Goal: Task Accomplishment & Management: Manage account settings

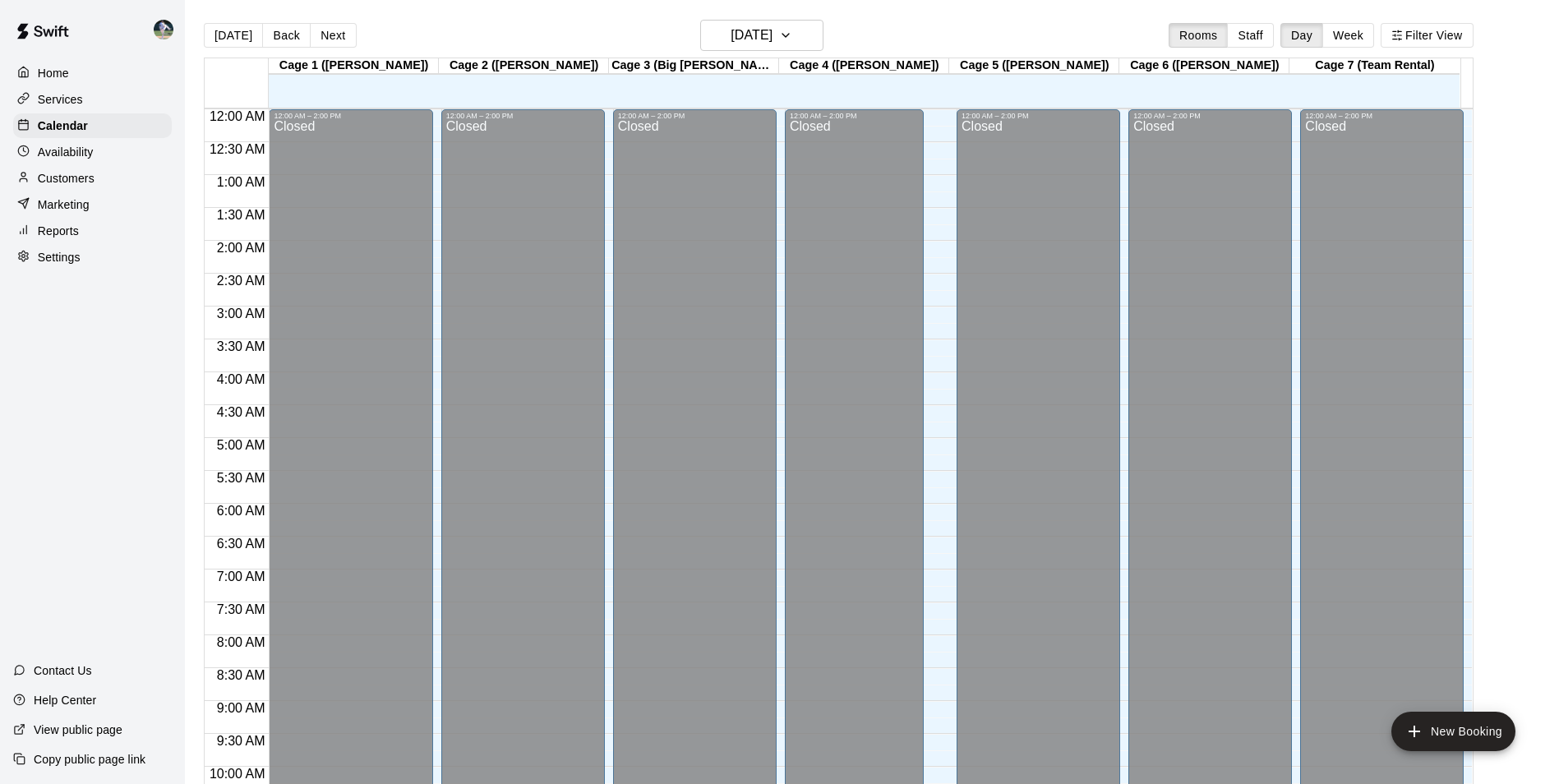
scroll to position [835, 0]
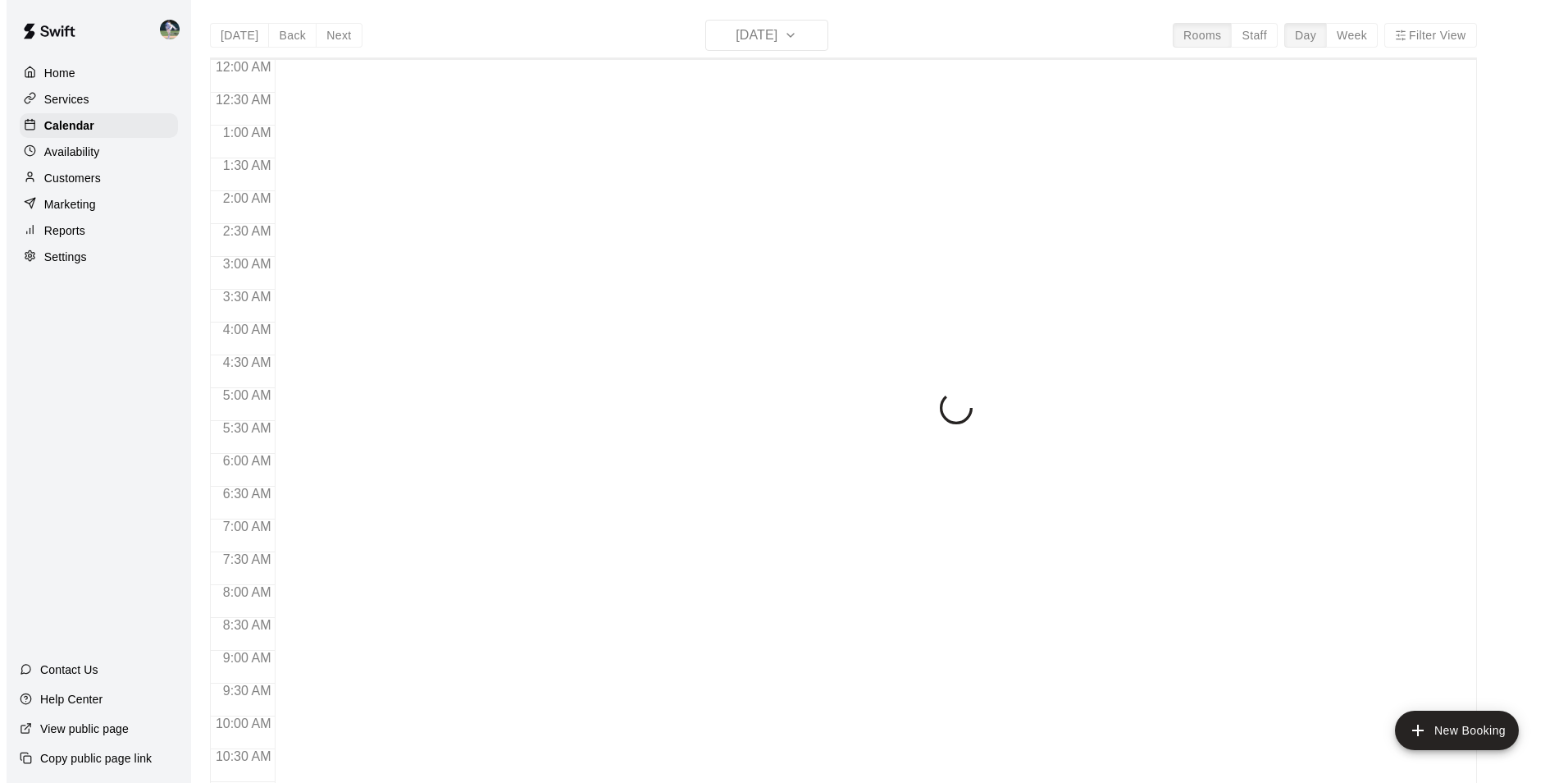
scroll to position [834, 0]
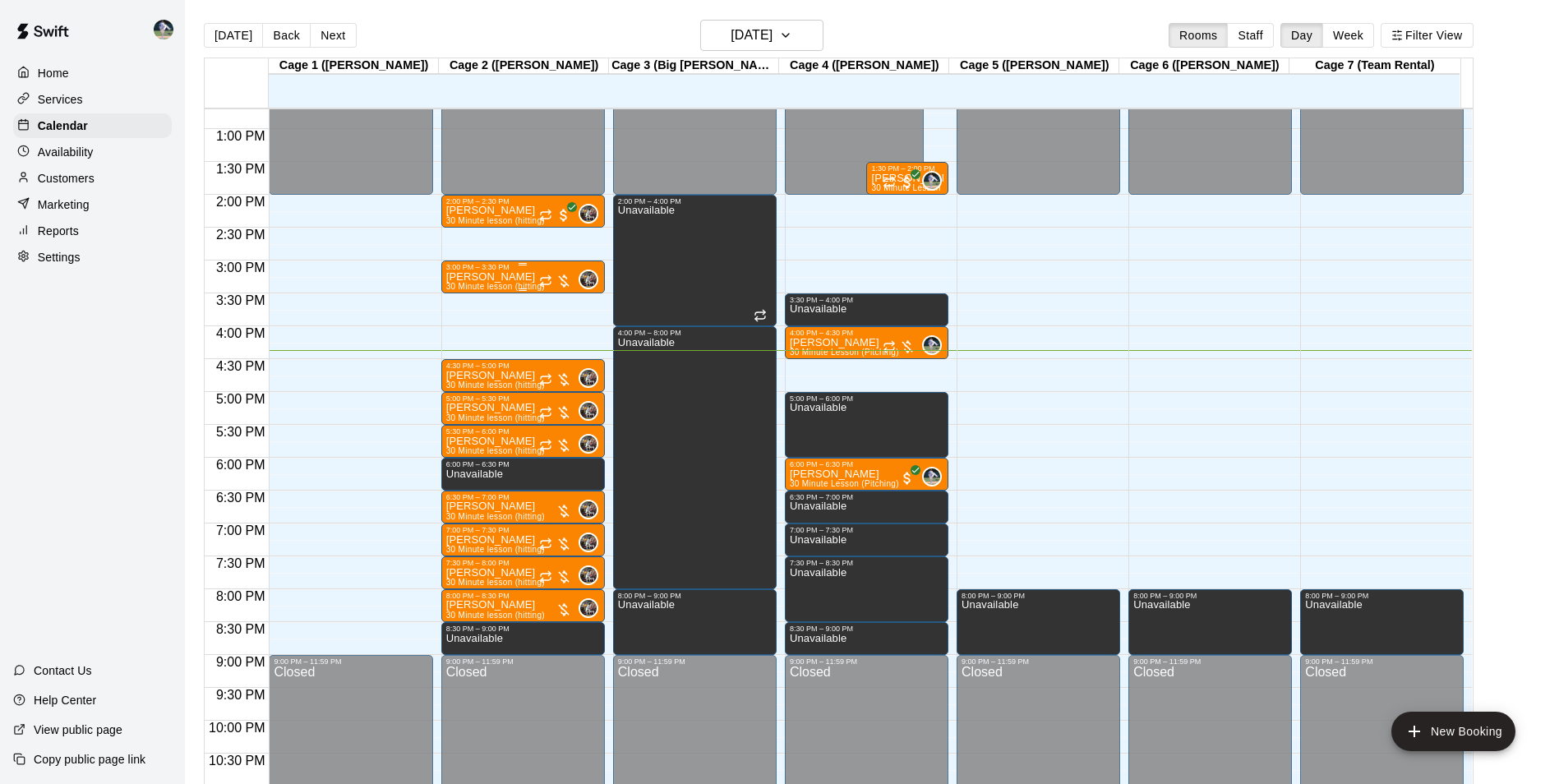
click at [502, 279] on div "[PERSON_NAME] 30 Minute lesson (hitting)" at bounding box center [495, 662] width 98 height 784
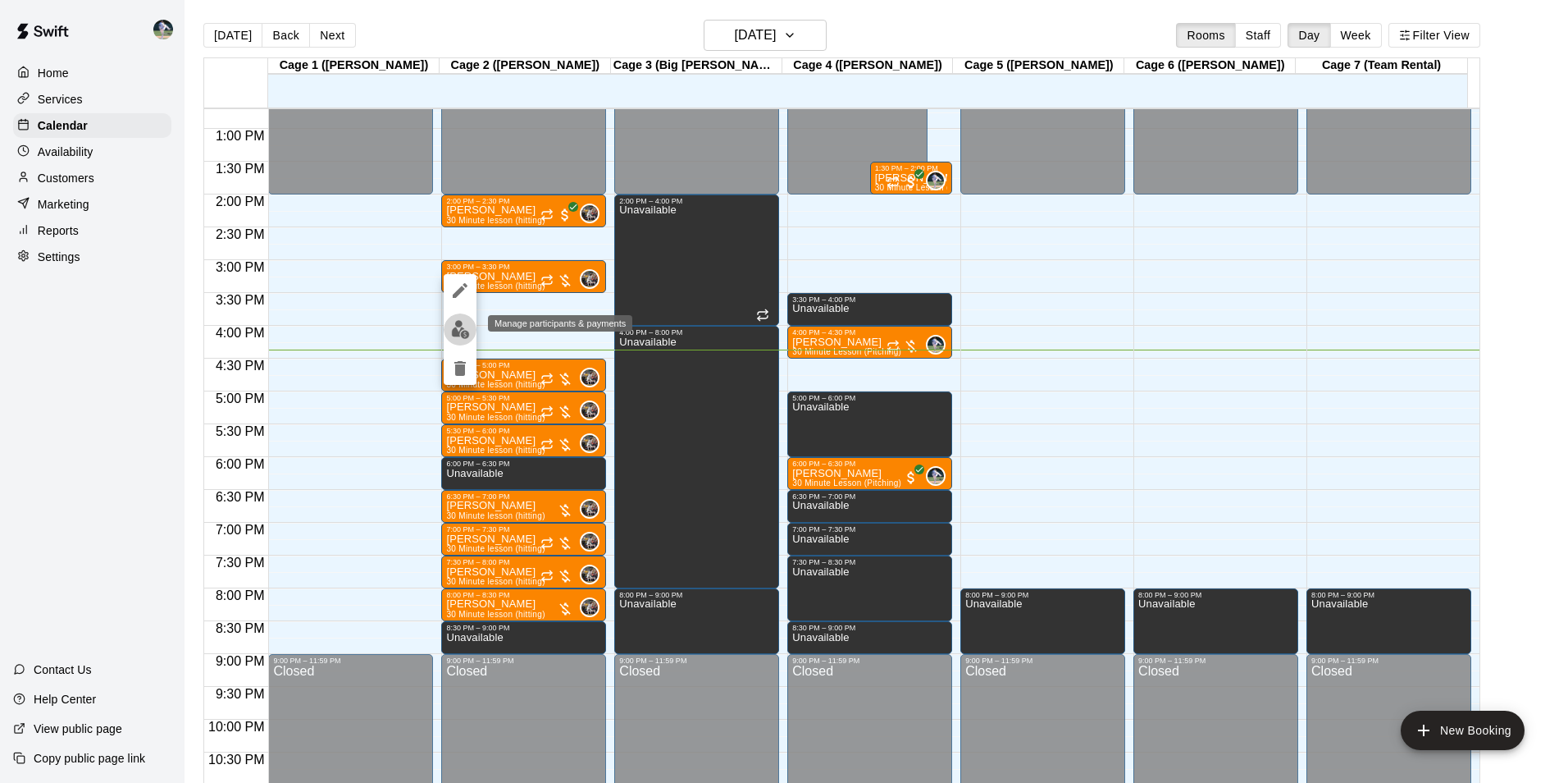
click at [460, 329] on img "edit" at bounding box center [460, 329] width 19 height 19
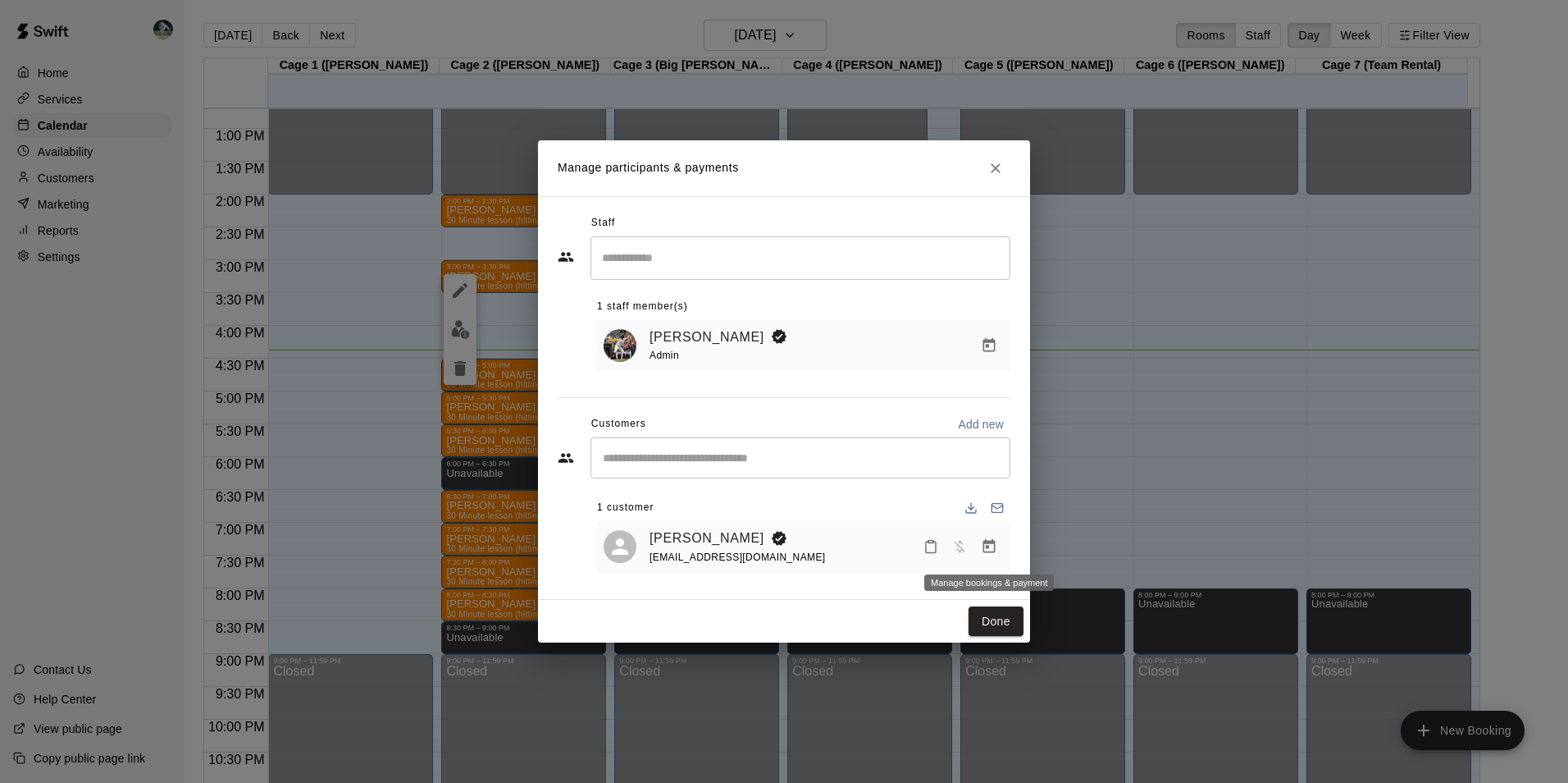
click at [988, 548] on icon "Manage bookings & payment" at bounding box center [989, 545] width 12 height 14
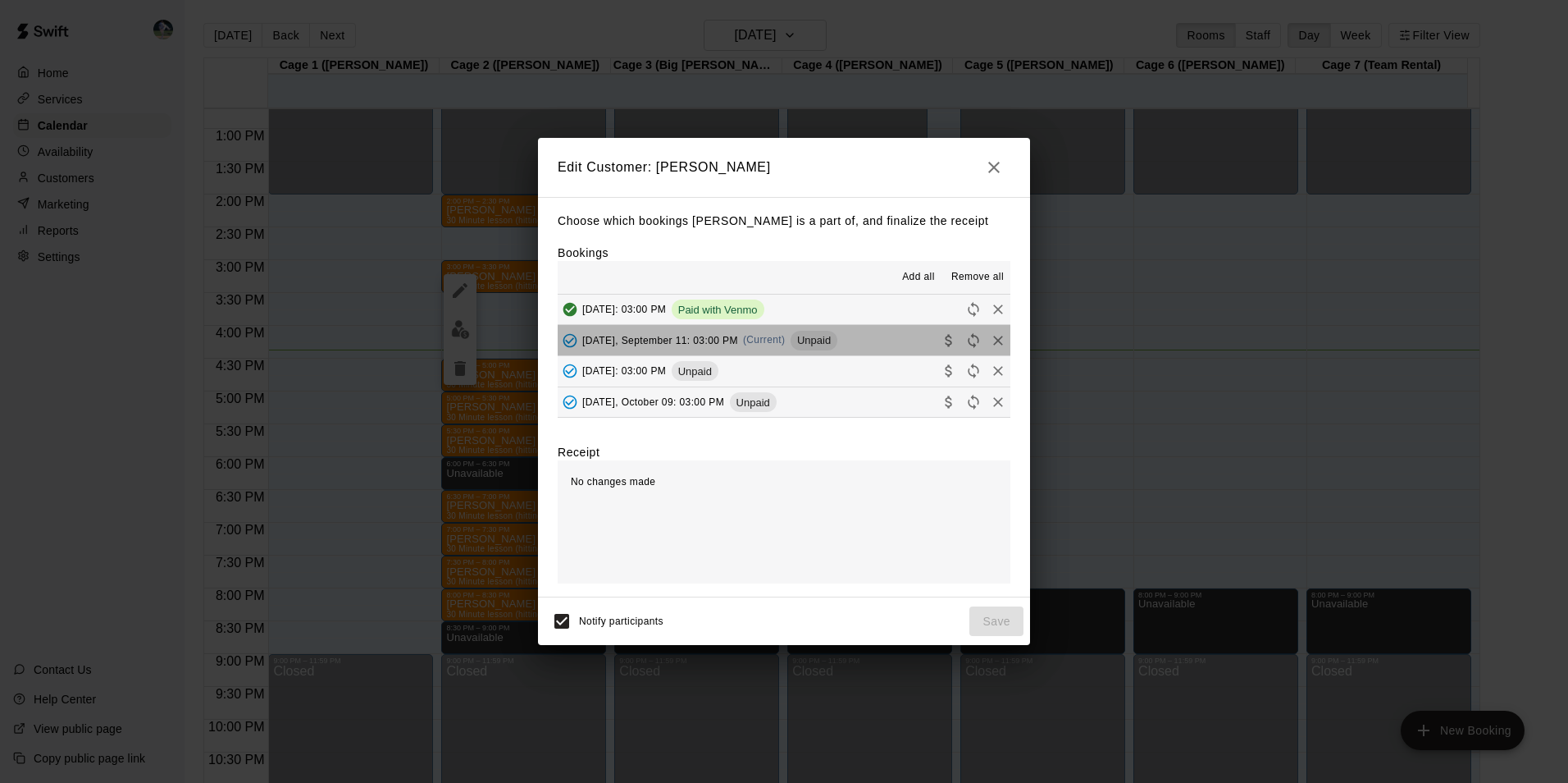
click at [865, 338] on button "[DATE], September 11: 03:00 PM (Current) Unpaid" at bounding box center [784, 340] width 453 height 30
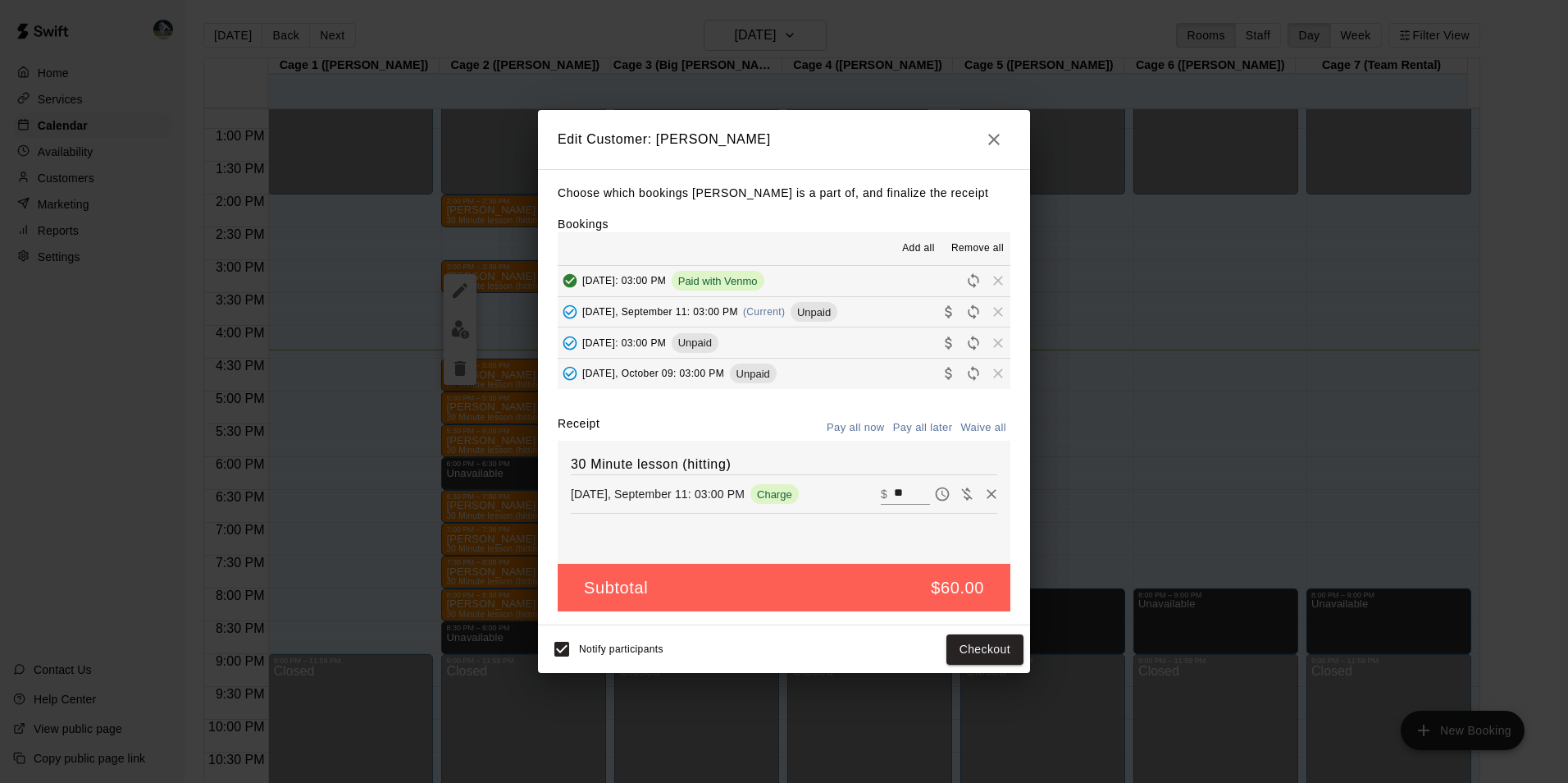
click at [894, 491] on input "**" at bounding box center [912, 494] width 36 height 22
click at [902, 492] on input "**" at bounding box center [912, 494] width 36 height 22
type input "*"
type input "**"
click at [971, 651] on button "Checkout" at bounding box center [985, 649] width 77 height 30
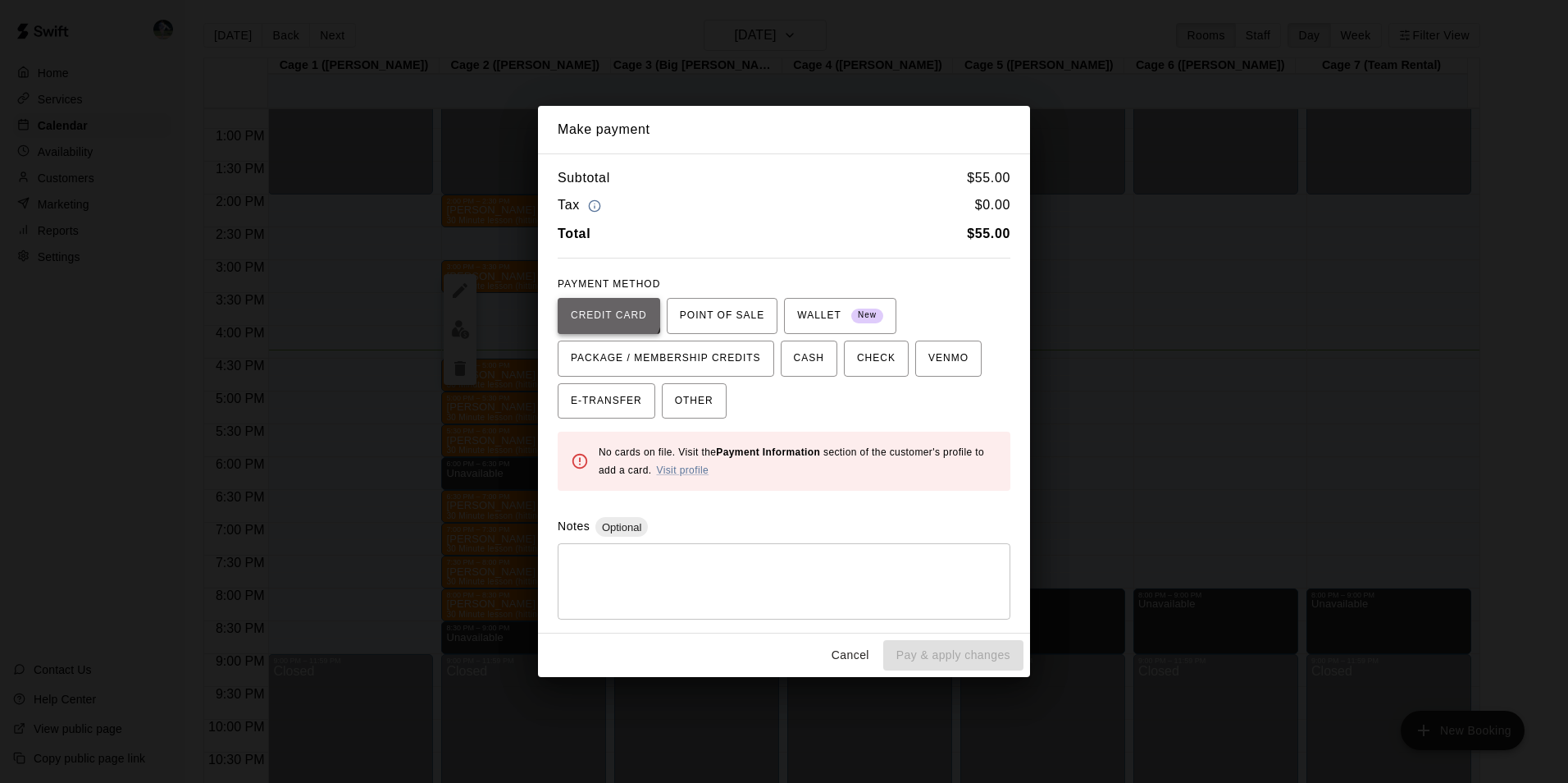
click at [607, 311] on span "CREDIT CARD" at bounding box center [609, 316] width 77 height 26
click at [857, 656] on button "Cancel" at bounding box center [851, 655] width 52 height 30
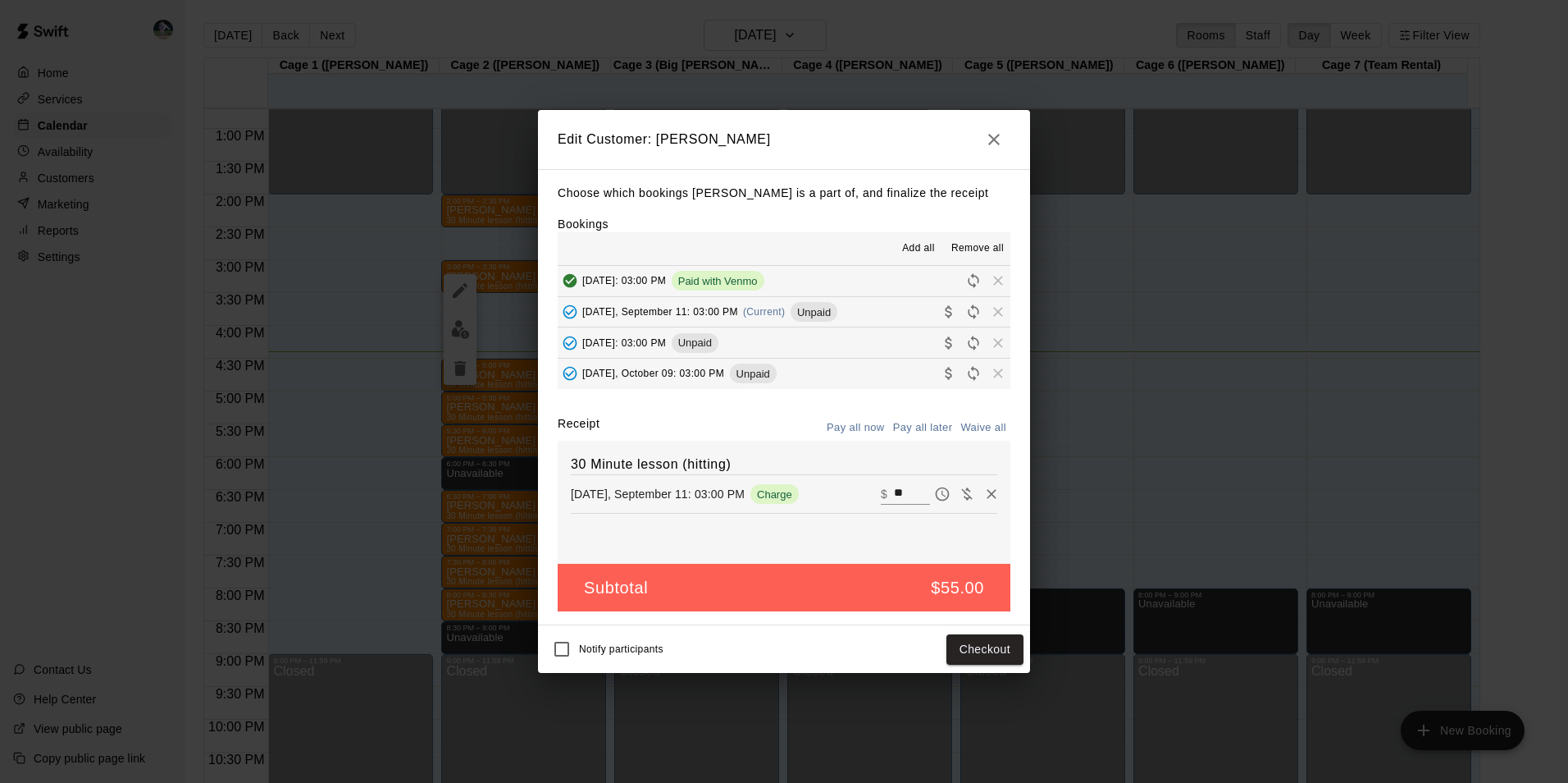
click at [784, 492] on span "Charge" at bounding box center [775, 494] width 49 height 12
click at [984, 646] on button "Checkout" at bounding box center [985, 649] width 77 height 30
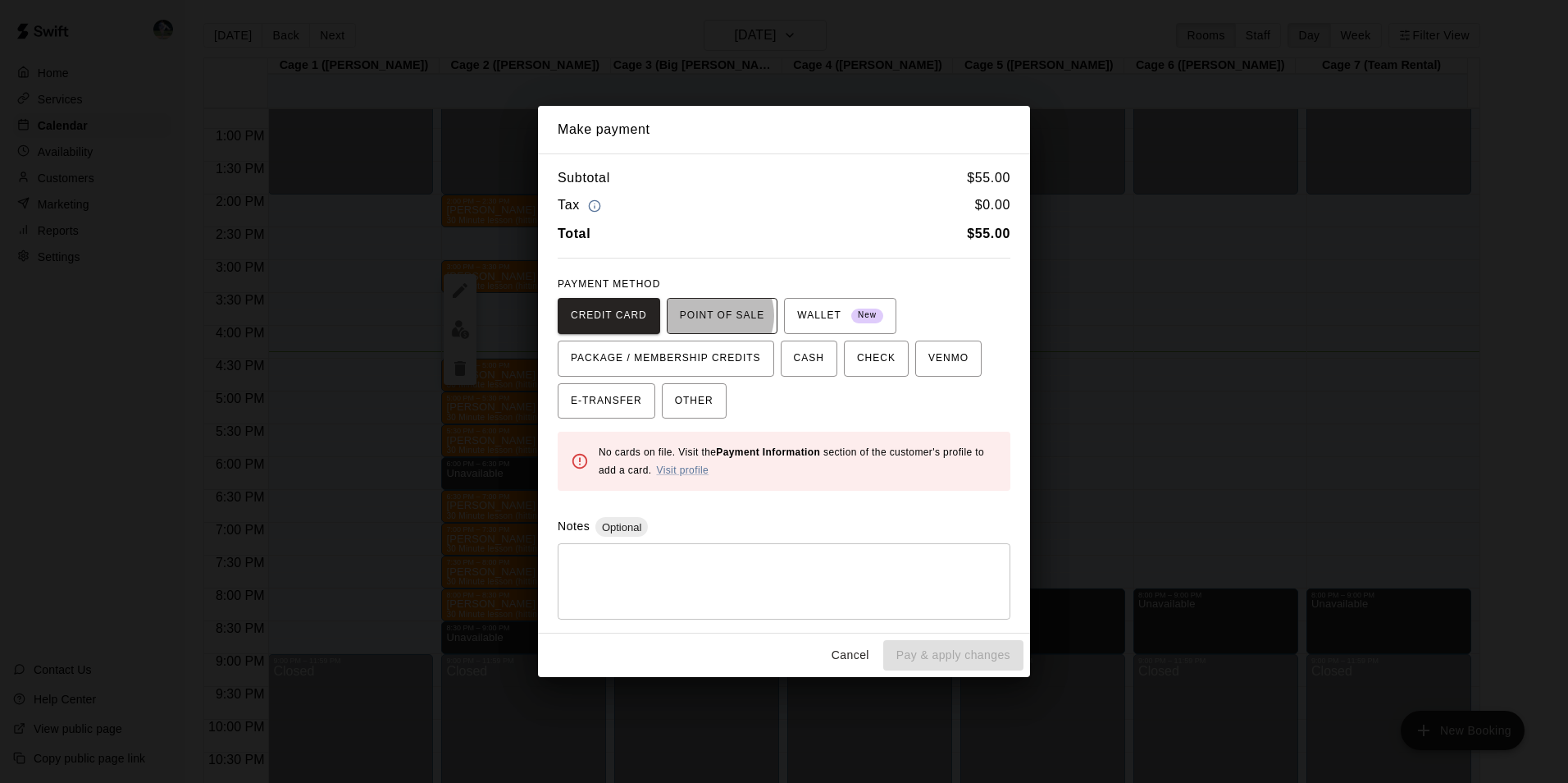
click at [709, 316] on span "POINT OF SALE" at bounding box center [722, 316] width 84 height 26
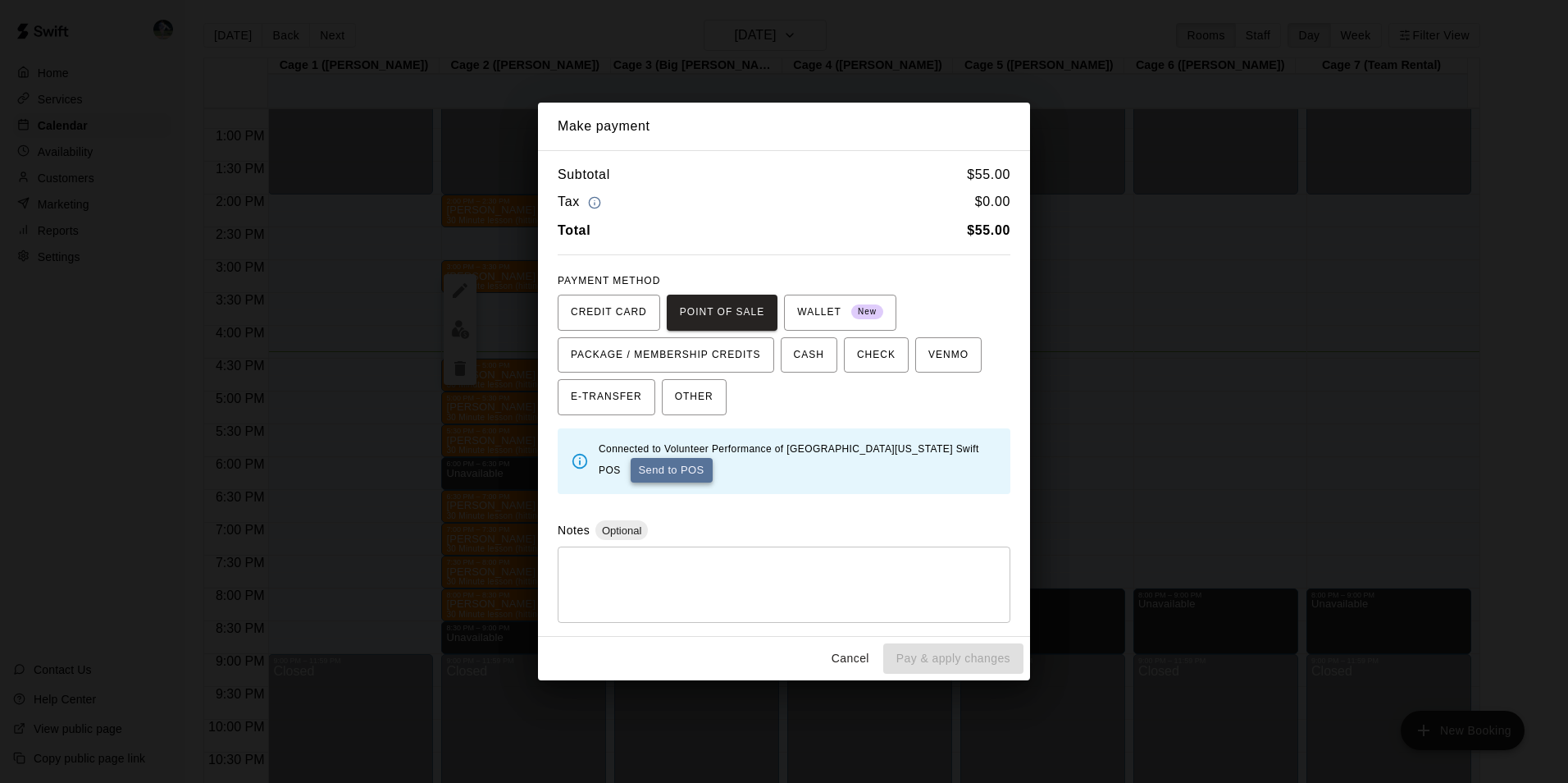
click at [643, 471] on button "Send to POS" at bounding box center [672, 470] width 82 height 24
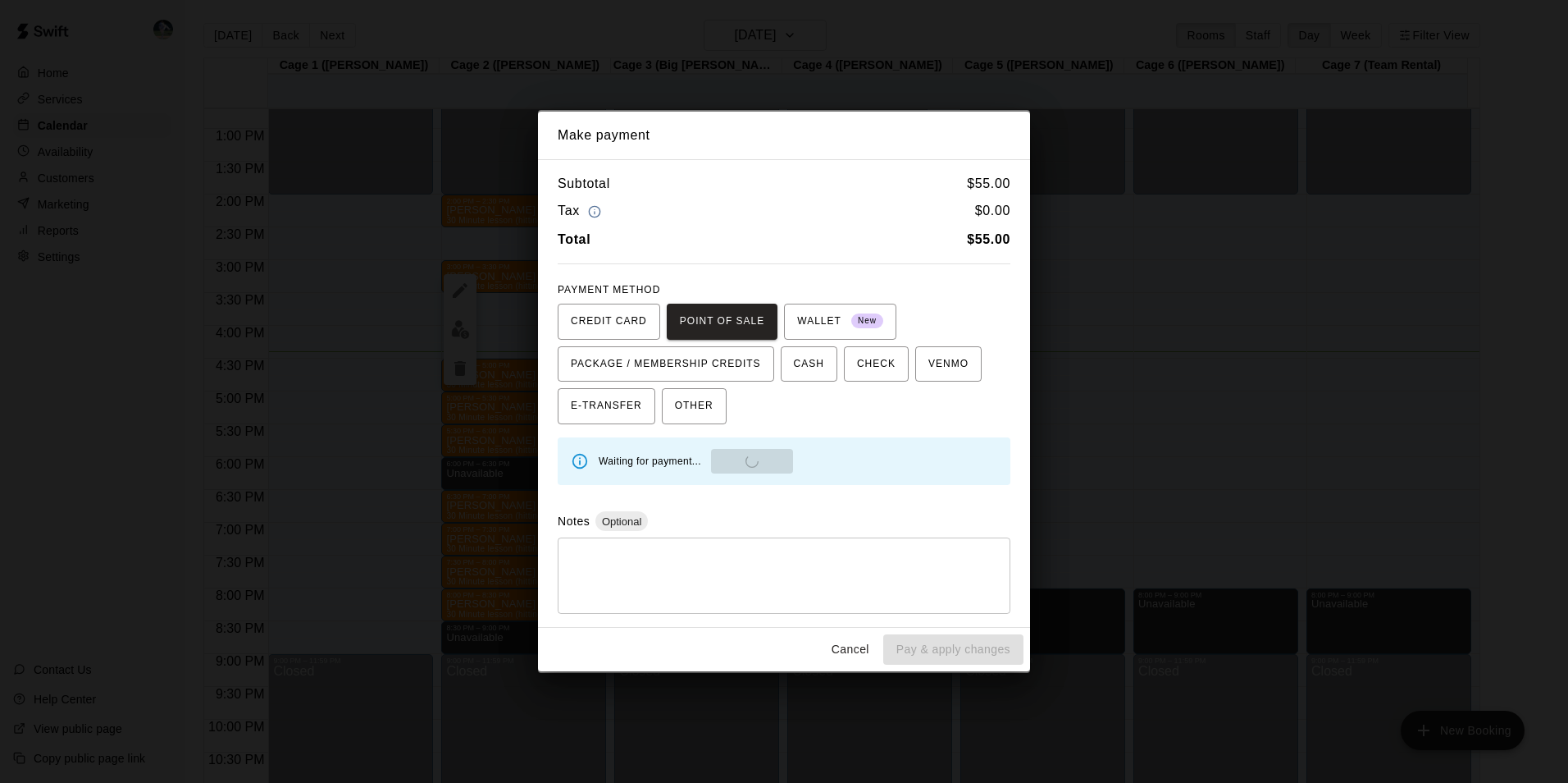
click at [855, 651] on button "Cancel" at bounding box center [851, 649] width 52 height 30
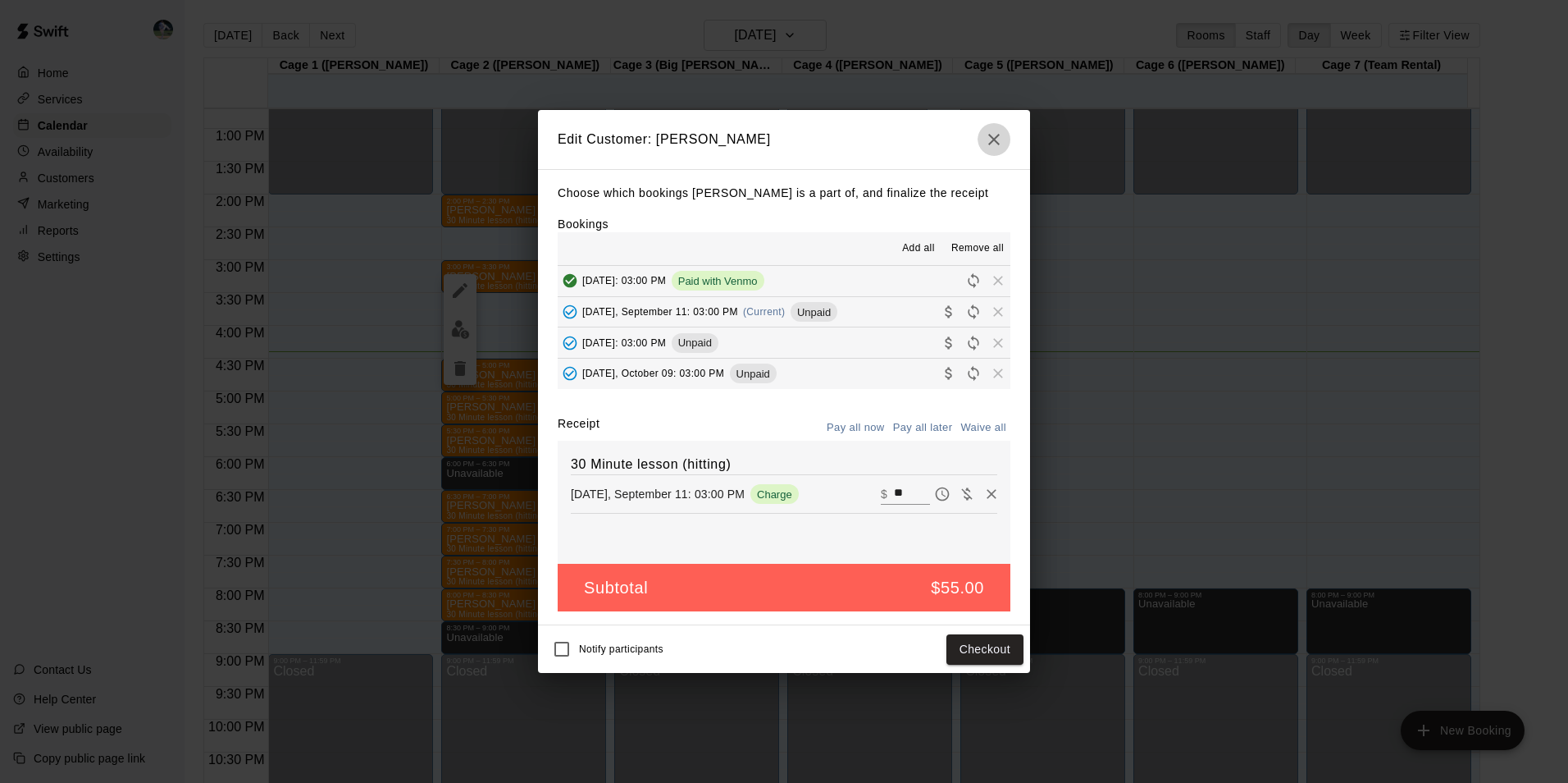
click at [991, 136] on icon "button" at bounding box center [994, 139] width 11 height 11
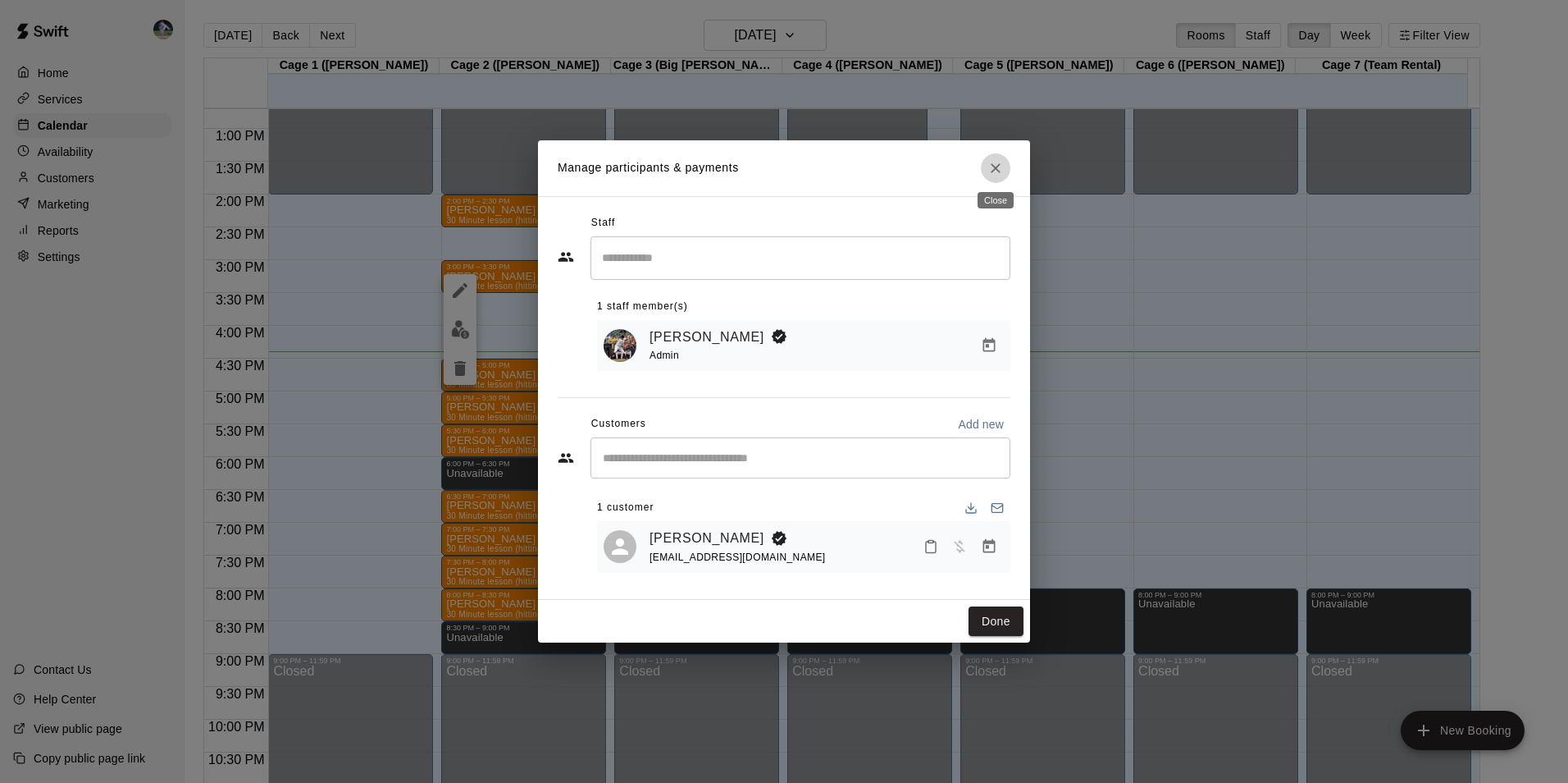
click at [994, 161] on icon "Close" at bounding box center [996, 168] width 17 height 17
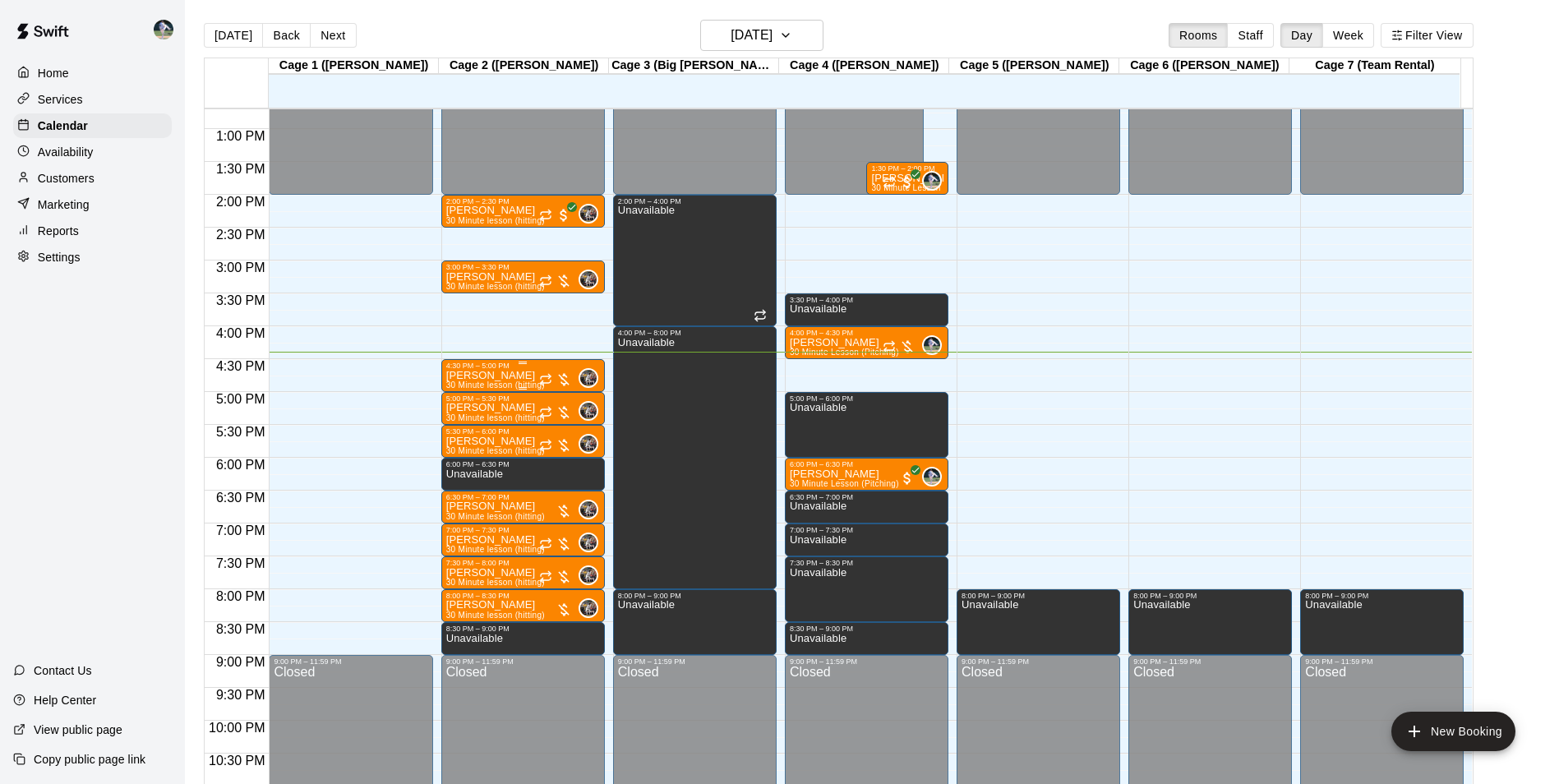
click at [505, 376] on p "[PERSON_NAME]" at bounding box center [495, 376] width 98 height 0
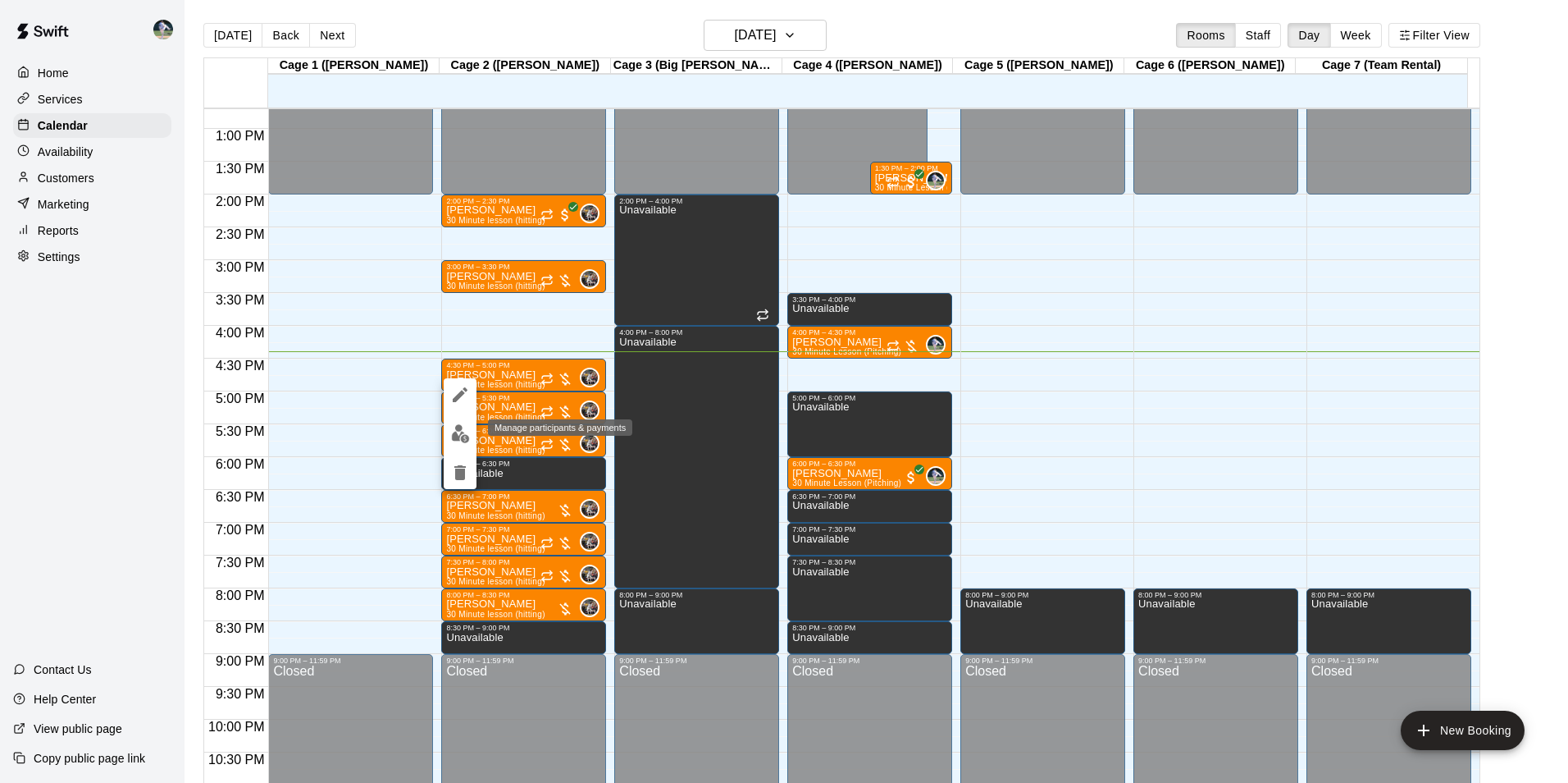
click at [465, 429] on img "edit" at bounding box center [460, 433] width 19 height 19
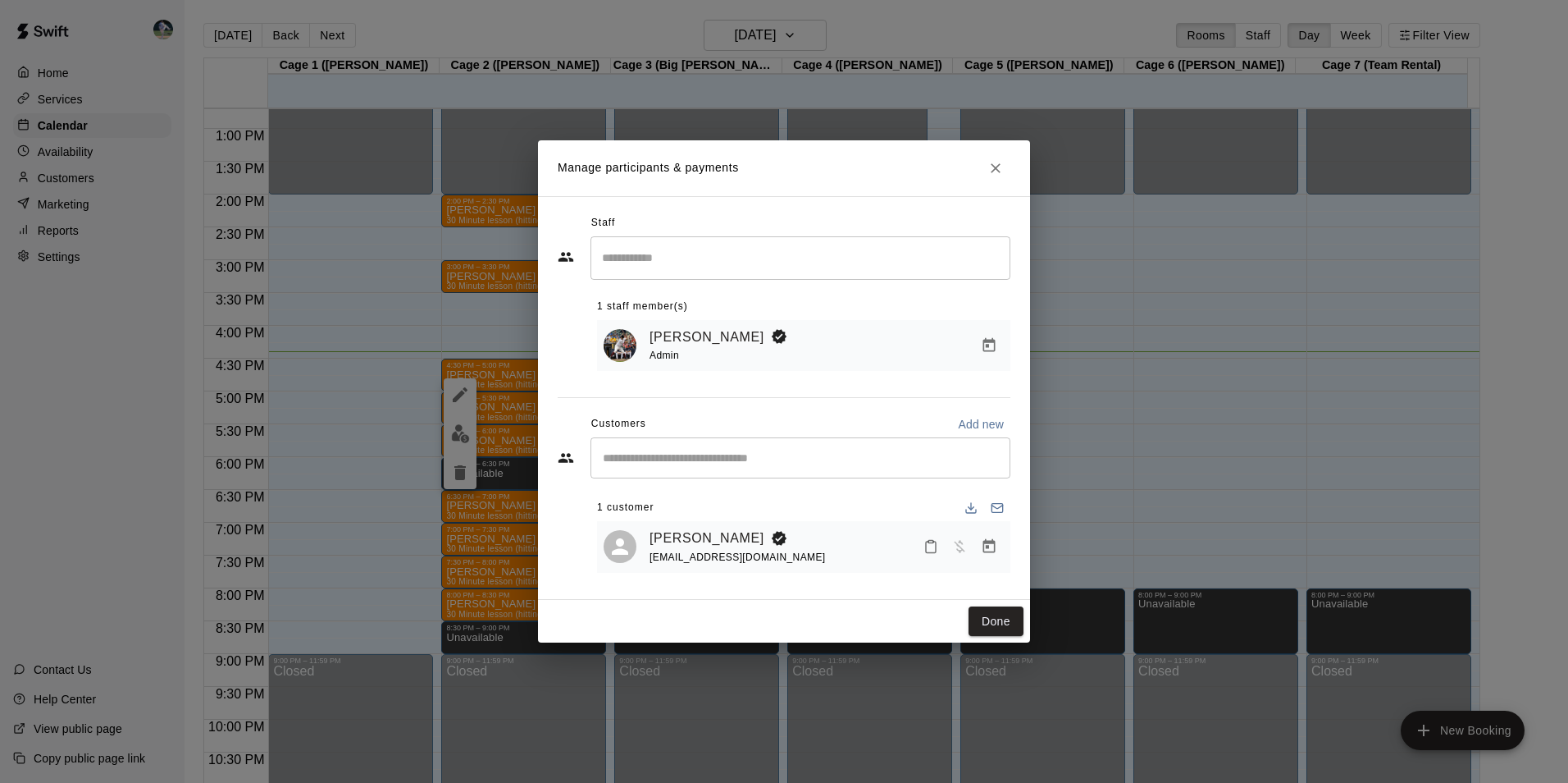
click at [985, 546] on icon "Manage bookings & payment" at bounding box center [989, 546] width 17 height 17
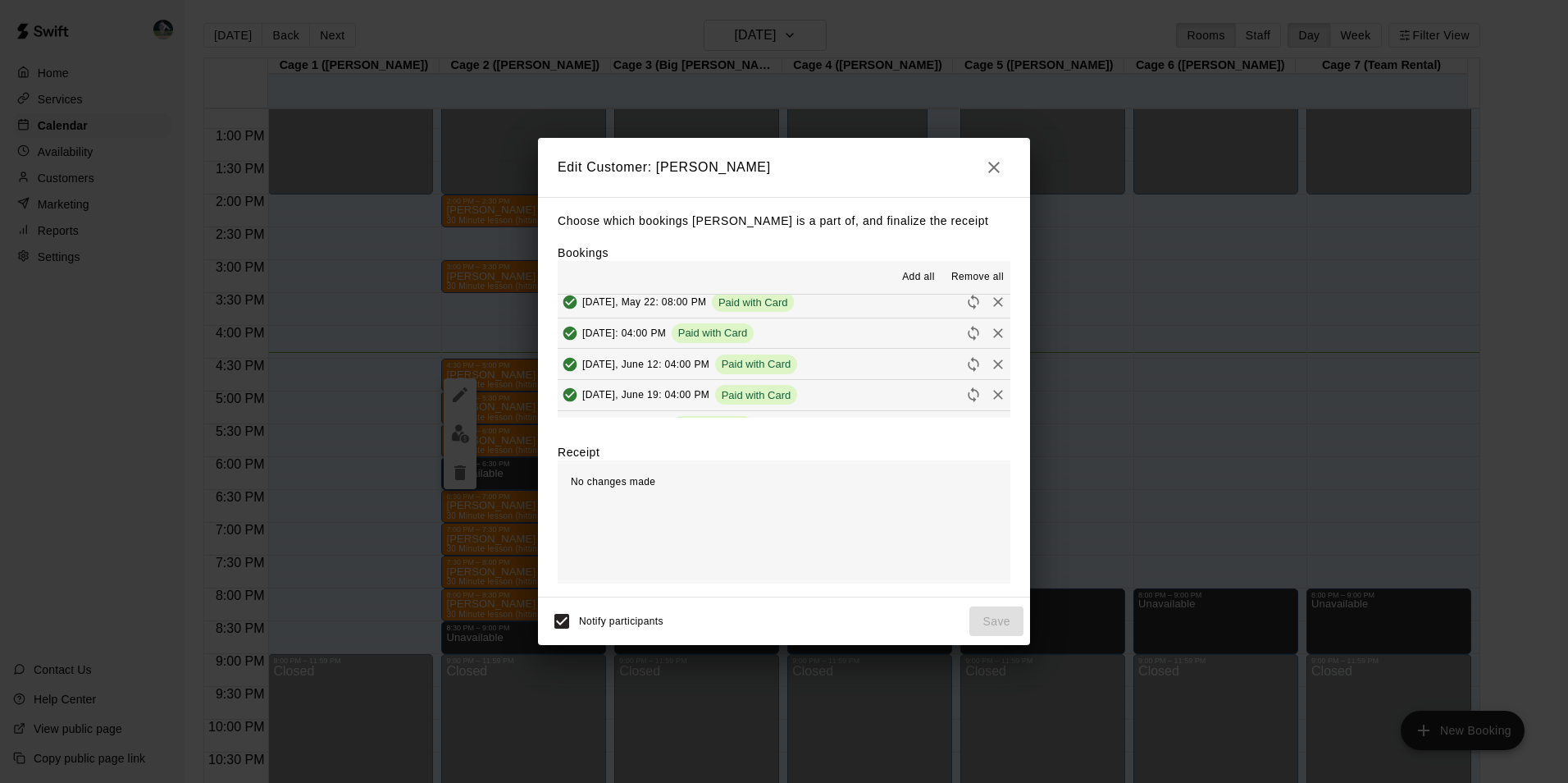
scroll to position [492, 0]
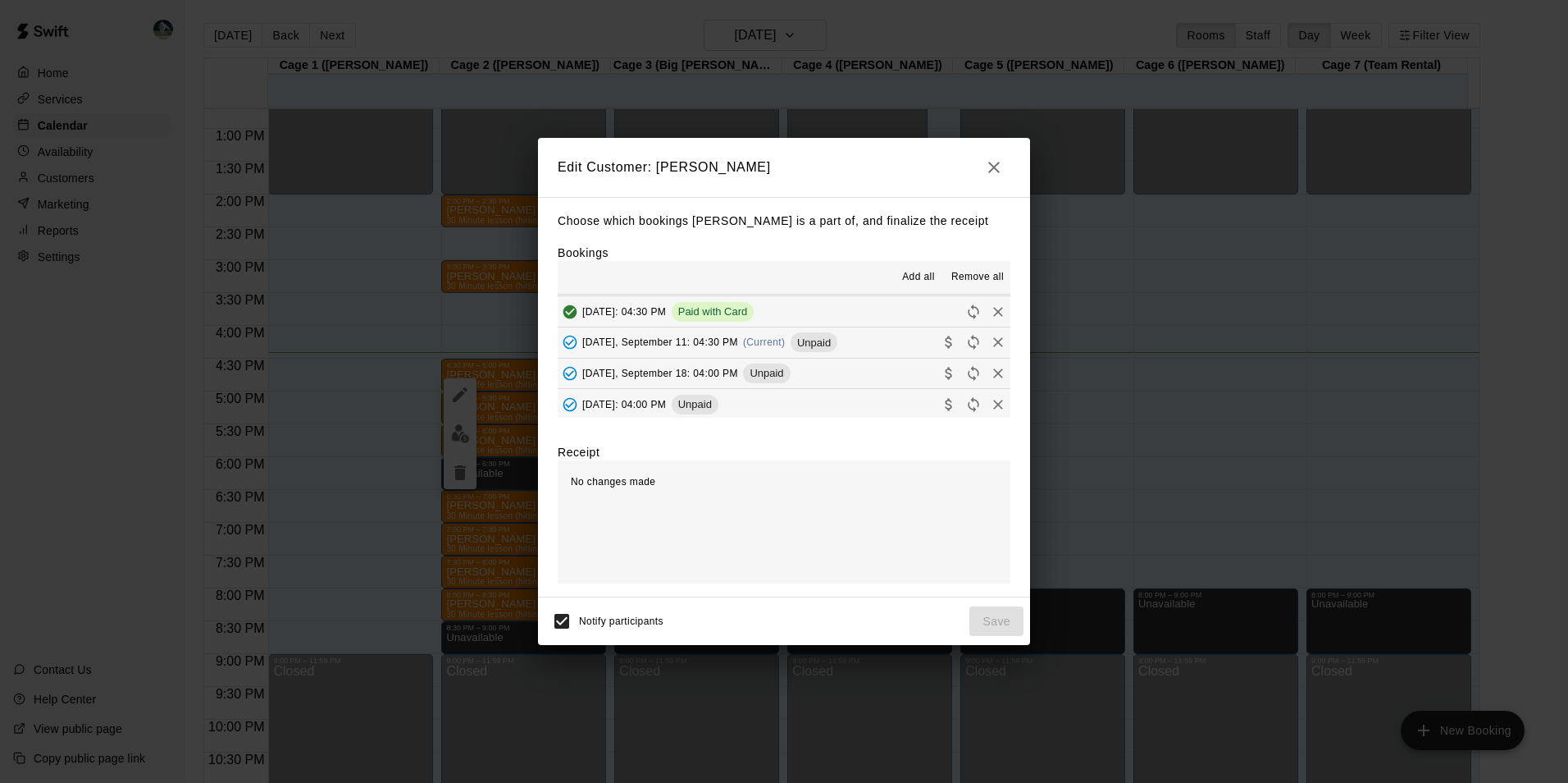
click at [861, 337] on button "[DATE], September 11: 04:30 PM (Current) Unpaid" at bounding box center [784, 342] width 453 height 30
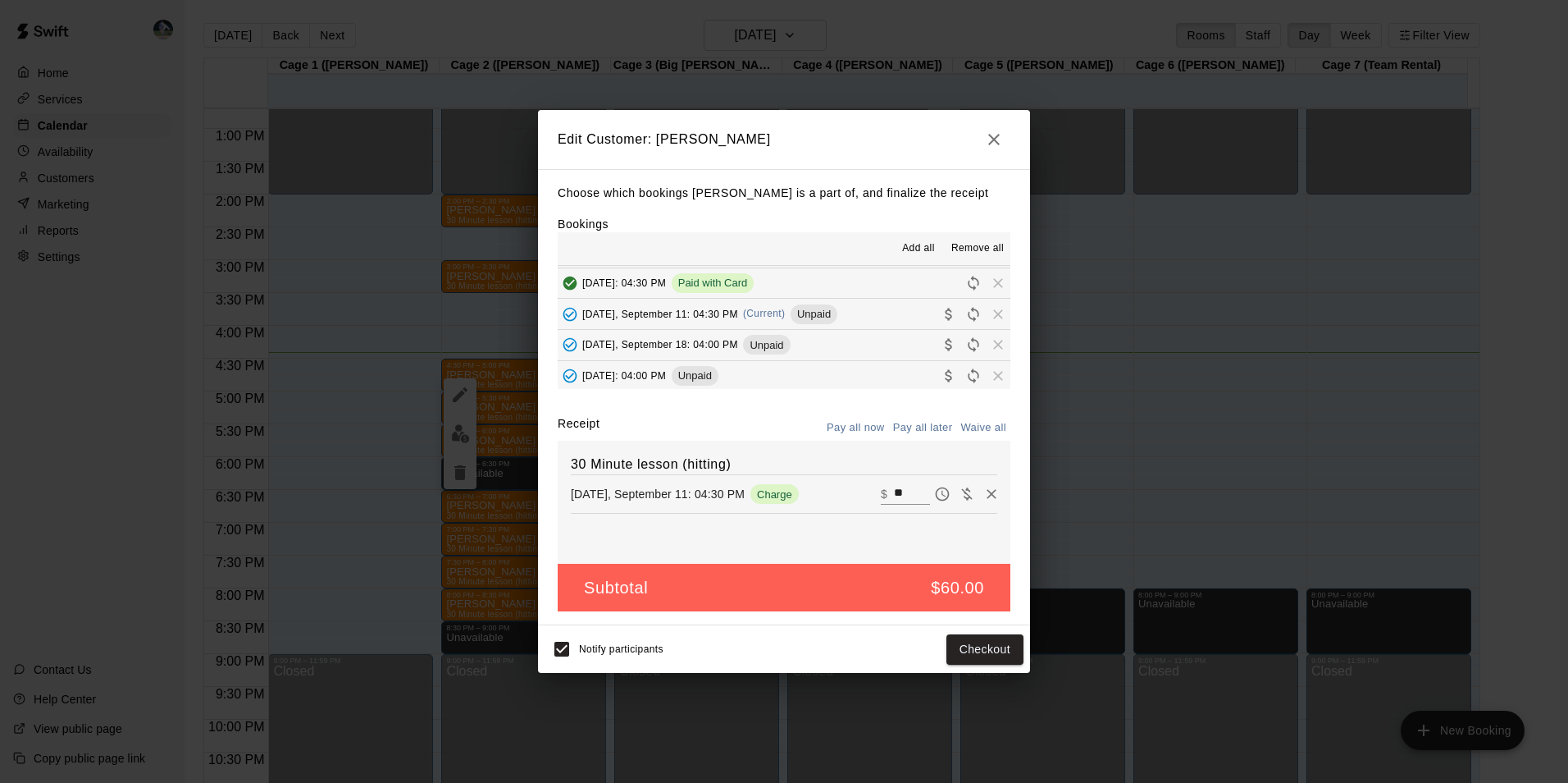
click at [899, 487] on input "**" at bounding box center [912, 494] width 36 height 22
type input "*"
type input "**"
click at [985, 645] on button "Checkout" at bounding box center [985, 649] width 77 height 30
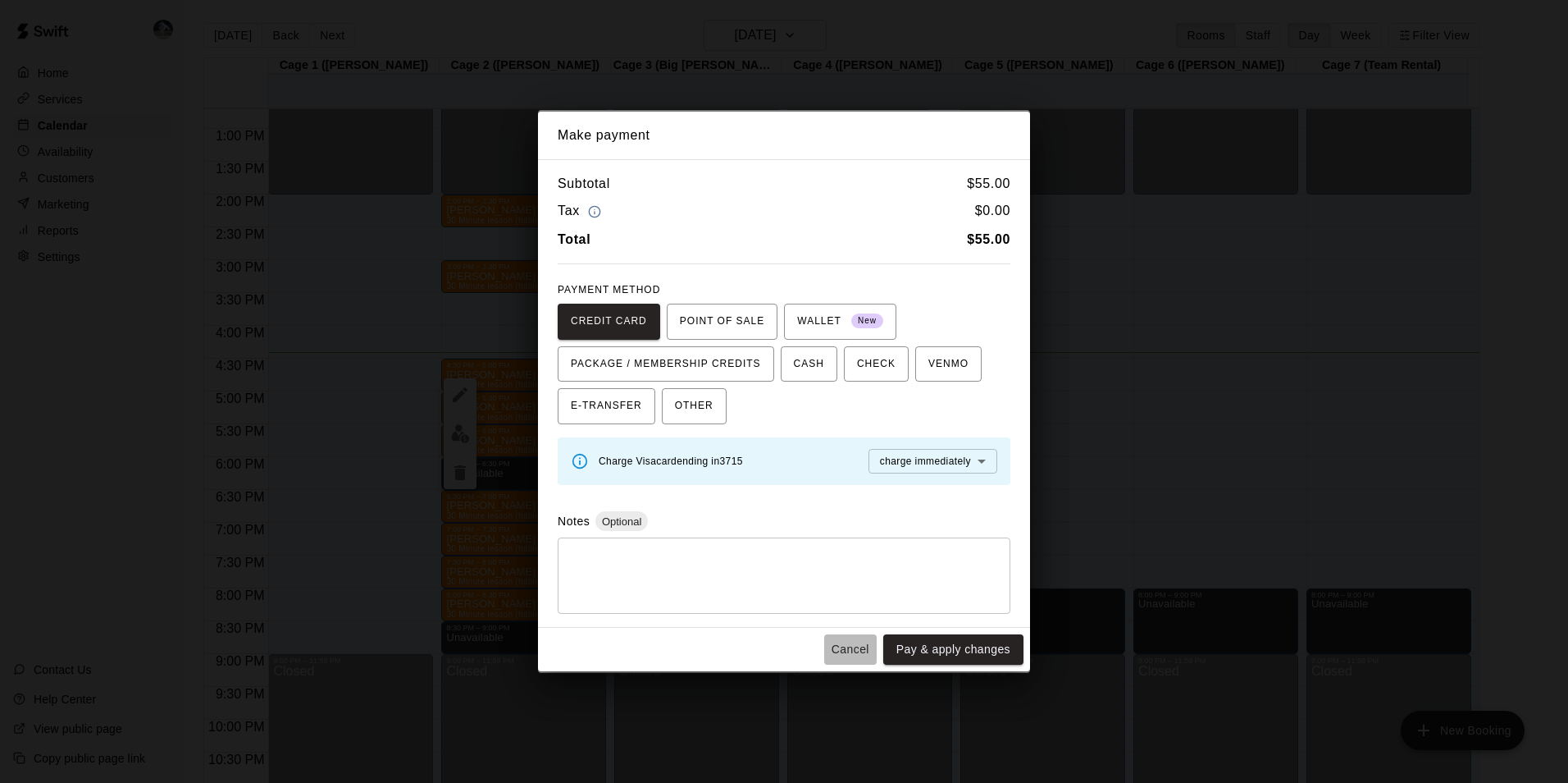
click at [857, 646] on button "Cancel" at bounding box center [851, 649] width 52 height 30
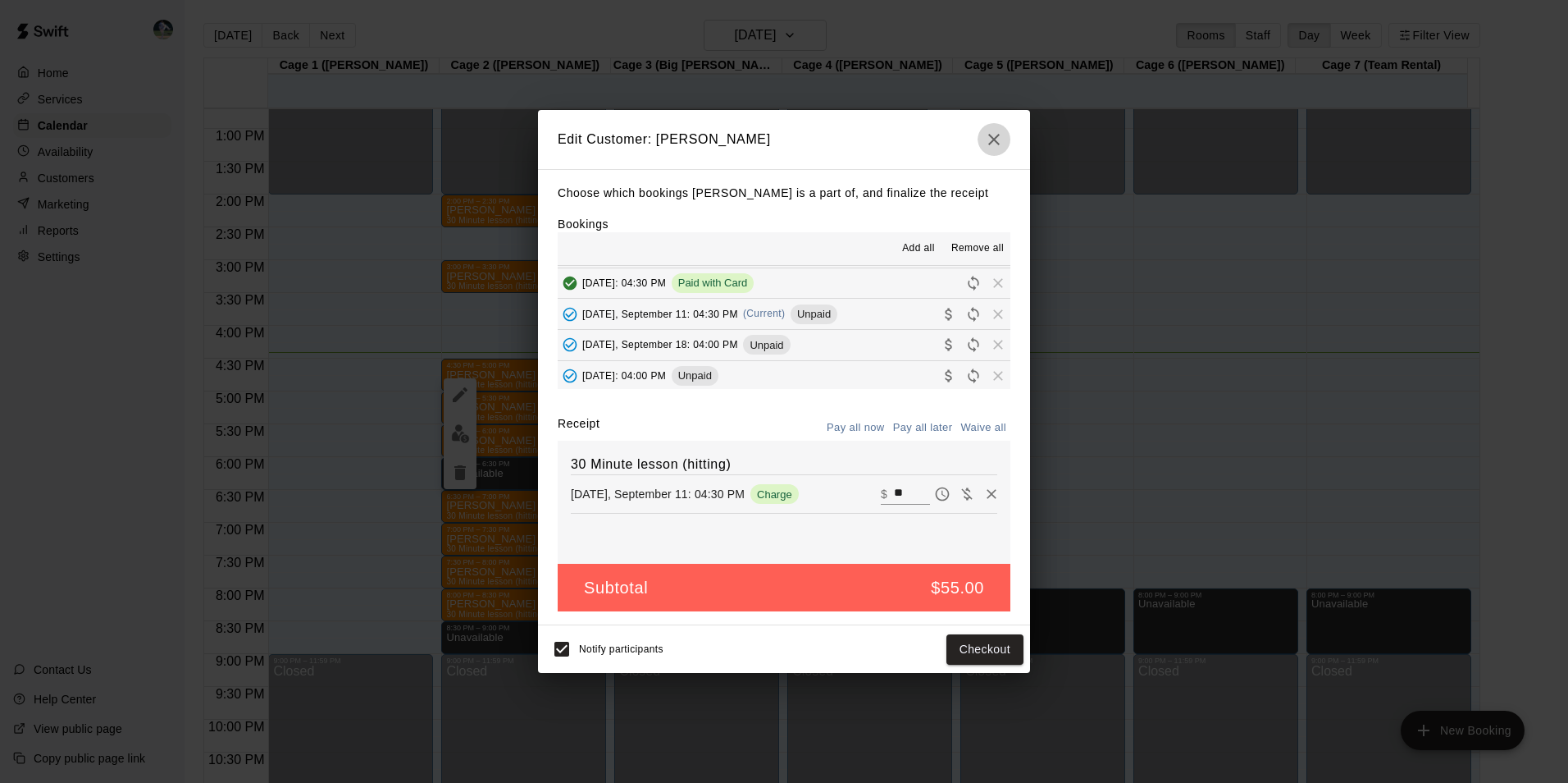
click at [990, 136] on icon "button" at bounding box center [994, 139] width 20 height 20
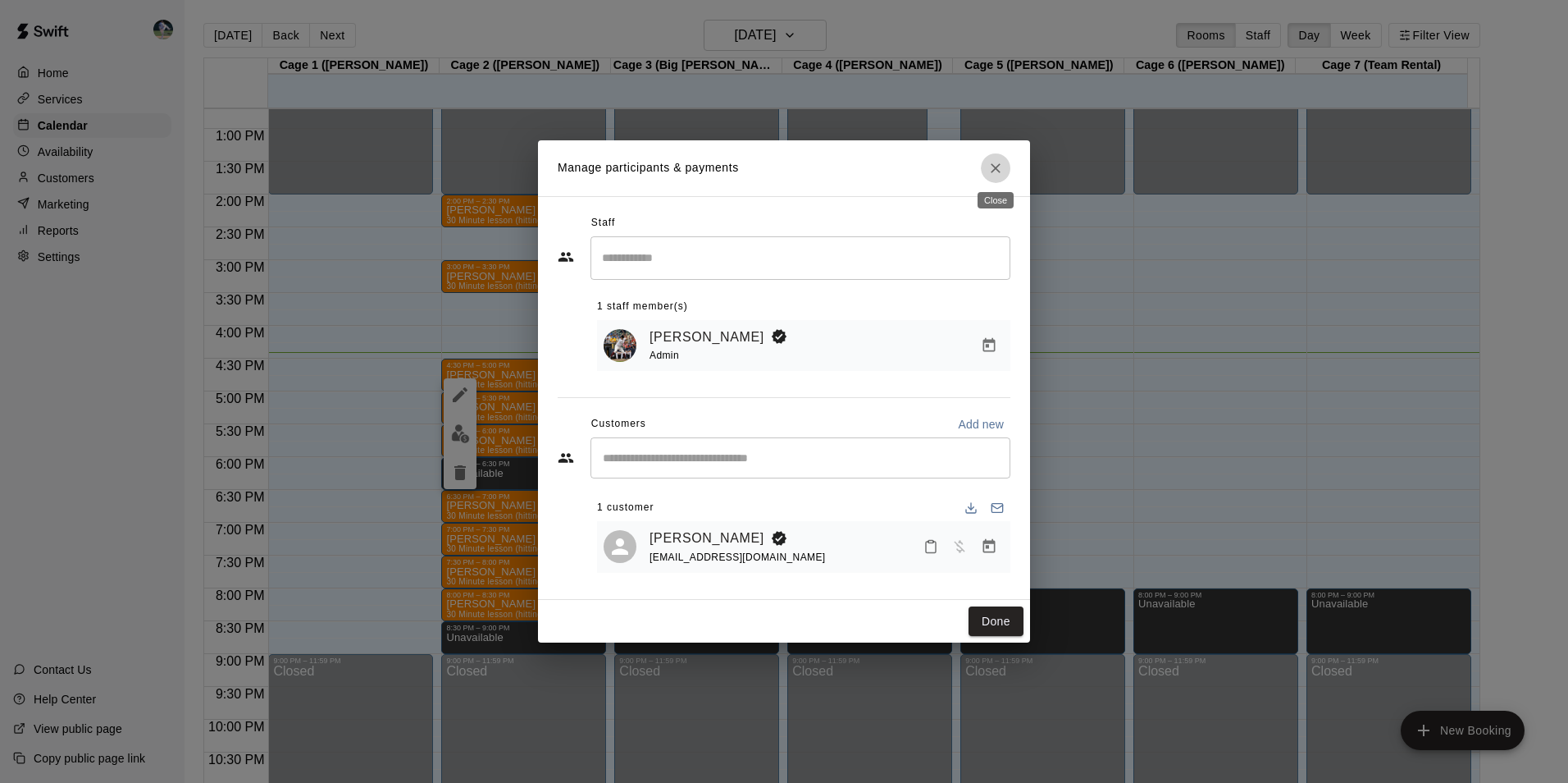
click at [991, 165] on icon "Close" at bounding box center [996, 168] width 17 height 17
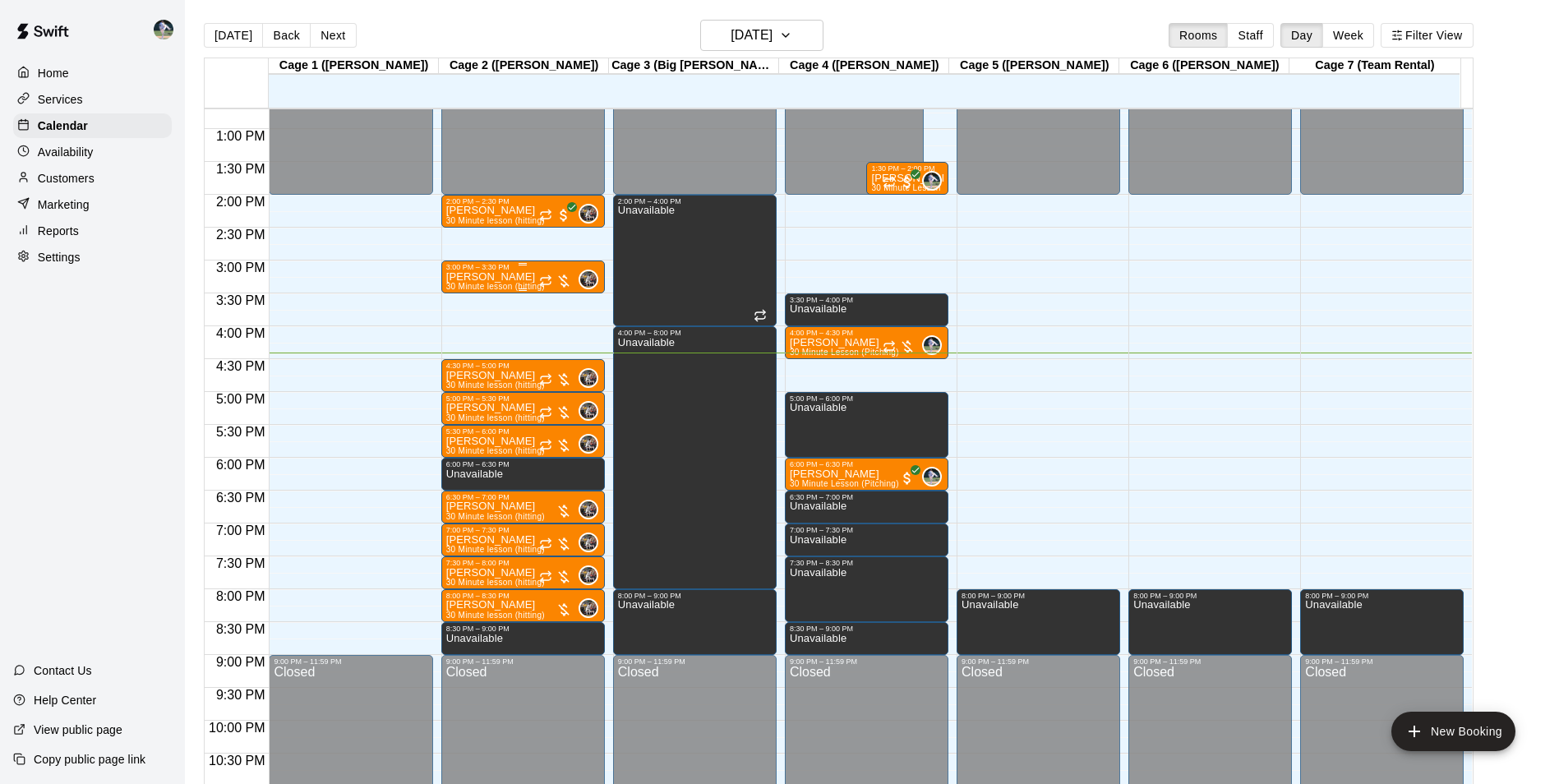
click at [525, 271] on div "3:00 PM – 3:30 PM" at bounding box center [523, 267] width 154 height 8
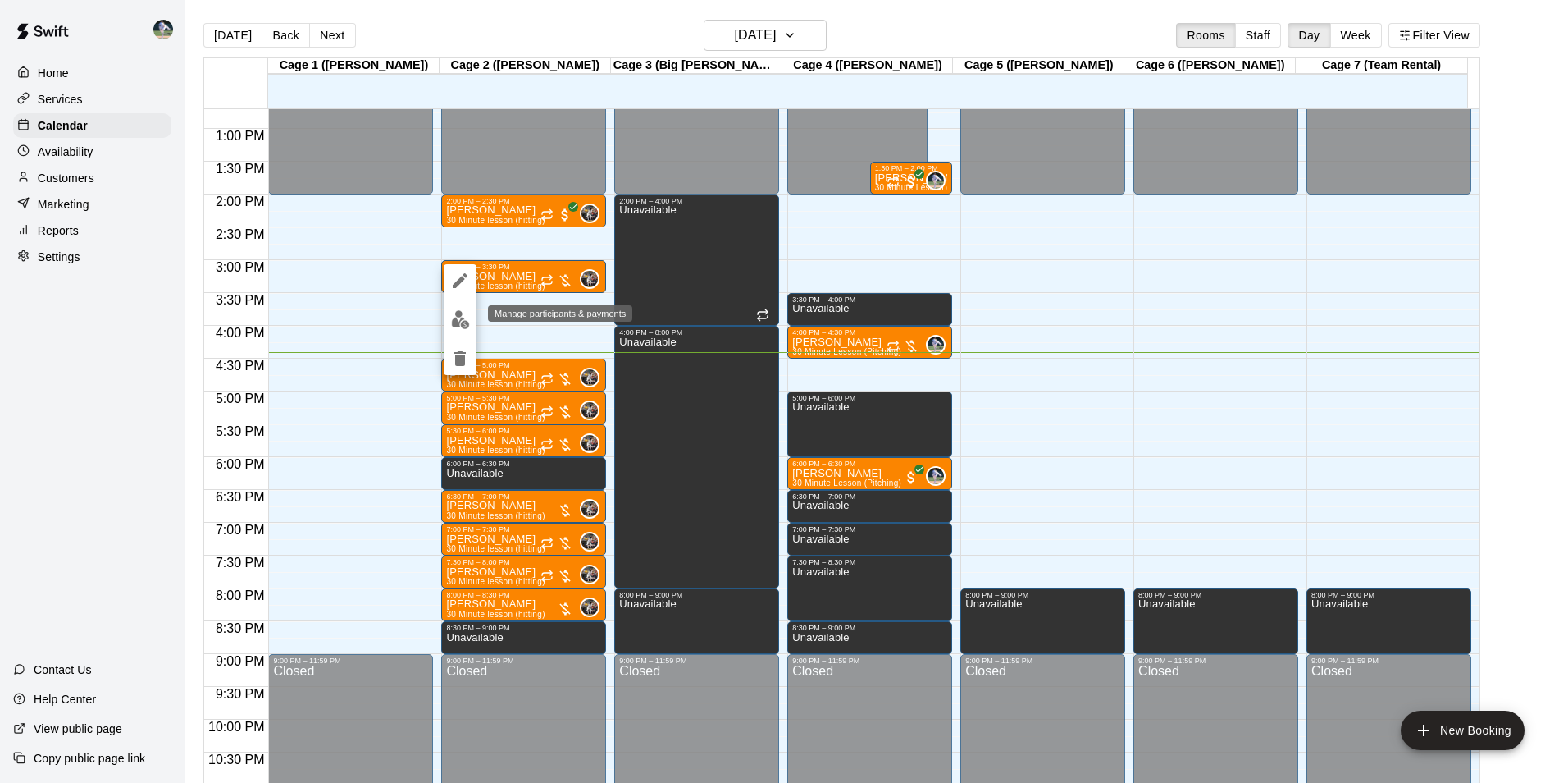
click at [464, 319] on img "edit" at bounding box center [460, 320] width 19 height 19
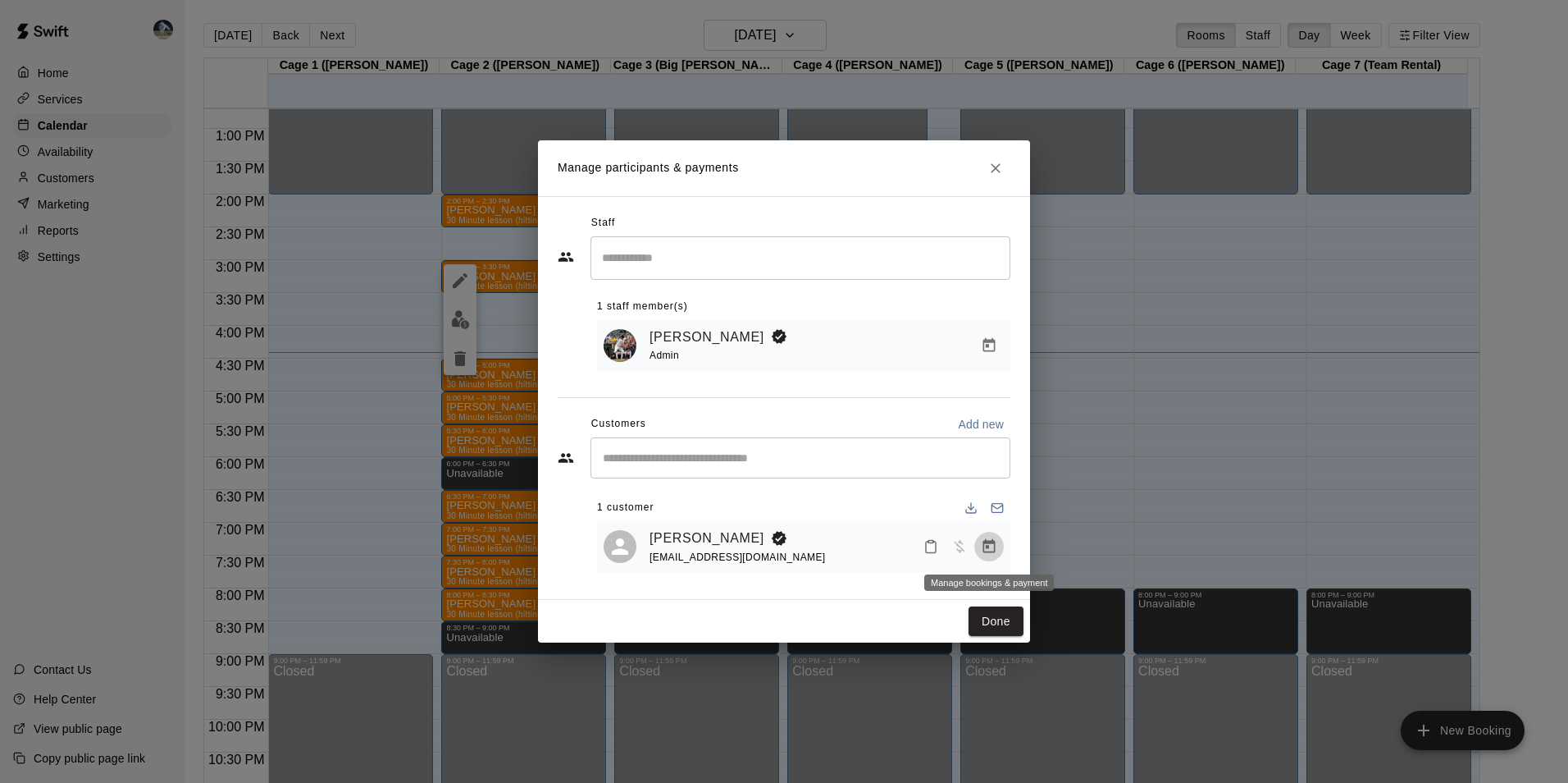
click at [991, 545] on icon "Manage bookings & payment" at bounding box center [989, 546] width 17 height 17
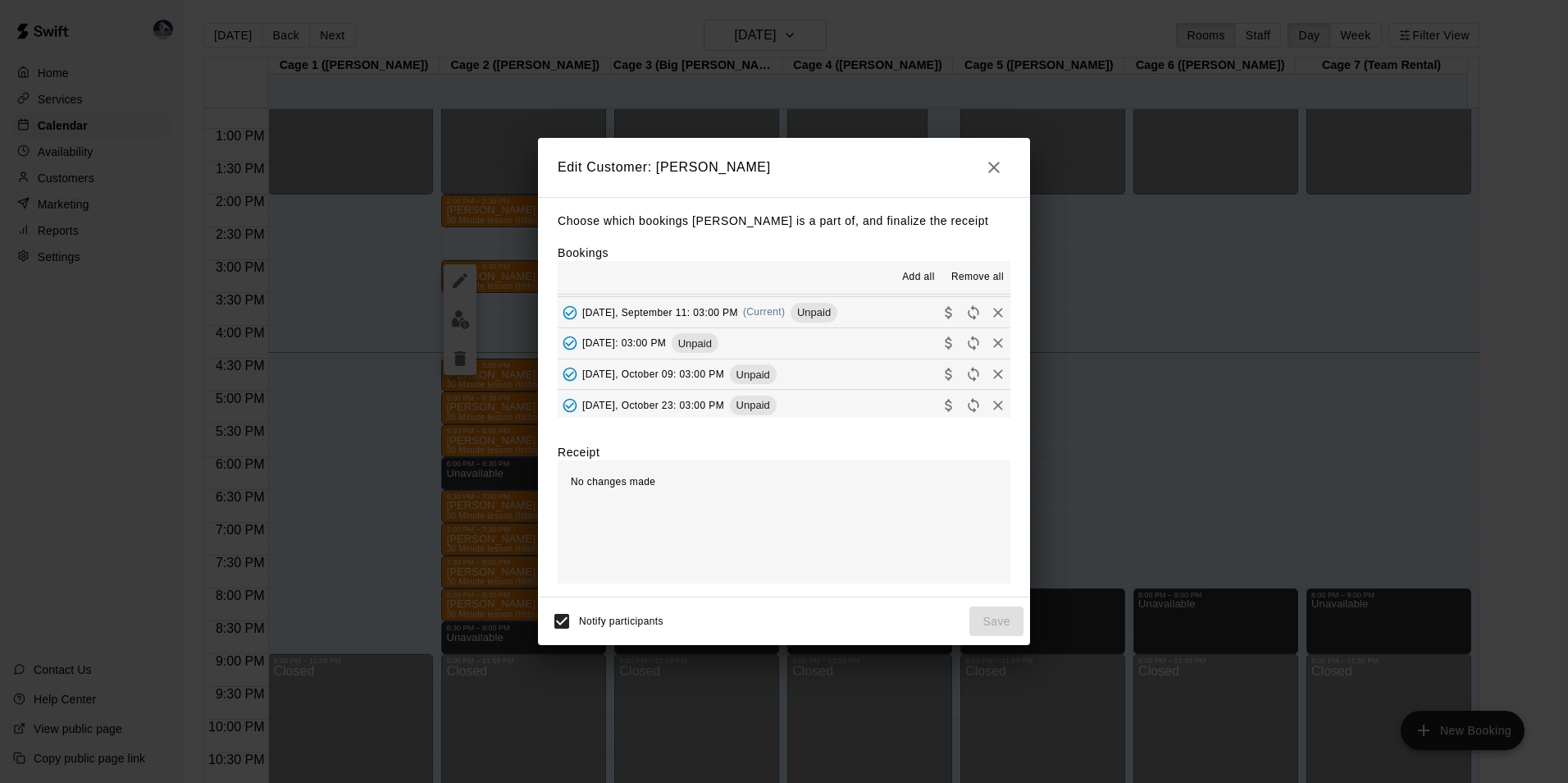
scroll to position [0, 0]
click at [985, 161] on icon "button" at bounding box center [994, 167] width 20 height 20
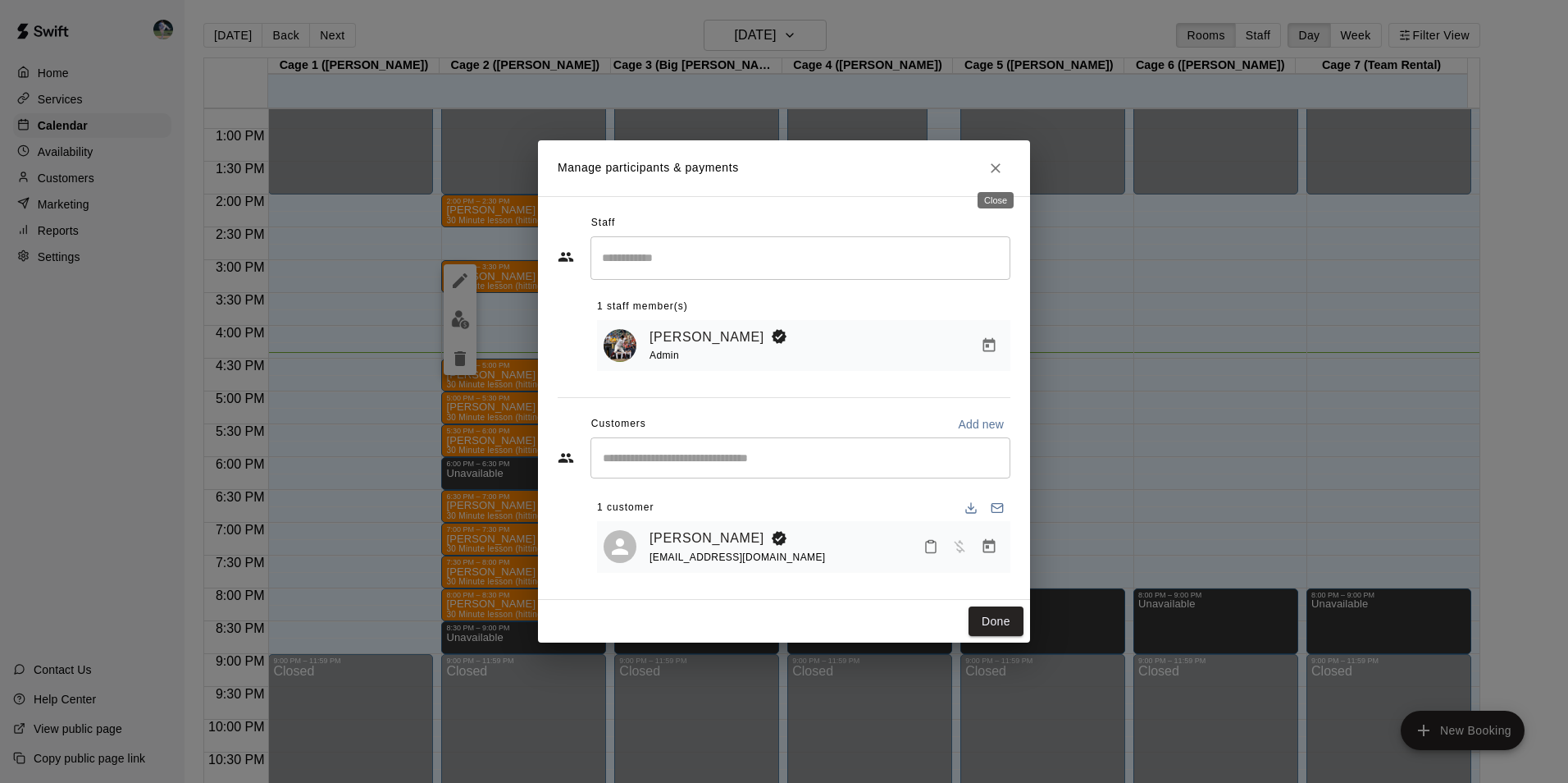
click at [996, 167] on icon "Close" at bounding box center [996, 168] width 10 height 10
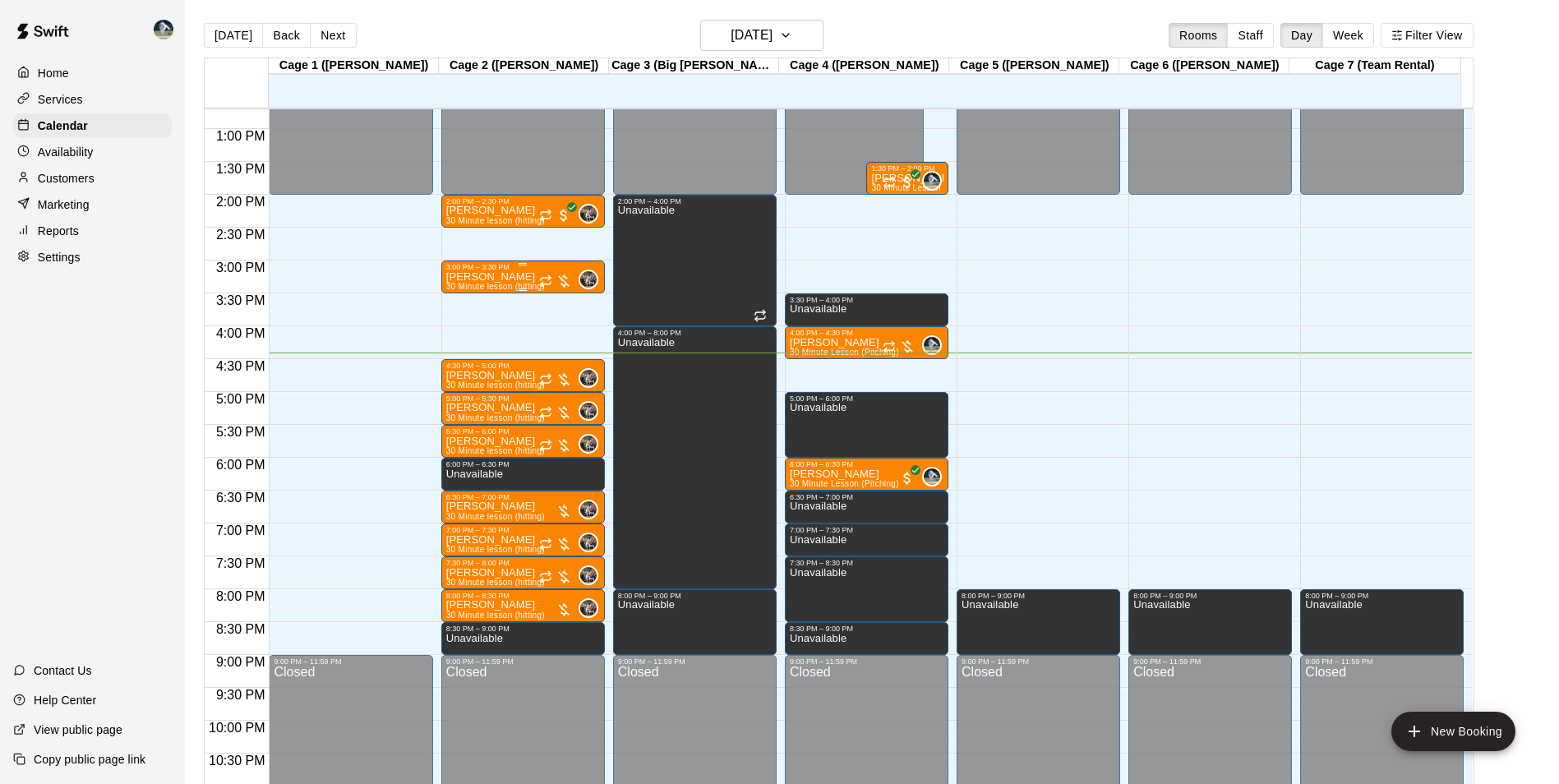
click at [521, 274] on div "[PERSON_NAME] 30 Minute lesson (hitting)" at bounding box center [495, 662] width 98 height 784
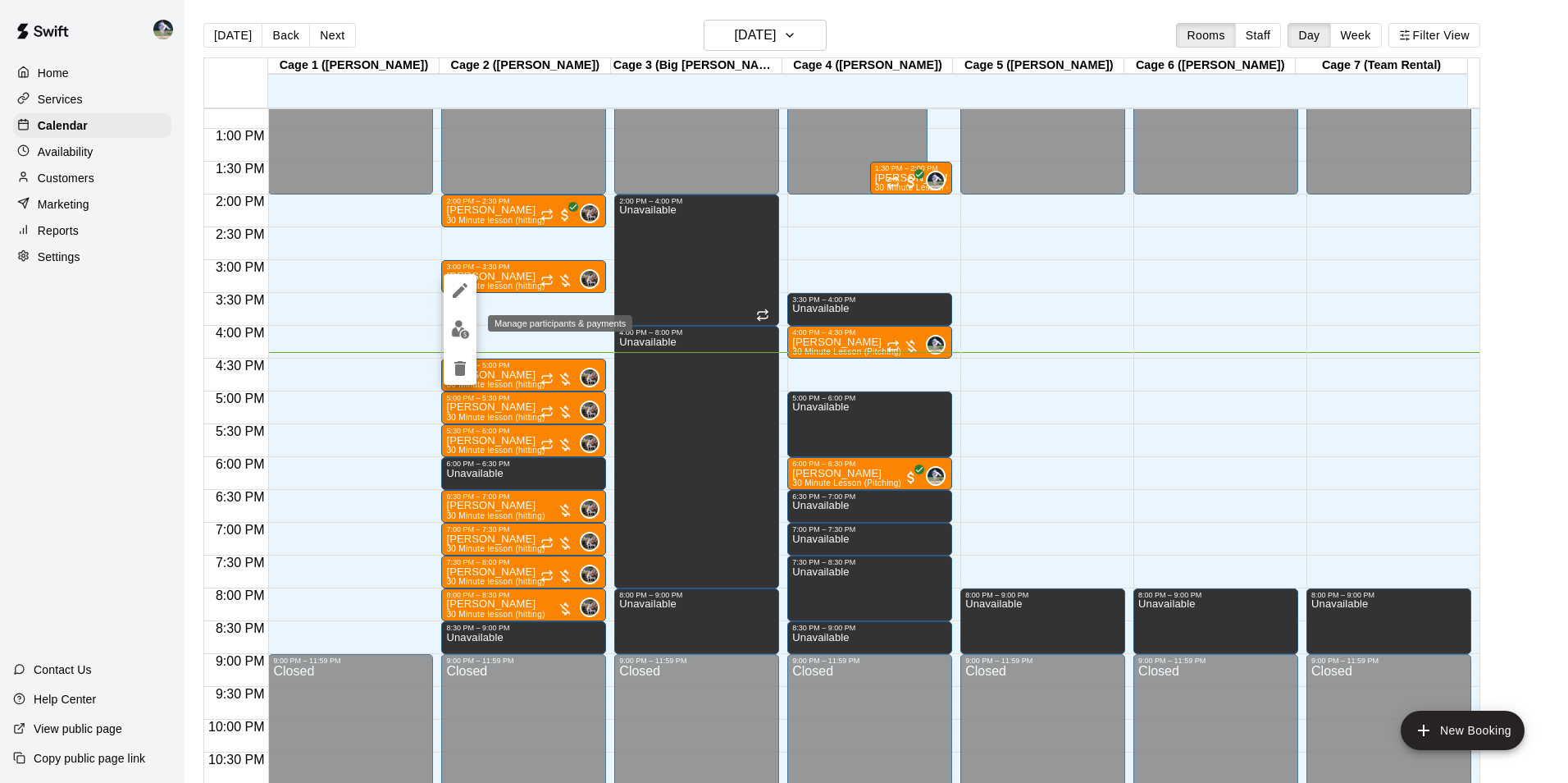
click at [457, 331] on img "edit" at bounding box center [460, 329] width 19 height 19
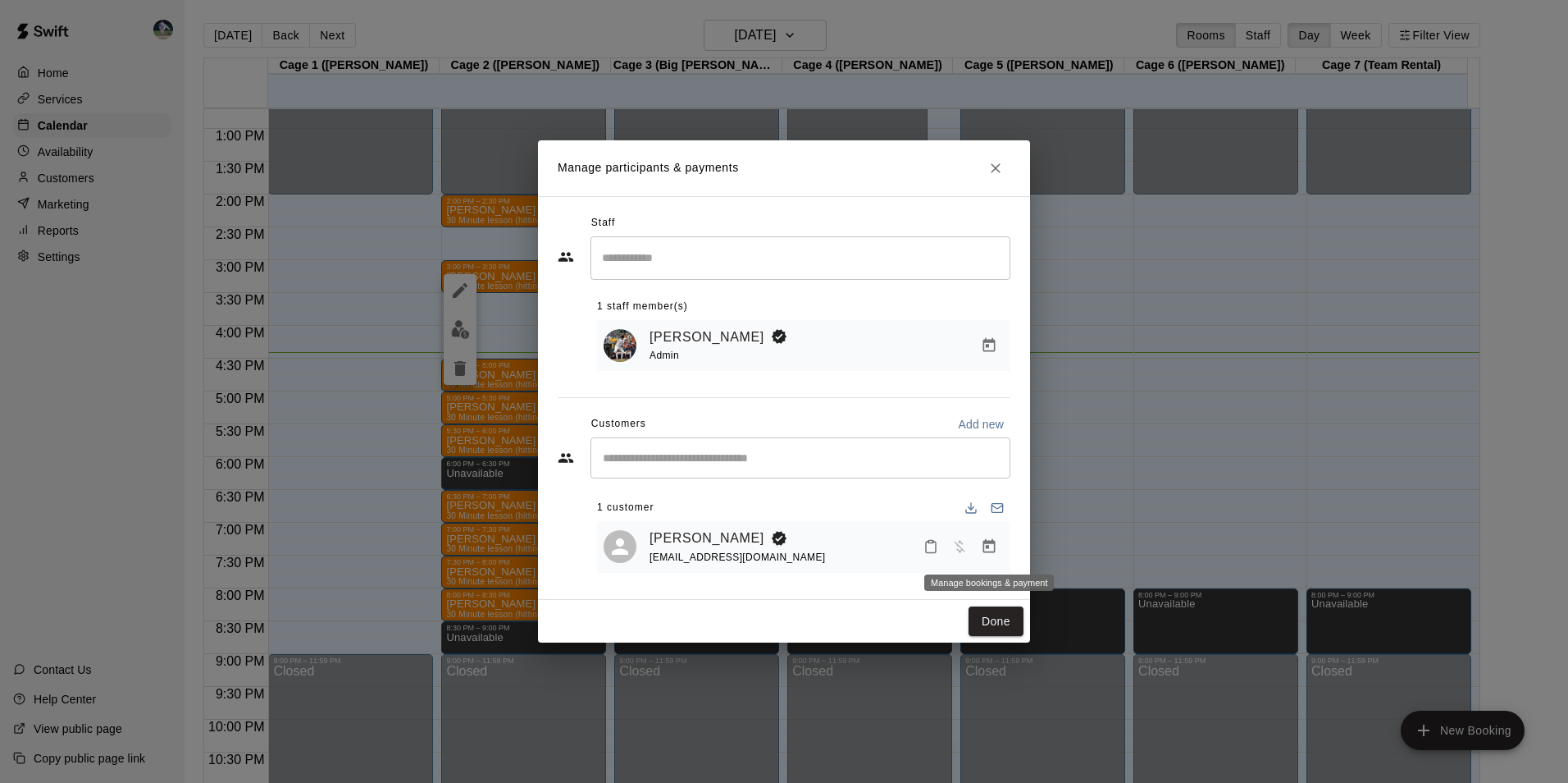
click at [989, 544] on icon "Manage bookings & payment" at bounding box center [989, 545] width 12 height 14
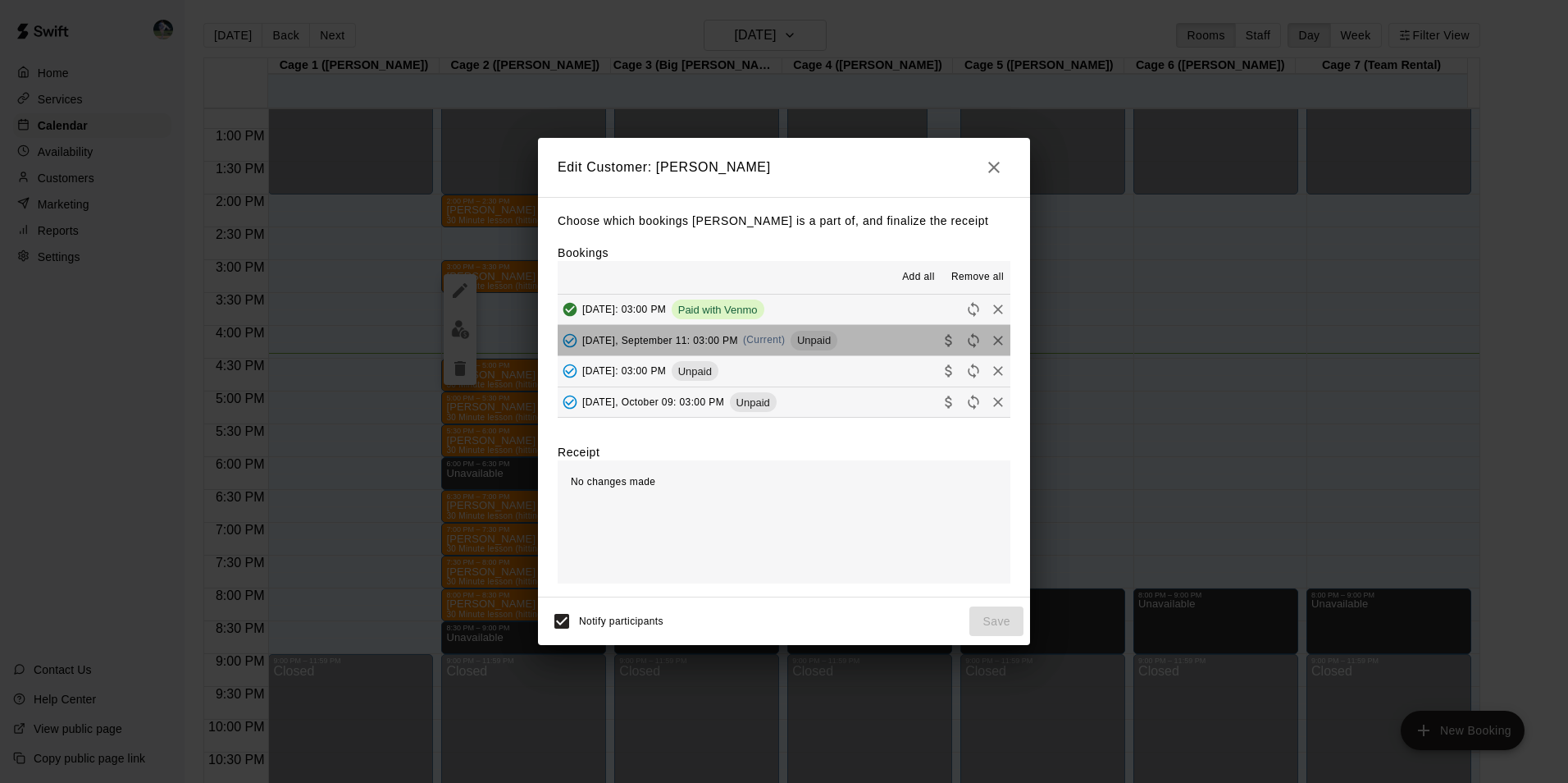
click at [861, 338] on button "[DATE], September 11: 03:00 PM (Current) Unpaid" at bounding box center [784, 340] width 453 height 30
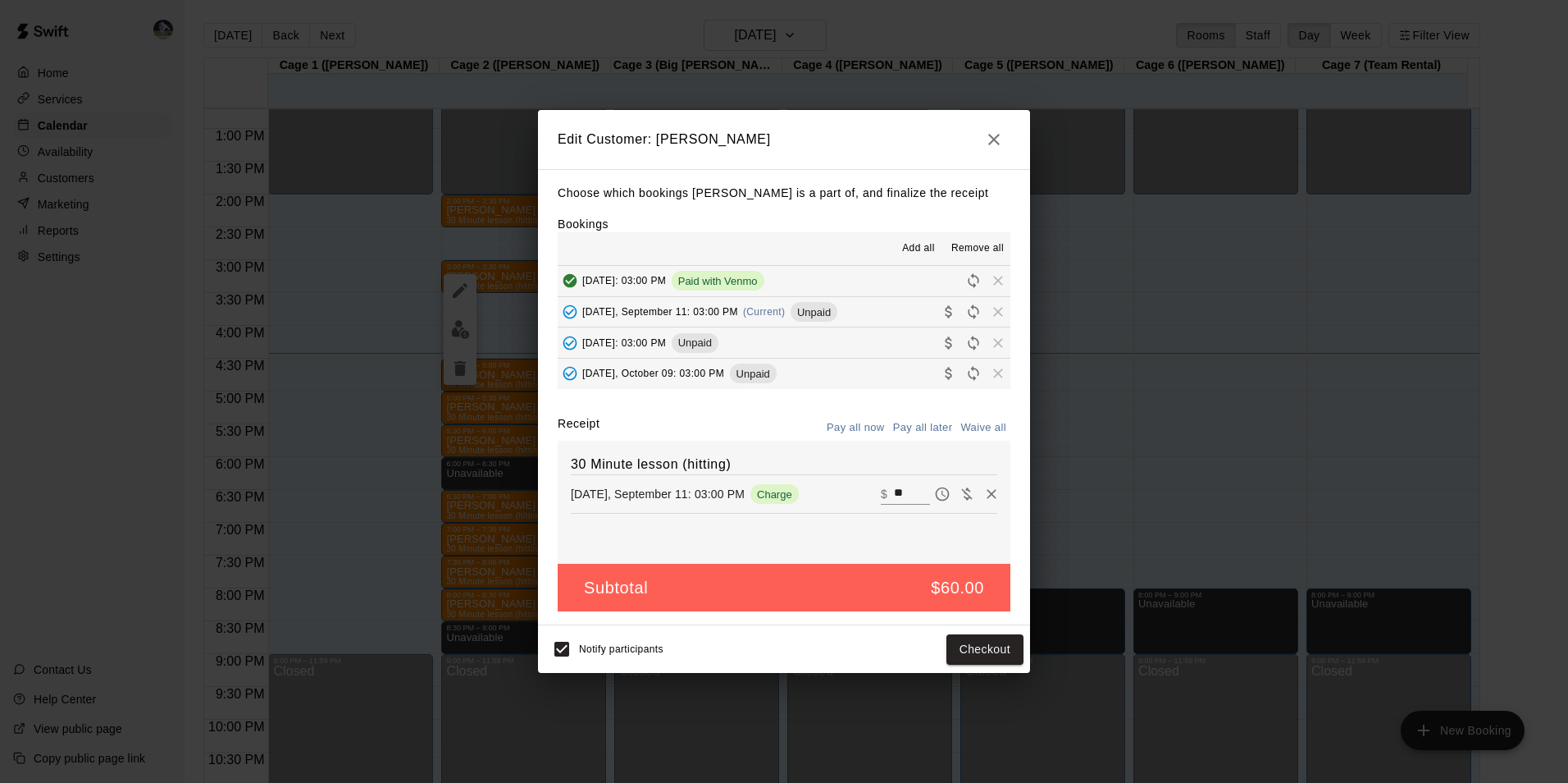
click at [899, 494] on input "**" at bounding box center [912, 494] width 36 height 22
type input "*"
type input "**"
click at [973, 636] on button "Checkout" at bounding box center [985, 649] width 77 height 30
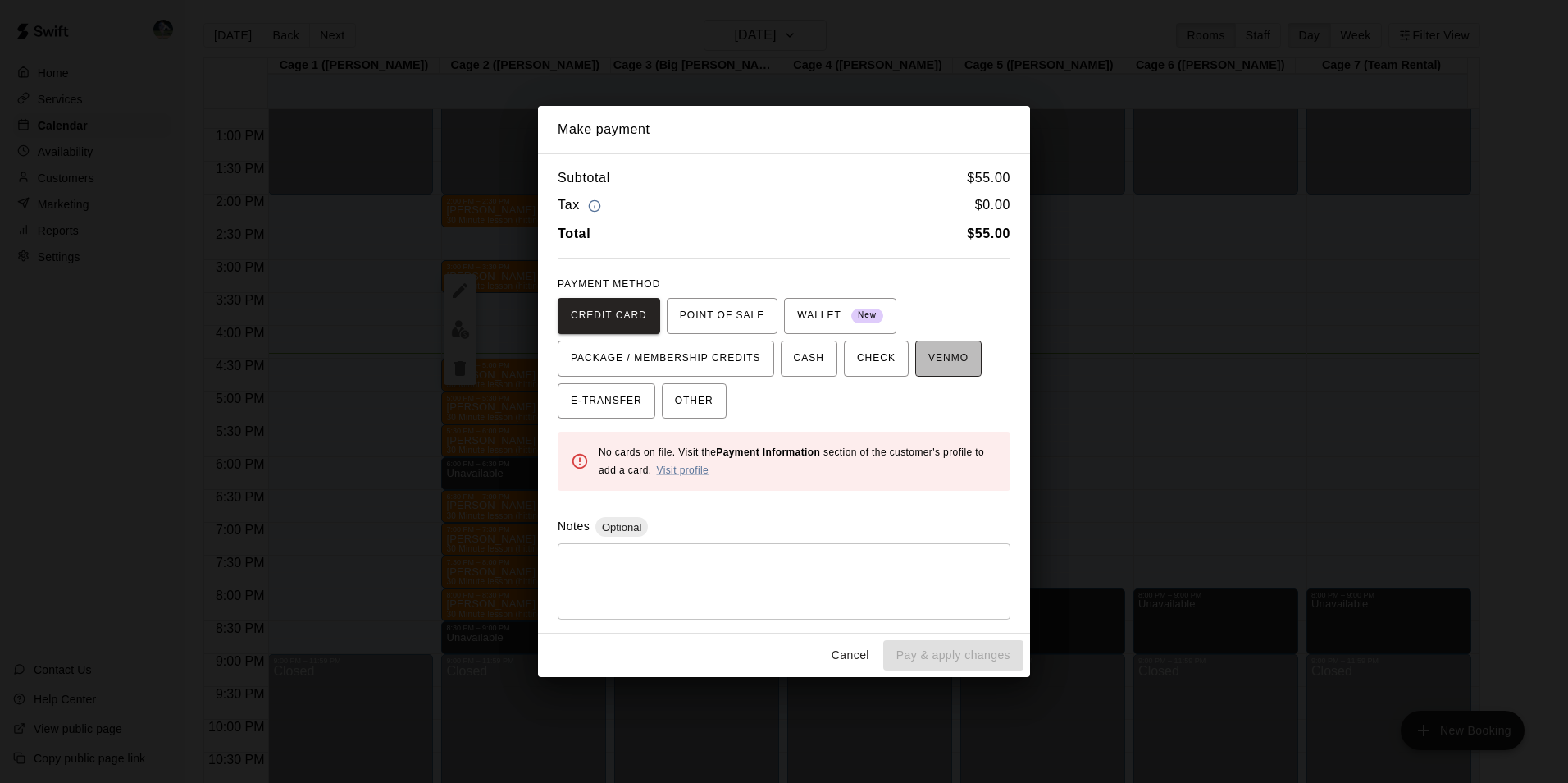
click at [928, 357] on span "VENMO" at bounding box center [948, 358] width 40 height 26
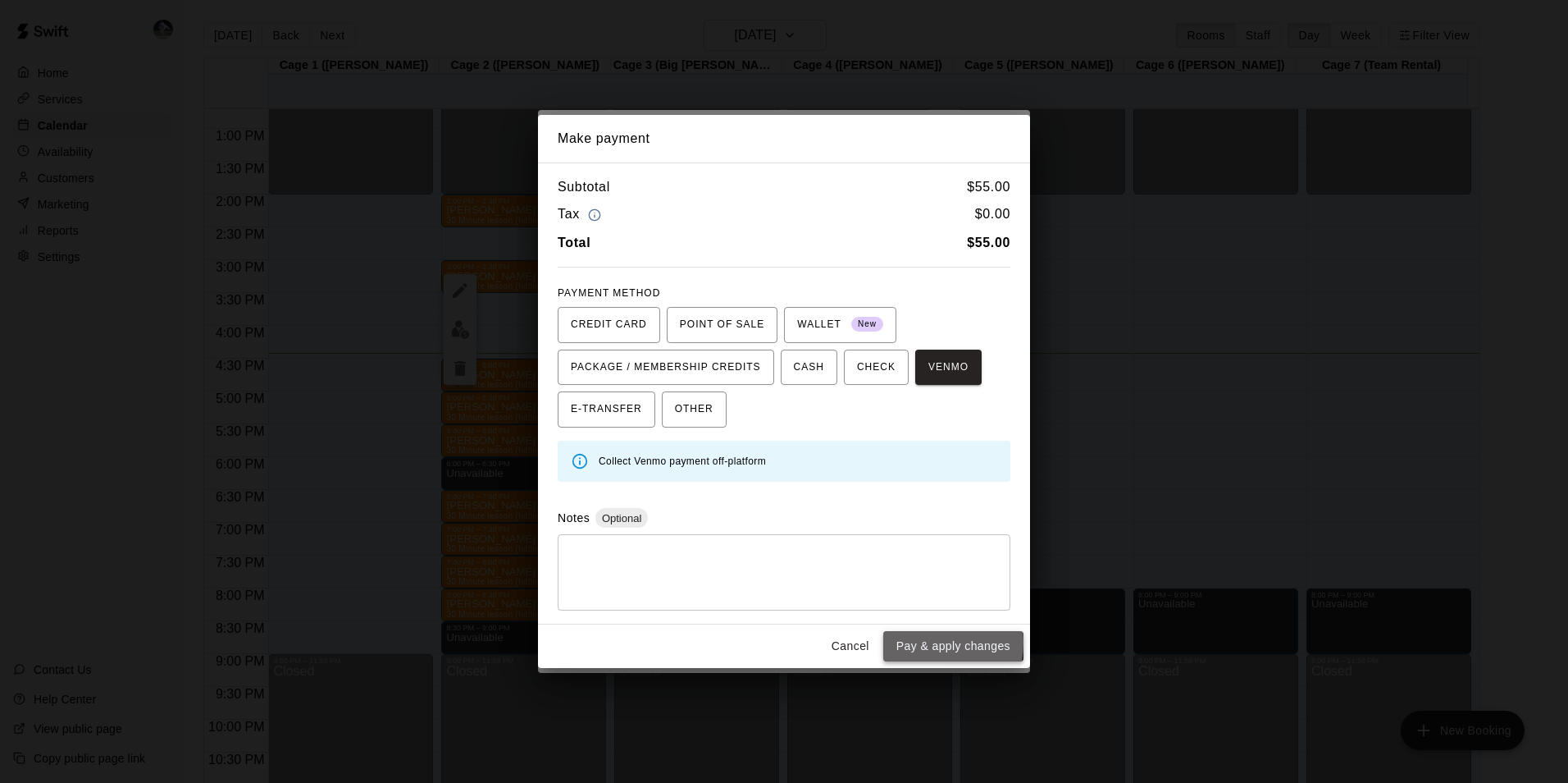
click at [920, 642] on button "Pay & apply changes" at bounding box center [954, 646] width 140 height 30
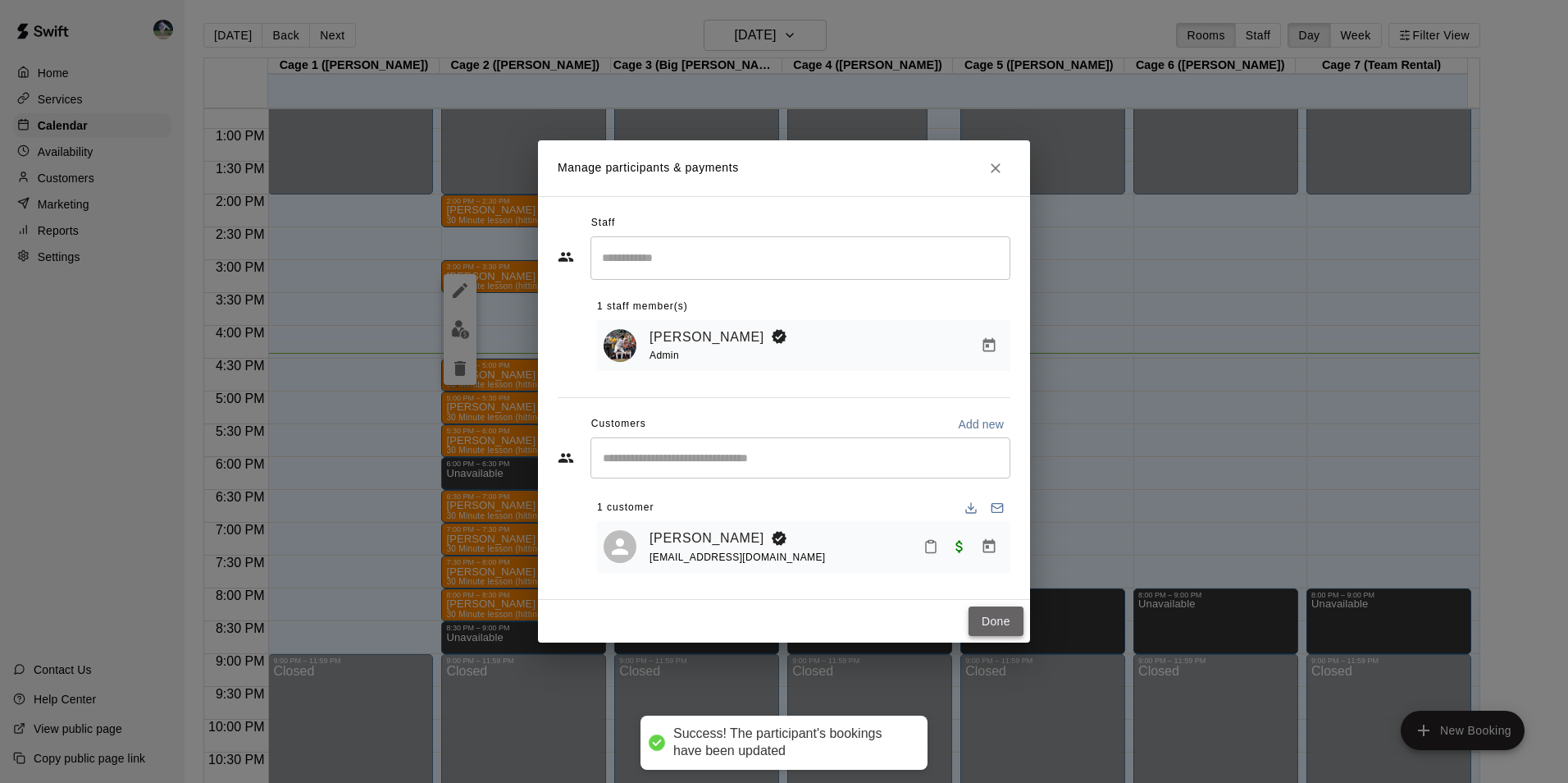
click at [984, 624] on button "Done" at bounding box center [996, 621] width 55 height 30
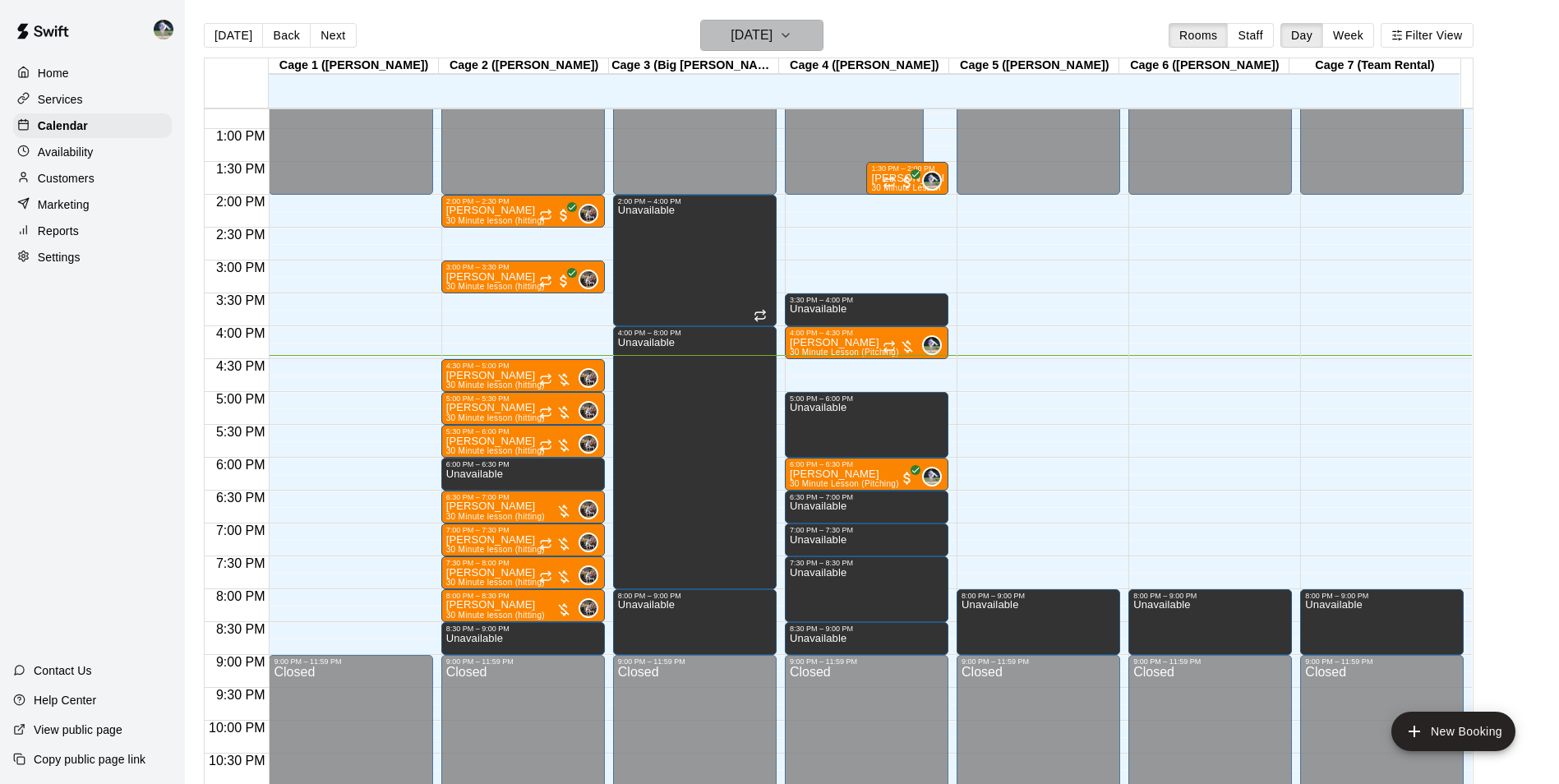
click at [752, 37] on h6 "[DATE]" at bounding box center [751, 35] width 42 height 23
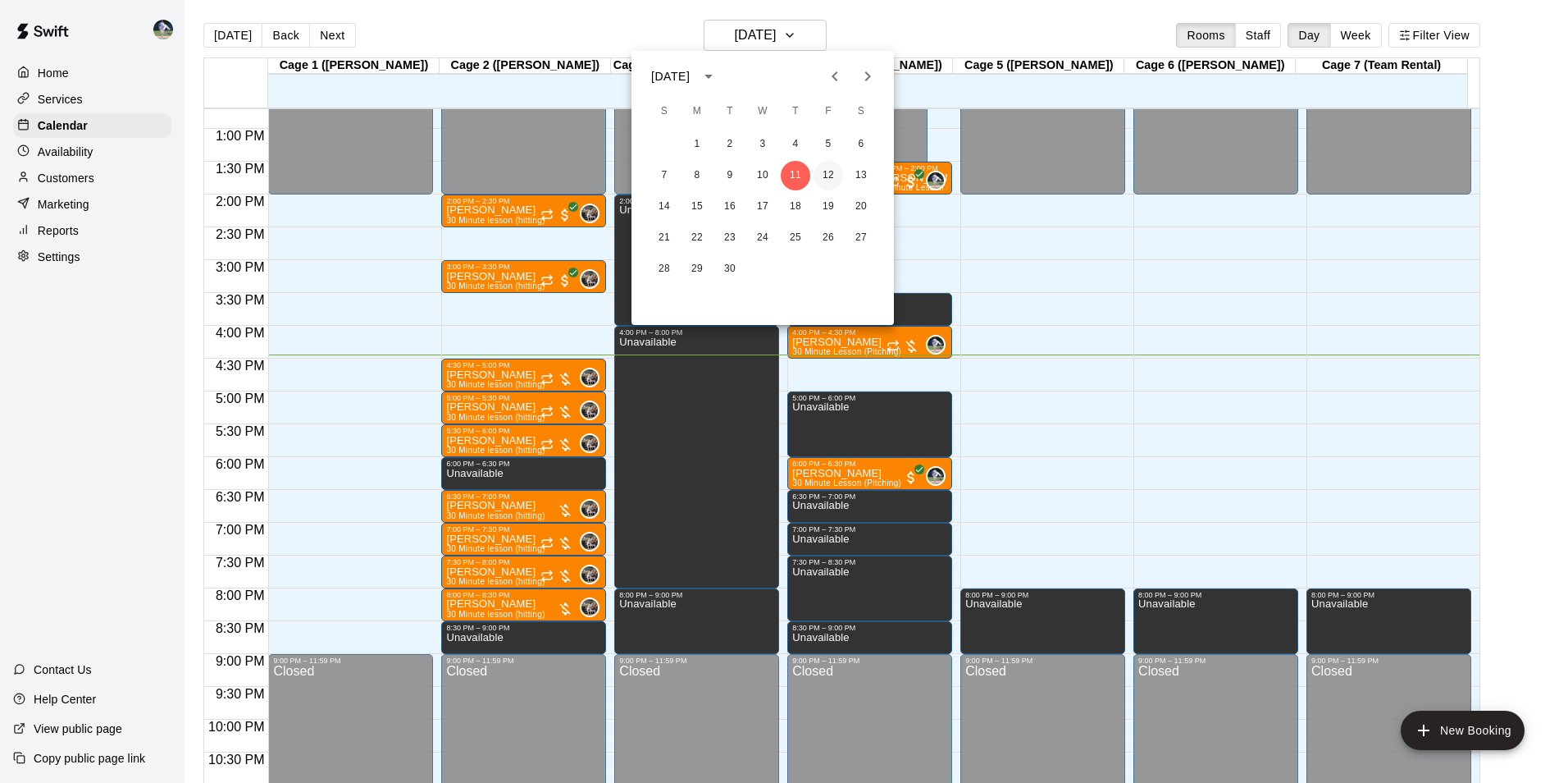
click at [825, 172] on button "12" at bounding box center [828, 176] width 30 height 30
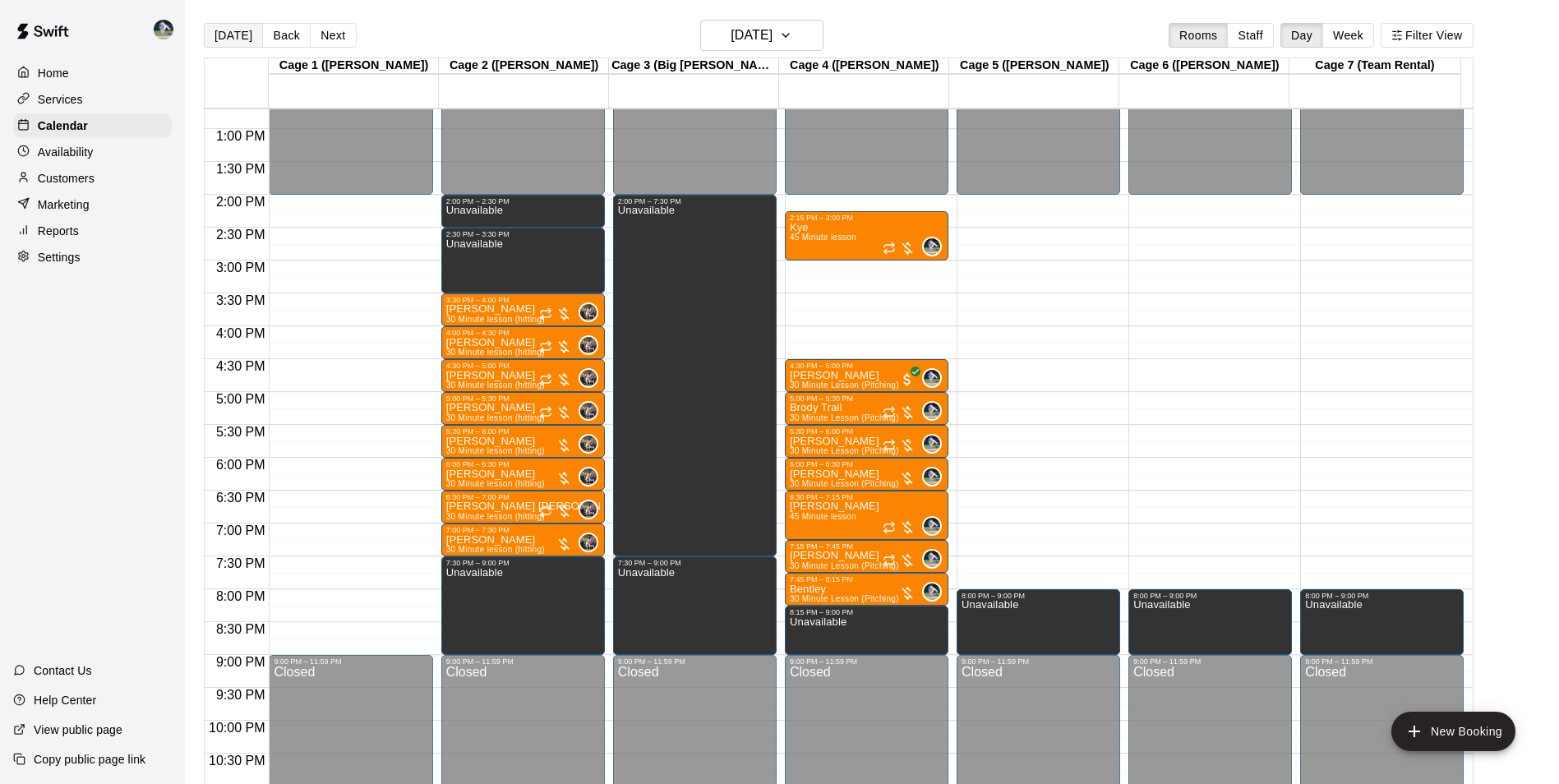
click at [230, 31] on button "[DATE]" at bounding box center [233, 36] width 59 height 24
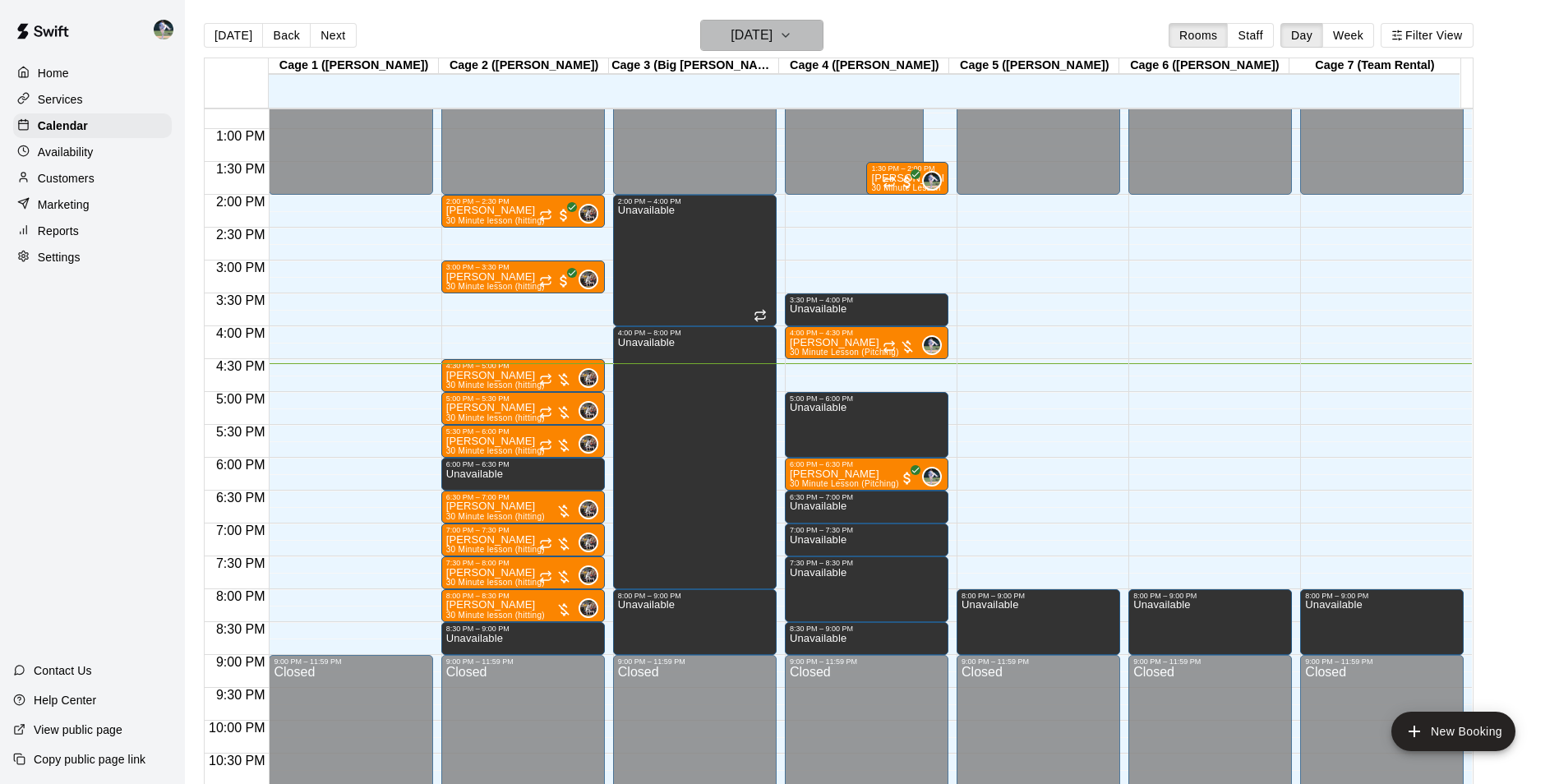
click at [751, 36] on h6 "[DATE]" at bounding box center [751, 35] width 42 height 23
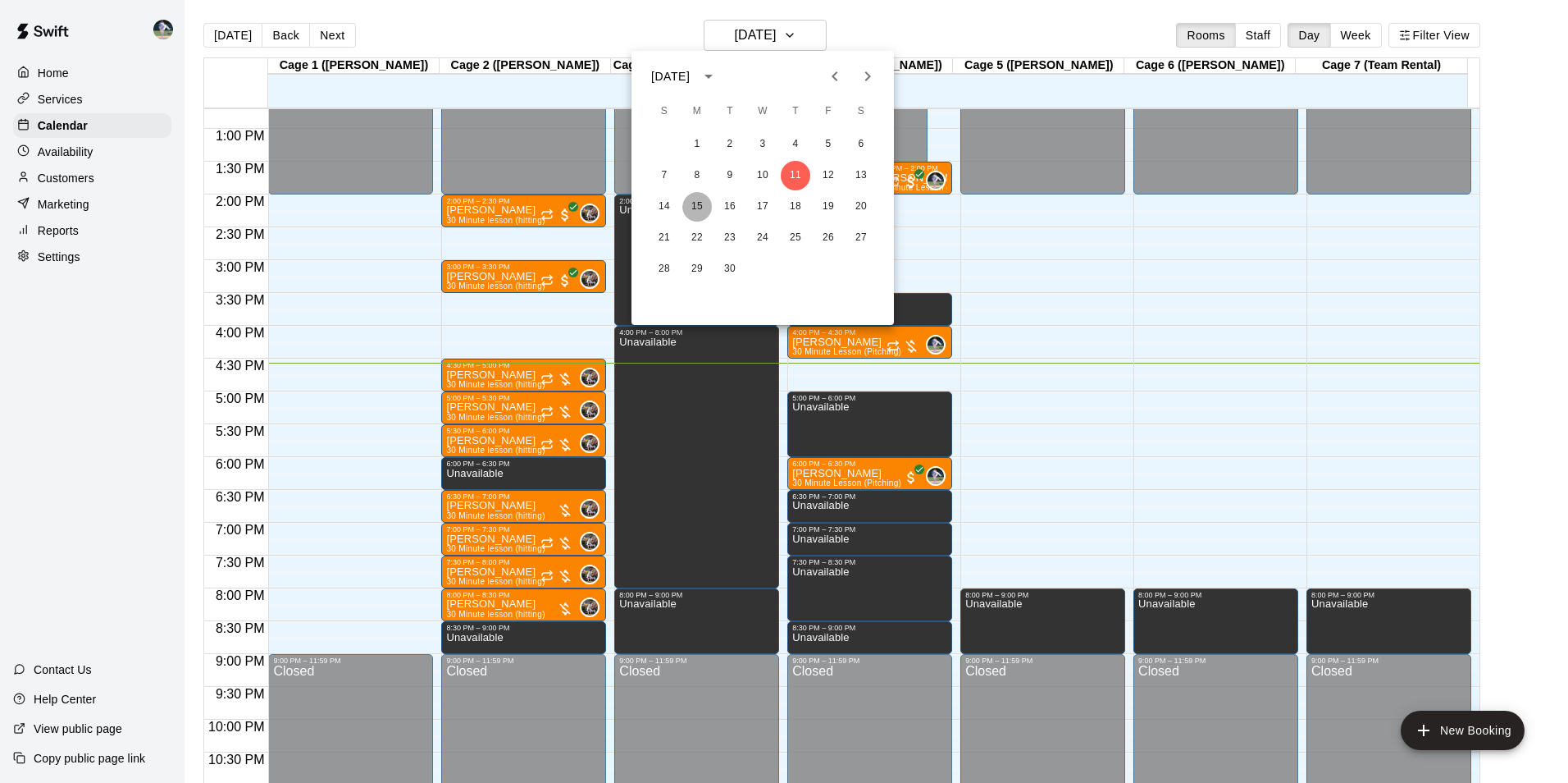
click at [700, 204] on button "15" at bounding box center [698, 207] width 30 height 30
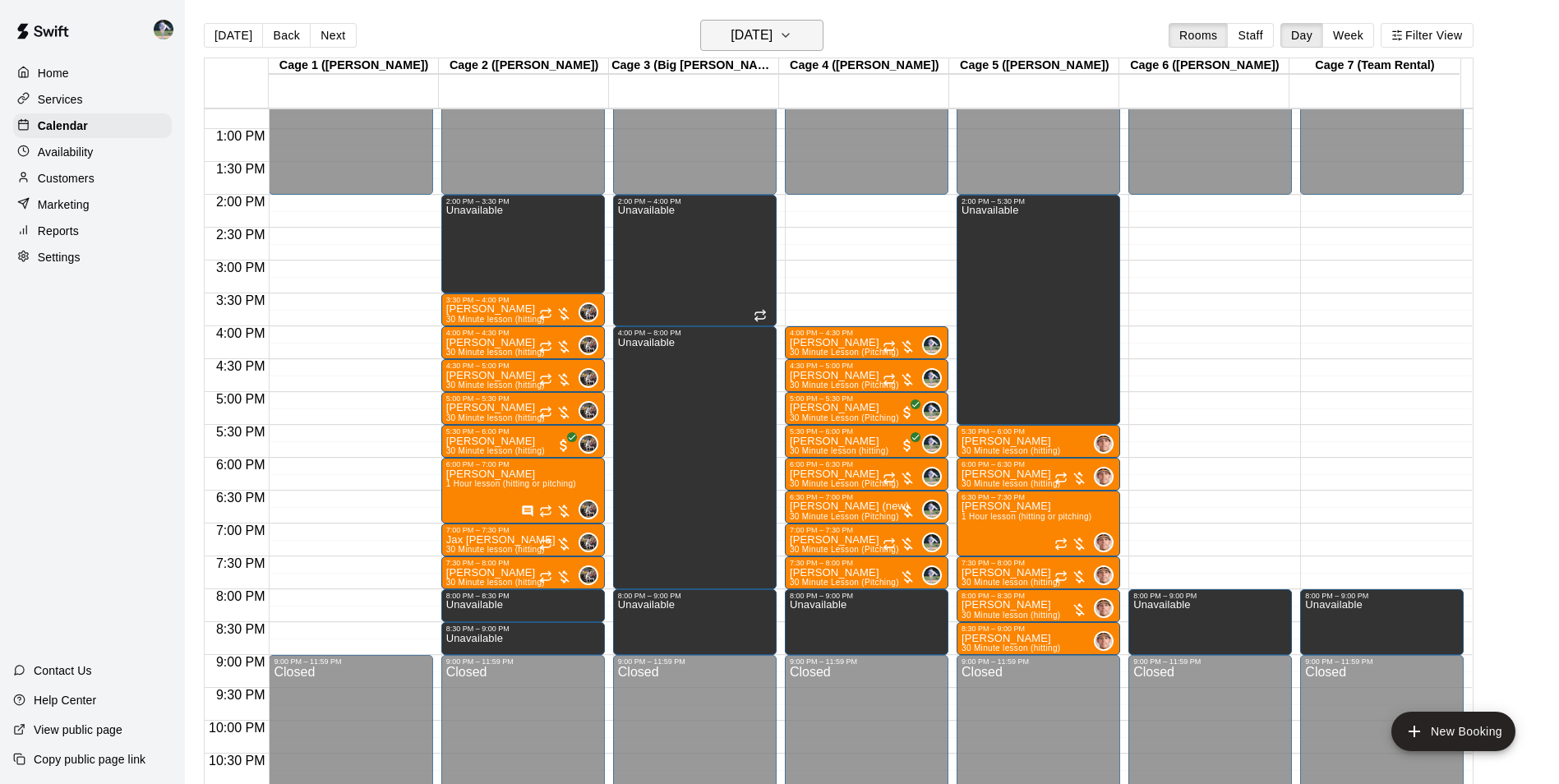
click at [793, 39] on icon "button" at bounding box center [786, 35] width 13 height 20
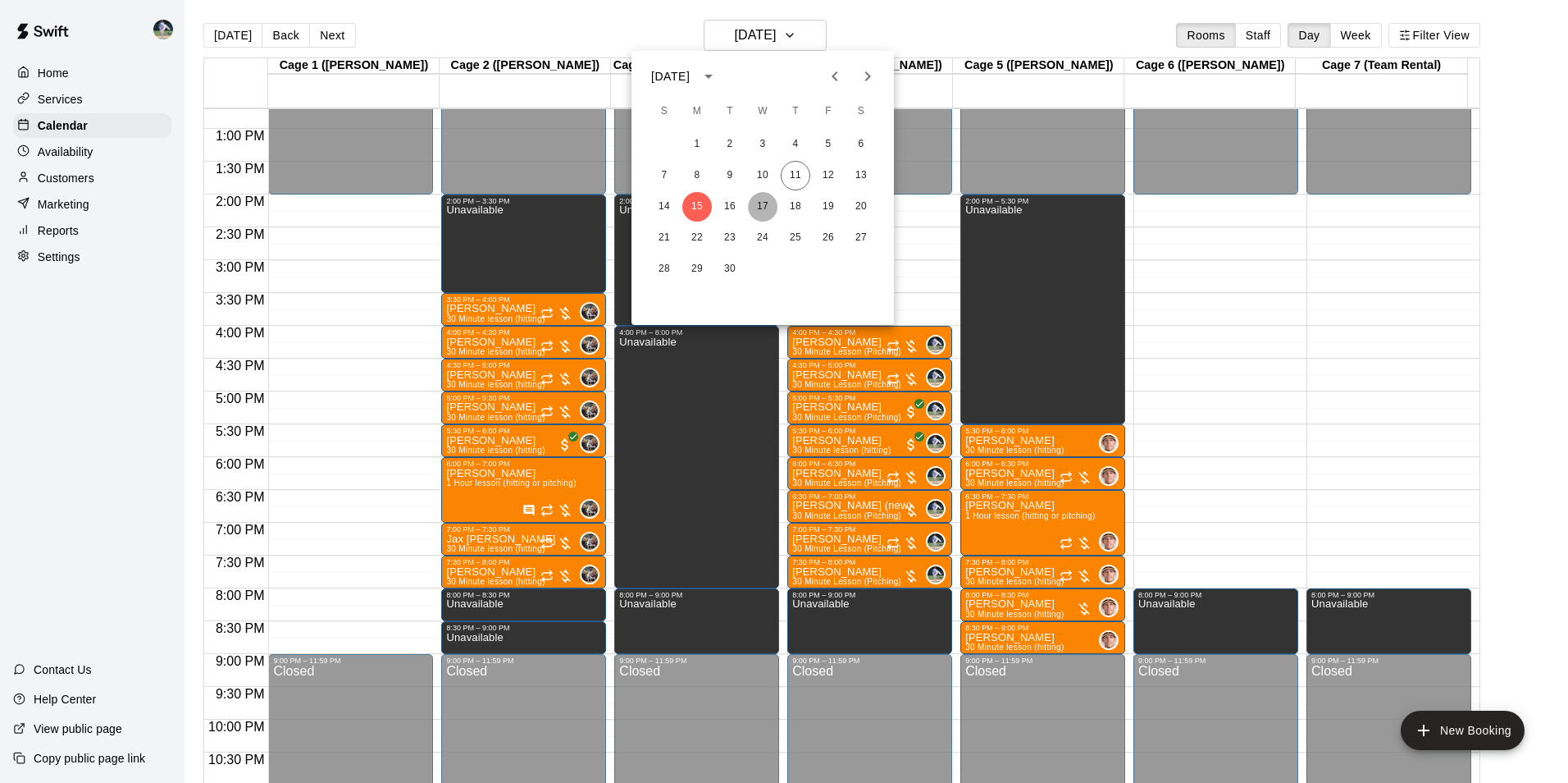
click at [765, 207] on button "17" at bounding box center [763, 207] width 30 height 30
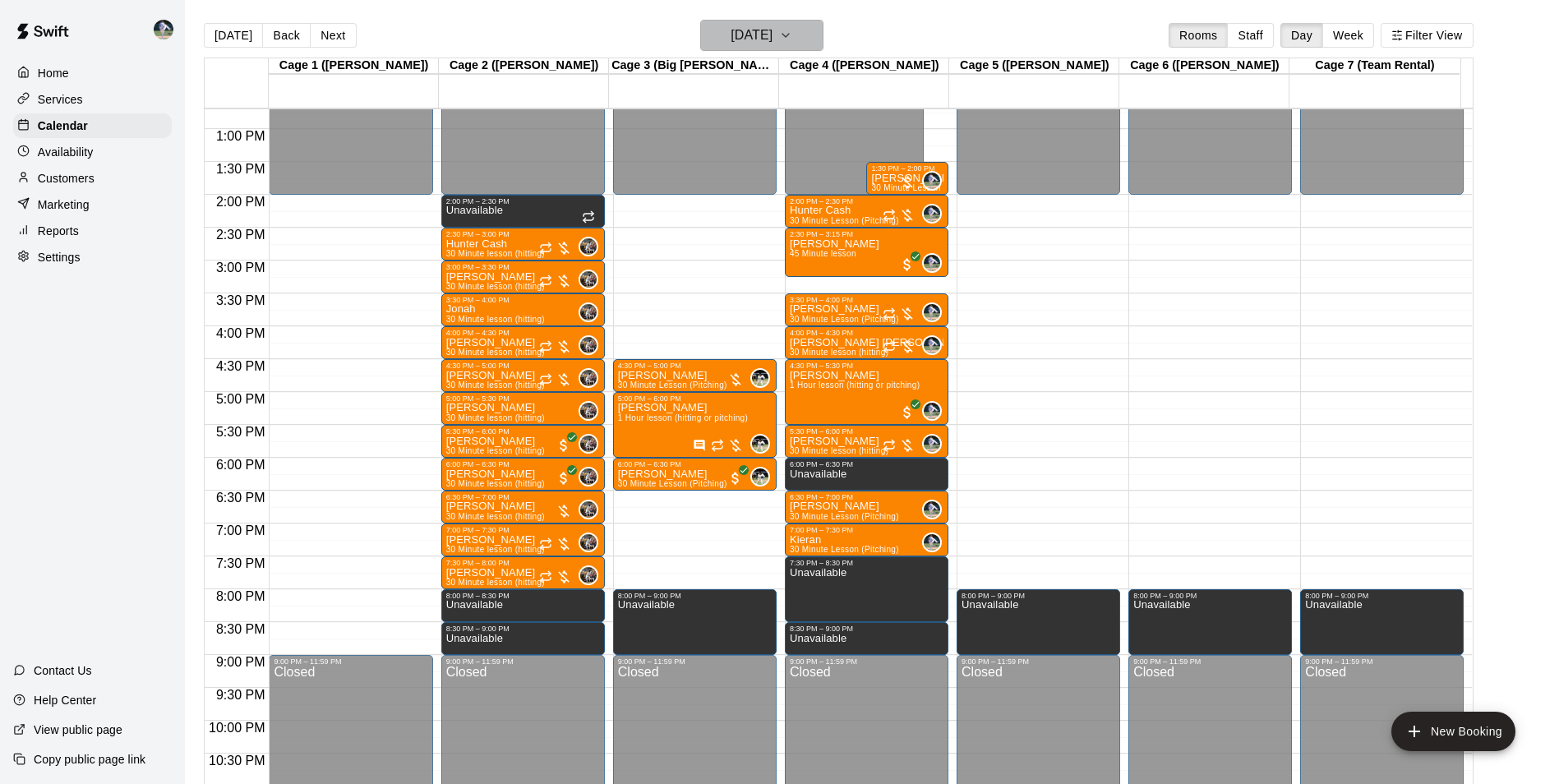
click at [793, 38] on icon "button" at bounding box center [786, 35] width 13 height 20
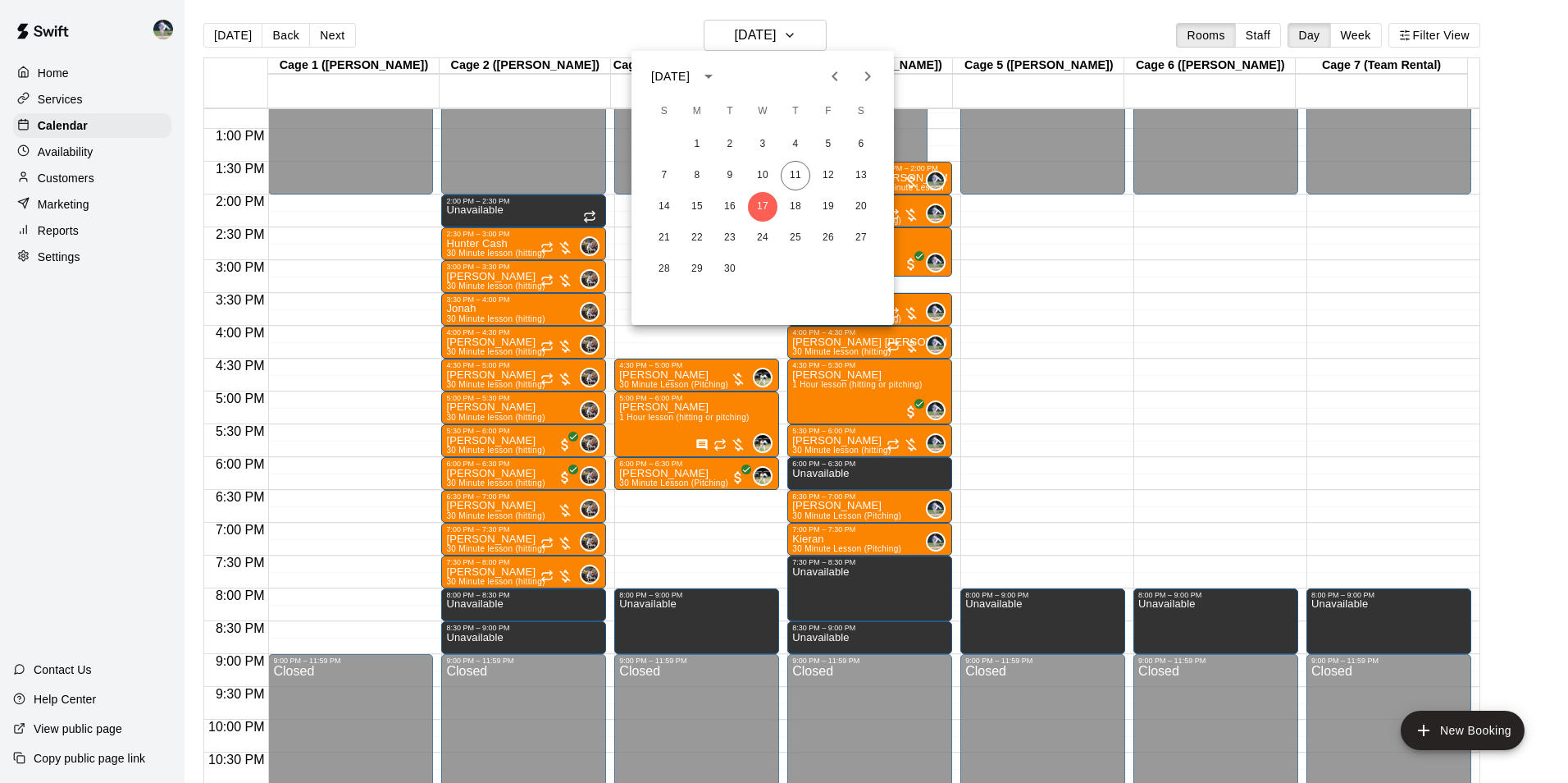
click at [1006, 217] on div at bounding box center [784, 391] width 1568 height 783
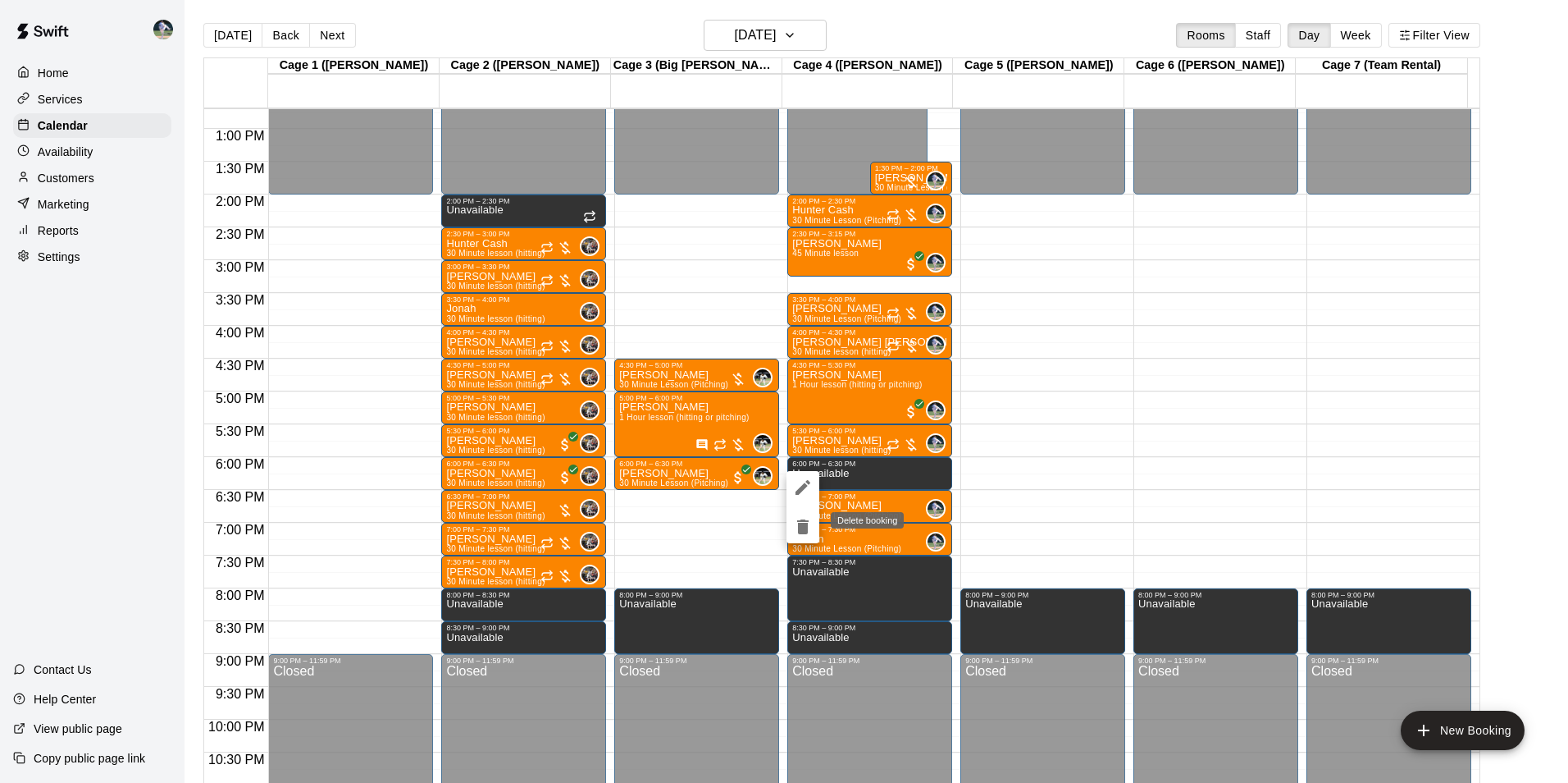
click at [812, 529] on icon "delete" at bounding box center [802, 527] width 20 height 20
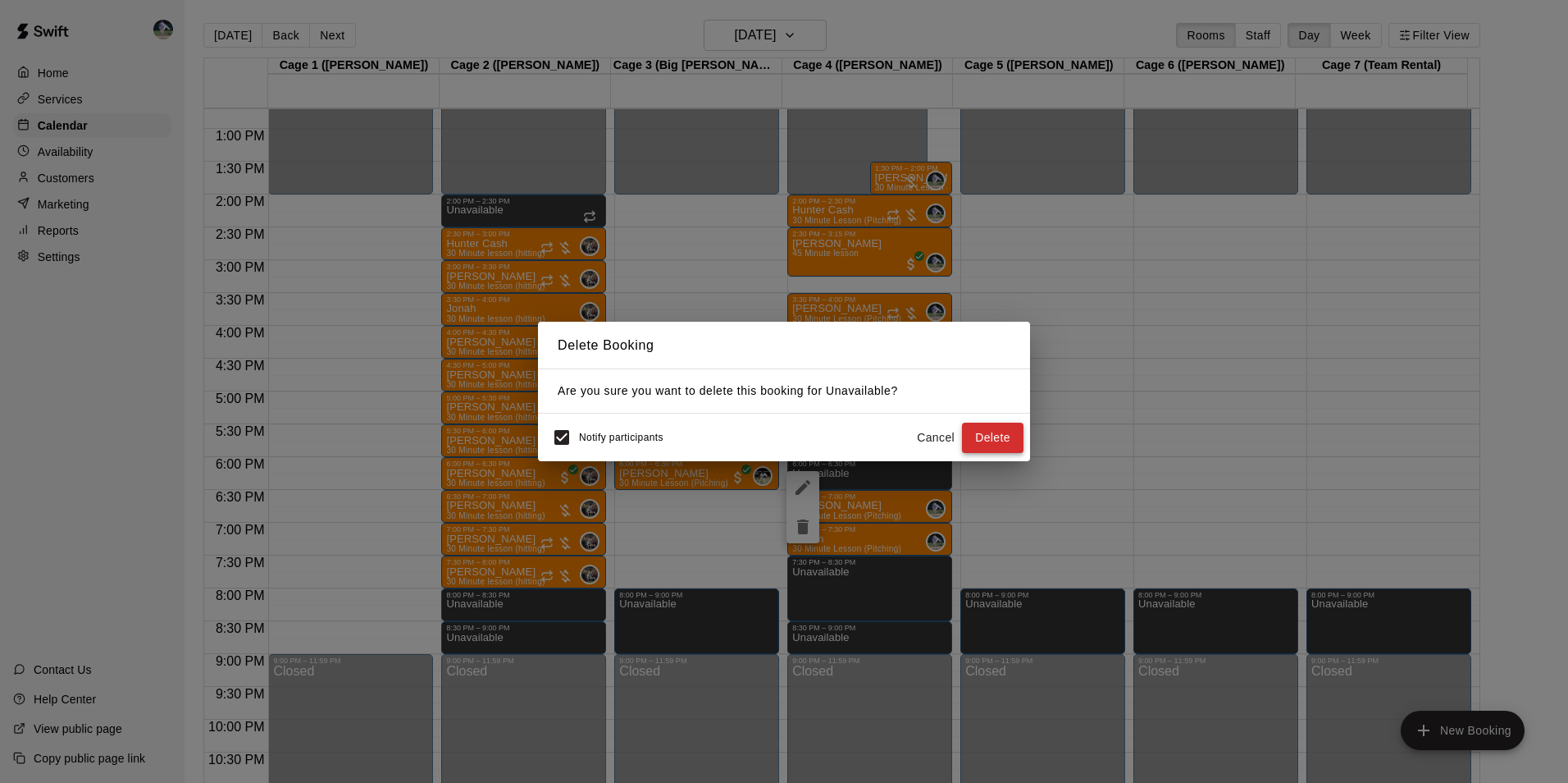
click at [988, 440] on button "Delete" at bounding box center [993, 438] width 62 height 30
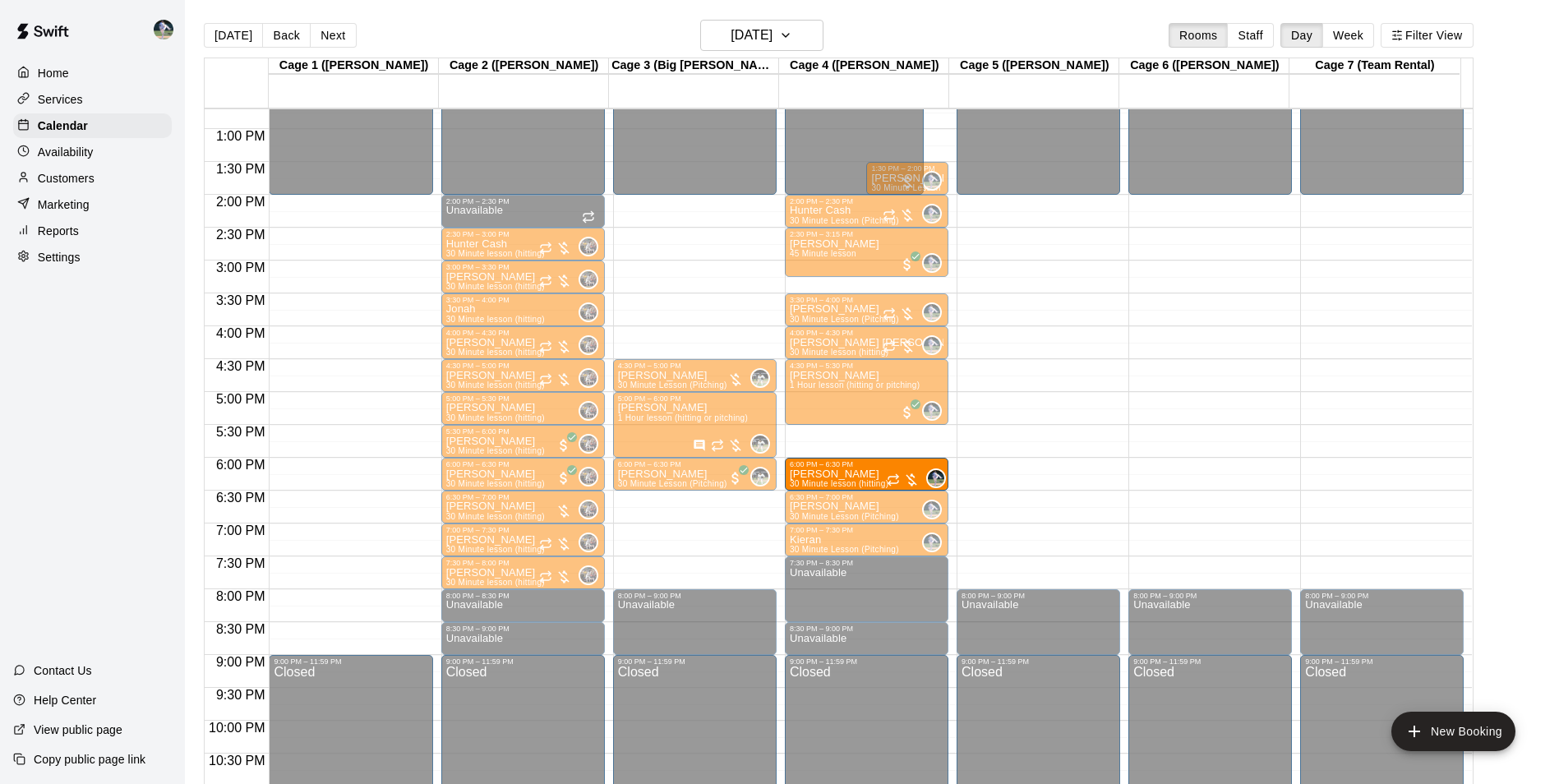
drag, startPoint x: 855, startPoint y: 440, endPoint x: 853, endPoint y: 474, distance: 34.1
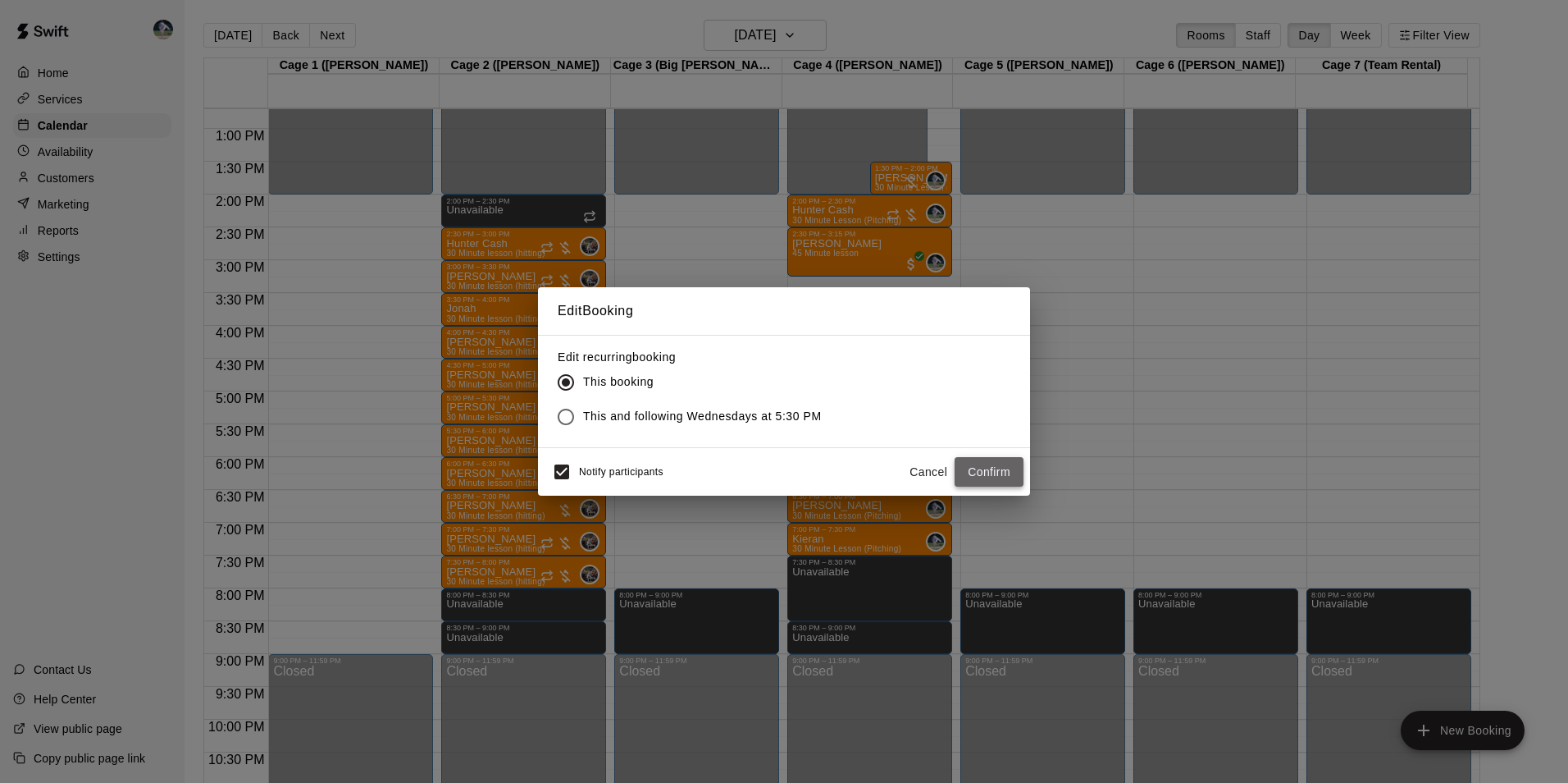
click at [999, 460] on button "Confirm" at bounding box center [989, 472] width 69 height 30
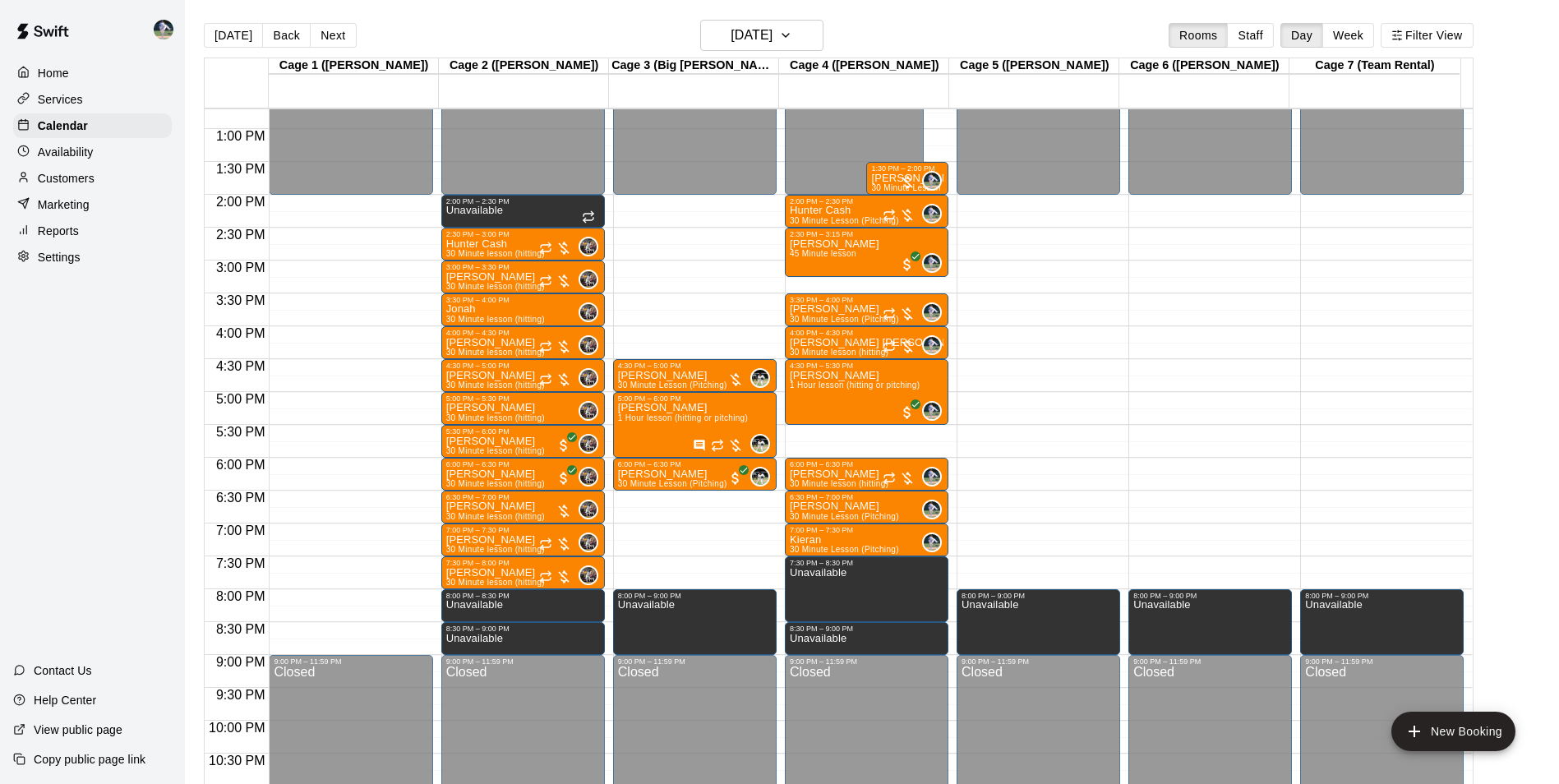
click at [853, 432] on div "12:00 AM – 2:00 PM Closed 2:00 PM – 2:30 PM Hunter Cash 30 Minute Lesson (Pitch…" at bounding box center [867, 63] width 164 height 1577
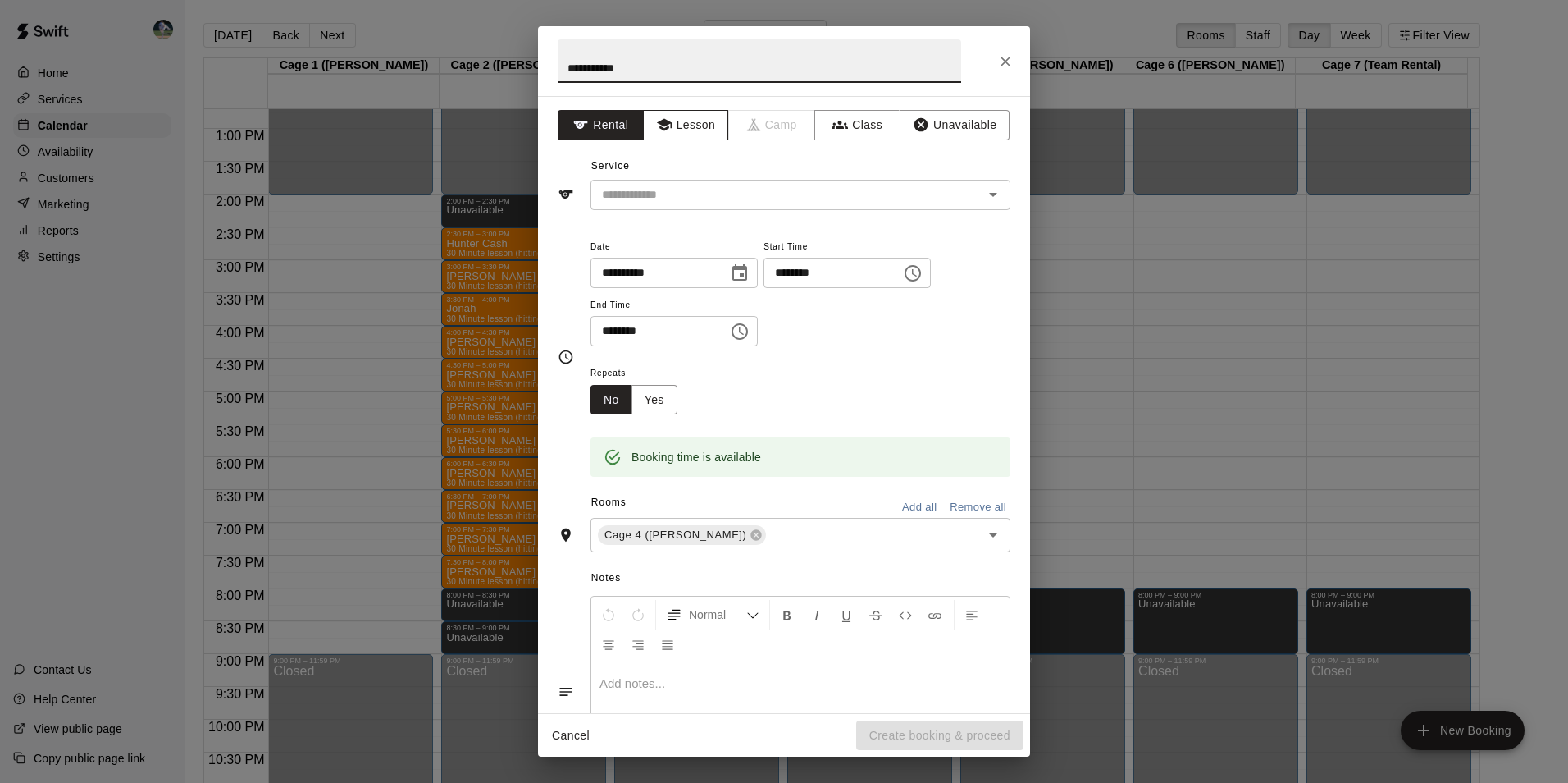
type input "**********"
click at [675, 117] on button "Lesson" at bounding box center [686, 125] width 86 height 30
click at [680, 197] on input "text" at bounding box center [776, 195] width 362 height 21
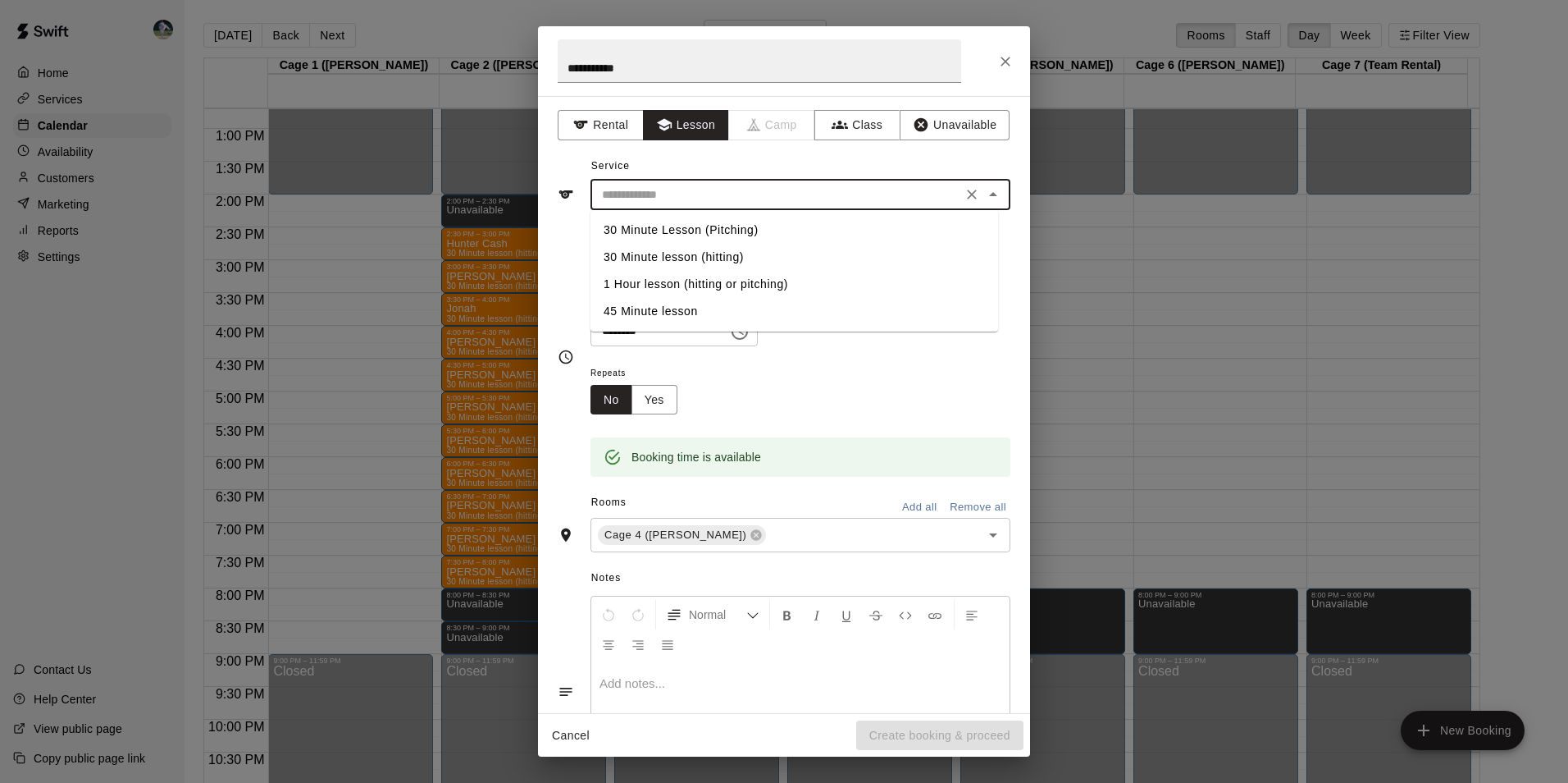
click at [690, 229] on li "30 Minute Lesson (Pitching)" at bounding box center [795, 230] width 408 height 27
type input "**********"
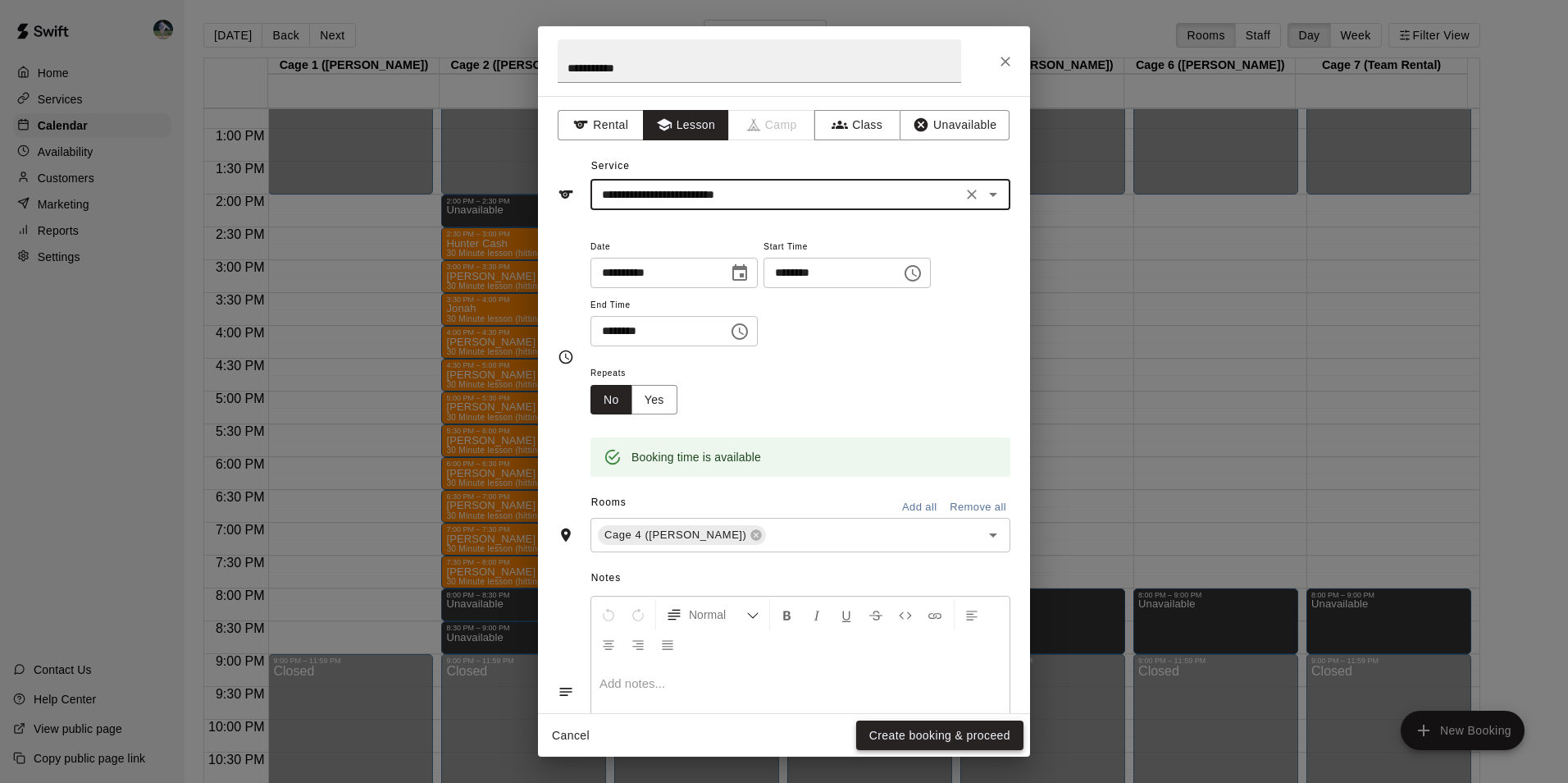
click at [957, 735] on button "Create booking & proceed" at bounding box center [940, 735] width 167 height 30
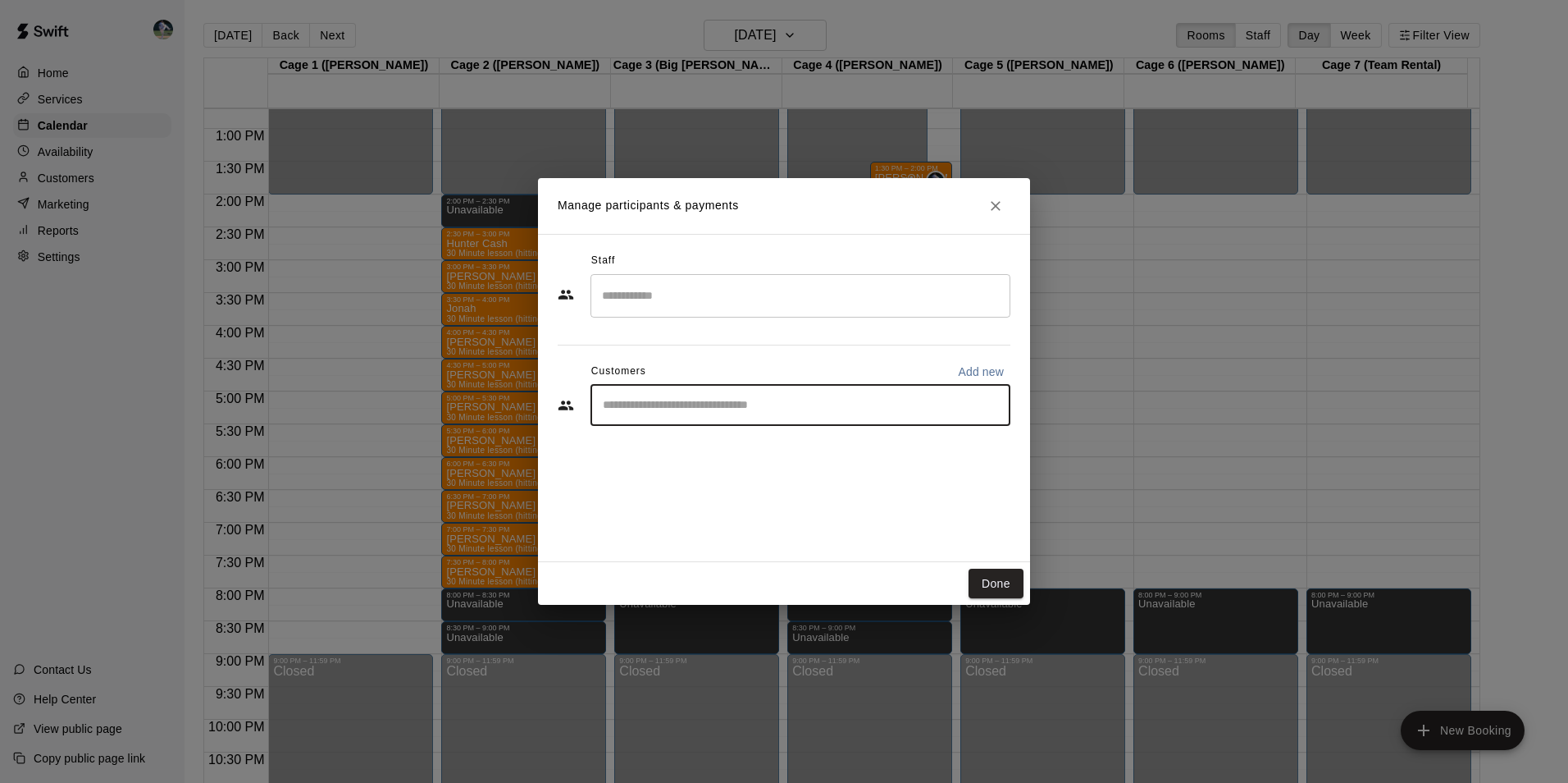
click at [856, 399] on input "Start typing to search customers..." at bounding box center [799, 406] width 405 height 17
type input "****"
click at [815, 440] on div "[PERSON_NAME] [EMAIL_ADDRESS][DOMAIN_NAME]" at bounding box center [817, 453] width 361 height 36
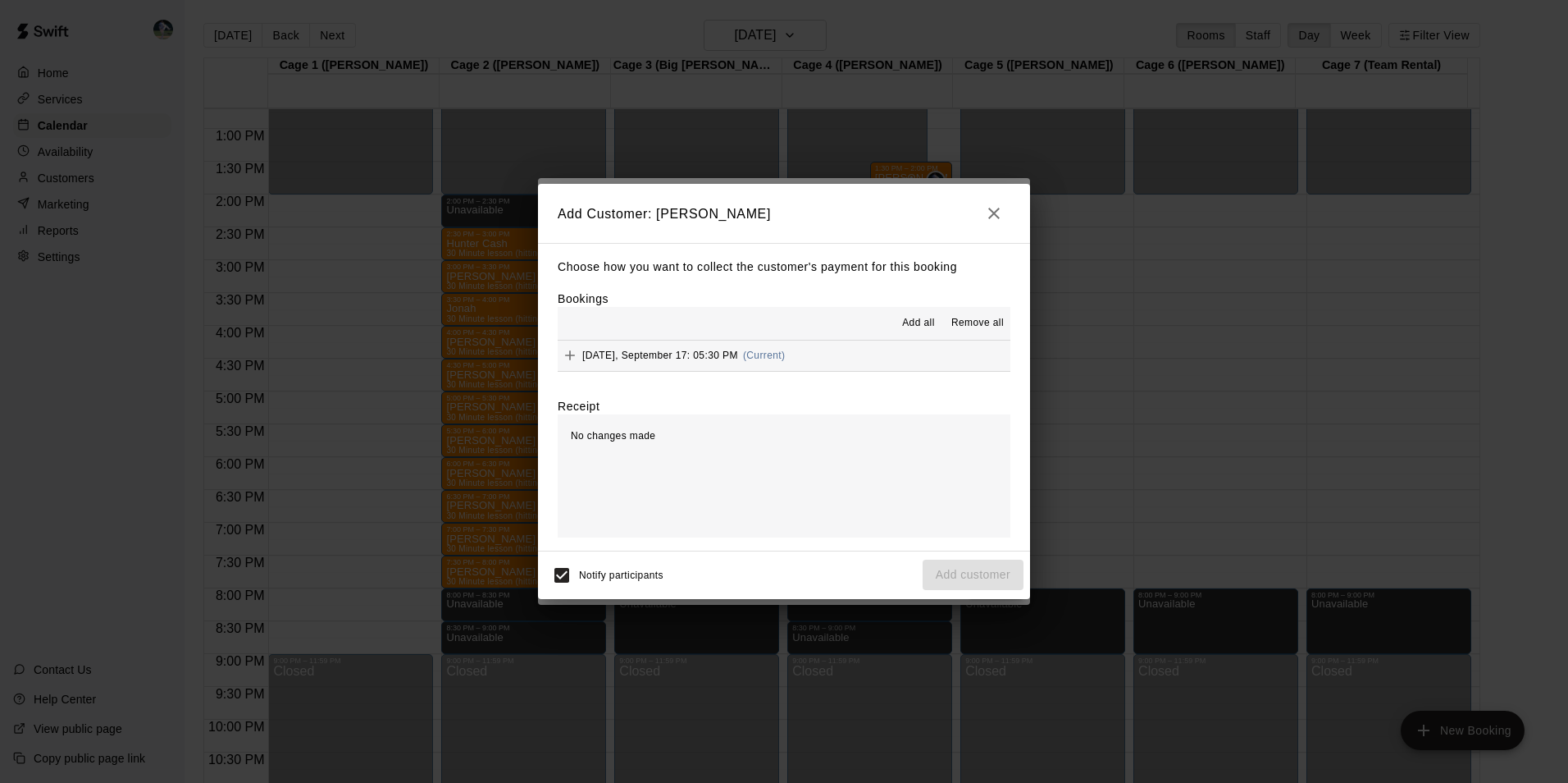
click at [920, 333] on button "Add all" at bounding box center [918, 324] width 52 height 26
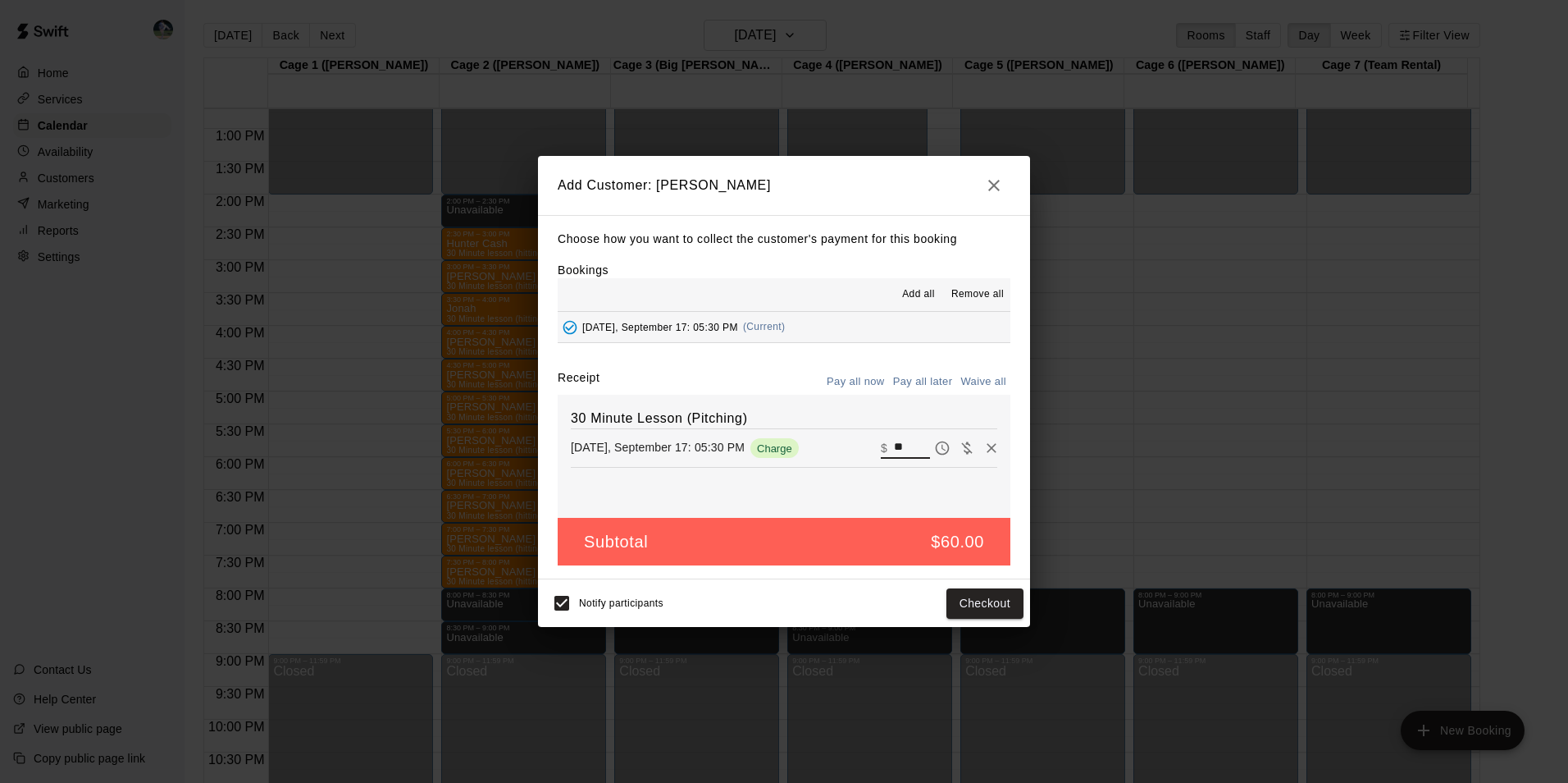
click at [894, 457] on input "**" at bounding box center [912, 448] width 36 height 22
type input "**"
click at [931, 378] on button "Pay all later" at bounding box center [923, 382] width 68 height 25
click at [968, 613] on button "Add customer" at bounding box center [973, 603] width 101 height 30
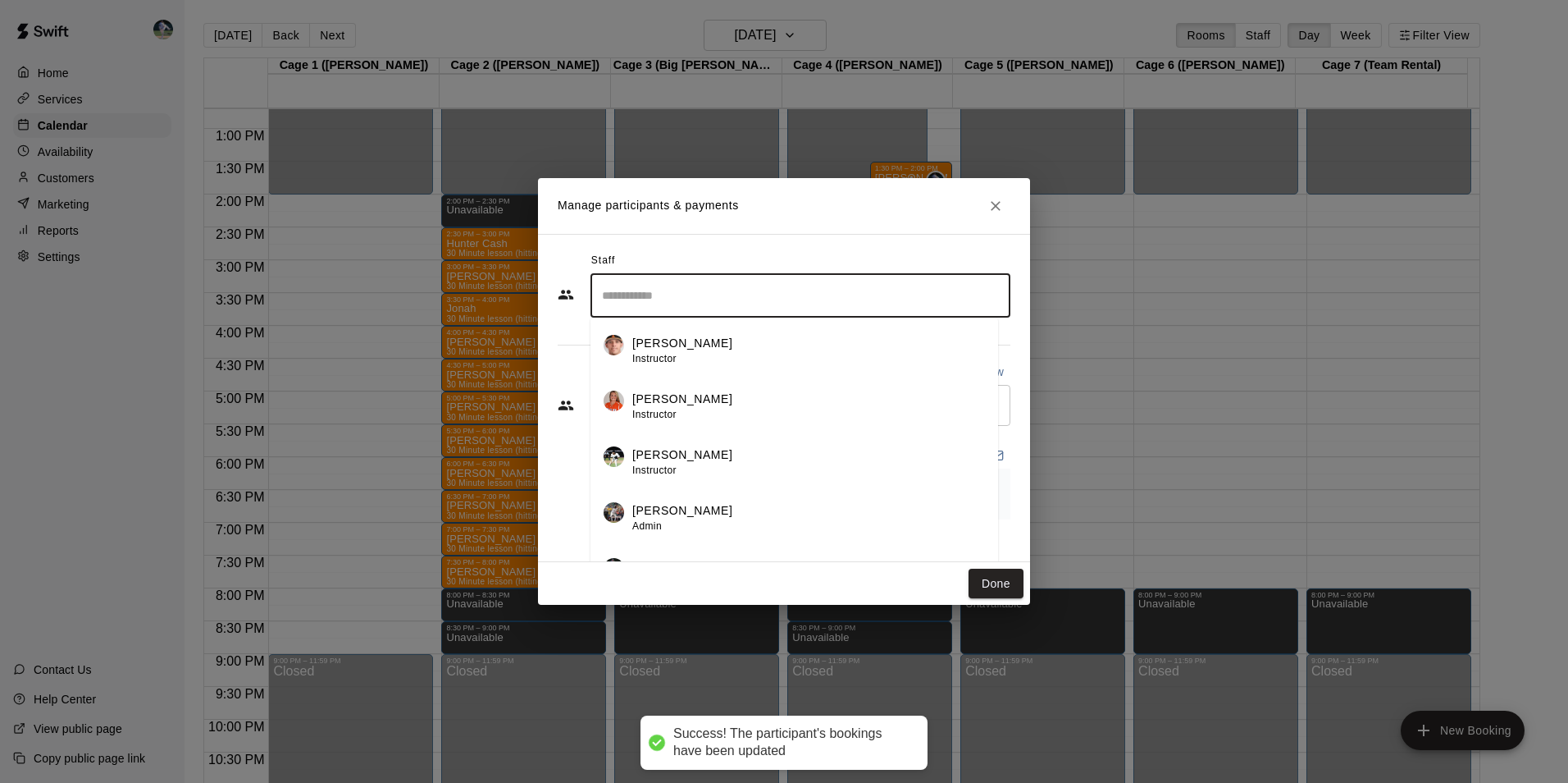
click at [871, 289] on input "Search staff" at bounding box center [799, 296] width 405 height 29
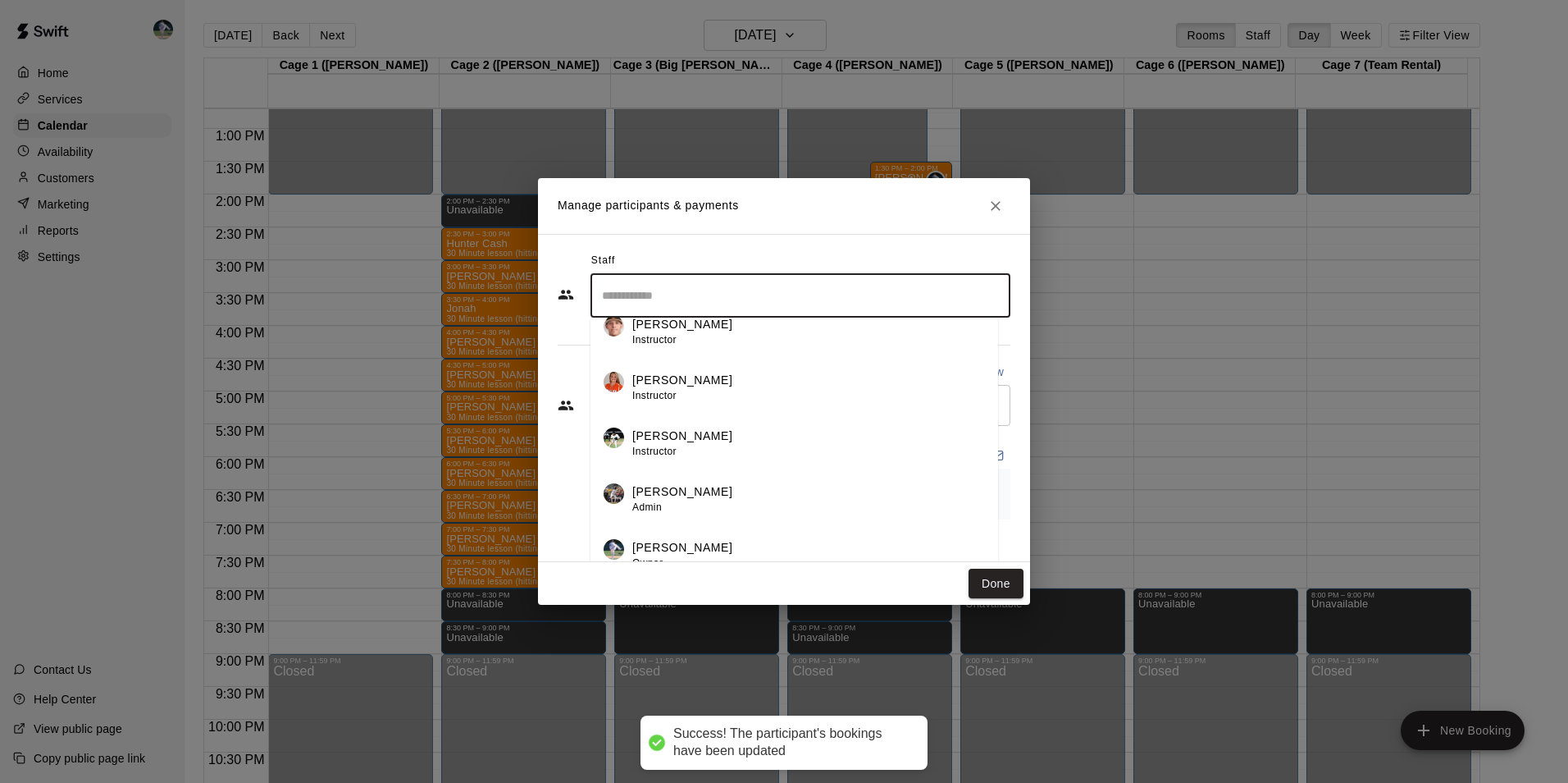
scroll to position [29, 0]
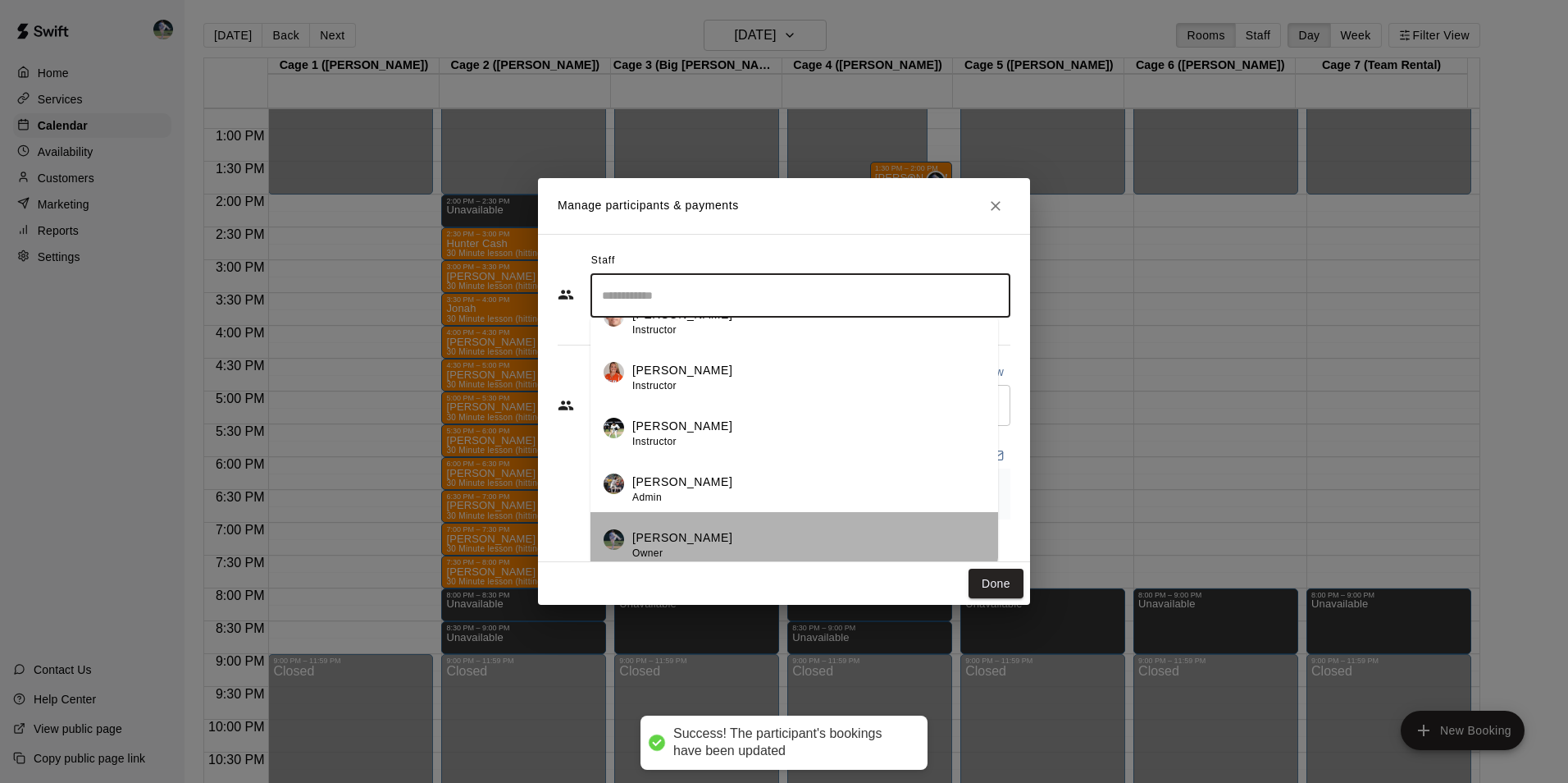
click at [793, 531] on div "[PERSON_NAME] Owner" at bounding box center [808, 545] width 352 height 32
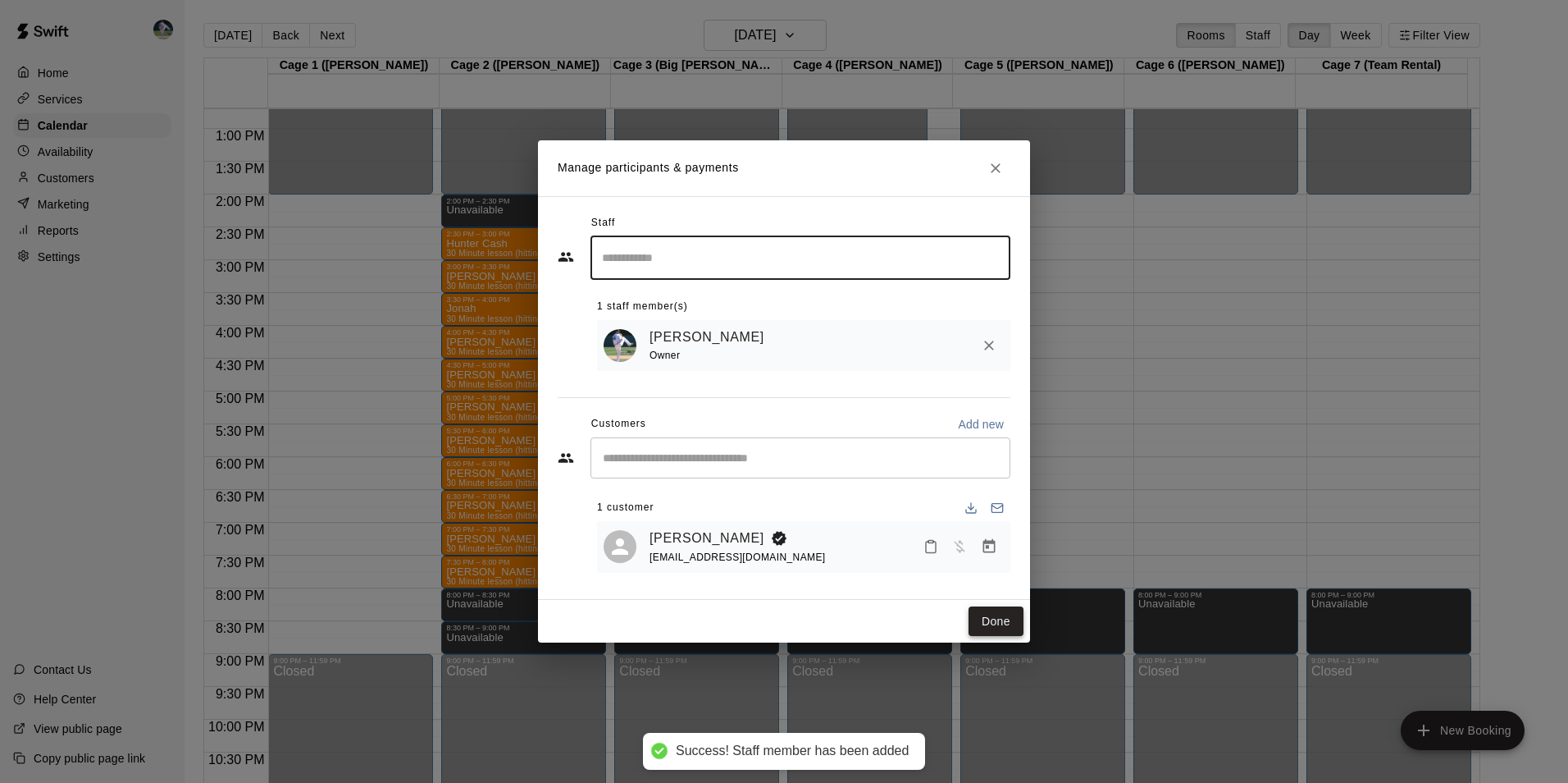
click at [1005, 614] on button "Done" at bounding box center [996, 621] width 55 height 30
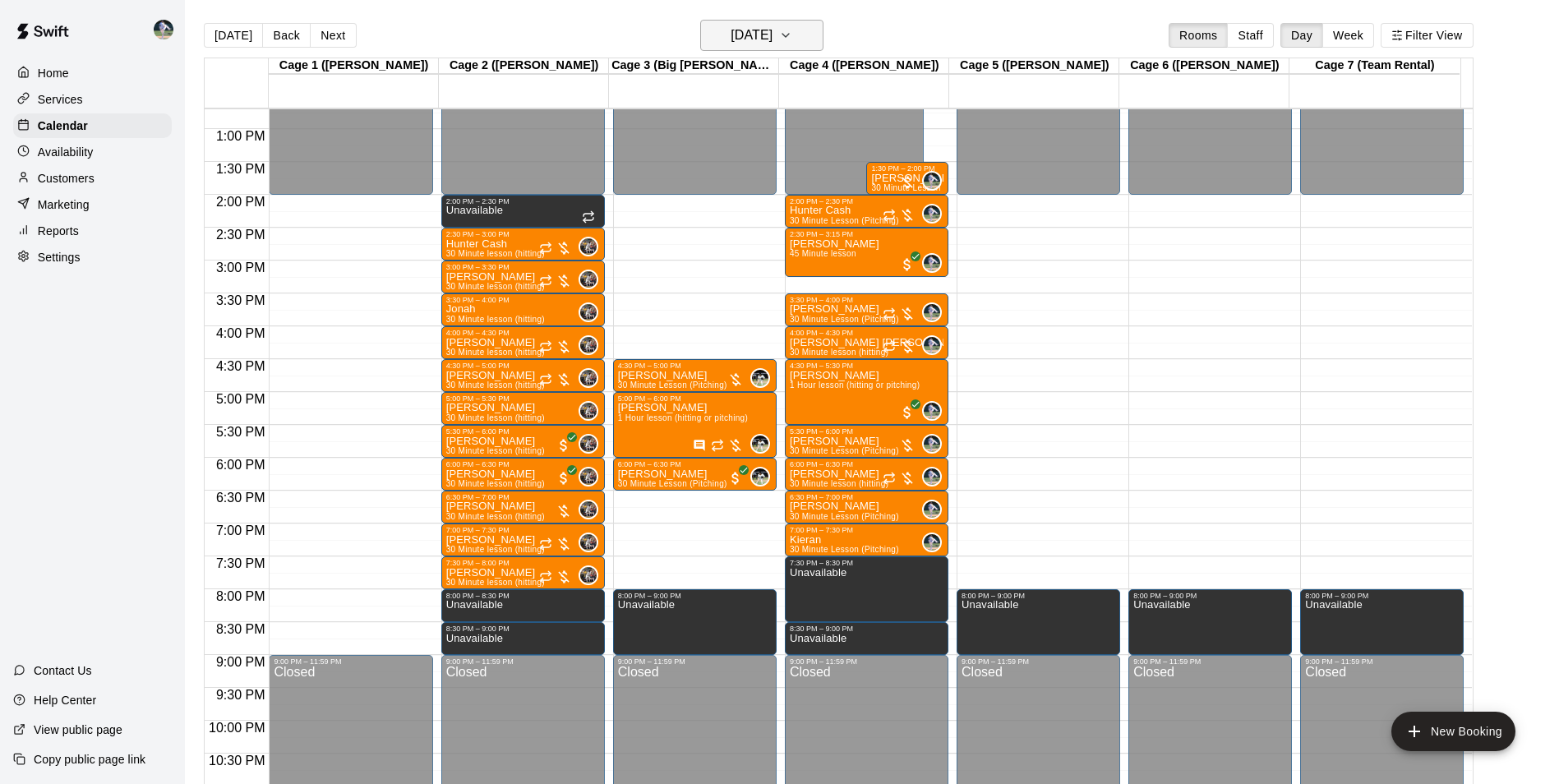
click at [793, 37] on icon "button" at bounding box center [786, 35] width 13 height 20
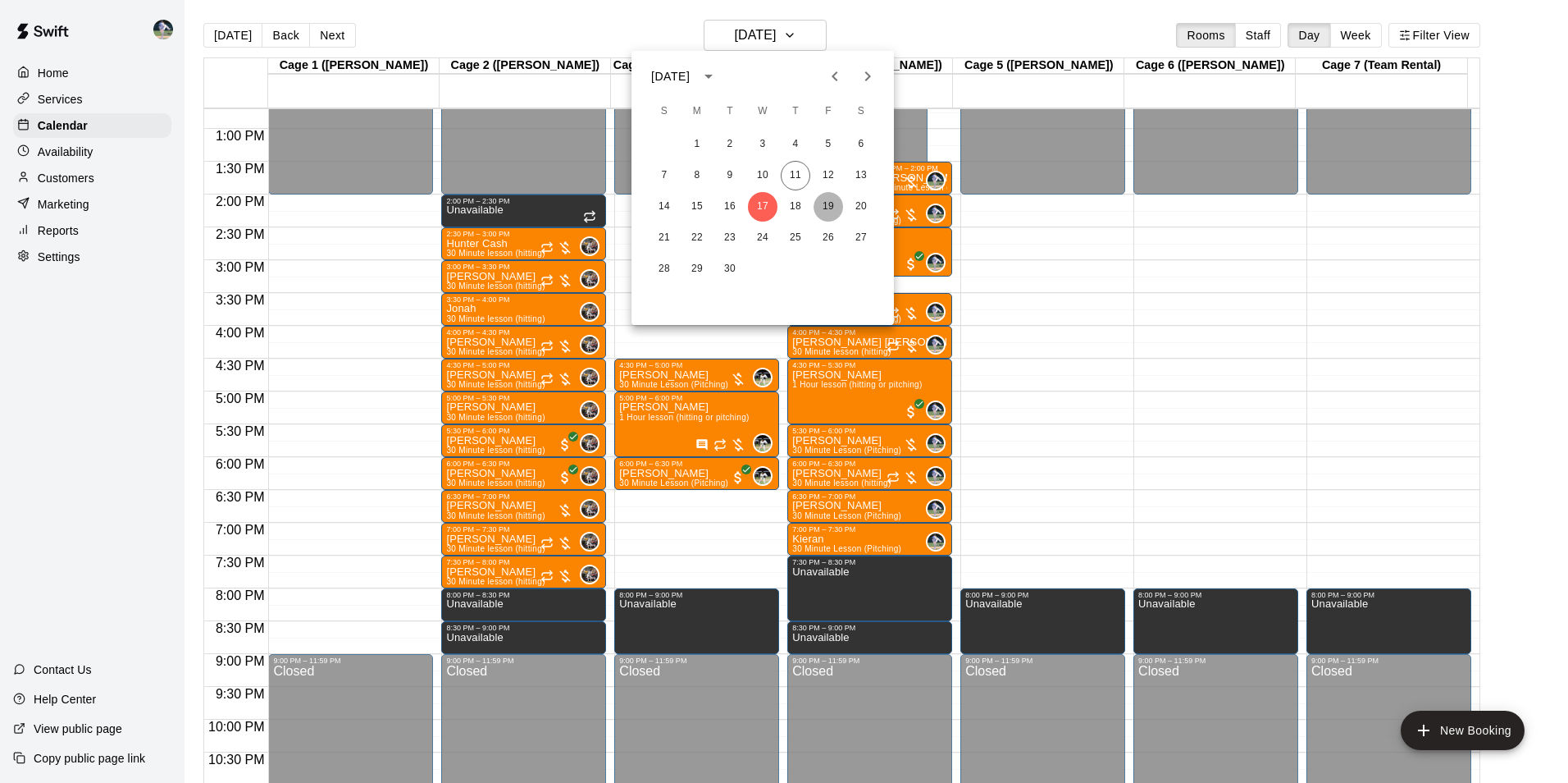
click at [831, 207] on button "19" at bounding box center [828, 207] width 30 height 30
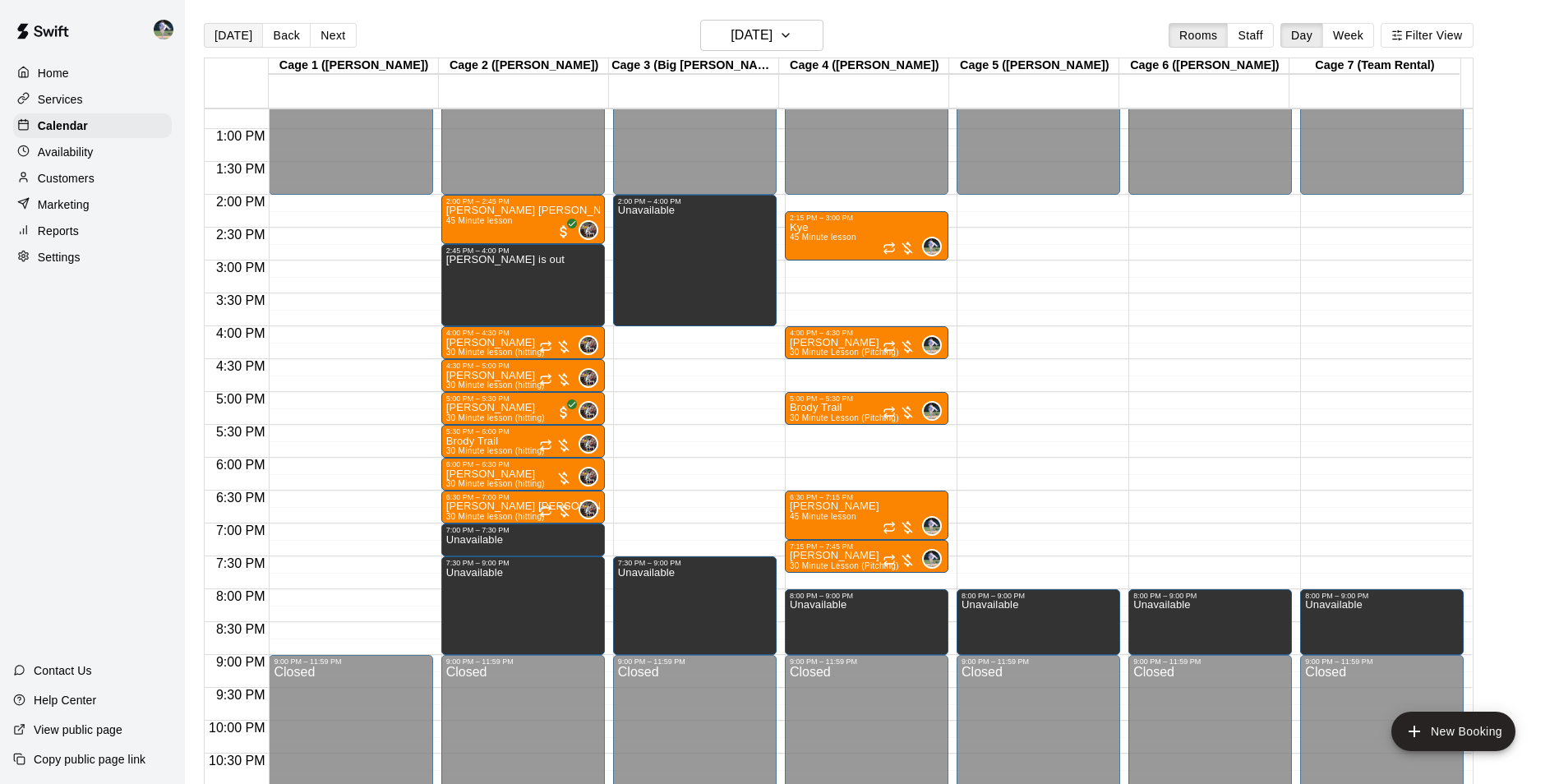
click at [230, 33] on button "[DATE]" at bounding box center [233, 36] width 59 height 24
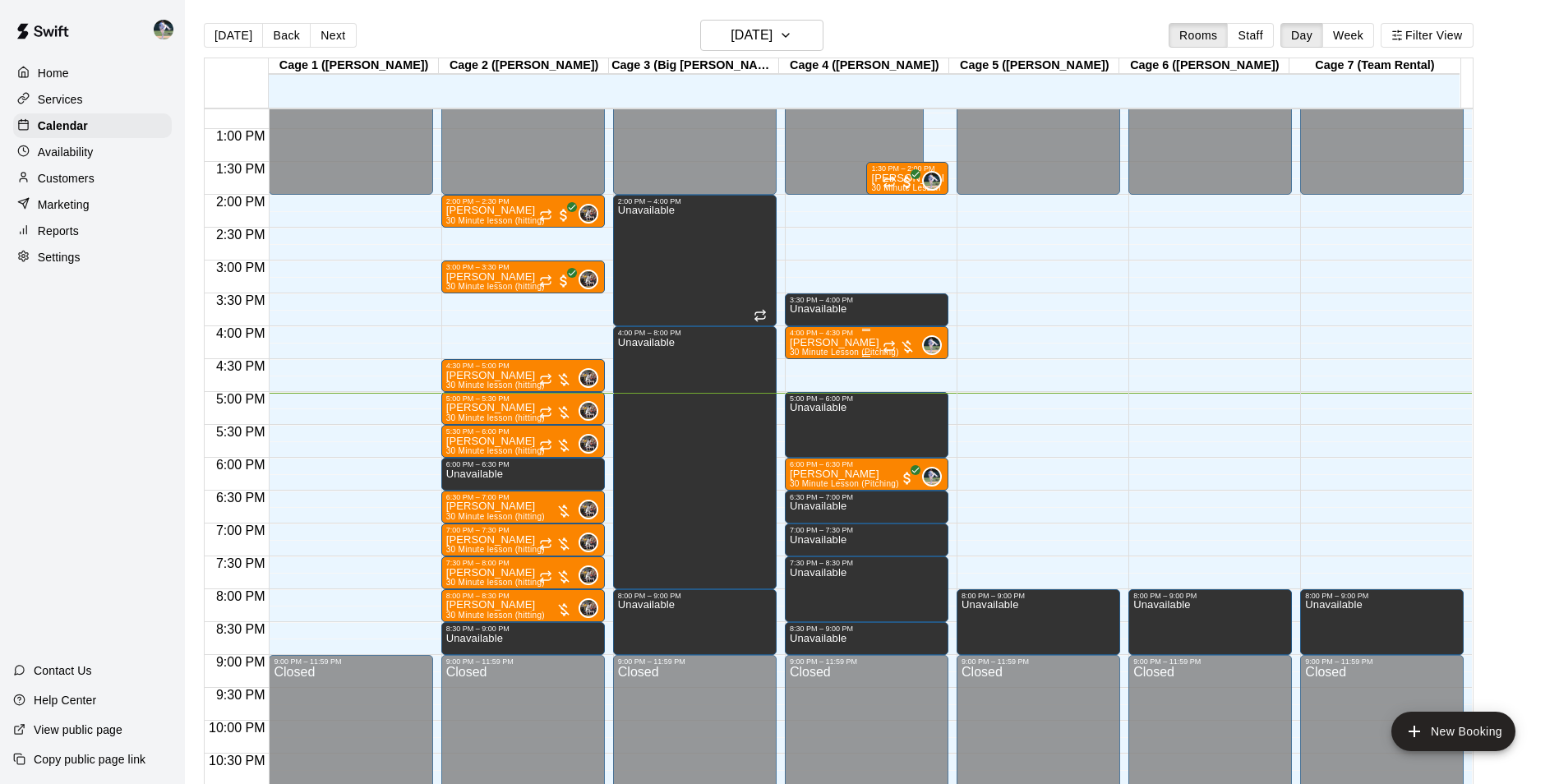
click at [855, 343] on p "[PERSON_NAME]" at bounding box center [844, 343] width 110 height 0
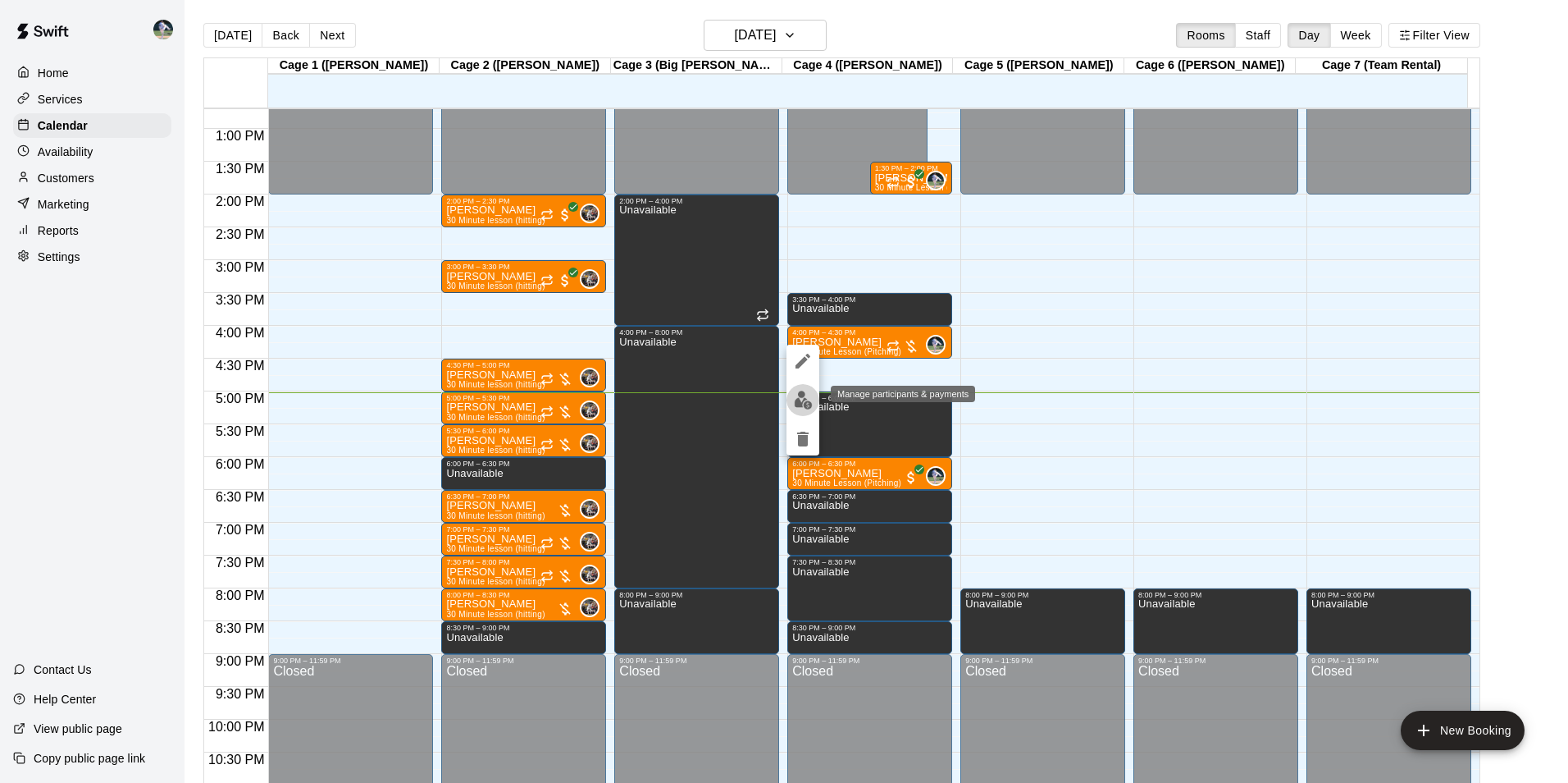
click at [798, 395] on img "edit" at bounding box center [803, 400] width 19 height 19
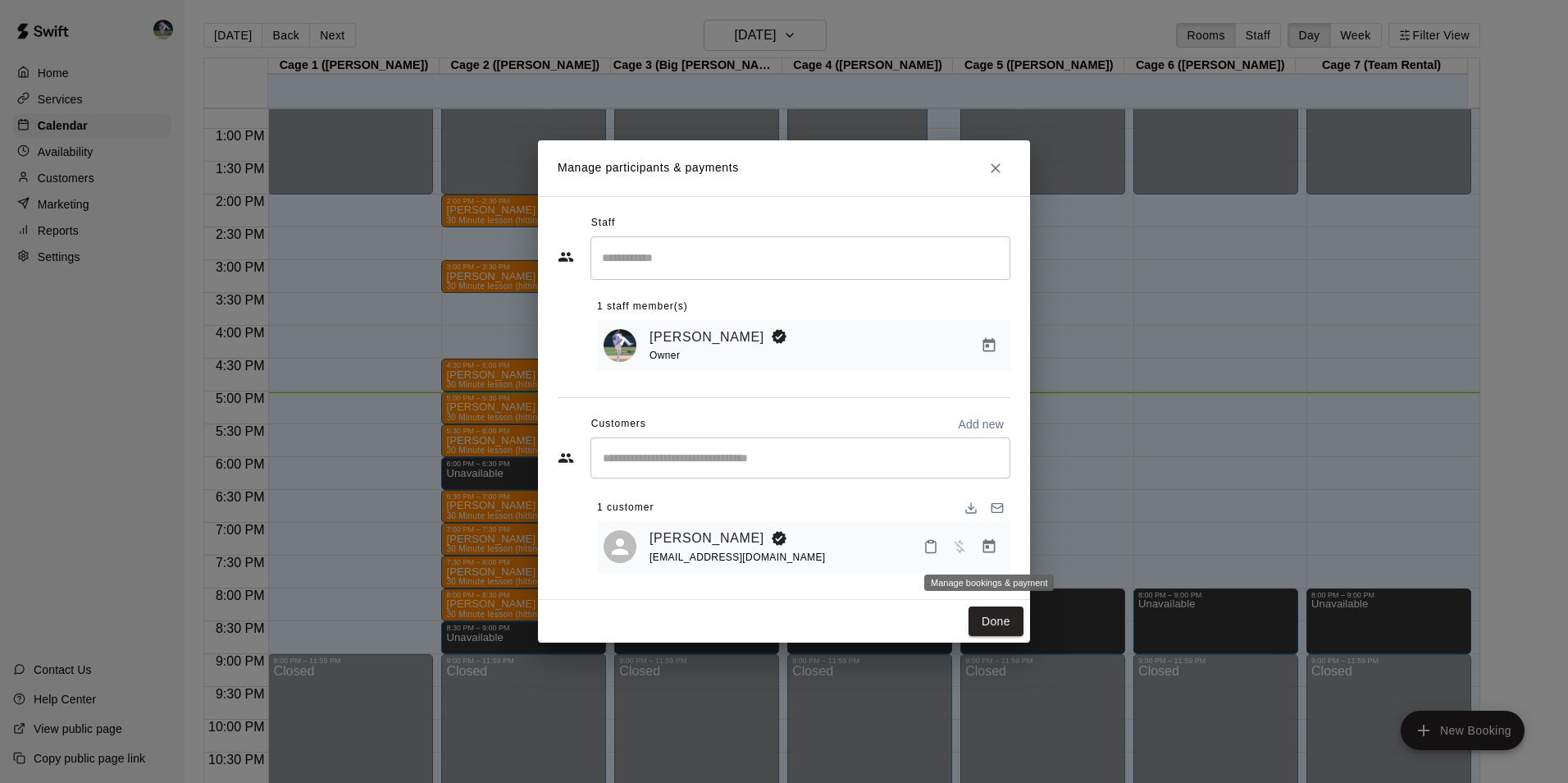
click at [991, 547] on icon "Manage bookings & payment" at bounding box center [989, 546] width 17 height 17
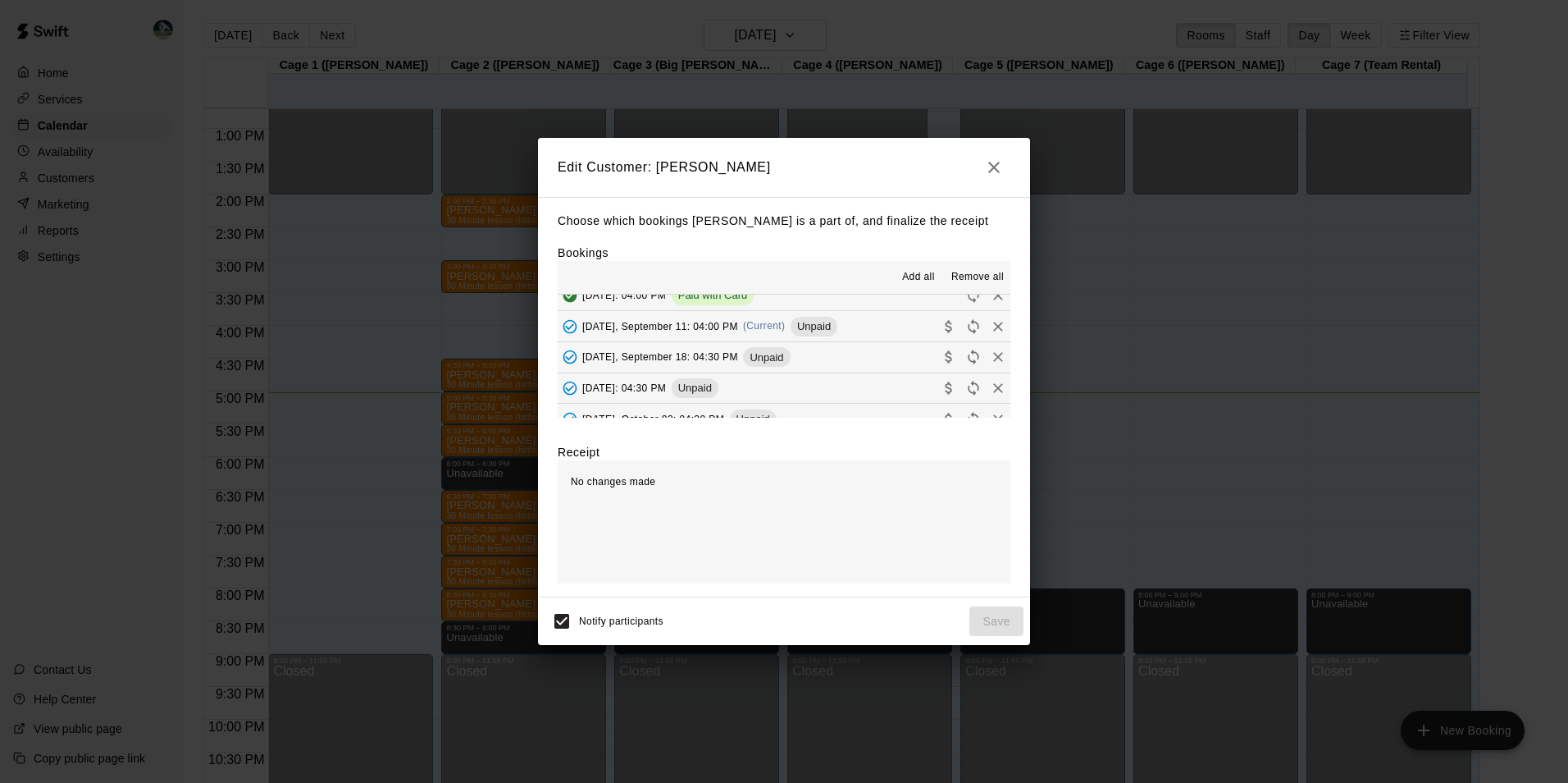
scroll to position [492, 0]
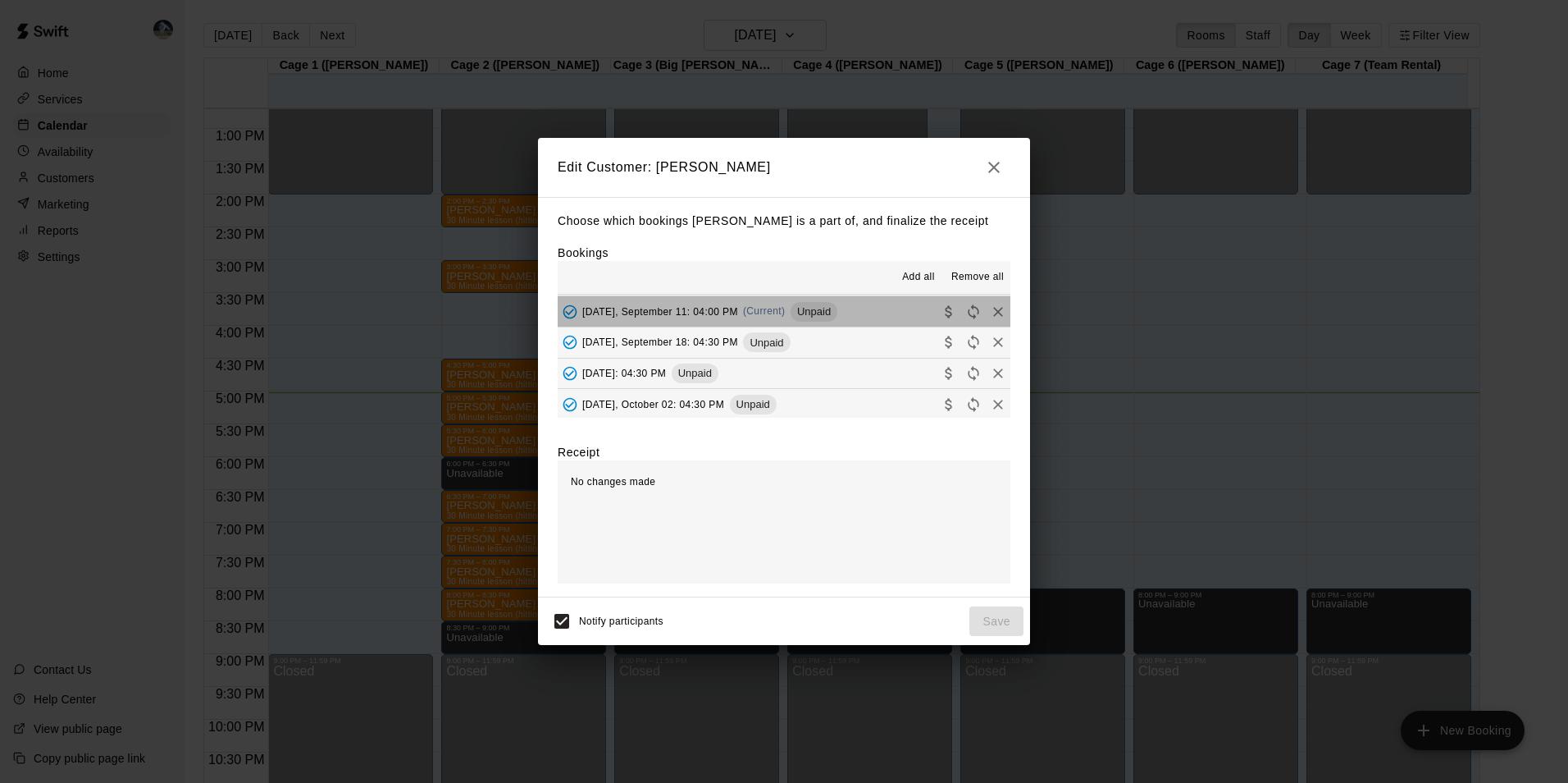
click at [870, 309] on button "[DATE], September 11: 04:00 PM (Current) Unpaid" at bounding box center [784, 312] width 453 height 30
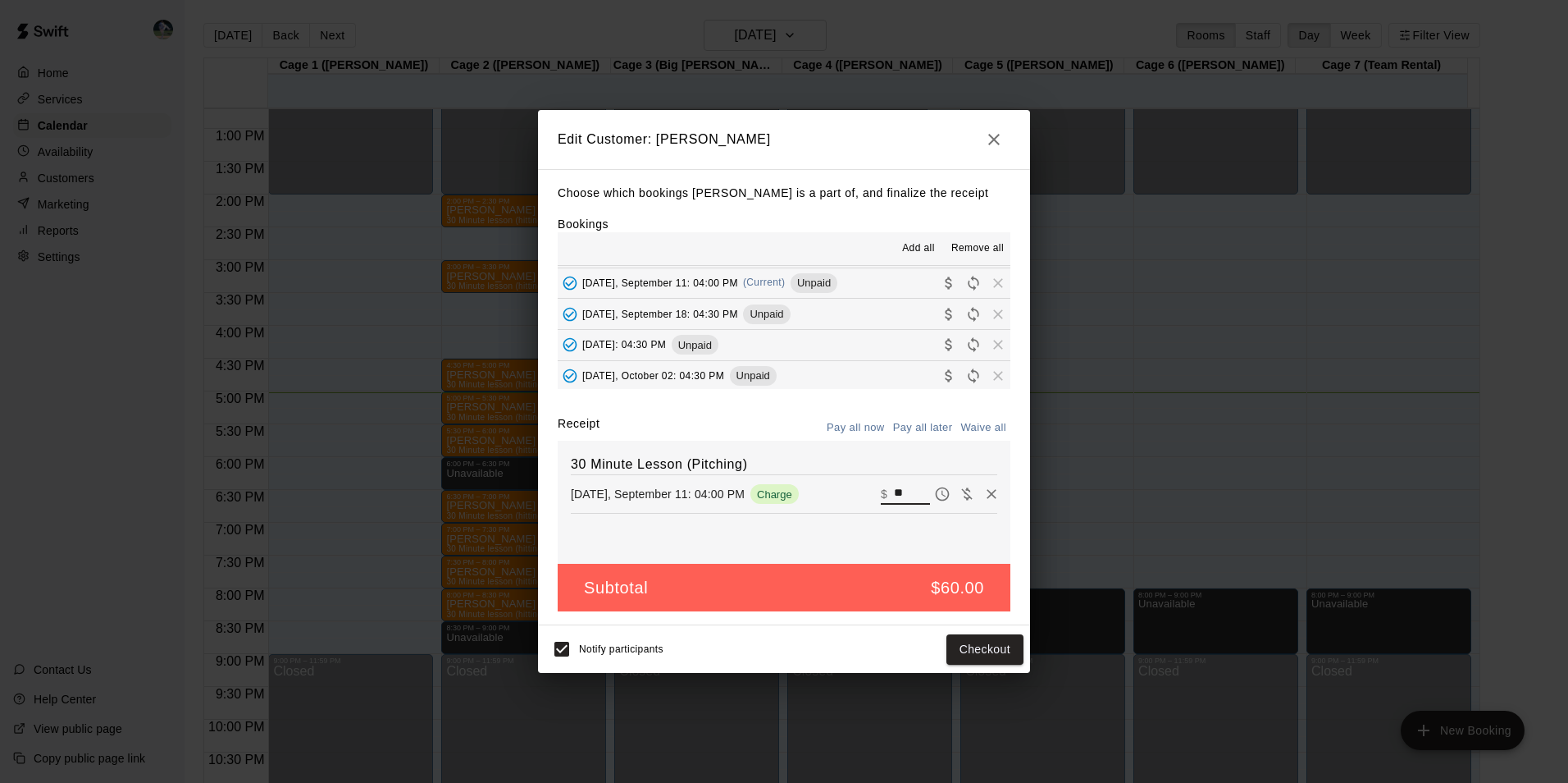
click at [898, 492] on input "**" at bounding box center [912, 494] width 36 height 22
type input "*"
type input "**"
click at [964, 655] on button "Checkout" at bounding box center [985, 649] width 77 height 30
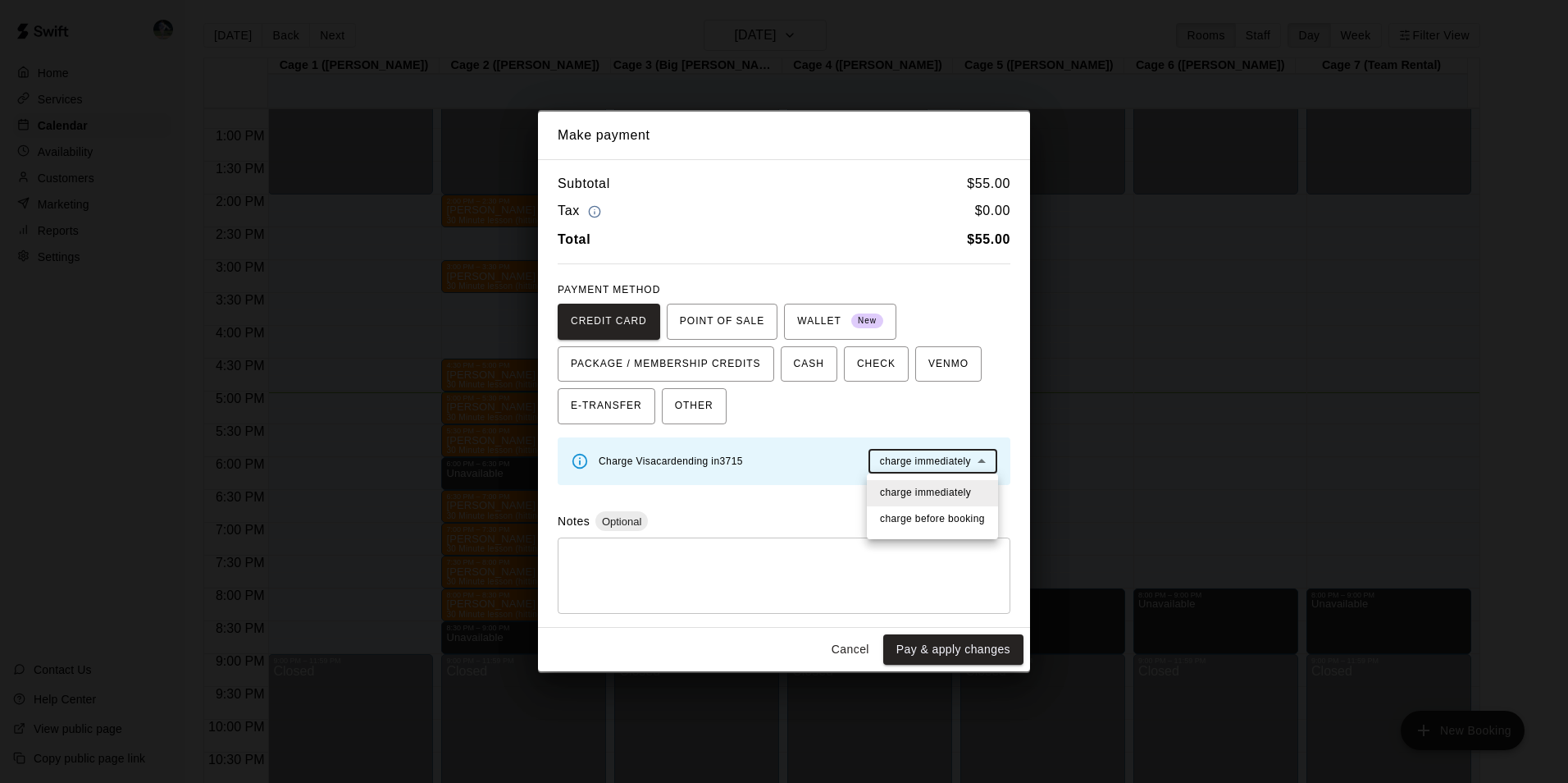
click at [916, 455] on body "Home Services Calendar Availability Customers Marketing Reports Settings Contac…" at bounding box center [784, 404] width 1568 height 809
click at [919, 486] on span "charge immediately" at bounding box center [925, 493] width 91 height 17
click at [938, 644] on button "Pay & apply changes" at bounding box center [954, 649] width 140 height 30
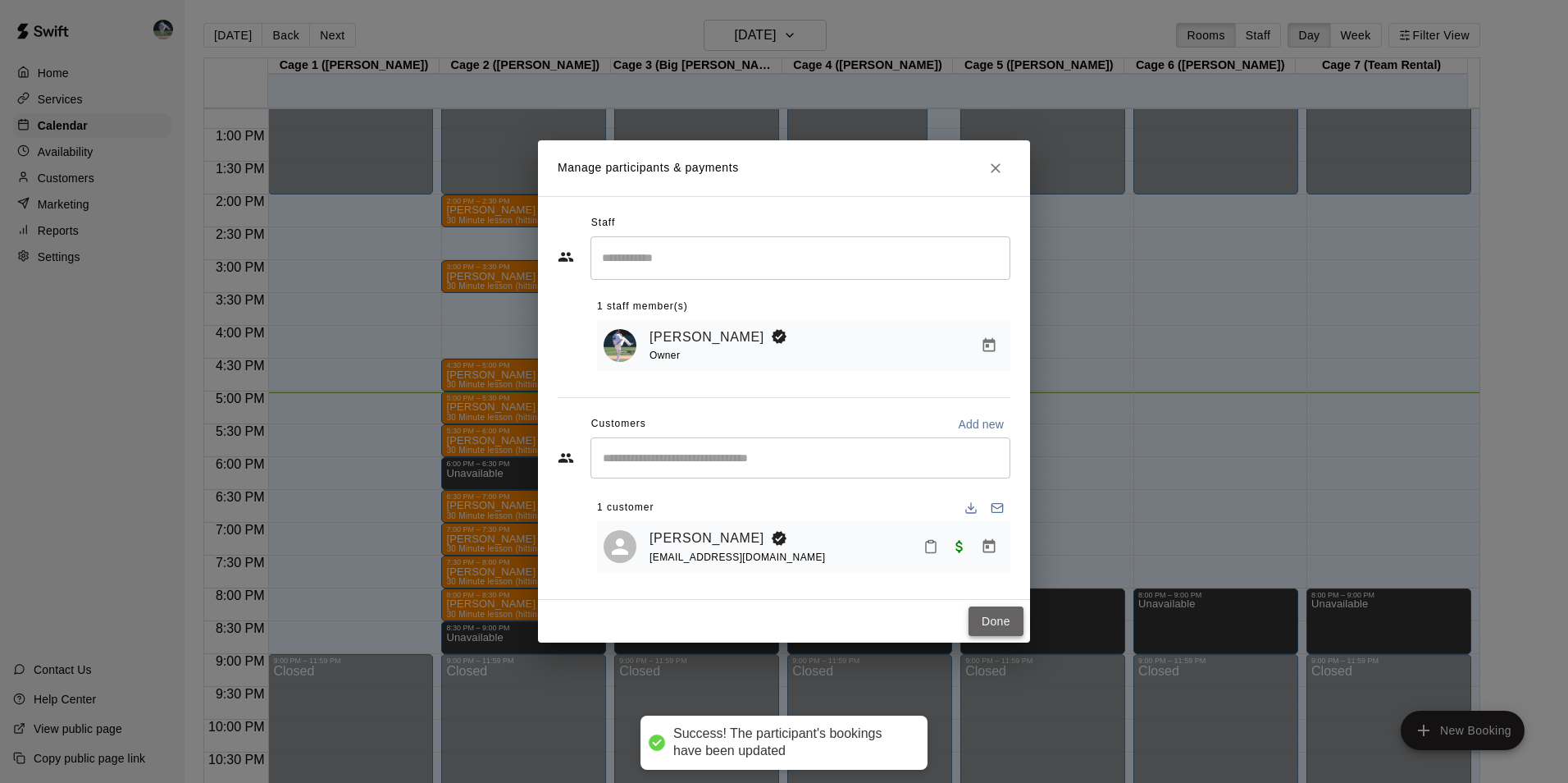
click at [977, 611] on button "Done" at bounding box center [996, 621] width 55 height 30
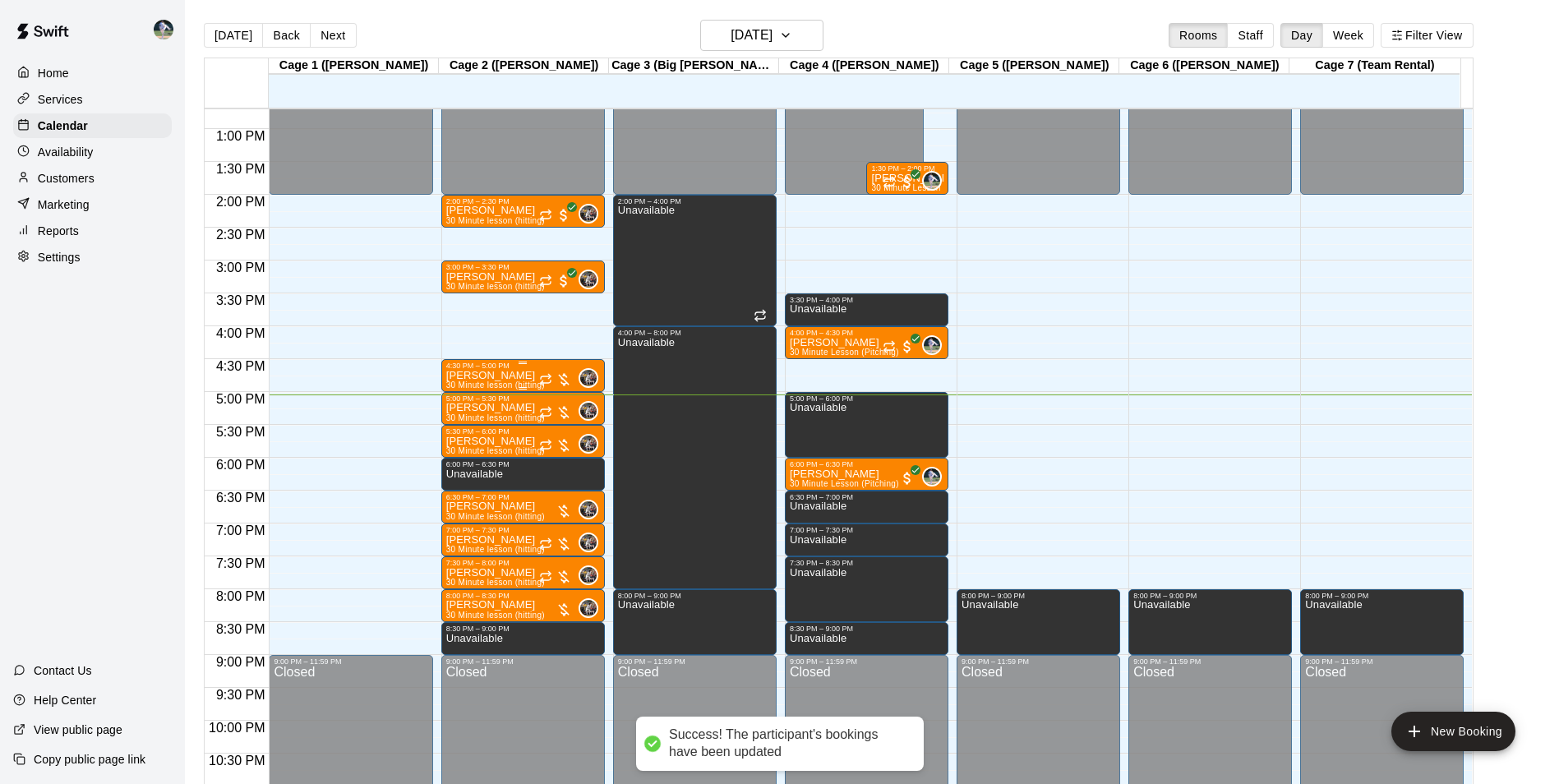
click at [523, 376] on p "[PERSON_NAME]" at bounding box center [495, 376] width 98 height 0
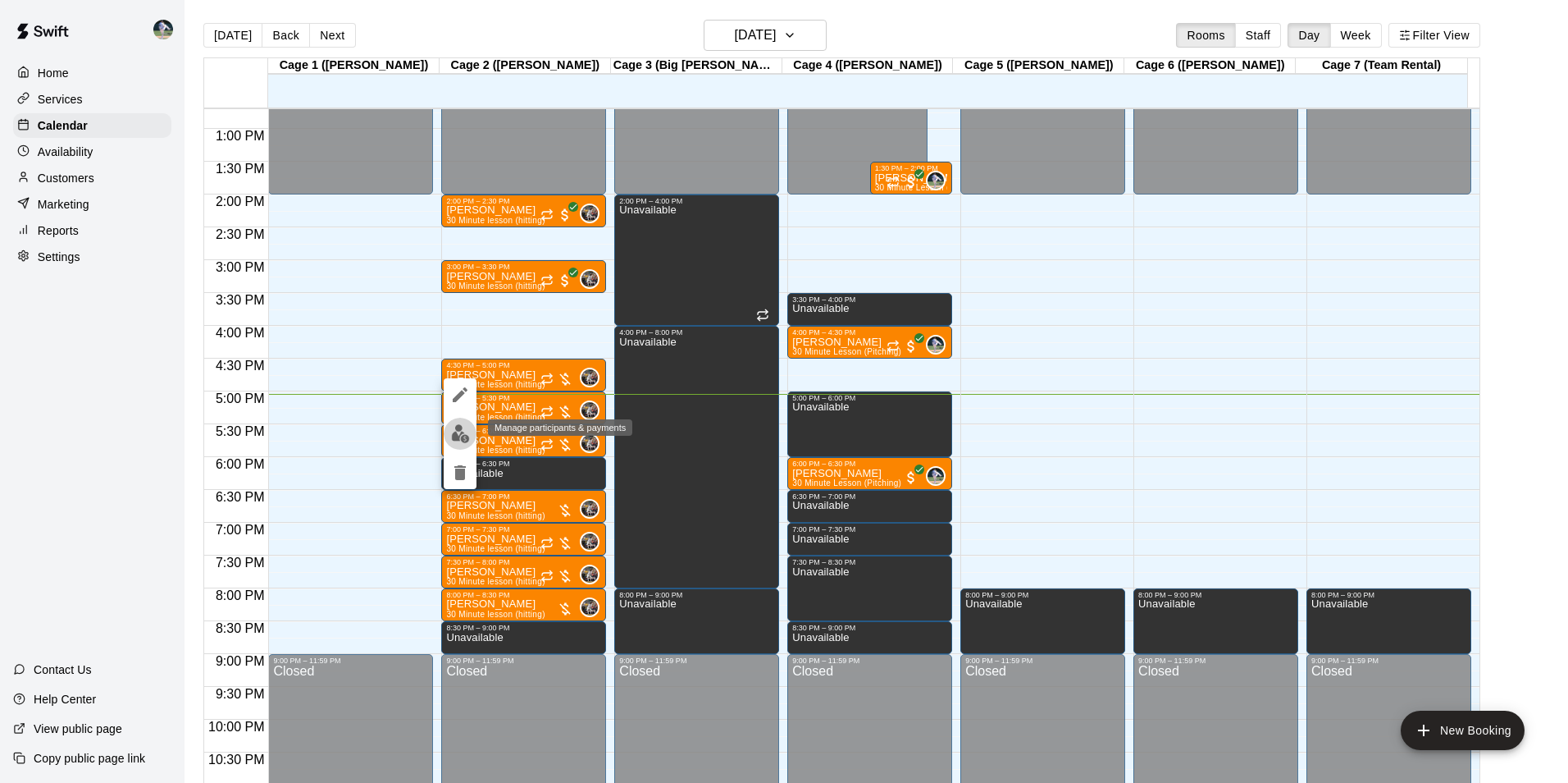
click at [459, 431] on img "edit" at bounding box center [460, 433] width 19 height 19
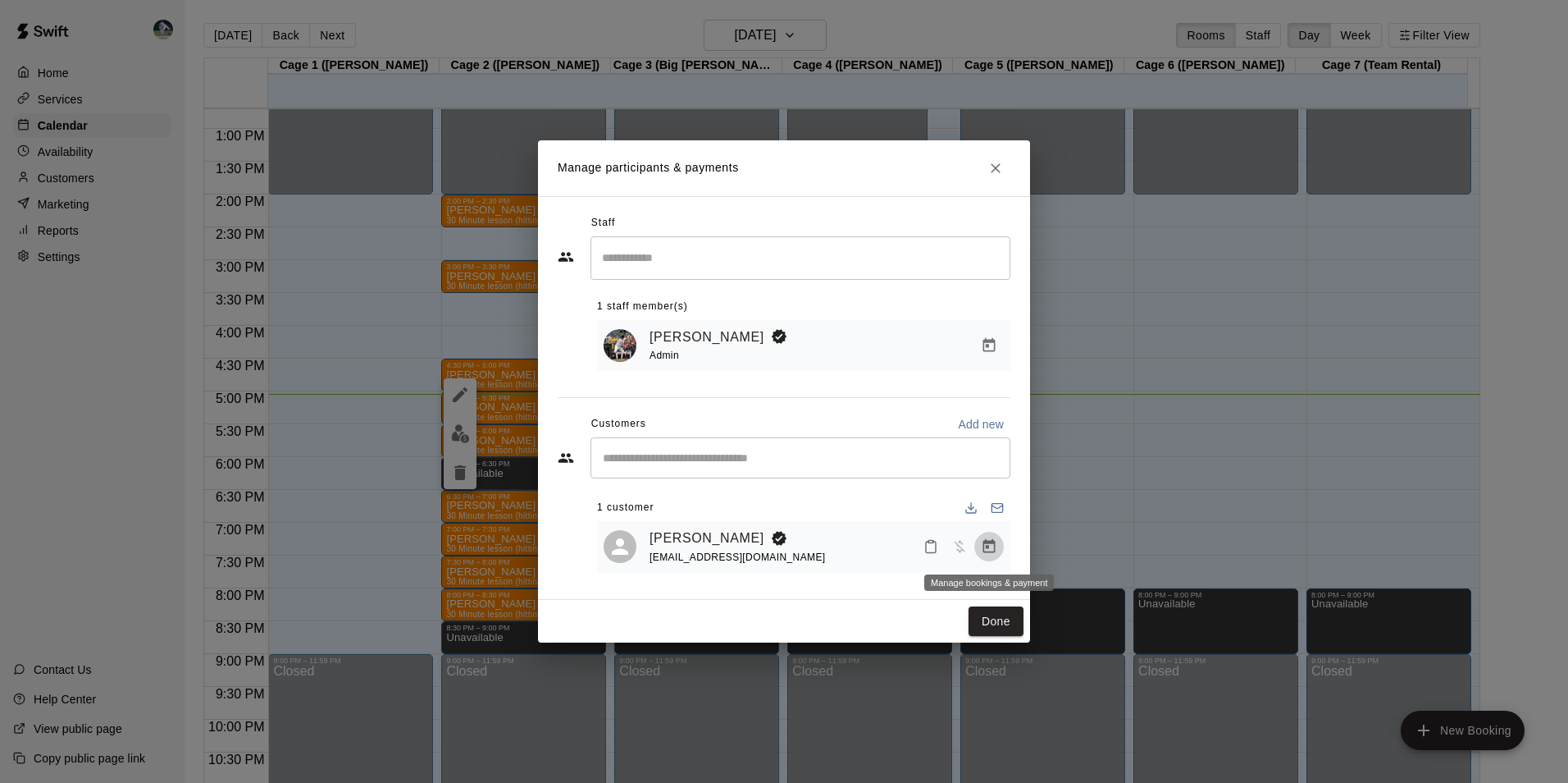
click at [987, 546] on icon "Manage bookings & payment" at bounding box center [989, 546] width 17 height 17
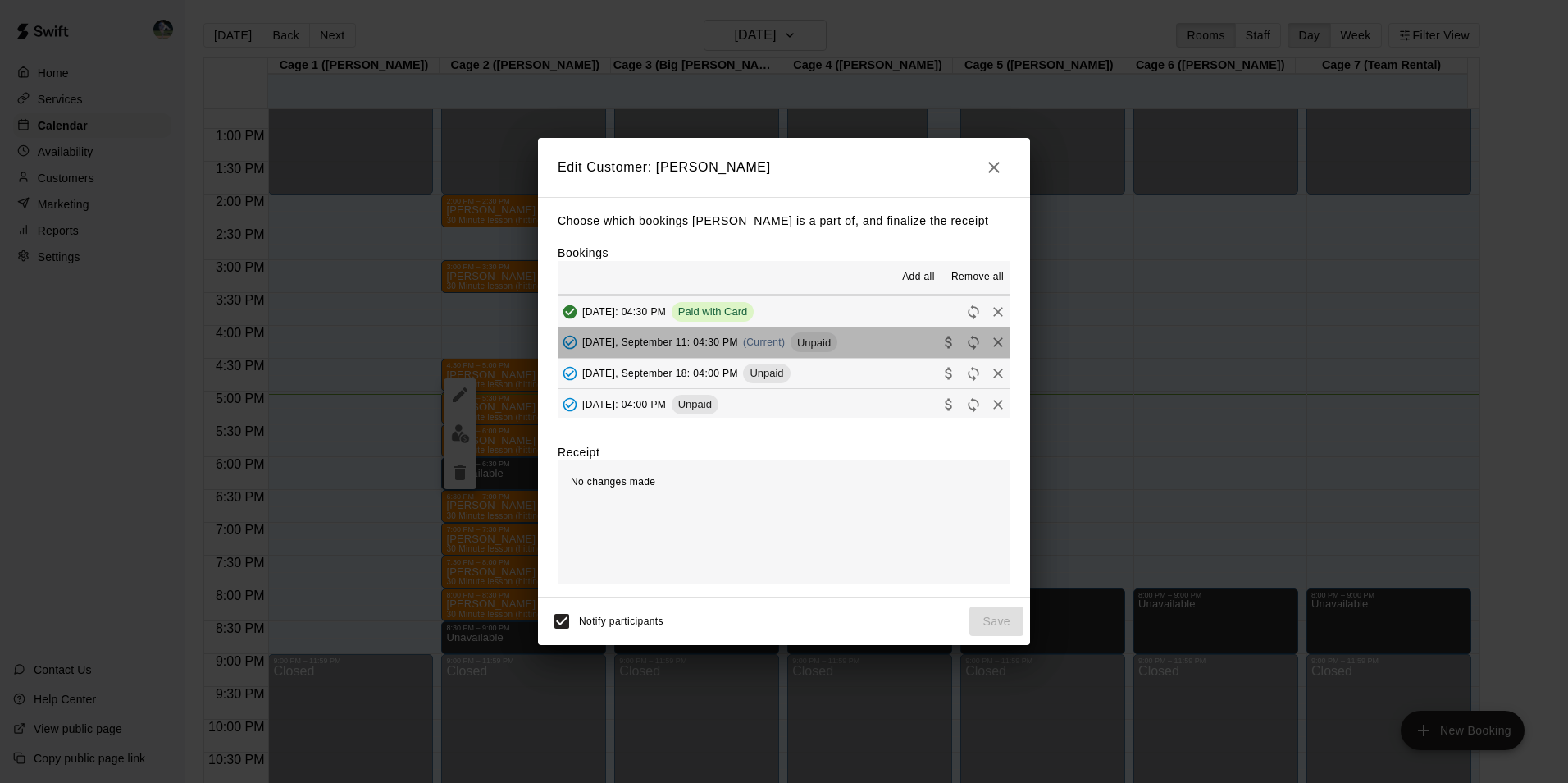
click at [856, 341] on button "[DATE], September 11: 04:30 PM (Current) Unpaid" at bounding box center [784, 342] width 453 height 30
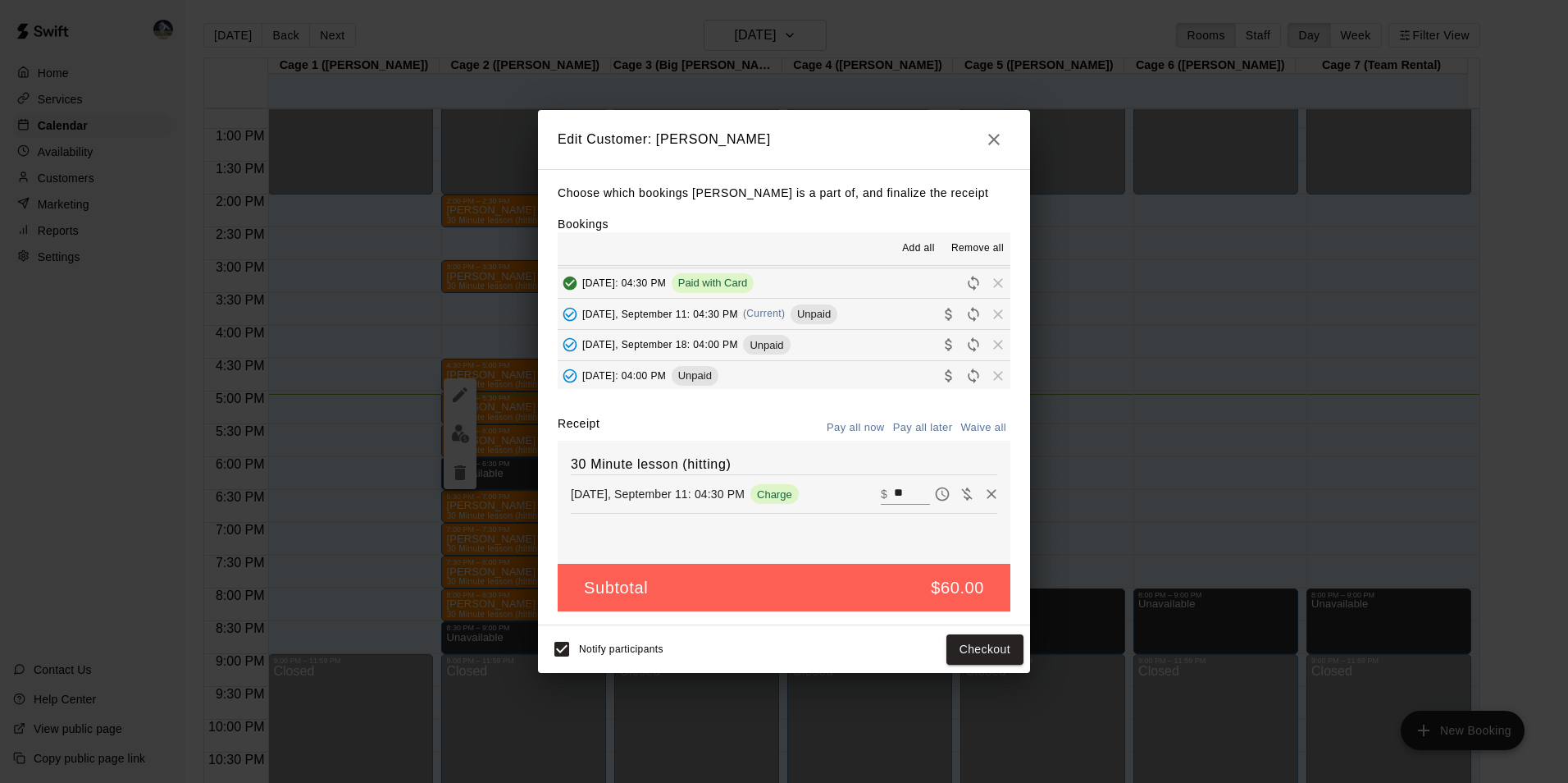
click at [899, 497] on input "**" at bounding box center [912, 494] width 36 height 22
type input "*"
type input "**"
click at [981, 645] on button "Checkout" at bounding box center [985, 649] width 77 height 30
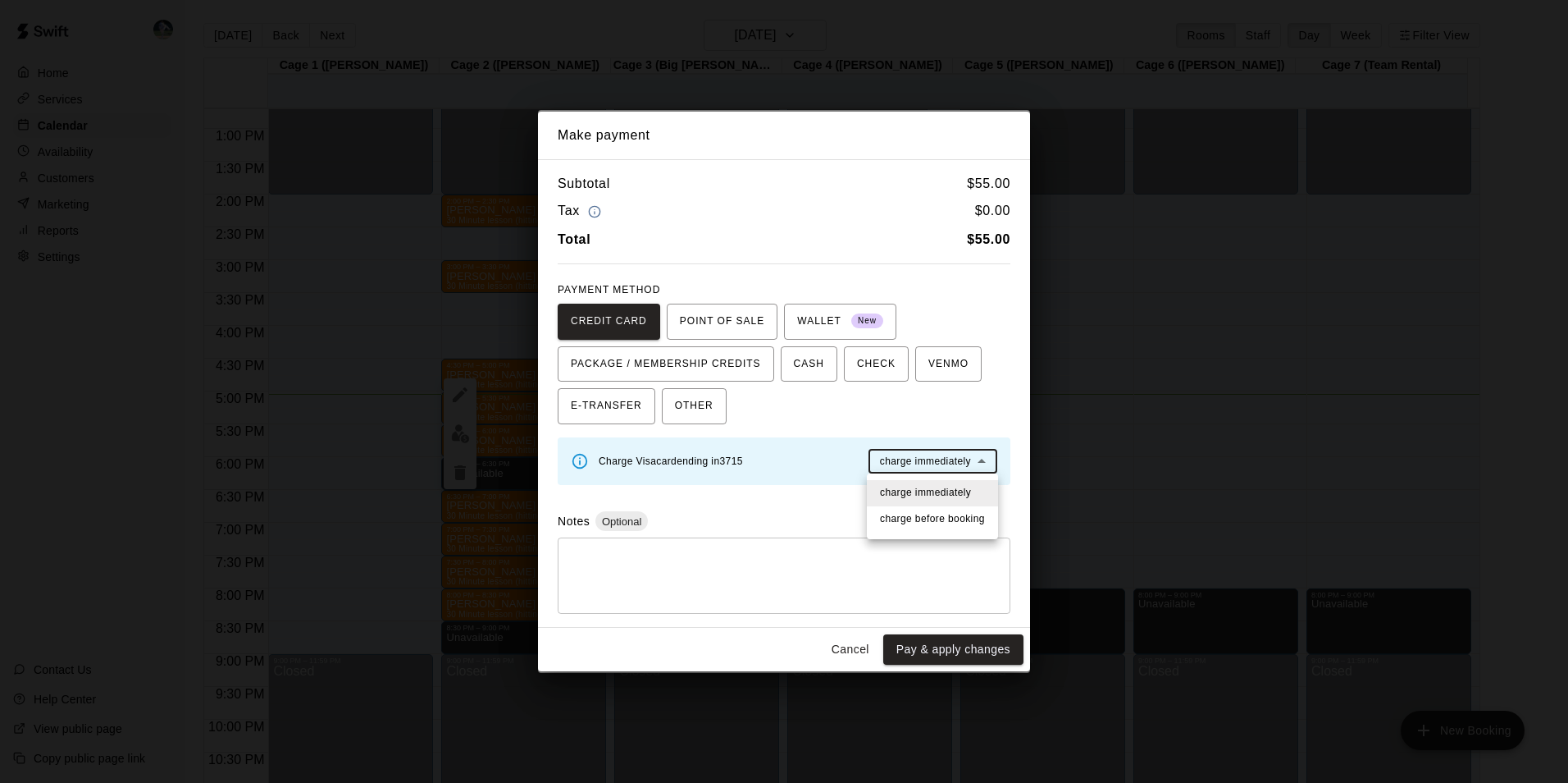
click at [935, 461] on body "Home Services Calendar Availability Customers Marketing Reports Settings Contac…" at bounding box center [784, 404] width 1568 height 809
click at [935, 495] on span "charge immediately" at bounding box center [925, 493] width 91 height 17
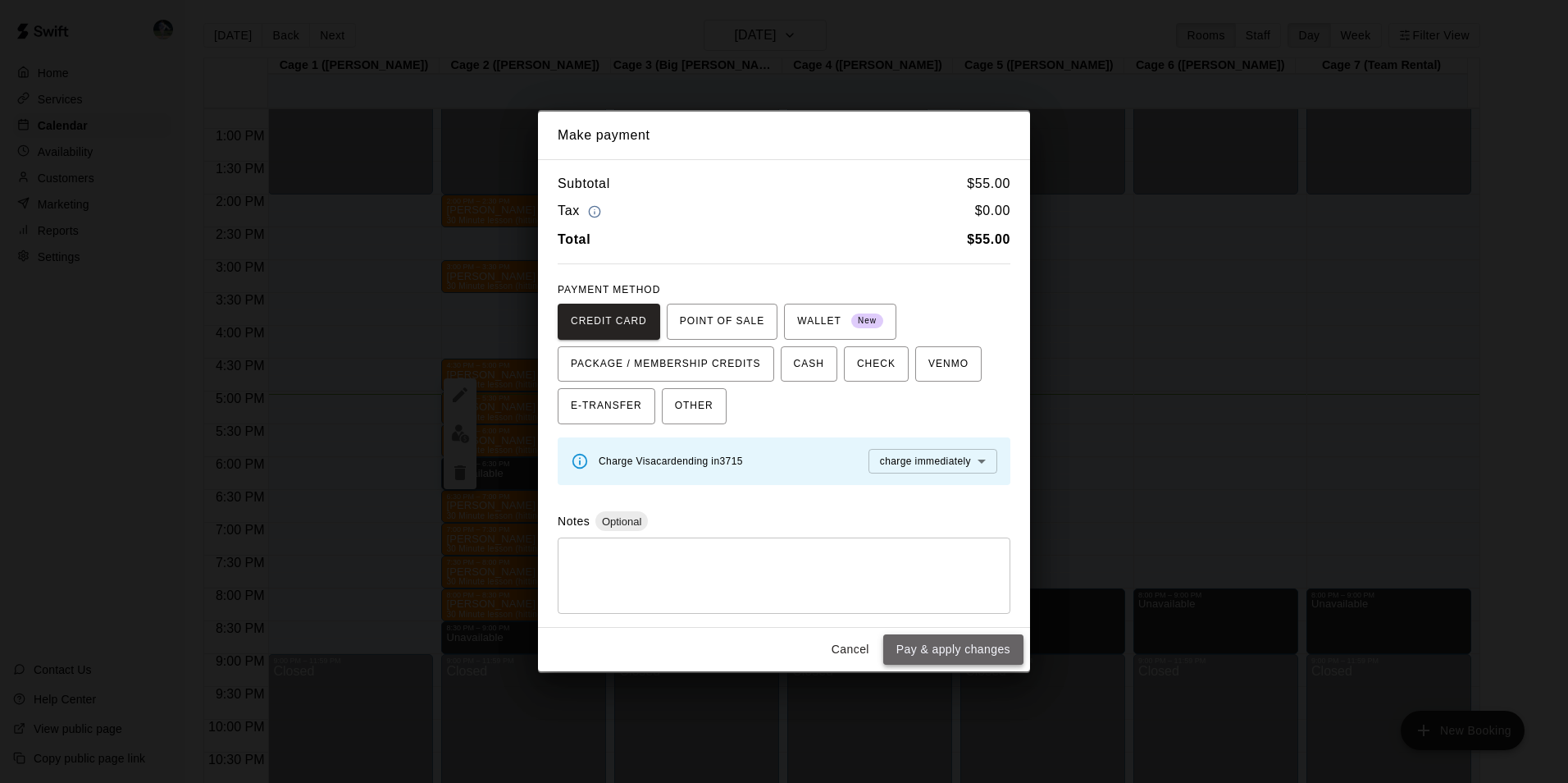
click at [967, 650] on button "Pay & apply changes" at bounding box center [954, 649] width 140 height 30
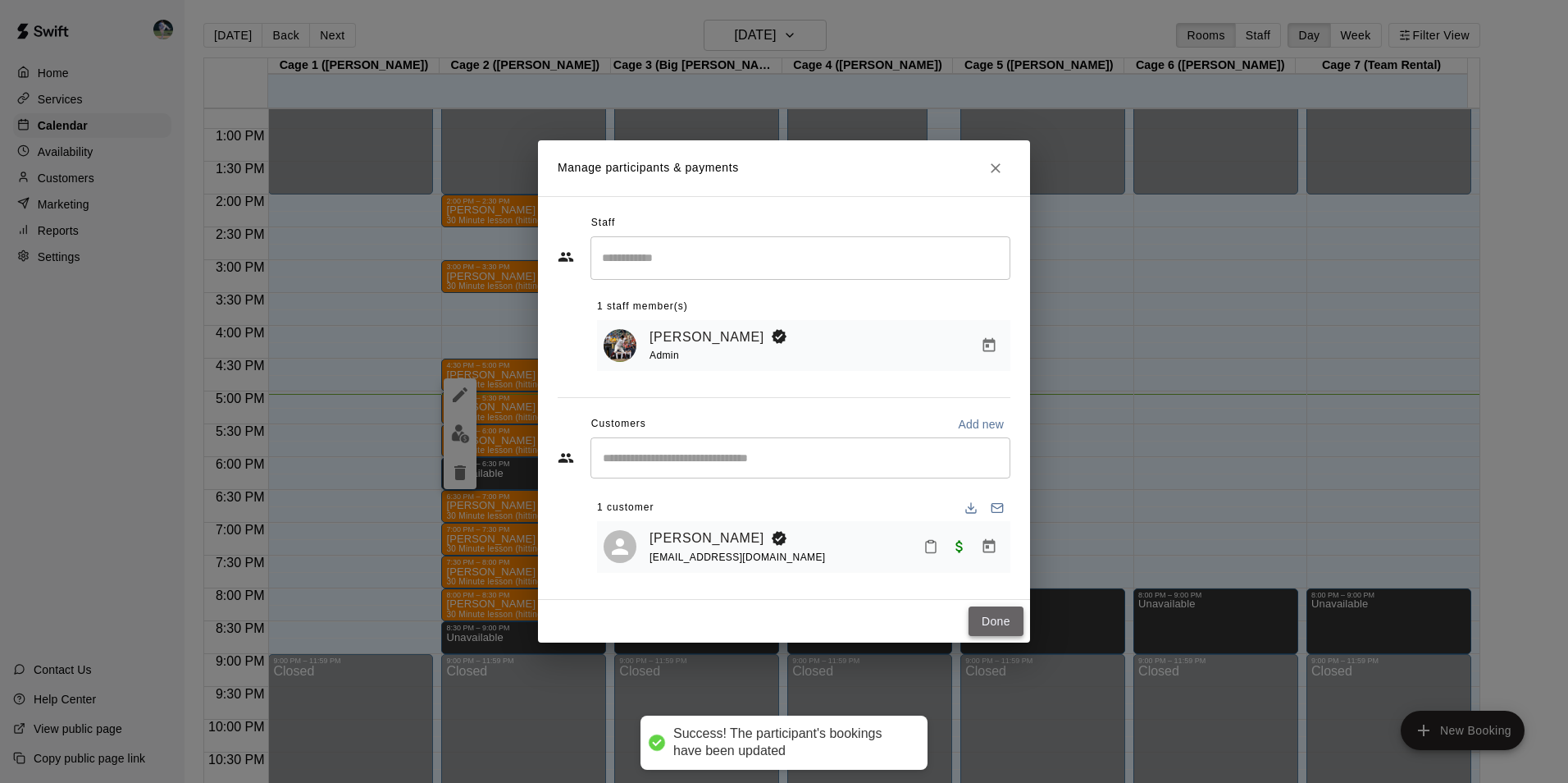
click at [993, 619] on button "Done" at bounding box center [996, 621] width 55 height 30
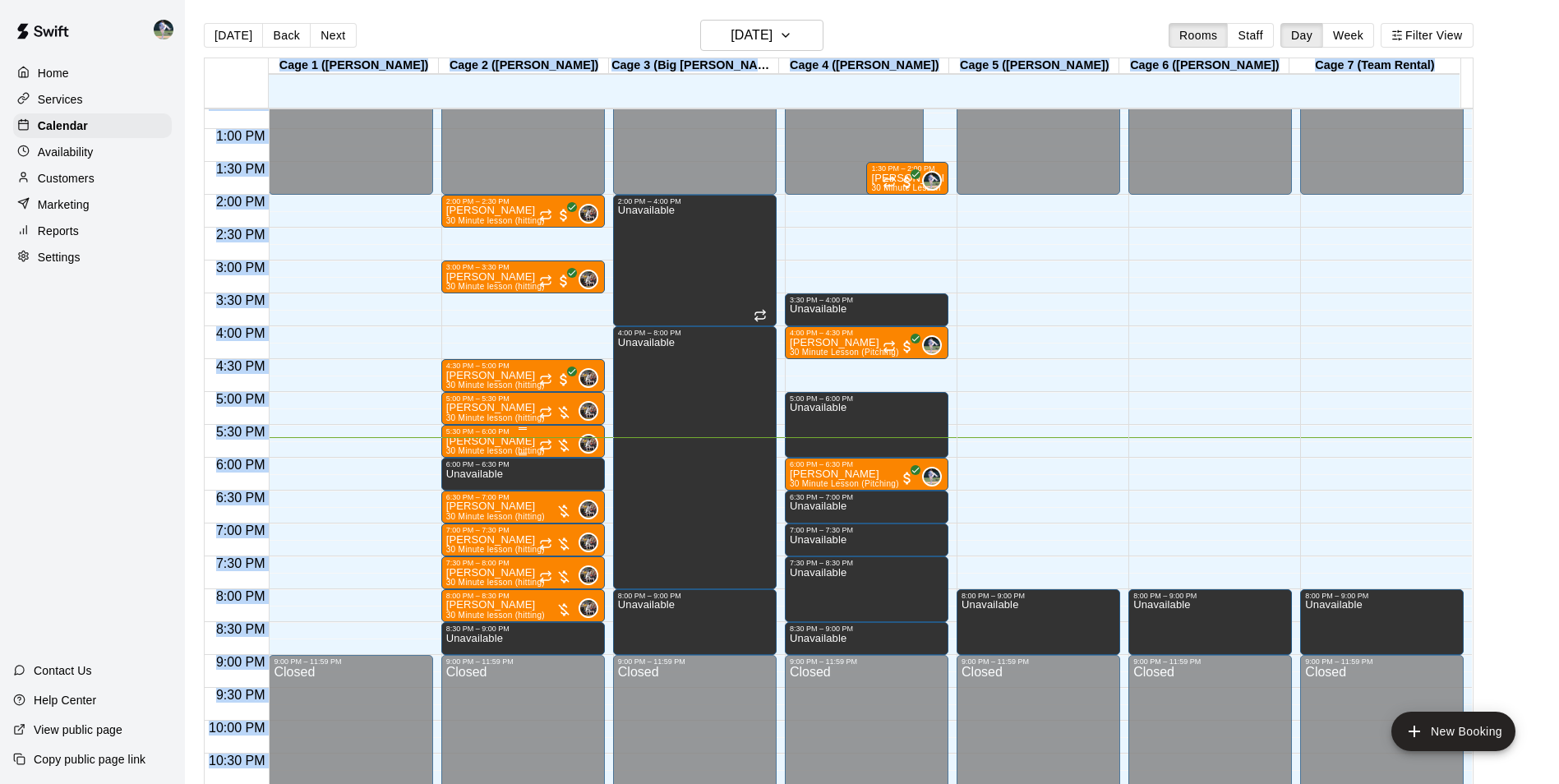
drag, startPoint x: 385, startPoint y: 231, endPoint x: 586, endPoint y: 449, distance: 296.5
click at [398, 303] on div "[DATE] Back [DATE][DATE] Rooms Staff Day Week Filter View Cage 1 ([PERSON_NAME]…" at bounding box center [839, 411] width 1269 height 784
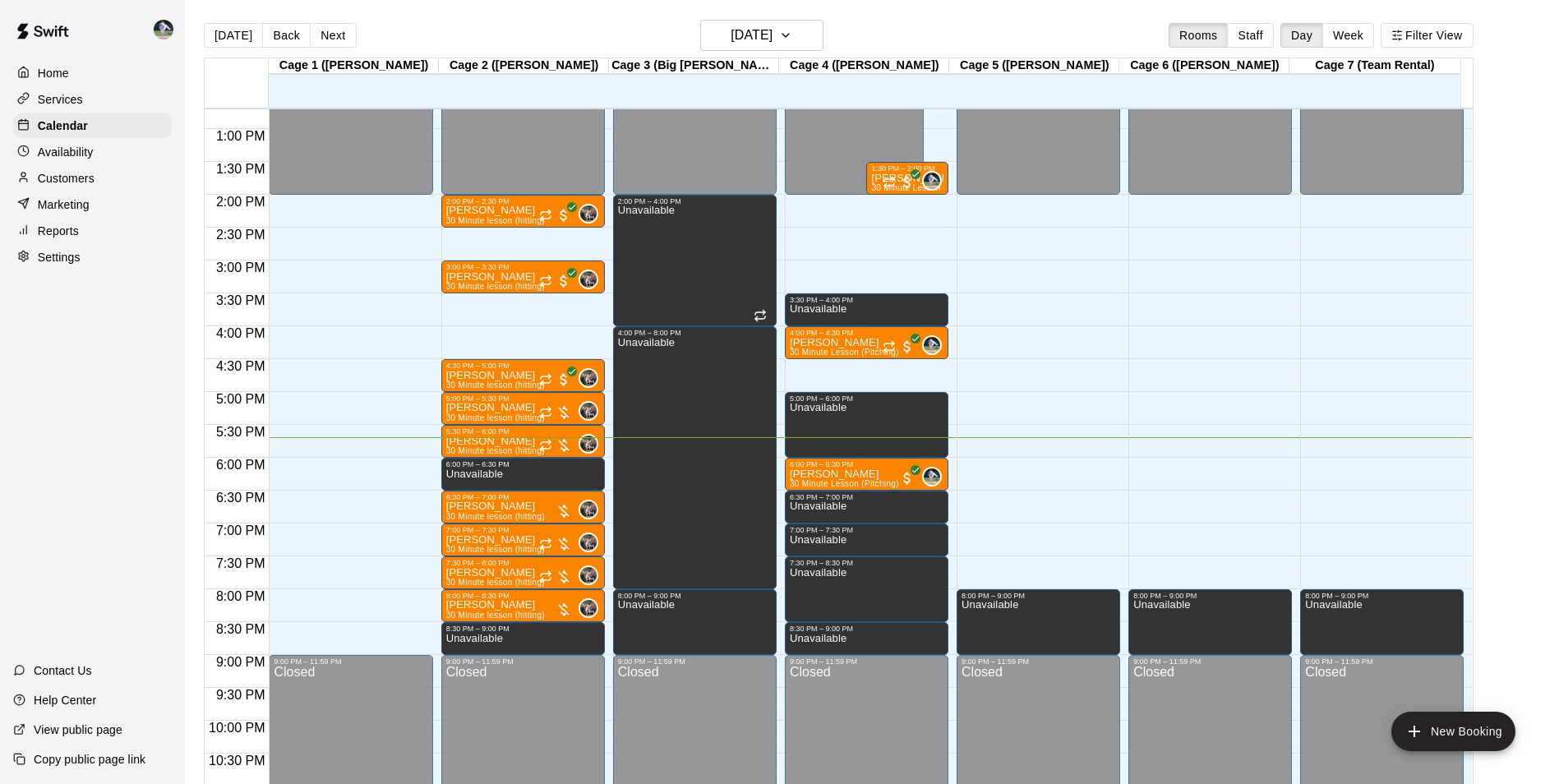
click at [111, 52] on div at bounding box center [92, 29] width 185 height 59
click at [746, 28] on h6 "[DATE]" at bounding box center [751, 35] width 42 height 23
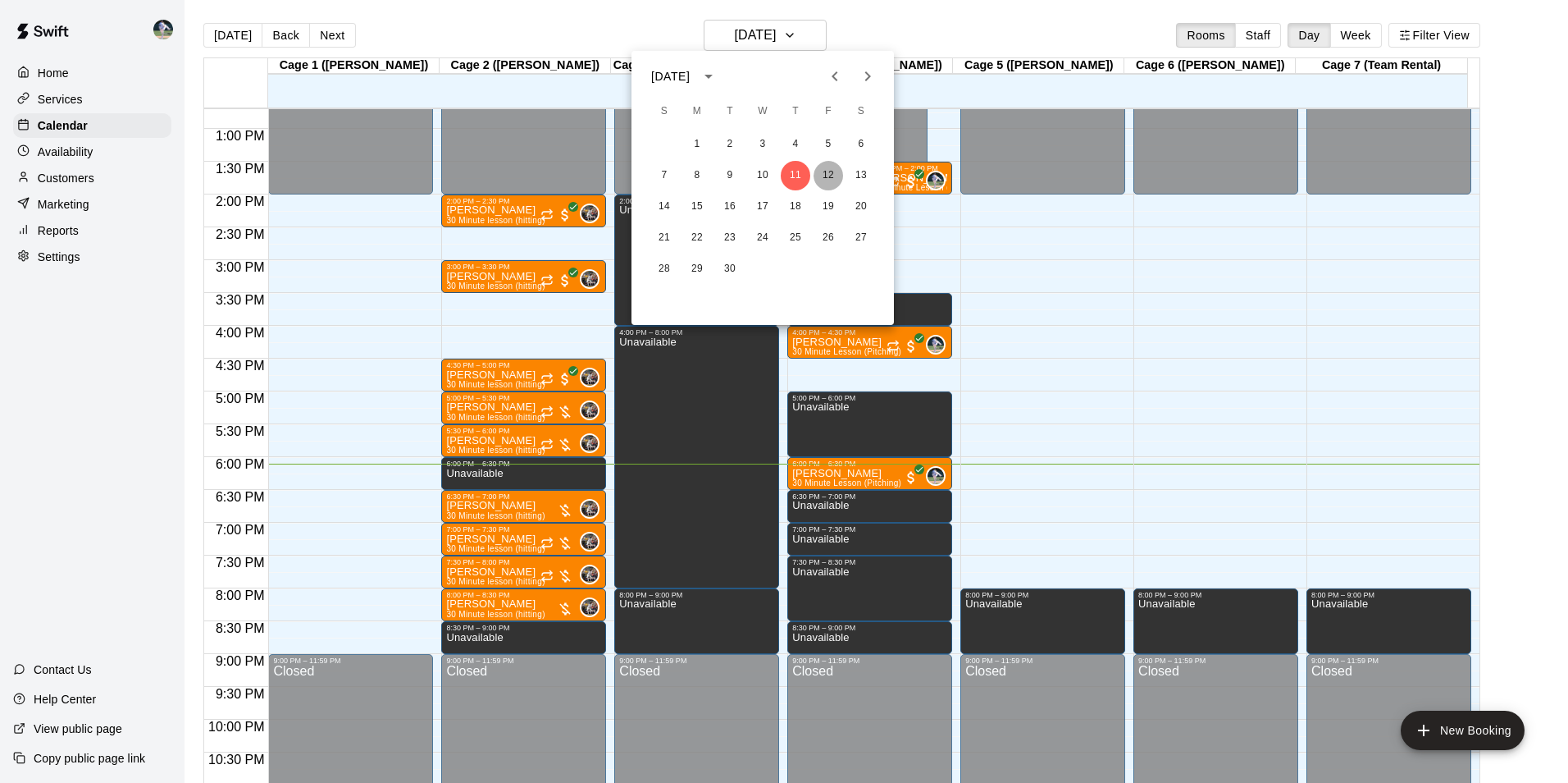
click at [825, 170] on button "12" at bounding box center [828, 176] width 30 height 30
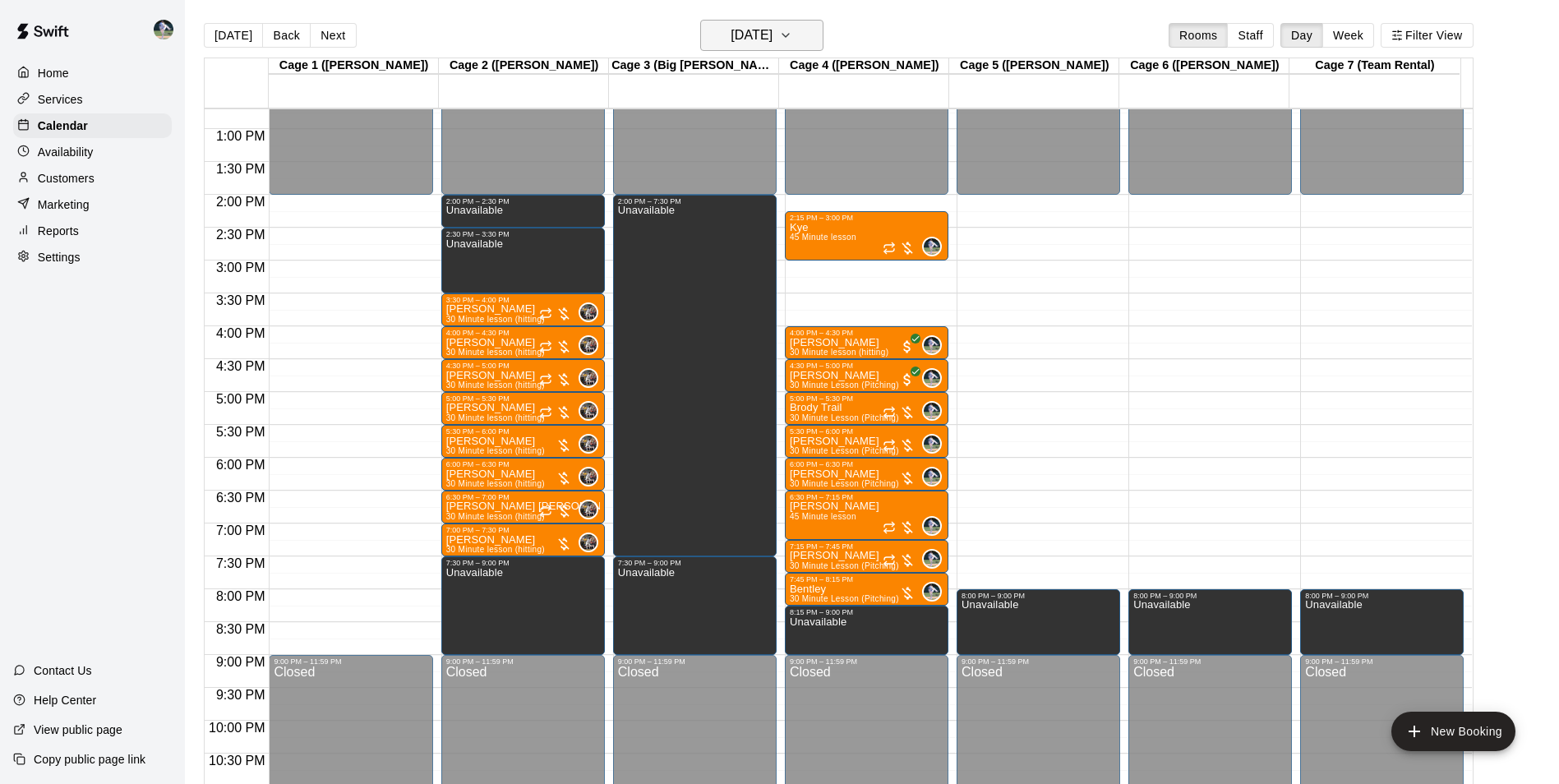
click at [713, 28] on button "[DATE]" at bounding box center [762, 35] width 124 height 31
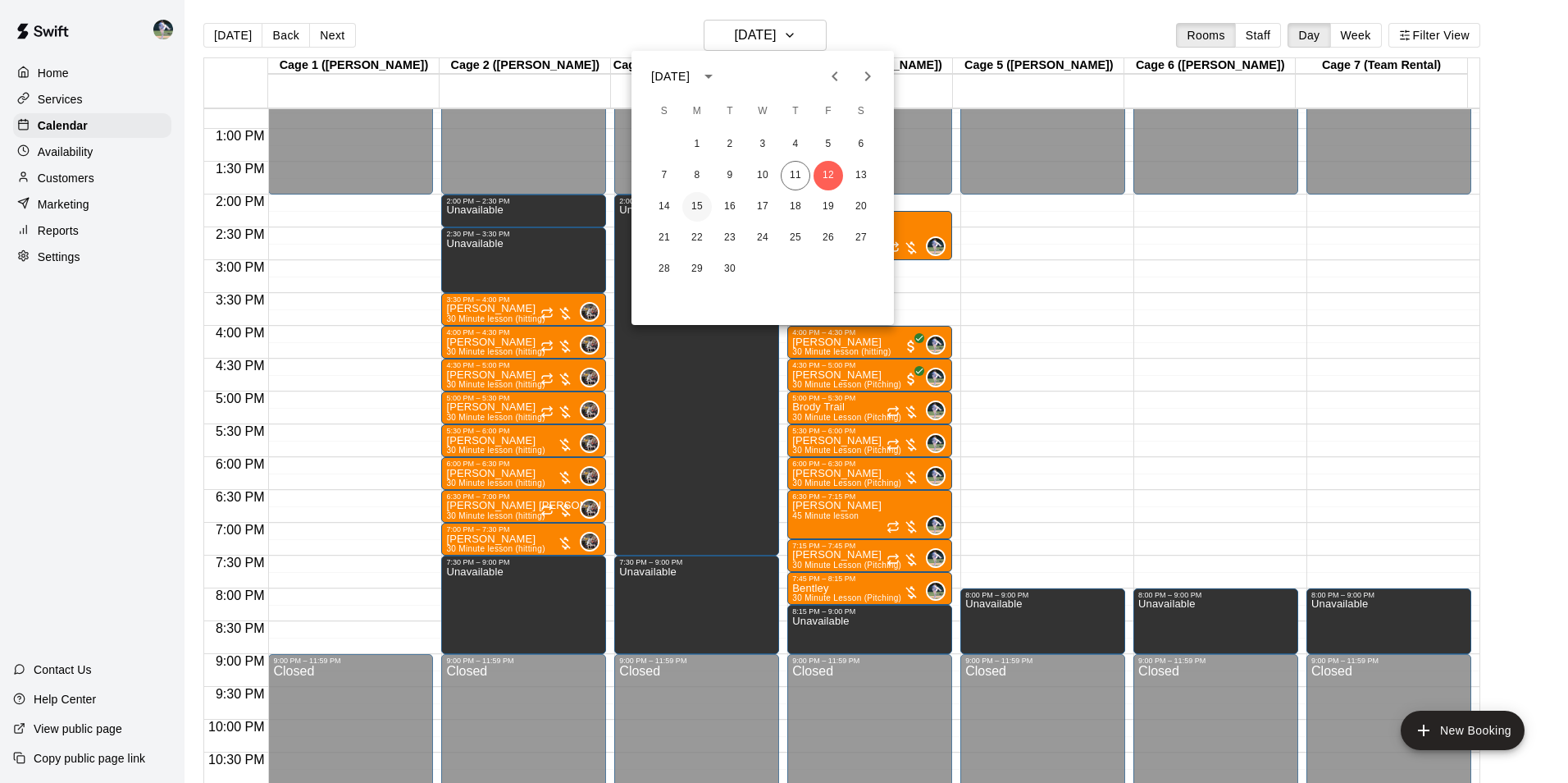
click at [698, 207] on button "15" at bounding box center [698, 207] width 30 height 30
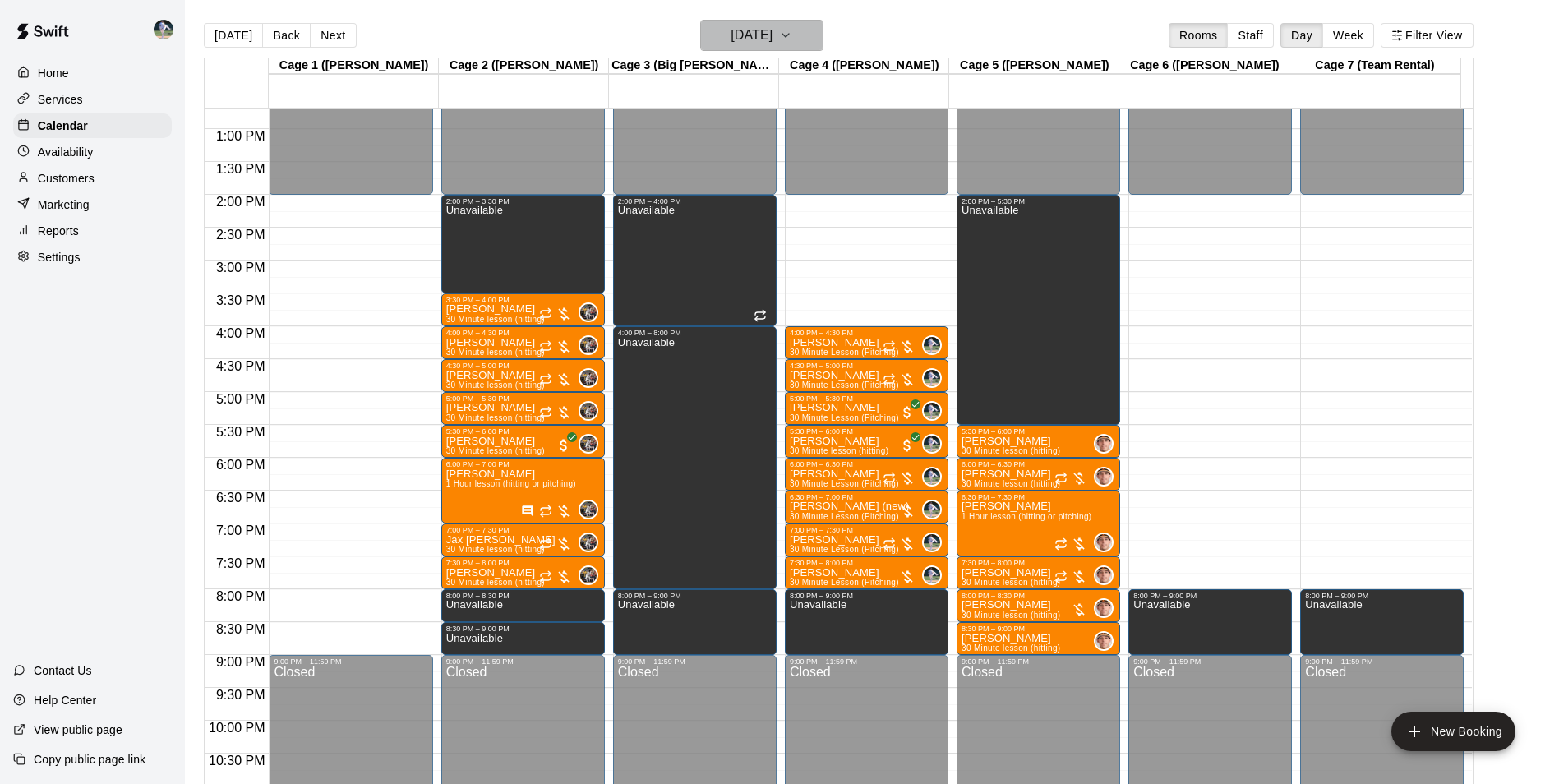
click at [741, 32] on h6 "[DATE]" at bounding box center [751, 35] width 42 height 23
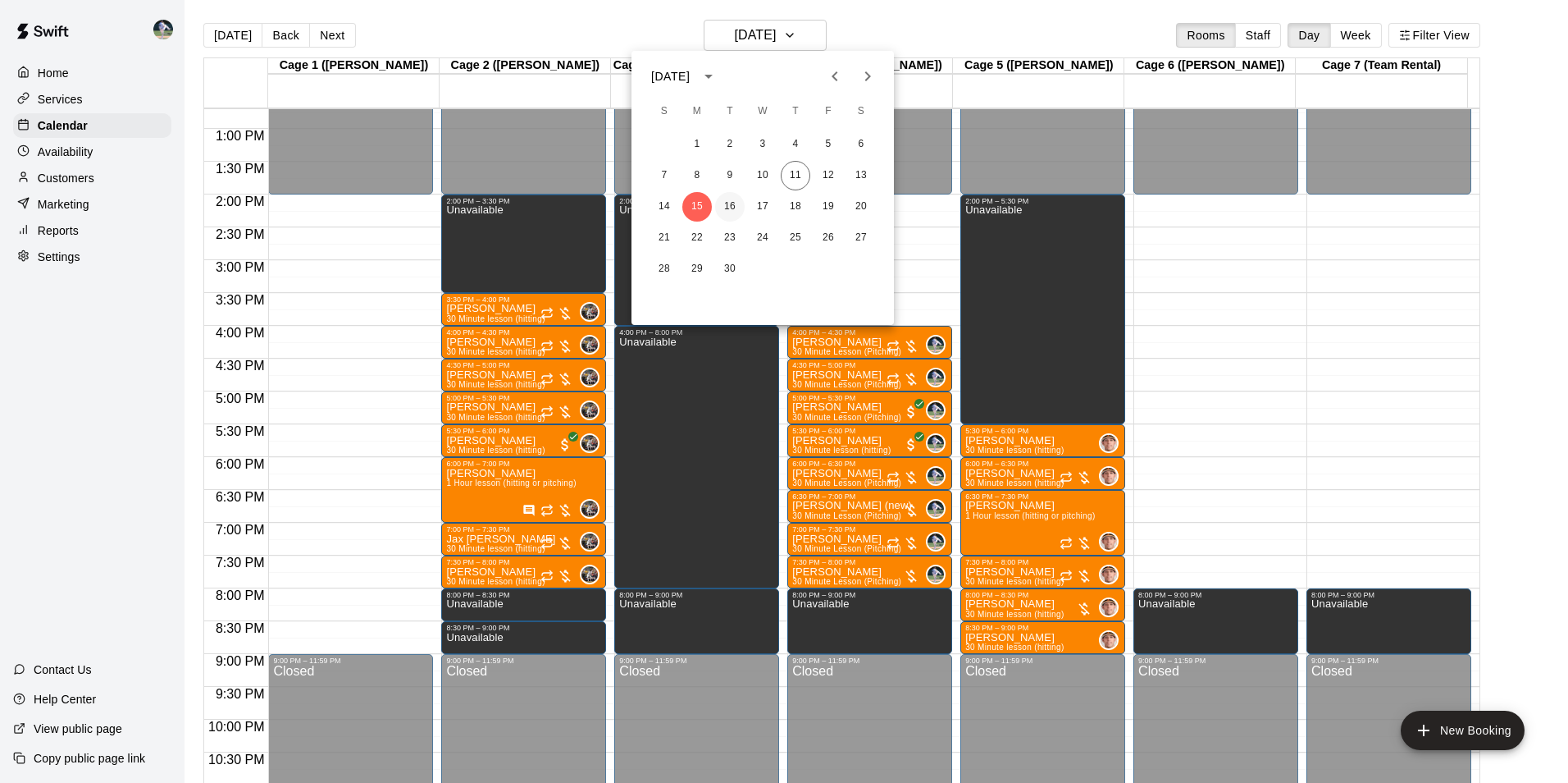
click at [728, 198] on button "16" at bounding box center [730, 207] width 30 height 30
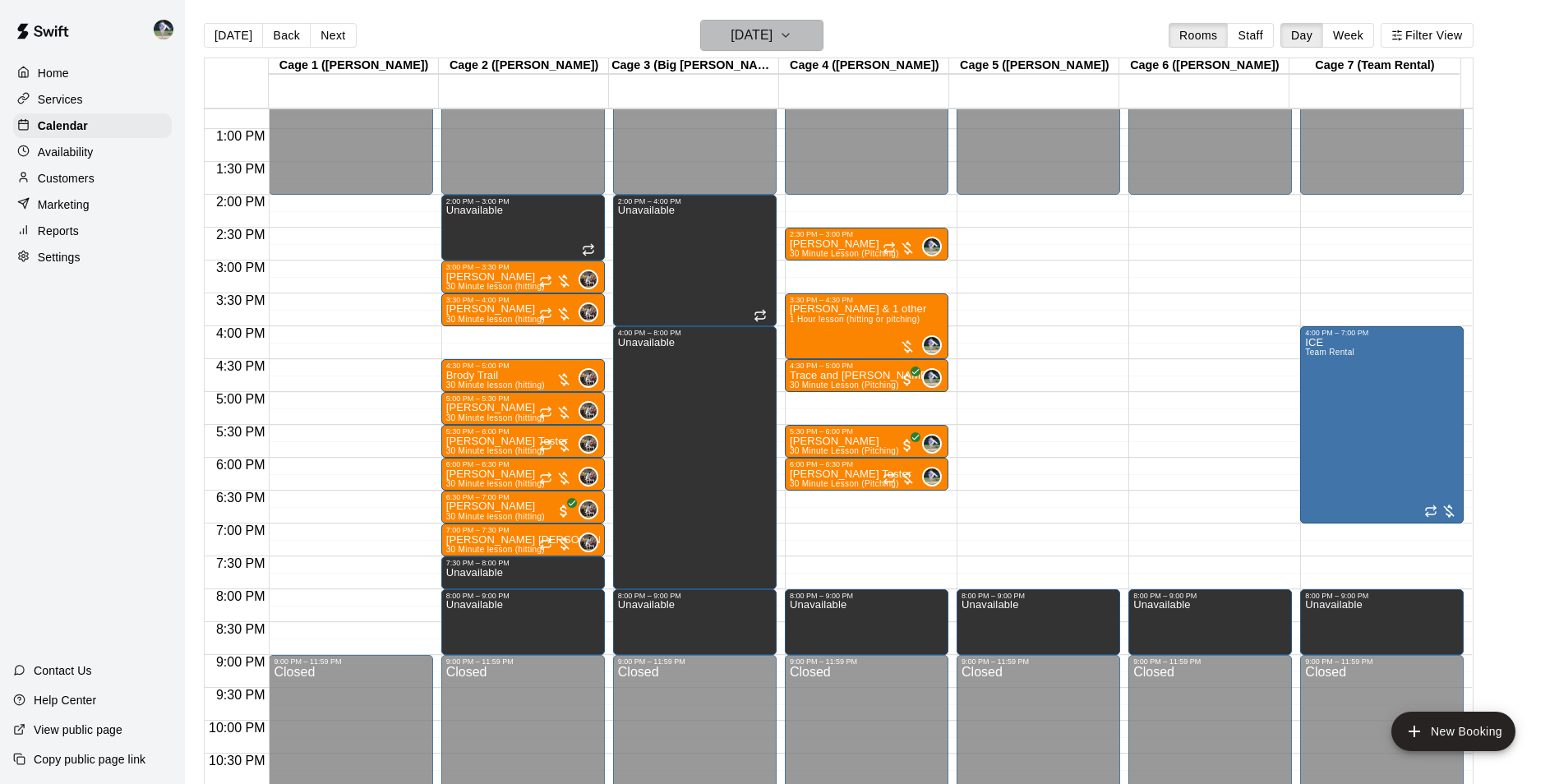
click at [736, 37] on h6 "[DATE]" at bounding box center [751, 35] width 42 height 23
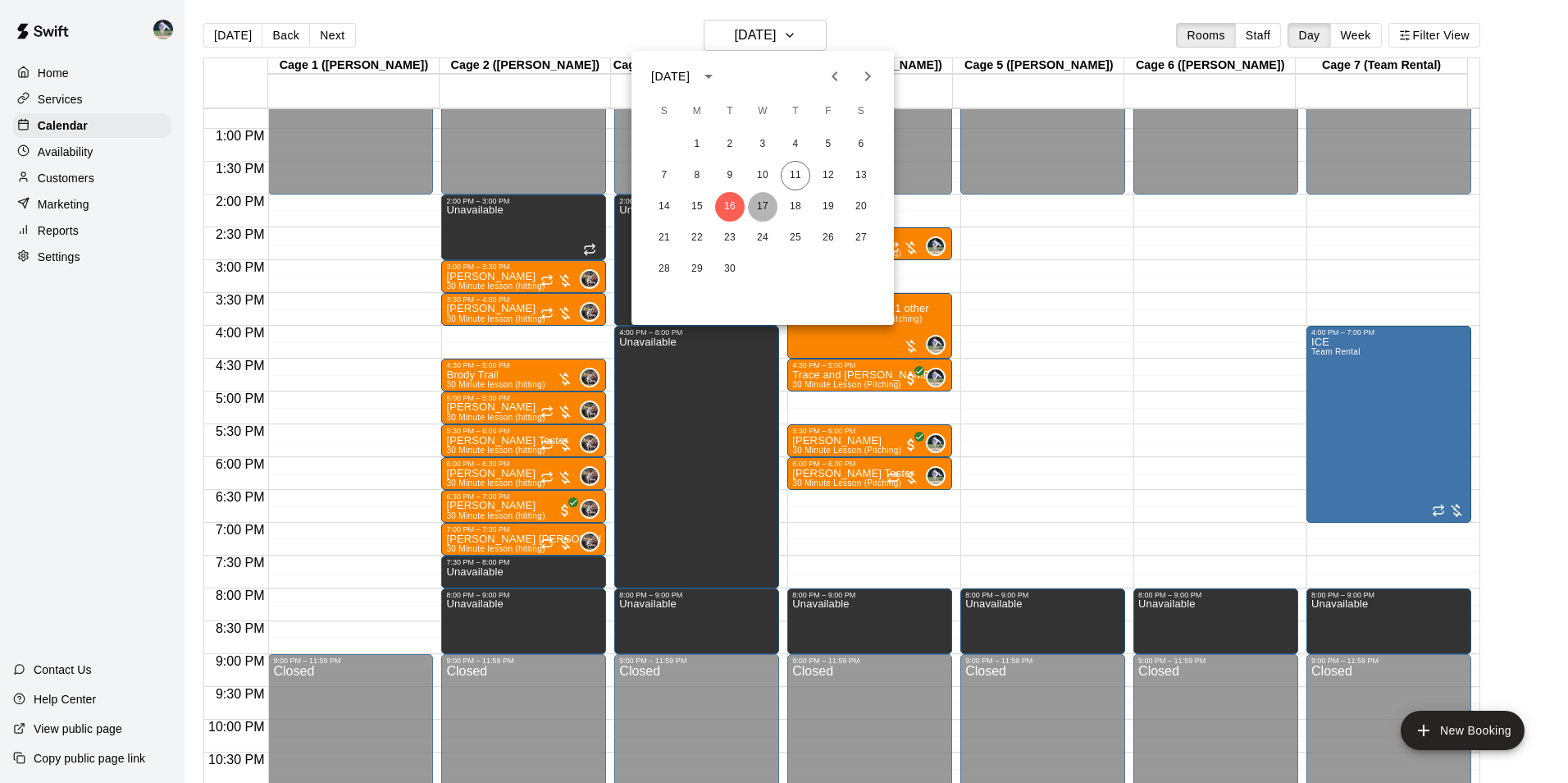
click at [762, 204] on button "17" at bounding box center [763, 207] width 30 height 30
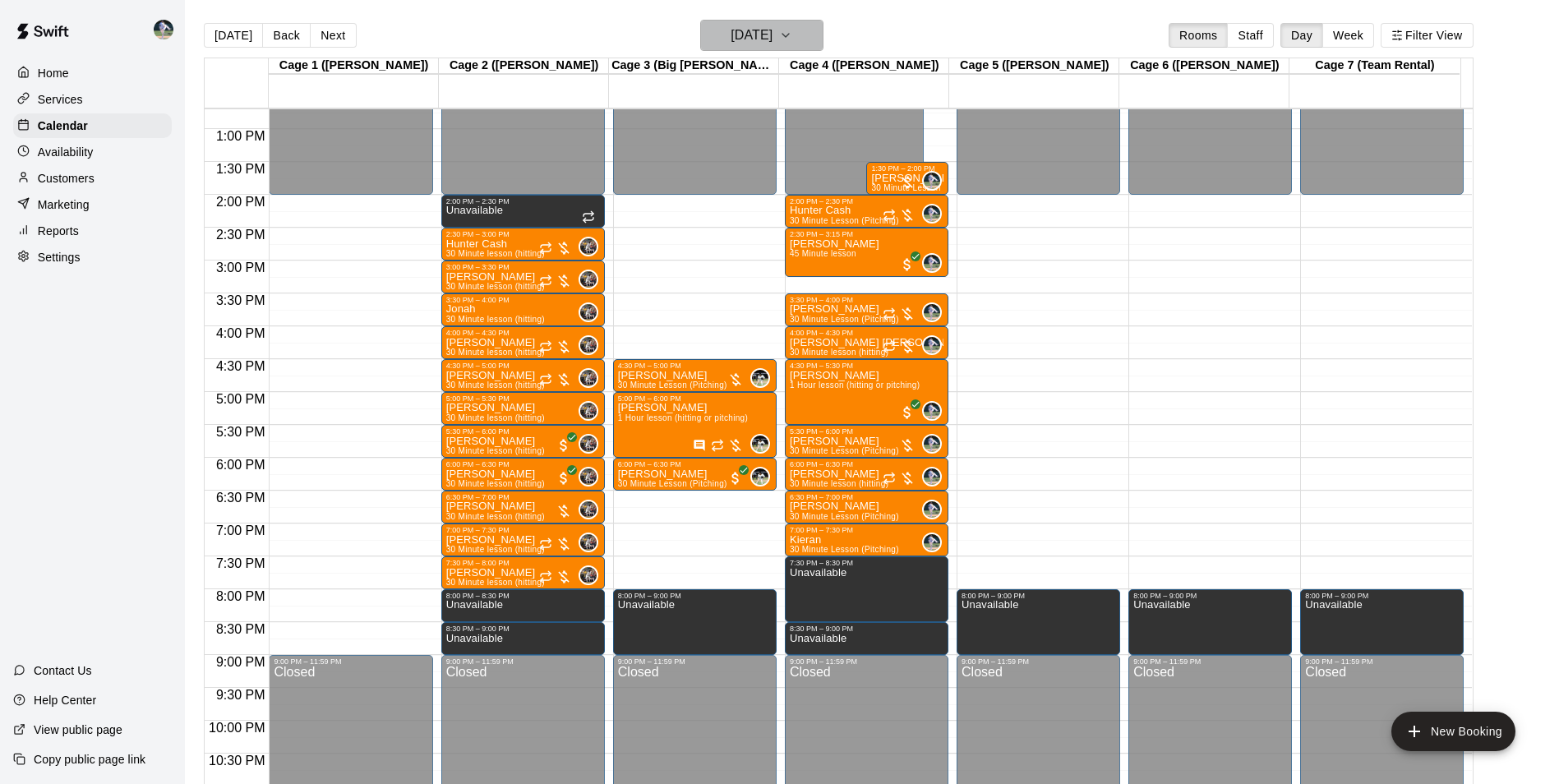
click at [750, 36] on h6 "[DATE]" at bounding box center [751, 35] width 42 height 23
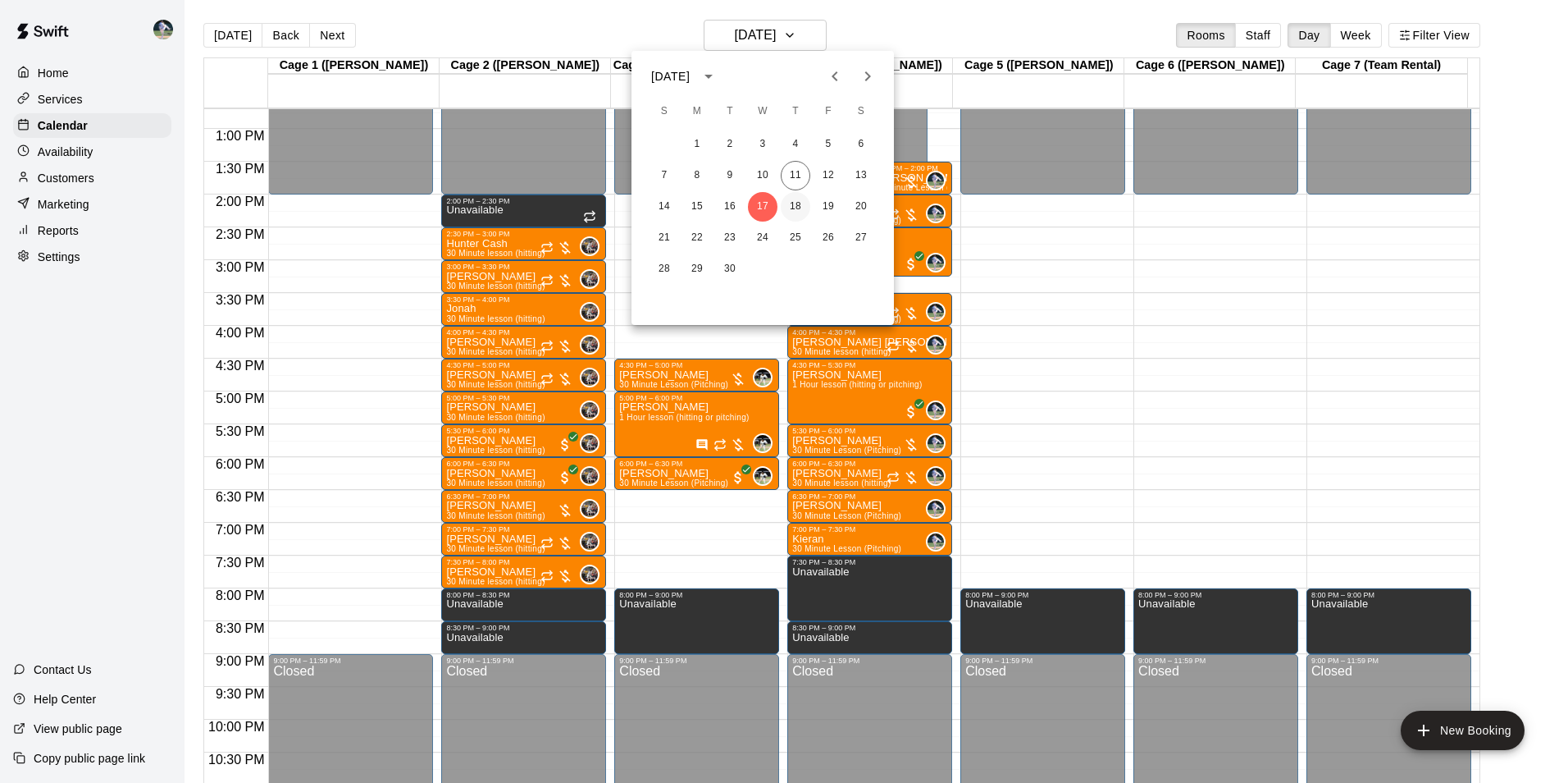
click at [800, 207] on button "18" at bounding box center [796, 207] width 30 height 30
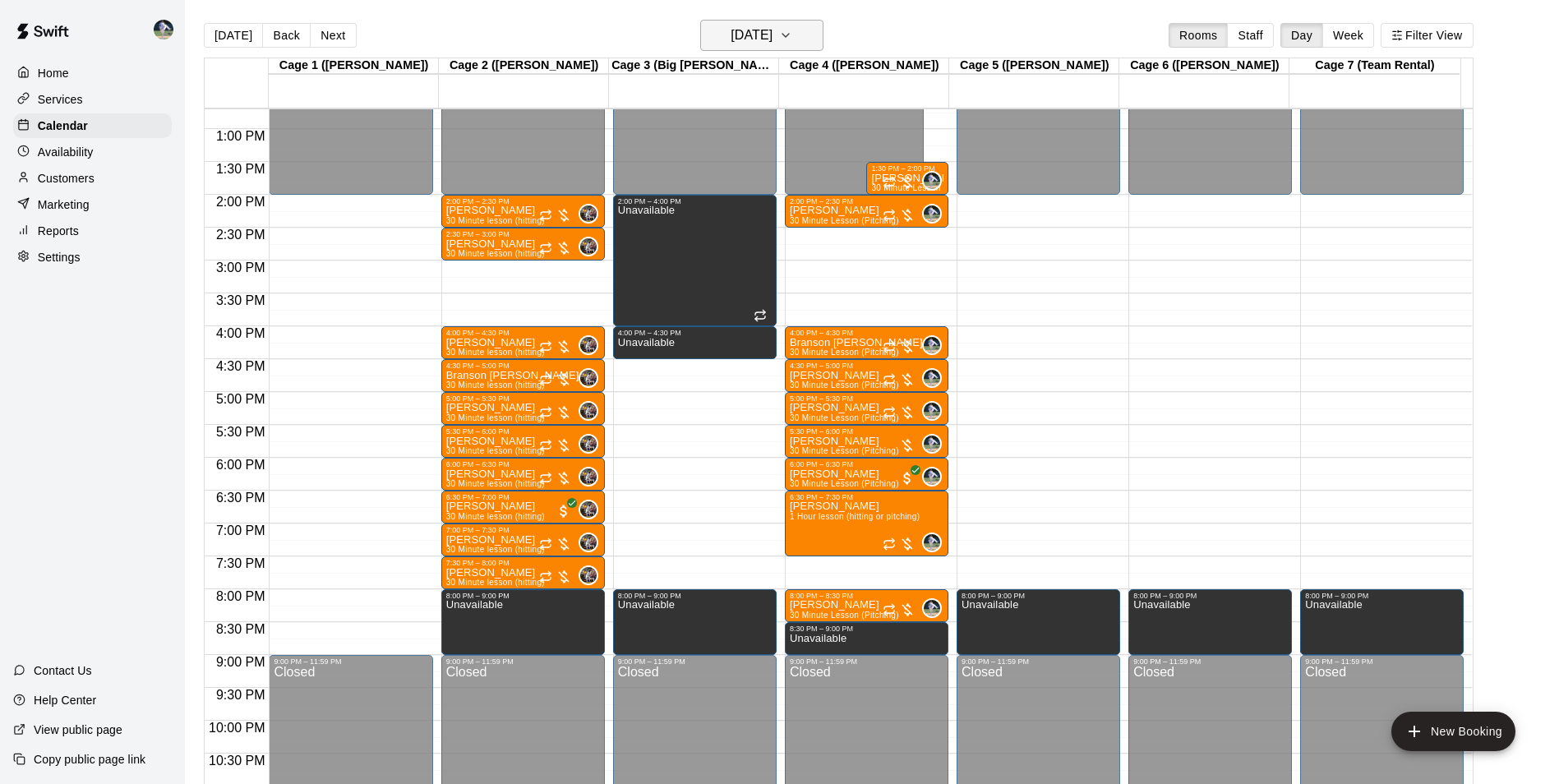
click at [752, 35] on h6 "[DATE]" at bounding box center [751, 35] width 42 height 23
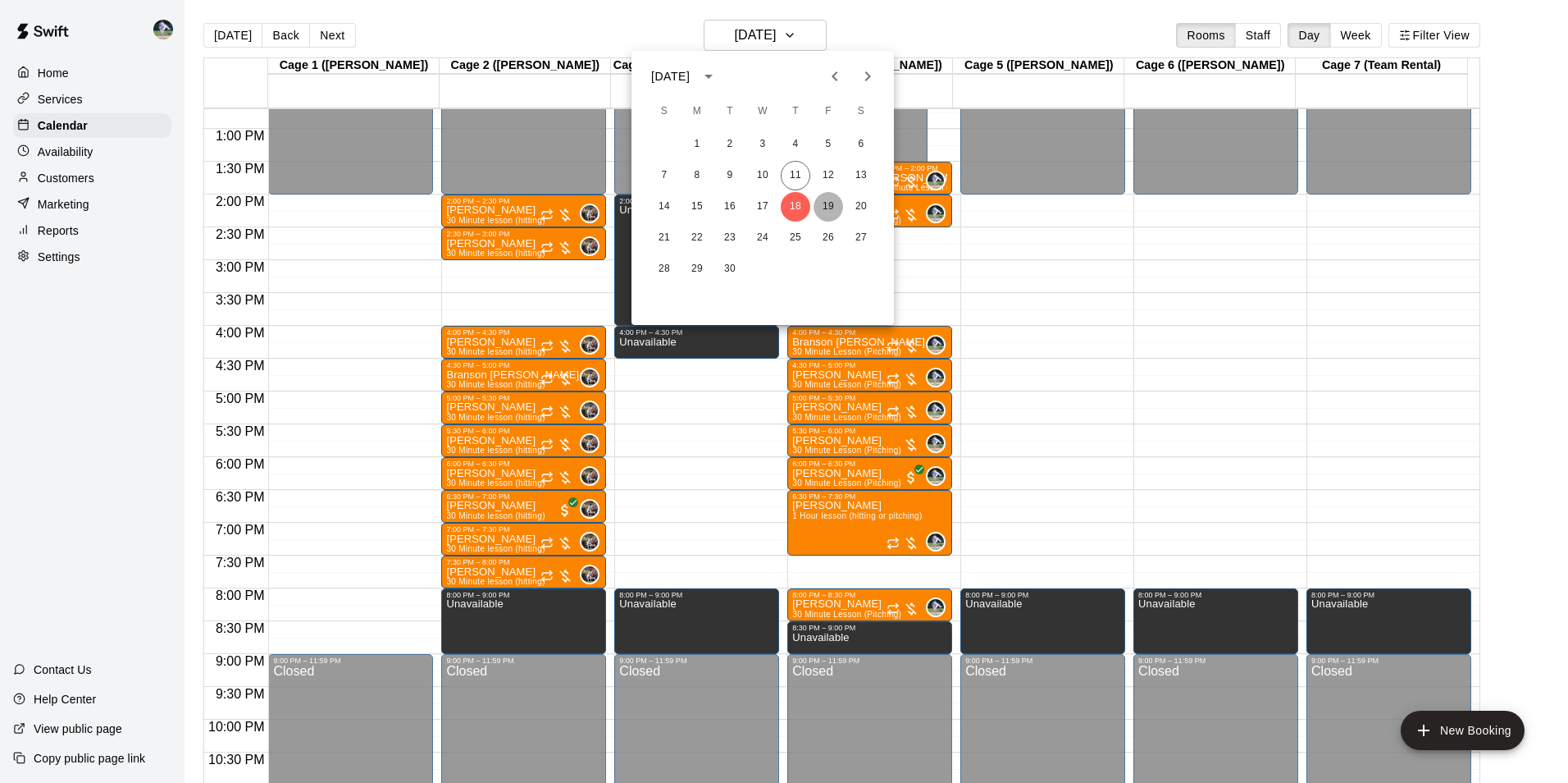
click at [826, 204] on button "19" at bounding box center [828, 207] width 30 height 30
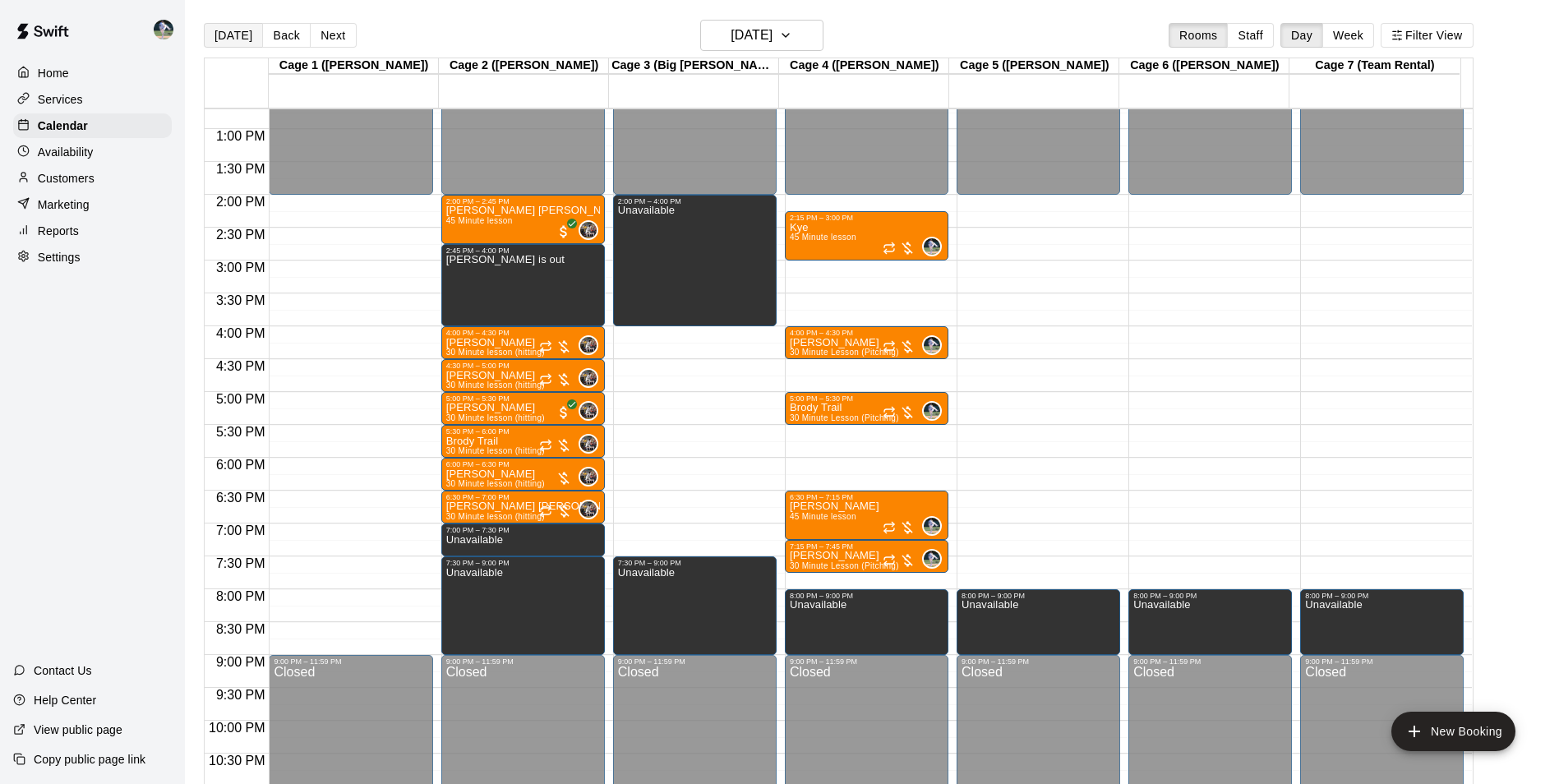
click at [234, 33] on button "[DATE]" at bounding box center [233, 36] width 59 height 24
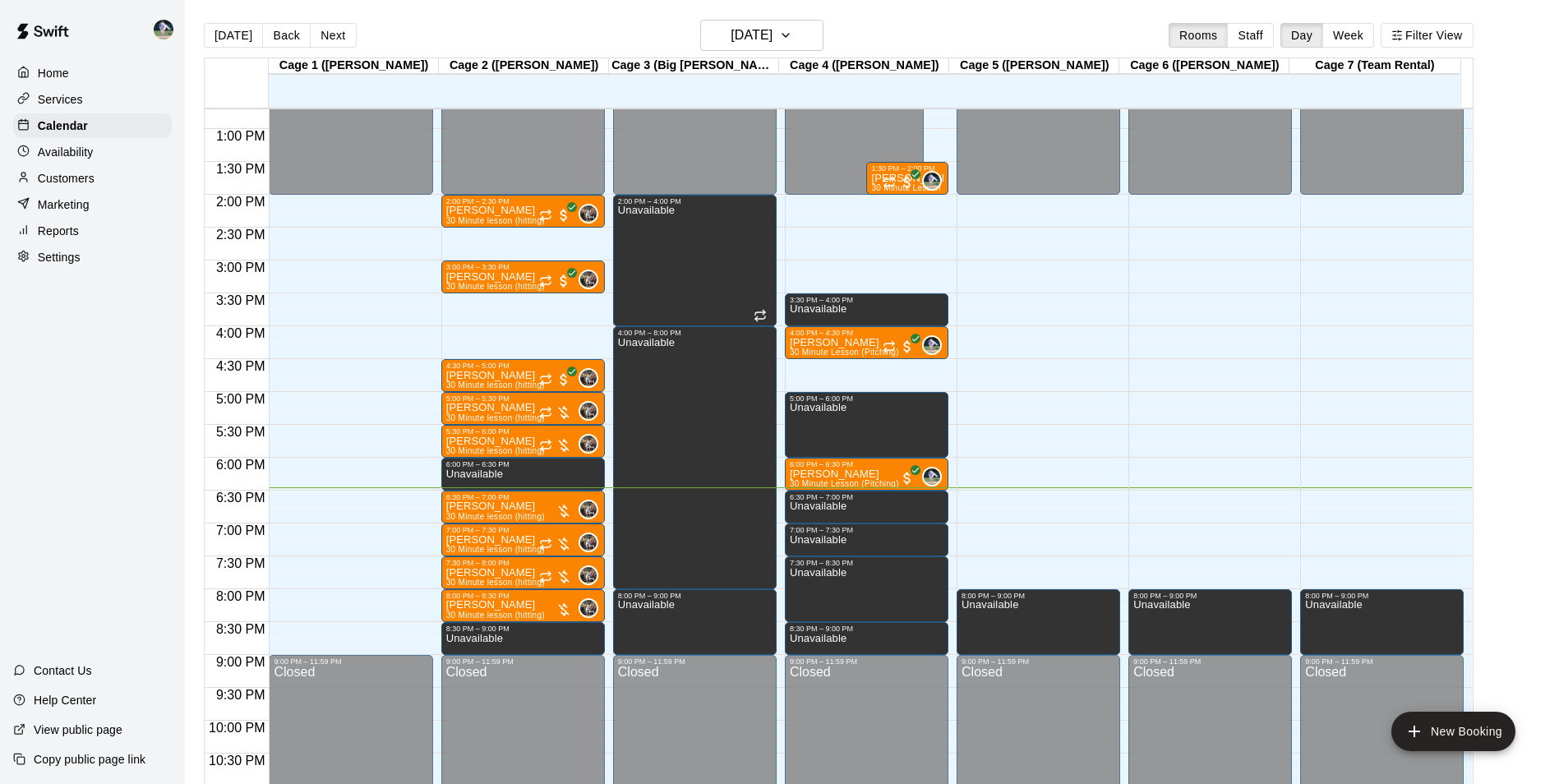
drag, startPoint x: 206, startPoint y: 264, endPoint x: 170, endPoint y: 279, distance: 39.0
click at [204, 264] on div "3:00 PM" at bounding box center [236, 272] width 64 height 23
click at [257, 650] on div at bounding box center [236, 650] width 64 height 9
drag, startPoint x: 258, startPoint y: 652, endPoint x: 245, endPoint y: 639, distance: 18.4
click at [259, 652] on div at bounding box center [236, 650] width 64 height 9
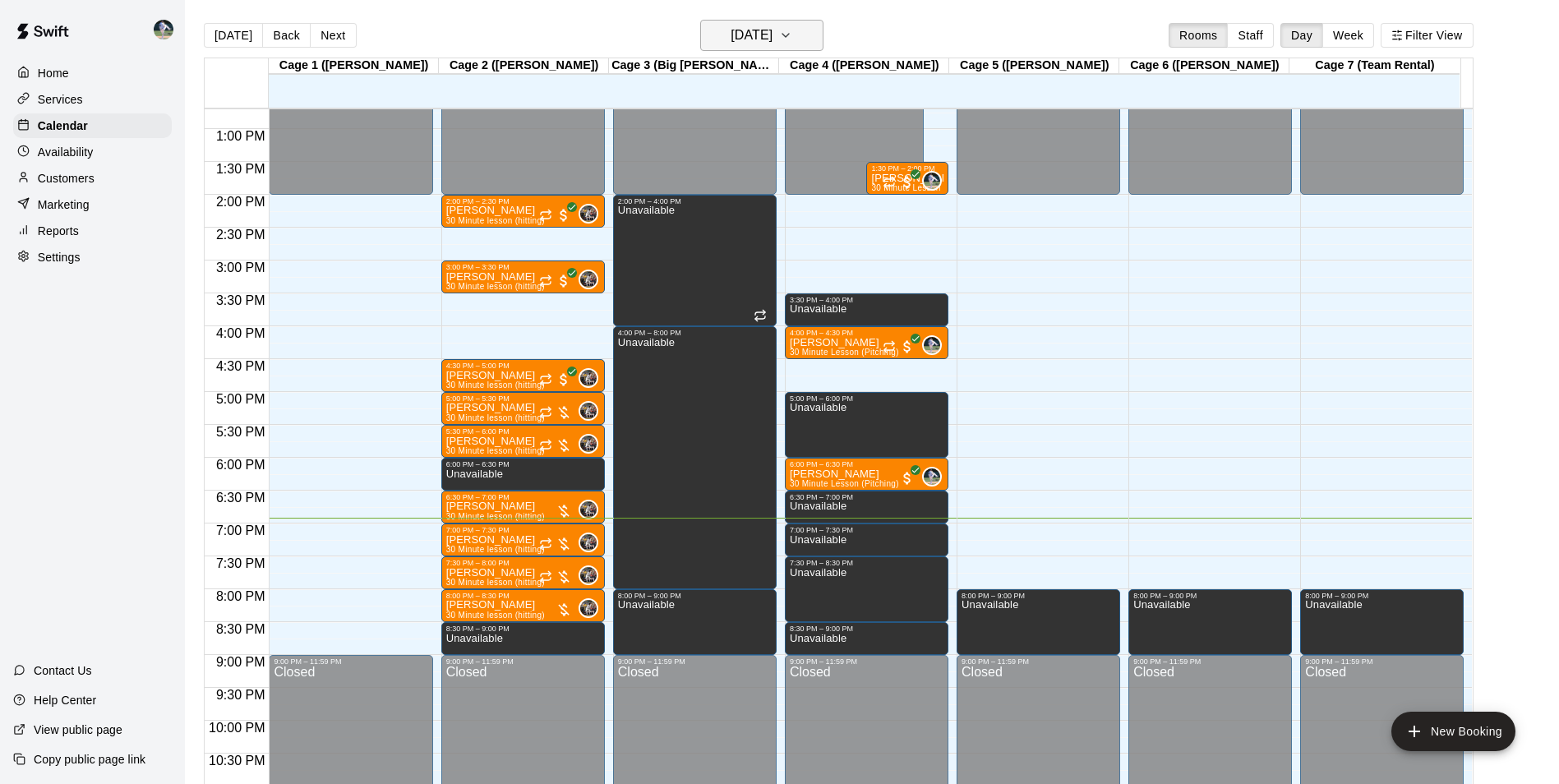
click at [741, 28] on h6 "[DATE]" at bounding box center [751, 35] width 42 height 23
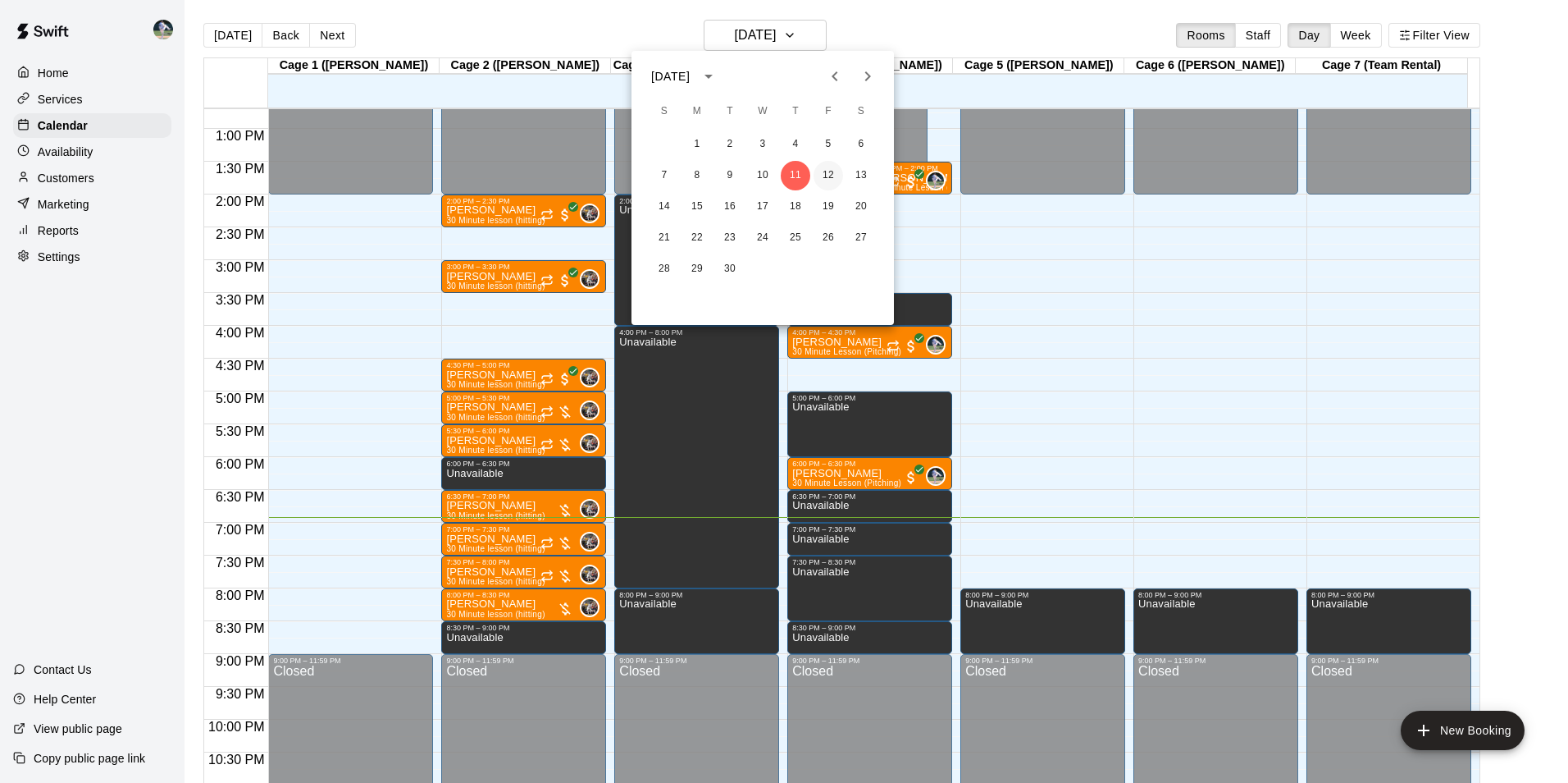
click at [825, 170] on button "12" at bounding box center [828, 176] width 30 height 30
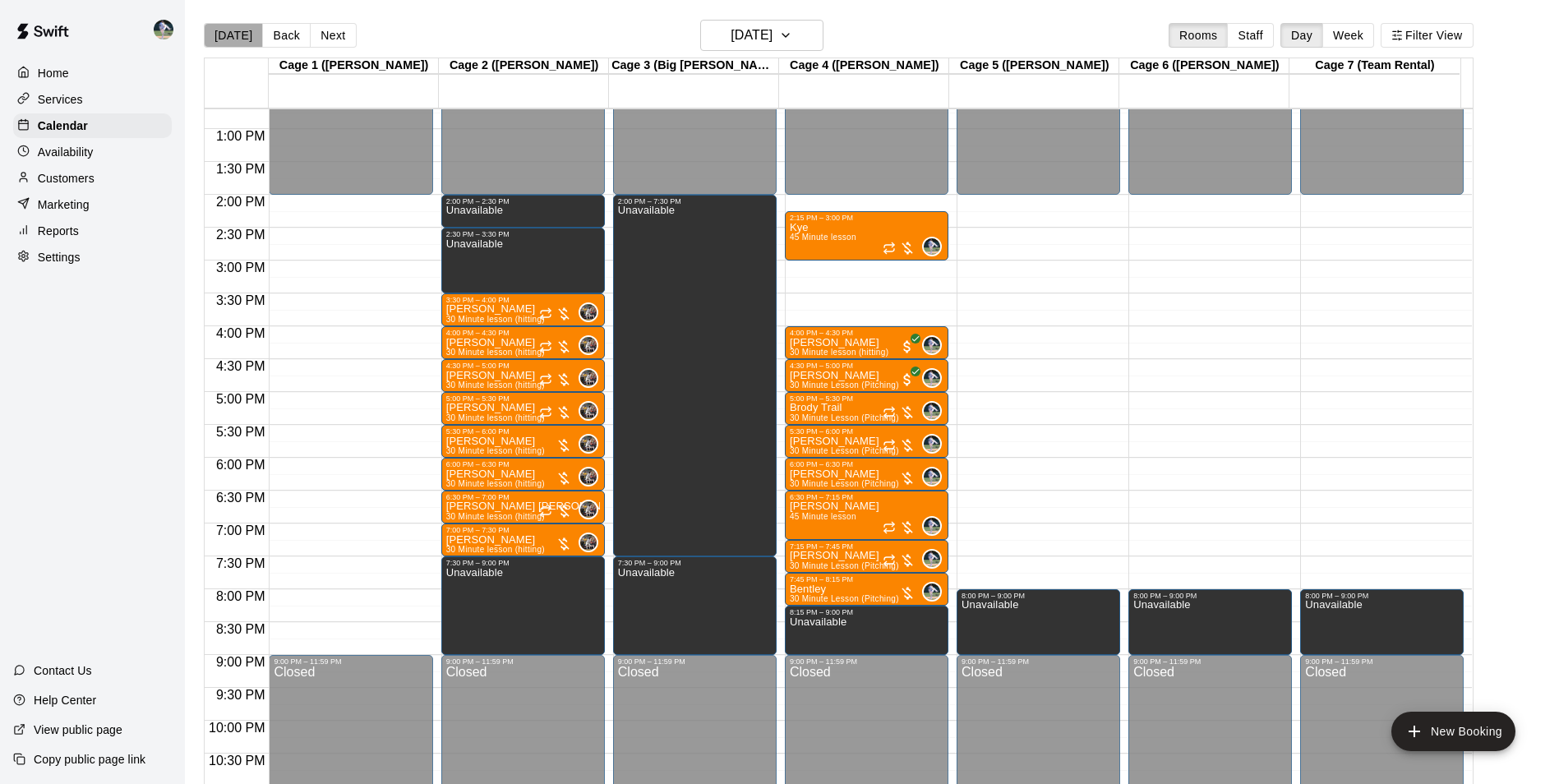
click at [233, 36] on button "[DATE]" at bounding box center [233, 36] width 59 height 24
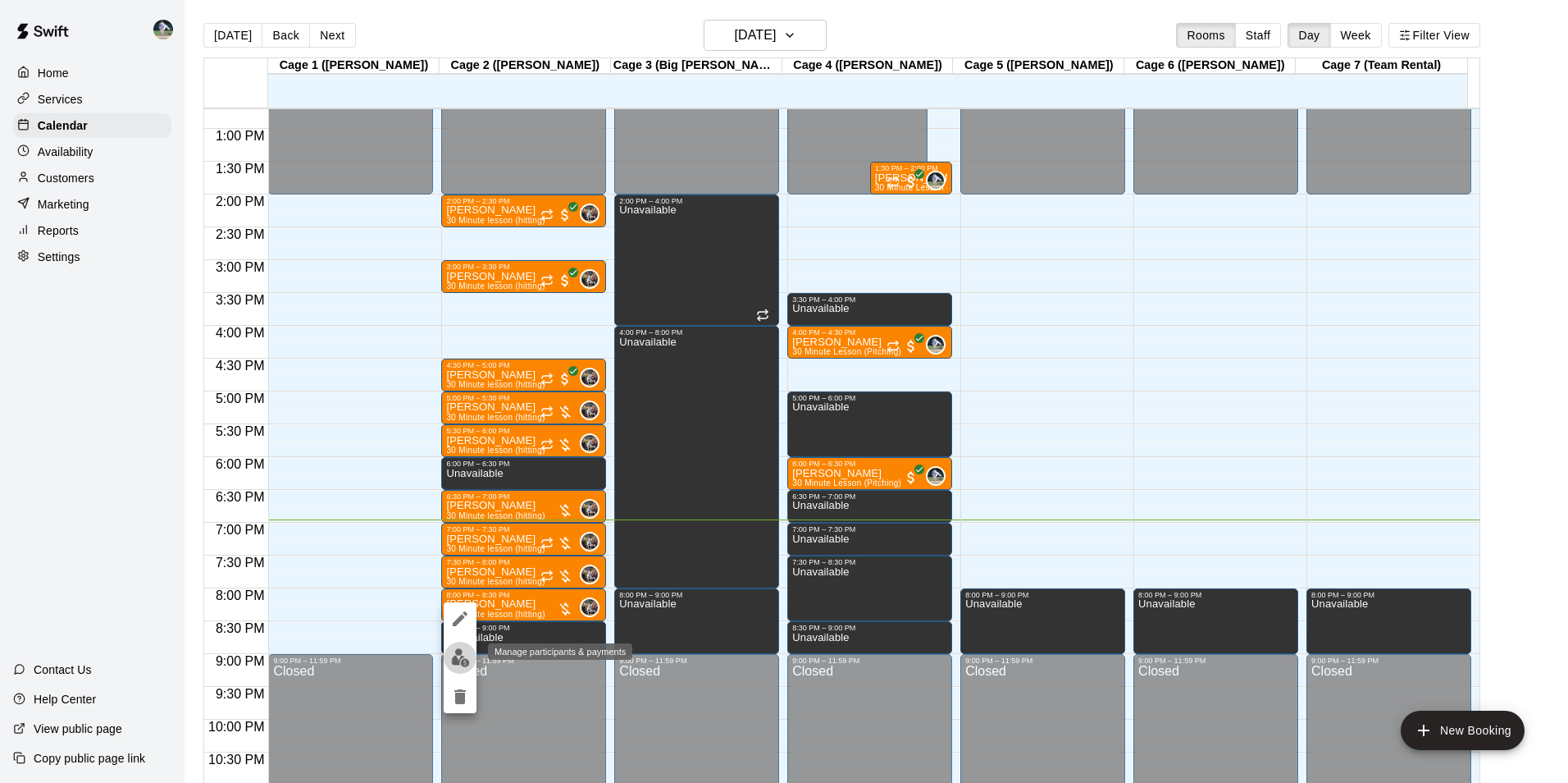
click at [460, 660] on img "edit" at bounding box center [460, 658] width 19 height 19
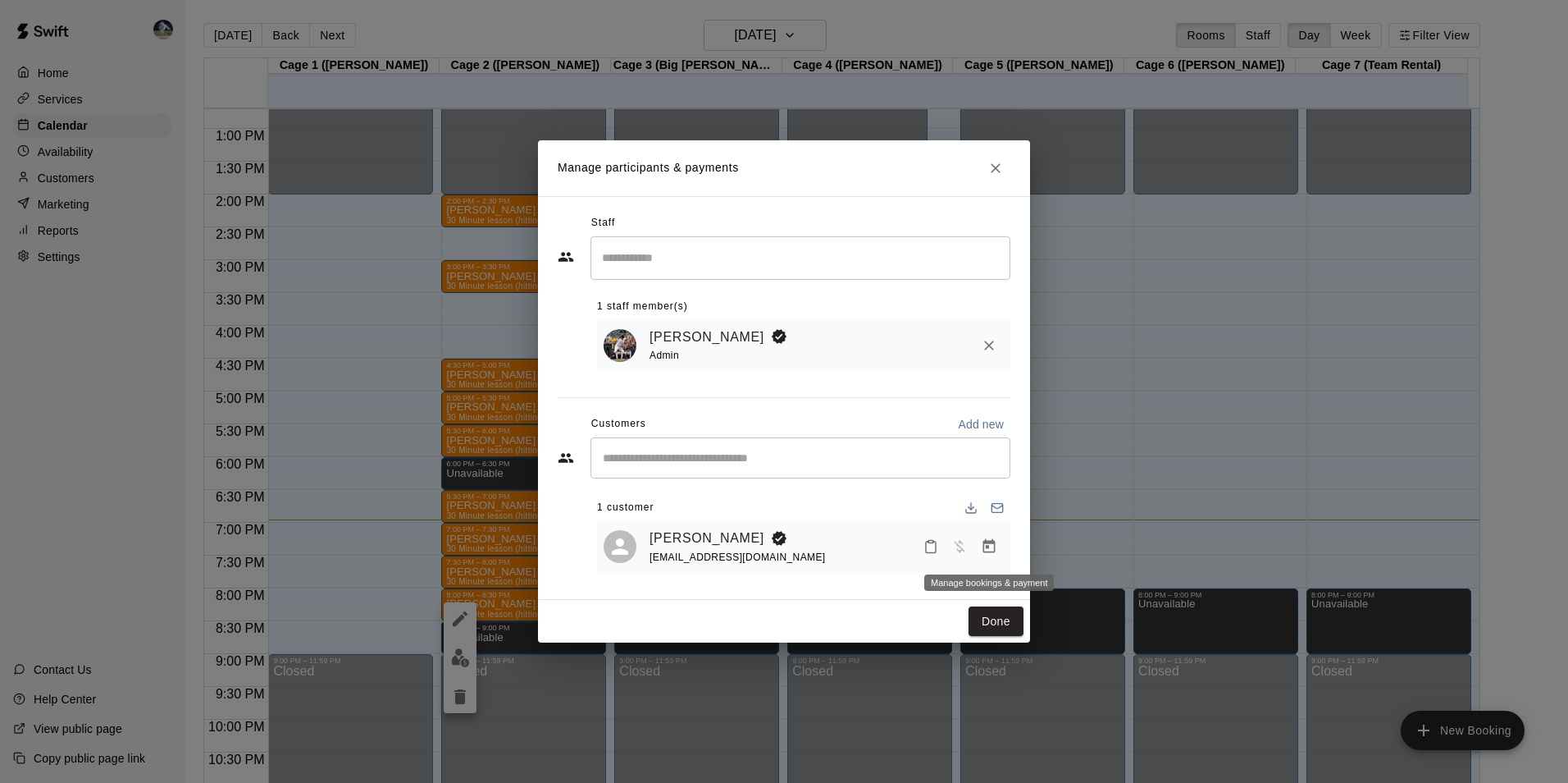
click at [989, 546] on icon "Manage bookings & payment" at bounding box center [989, 546] width 17 height 17
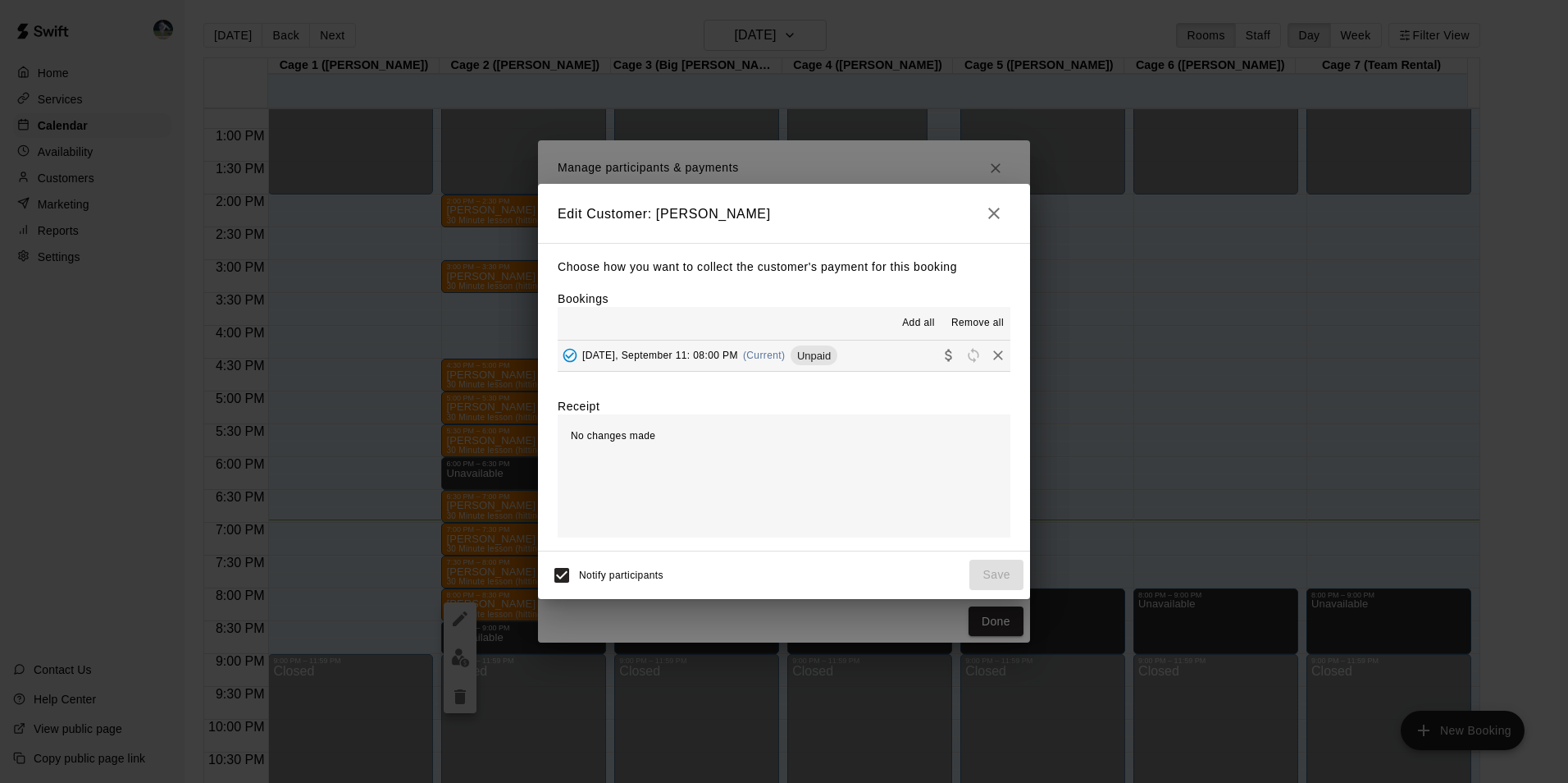
click at [990, 208] on icon "button" at bounding box center [994, 213] width 11 height 11
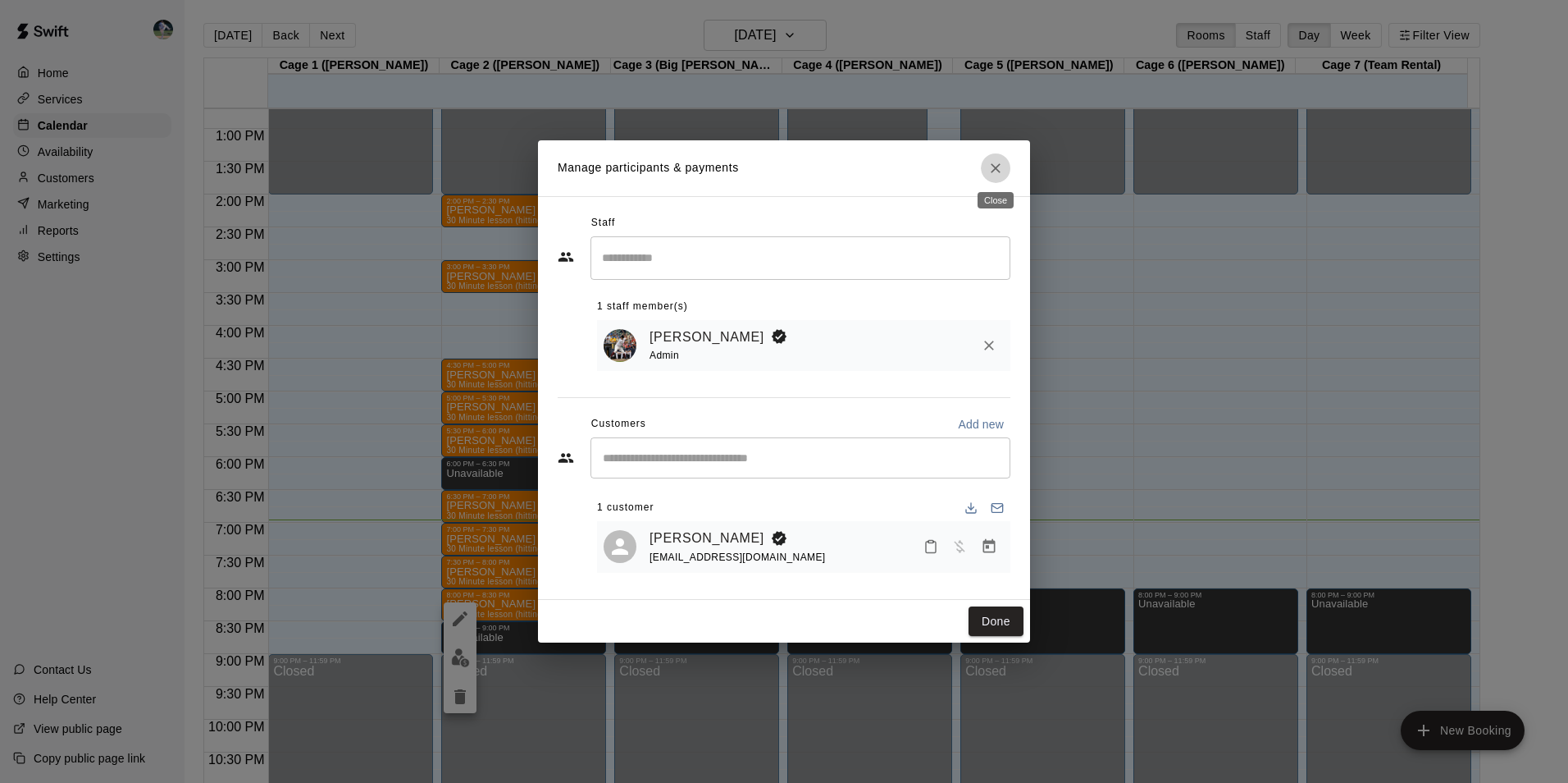
click at [996, 165] on icon "Close" at bounding box center [996, 168] width 10 height 10
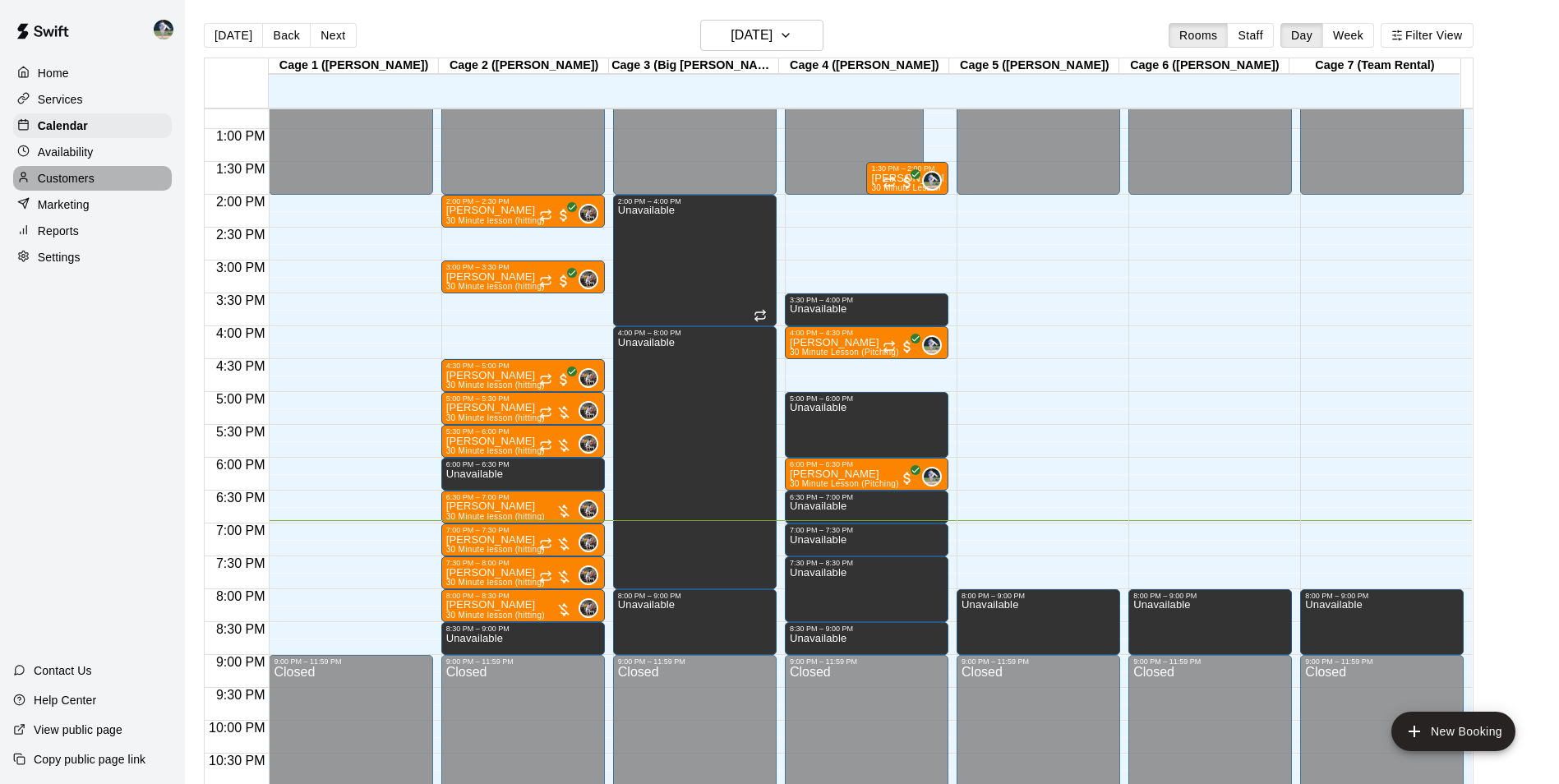
click at [96, 176] on div "Customers" at bounding box center [92, 178] width 158 height 24
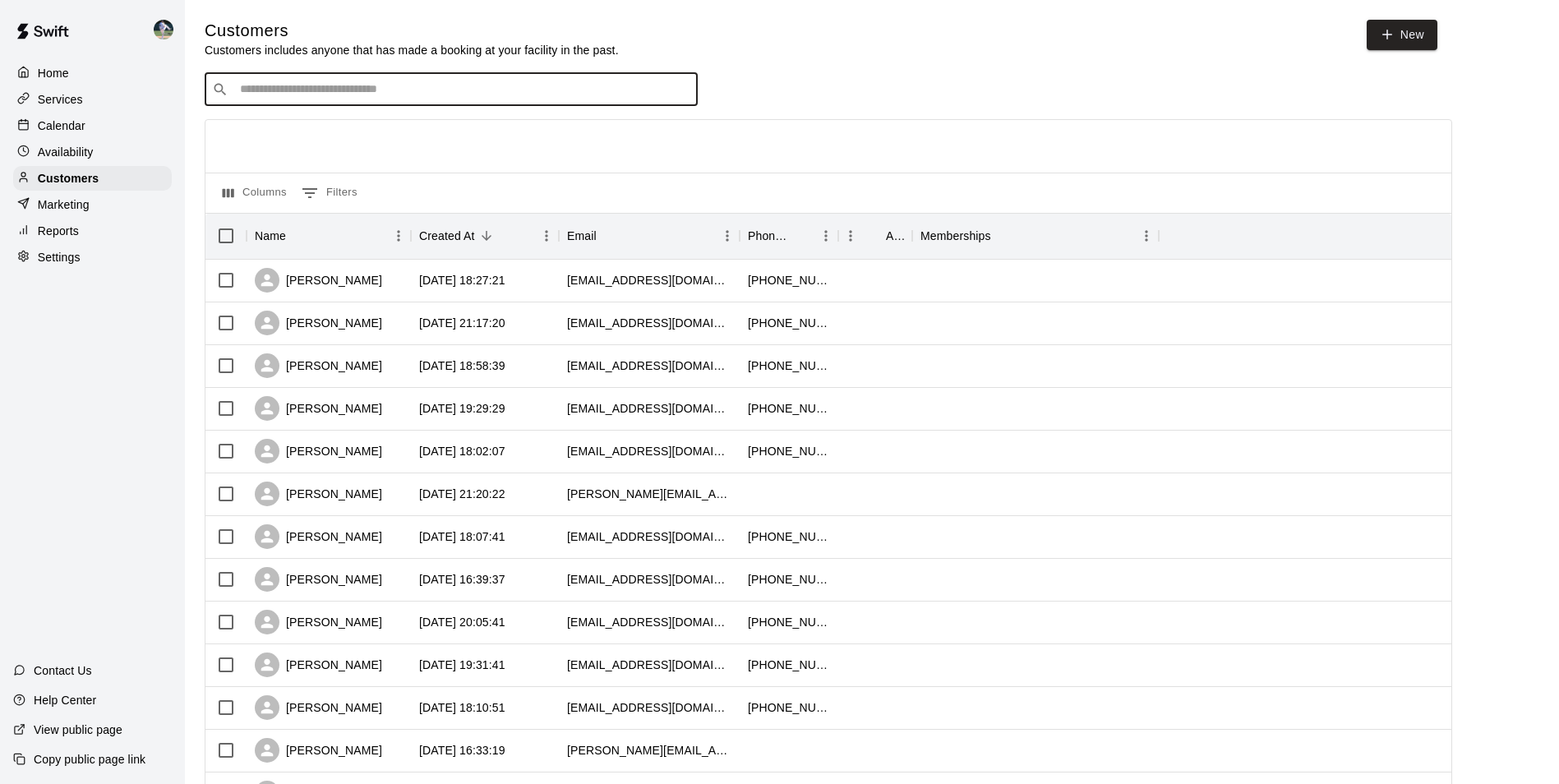
click at [298, 94] on input "Search customers by name or email" at bounding box center [463, 90] width 455 height 17
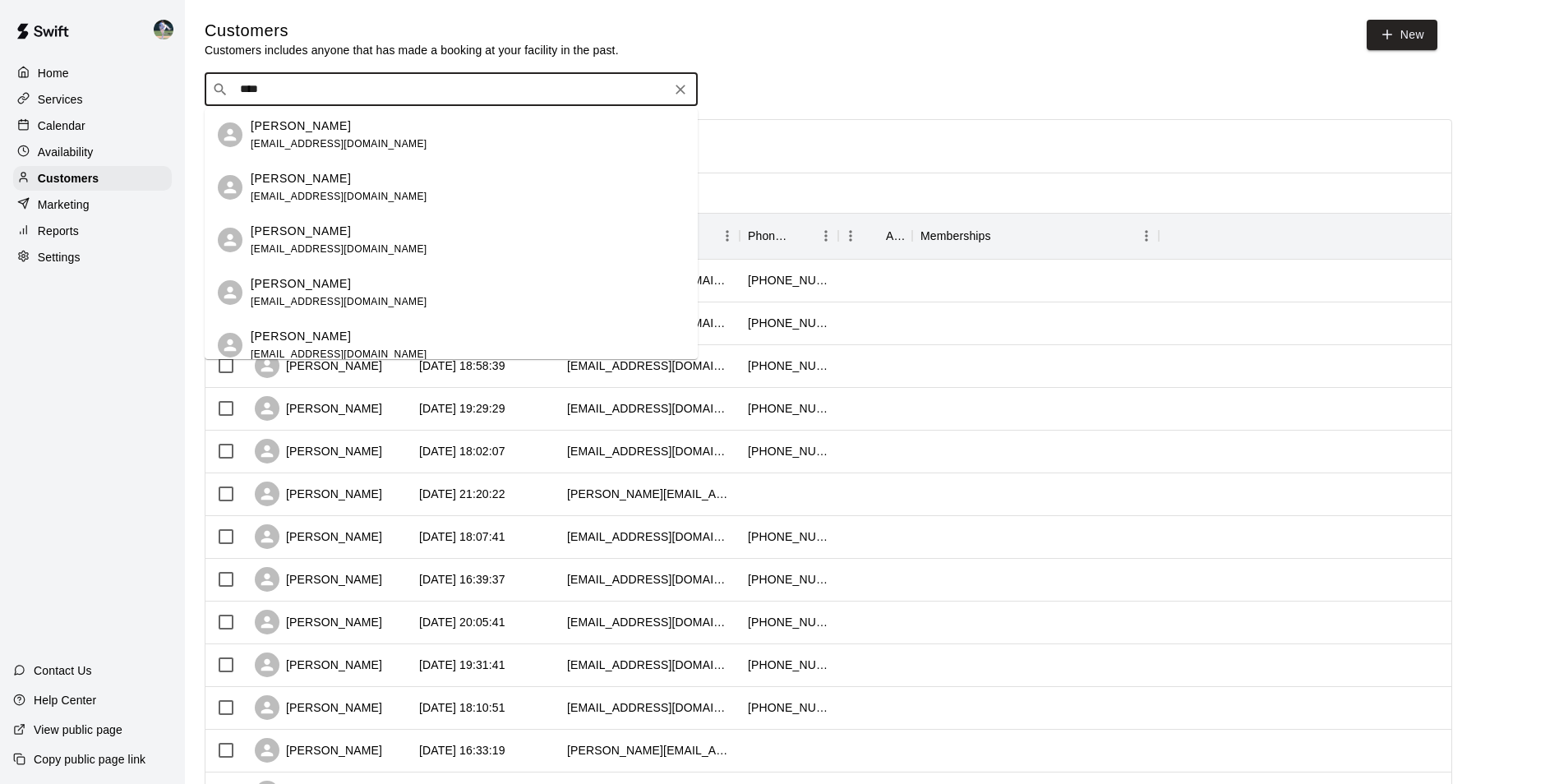
type input "*****"
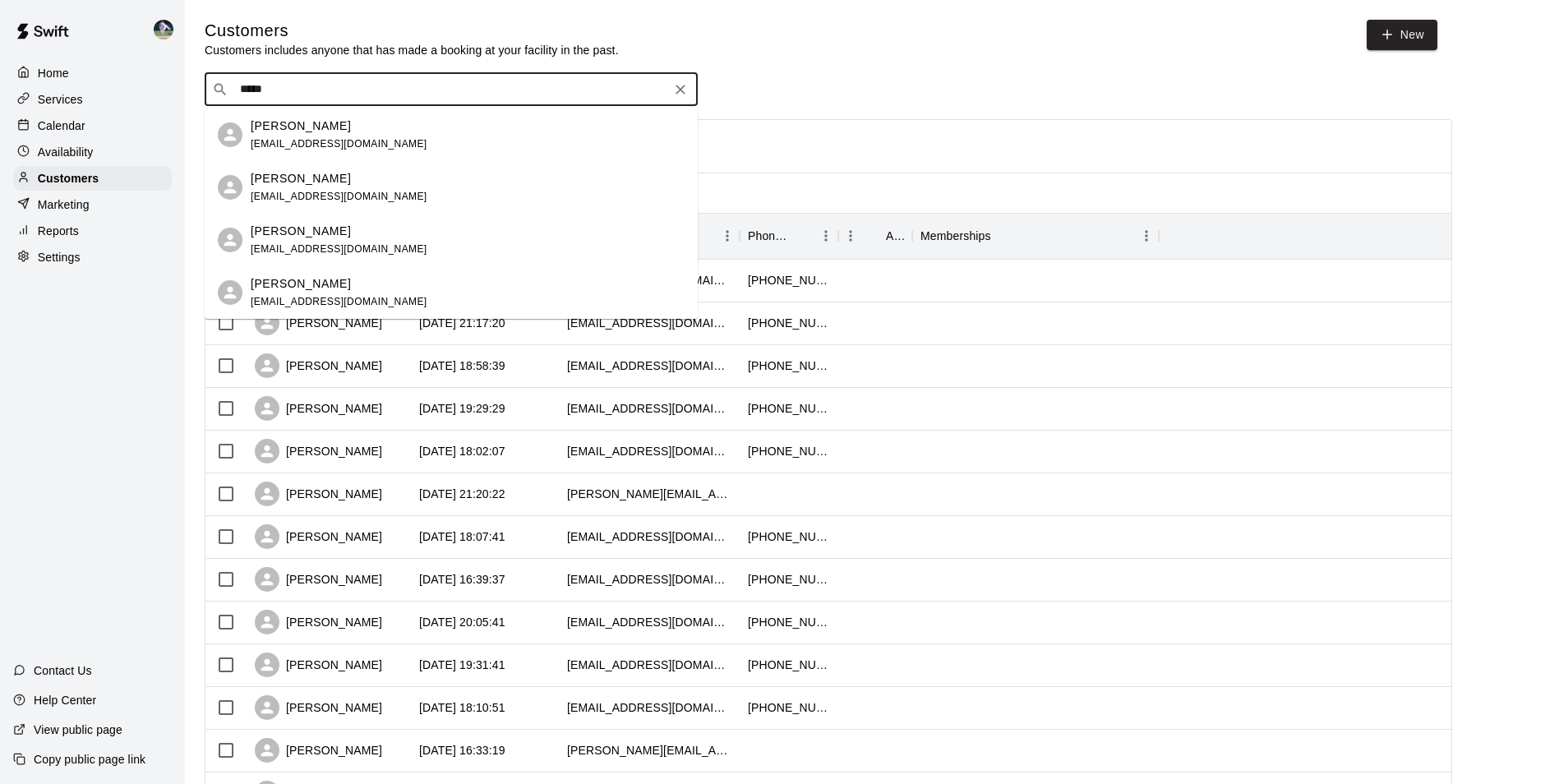
click at [306, 235] on p "[PERSON_NAME]" at bounding box center [301, 231] width 100 height 17
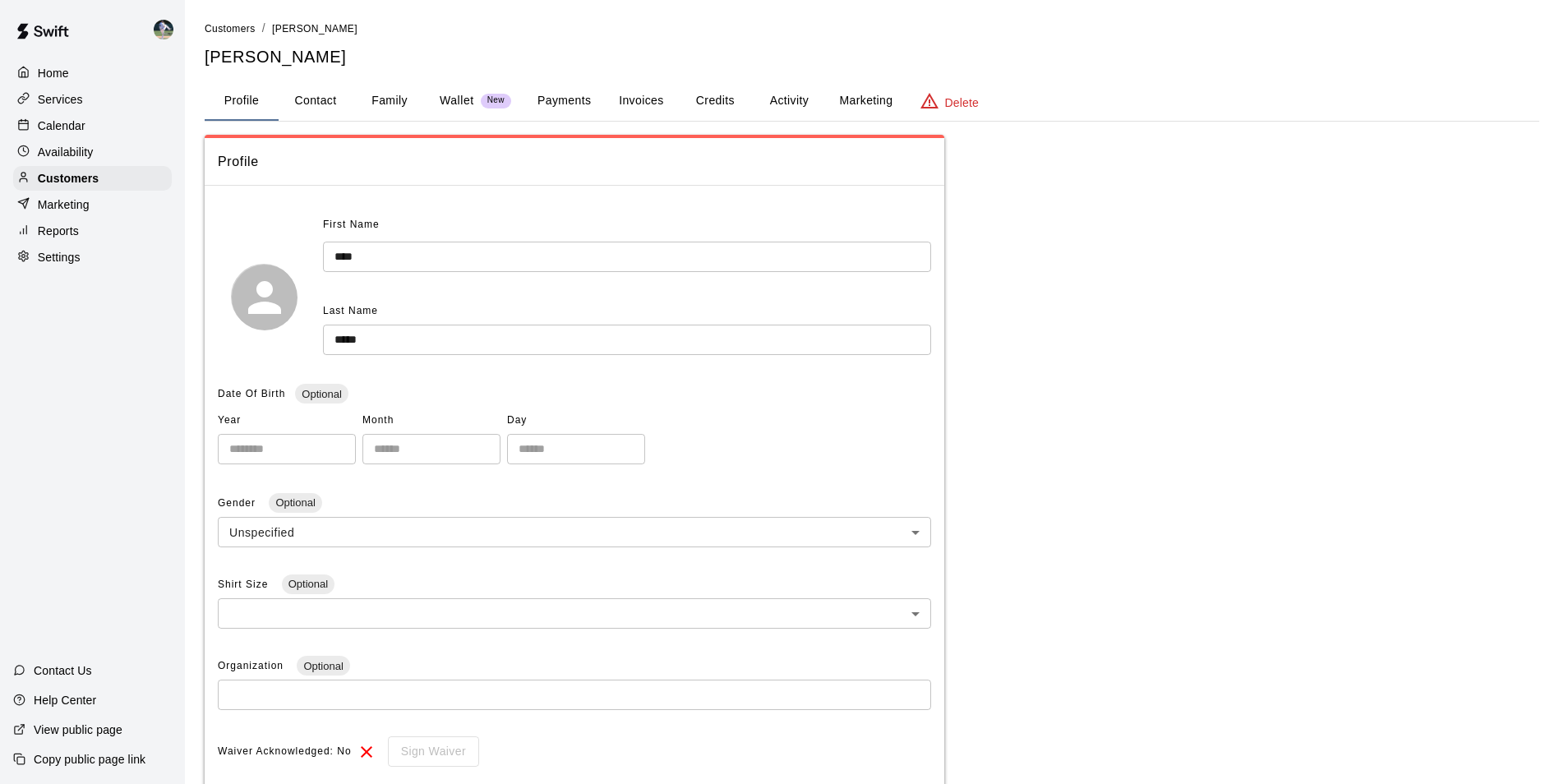
click at [396, 102] on button "Family" at bounding box center [389, 101] width 74 height 39
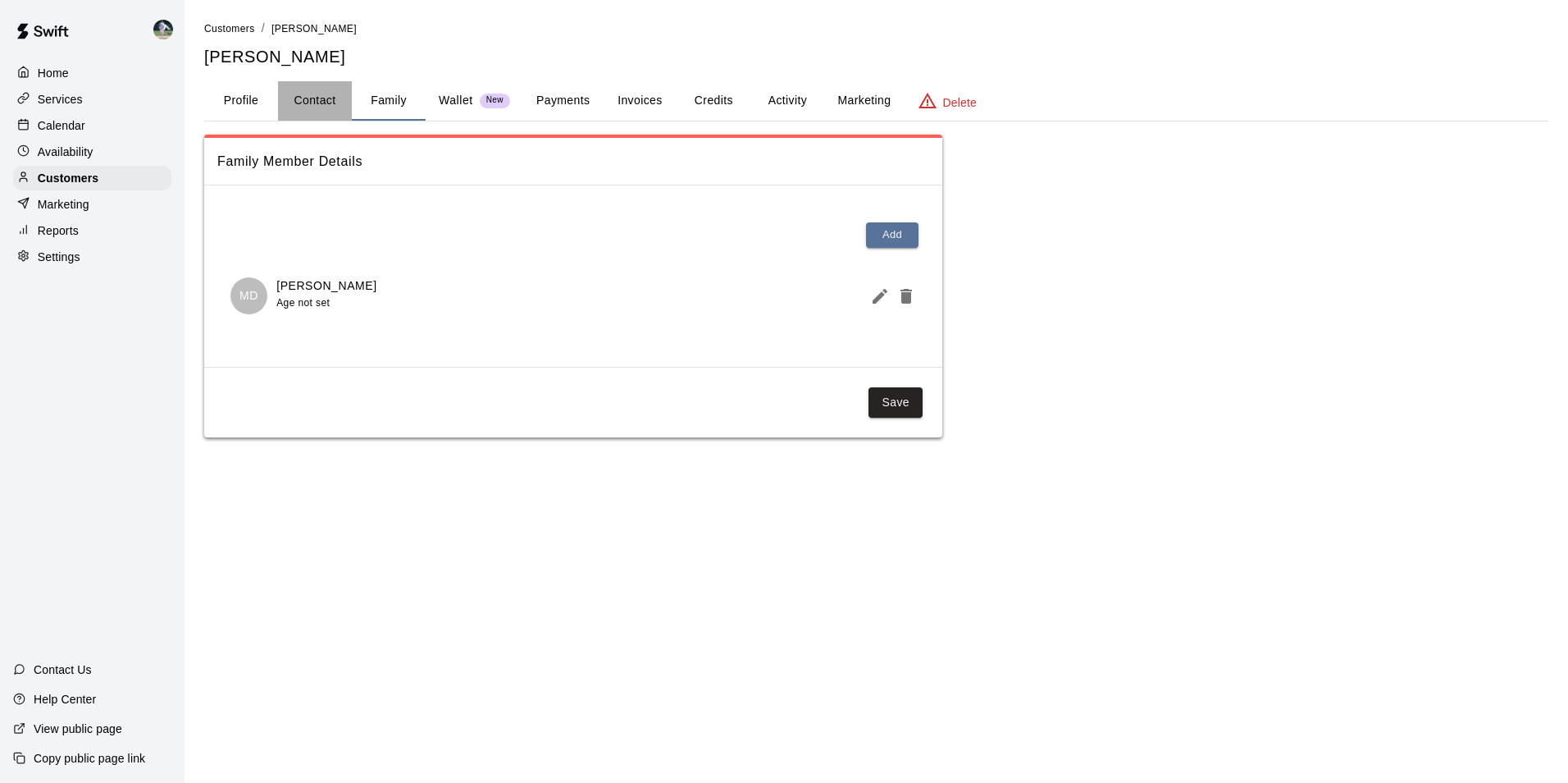
click at [329, 97] on button "Contact" at bounding box center [314, 101] width 74 height 39
select select "**"
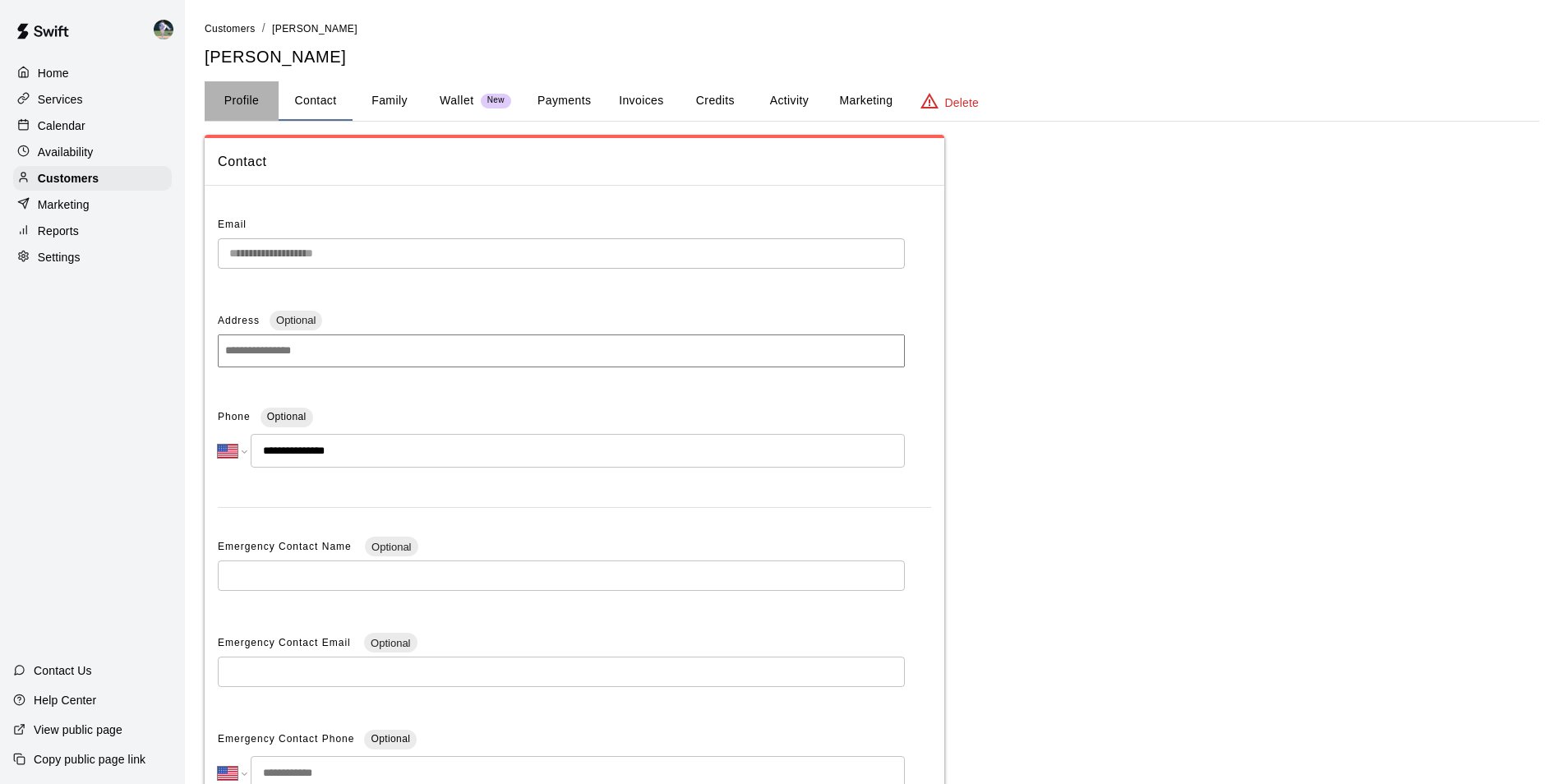
click at [244, 106] on button "Profile" at bounding box center [241, 101] width 74 height 39
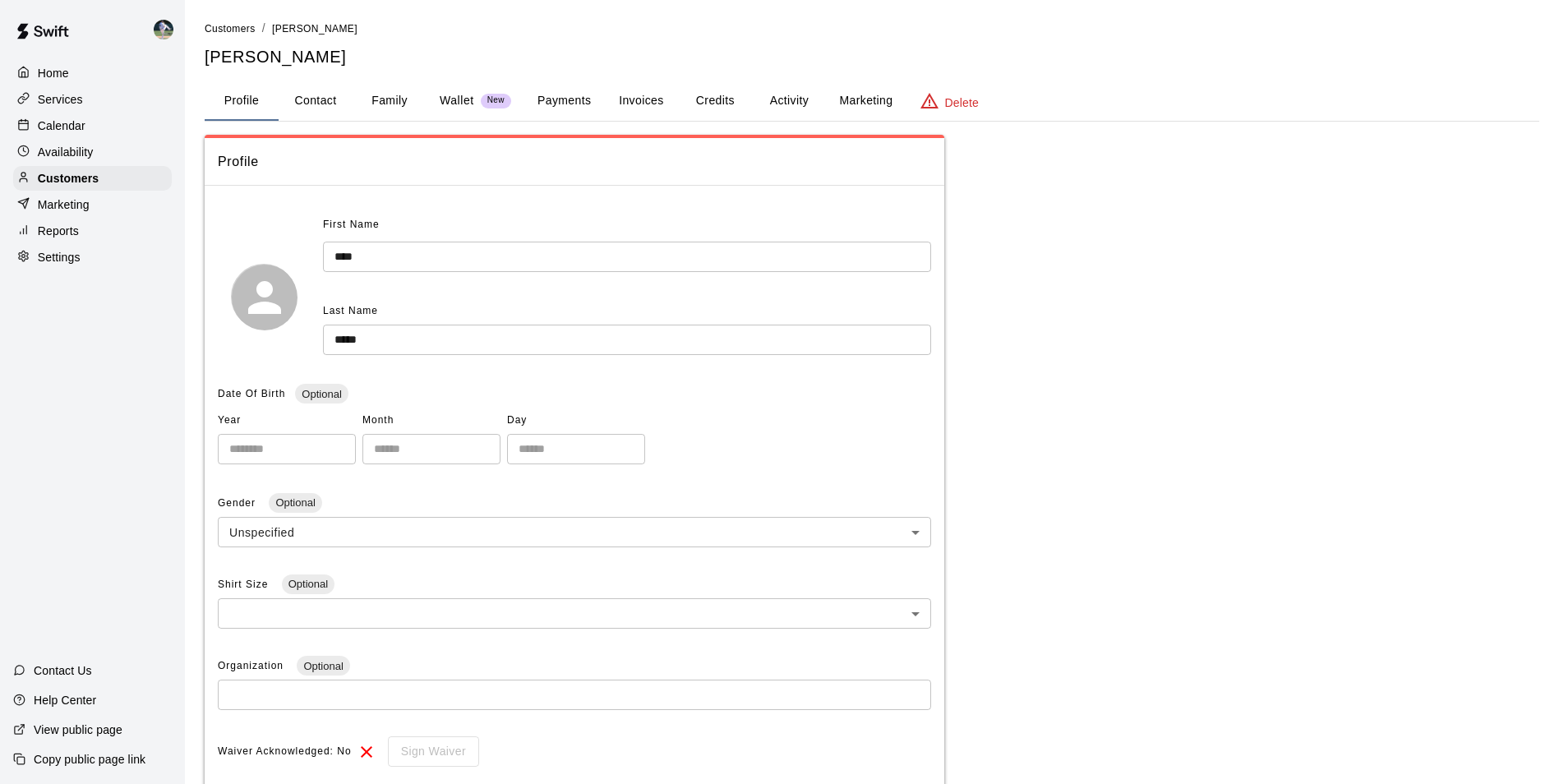
click at [134, 122] on div "Calendar" at bounding box center [92, 126] width 158 height 24
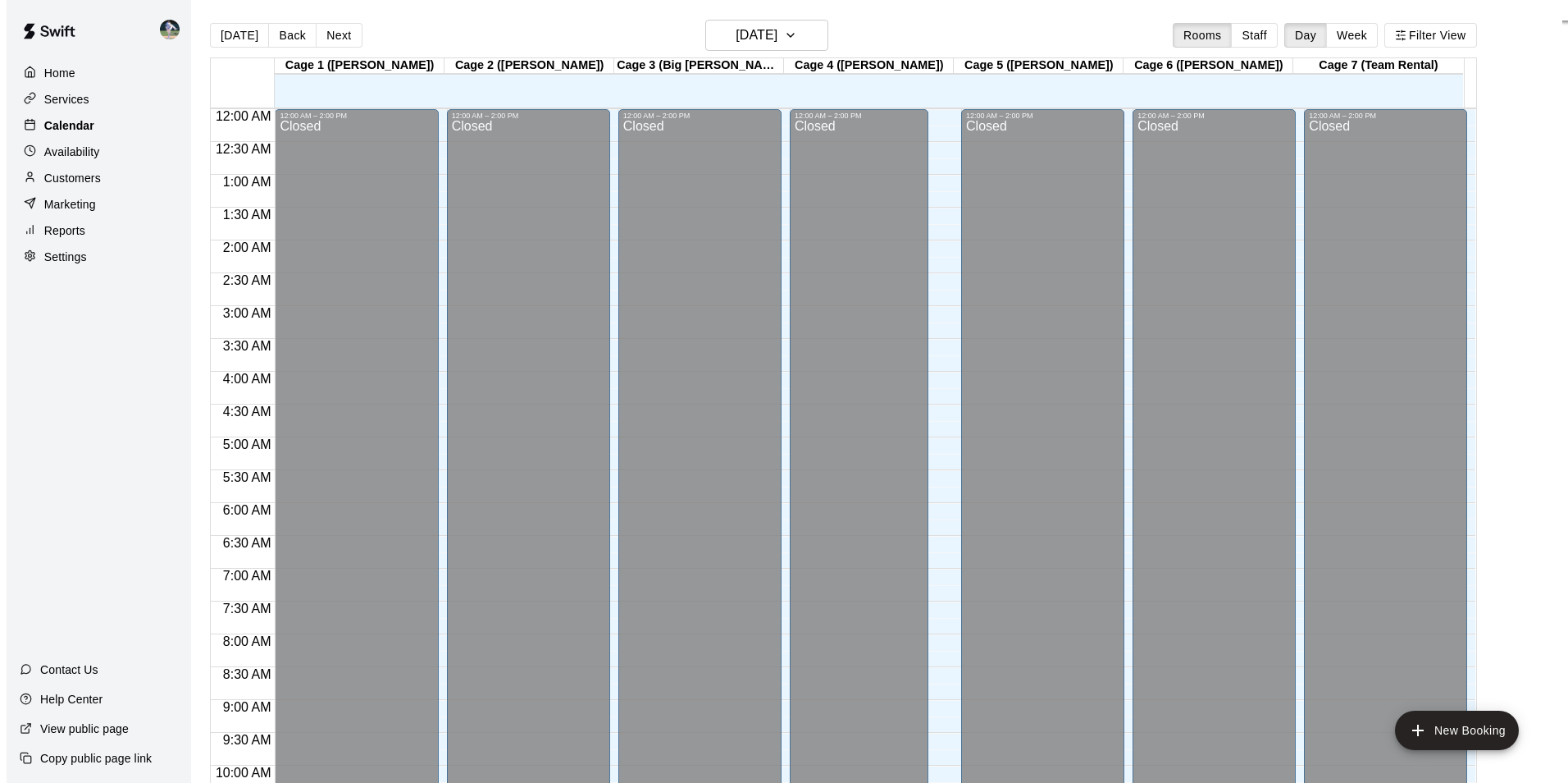
scroll to position [834, 0]
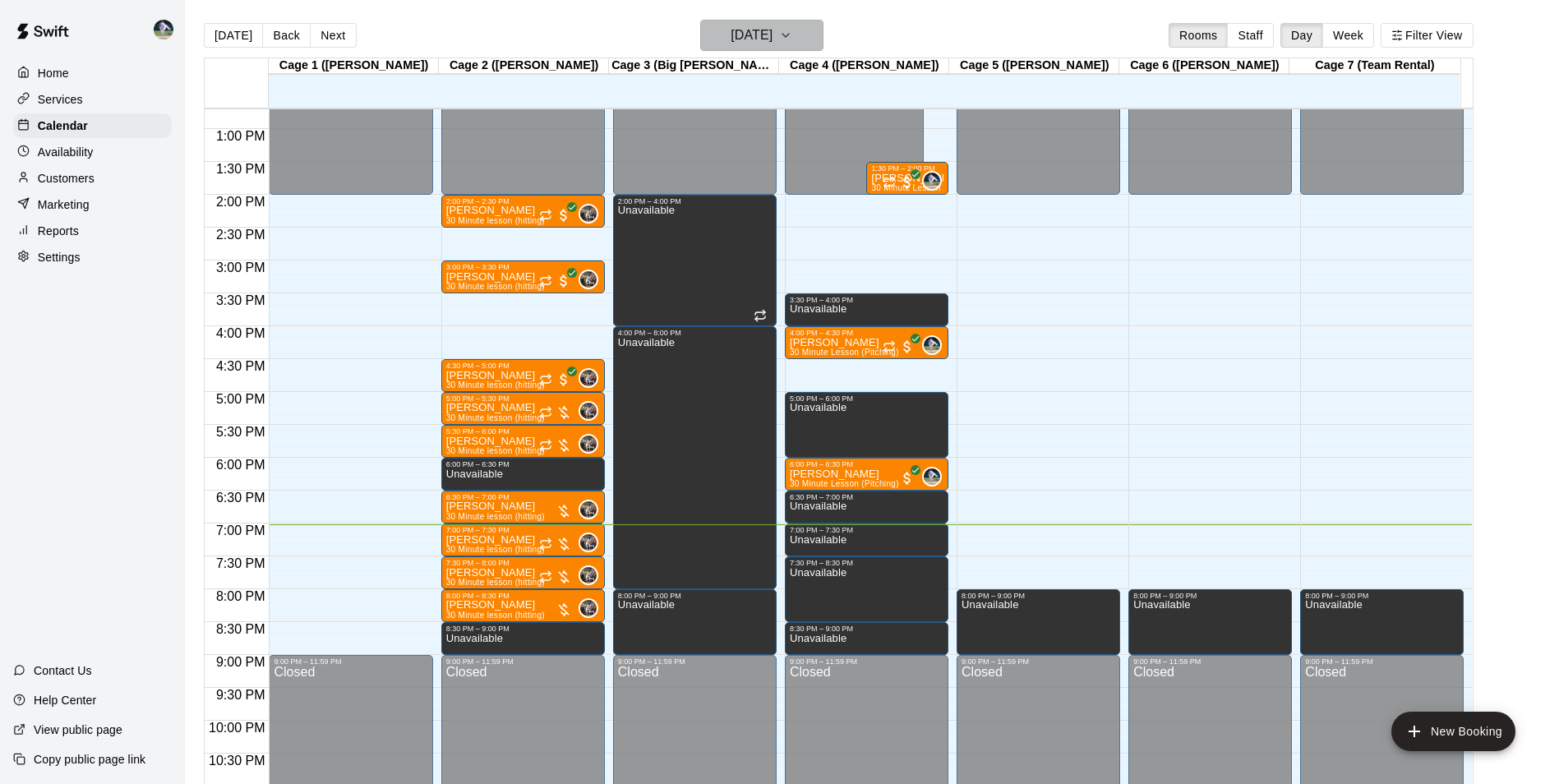
click at [755, 36] on h6 "[DATE]" at bounding box center [751, 35] width 42 height 23
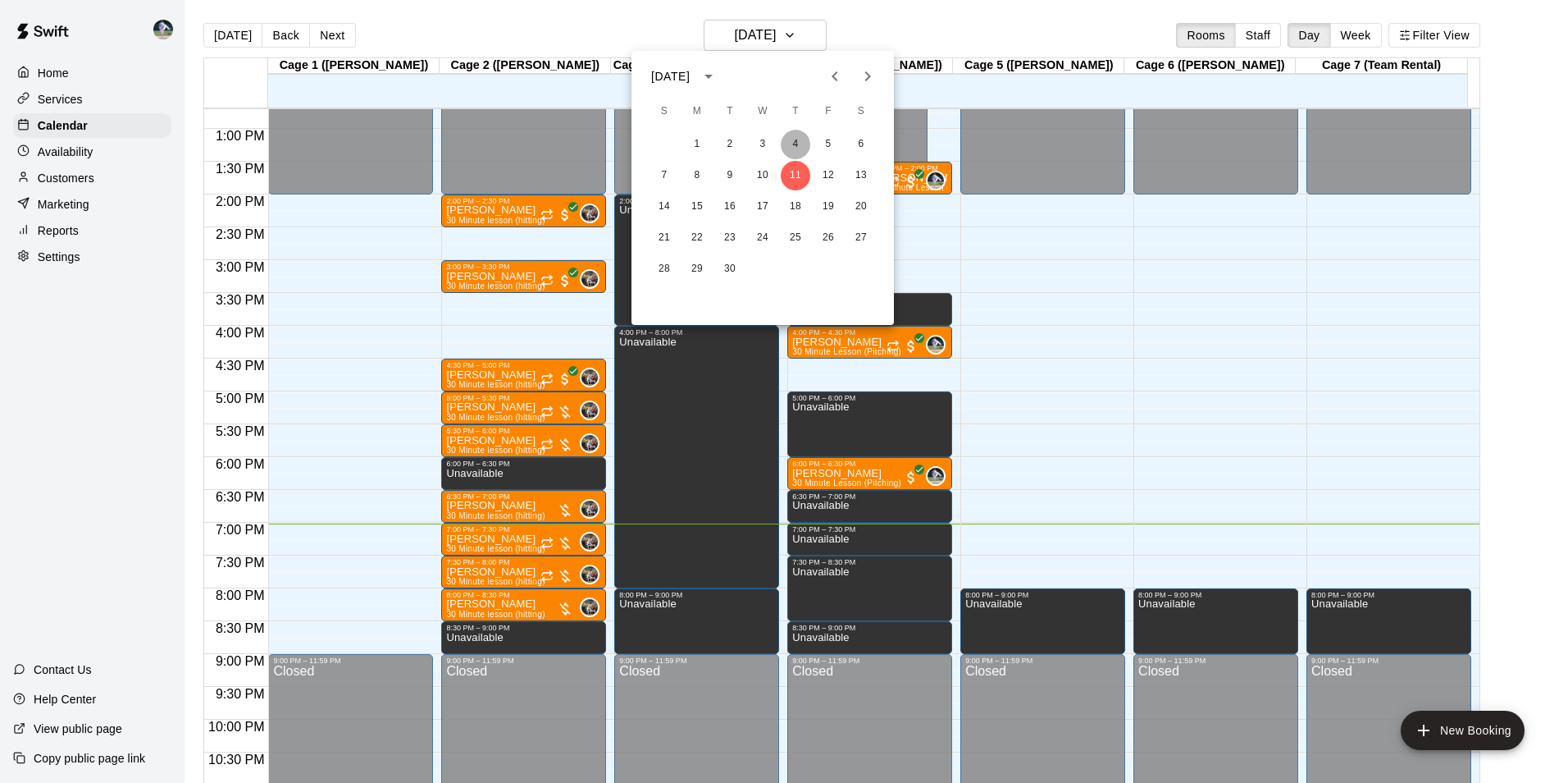
click at [791, 137] on button "4" at bounding box center [796, 145] width 30 height 30
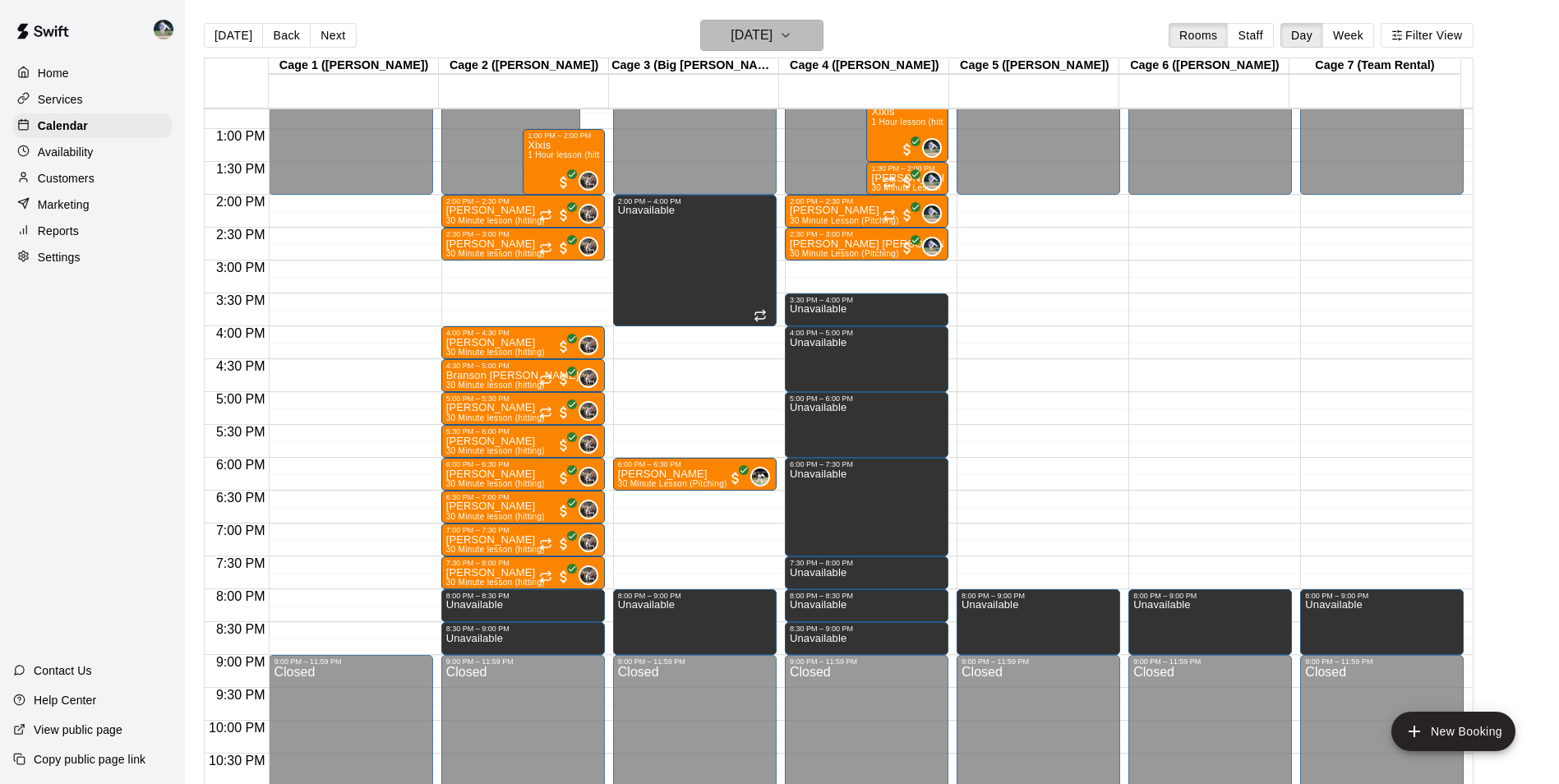
click at [754, 33] on h6 "[DATE]" at bounding box center [751, 35] width 42 height 23
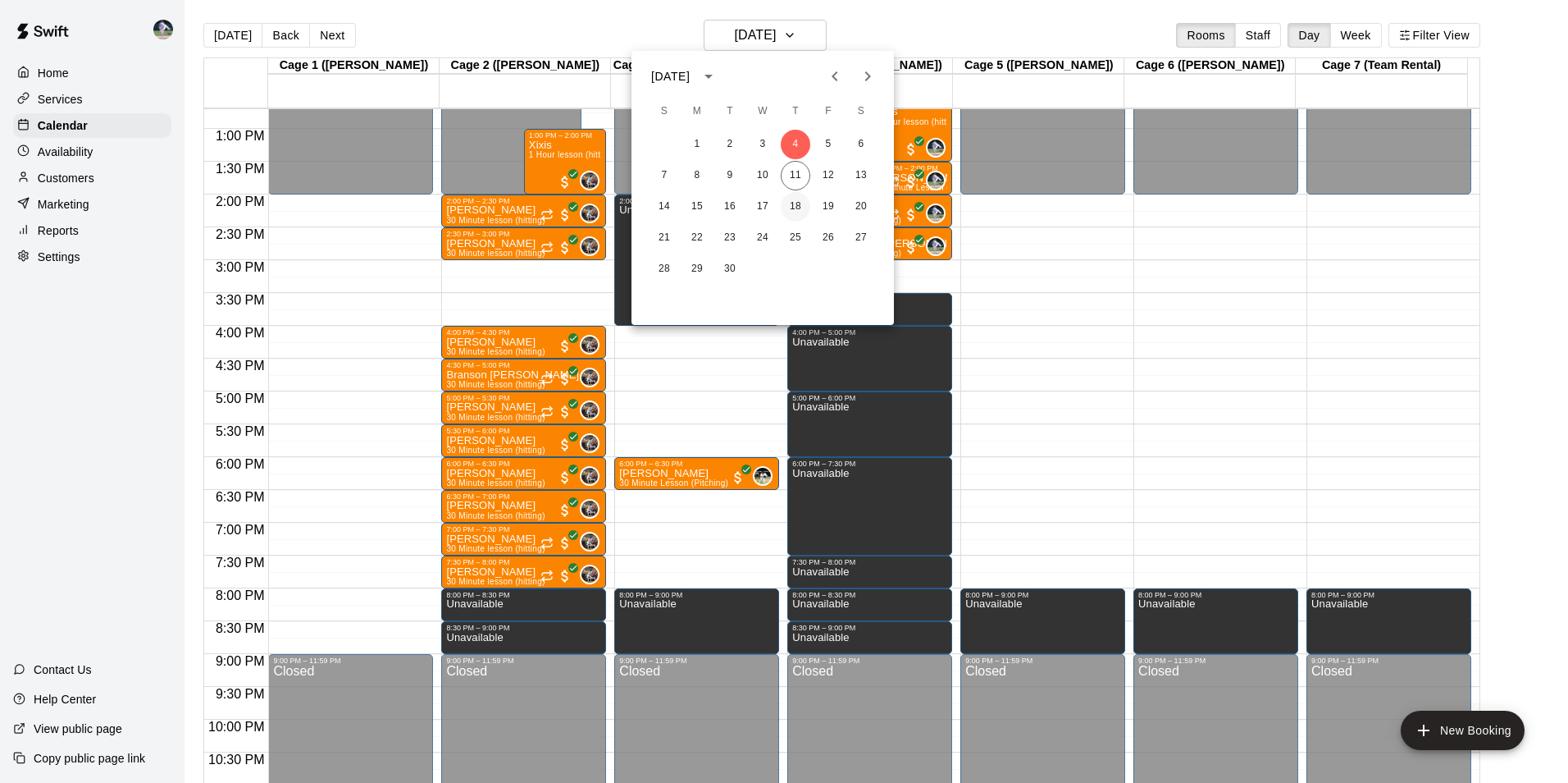
click at [799, 207] on button "18" at bounding box center [796, 207] width 30 height 30
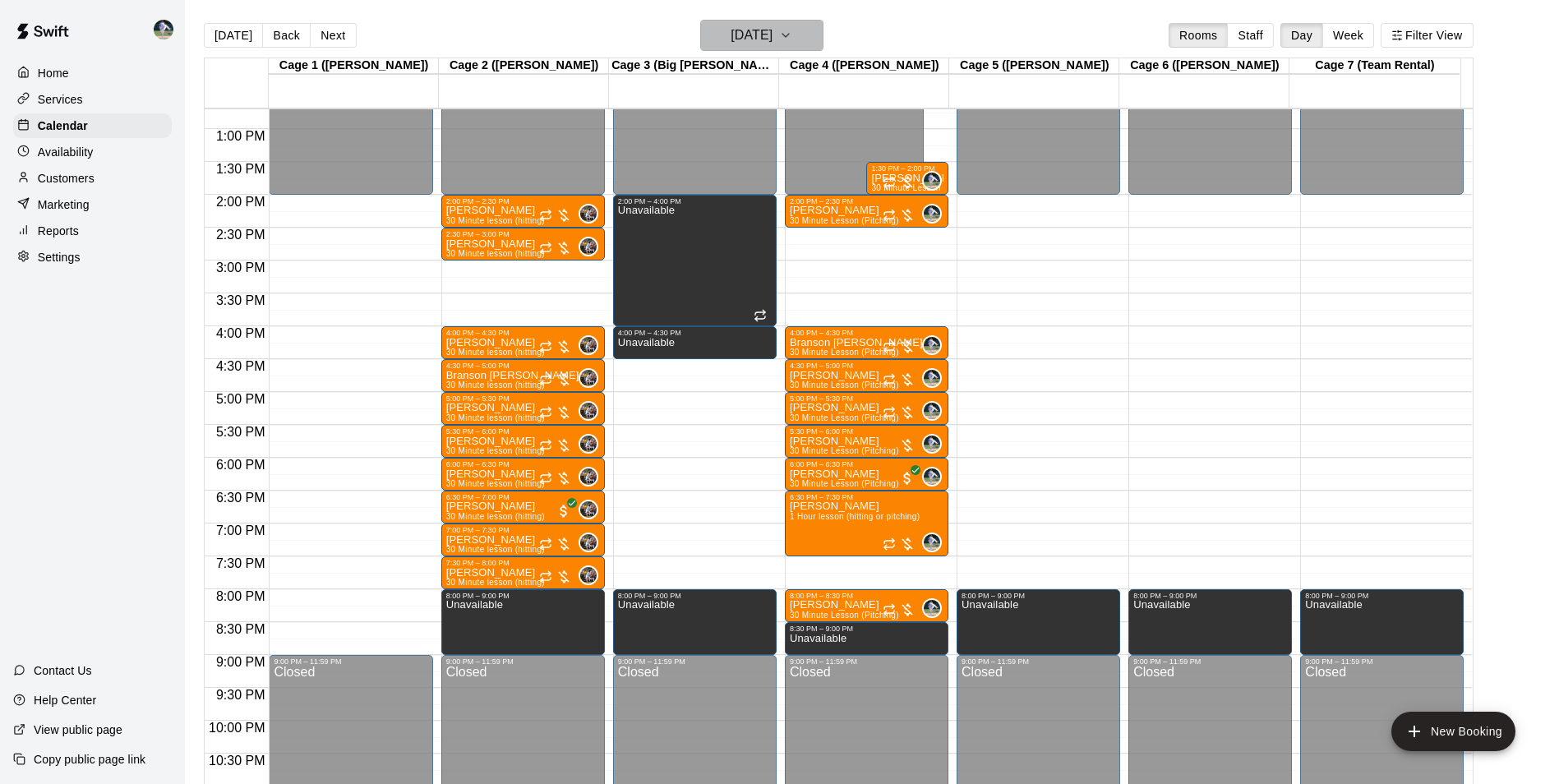
click at [731, 25] on h6 "[DATE]" at bounding box center [751, 35] width 42 height 23
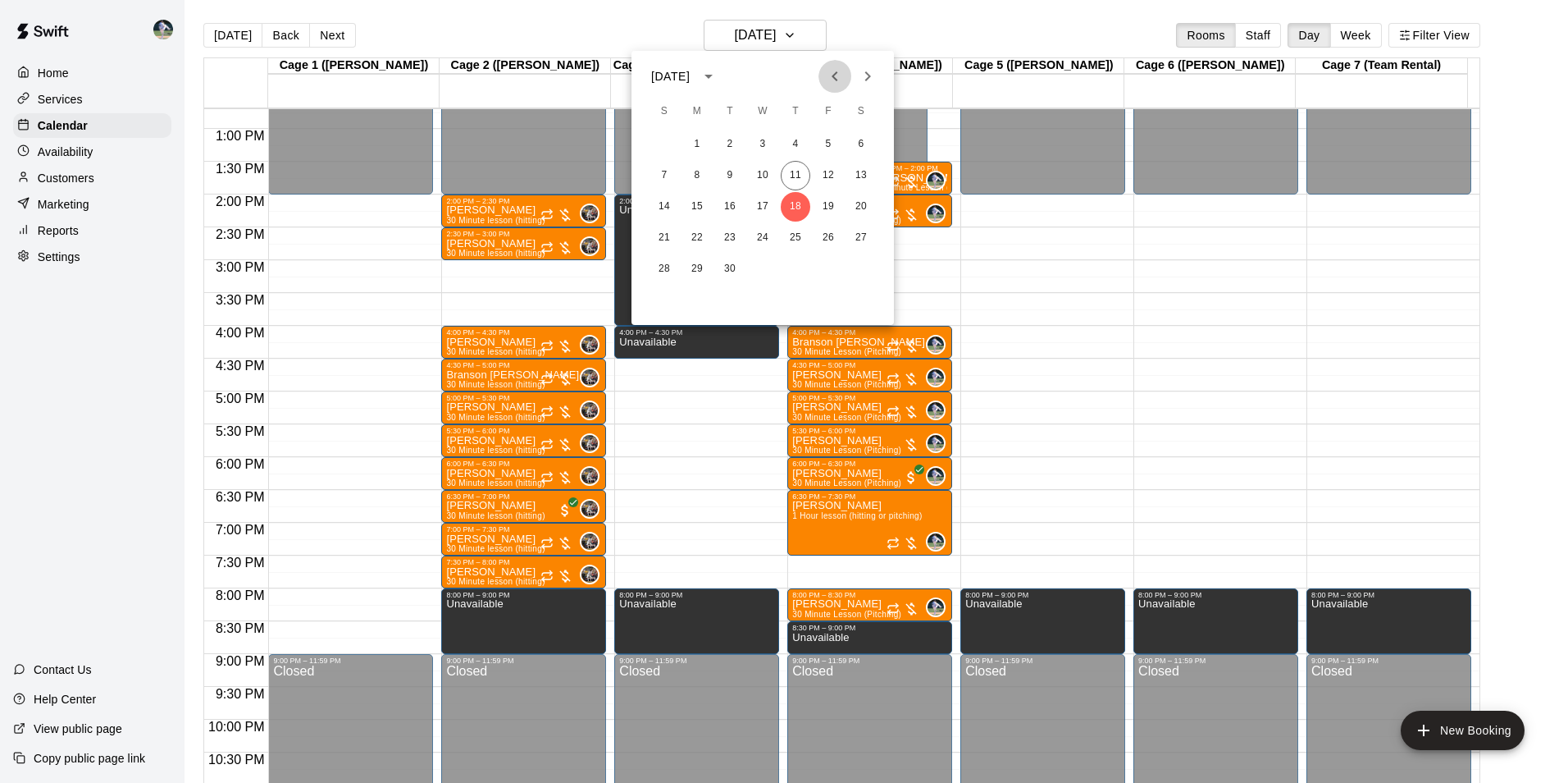
click at [838, 78] on icon "Previous month" at bounding box center [834, 76] width 20 height 20
click at [796, 267] on button "28" at bounding box center [796, 269] width 30 height 30
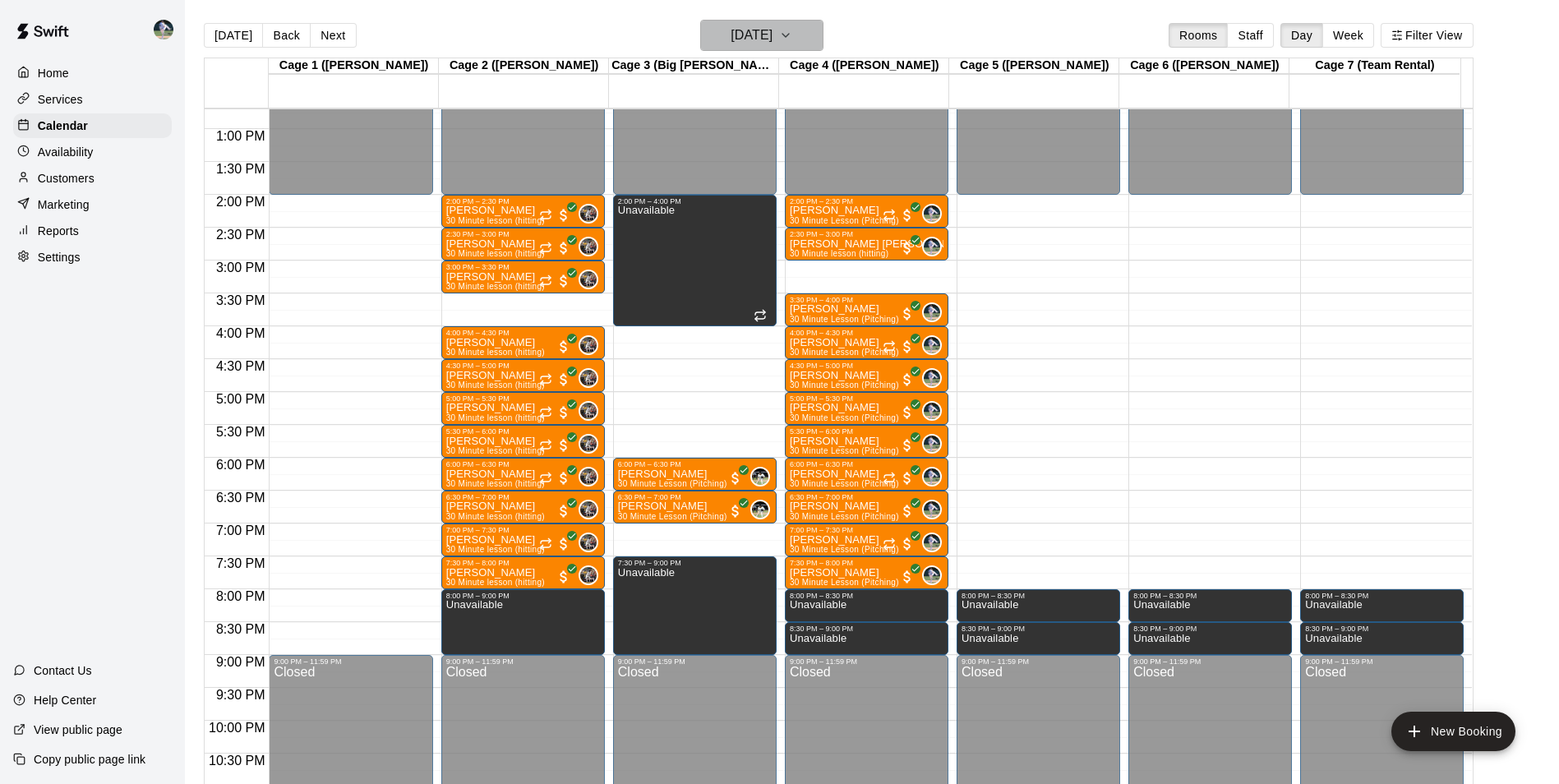
click at [746, 35] on h6 "[DATE]" at bounding box center [751, 35] width 42 height 23
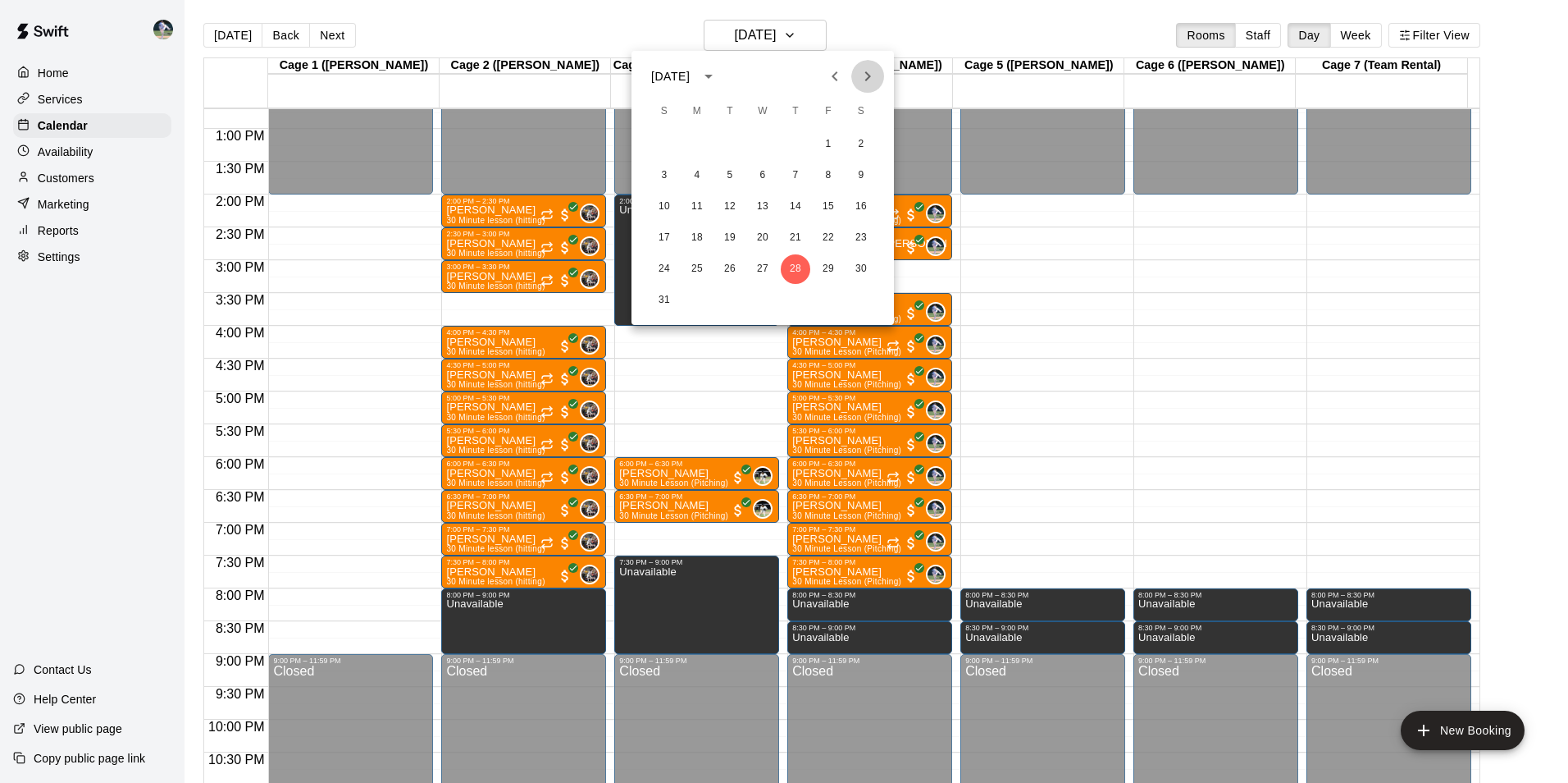
click at [865, 74] on icon "Next month" at bounding box center [868, 76] width 20 height 20
click at [797, 200] on button "18" at bounding box center [796, 207] width 30 height 30
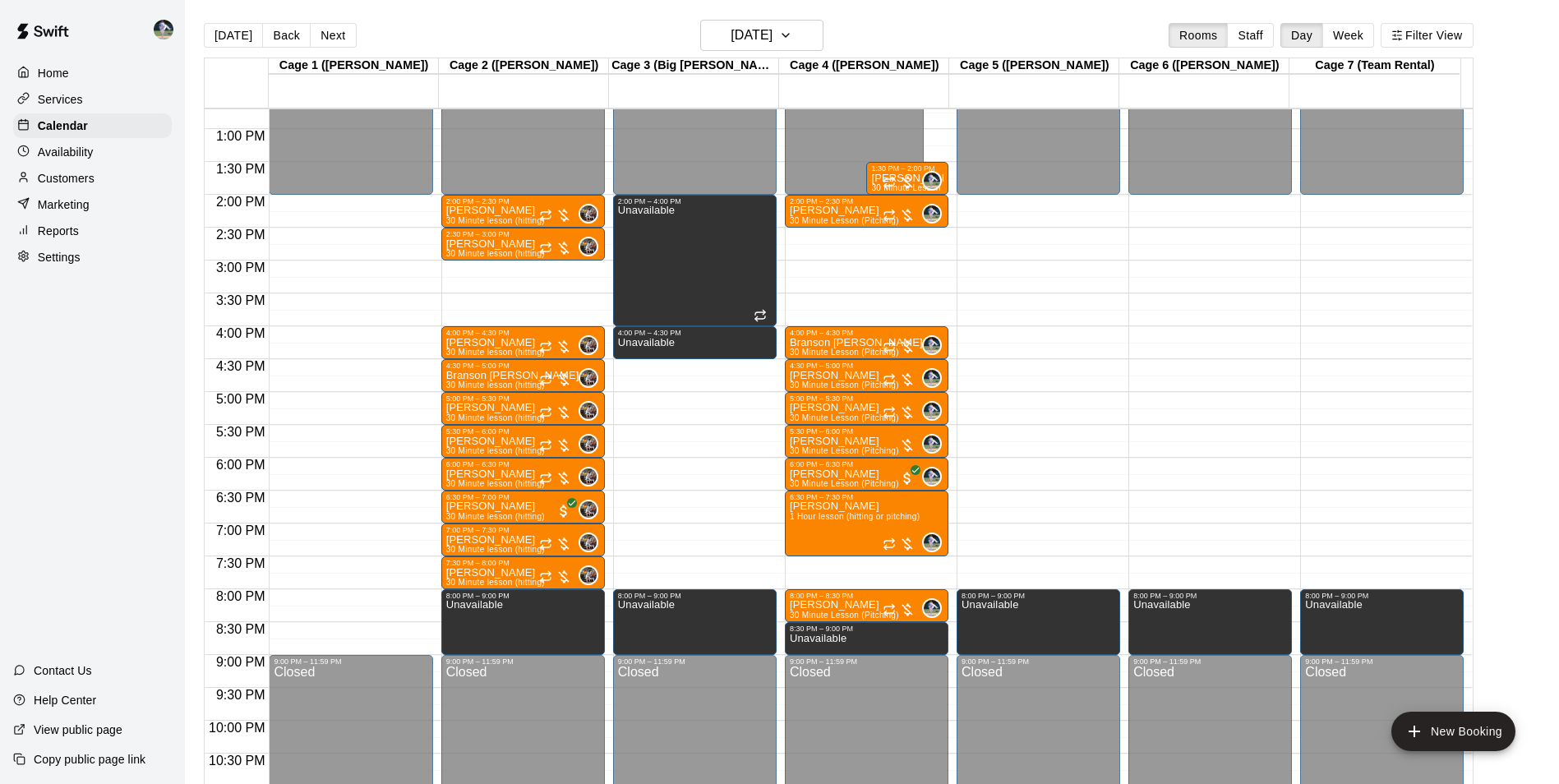
click at [834, 565] on div "12:00 AM – 2:00 PM Closed 2:00 PM – 2:30 PM [PERSON_NAME] 30 Minute Lesson (Pit…" at bounding box center [867, 63] width 164 height 1577
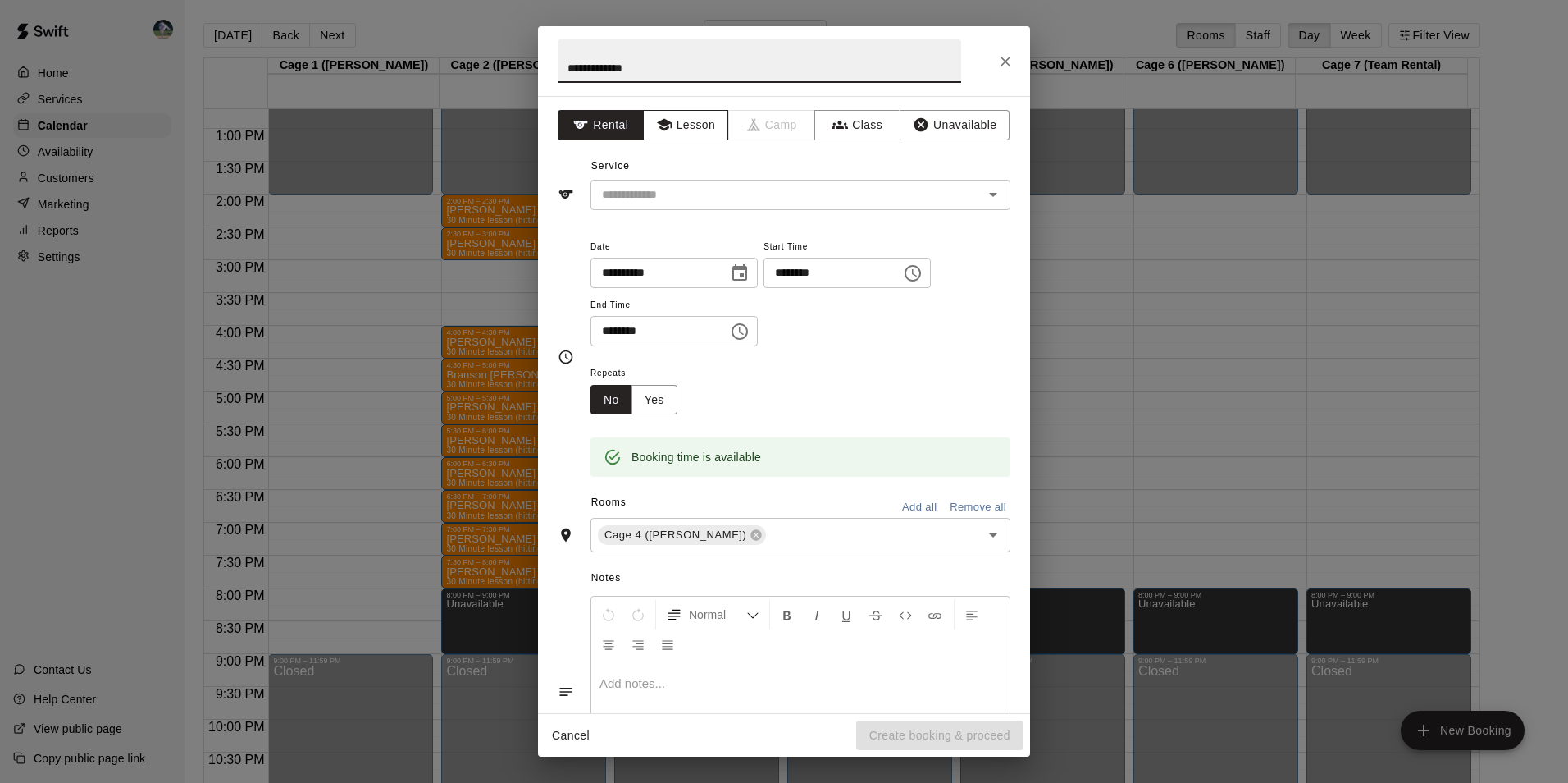
type input "**********"
click at [678, 122] on button "Lesson" at bounding box center [686, 125] width 86 height 30
click at [707, 191] on input "text" at bounding box center [776, 195] width 362 height 21
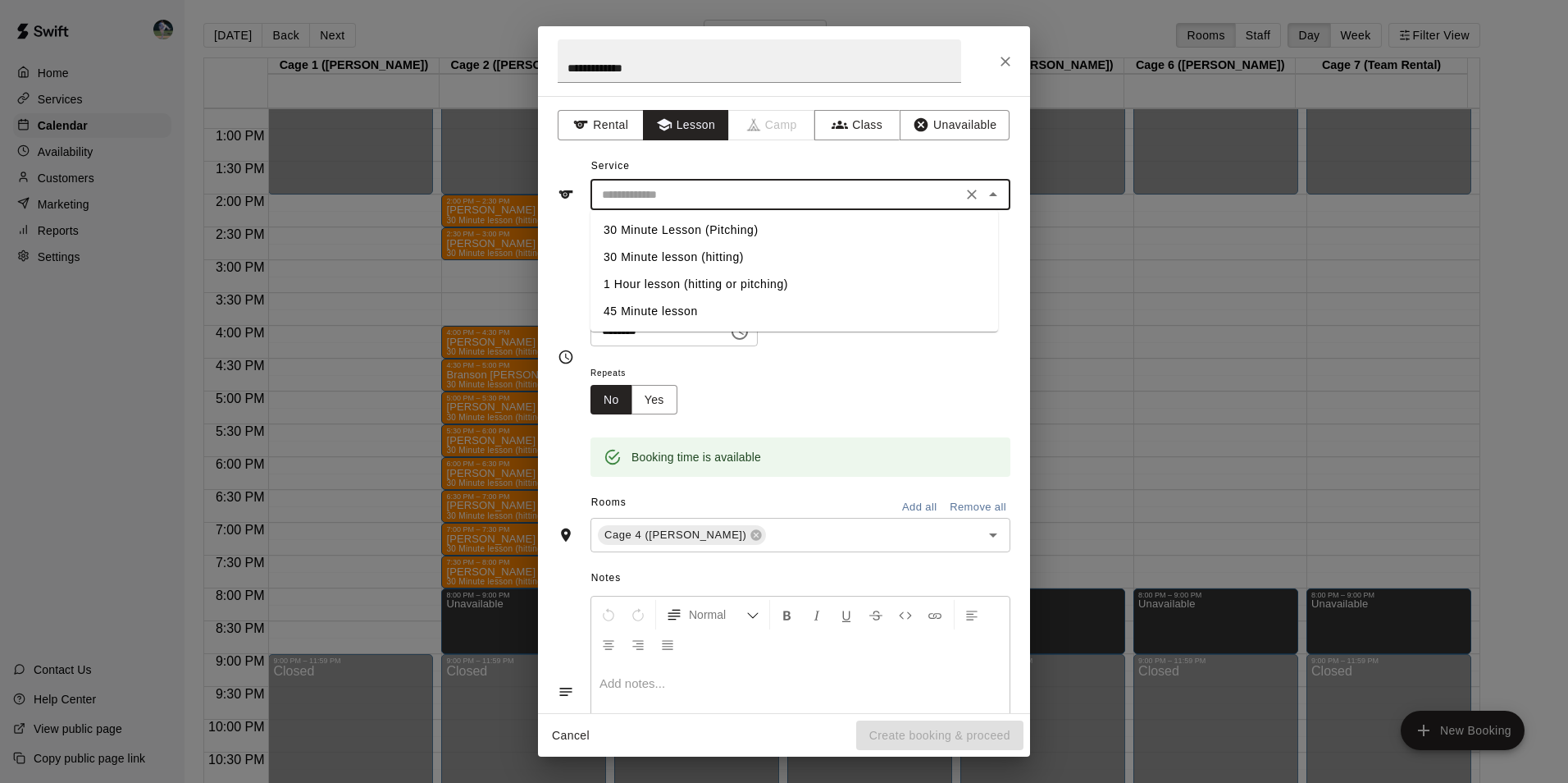
click at [711, 230] on li "30 Minute Lesson (Pitching)" at bounding box center [795, 230] width 408 height 27
type input "**********"
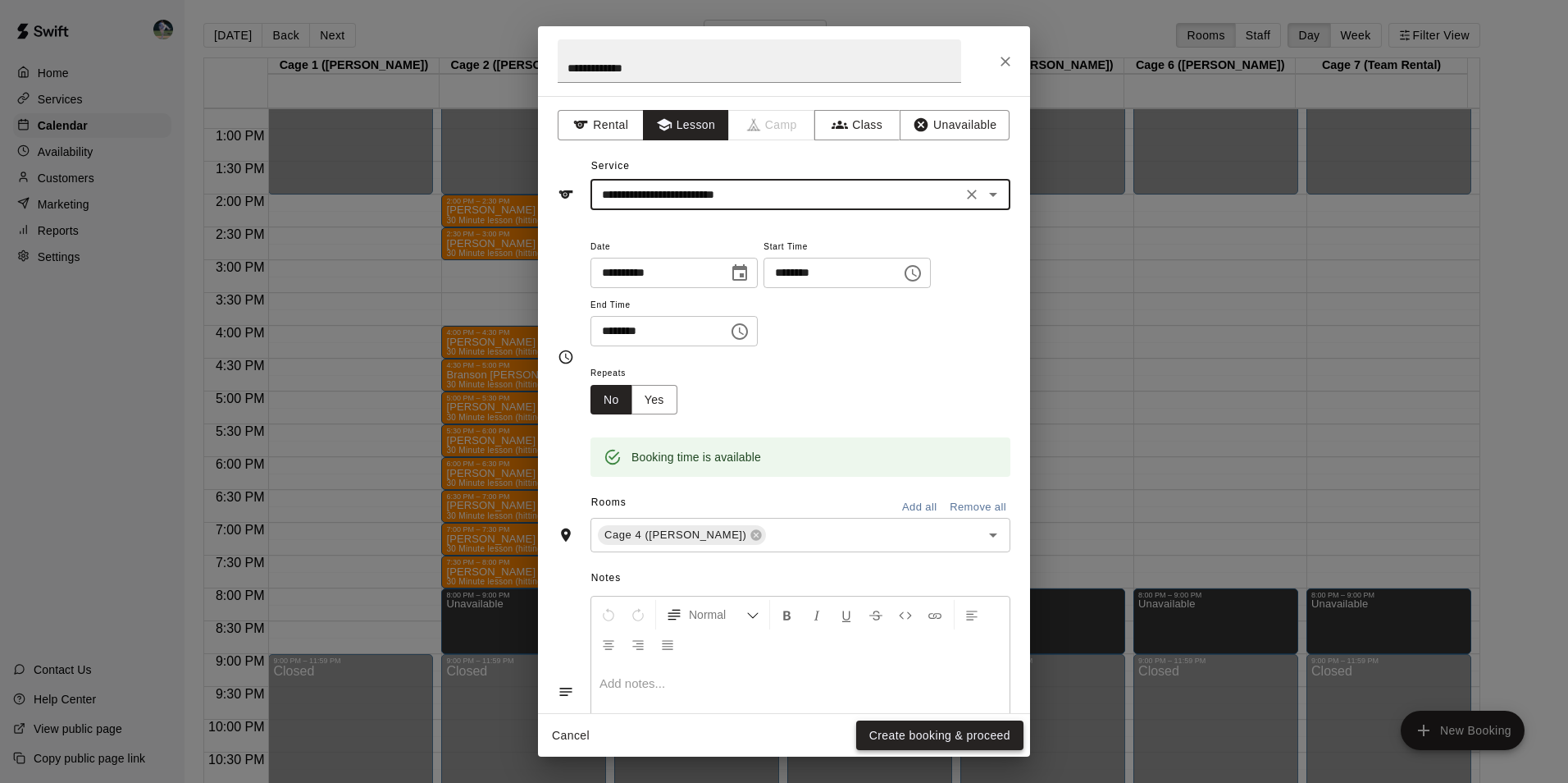
click at [891, 726] on button "Create booking & proceed" at bounding box center [940, 735] width 167 height 30
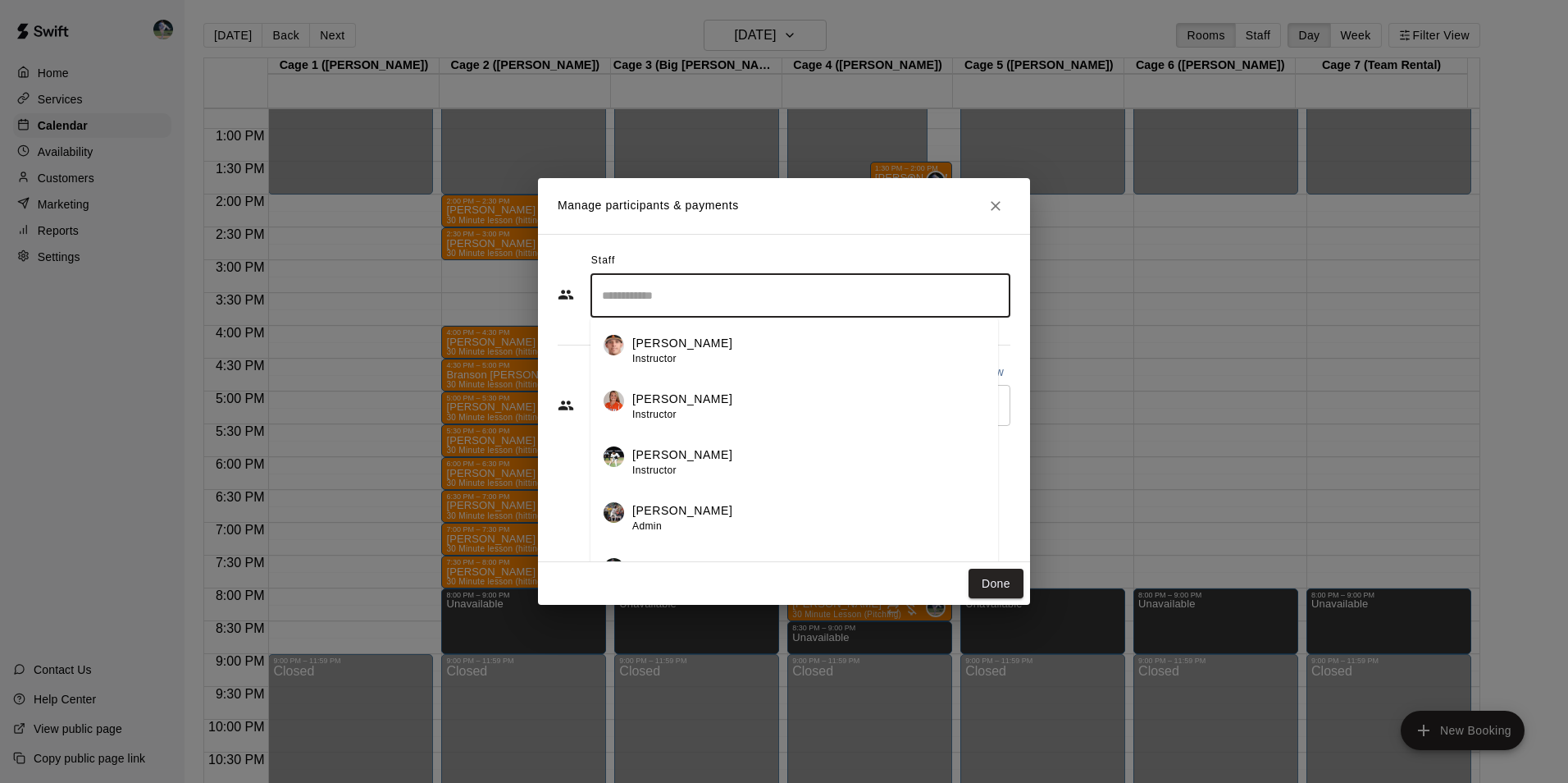
click at [659, 291] on input "Search staff" at bounding box center [799, 296] width 405 height 29
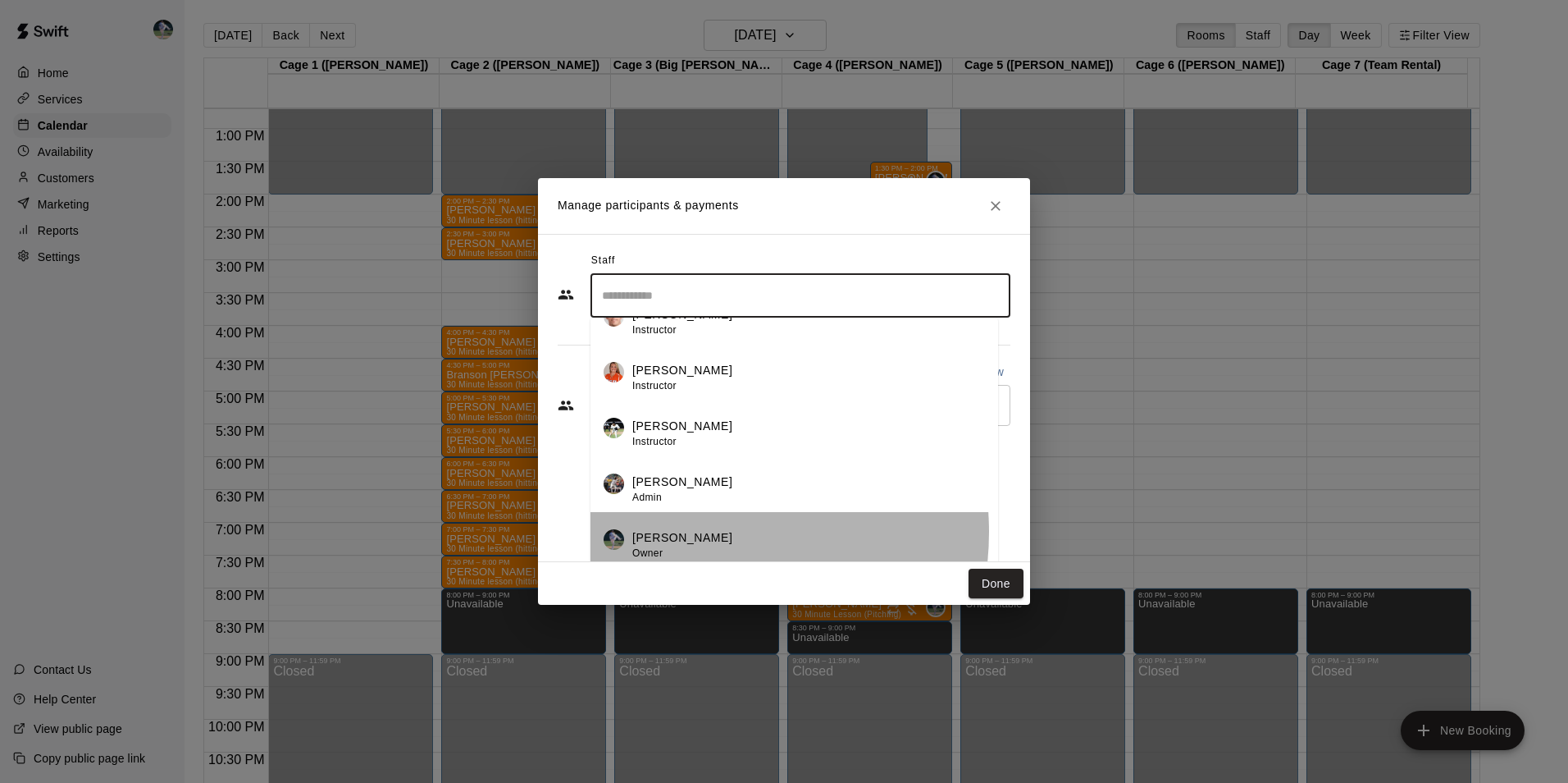
click at [691, 532] on div "[PERSON_NAME] Owner" at bounding box center [808, 545] width 352 height 32
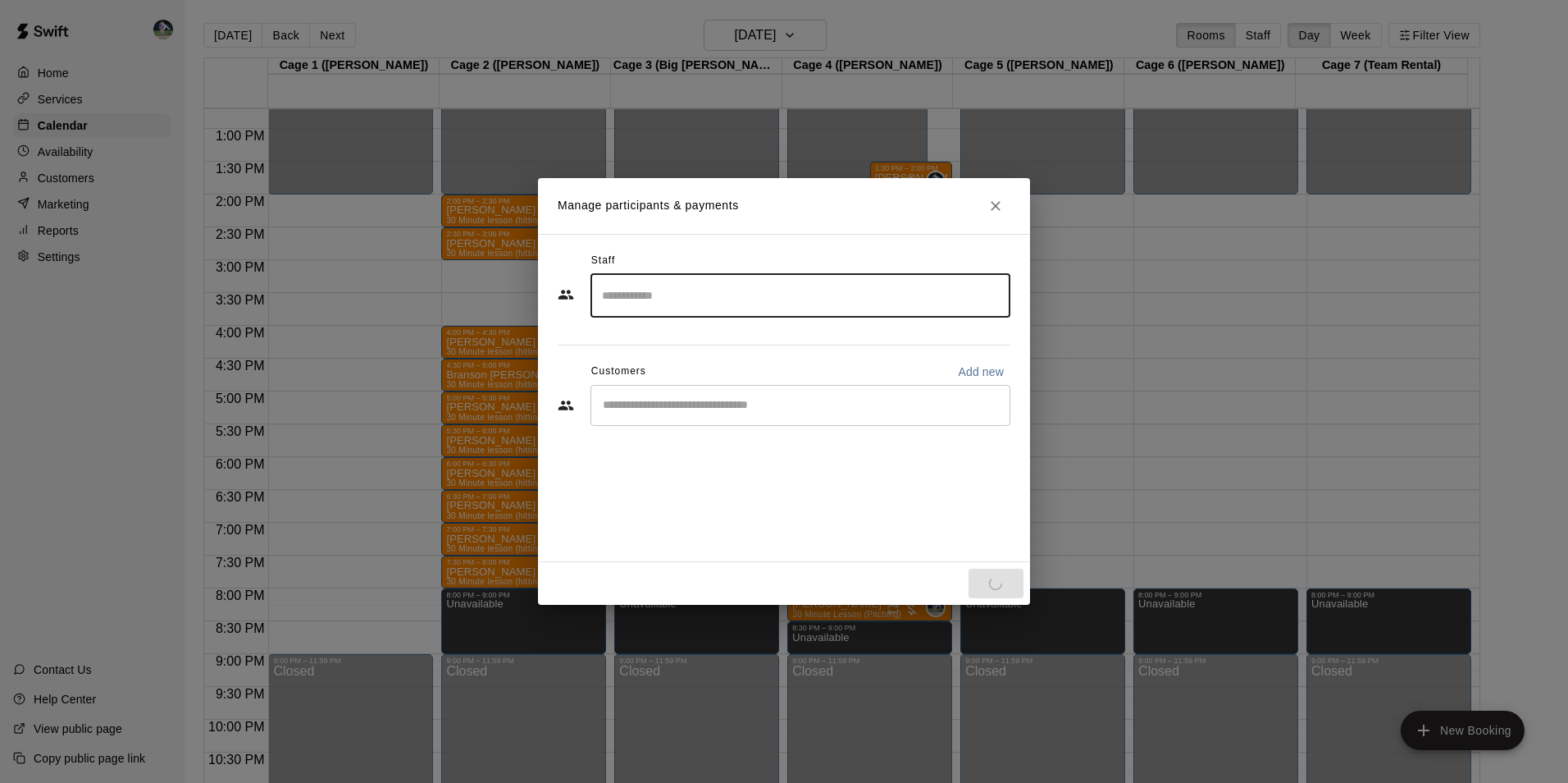
click at [636, 395] on div "​" at bounding box center [800, 405] width 420 height 41
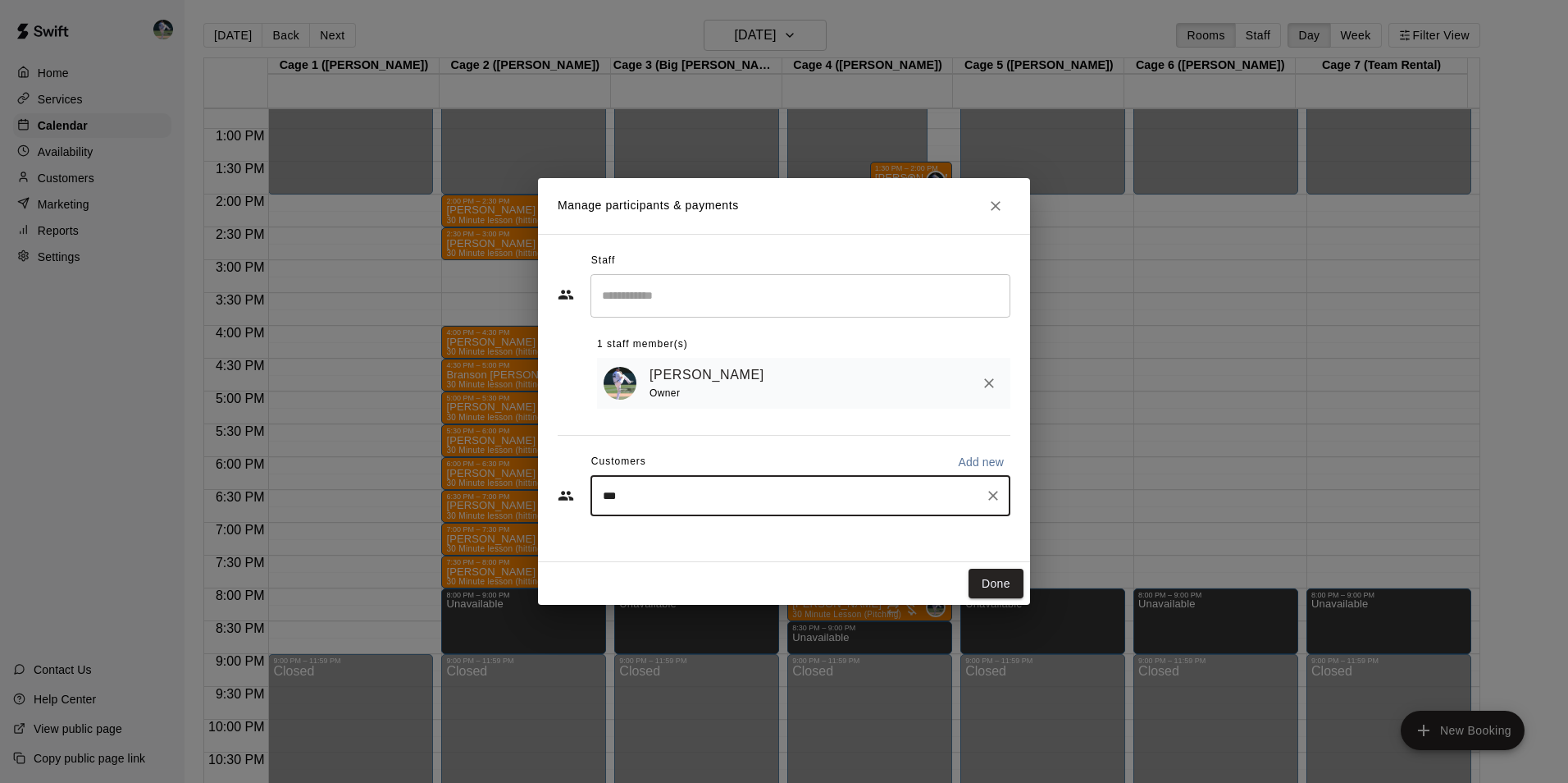
type input "****"
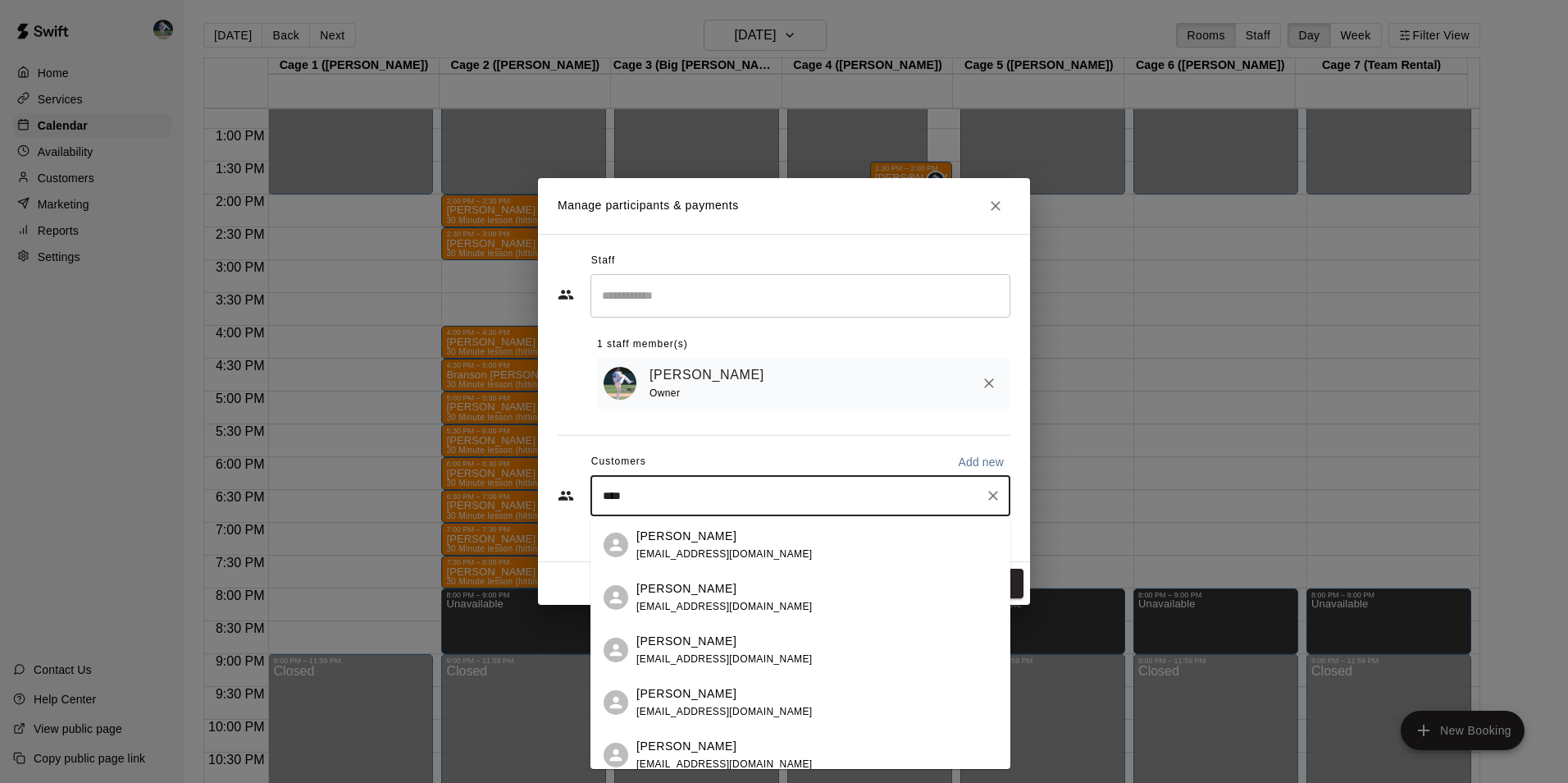
click at [697, 533] on p "[PERSON_NAME]" at bounding box center [686, 536] width 100 height 17
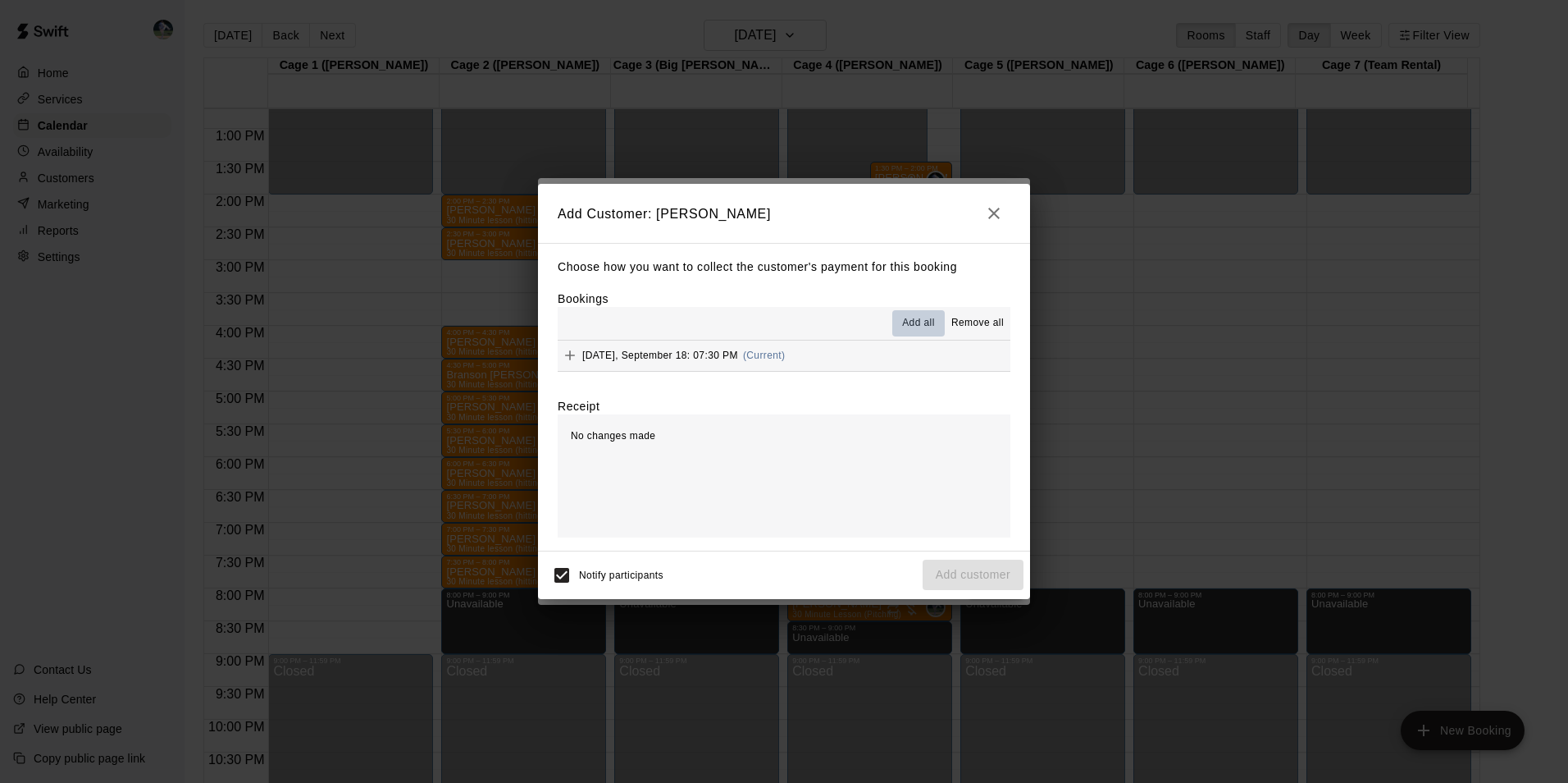
click at [906, 321] on span "Add all" at bounding box center [918, 324] width 33 height 17
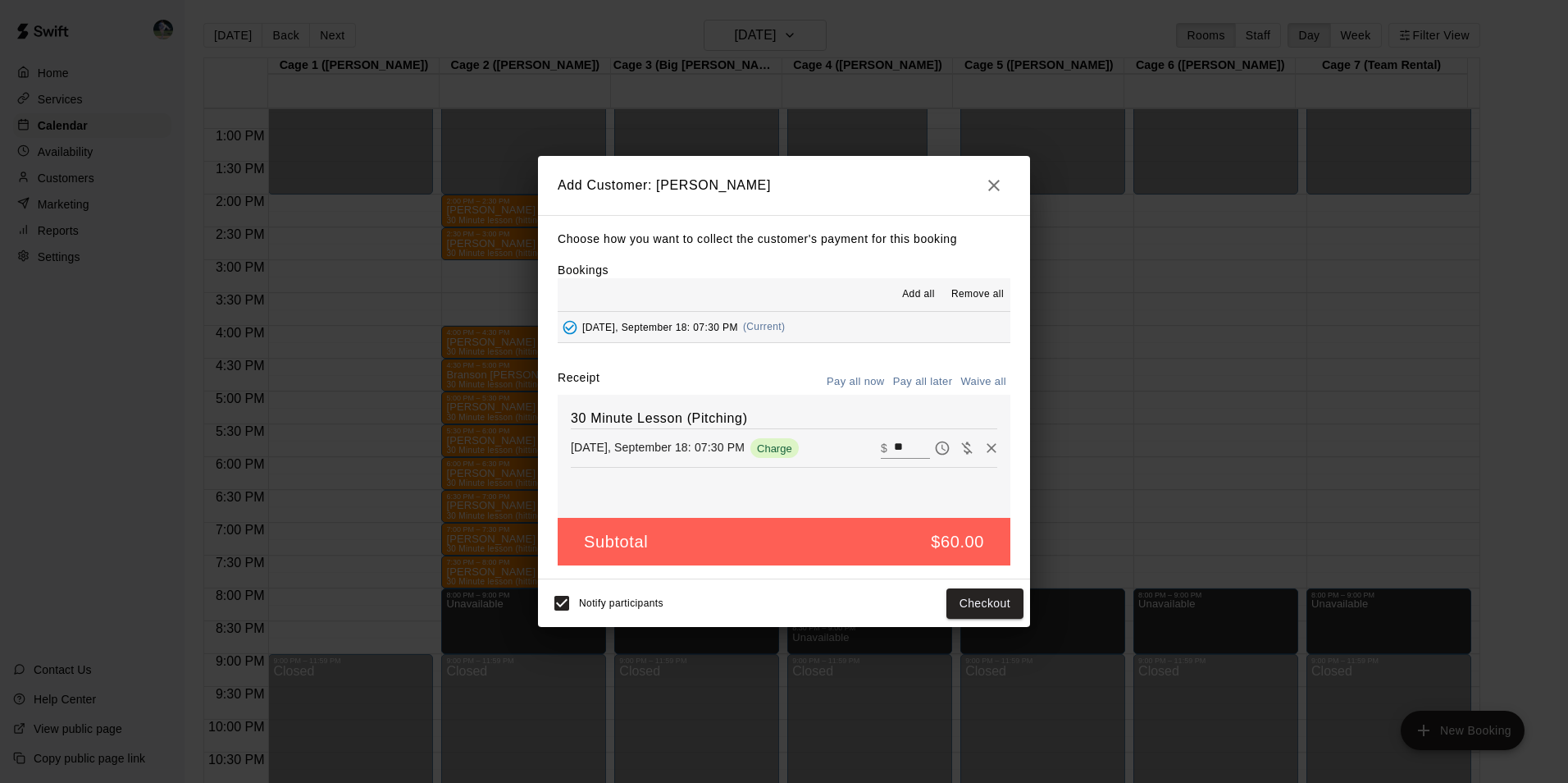
click at [959, 540] on h5 "$60.00" at bounding box center [957, 543] width 53 height 22
click at [963, 595] on button "Checkout" at bounding box center [985, 603] width 77 height 30
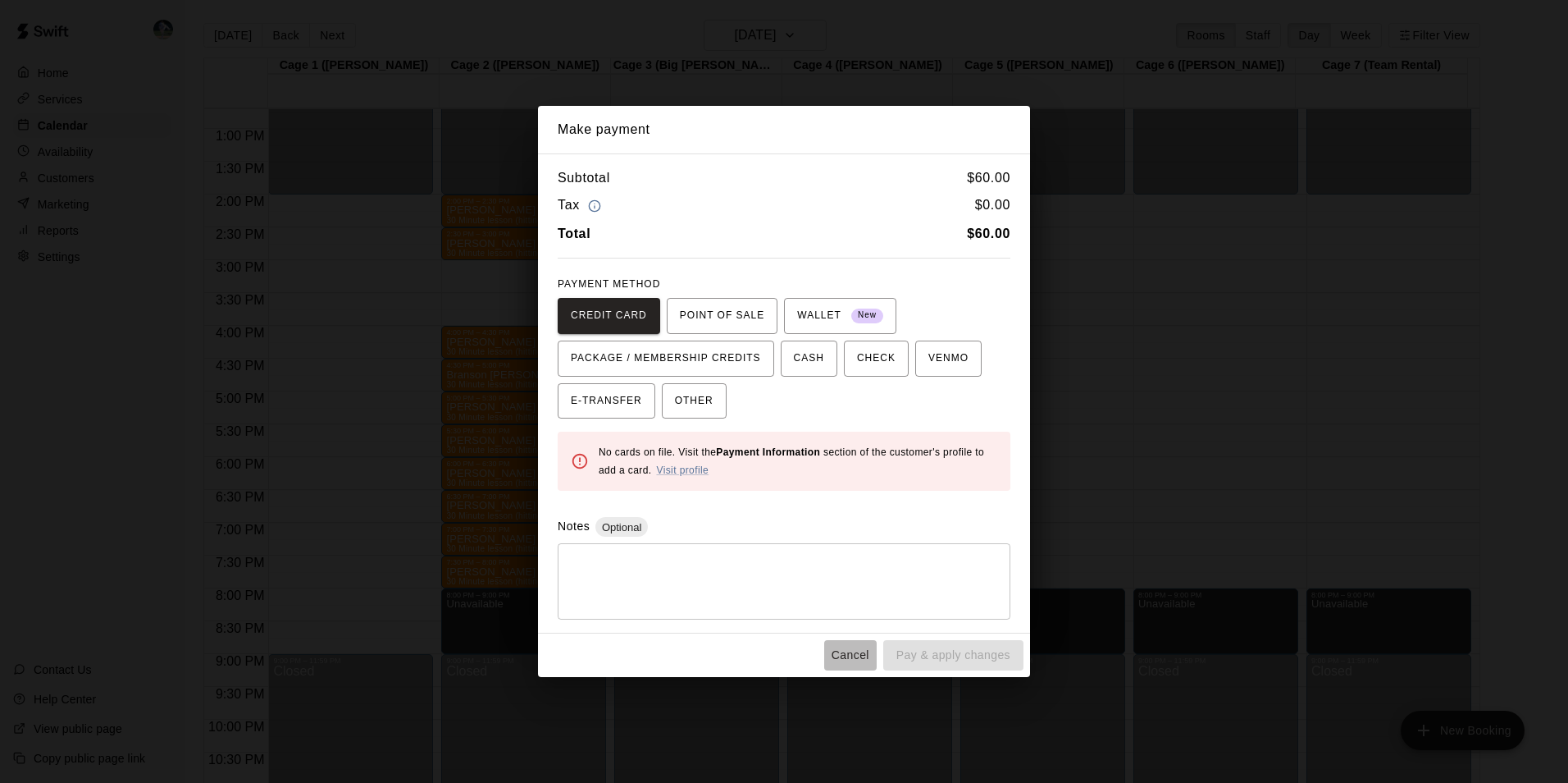
click at [851, 651] on button "Cancel" at bounding box center [851, 655] width 52 height 30
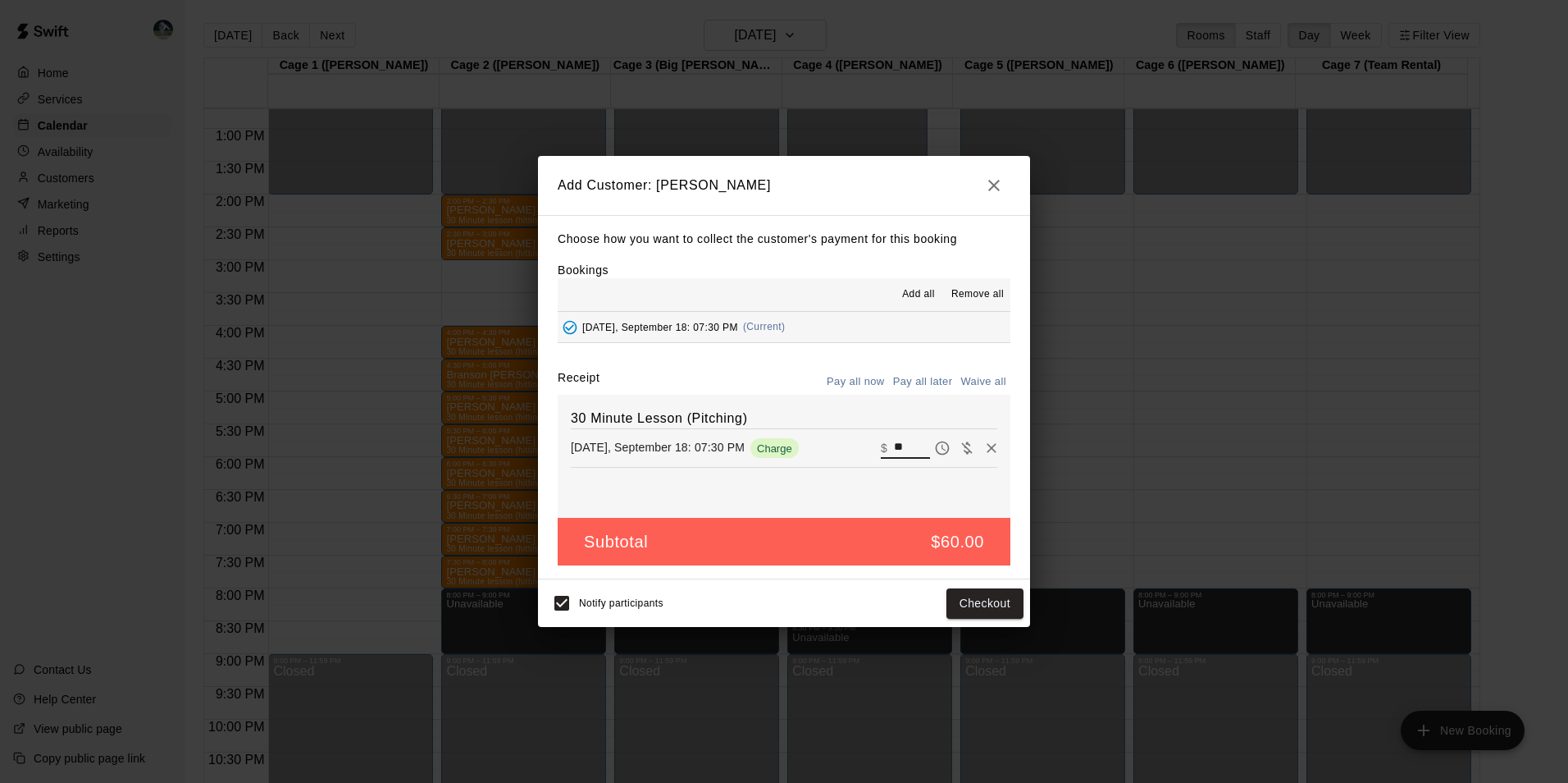
click at [899, 450] on input "**" at bounding box center [912, 448] width 36 height 22
type input "*"
type input "**"
click at [958, 595] on button "Checkout" at bounding box center [985, 603] width 77 height 30
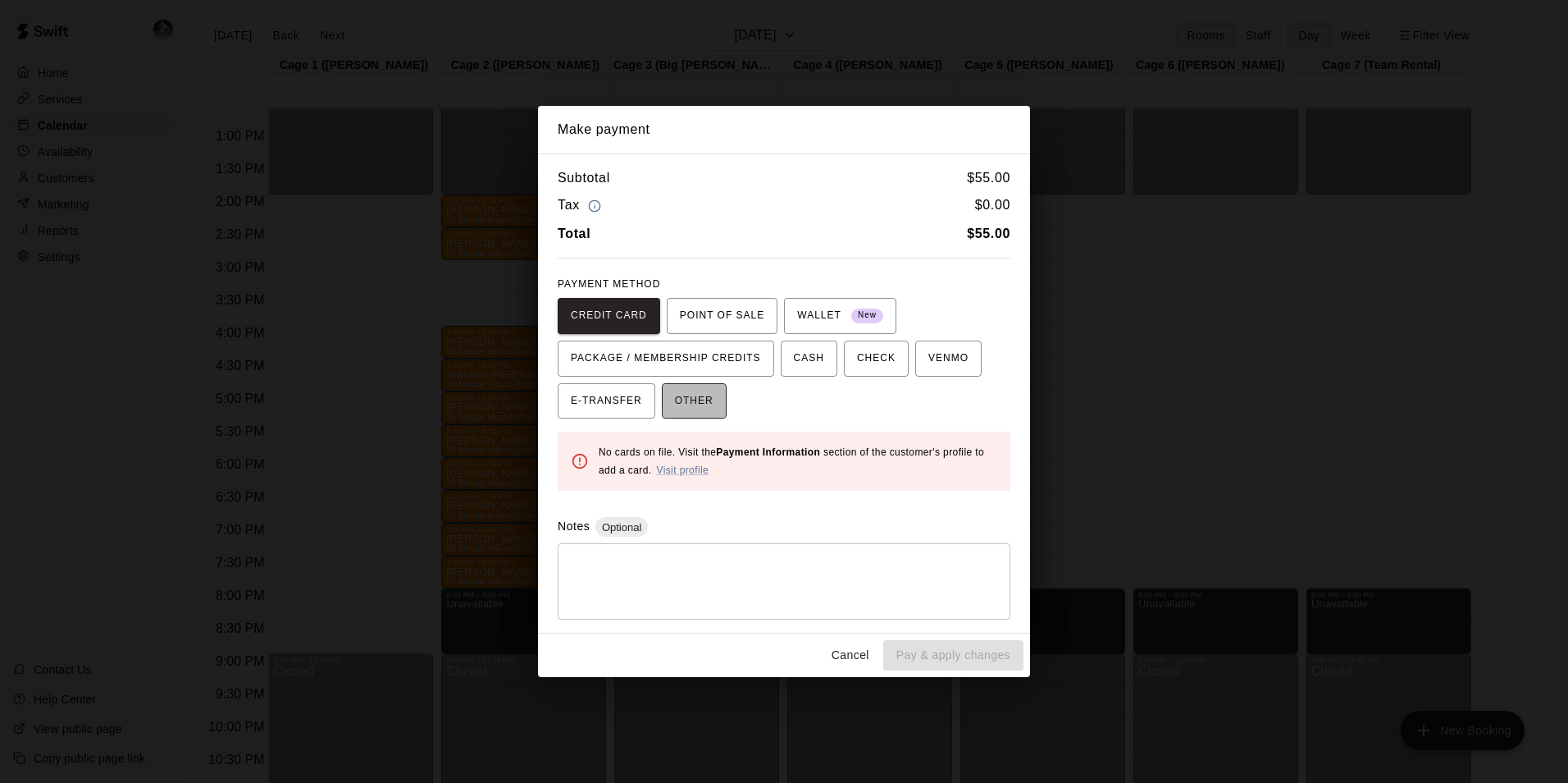
click at [693, 401] on span "OTHER" at bounding box center [694, 401] width 38 height 26
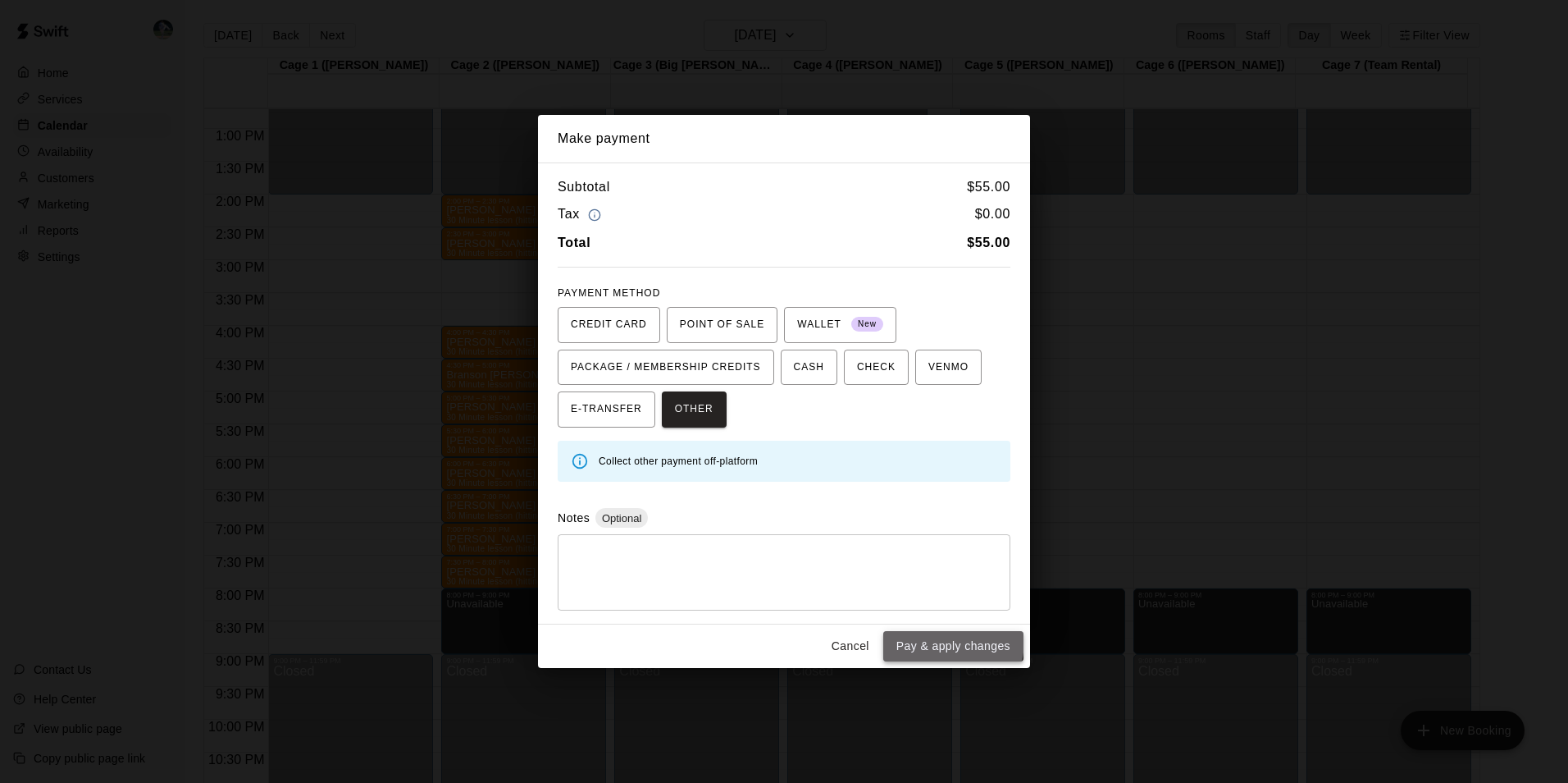
click at [942, 640] on button "Pay & apply changes" at bounding box center [954, 646] width 140 height 30
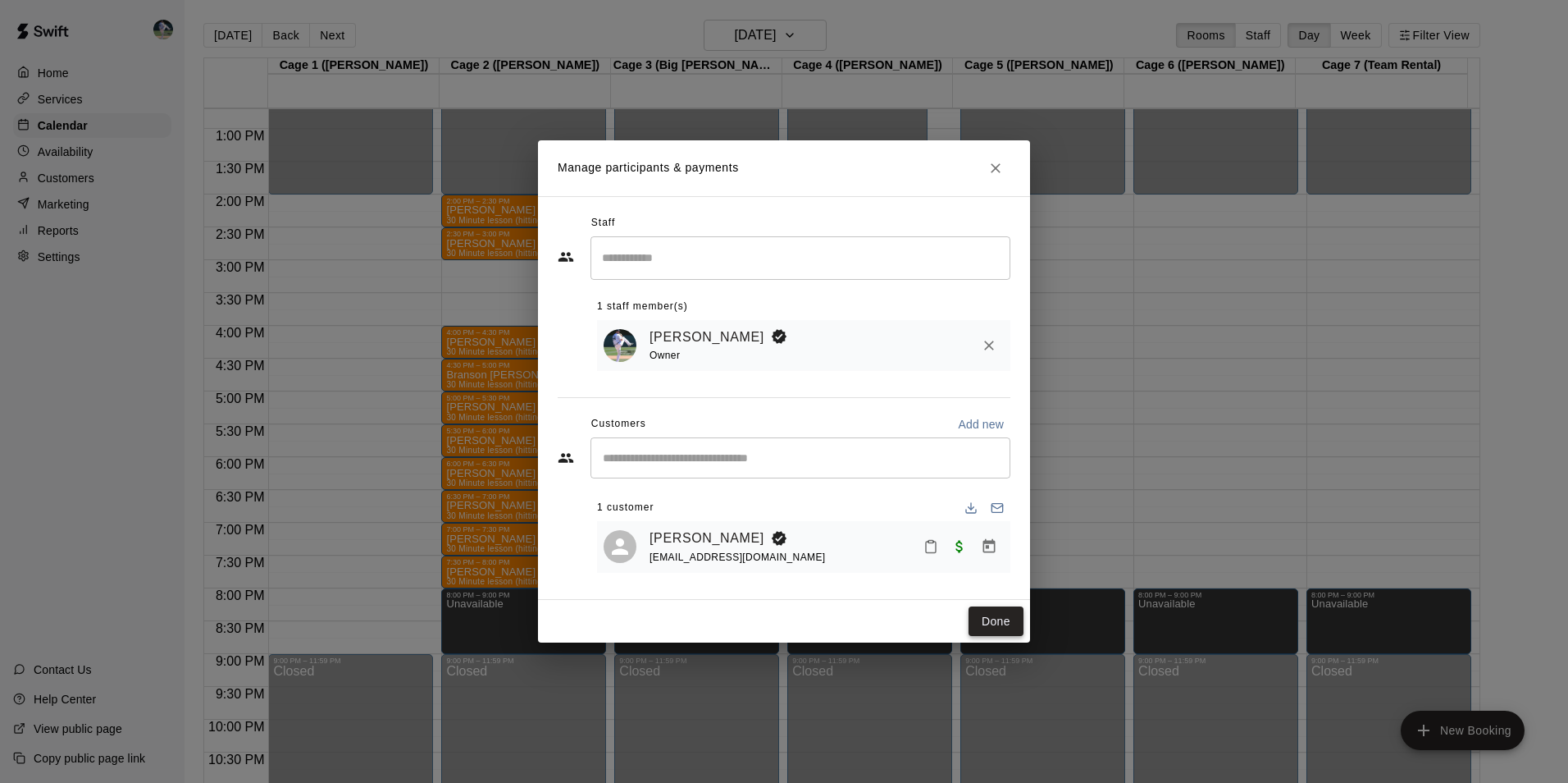
click at [996, 618] on button "Done" at bounding box center [996, 621] width 55 height 30
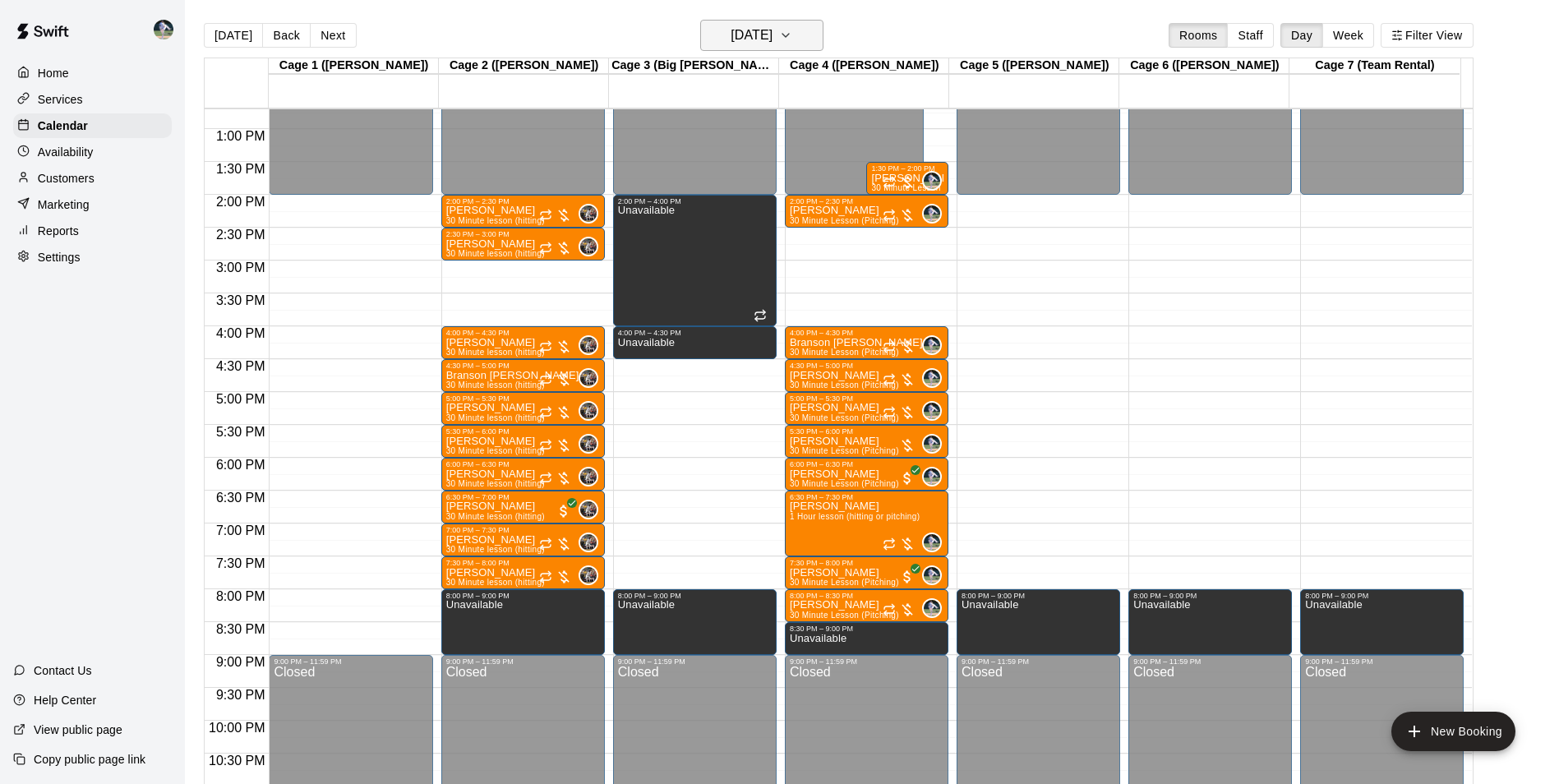
click at [773, 30] on h6 "[DATE]" at bounding box center [751, 35] width 42 height 23
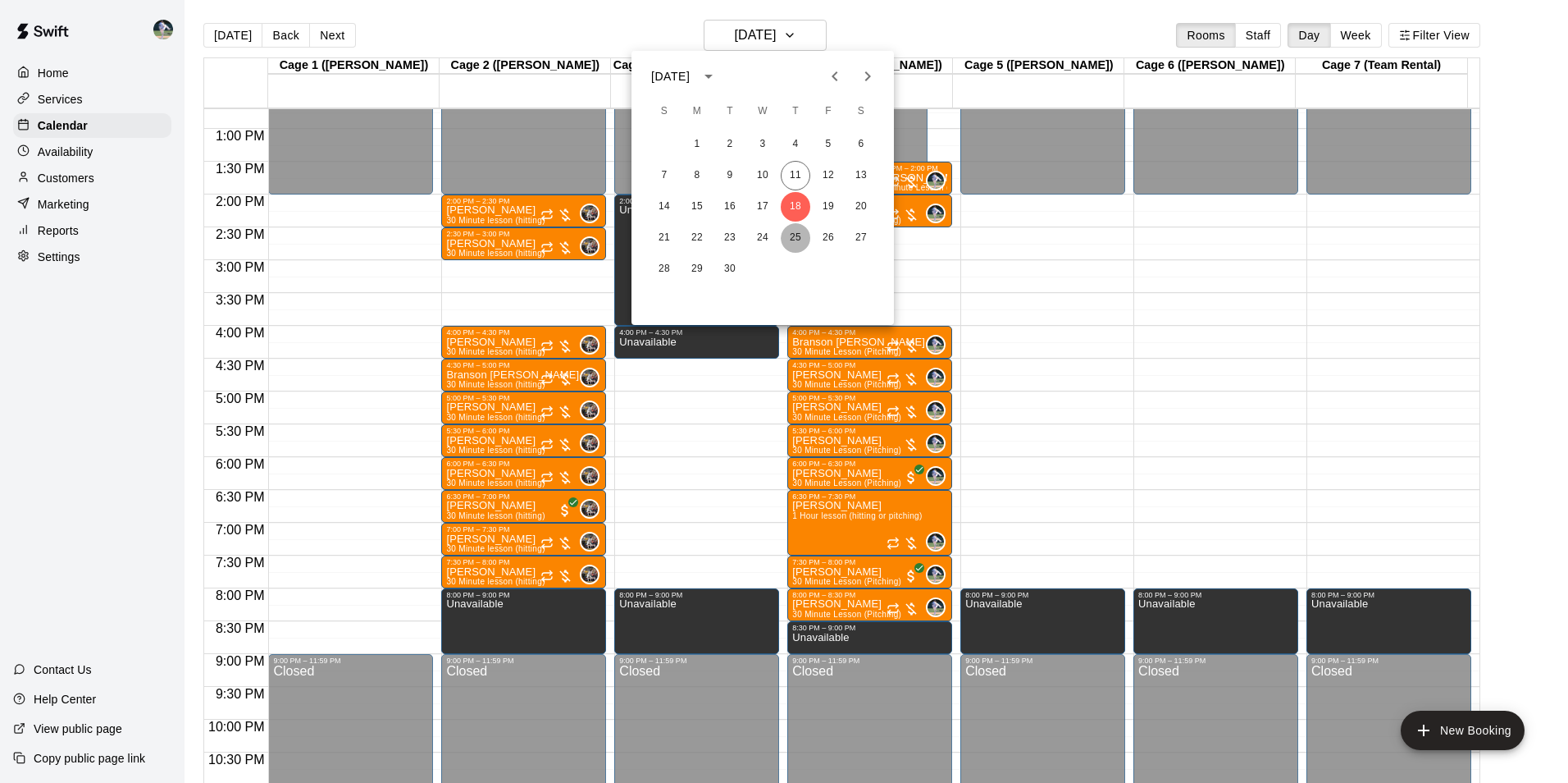
click at [795, 236] on button "25" at bounding box center [796, 239] width 30 height 30
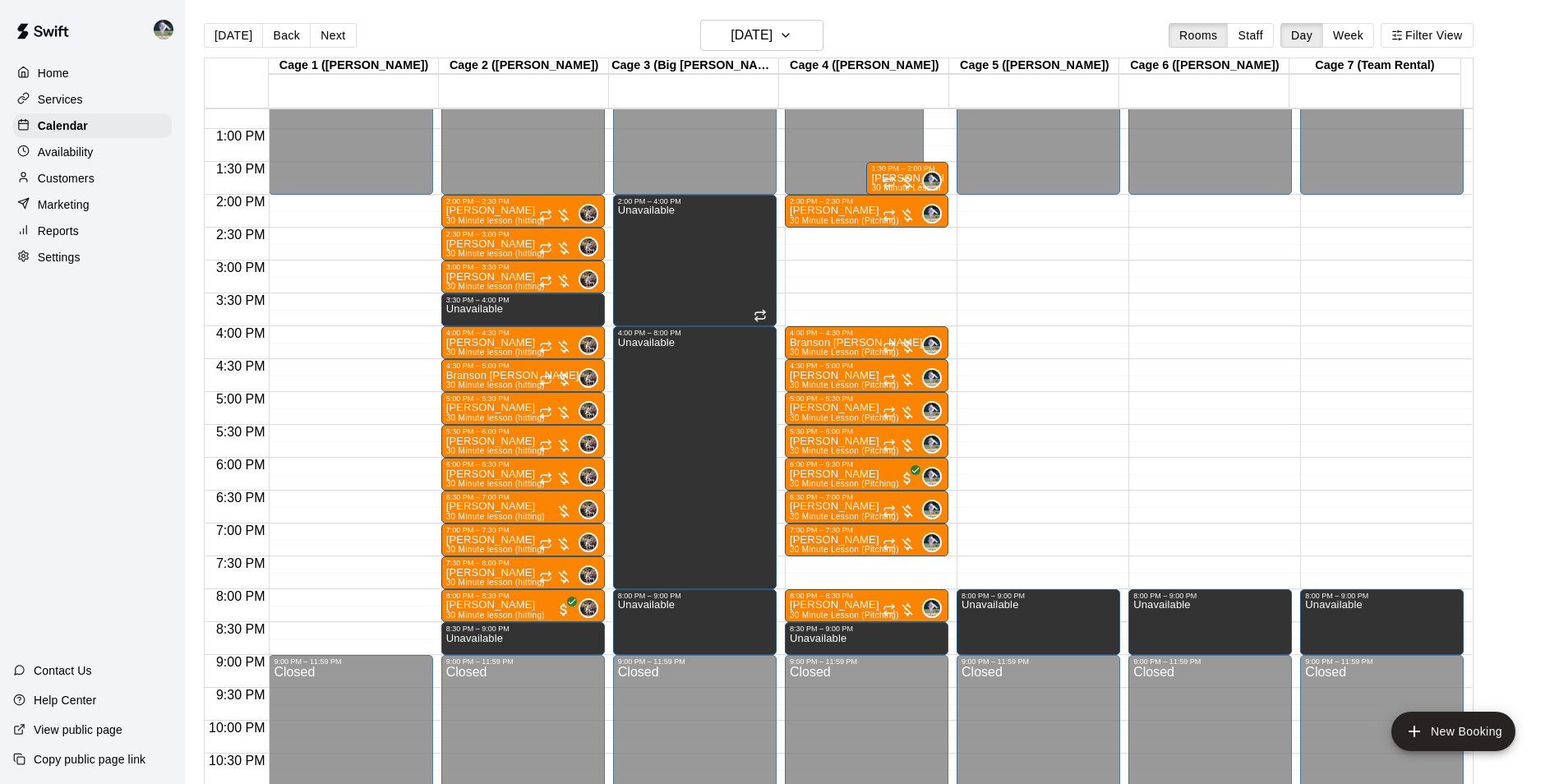
click at [831, 567] on div "12:00 AM – 2:00 PM Closed 2:00 PM – 2:30 PM [PERSON_NAME] 30 Minute Lesson (Pit…" at bounding box center [867, 63] width 164 height 1577
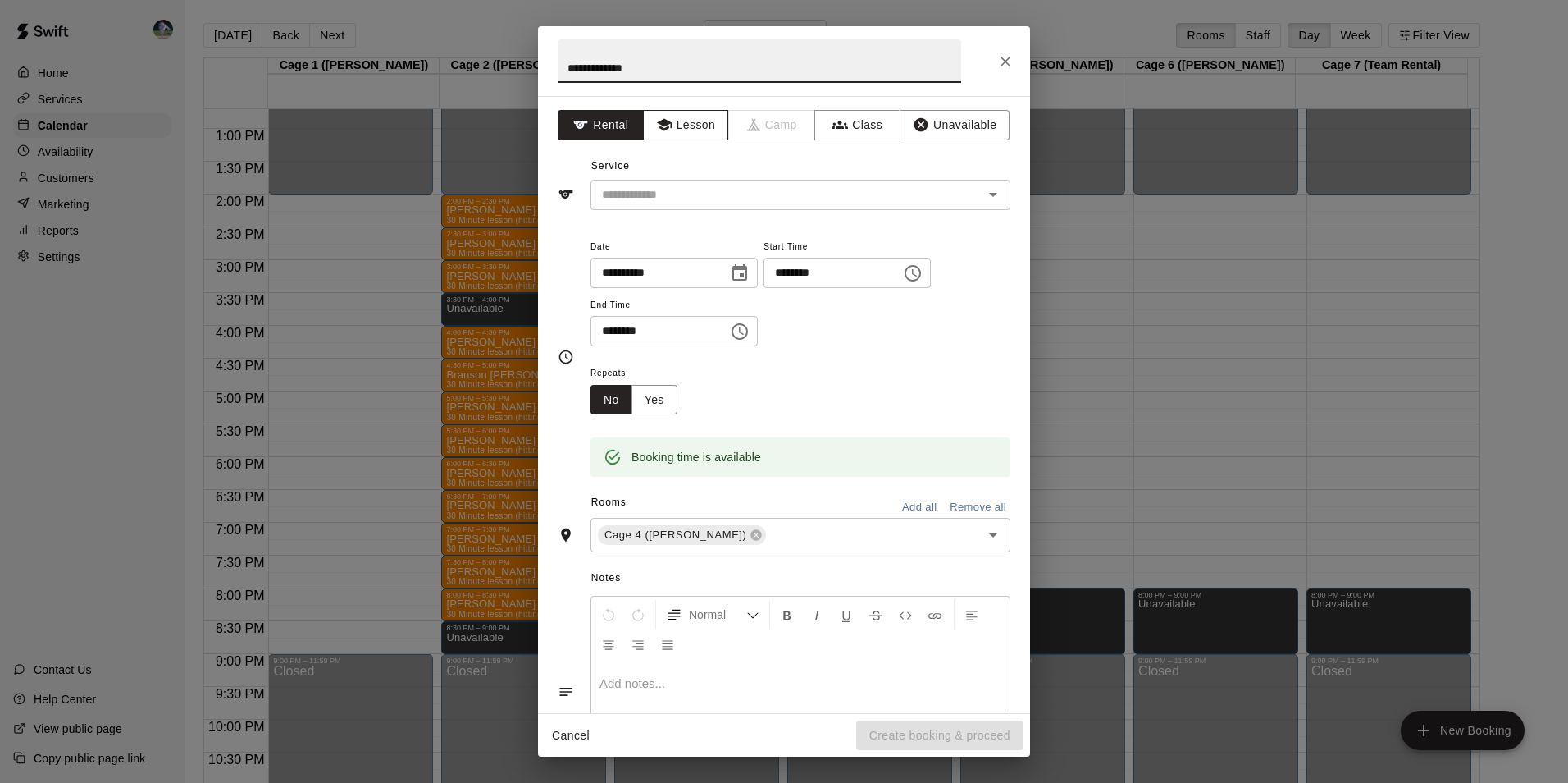
type input "**********"
click at [665, 129] on icon "button" at bounding box center [665, 125] width 17 height 17
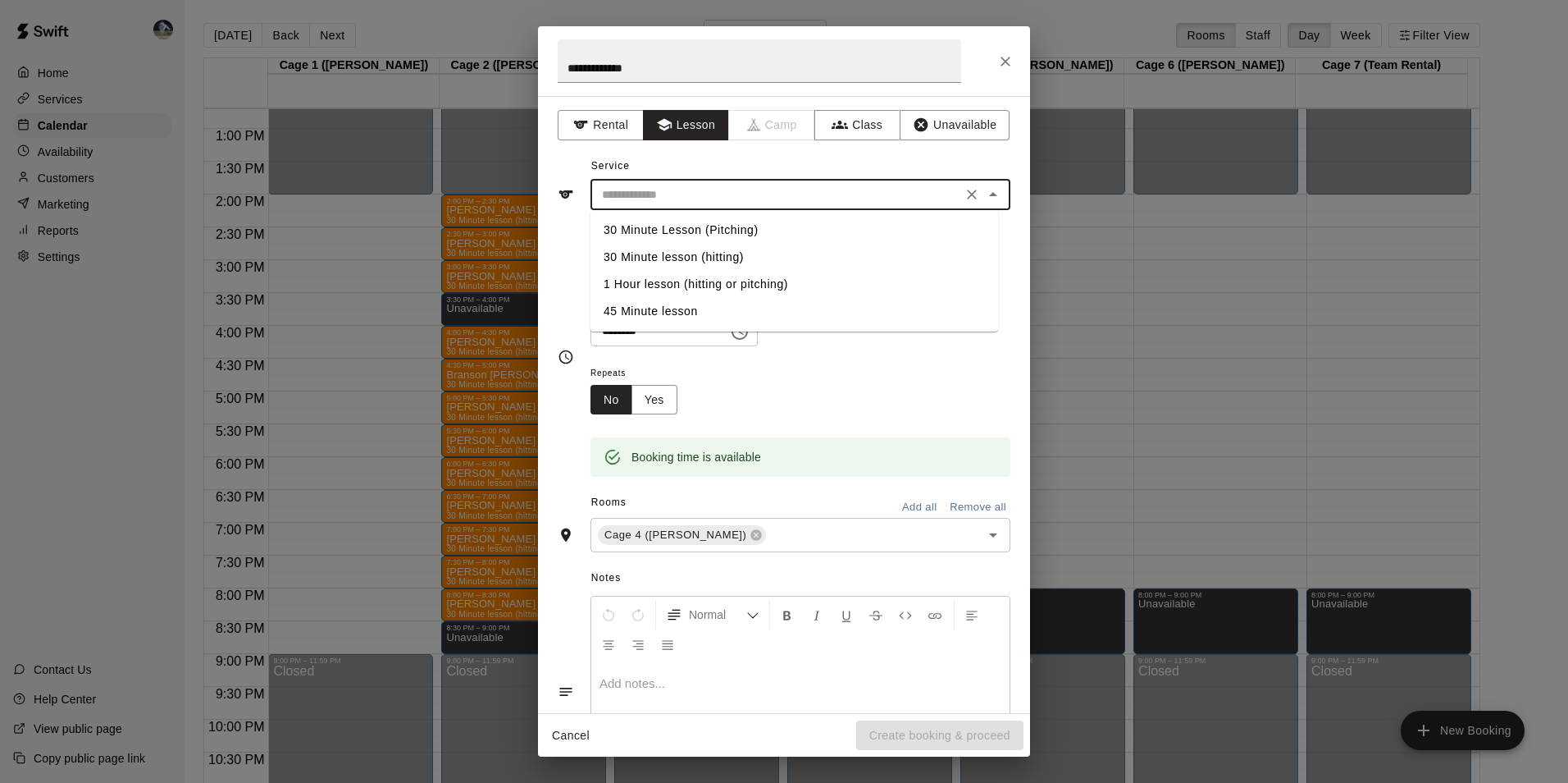
click at [678, 185] on input "text" at bounding box center [776, 195] width 362 height 21
click at [717, 227] on li "30 Minute Lesson (Pitching)" at bounding box center [795, 230] width 408 height 27
type input "**********"
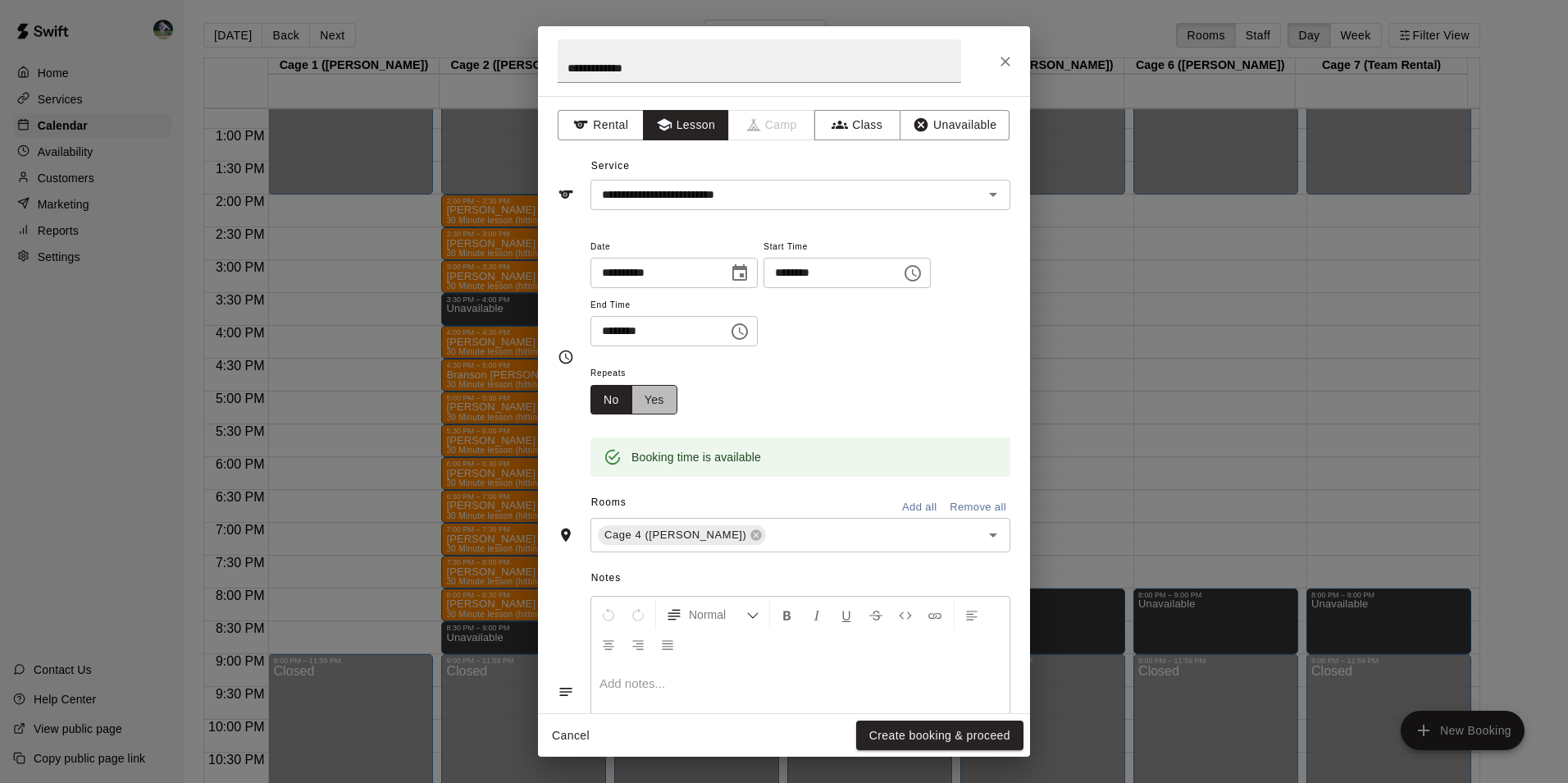
click at [652, 399] on button "Yes" at bounding box center [654, 399] width 46 height 30
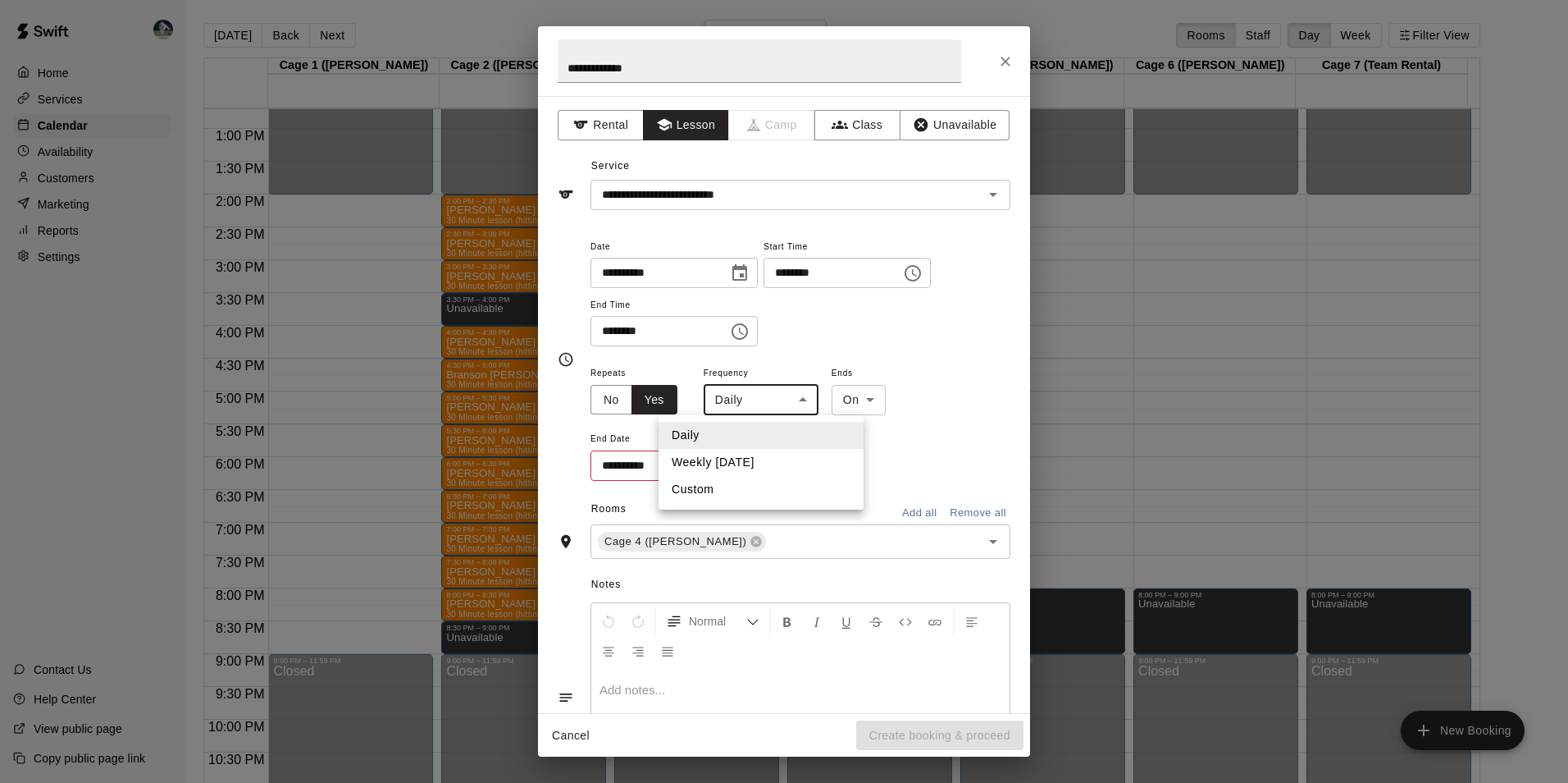
click at [764, 399] on body "Home Services Calendar Availability Customers Marketing Reports Settings Contac…" at bounding box center [784, 404] width 1568 height 809
click at [764, 453] on li "Weekly [DATE]" at bounding box center [760, 462] width 205 height 27
type input "******"
click at [738, 465] on icon "Choose date" at bounding box center [736, 465] width 20 height 20
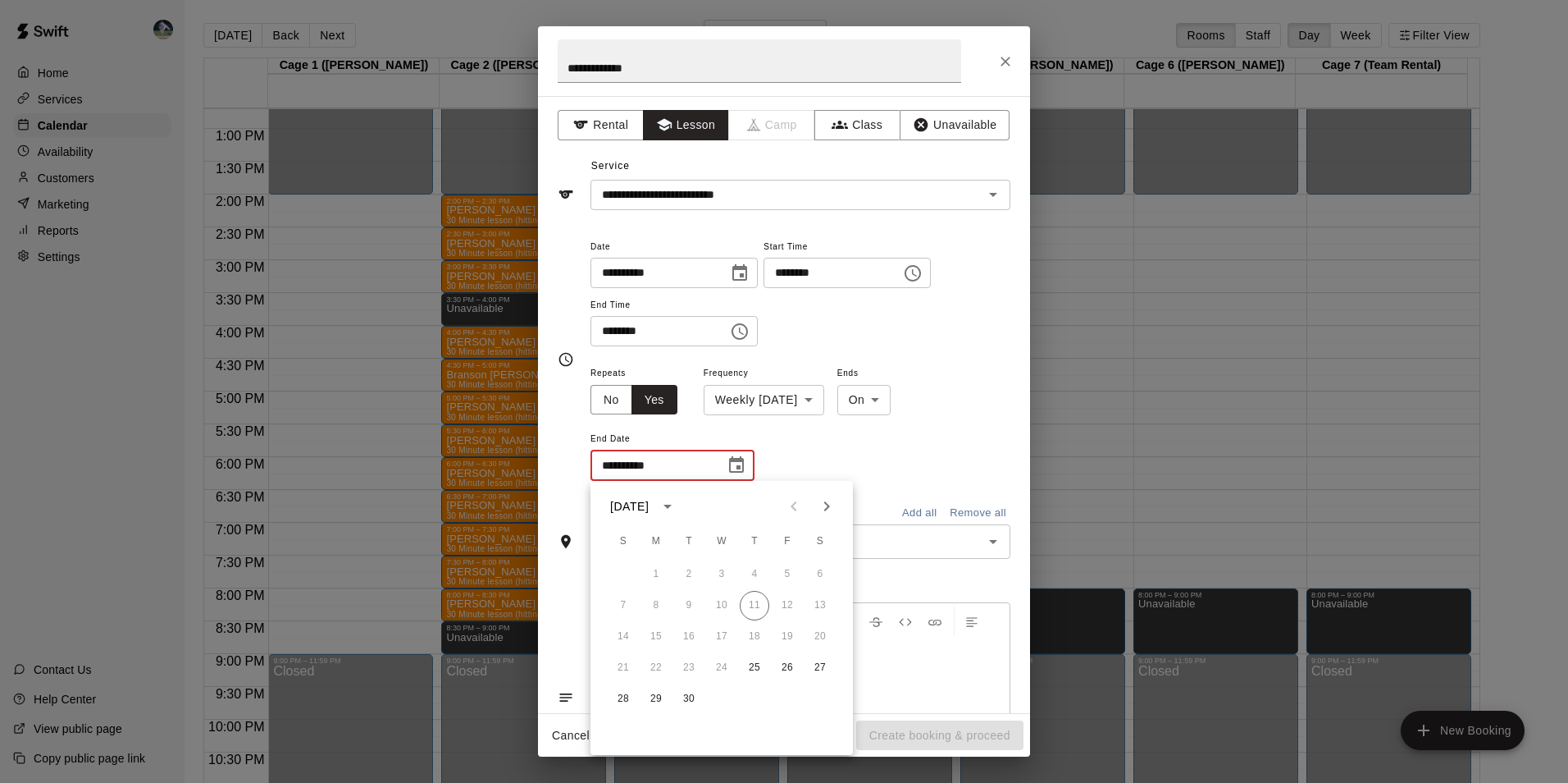
click at [824, 506] on icon "Next month" at bounding box center [827, 506] width 20 height 20
click at [827, 505] on icon "Next month" at bounding box center [827, 506] width 6 height 10
click at [786, 572] on button "2" at bounding box center [787, 574] width 30 height 30
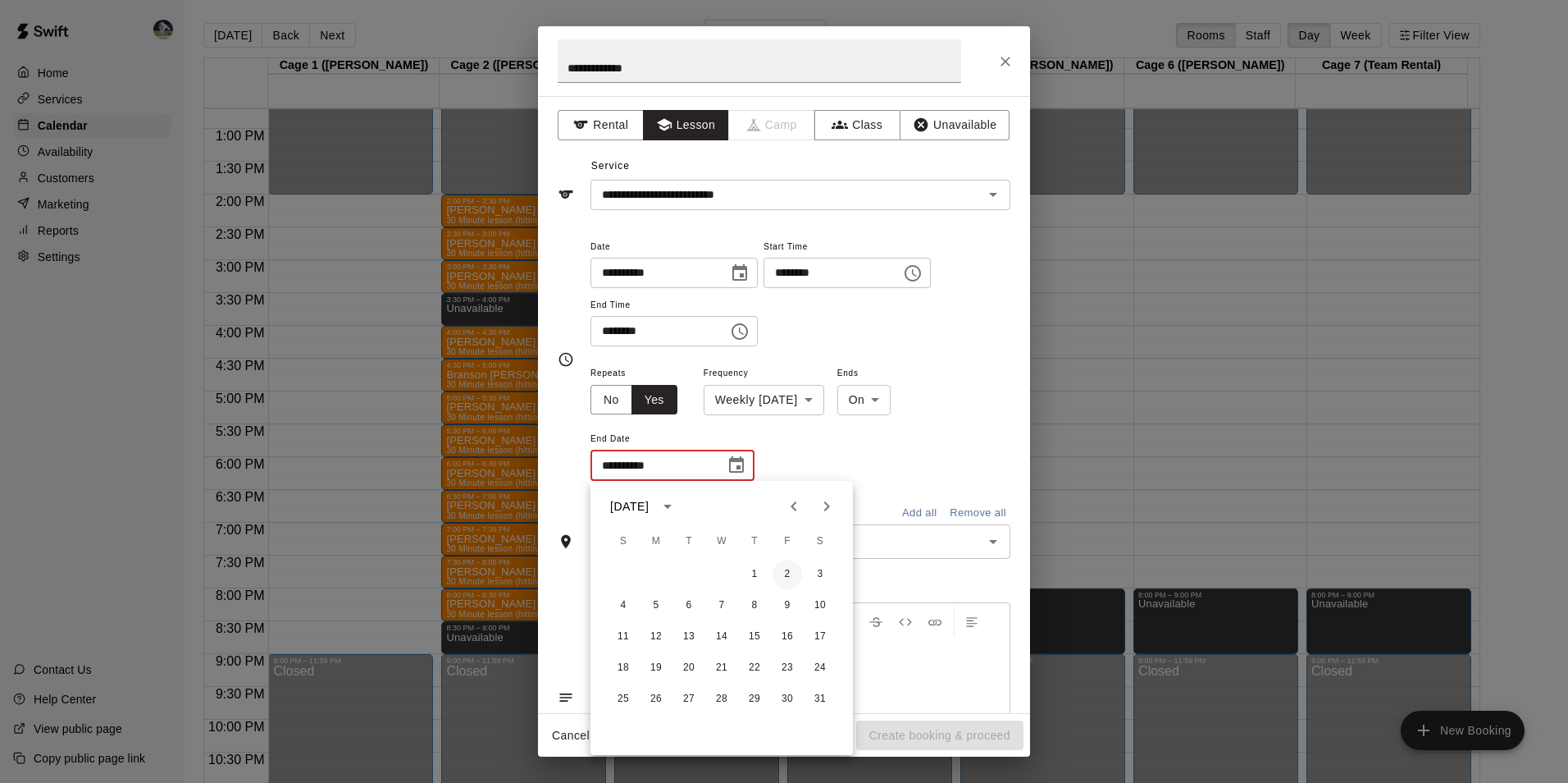
type input "**********"
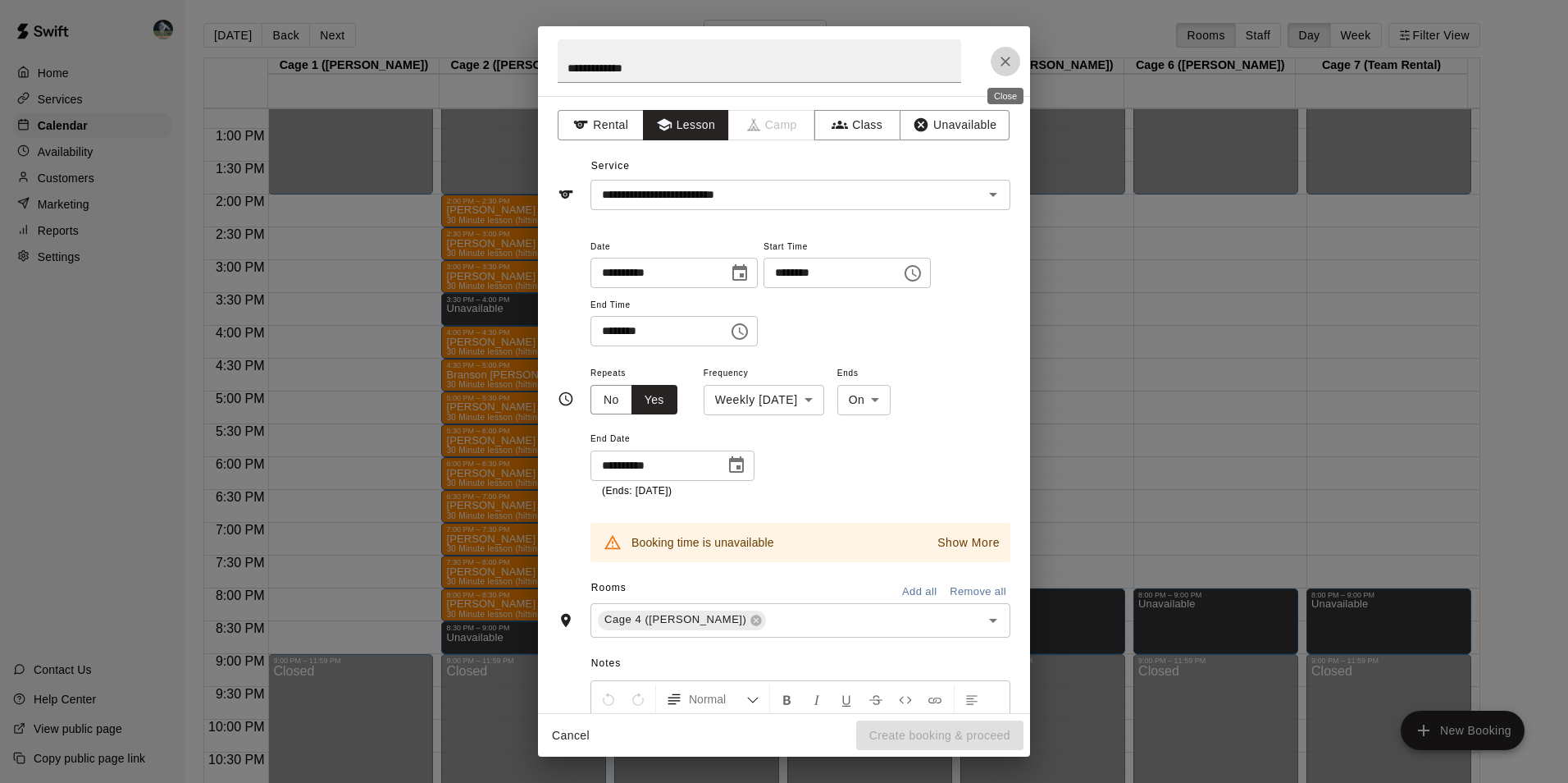
click at [1005, 57] on icon "Close" at bounding box center [1006, 62] width 17 height 17
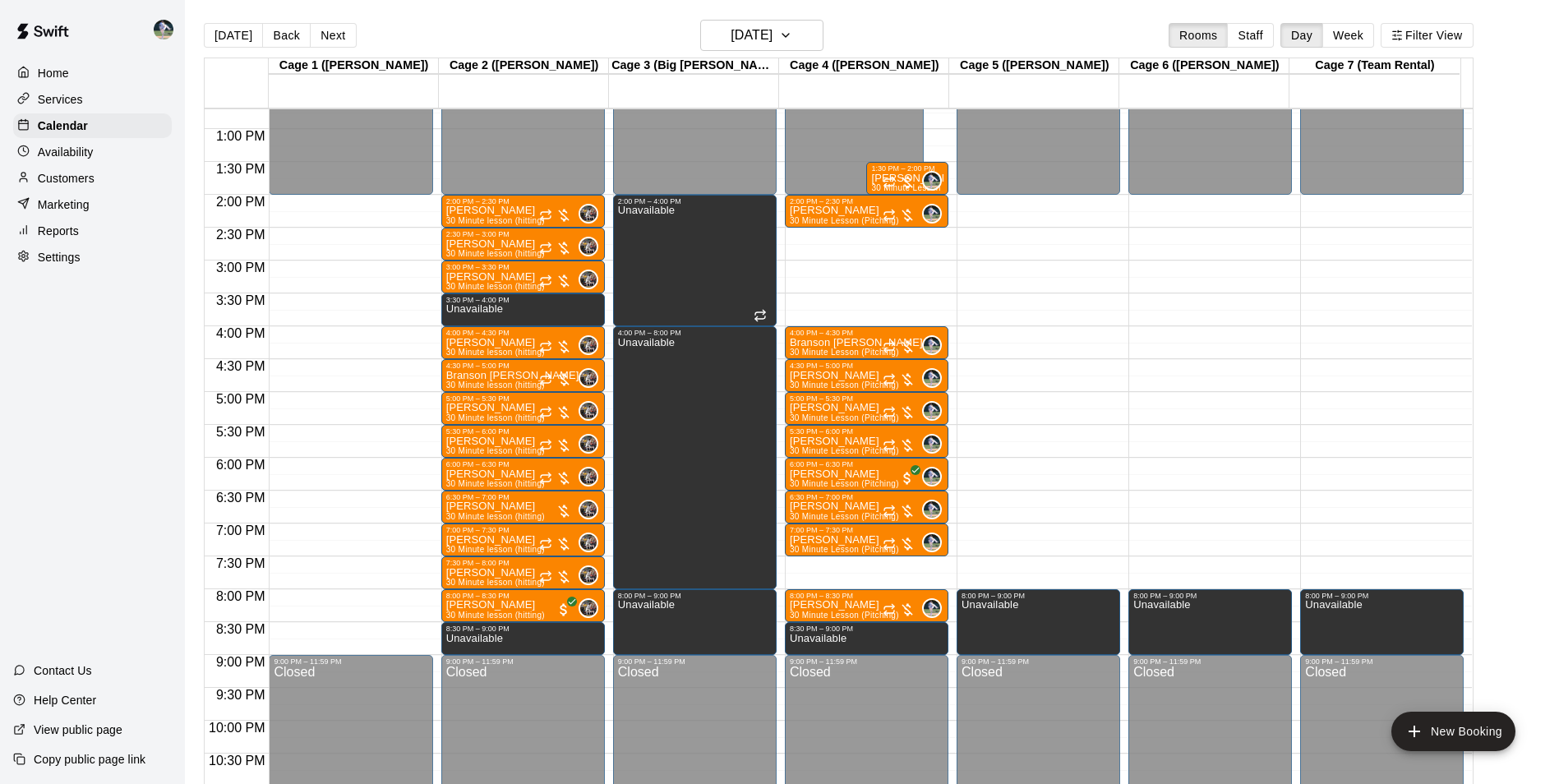
click at [828, 564] on div "12:00 AM – 2:00 PM Closed 2:00 PM – 2:30 PM [PERSON_NAME] 30 Minute Lesson (Pit…" at bounding box center [867, 63] width 164 height 1577
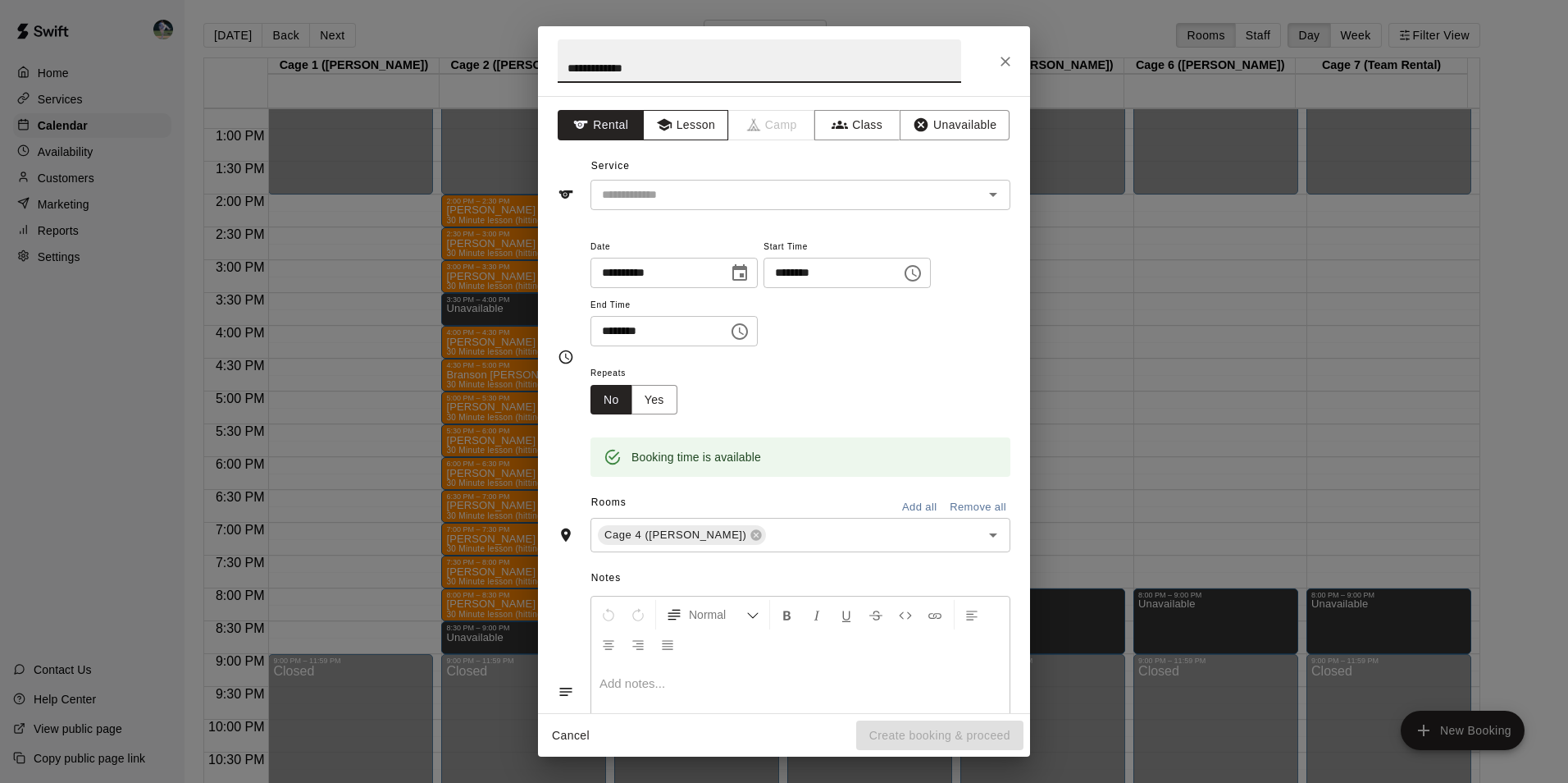
type input "**********"
click at [670, 110] on div "**********" at bounding box center [784, 405] width 492 height 617
click at [670, 117] on button "Lesson" at bounding box center [686, 125] width 86 height 30
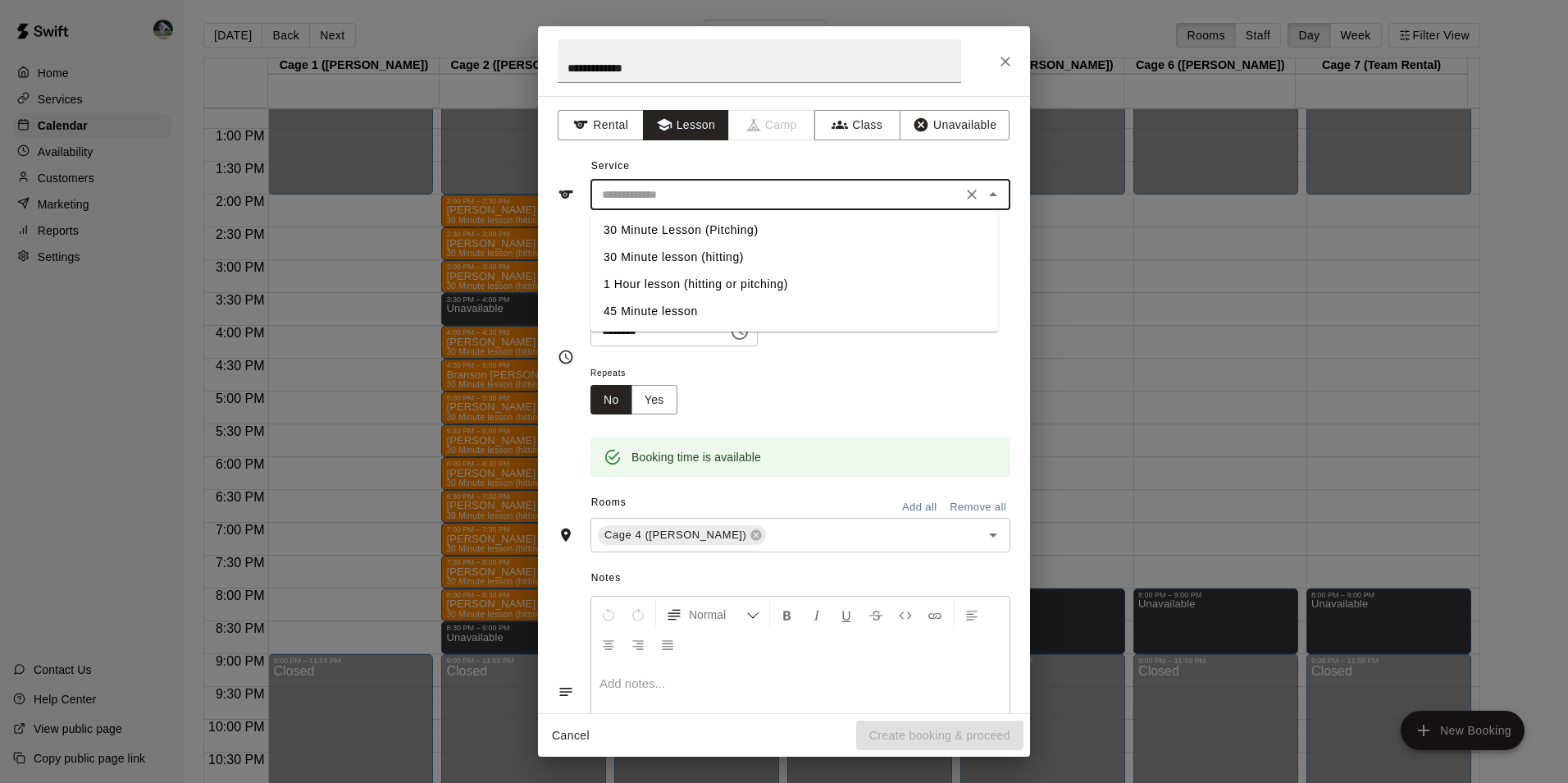
click at [682, 185] on input "text" at bounding box center [776, 195] width 362 height 21
click at [734, 225] on li "30 Minute Lesson (Pitching)" at bounding box center [795, 230] width 408 height 27
type input "**********"
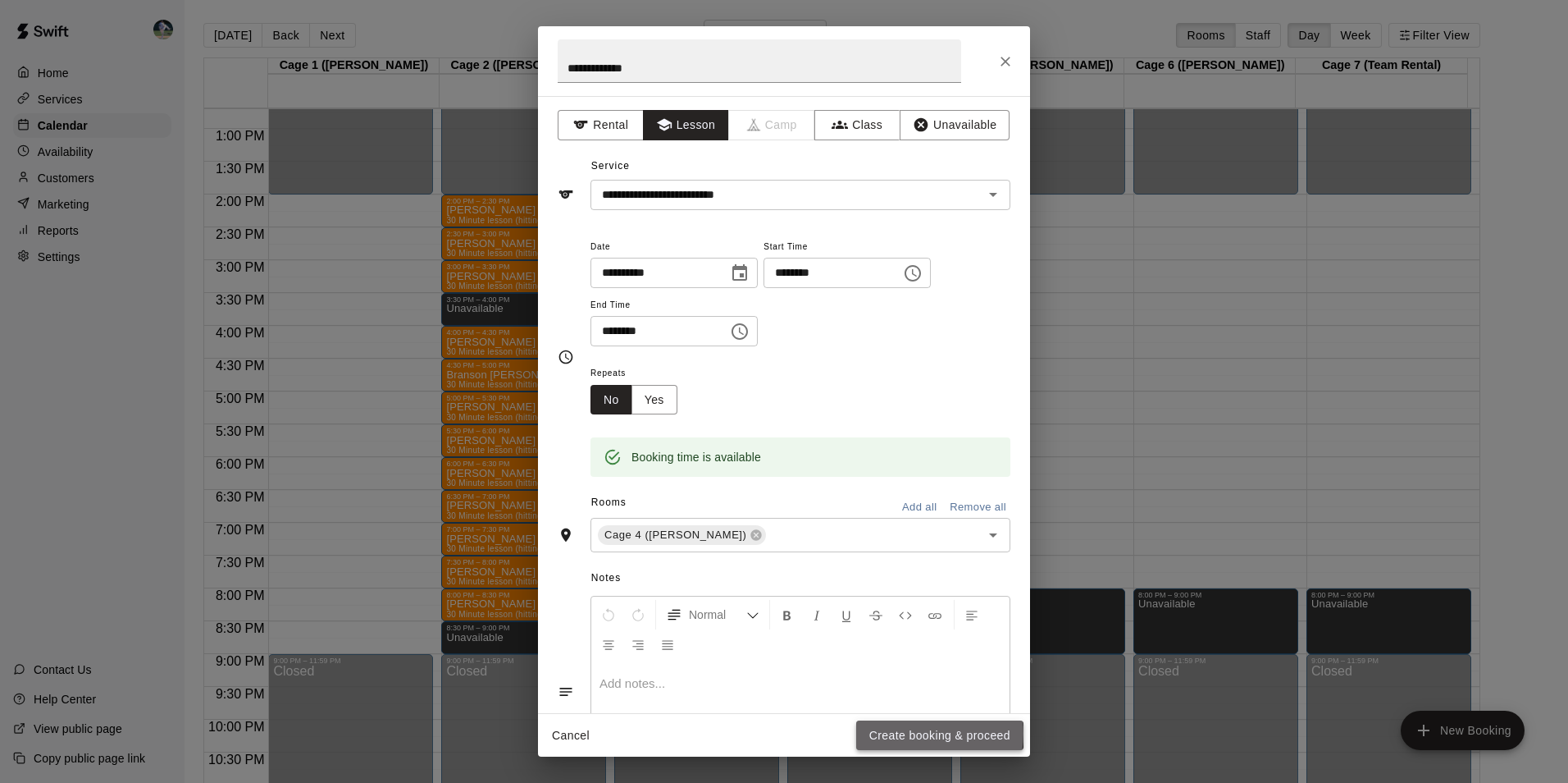
click at [909, 732] on button "Create booking & proceed" at bounding box center [940, 735] width 167 height 30
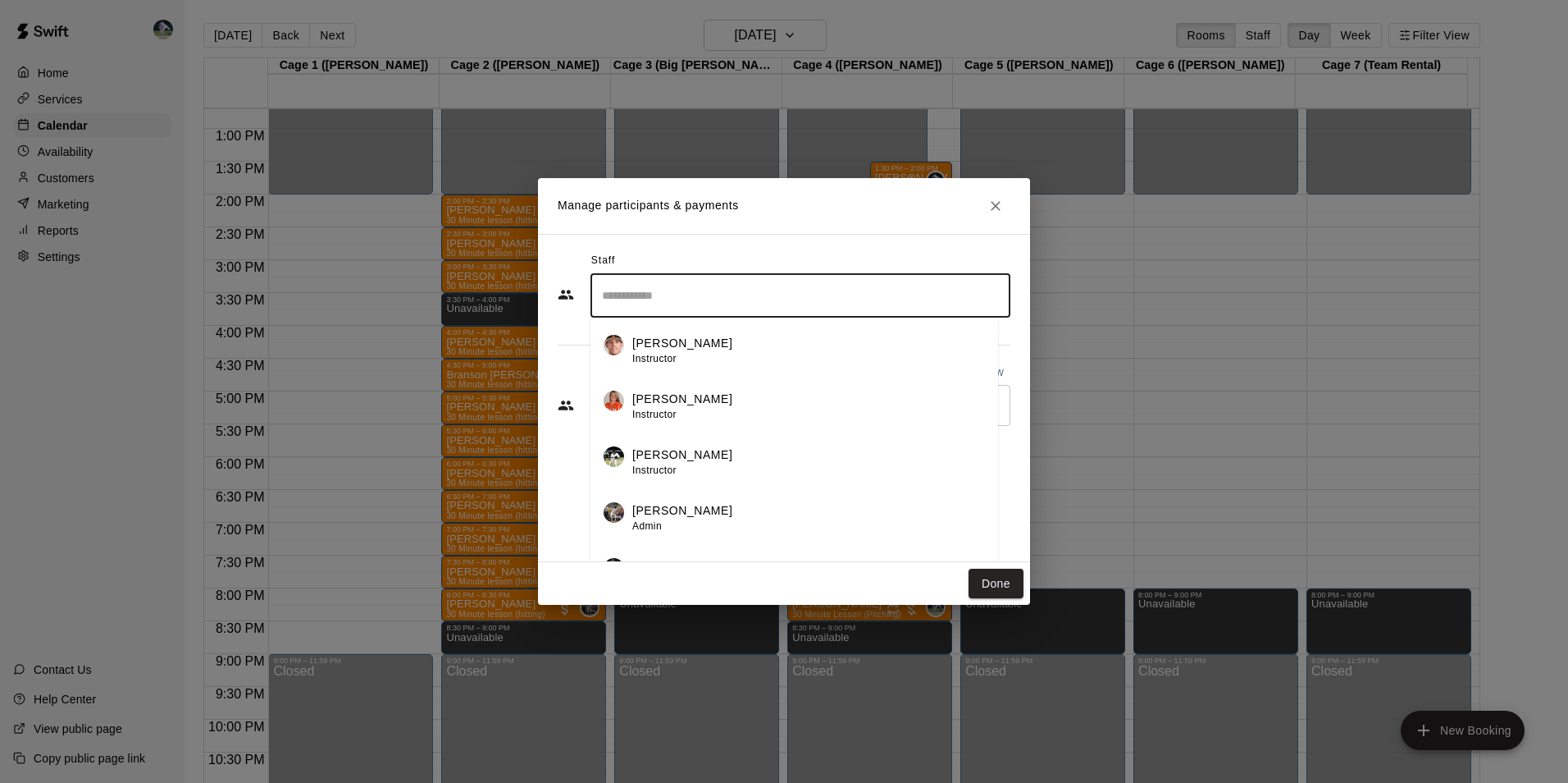
click at [669, 294] on input "Search staff" at bounding box center [799, 296] width 405 height 29
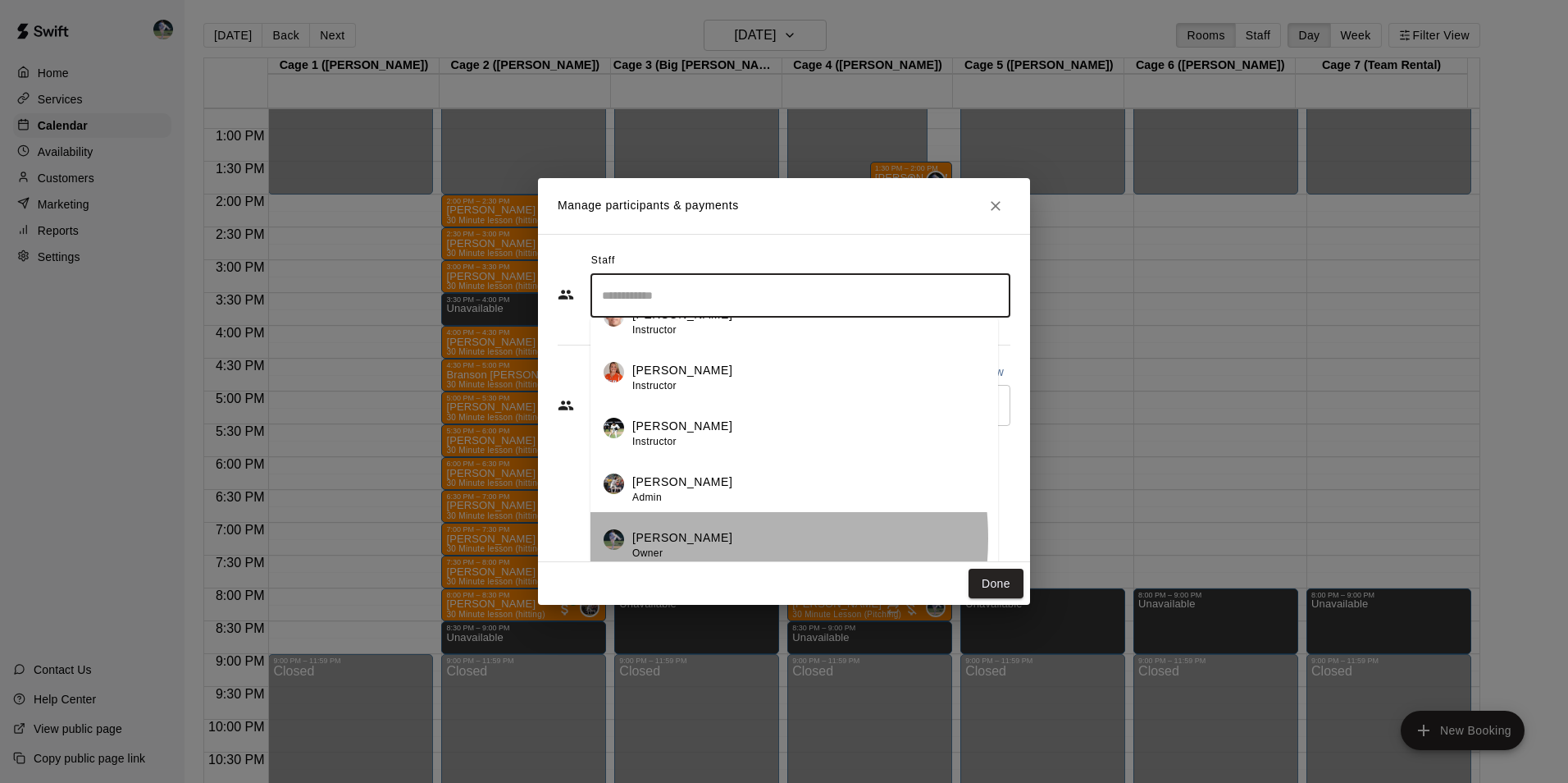
click at [696, 538] on div "[PERSON_NAME] Owner" at bounding box center [808, 545] width 352 height 32
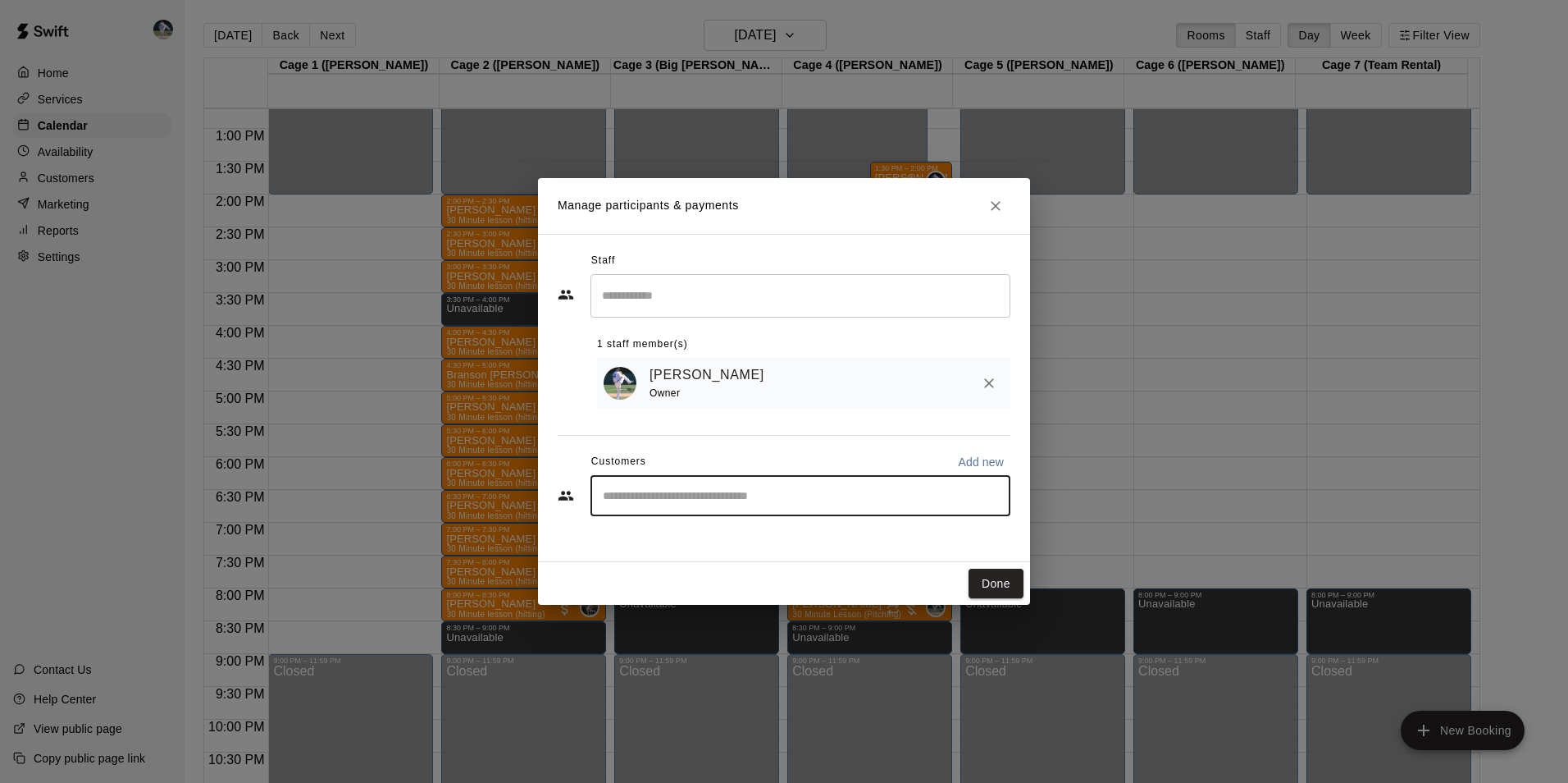
click at [671, 493] on input "Start typing to search customers..." at bounding box center [799, 496] width 405 height 17
type input "******"
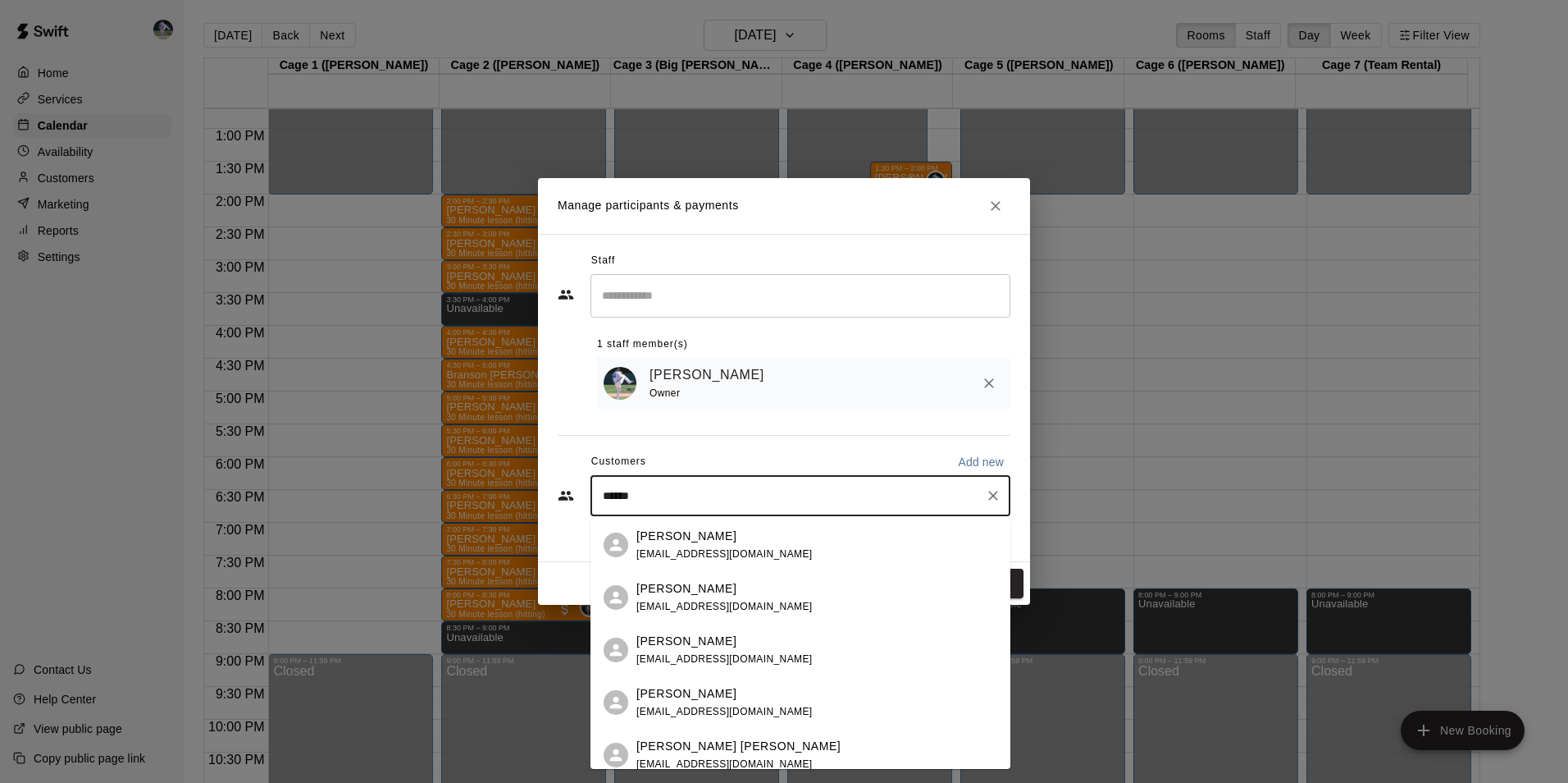
click at [673, 548] on span "[EMAIL_ADDRESS][DOMAIN_NAME]" at bounding box center [725, 554] width 177 height 11
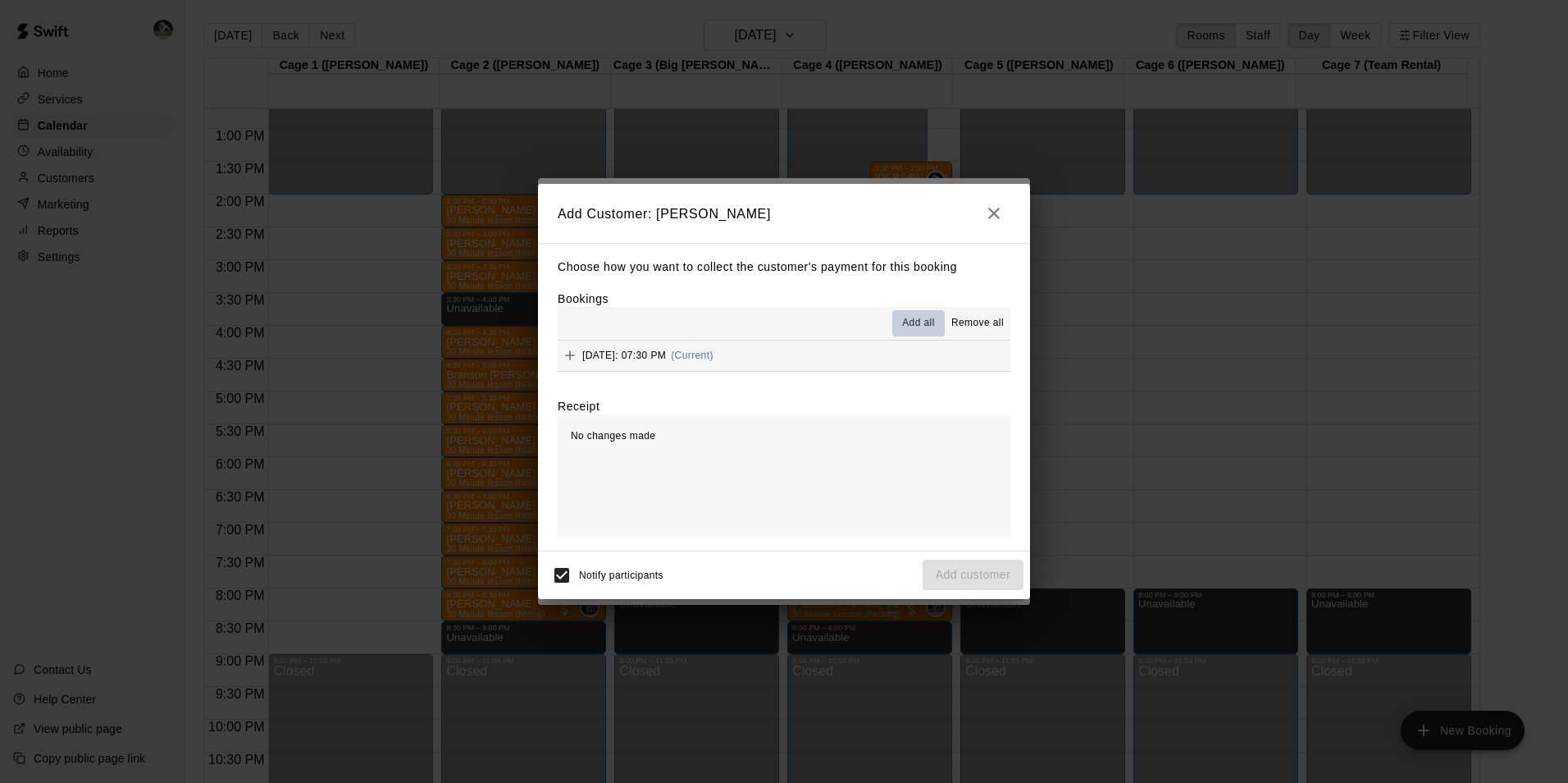
click at [910, 317] on span "Add all" at bounding box center [918, 324] width 33 height 17
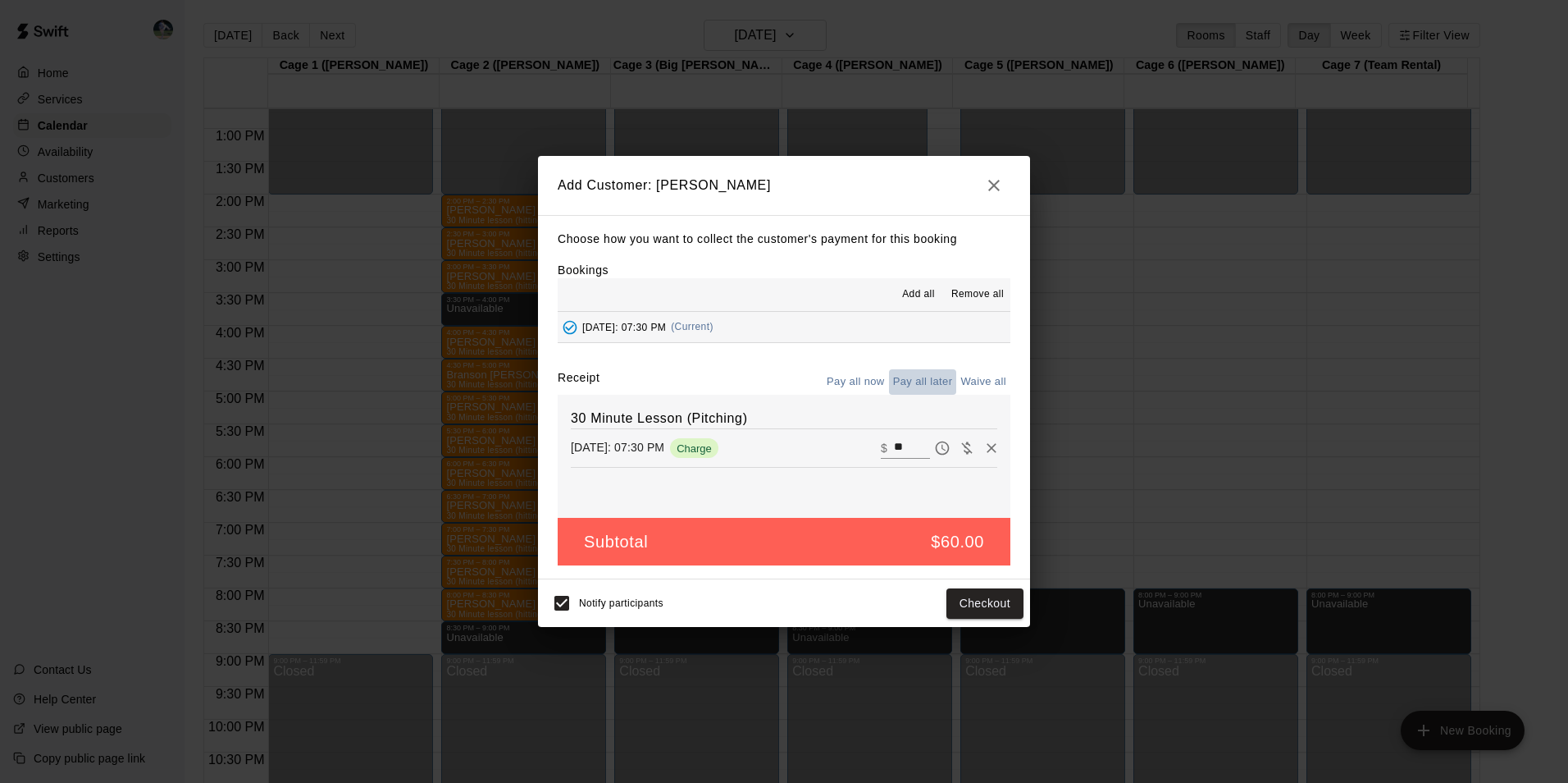
click at [913, 379] on button "Pay all later" at bounding box center [923, 382] width 68 height 25
click at [967, 602] on button "Add customer" at bounding box center [973, 603] width 101 height 30
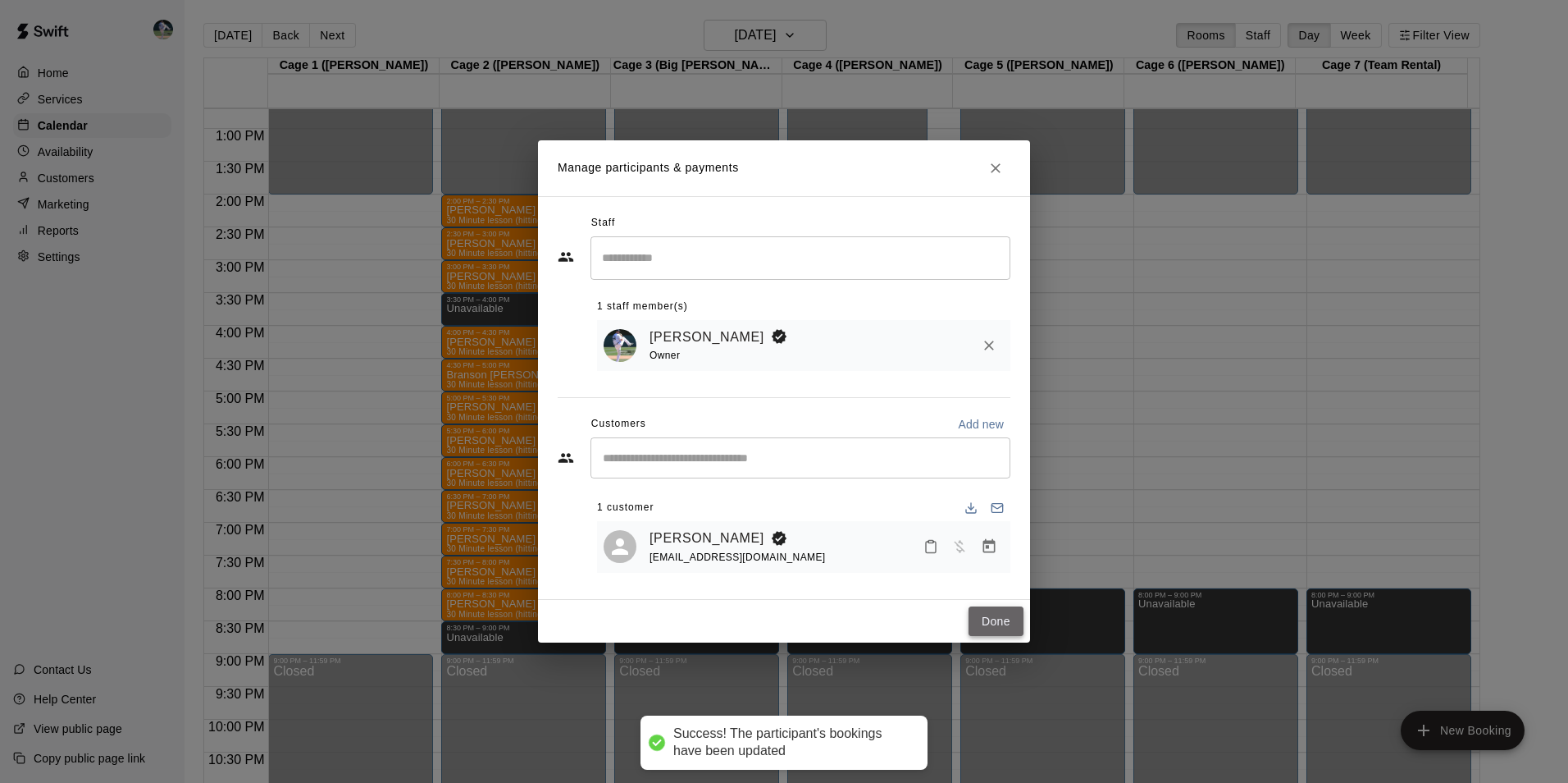
click at [986, 621] on button "Done" at bounding box center [996, 621] width 55 height 30
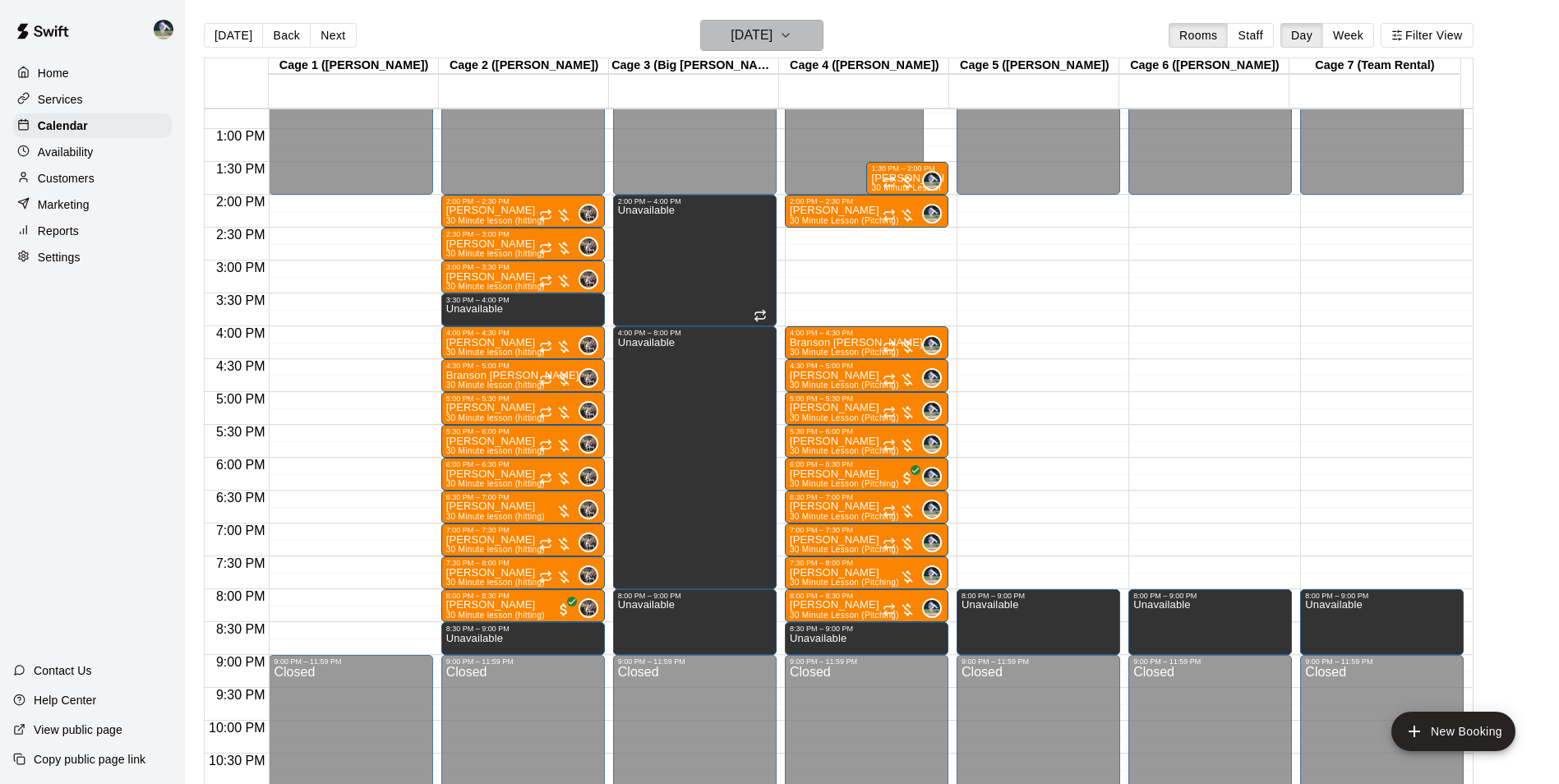
click at [735, 34] on h6 "[DATE]" at bounding box center [751, 35] width 42 height 23
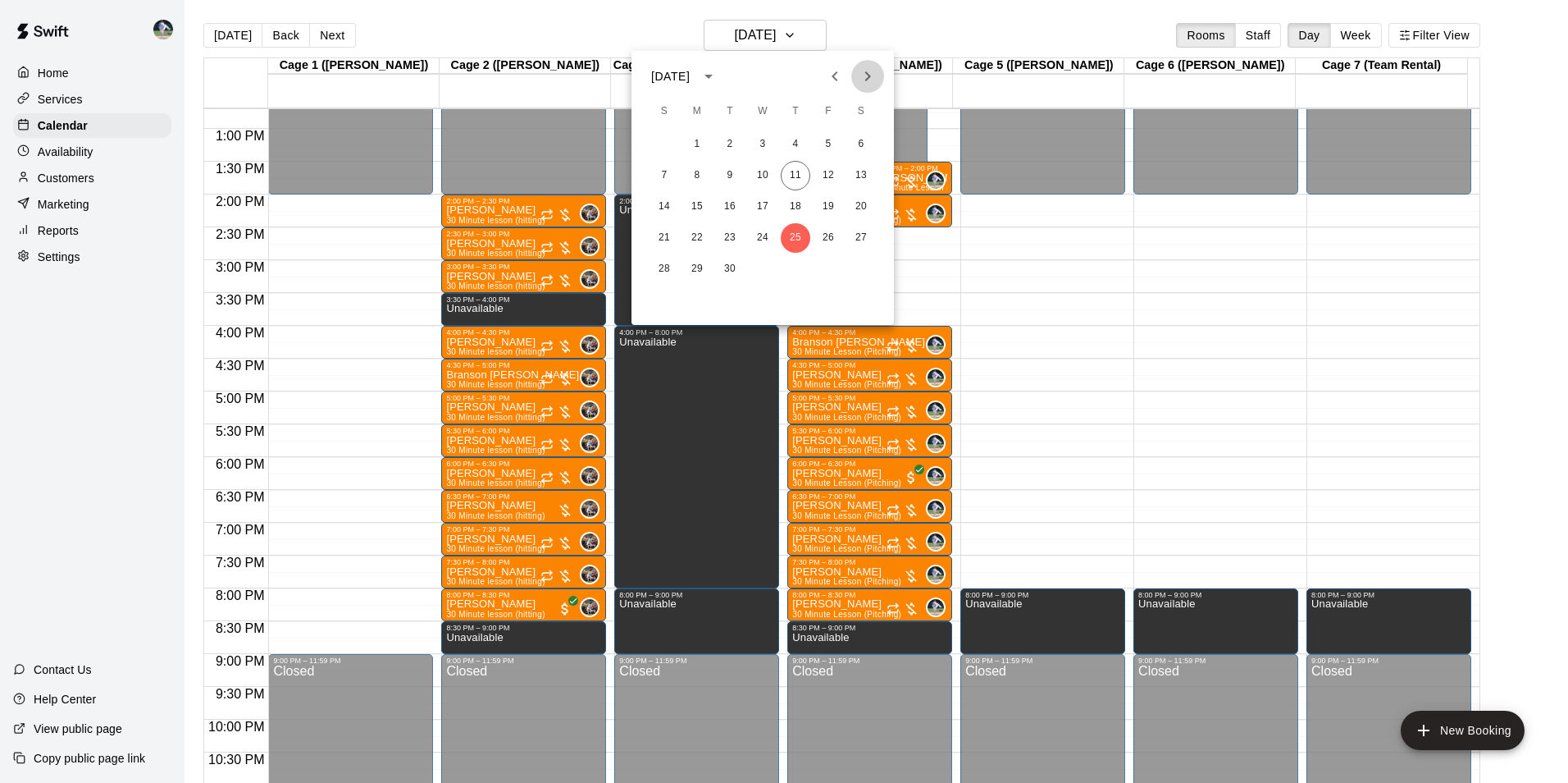
click at [863, 65] on button "Next month" at bounding box center [867, 76] width 33 height 33
click at [791, 142] on button "2" at bounding box center [796, 145] width 30 height 30
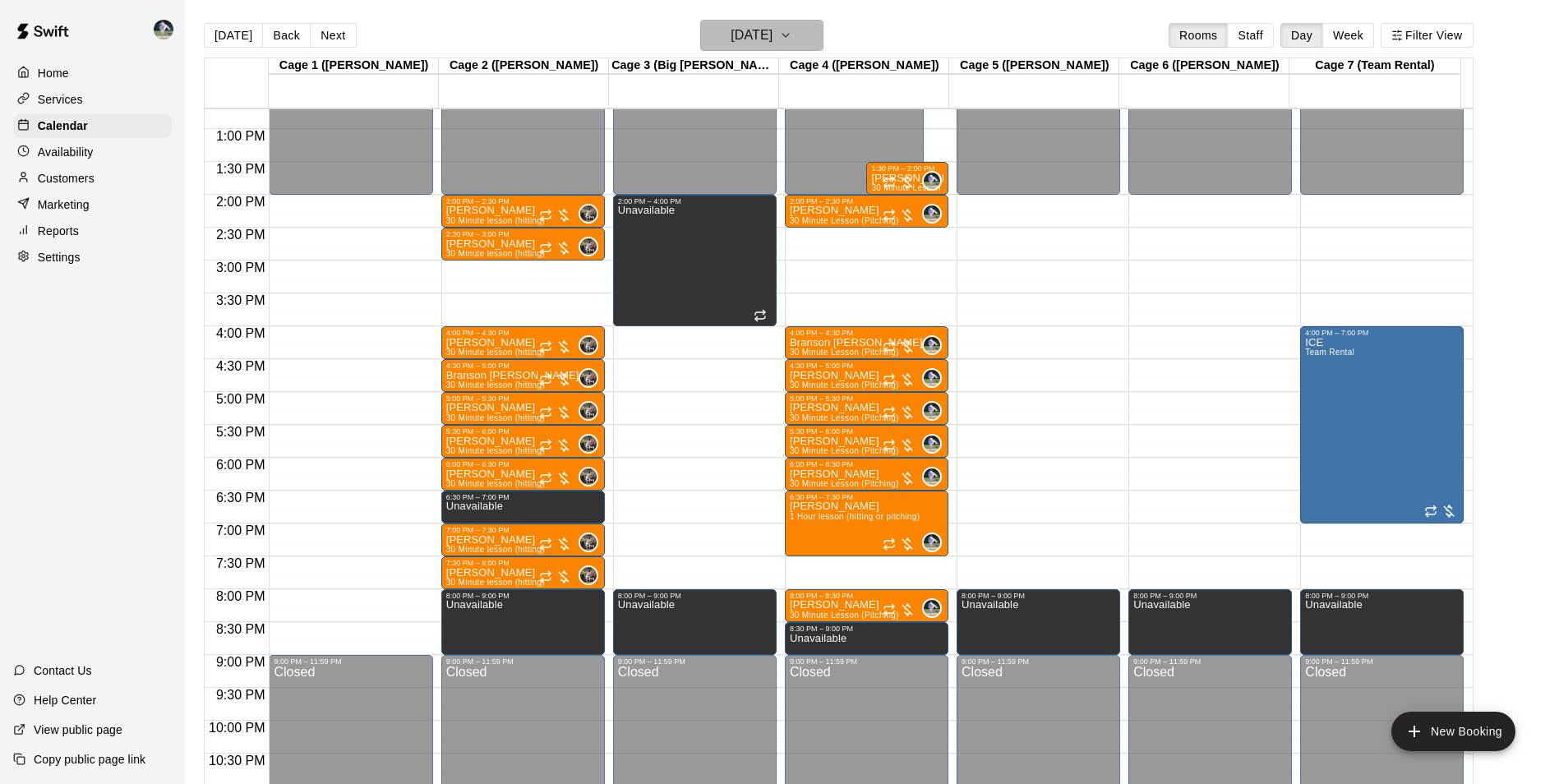
click at [744, 35] on h6 "[DATE]" at bounding box center [751, 35] width 42 height 23
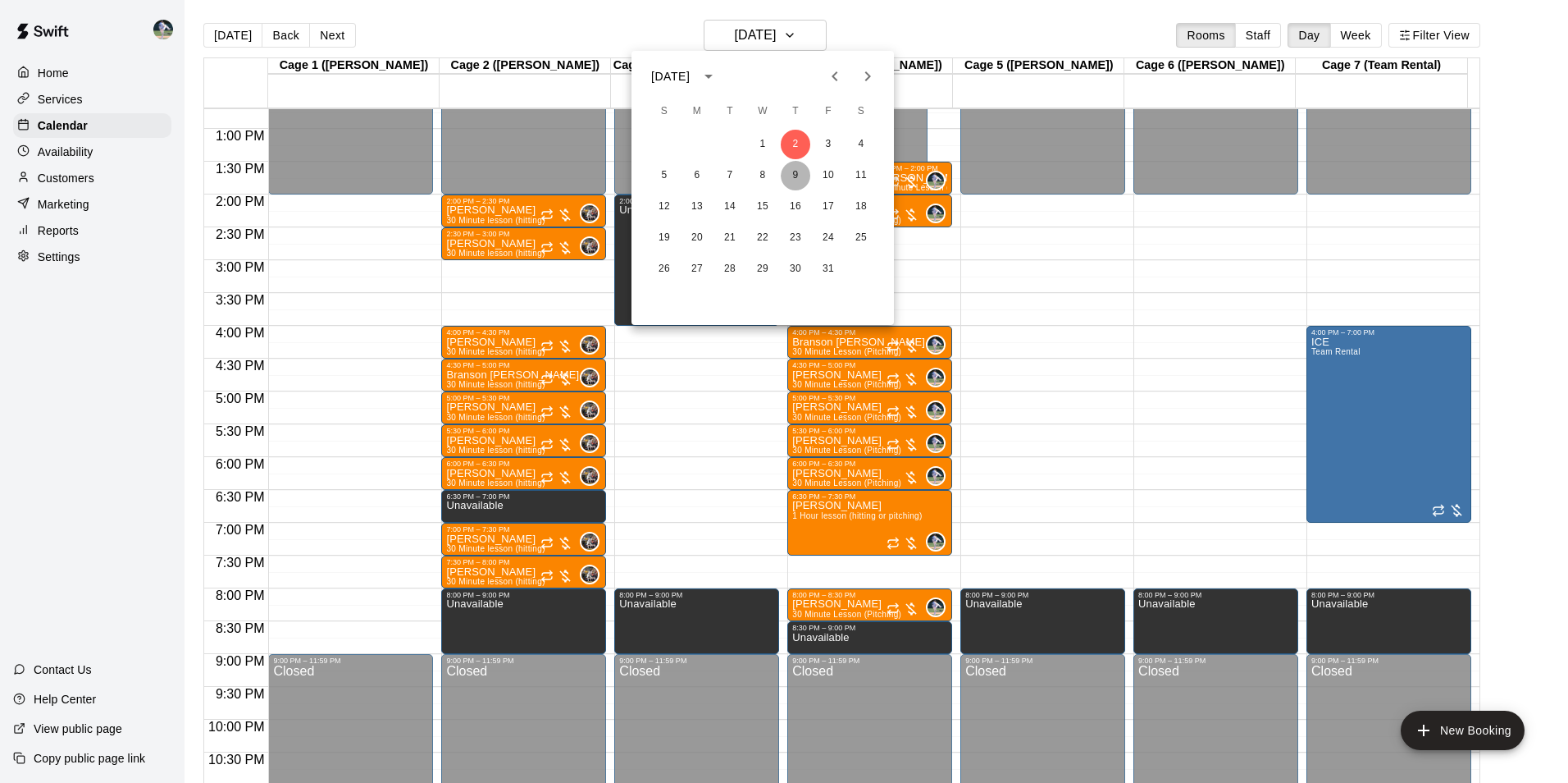
click at [794, 168] on button "9" at bounding box center [796, 176] width 30 height 30
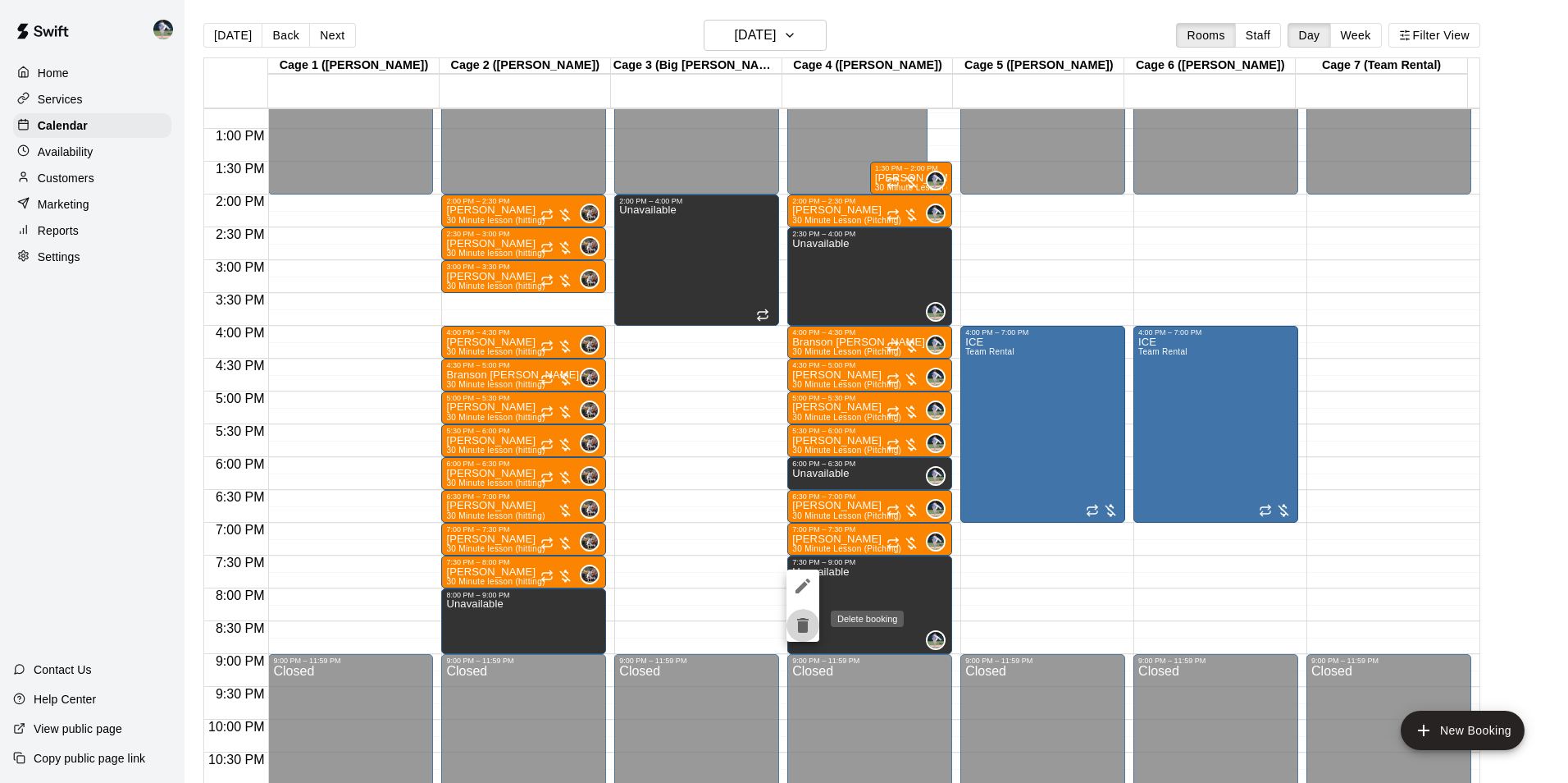
click at [798, 626] on icon "delete" at bounding box center [803, 625] width 11 height 15
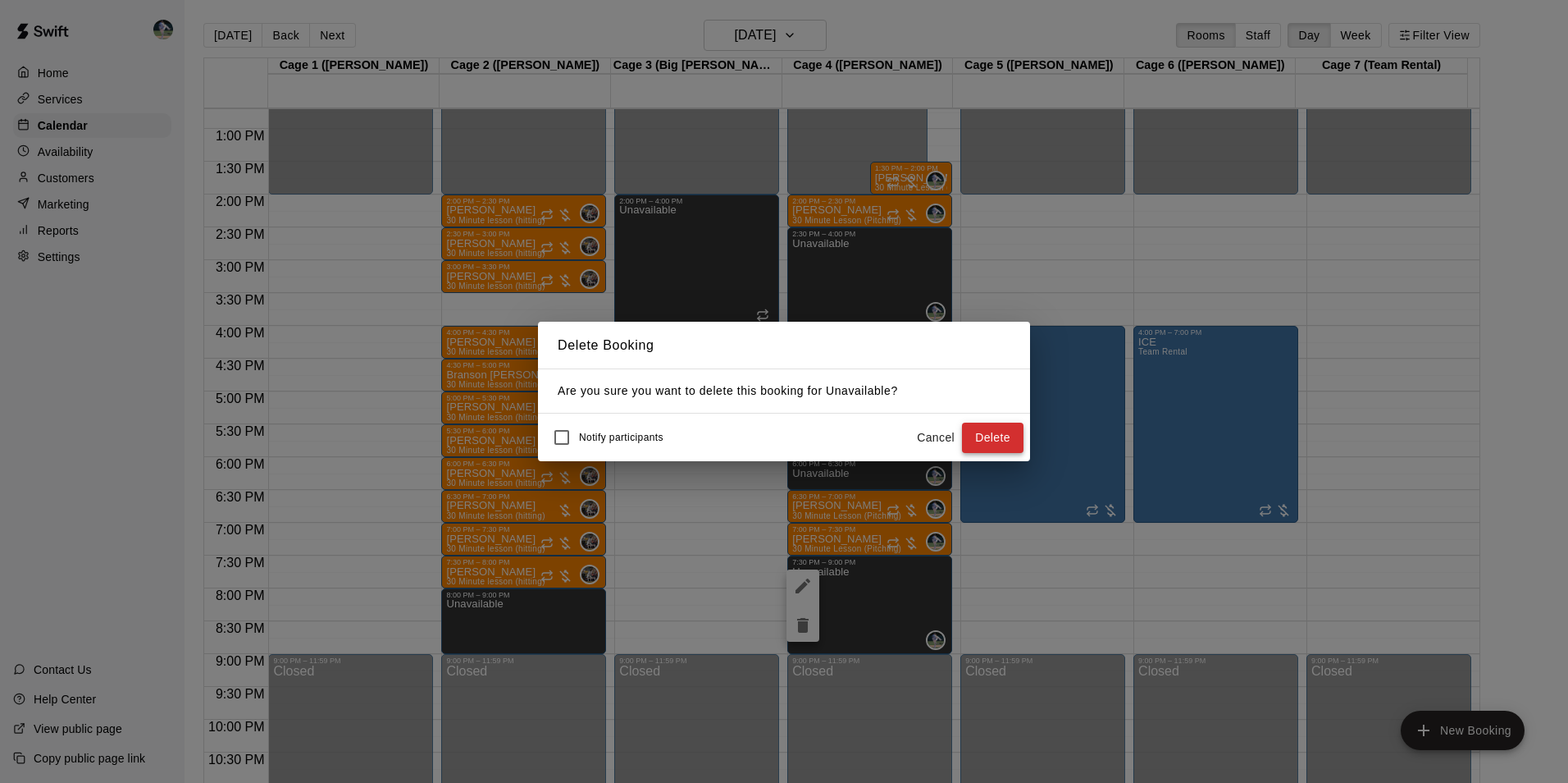
click at [978, 436] on button "Delete" at bounding box center [993, 438] width 62 height 30
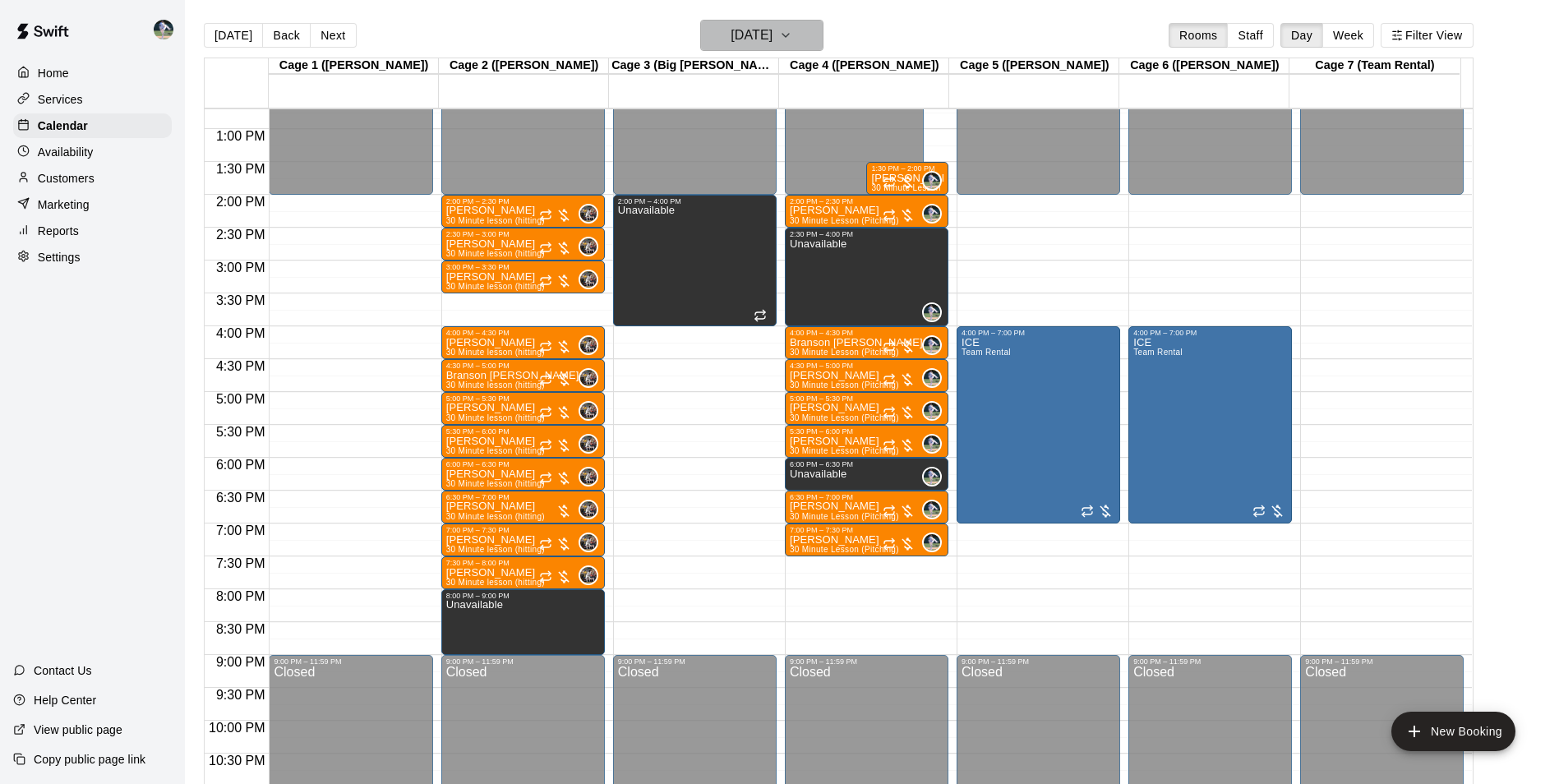
click at [765, 40] on h6 "[DATE]" at bounding box center [751, 35] width 42 height 23
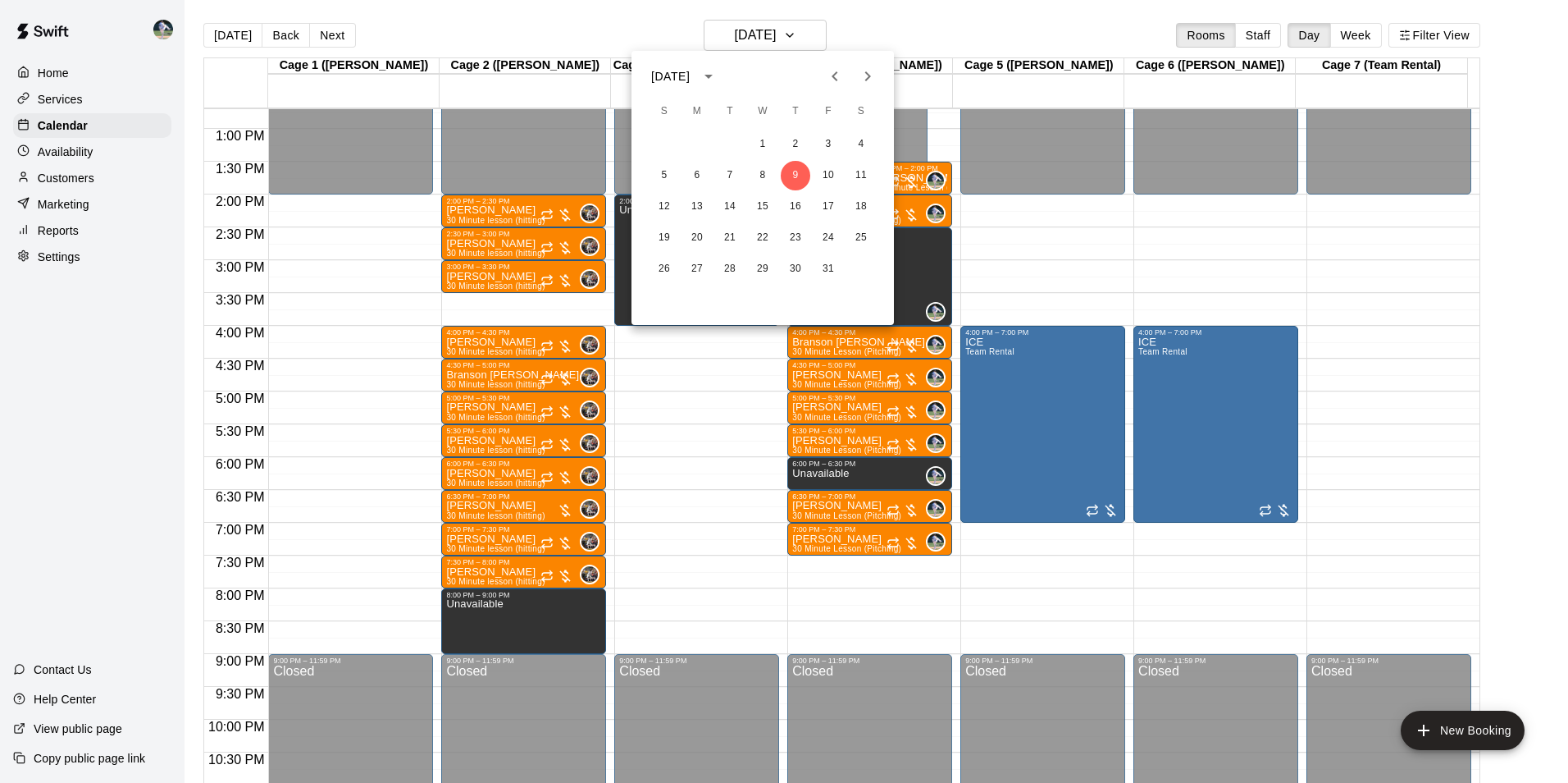
click at [997, 17] on div at bounding box center [784, 391] width 1568 height 783
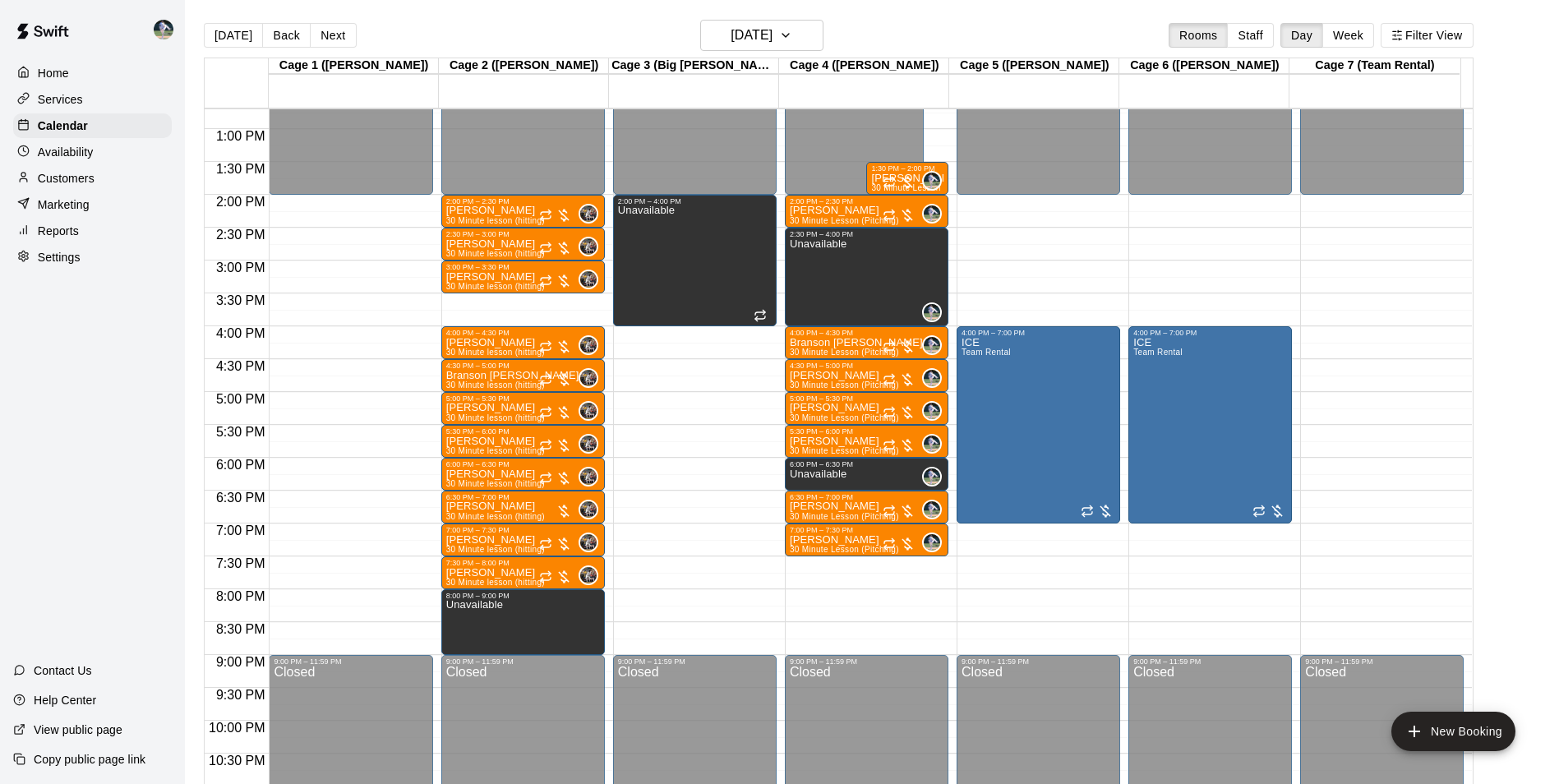
click at [840, 564] on div "12:00 AM – 2:00 PM Closed 2:00 PM – 2:30 PM [PERSON_NAME] 30 Minute Lesson (Pit…" at bounding box center [867, 63] width 164 height 1577
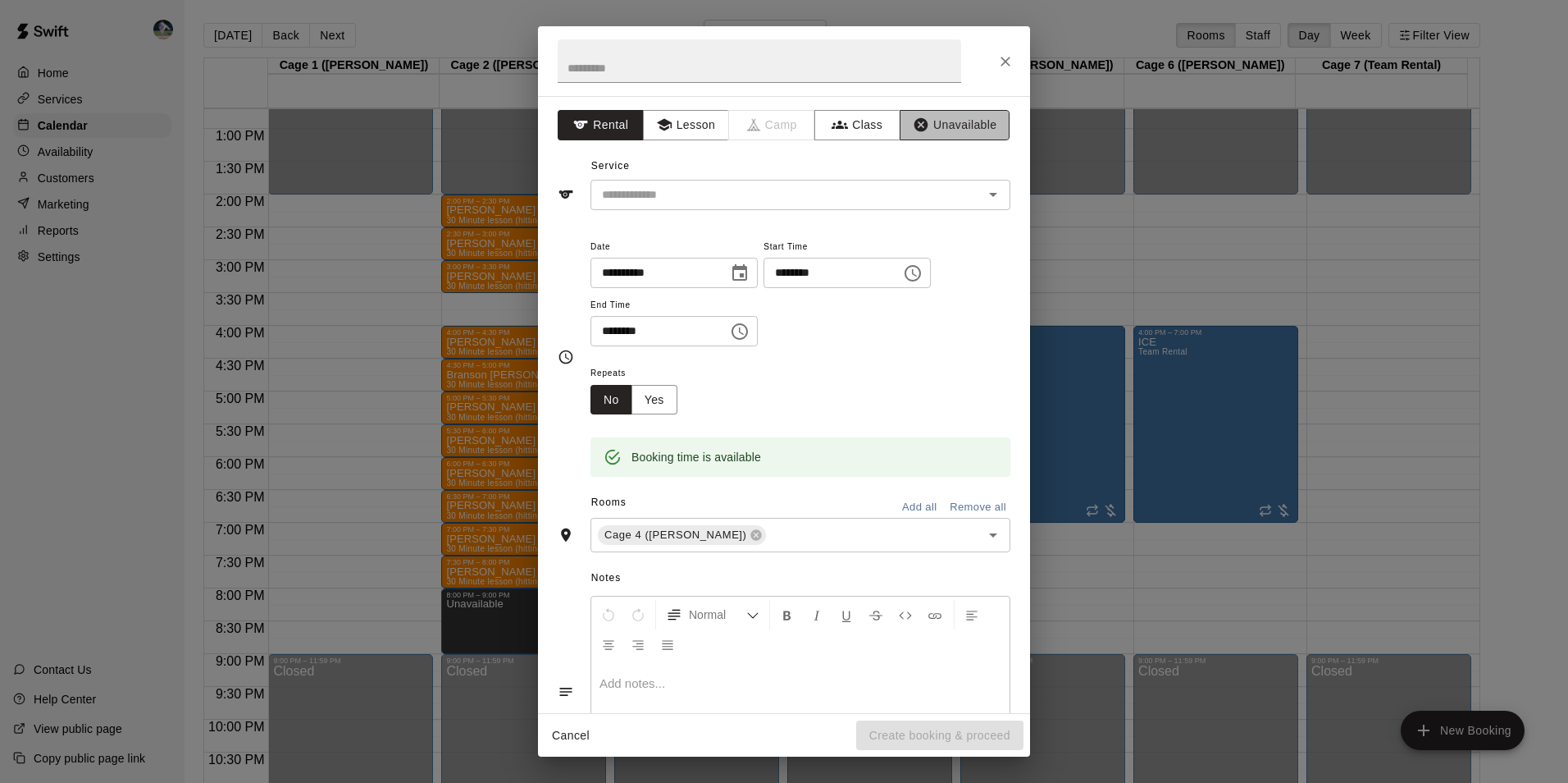
click at [936, 119] on button "Unavailable" at bounding box center [955, 125] width 110 height 30
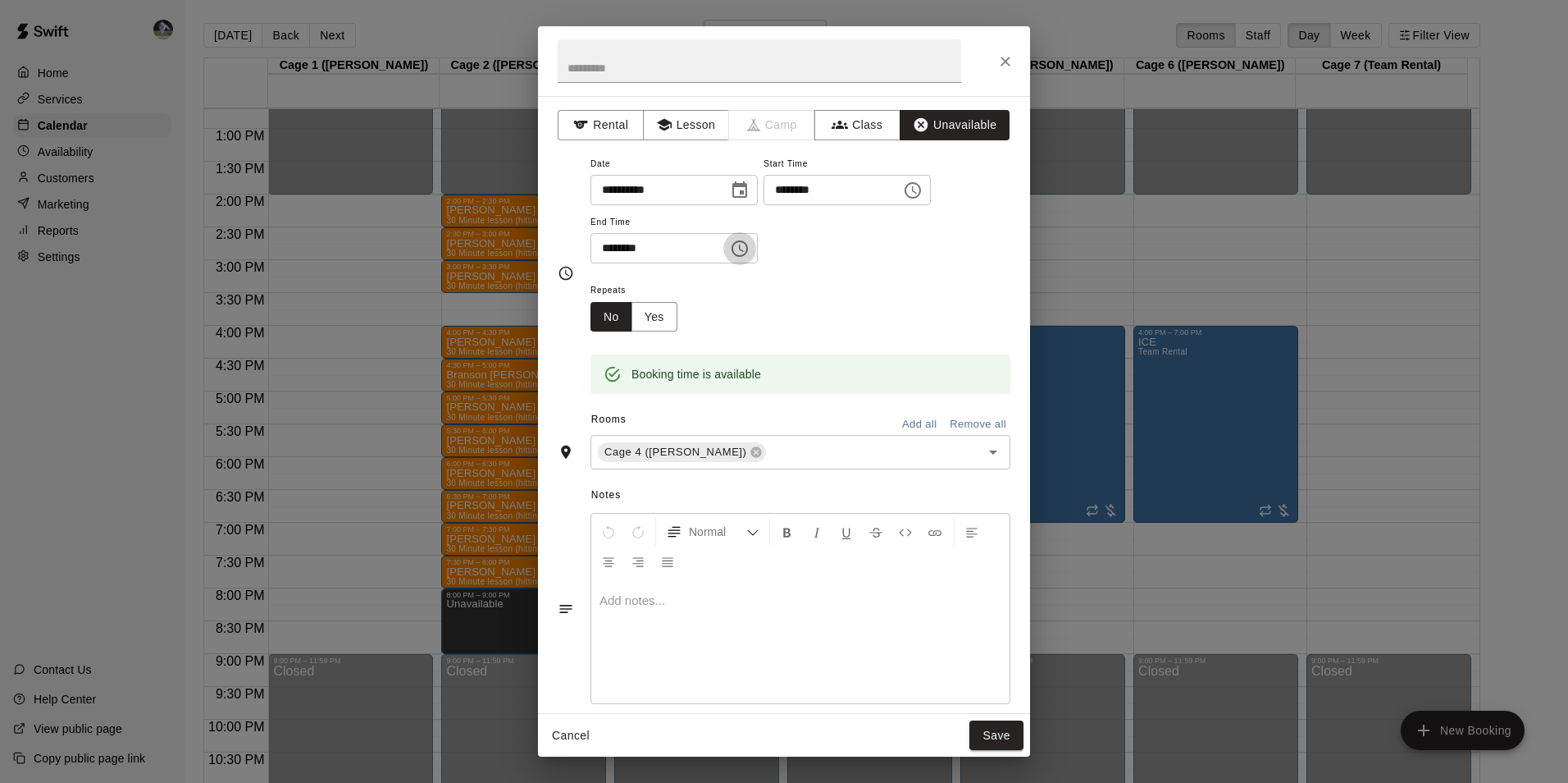
click at [750, 245] on icon "Choose time, selected time is 8:00 PM" at bounding box center [740, 248] width 20 height 20
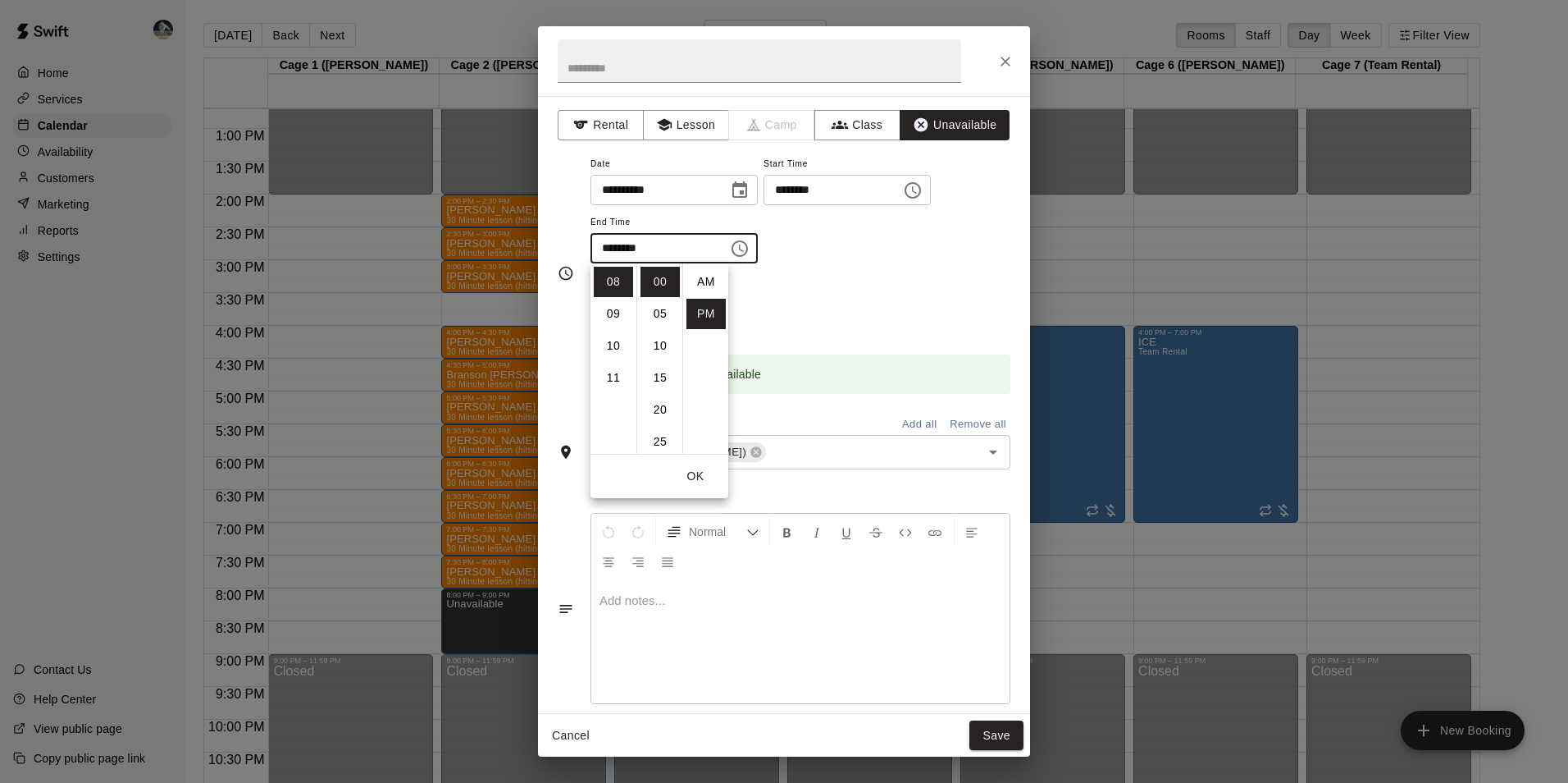
scroll to position [30, 0]
click at [618, 310] on li "09" at bounding box center [613, 313] width 39 height 30
type input "********"
click at [1009, 740] on button "Save" at bounding box center [997, 735] width 54 height 30
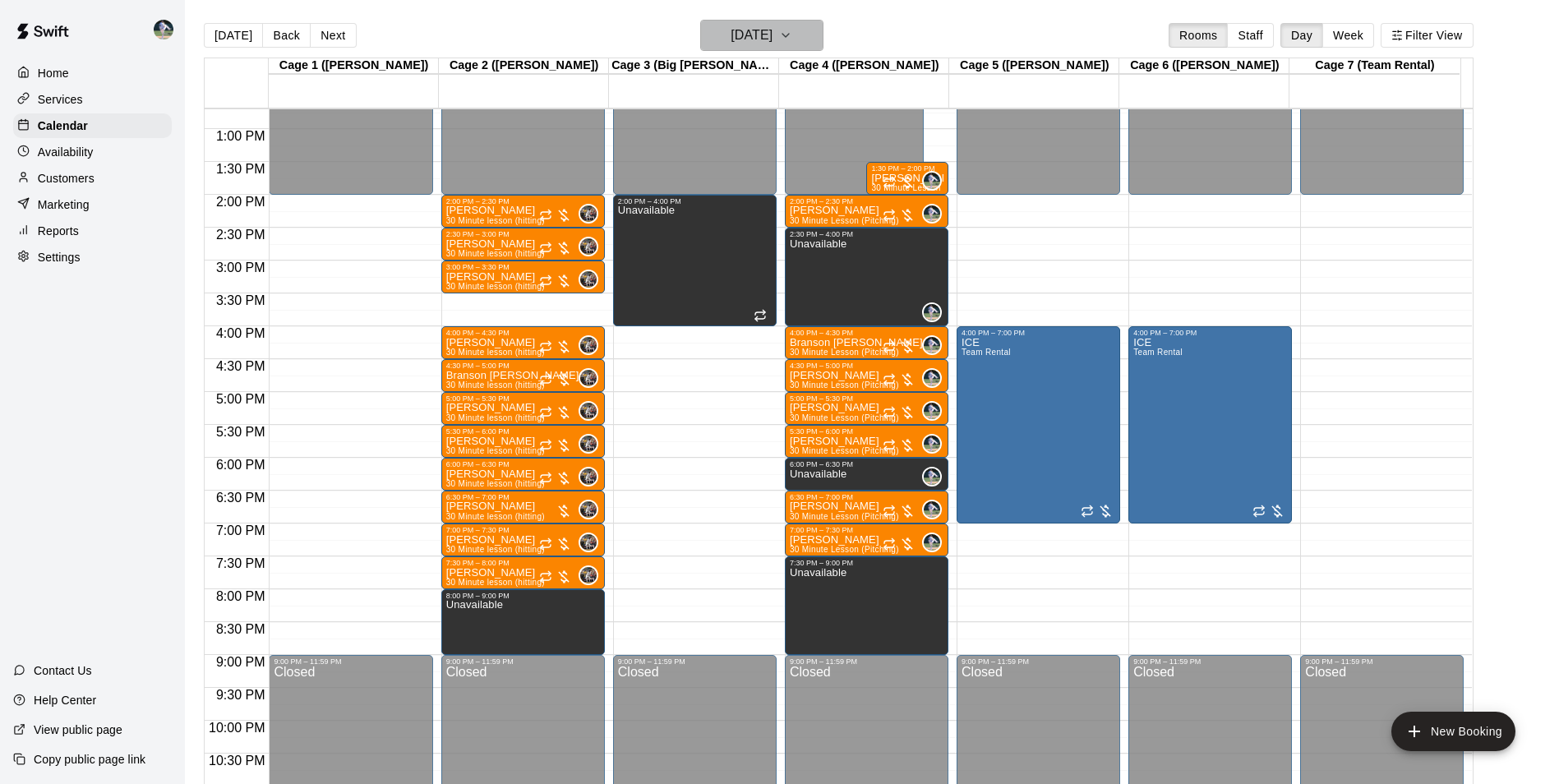
click at [739, 37] on h6 "[DATE]" at bounding box center [751, 35] width 42 height 23
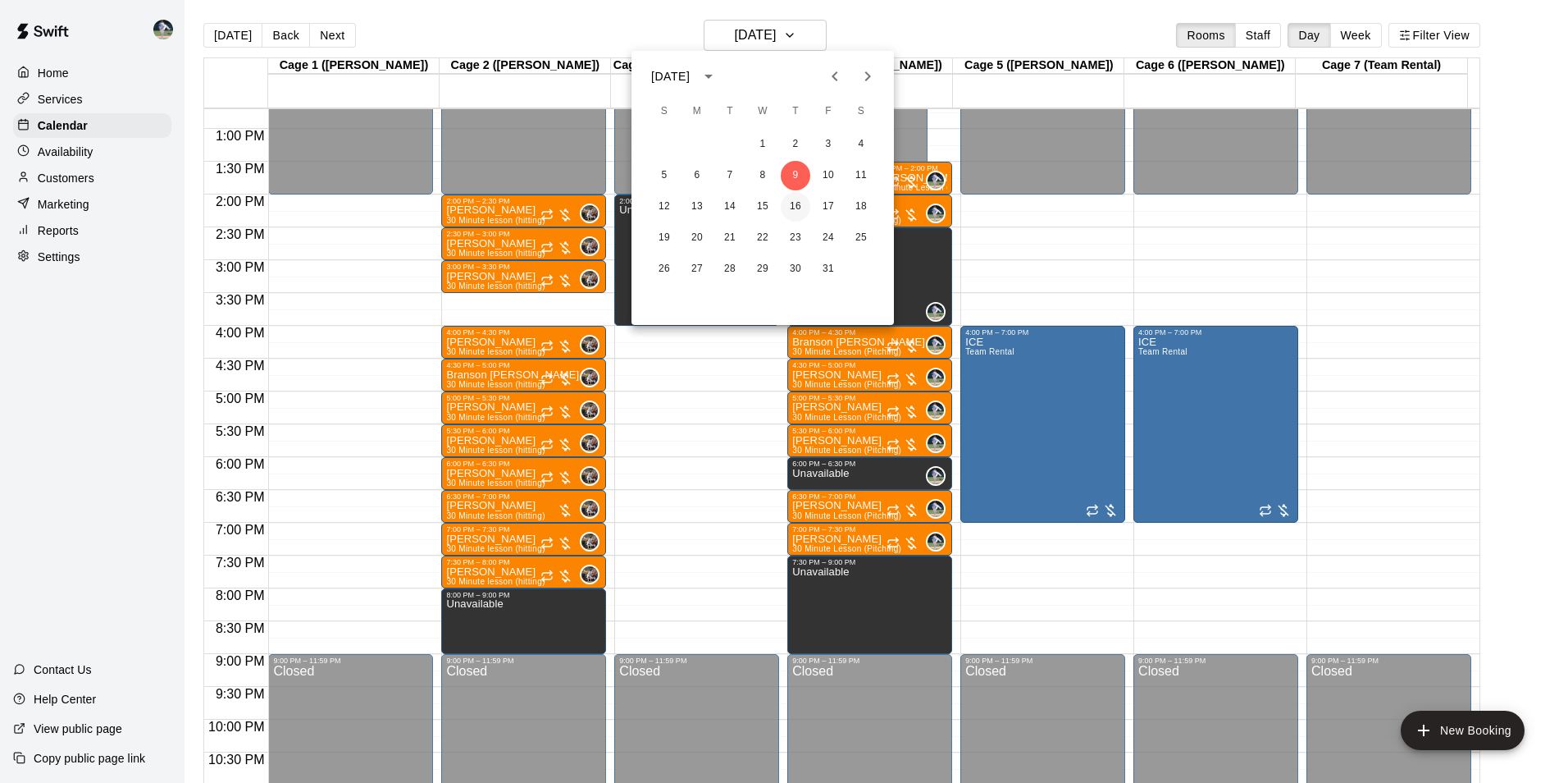
click at [797, 203] on button "16" at bounding box center [796, 207] width 30 height 30
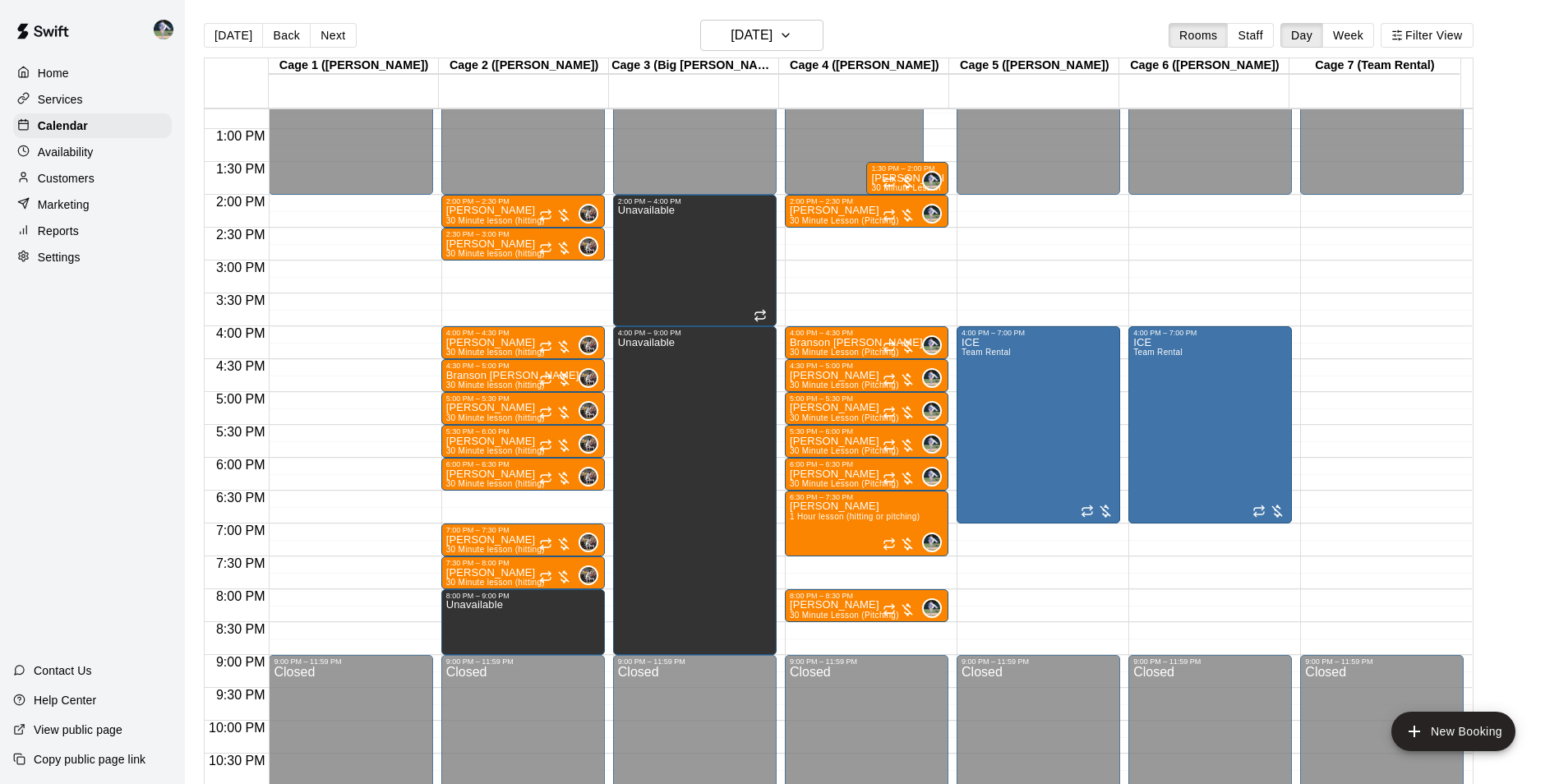
click at [824, 563] on div "12:00 AM – 2:00 PM Closed 2:00 PM – 2:30 PM [PERSON_NAME] 30 Minute Lesson (Pit…" at bounding box center [867, 63] width 164 height 1577
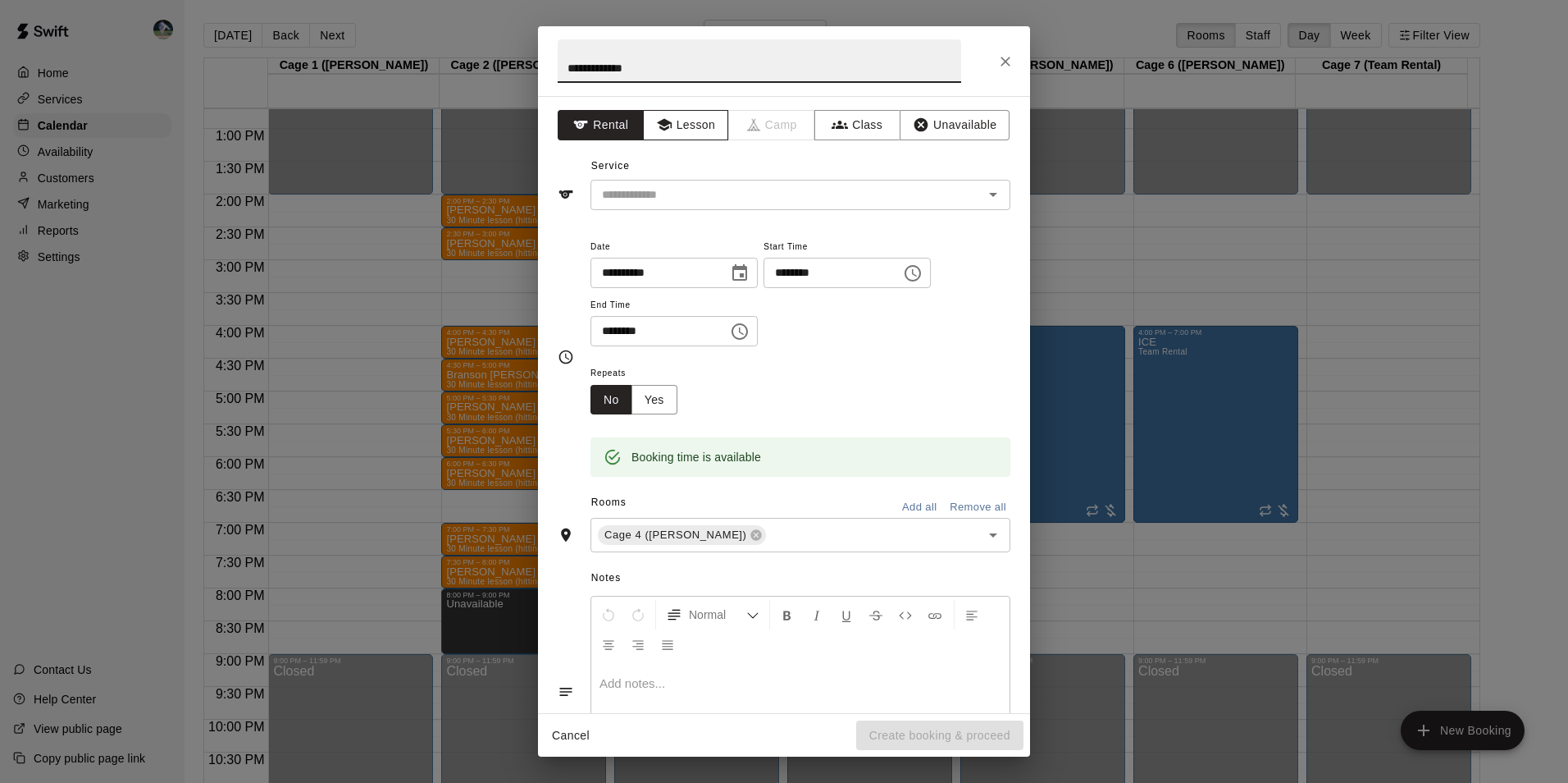
type input "**********"
click at [669, 122] on button "Lesson" at bounding box center [686, 125] width 86 height 30
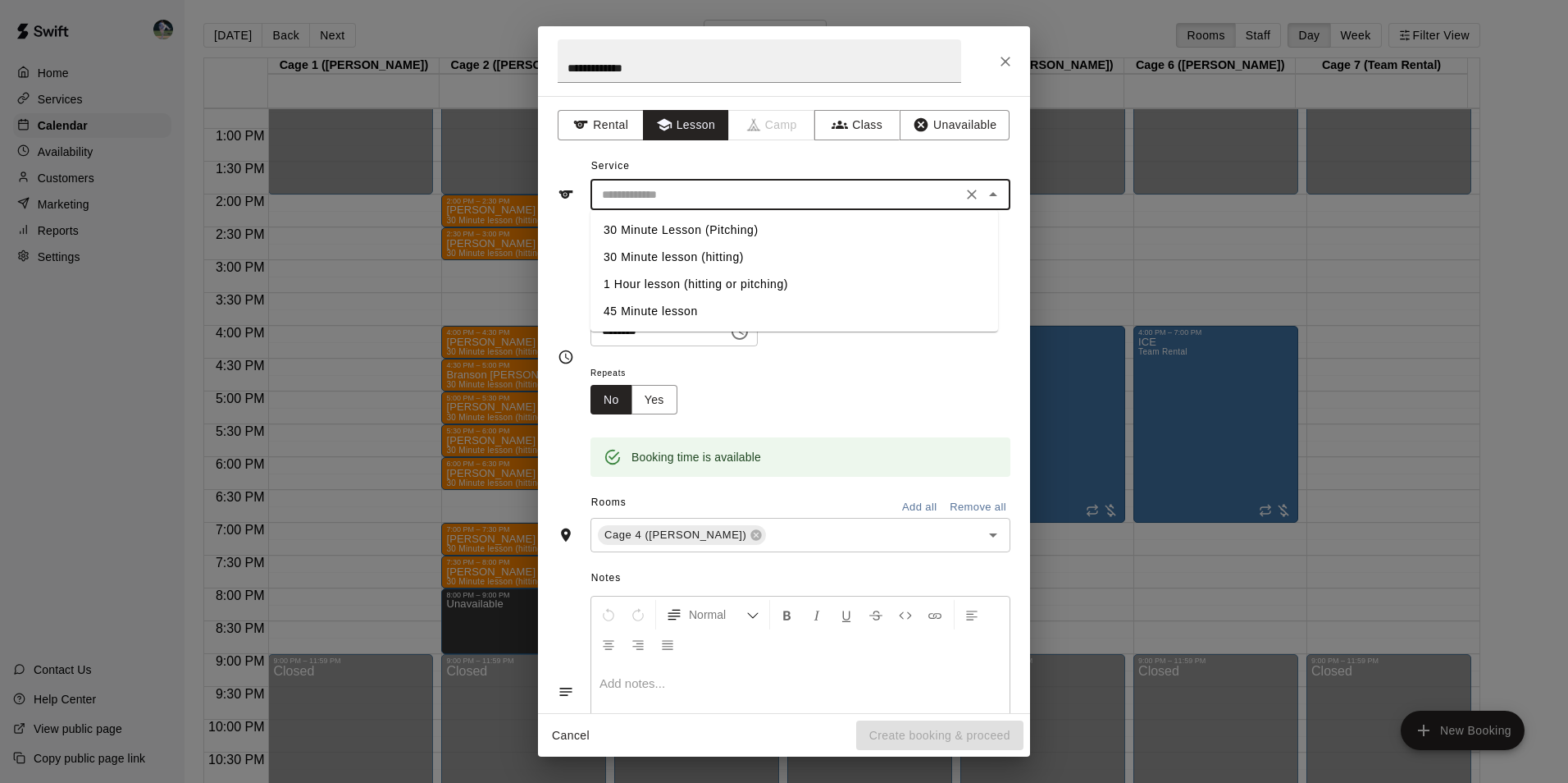
click at [699, 184] on input "text" at bounding box center [776, 195] width 362 height 21
click at [711, 225] on li "30 Minute Lesson (Pitching)" at bounding box center [795, 230] width 408 height 27
type input "**********"
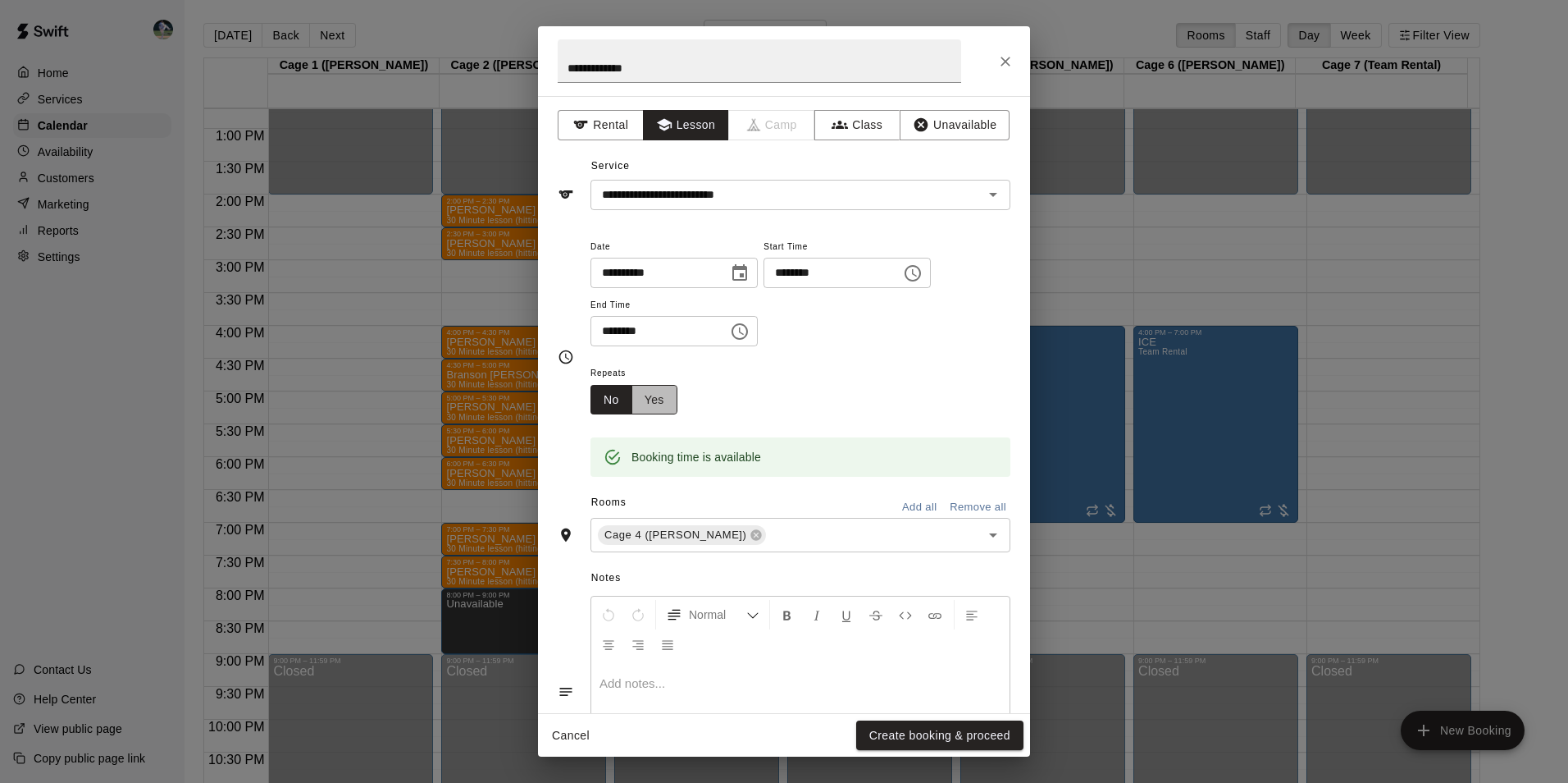
click at [659, 395] on button "Yes" at bounding box center [654, 399] width 46 height 30
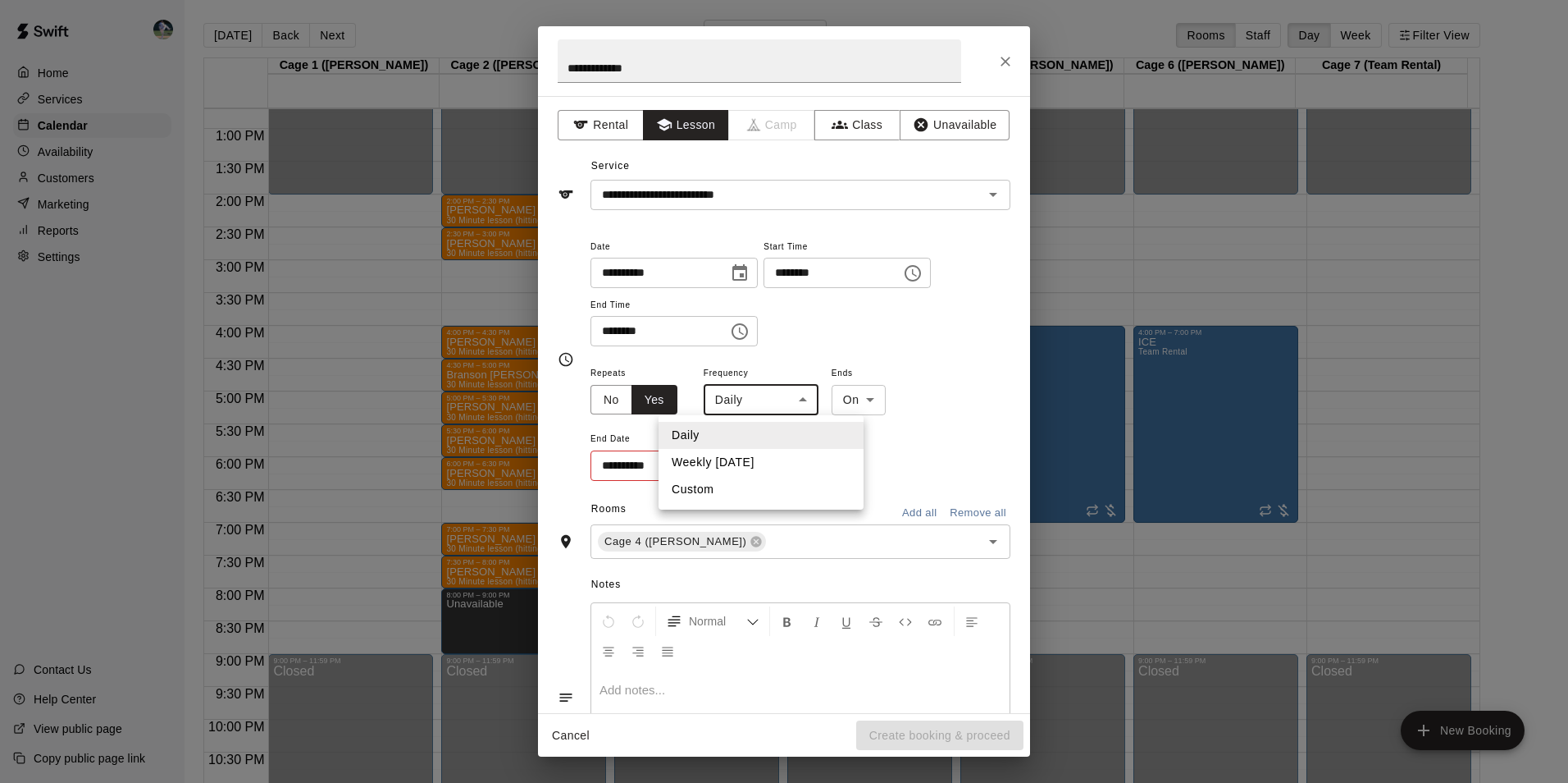
click at [771, 402] on body "Home Services Calendar Availability Customers Marketing Reports Settings Contac…" at bounding box center [784, 404] width 1568 height 809
click at [774, 459] on li "Weekly [DATE]" at bounding box center [760, 462] width 205 height 27
type input "******"
click at [742, 465] on icon "Choose date" at bounding box center [736, 465] width 20 height 20
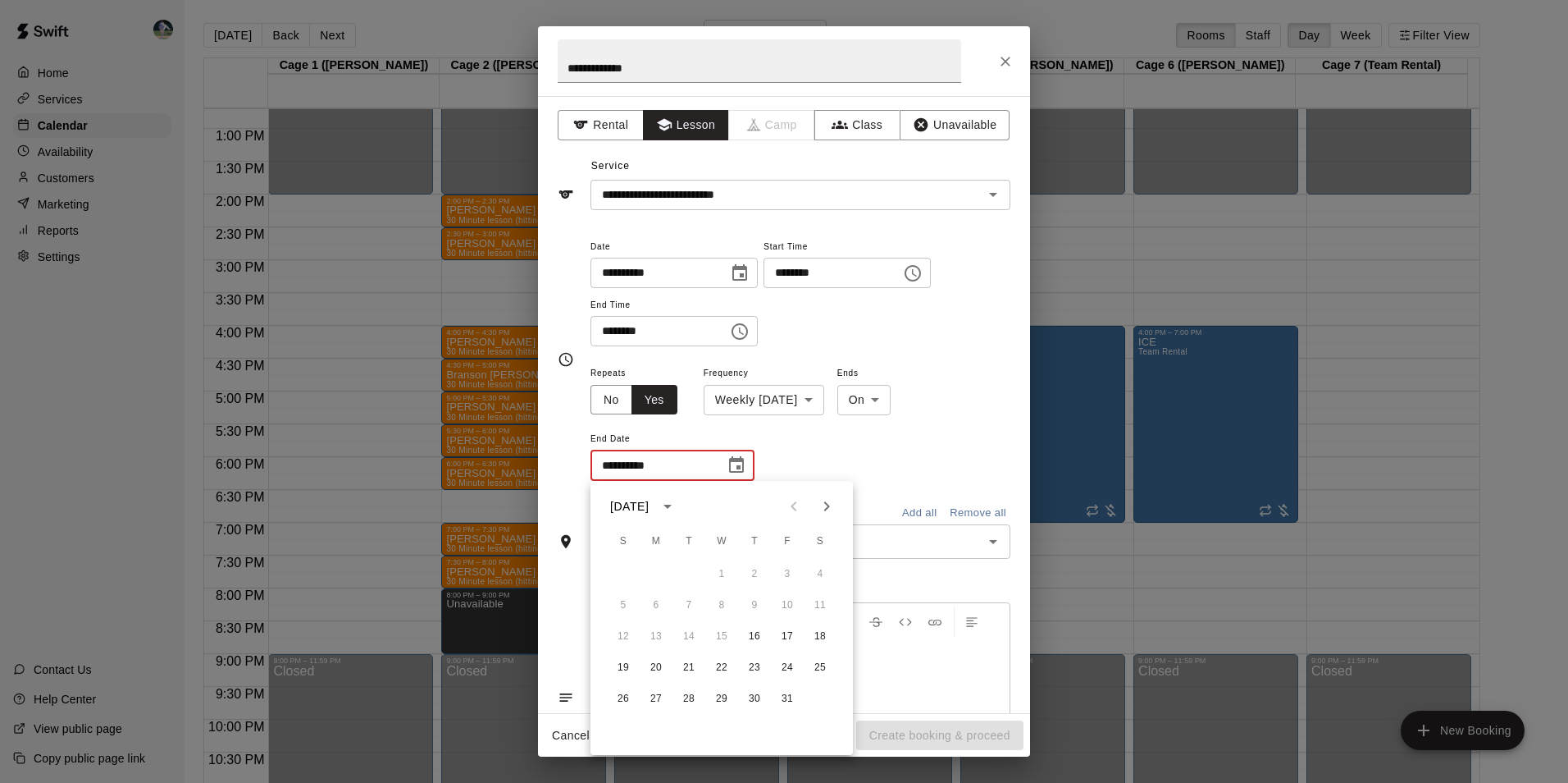
click at [825, 507] on icon "Next month" at bounding box center [827, 506] width 20 height 20
click at [791, 572] on button "2" at bounding box center [787, 574] width 30 height 30
type input "**********"
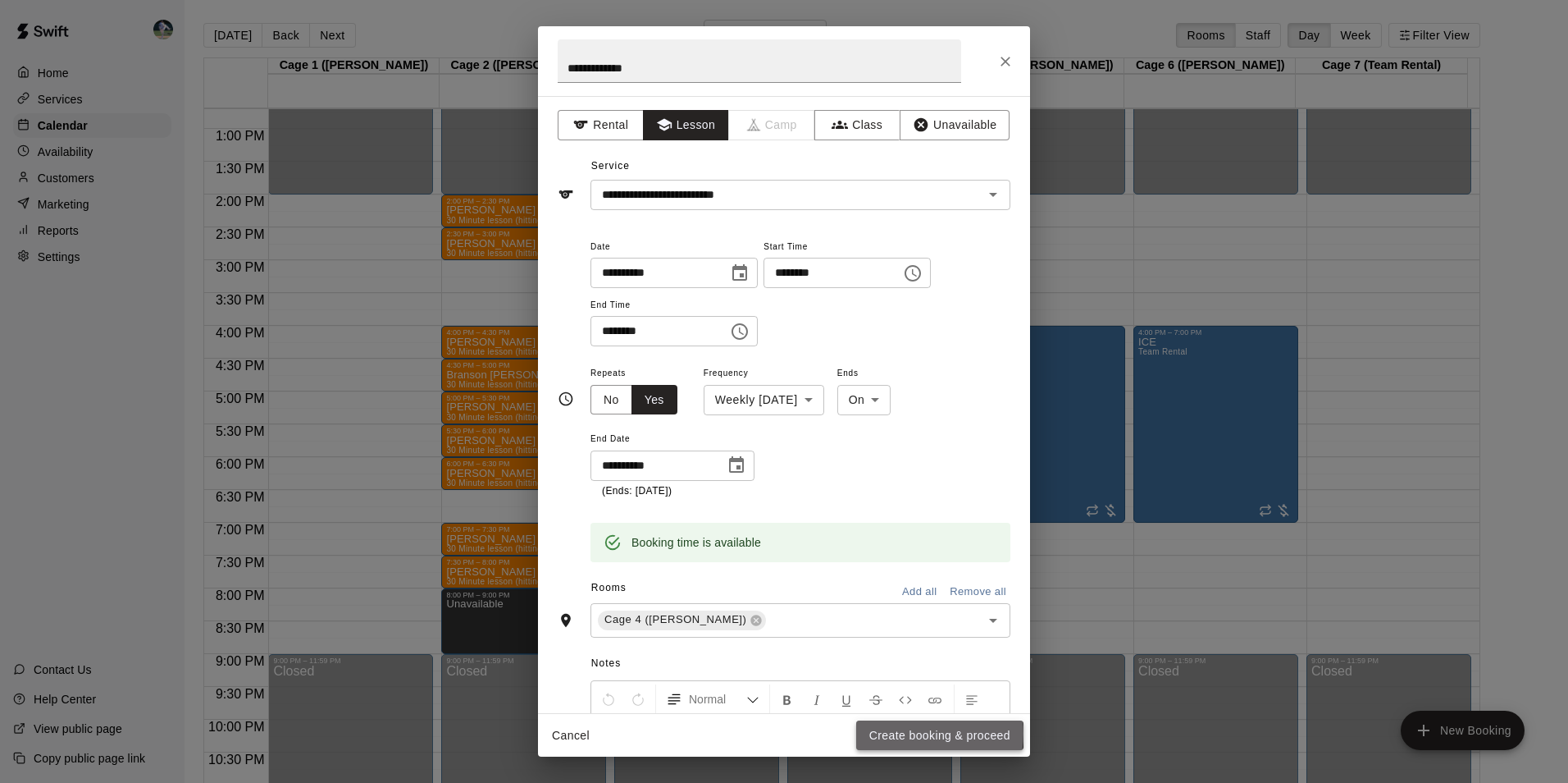
click at [903, 732] on button "Create booking & proceed" at bounding box center [940, 735] width 167 height 30
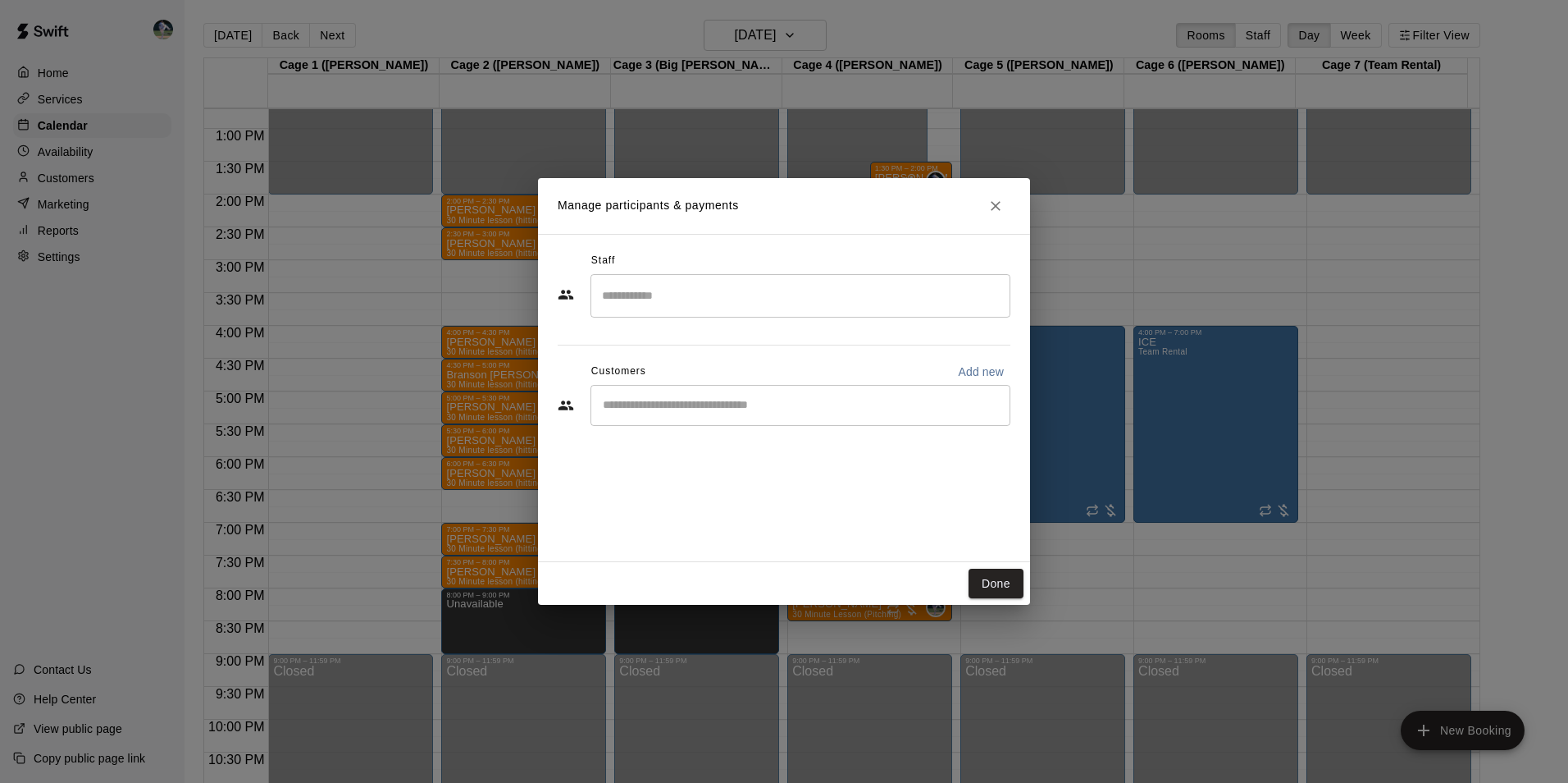
click at [676, 291] on input "Search staff" at bounding box center [799, 296] width 405 height 29
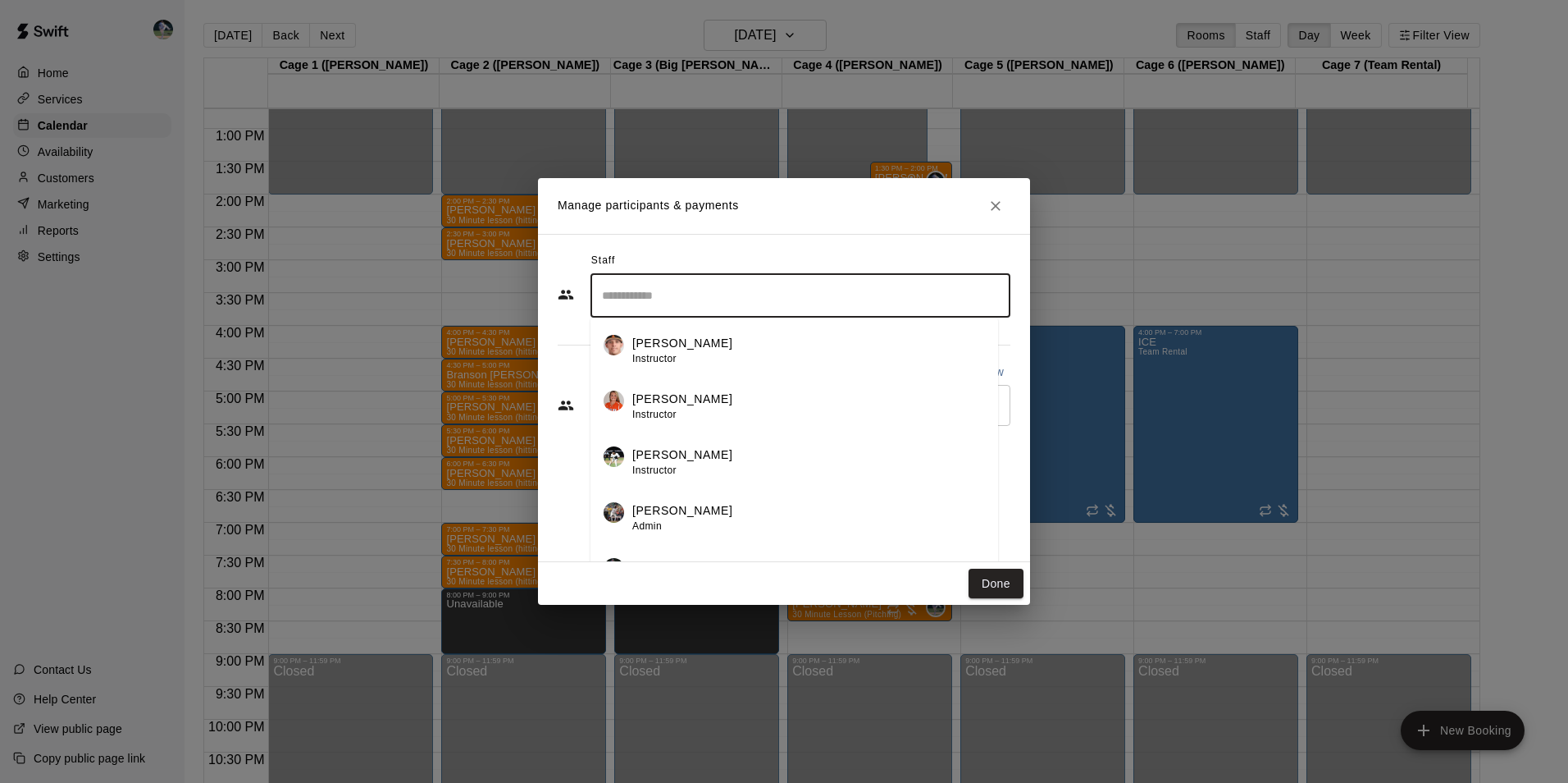
scroll to position [29, 0]
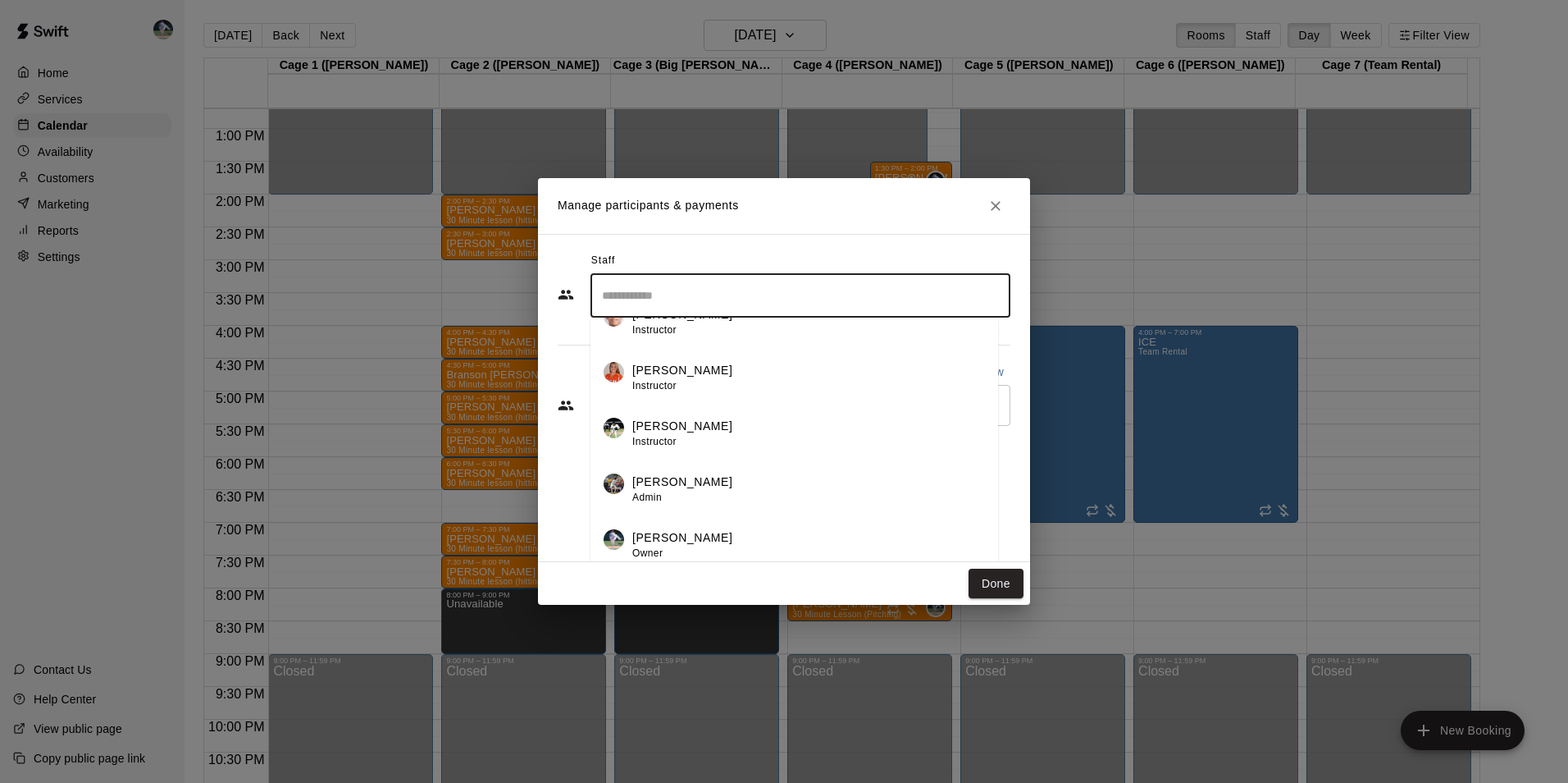
click at [659, 540] on p "[PERSON_NAME]" at bounding box center [682, 538] width 100 height 17
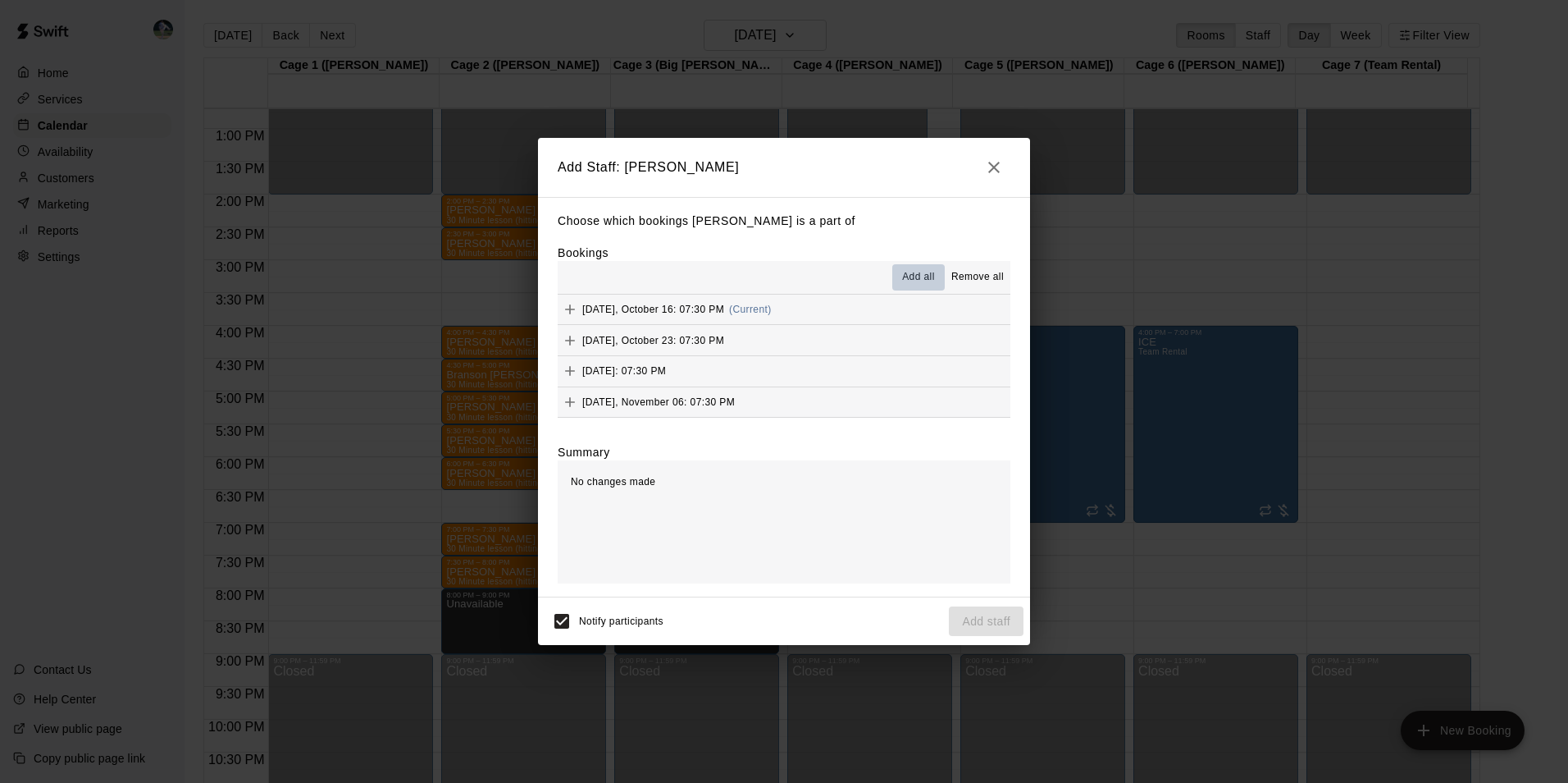
click at [911, 272] on span "Add all" at bounding box center [918, 278] width 33 height 17
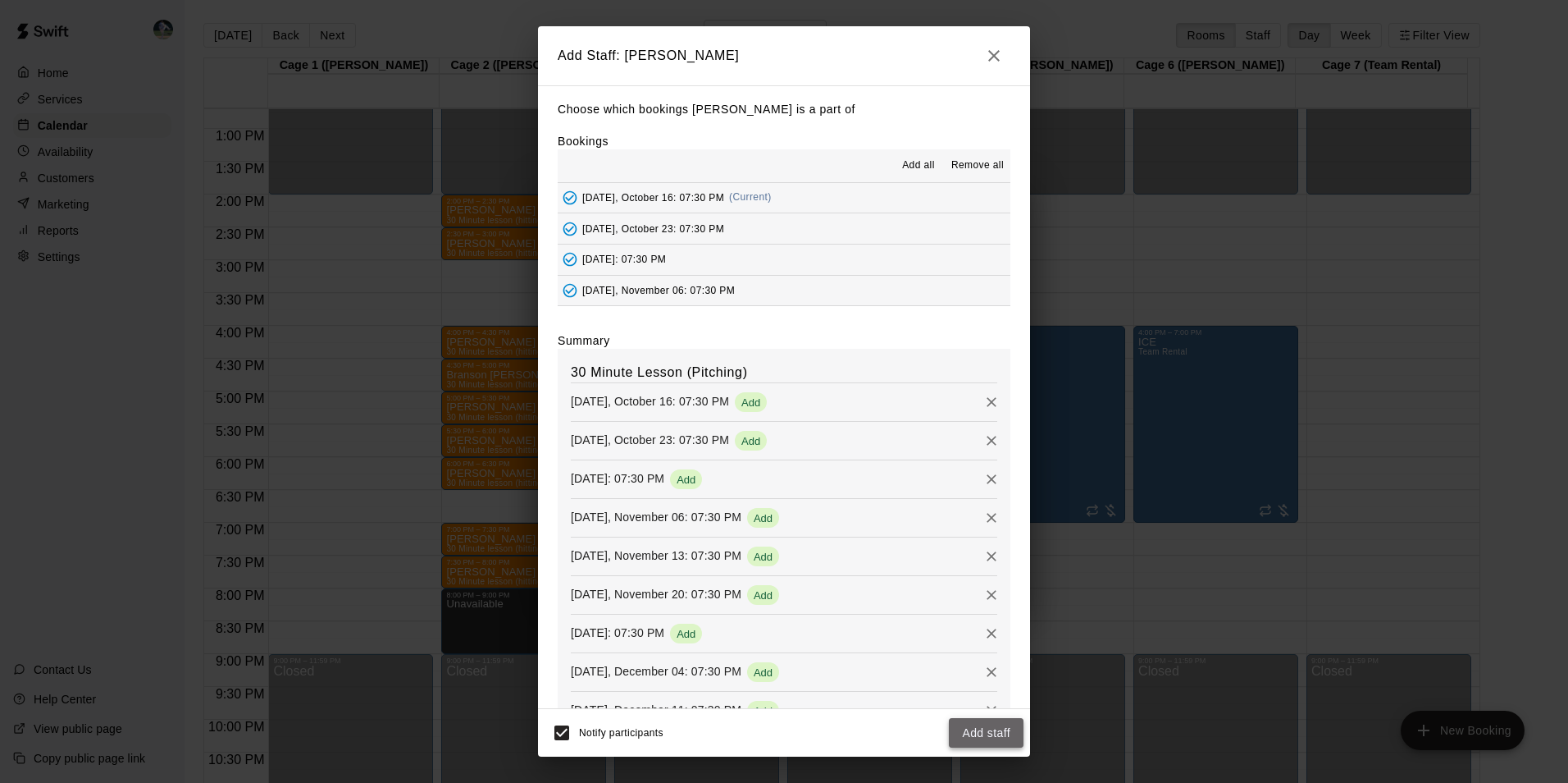
click at [979, 730] on button "Add staff" at bounding box center [986, 733] width 75 height 30
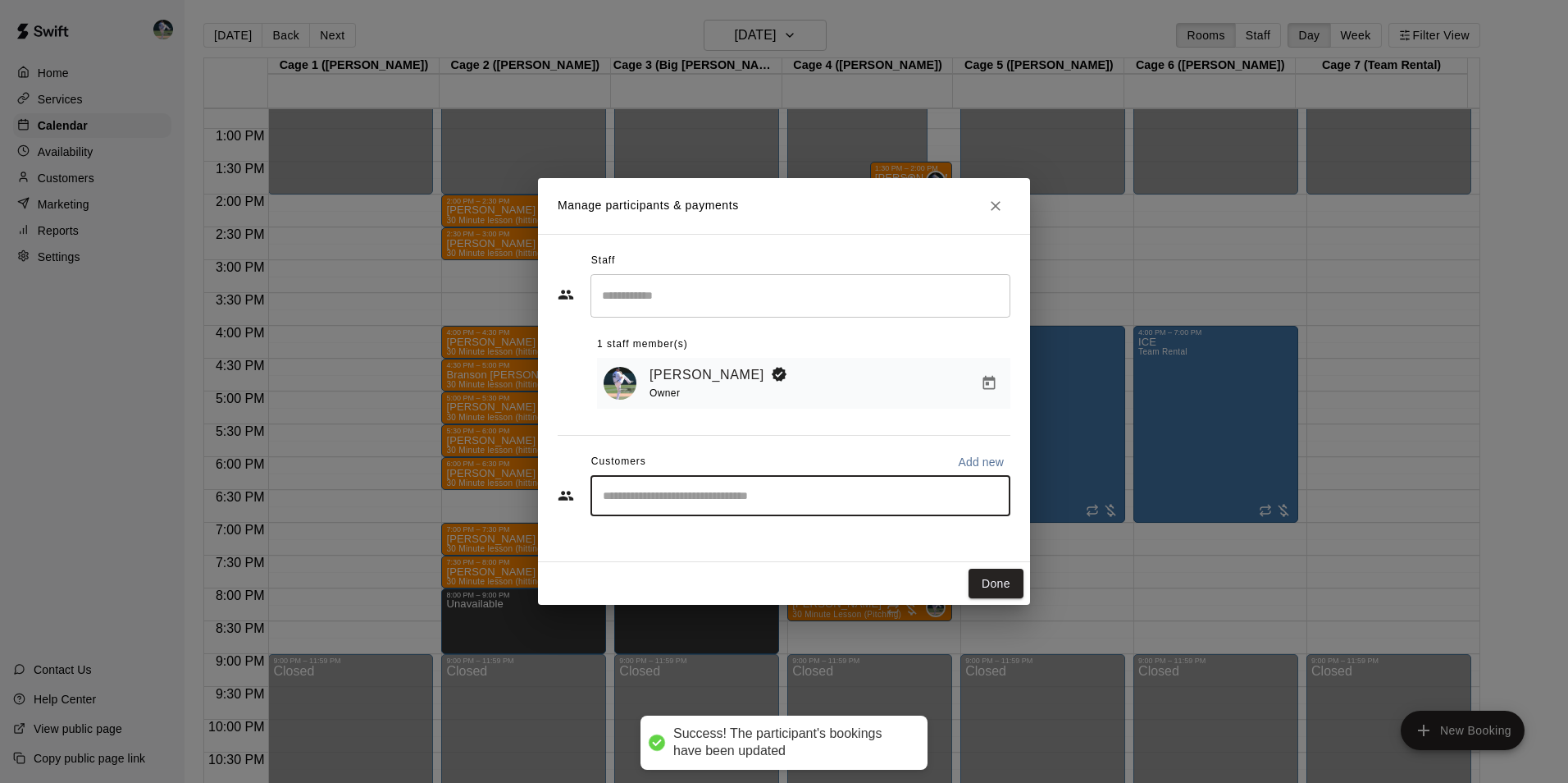
click at [637, 500] on input "Start typing to search customers..." at bounding box center [799, 496] width 405 height 17
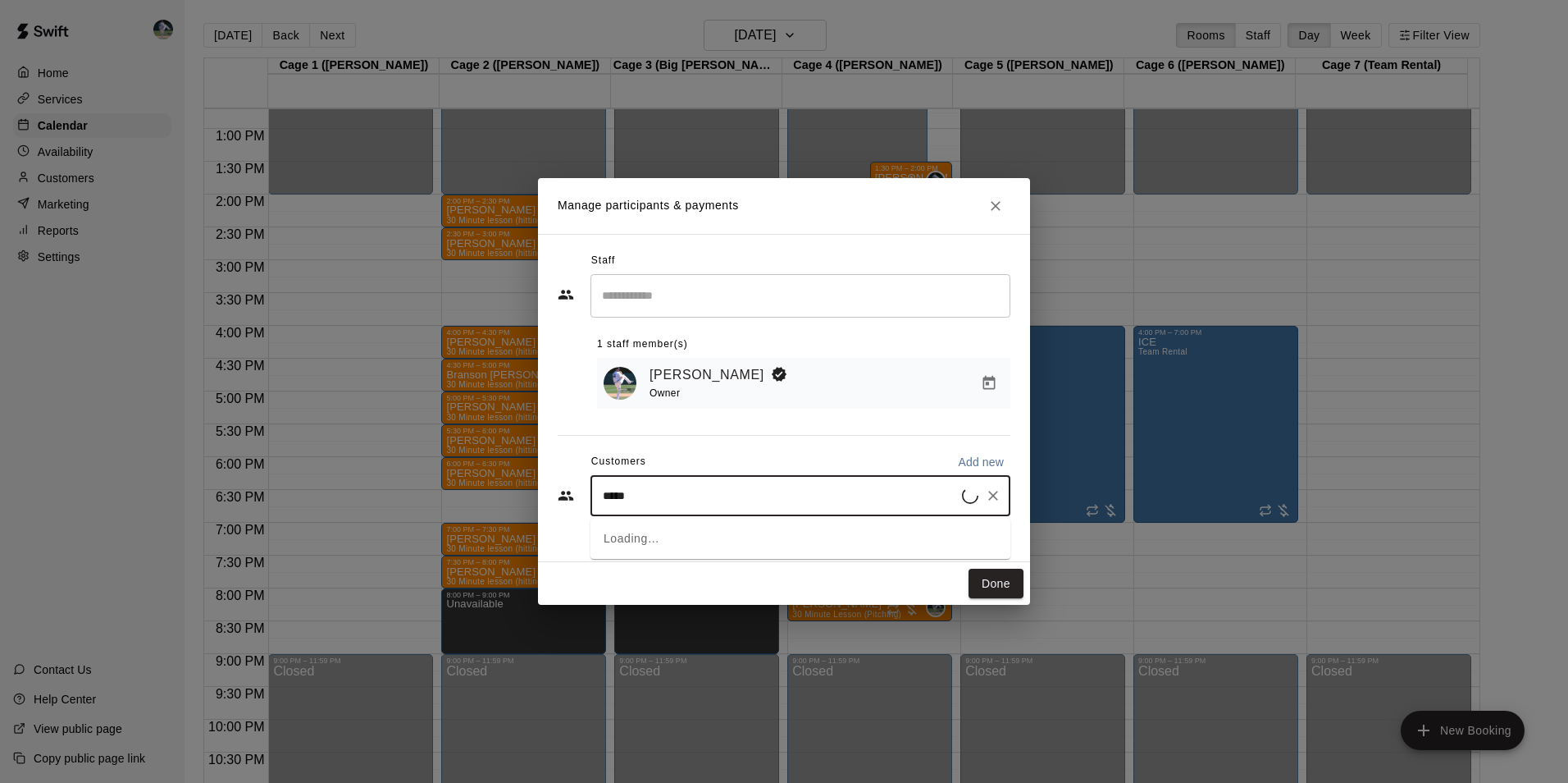
type input "******"
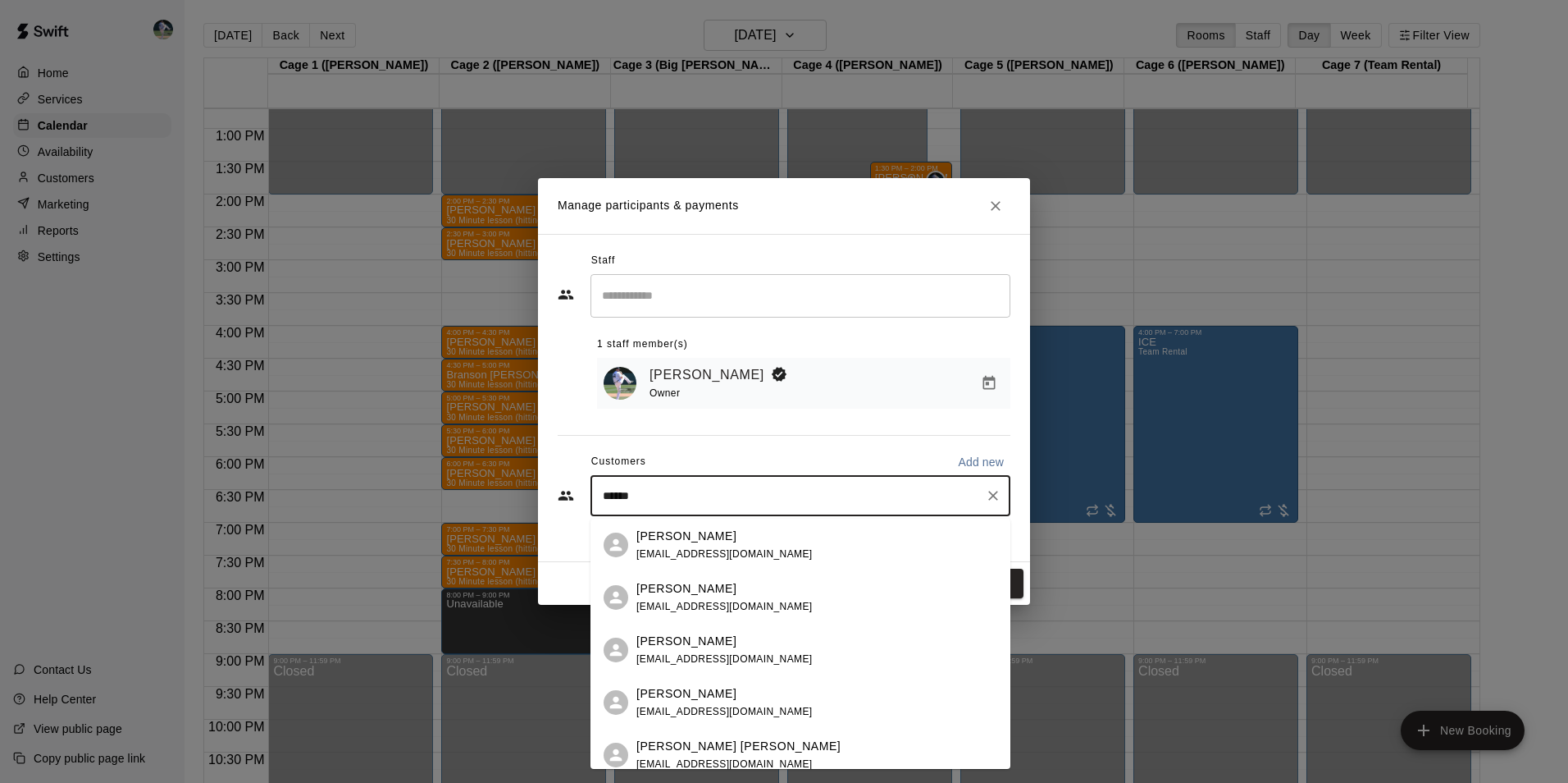
click at [675, 539] on p "[PERSON_NAME]" at bounding box center [686, 536] width 100 height 17
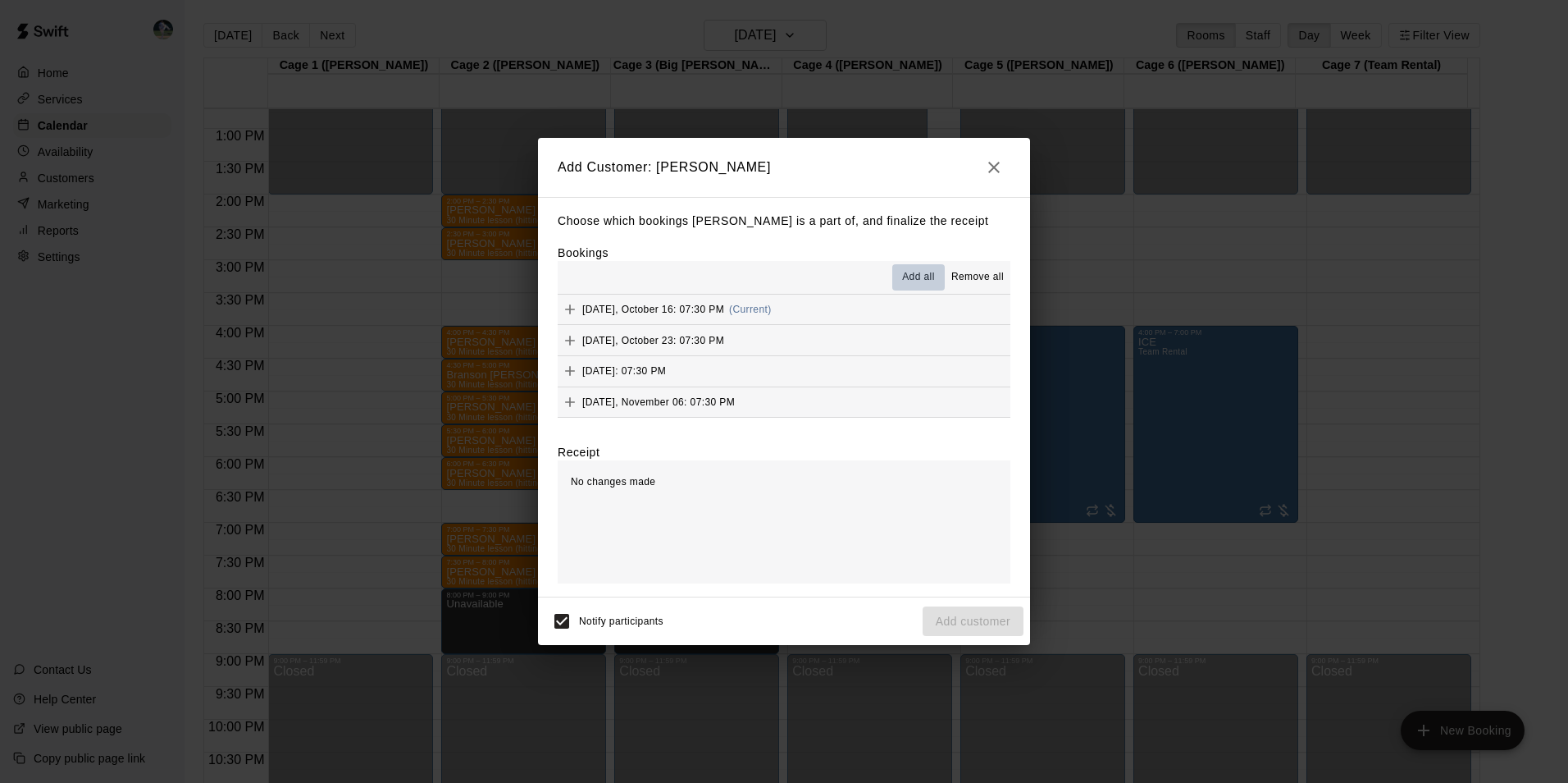
click at [916, 272] on span "Add all" at bounding box center [918, 278] width 33 height 17
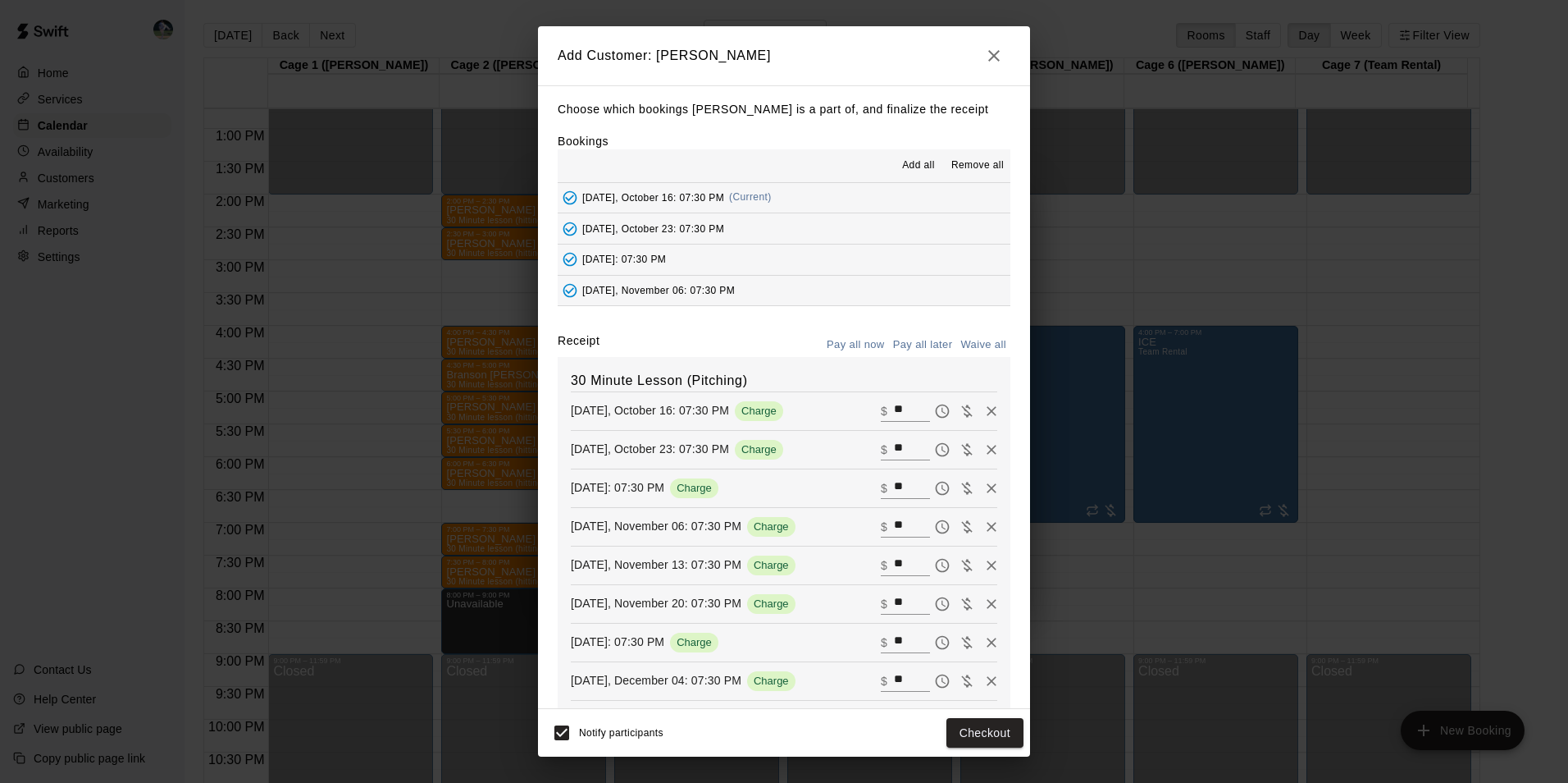
click at [912, 344] on button "Pay all later" at bounding box center [923, 344] width 68 height 25
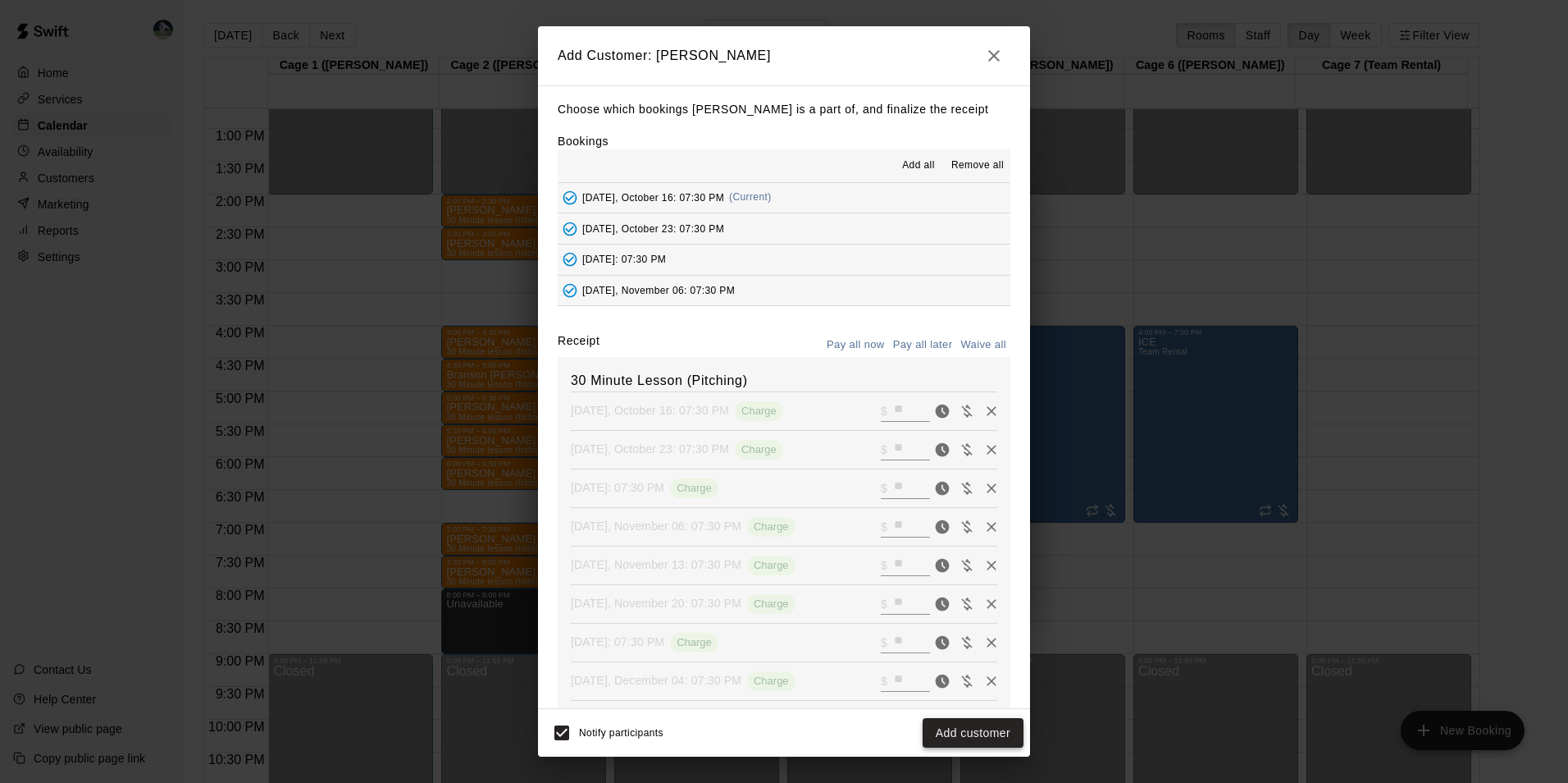
click at [950, 727] on button "Add customer" at bounding box center [973, 733] width 101 height 30
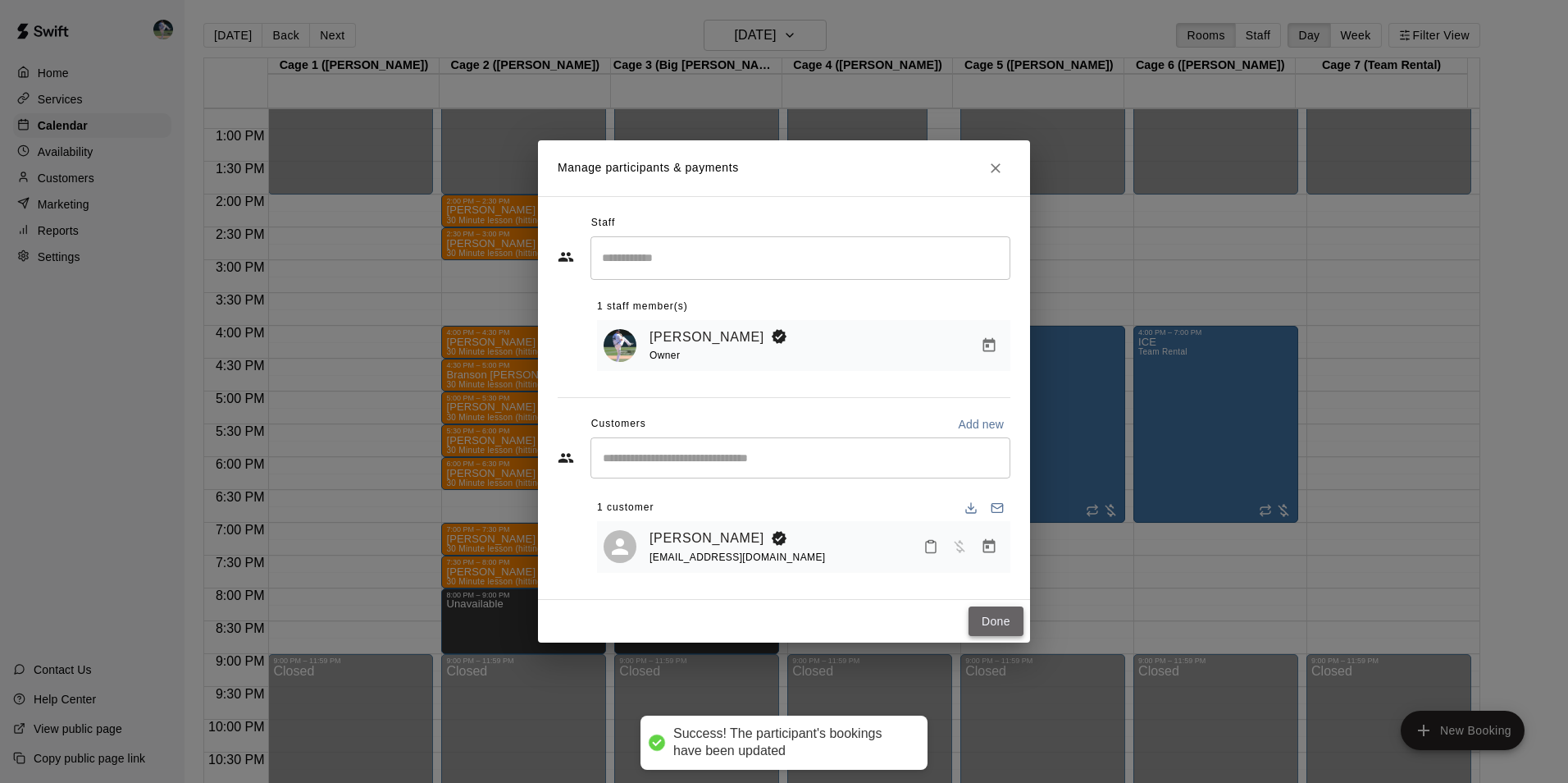
click at [987, 613] on button "Done" at bounding box center [996, 621] width 55 height 30
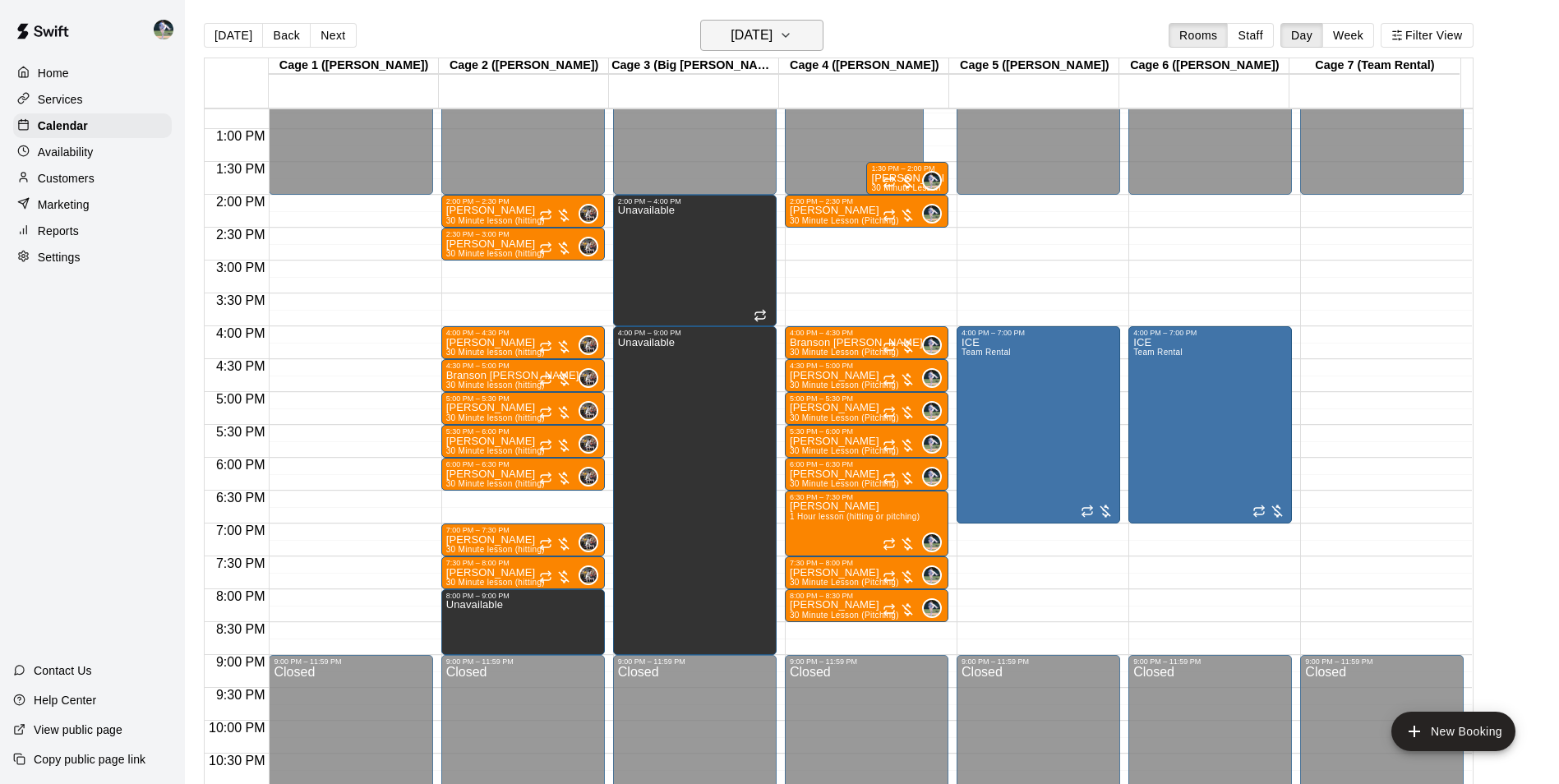
click at [731, 45] on h6 "[DATE]" at bounding box center [751, 35] width 42 height 23
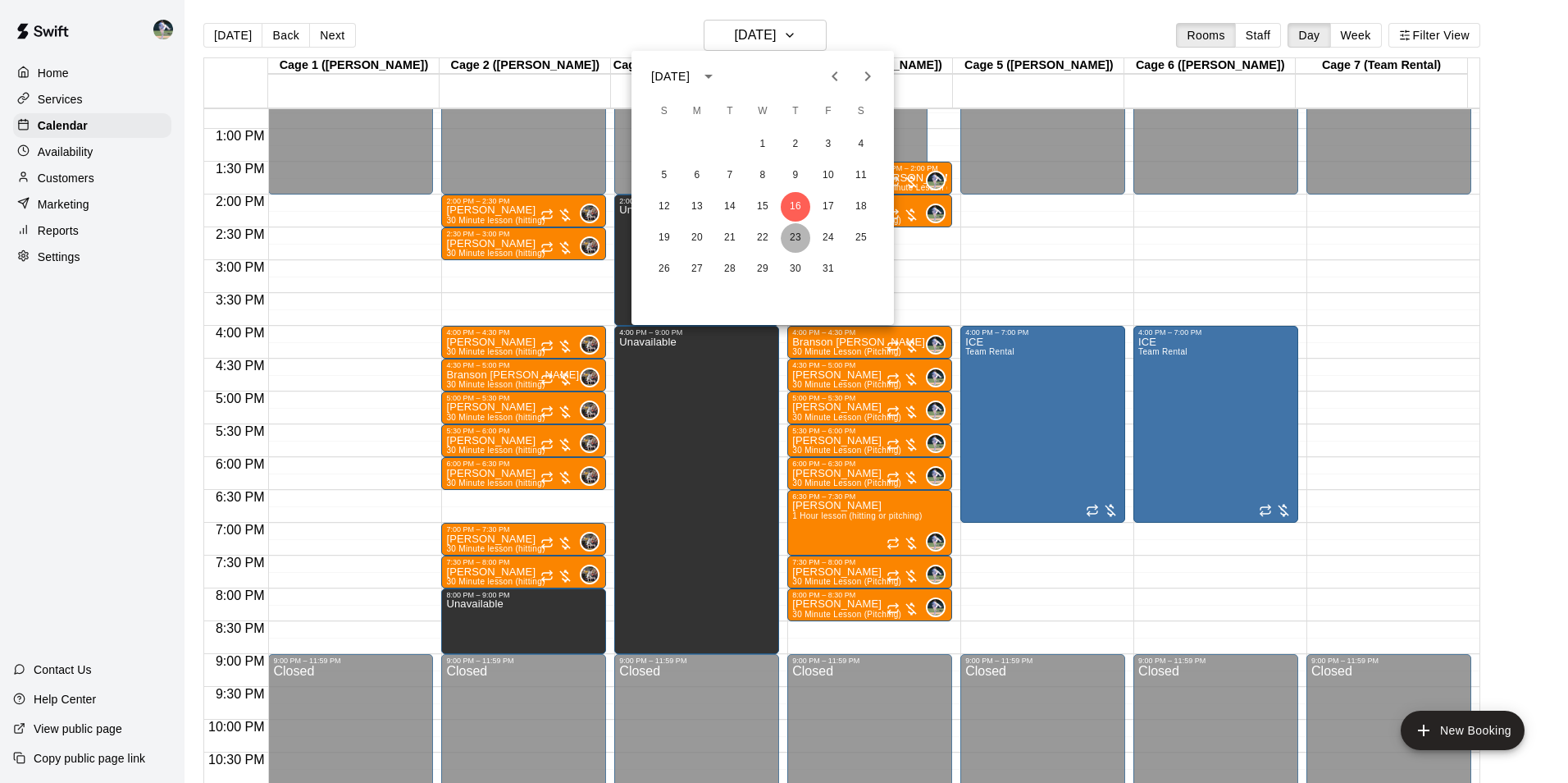
click at [791, 236] on button "23" at bounding box center [796, 239] width 30 height 30
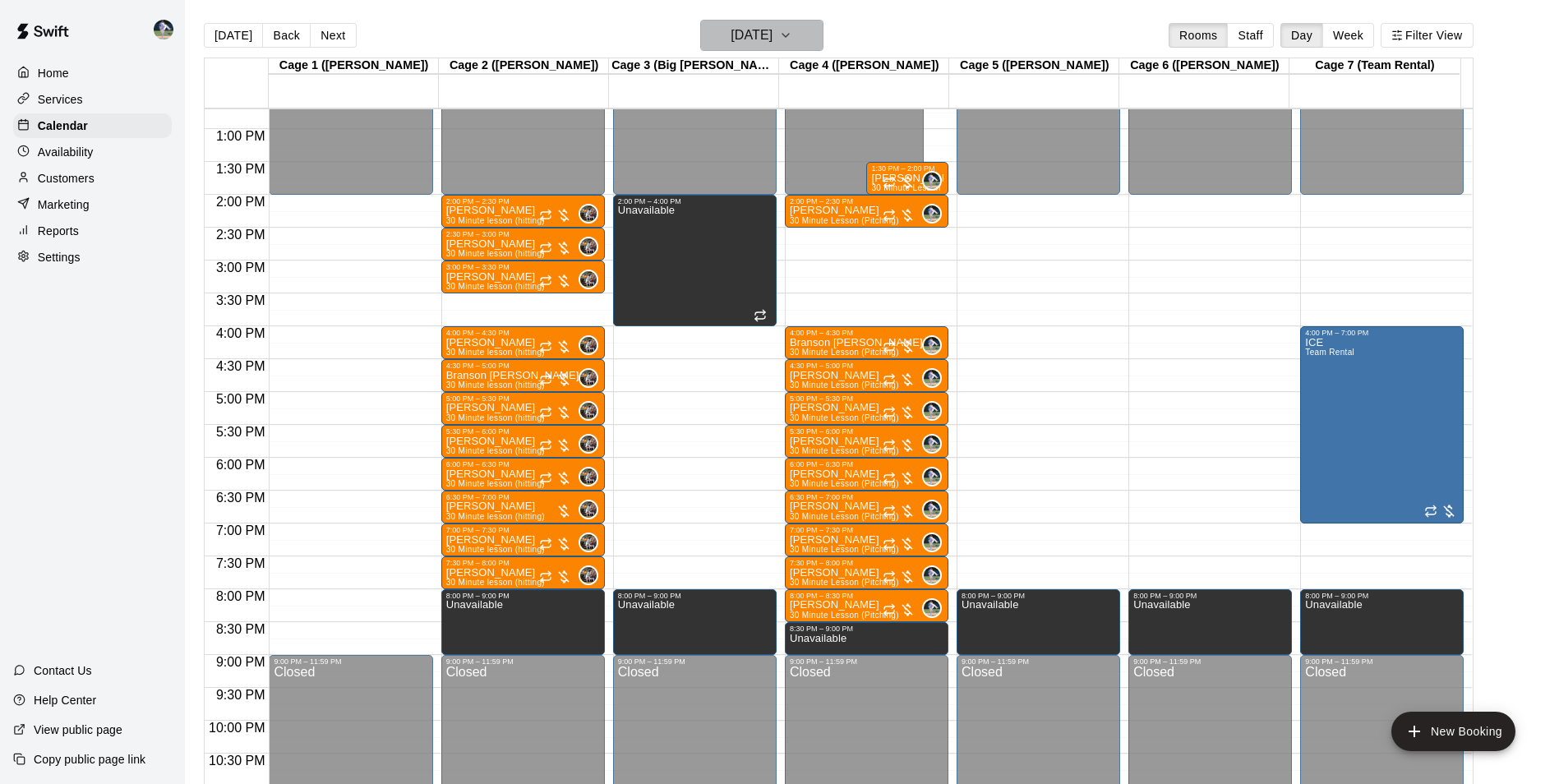
click at [760, 30] on h6 "[DATE]" at bounding box center [751, 35] width 42 height 23
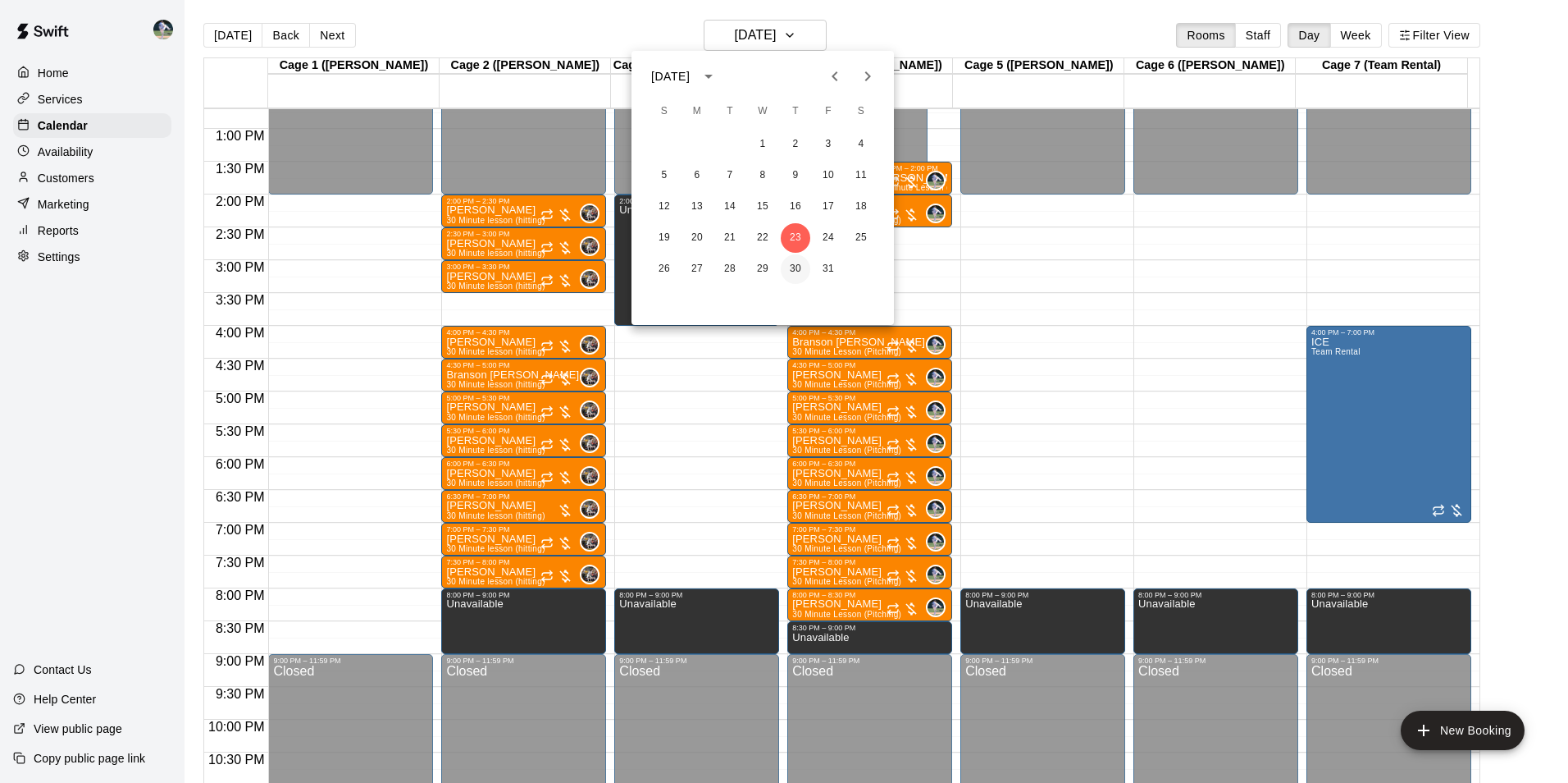
click at [796, 261] on button "30" at bounding box center [796, 269] width 30 height 30
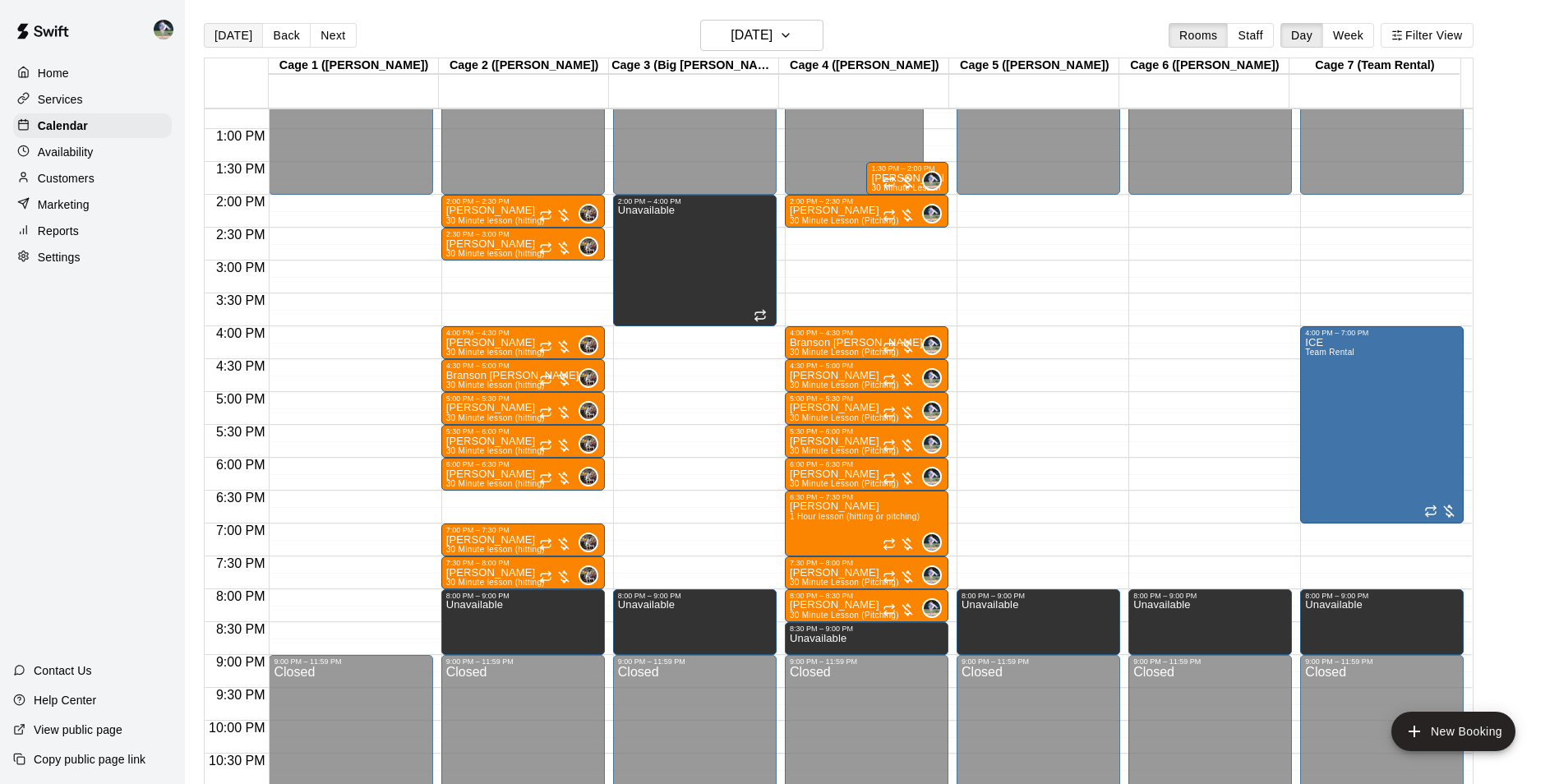
click at [240, 30] on button "[DATE]" at bounding box center [233, 36] width 59 height 24
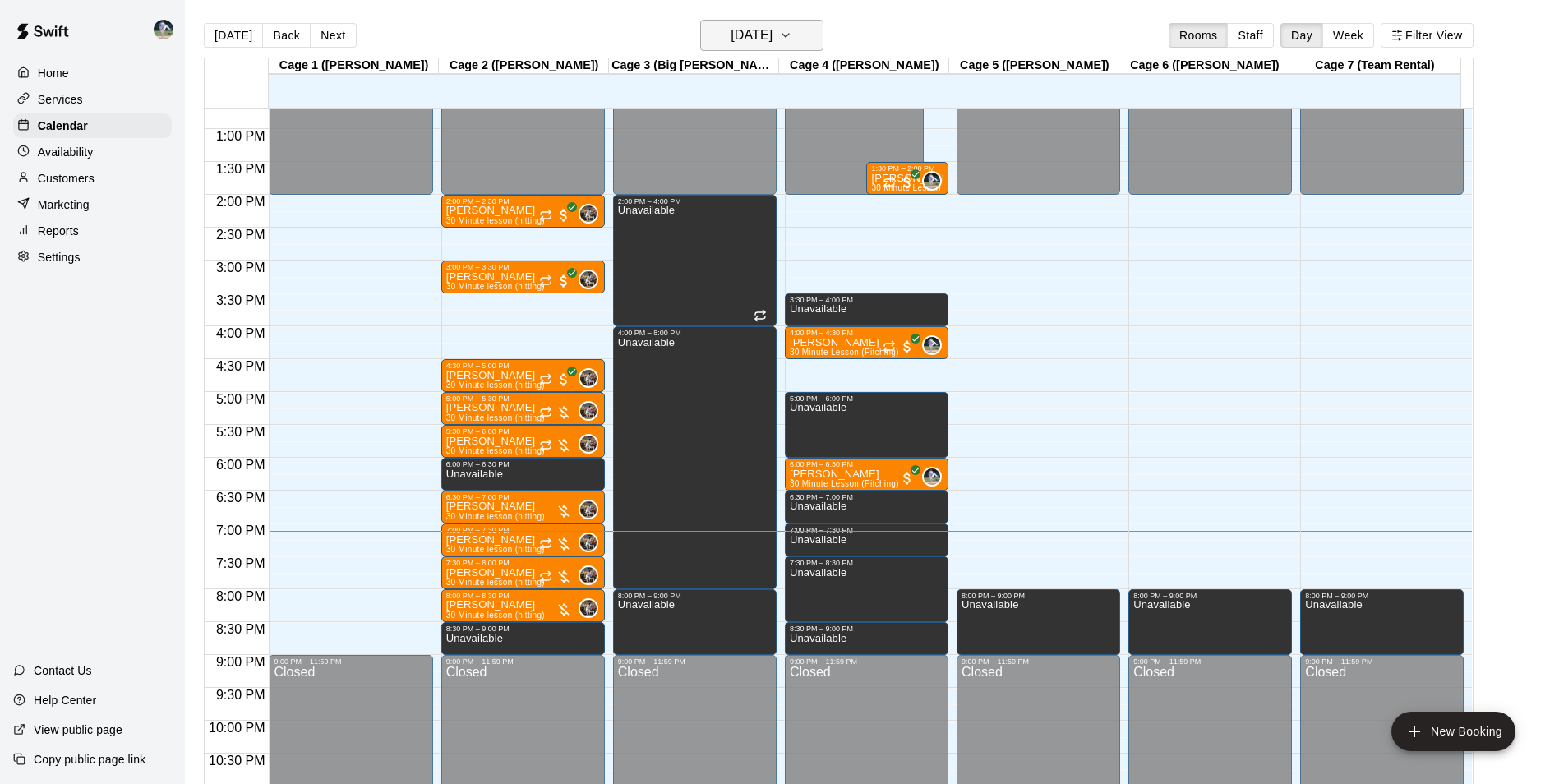
click at [733, 37] on h6 "[DATE]" at bounding box center [751, 35] width 42 height 23
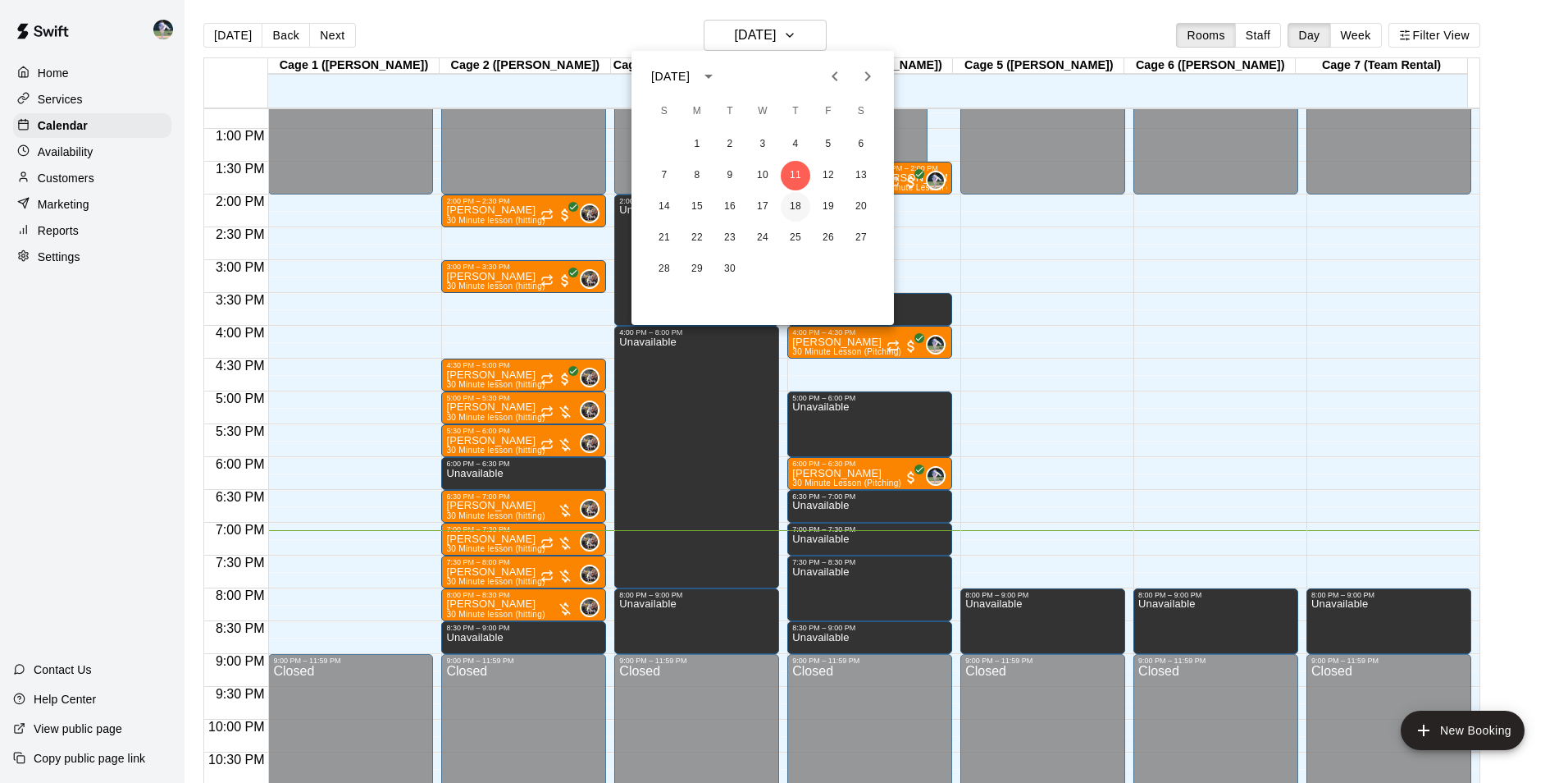
click at [798, 205] on button "18" at bounding box center [796, 207] width 30 height 30
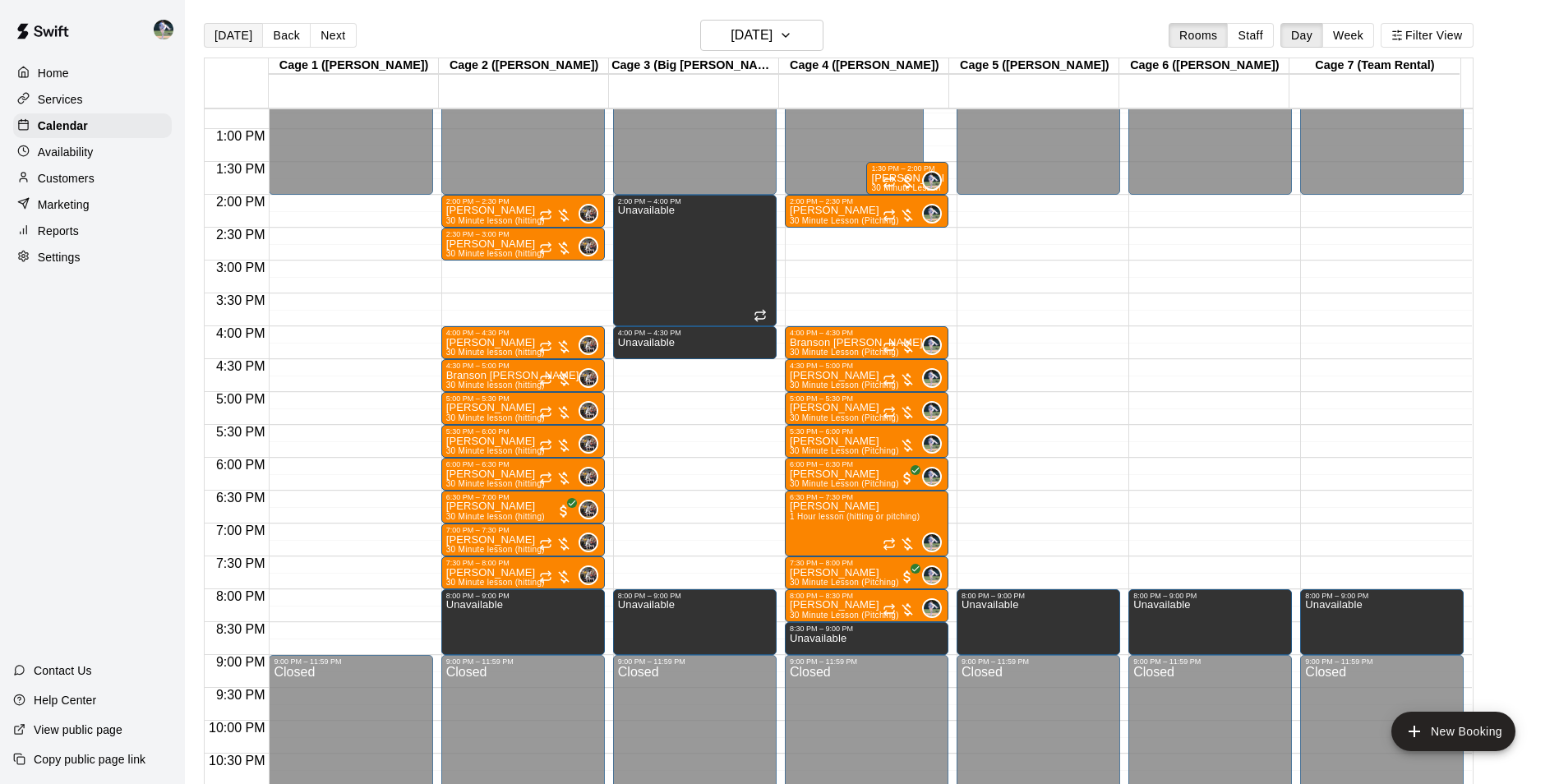
click at [243, 29] on button "[DATE]" at bounding box center [233, 36] width 59 height 24
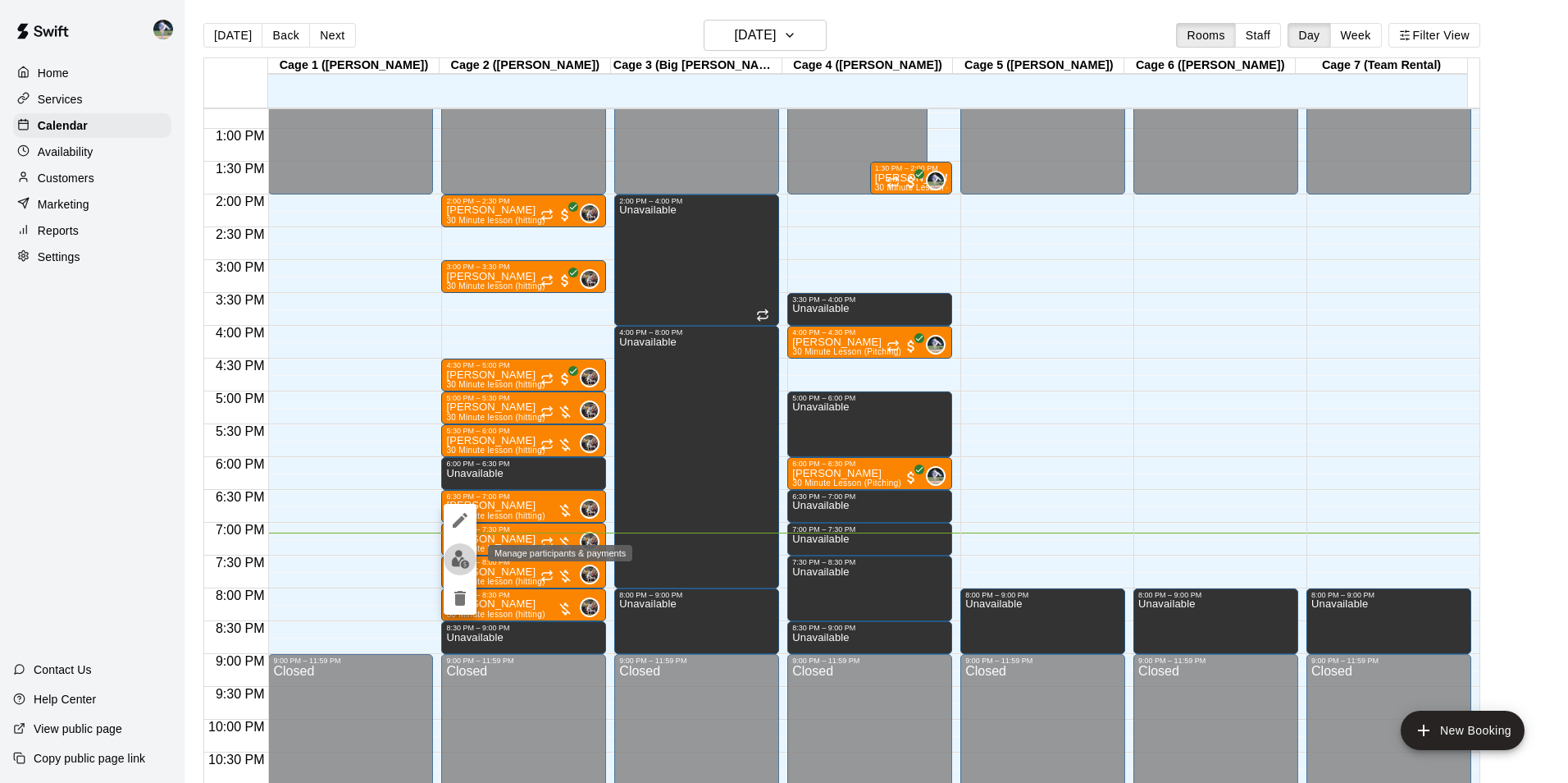
click at [461, 560] on img "edit" at bounding box center [460, 559] width 19 height 19
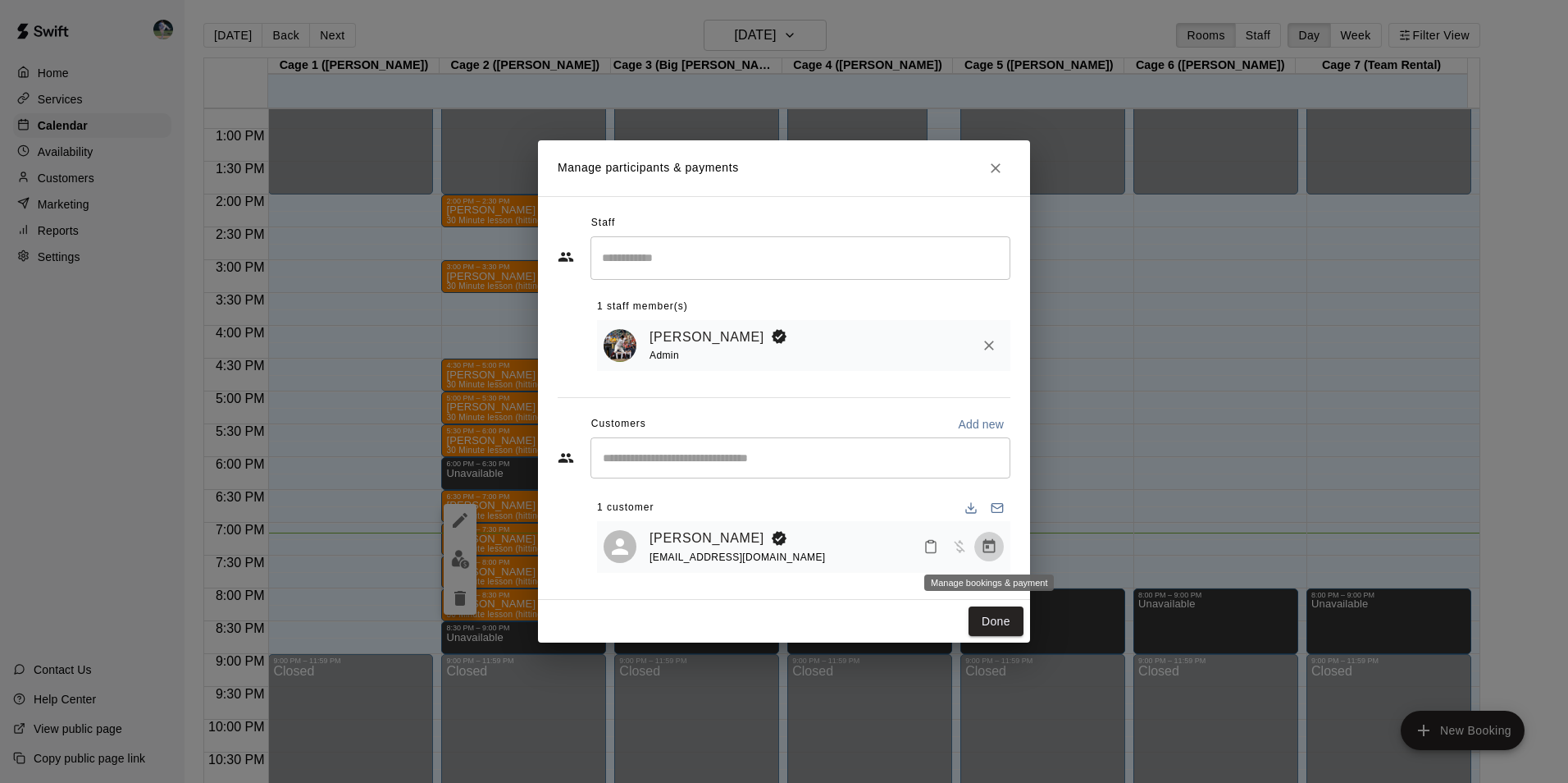
click at [988, 548] on icon "Manage bookings & payment" at bounding box center [989, 545] width 12 height 14
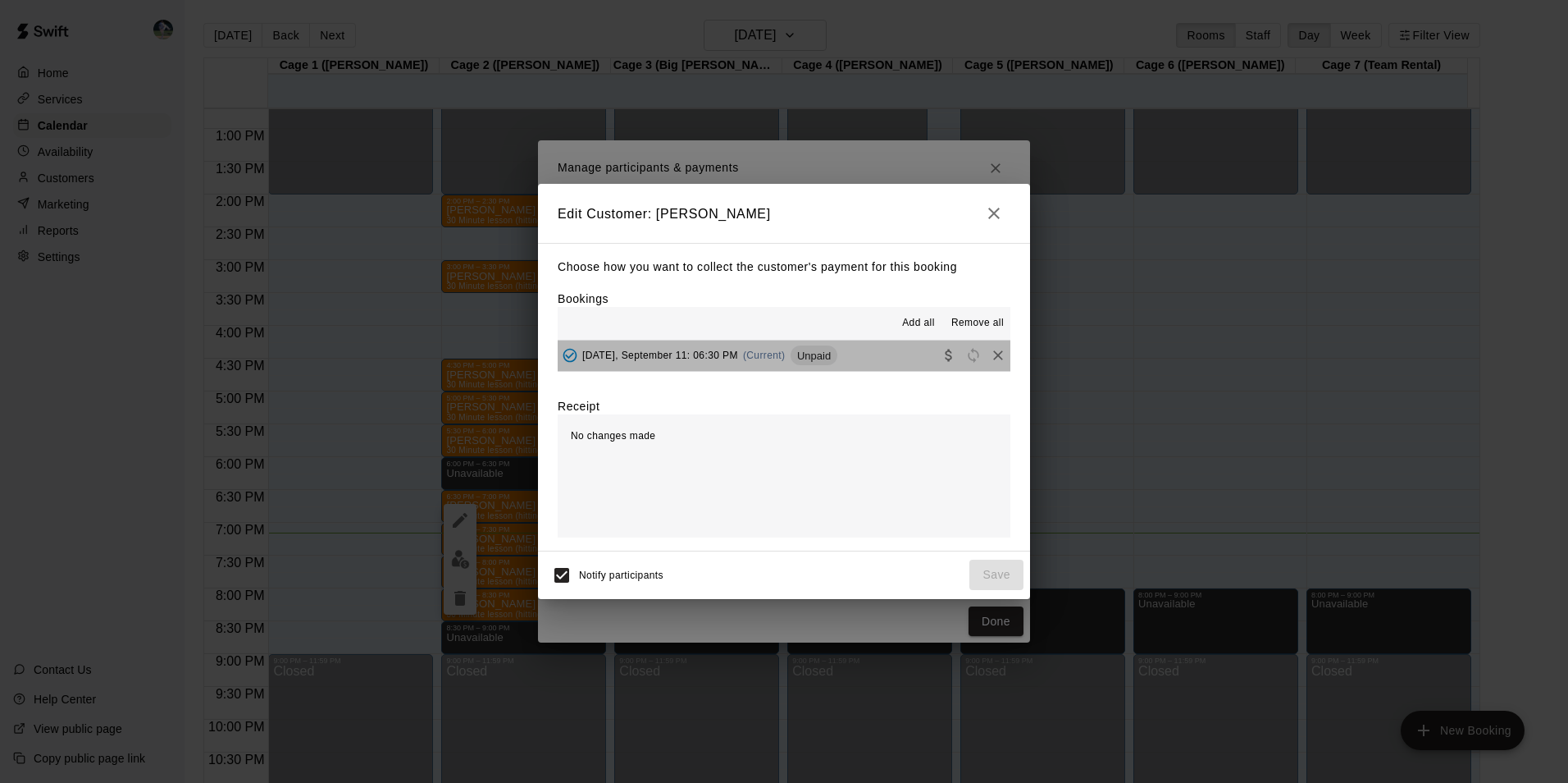
click at [881, 356] on button "[DATE], September 11: 06:30 PM (Current) Unpaid" at bounding box center [784, 355] width 453 height 30
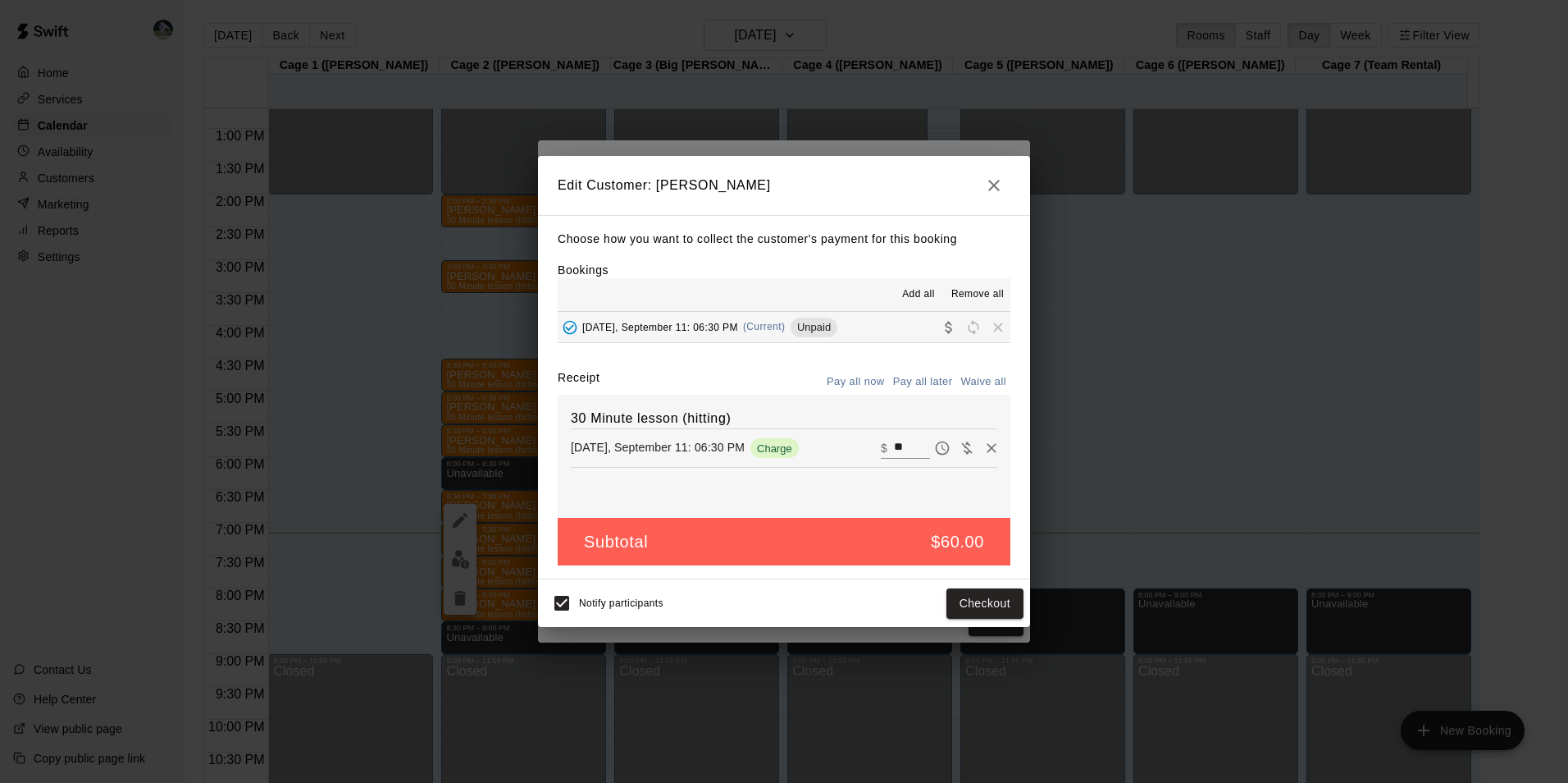
click at [897, 444] on input "**" at bounding box center [912, 448] width 36 height 22
type input "*"
type input "**"
click at [963, 594] on button "Checkout" at bounding box center [985, 603] width 77 height 30
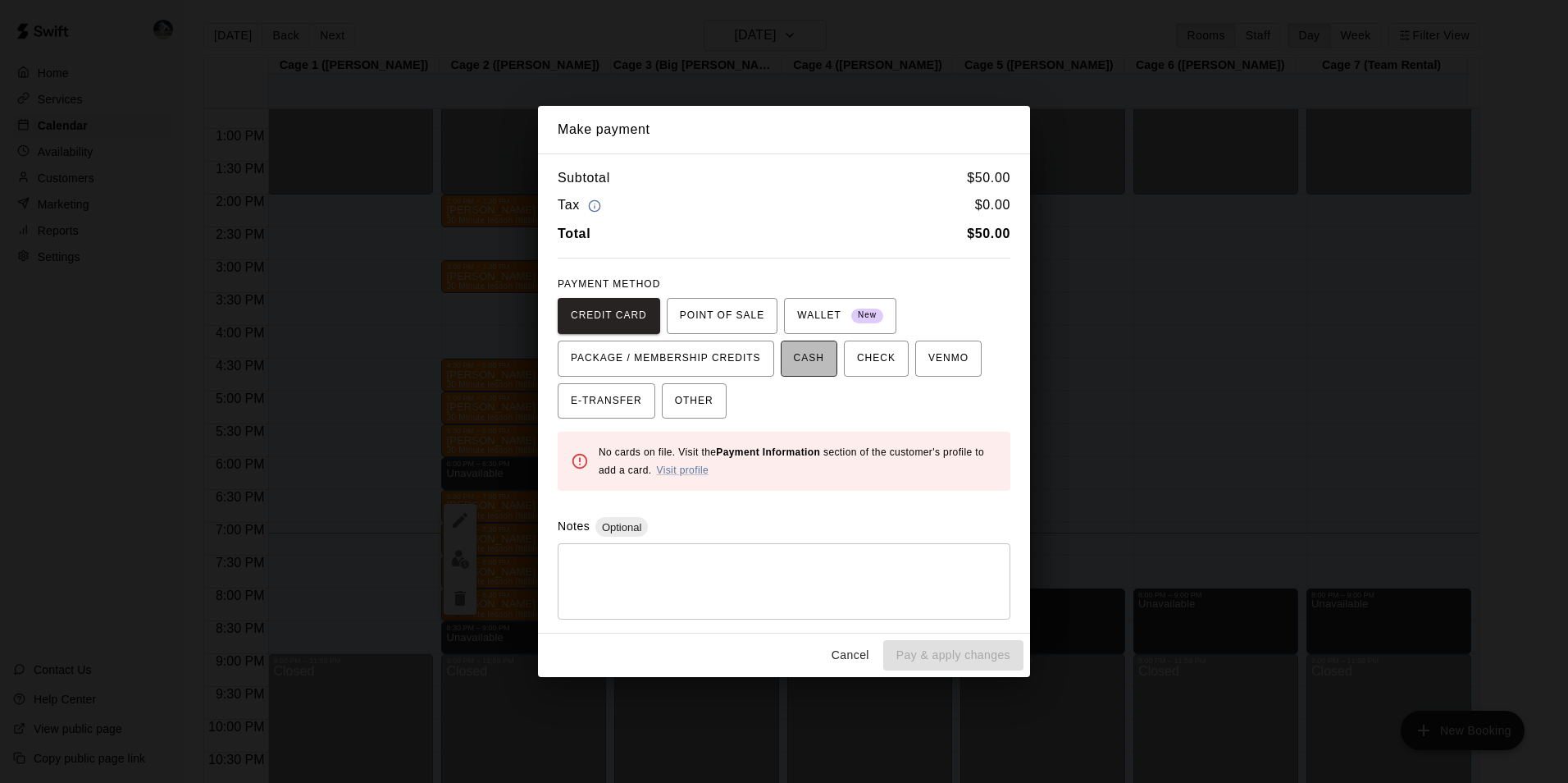
click at [801, 354] on span "CASH" at bounding box center [809, 358] width 30 height 26
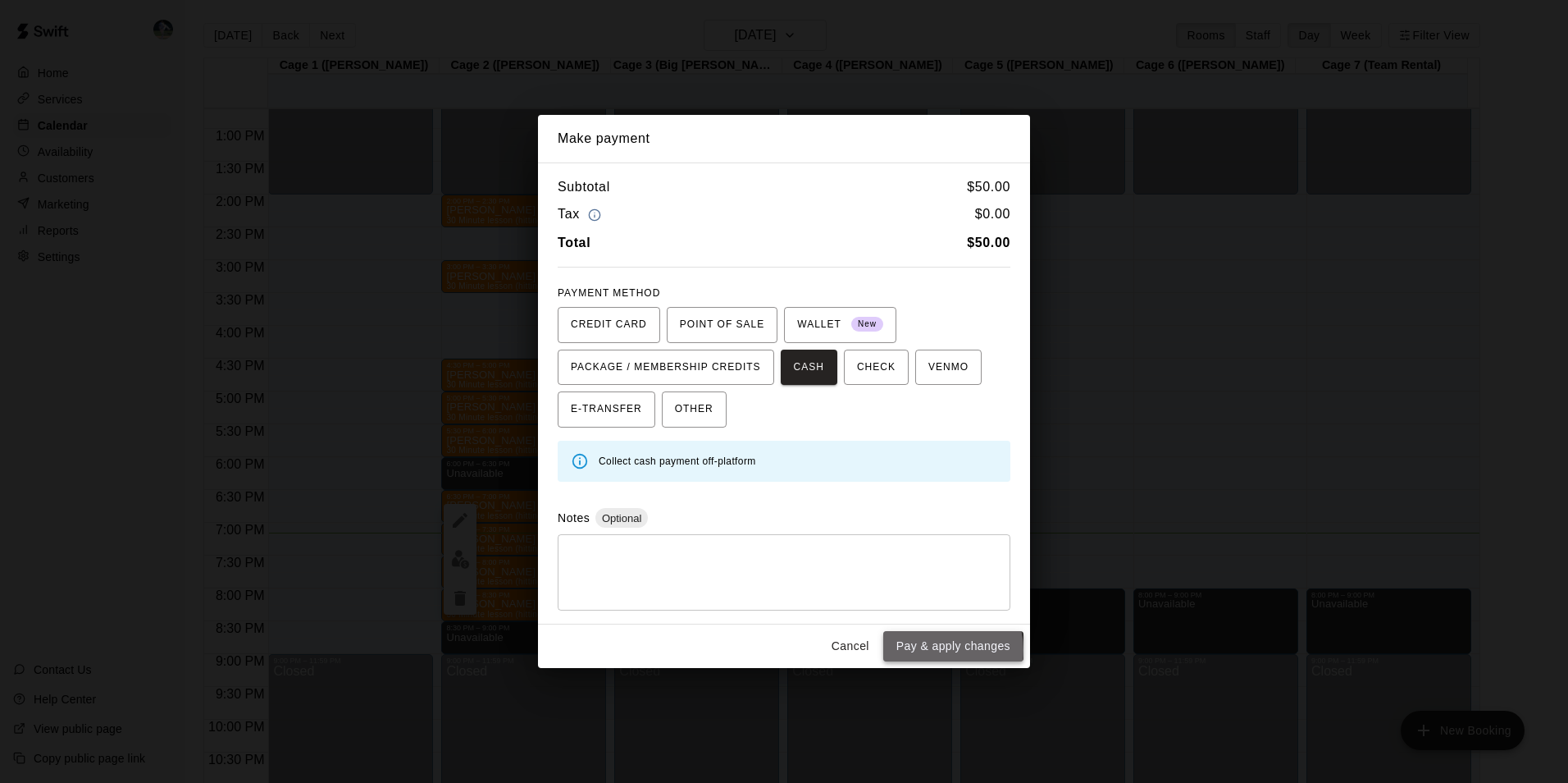
click at [931, 650] on button "Pay & apply changes" at bounding box center [954, 646] width 140 height 30
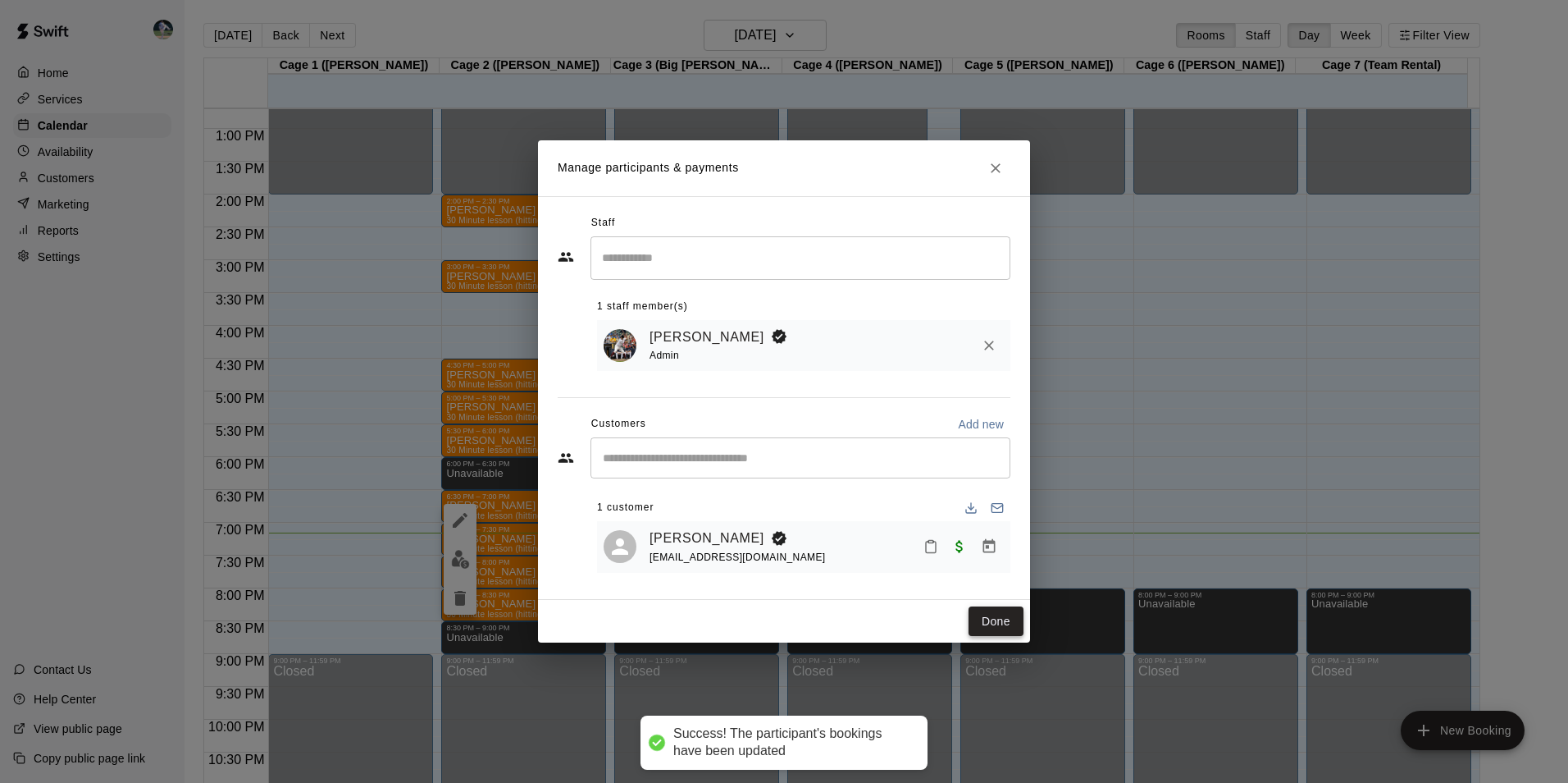
click at [996, 622] on button "Done" at bounding box center [996, 621] width 55 height 30
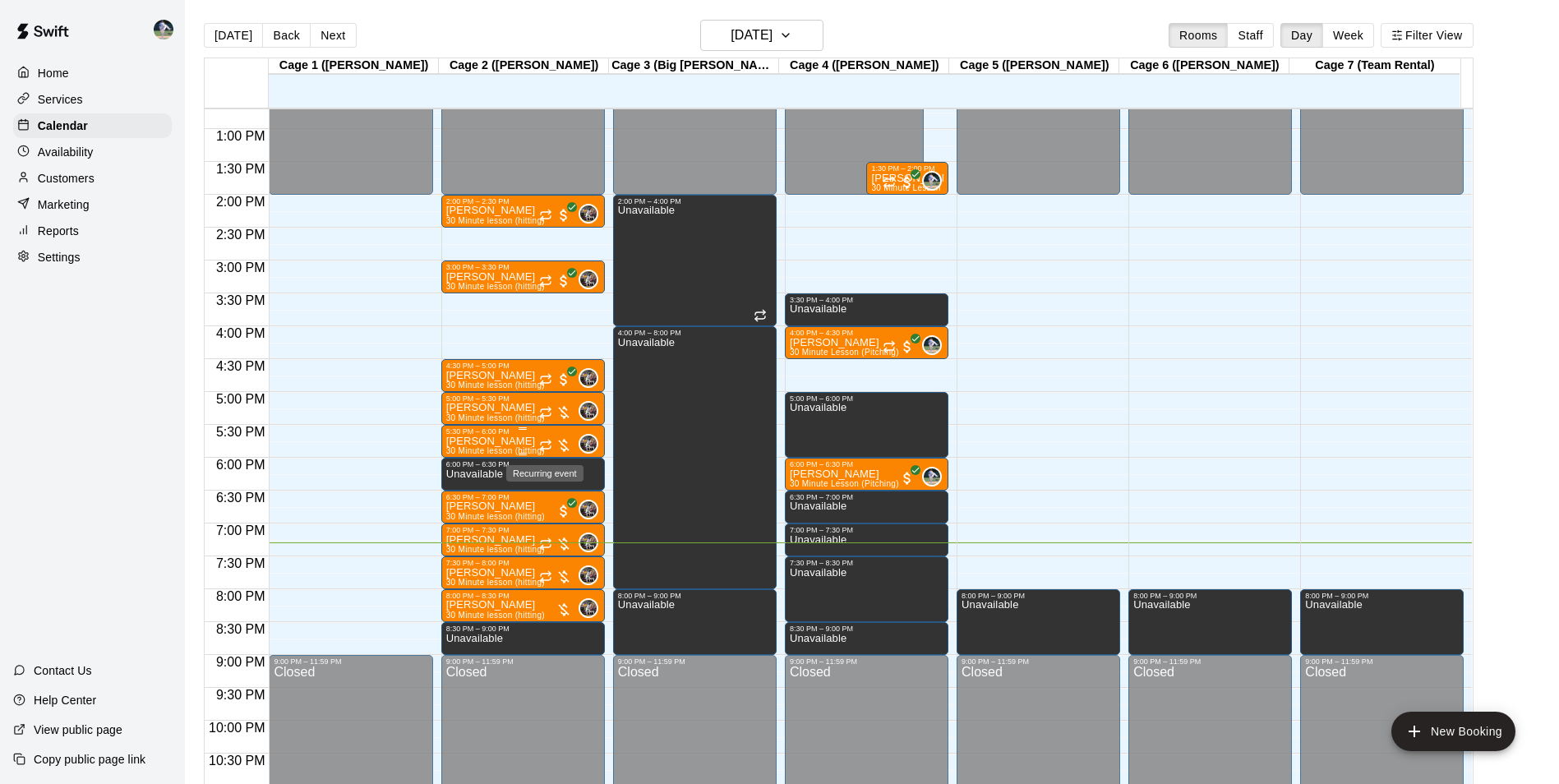
click at [541, 444] on icon "Recurring event" at bounding box center [545, 443] width 10 height 3
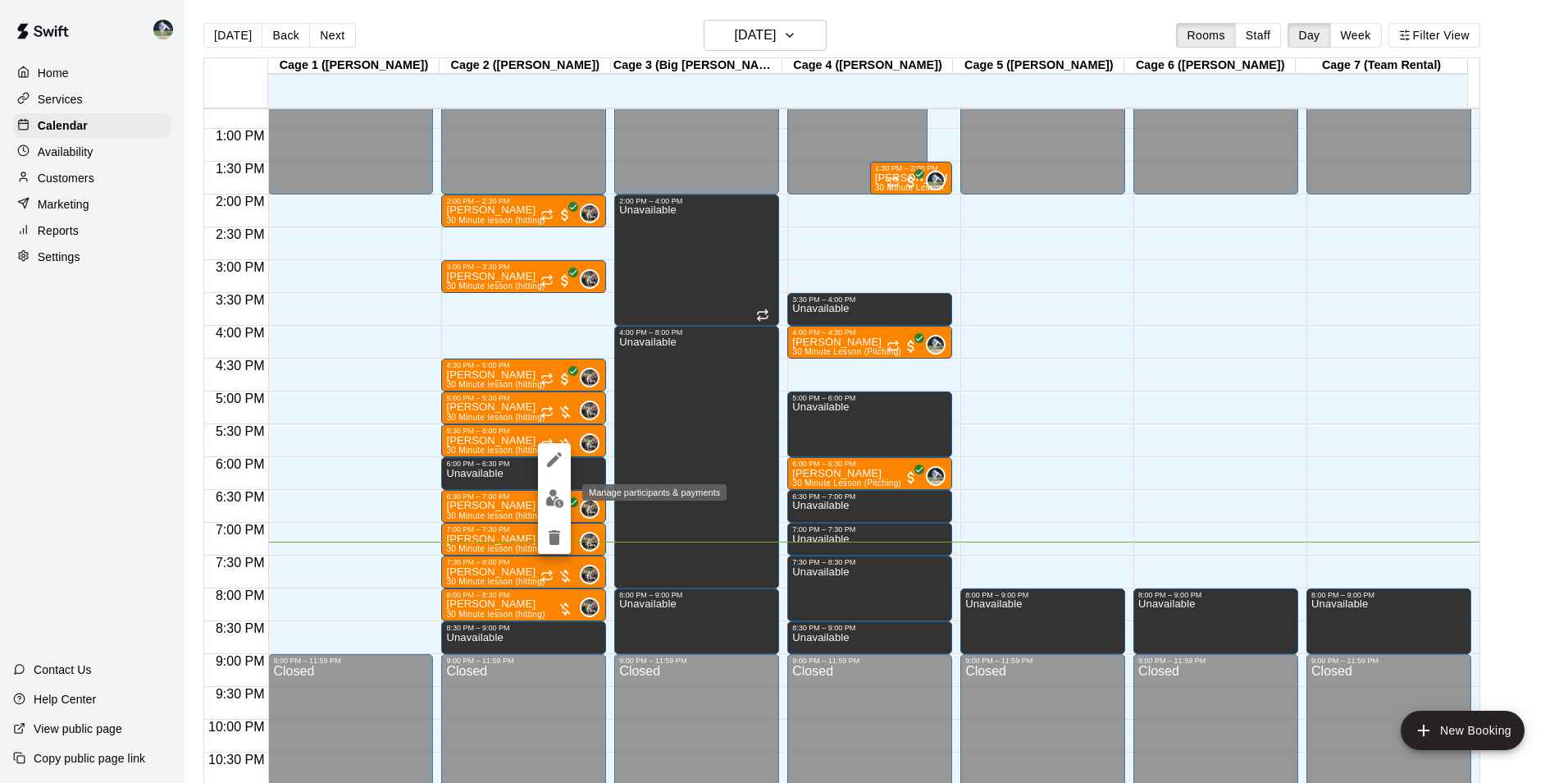
click at [550, 495] on img "edit" at bounding box center [554, 499] width 19 height 19
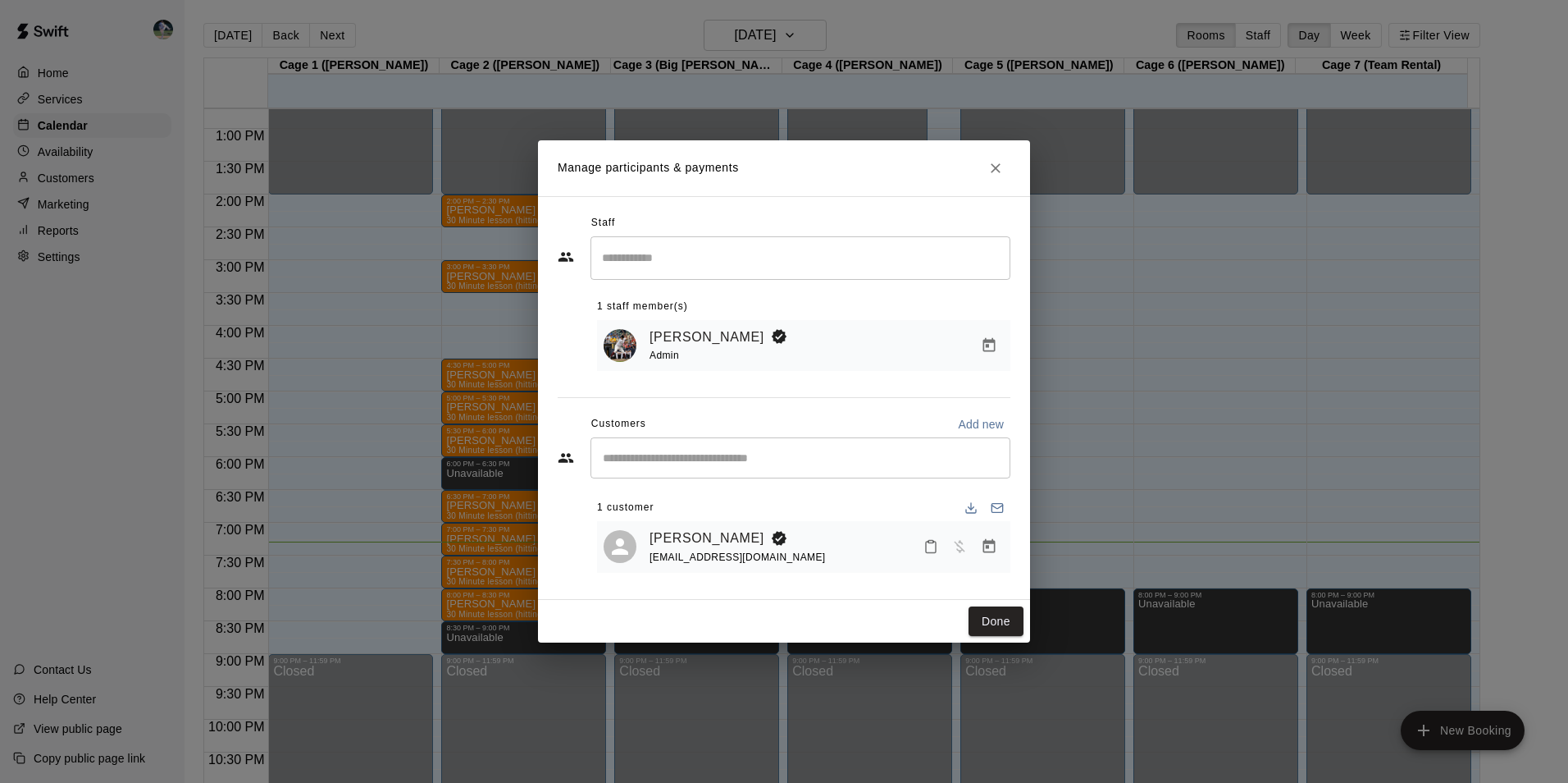
click at [989, 544] on icon "Manage bookings & payment" at bounding box center [989, 545] width 12 height 14
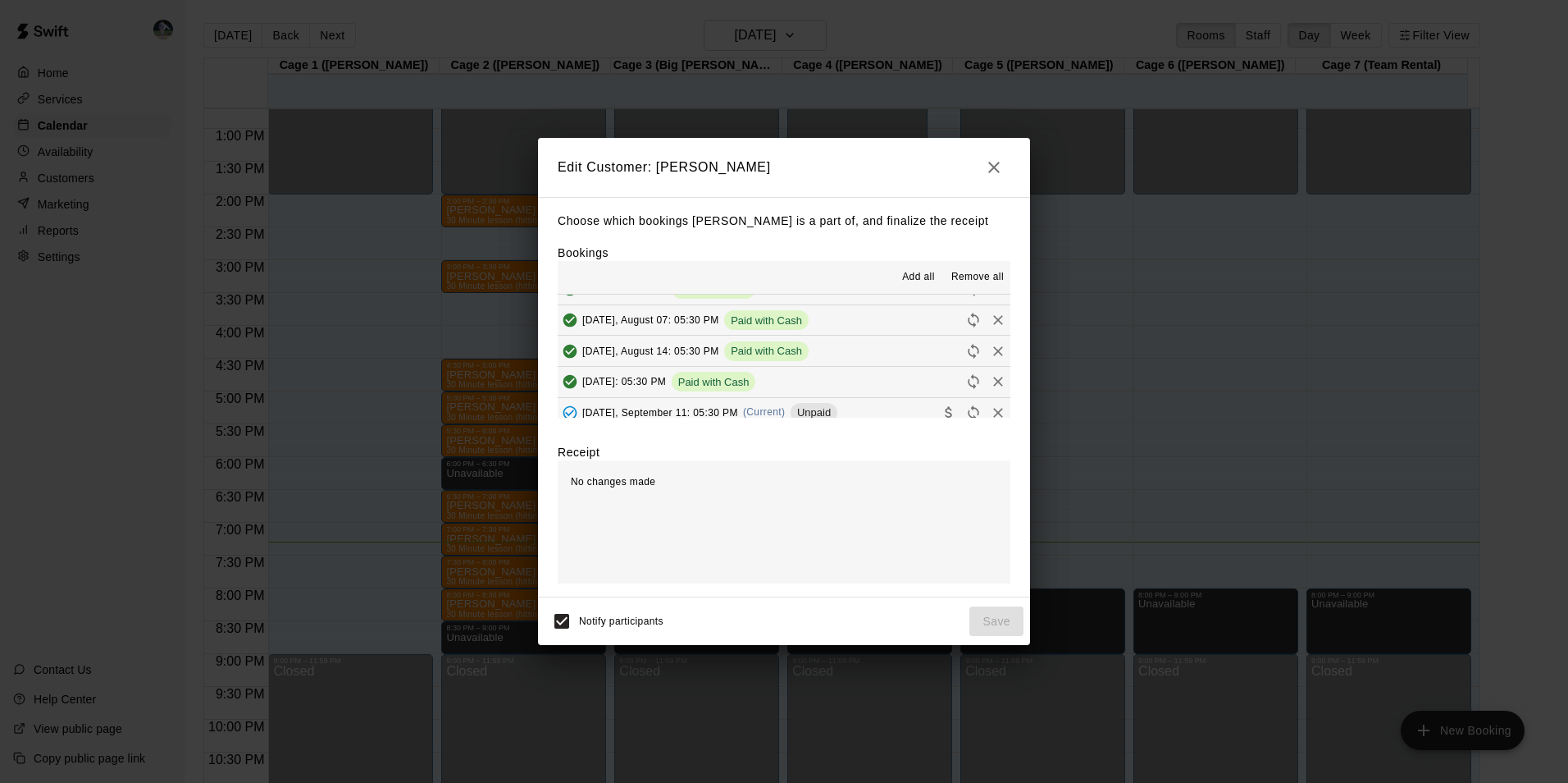
scroll to position [164, 0]
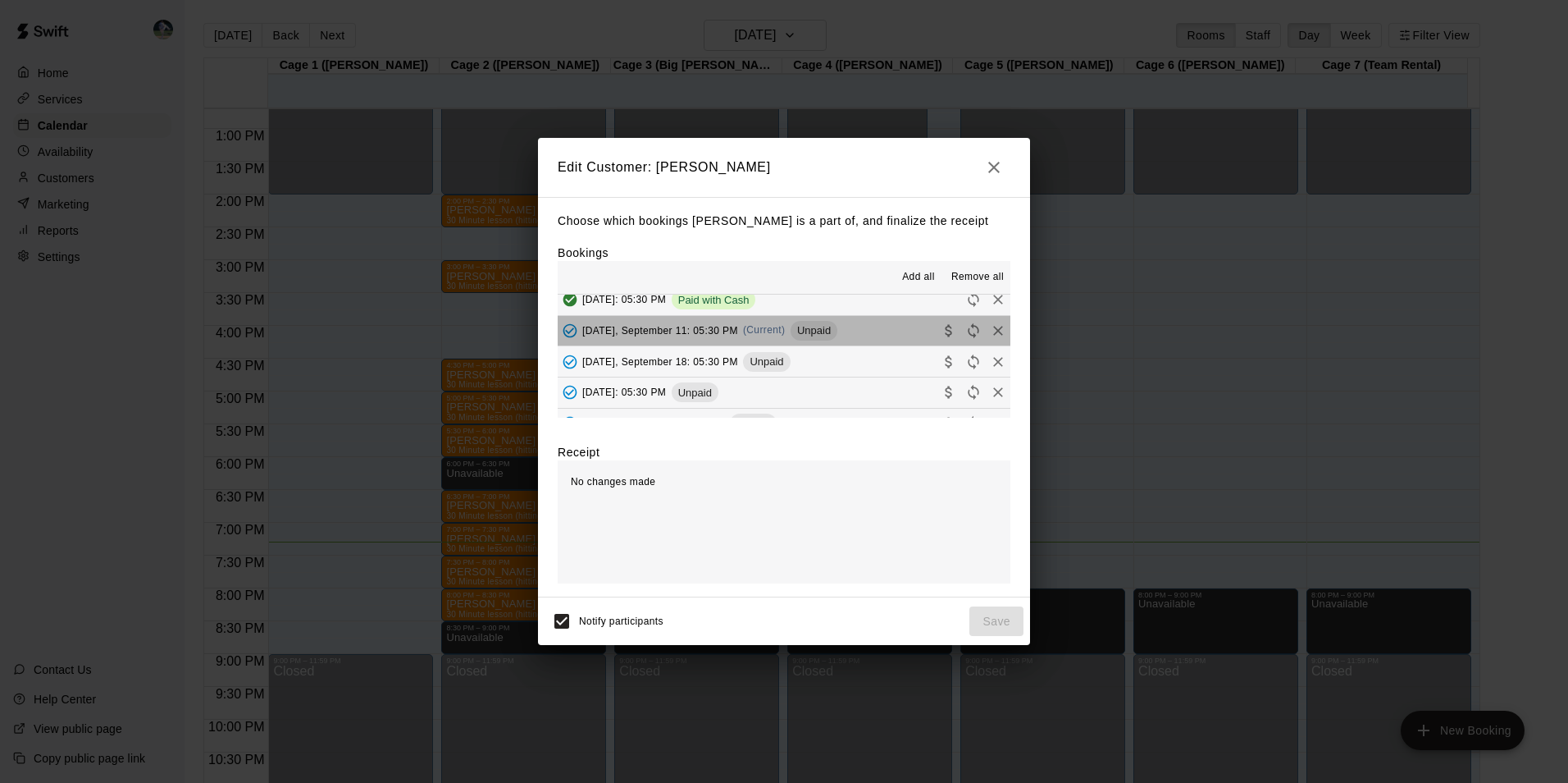
click at [865, 328] on button "[DATE], September 11: 05:30 PM (Current) Unpaid" at bounding box center [784, 331] width 453 height 30
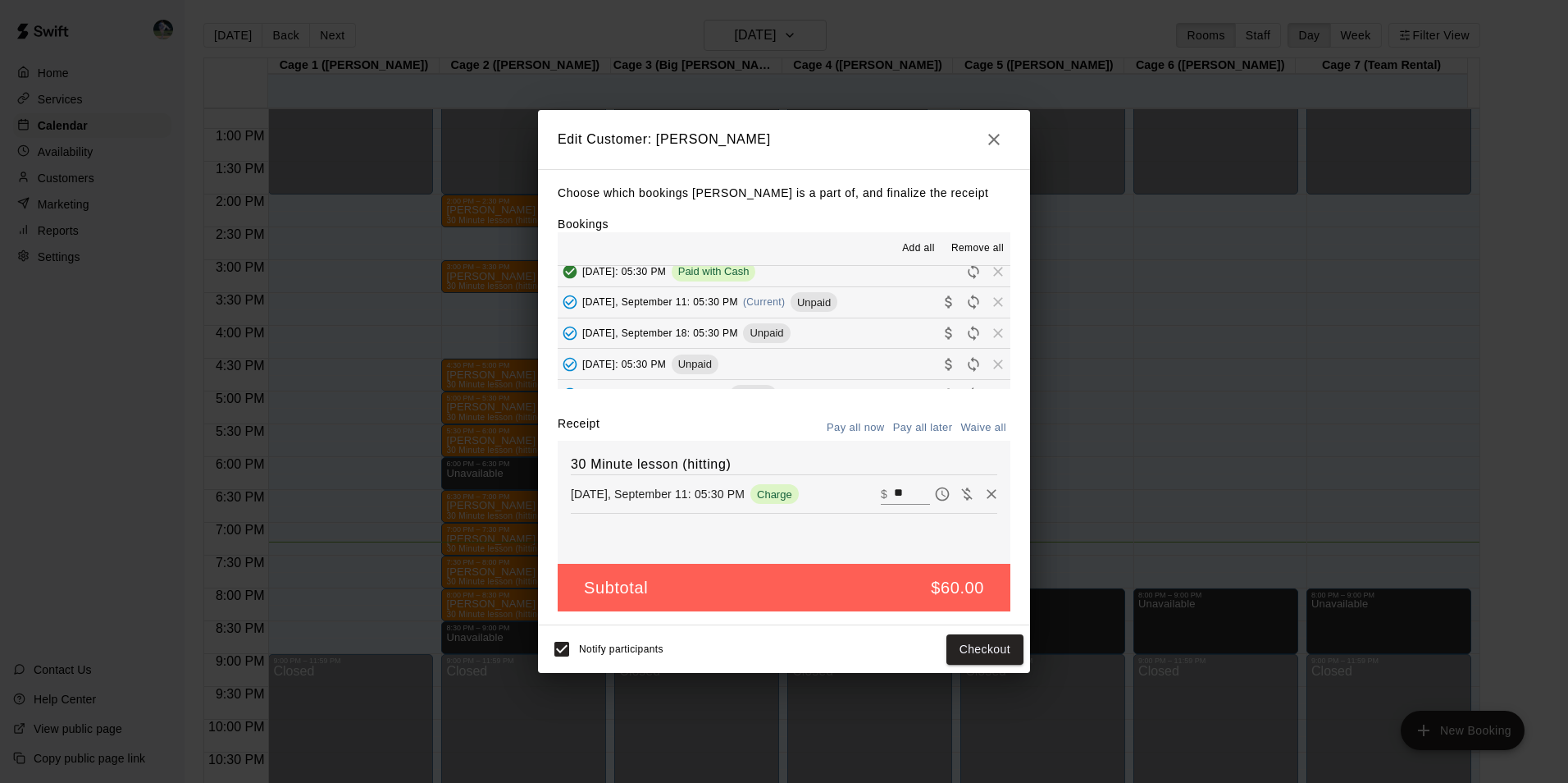
click at [857, 300] on button "[DATE], September 11: 05:30 PM (Current) Unpaid" at bounding box center [784, 302] width 453 height 30
click at [901, 491] on input "**" at bounding box center [912, 494] width 36 height 22
type input "*"
type input "**"
click at [976, 647] on button "Checkout" at bounding box center [985, 649] width 77 height 30
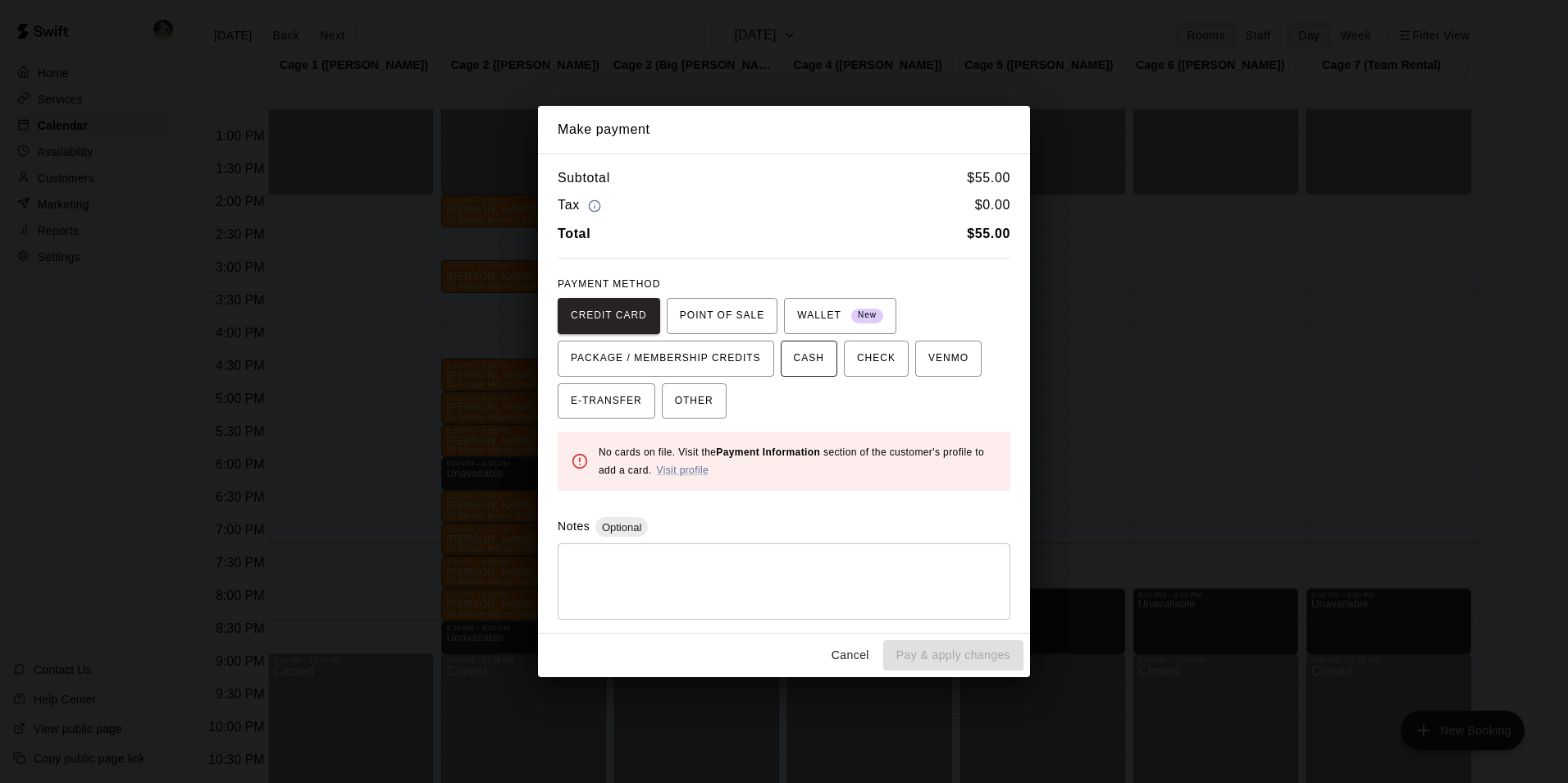
click at [794, 357] on span "CASH" at bounding box center [809, 358] width 30 height 26
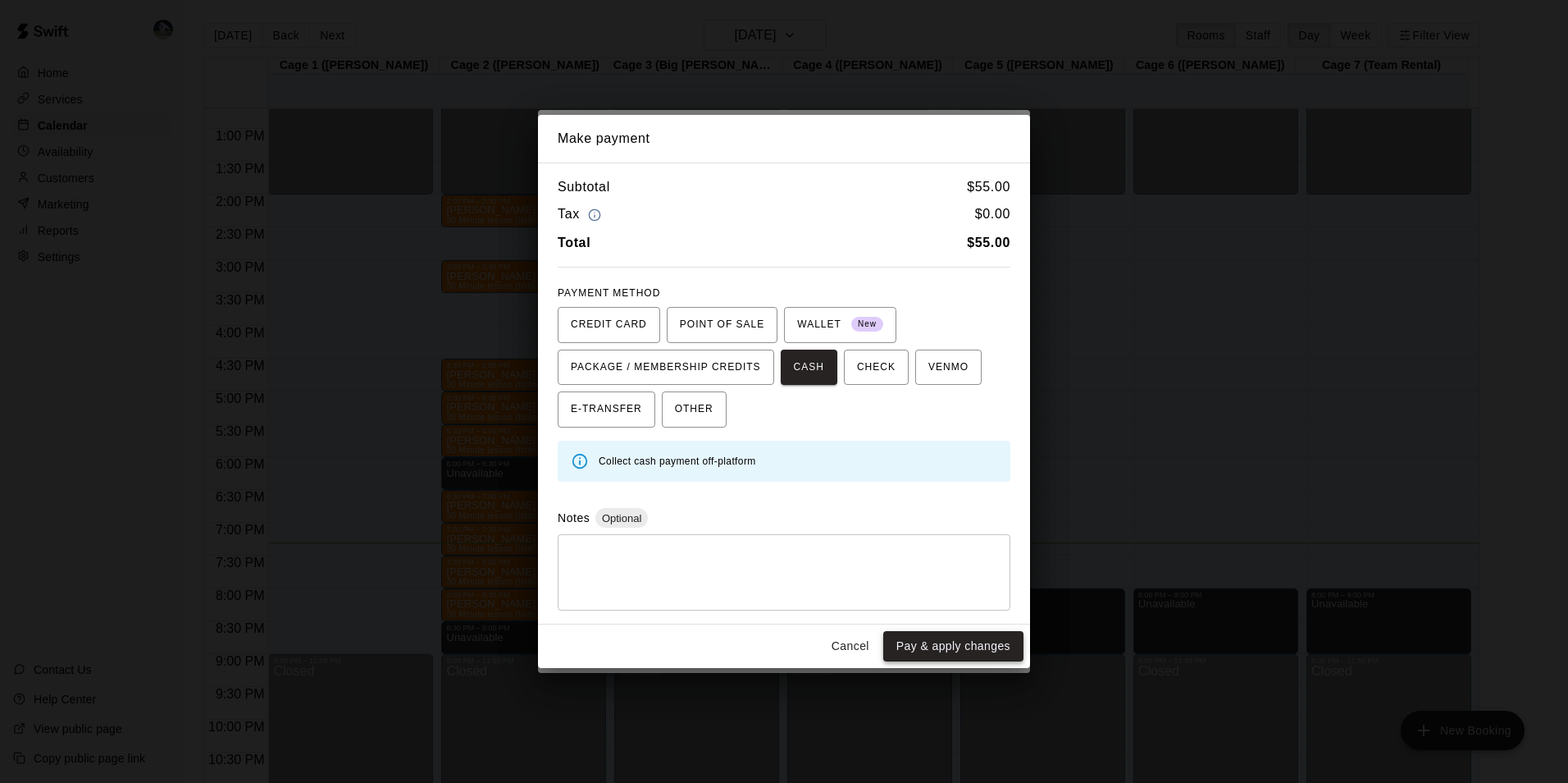
click at [927, 641] on button "Pay & apply changes" at bounding box center [954, 646] width 140 height 30
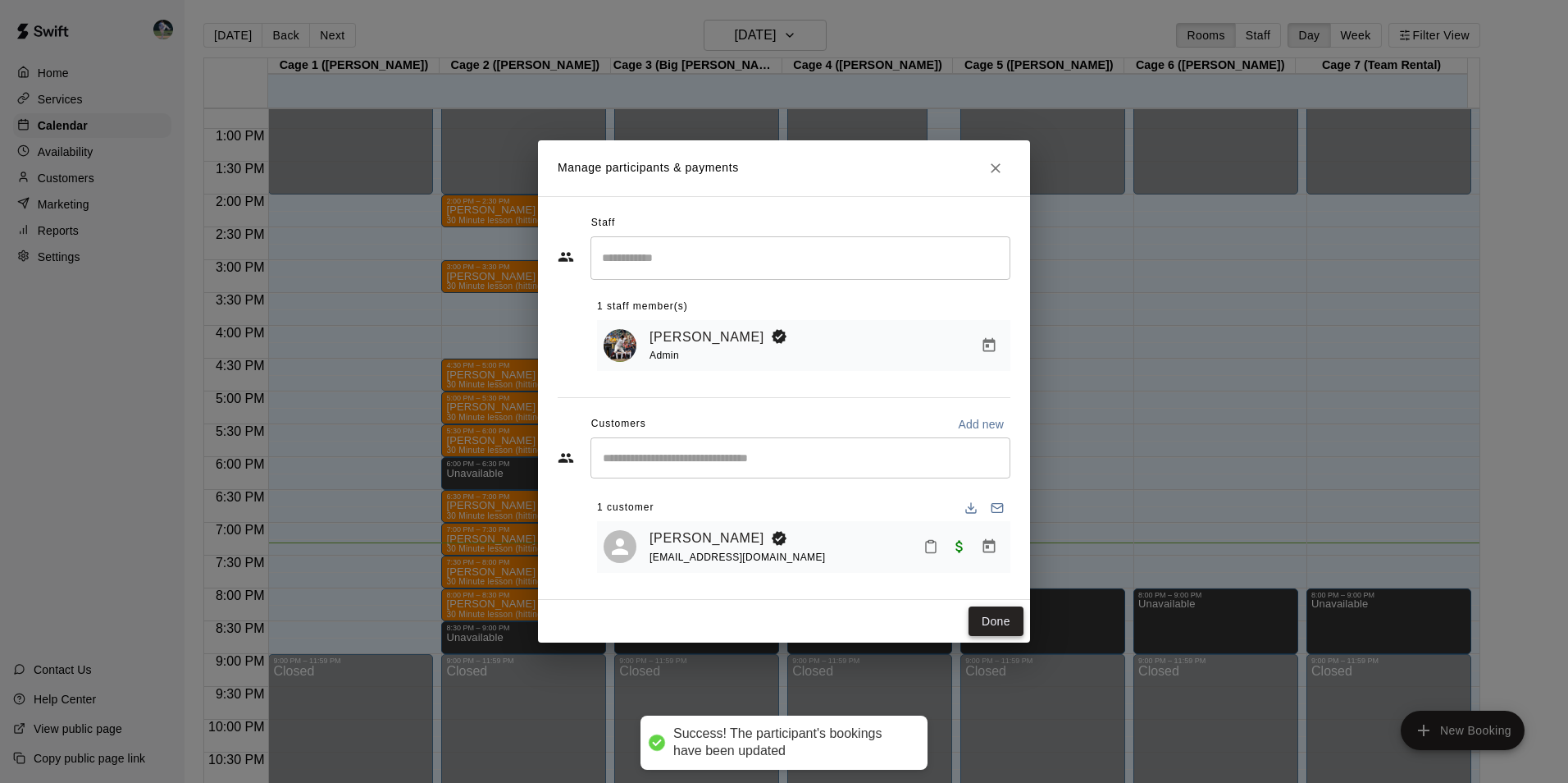
click at [986, 624] on button "Done" at bounding box center [996, 621] width 55 height 30
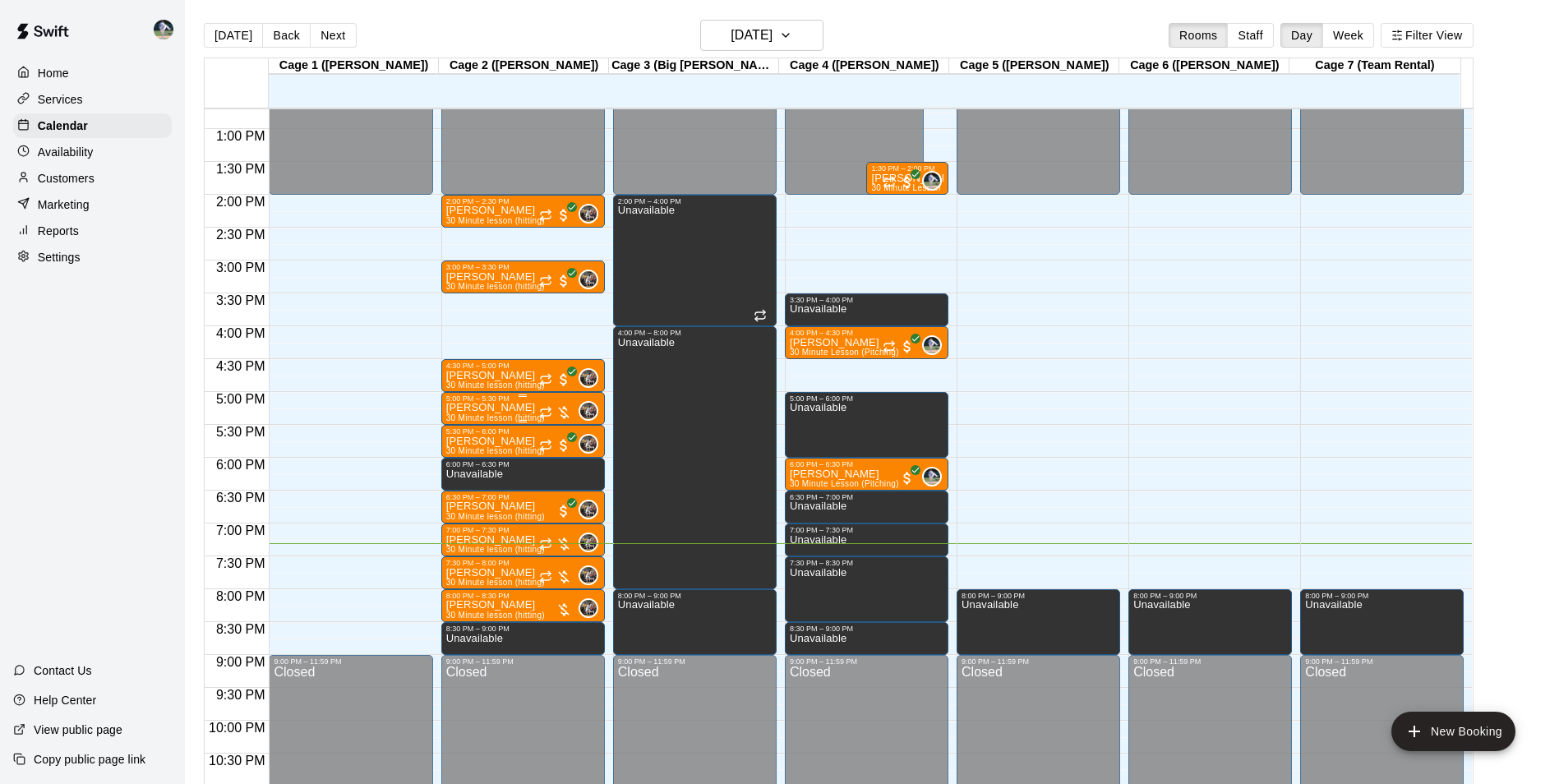
click at [512, 407] on p "[PERSON_NAME]" at bounding box center [495, 407] width 98 height 0
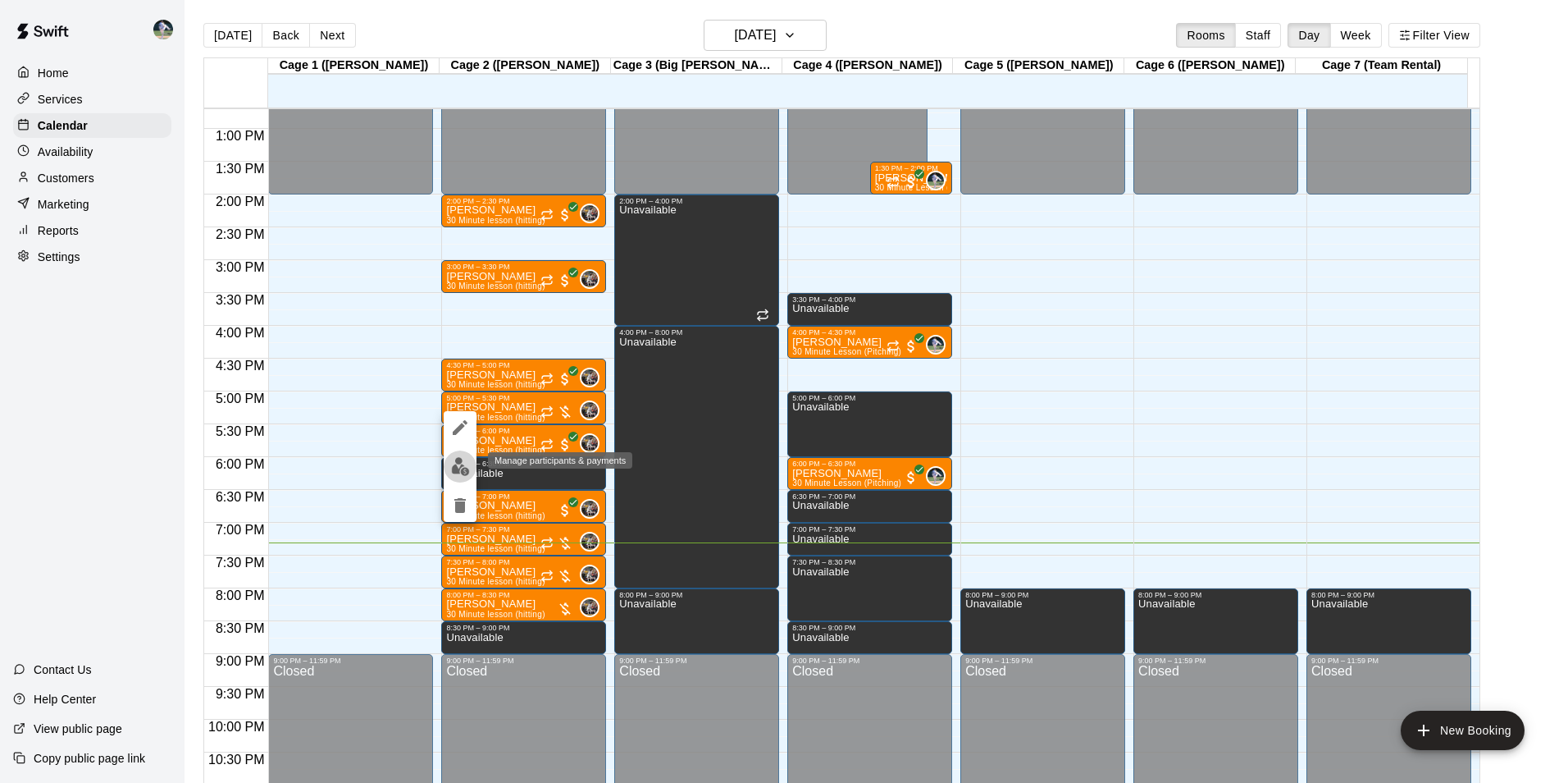
click at [458, 462] on img "edit" at bounding box center [460, 467] width 19 height 19
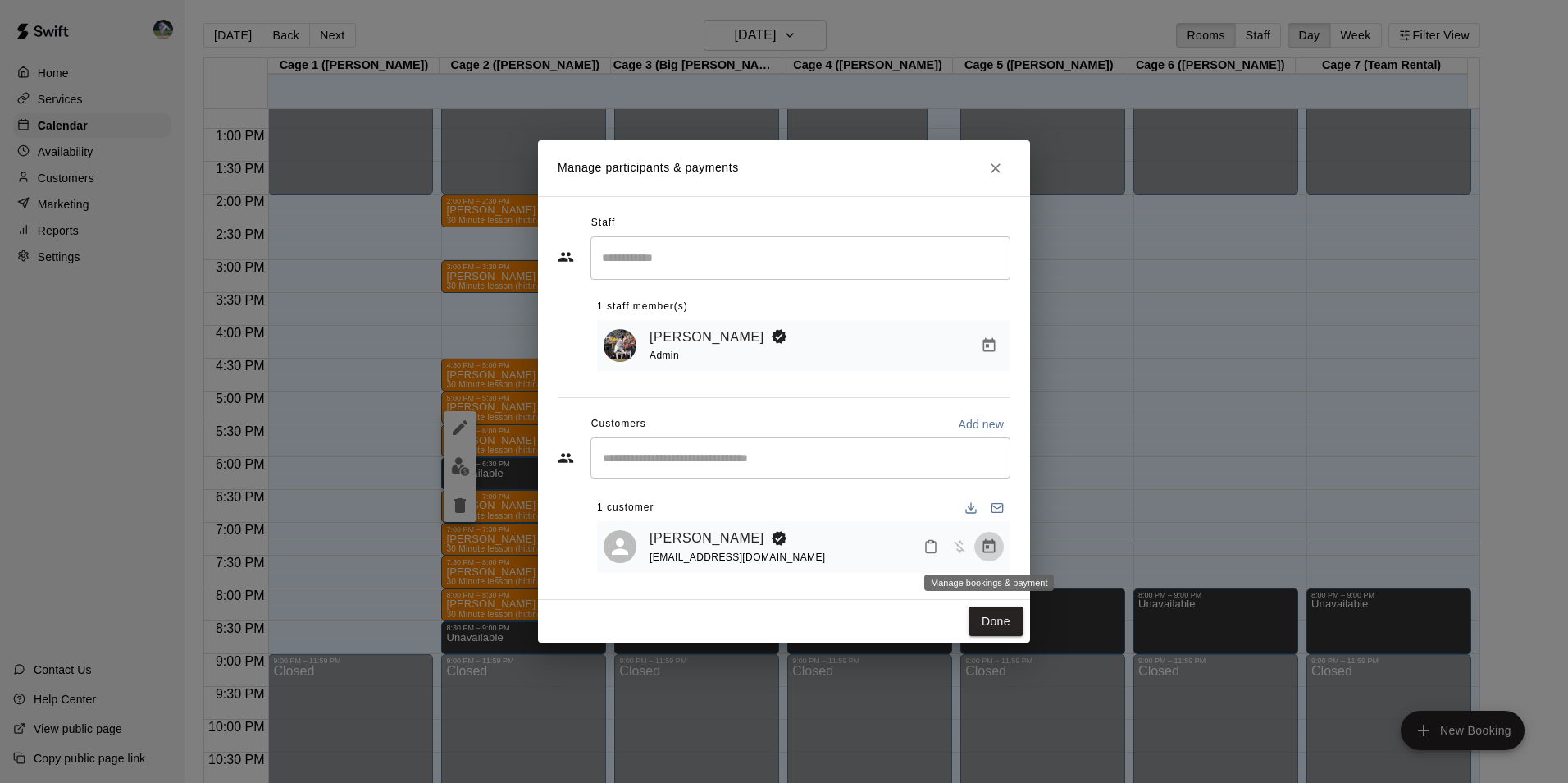
click at [991, 546] on icon "Manage bookings & payment" at bounding box center [989, 546] width 17 height 17
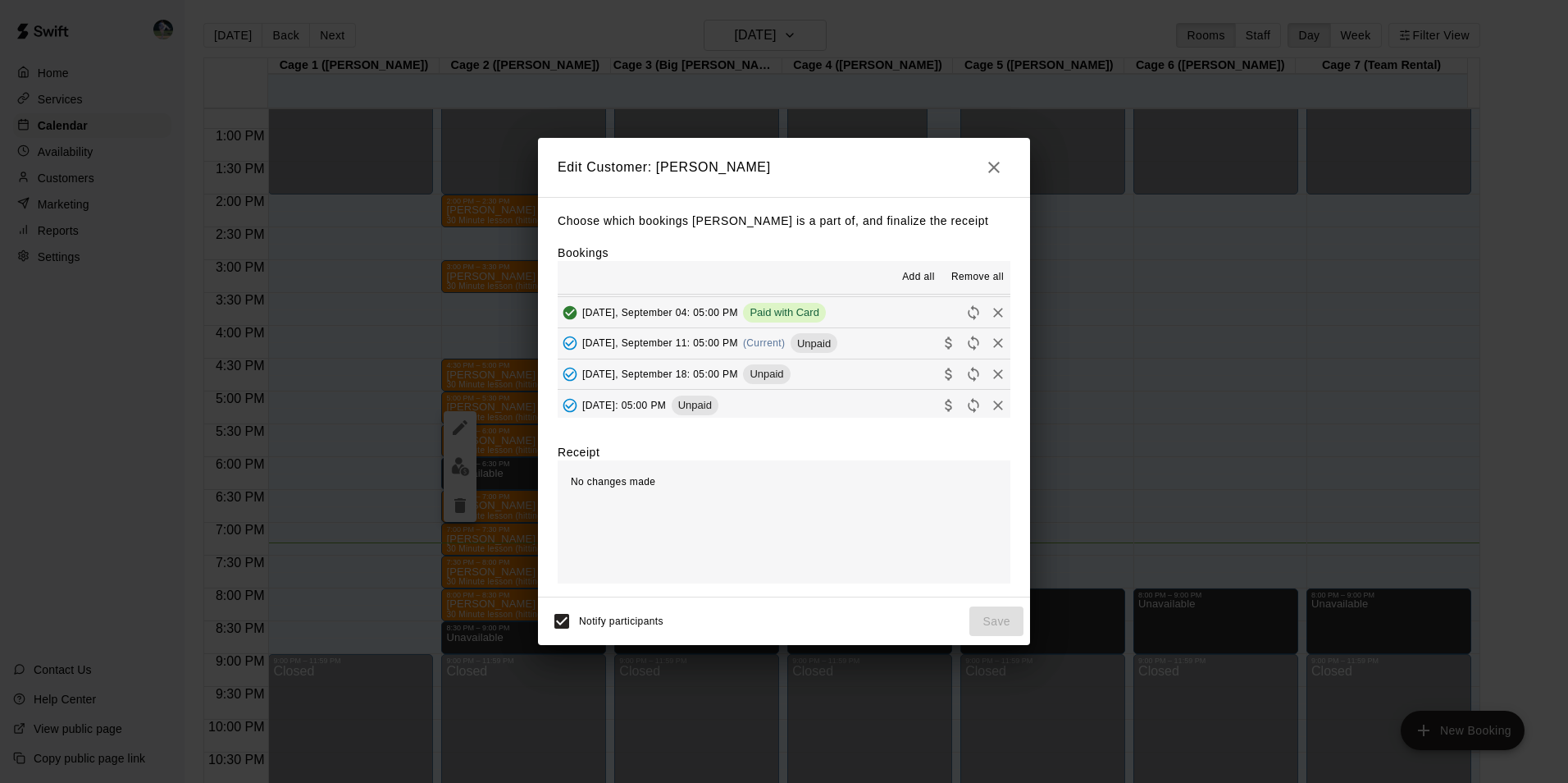
scroll to position [82, 0]
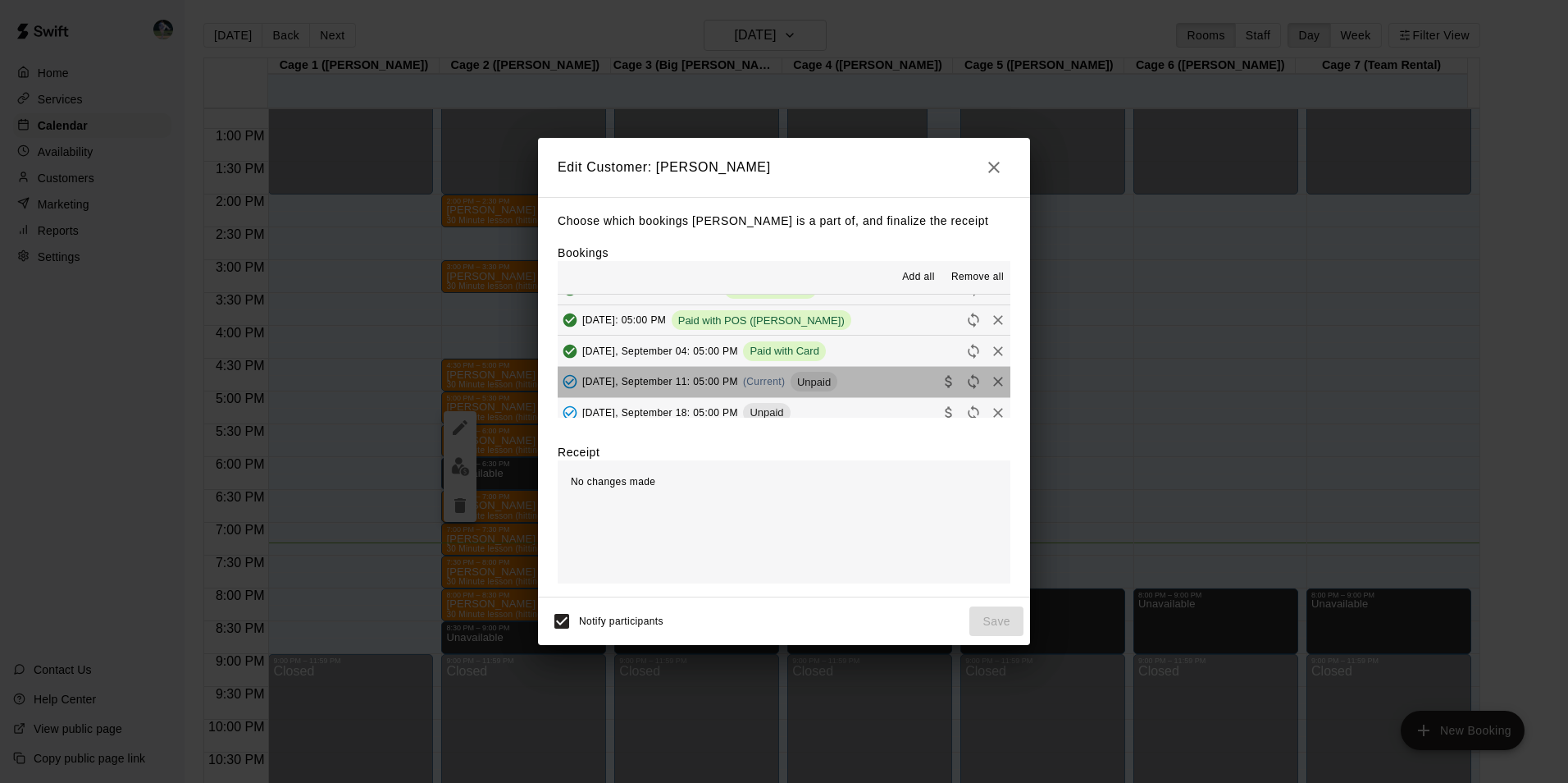
click at [863, 381] on button "[DATE], September 11: 05:00 PM (Current) Unpaid" at bounding box center [784, 382] width 453 height 30
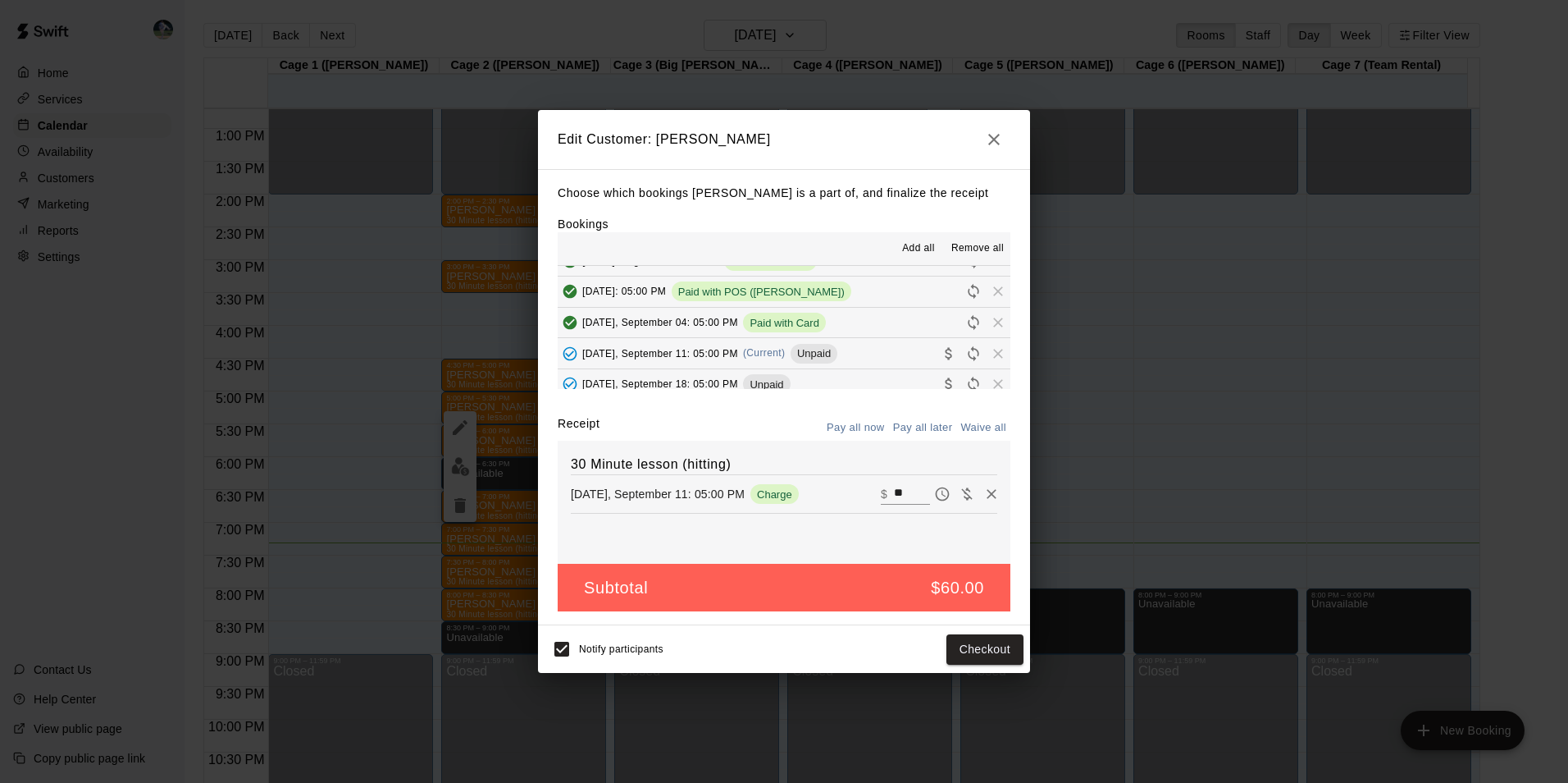
click at [895, 492] on input "**" at bounding box center [912, 494] width 36 height 22
type input "*"
type input "**"
click at [983, 640] on button "Checkout" at bounding box center [985, 649] width 77 height 30
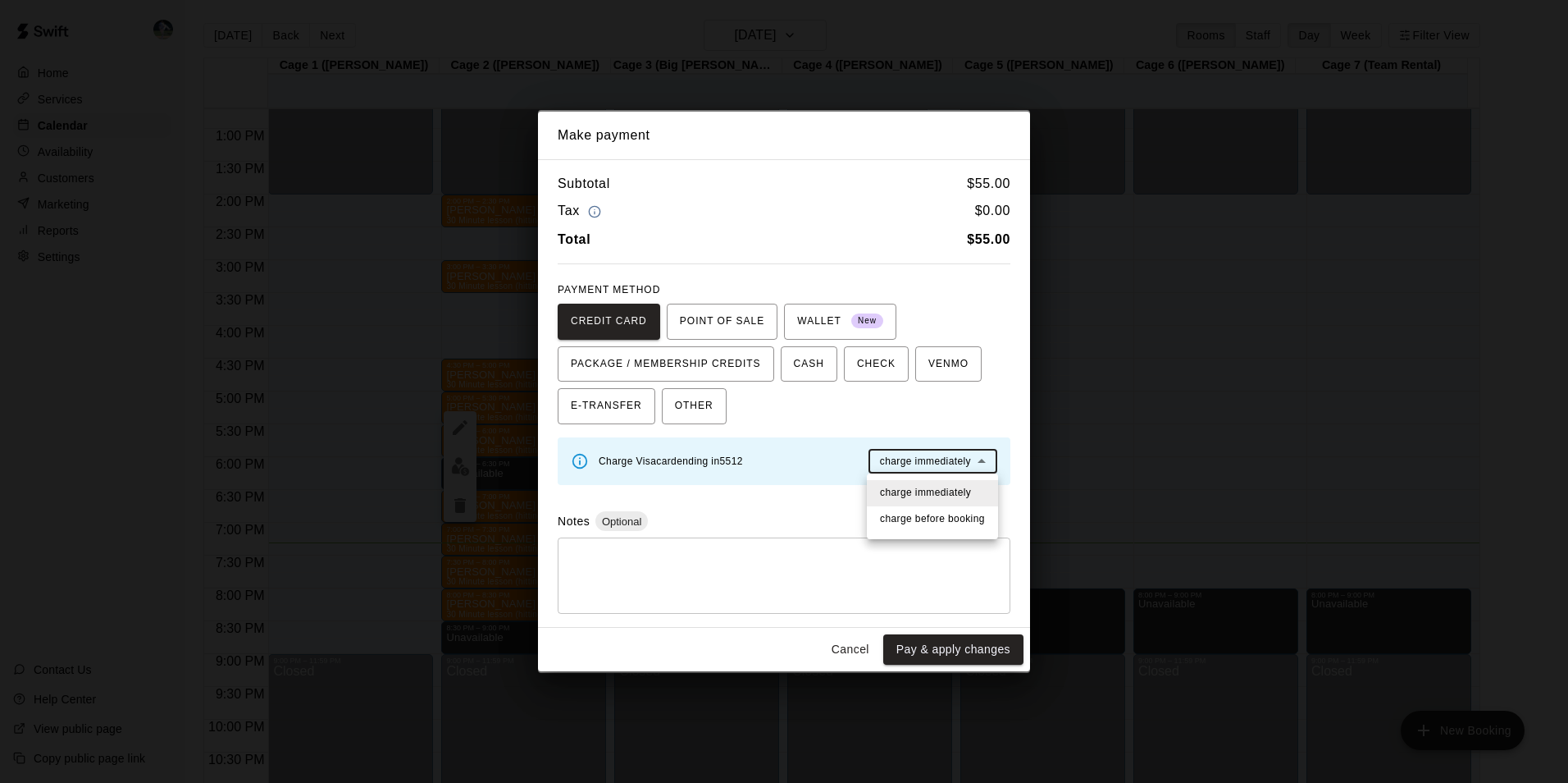
click at [917, 459] on body "Home Services Calendar Availability Customers Marketing Reports Settings Contac…" at bounding box center [784, 404] width 1568 height 809
click at [928, 488] on span "charge immediately" at bounding box center [925, 493] width 91 height 17
click at [945, 644] on button "Pay & apply changes" at bounding box center [954, 649] width 140 height 30
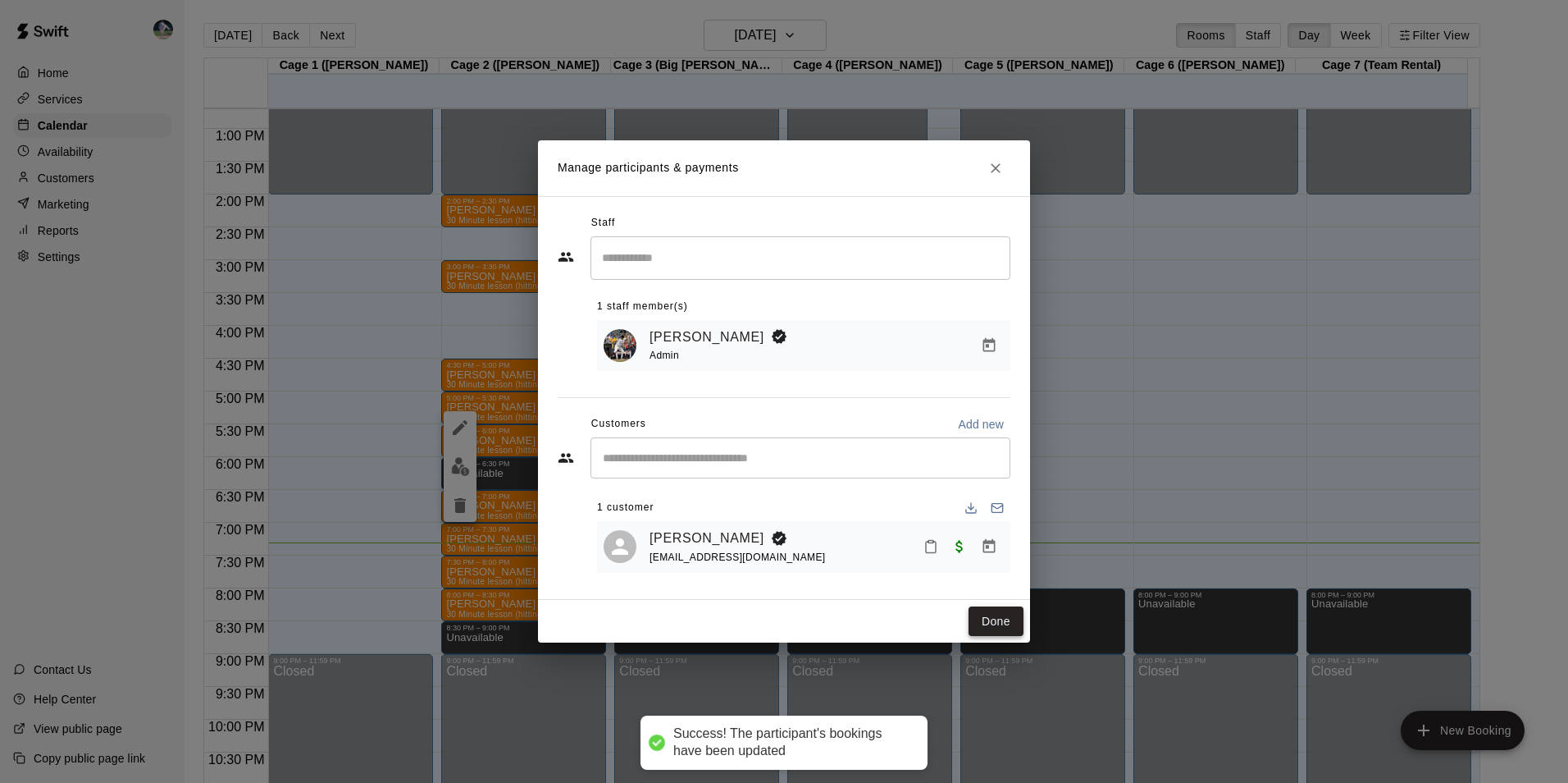
click at [994, 619] on button "Done" at bounding box center [996, 621] width 55 height 30
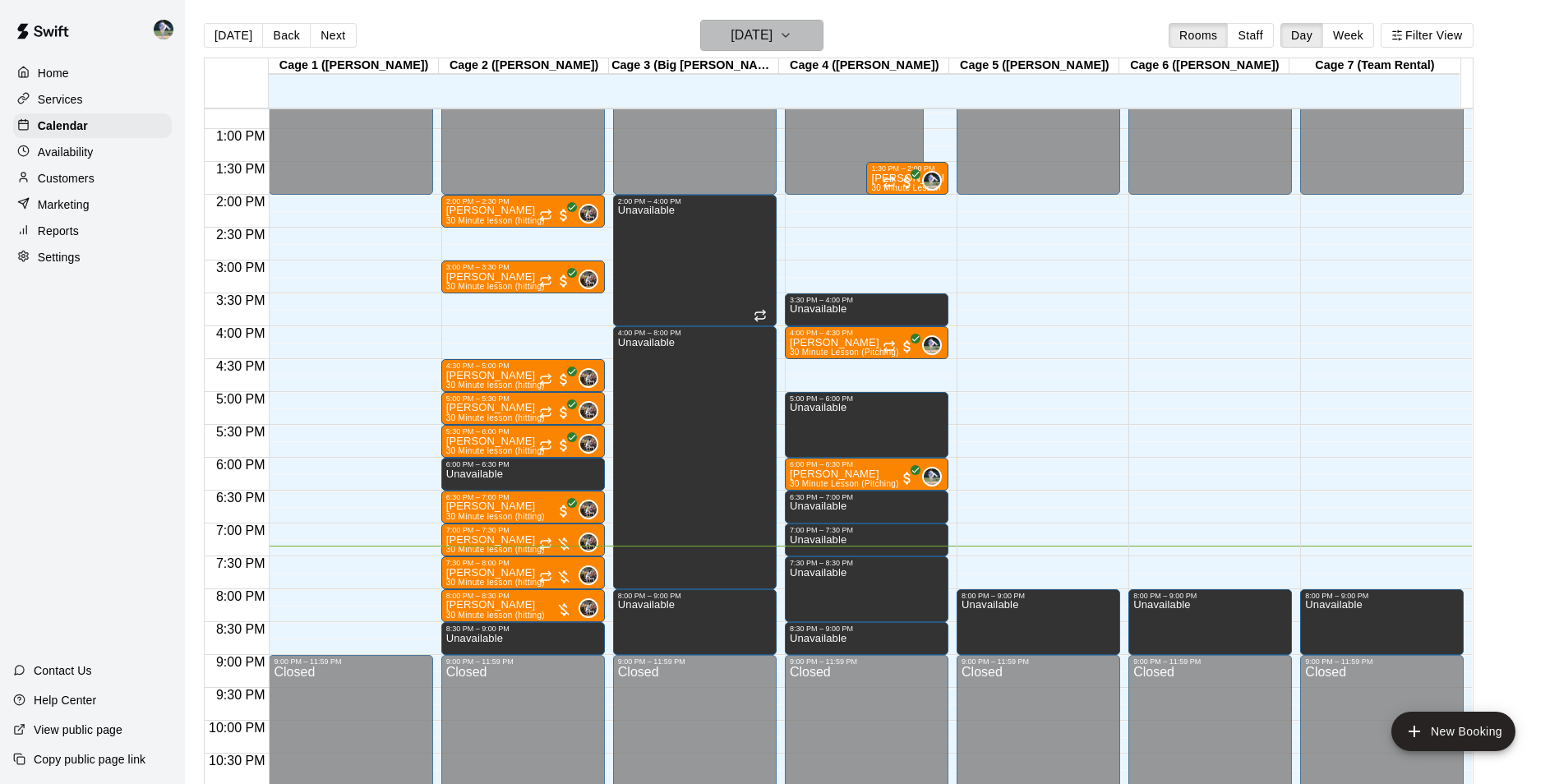
click at [749, 25] on h6 "[DATE]" at bounding box center [751, 35] width 42 height 23
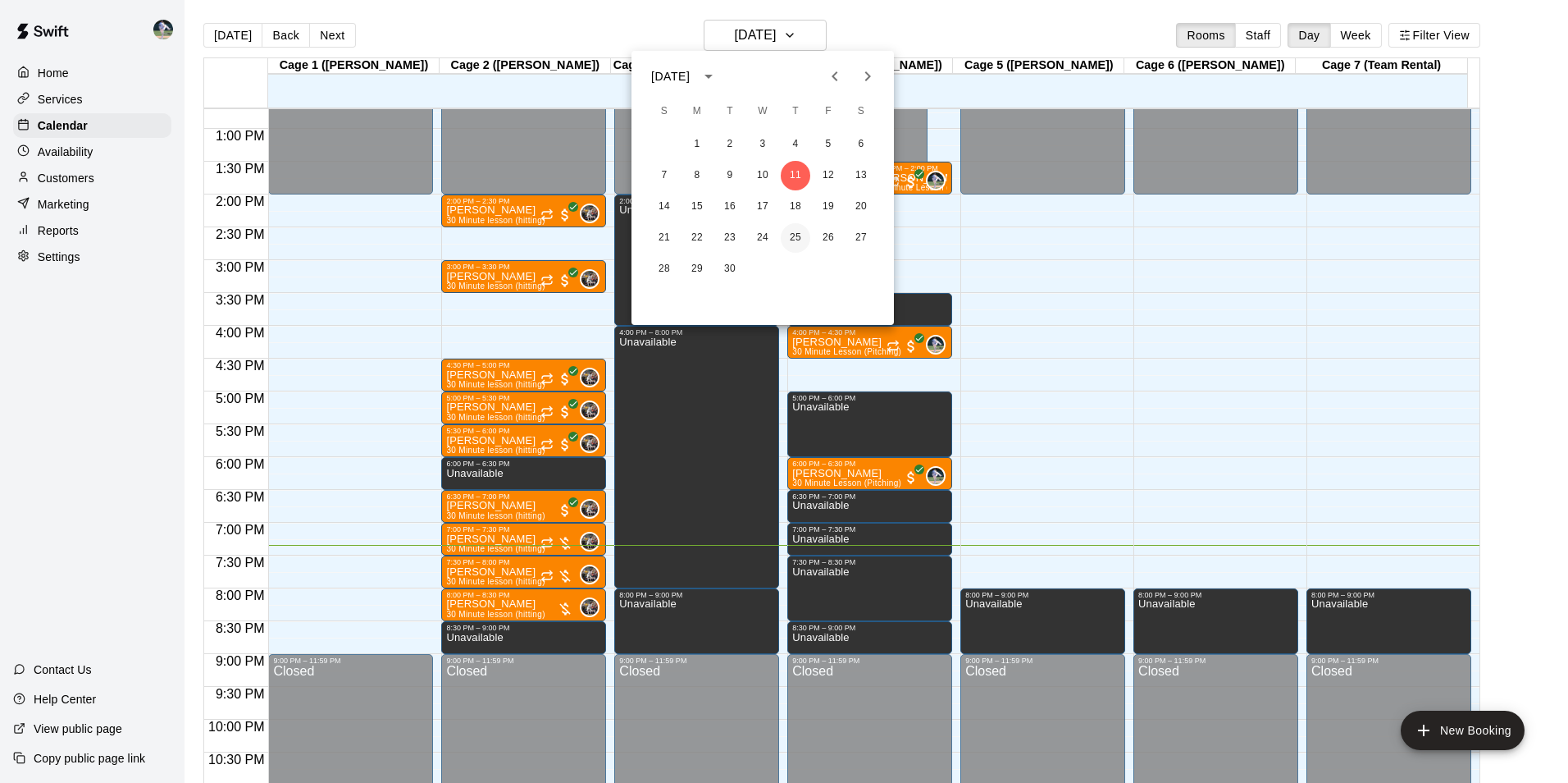
click at [796, 236] on button "25" at bounding box center [796, 239] width 30 height 30
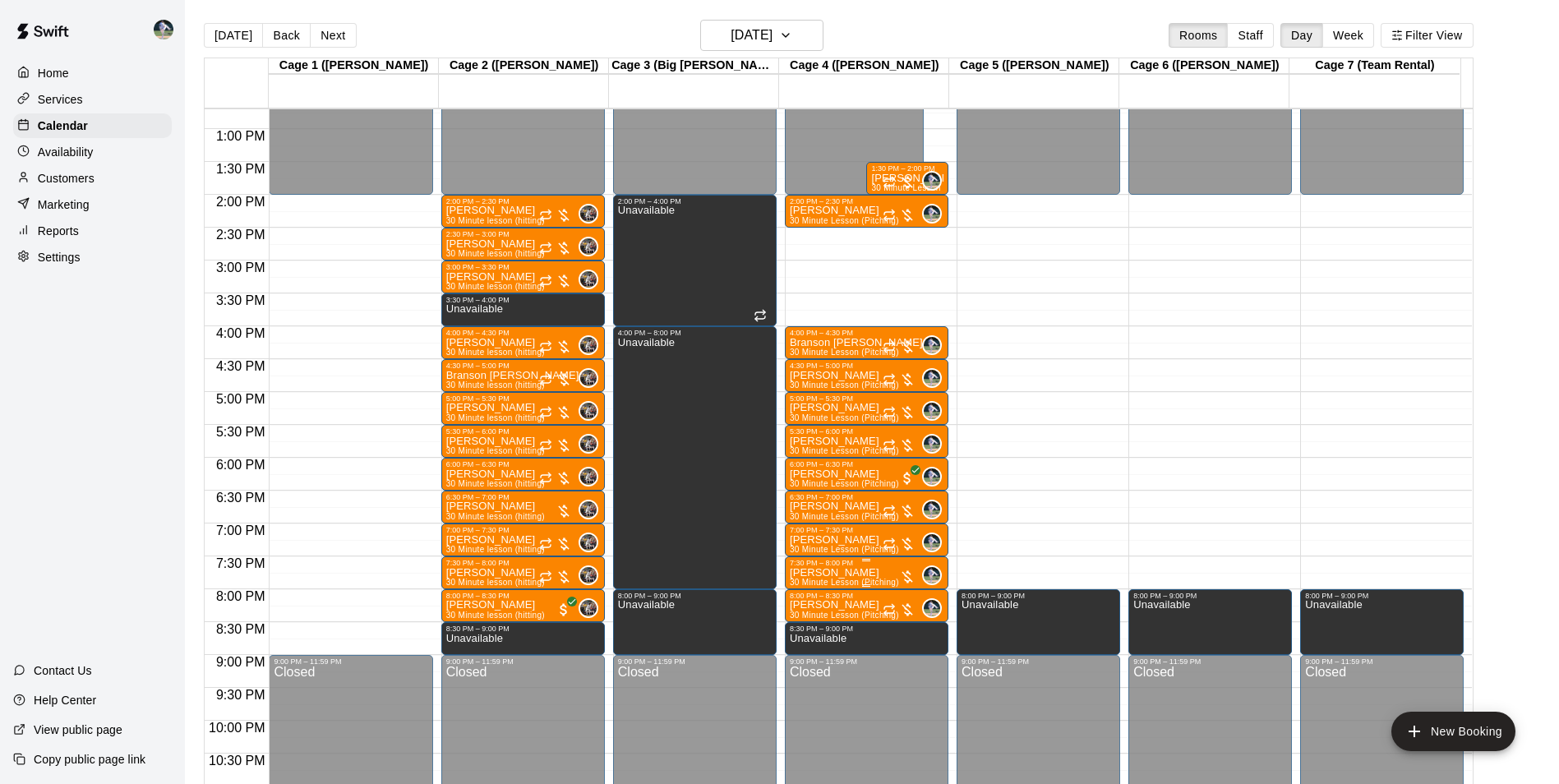
click at [831, 572] on p "[PERSON_NAME]" at bounding box center [844, 572] width 110 height 0
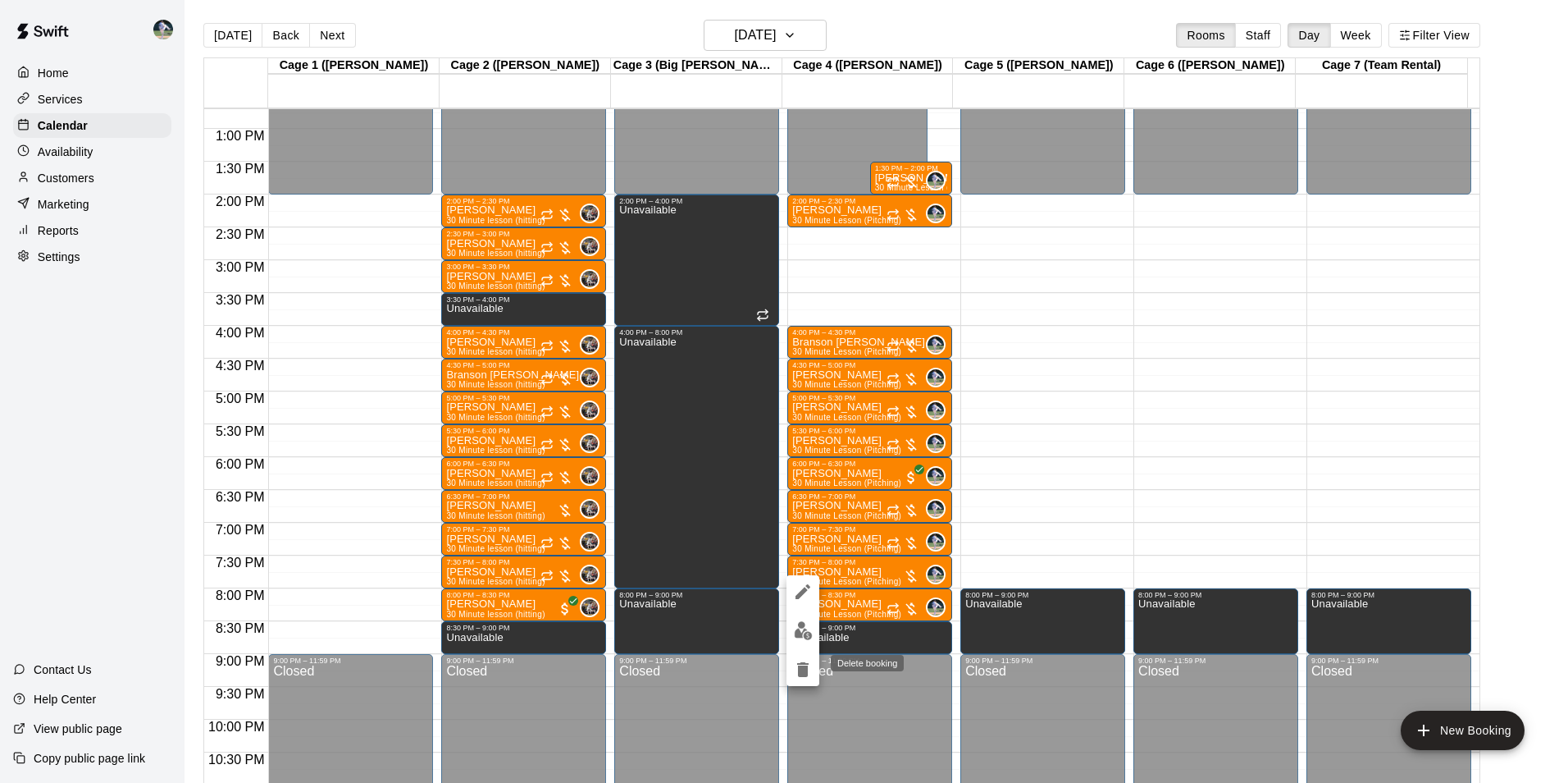
click at [804, 667] on icon "delete" at bounding box center [803, 670] width 11 height 15
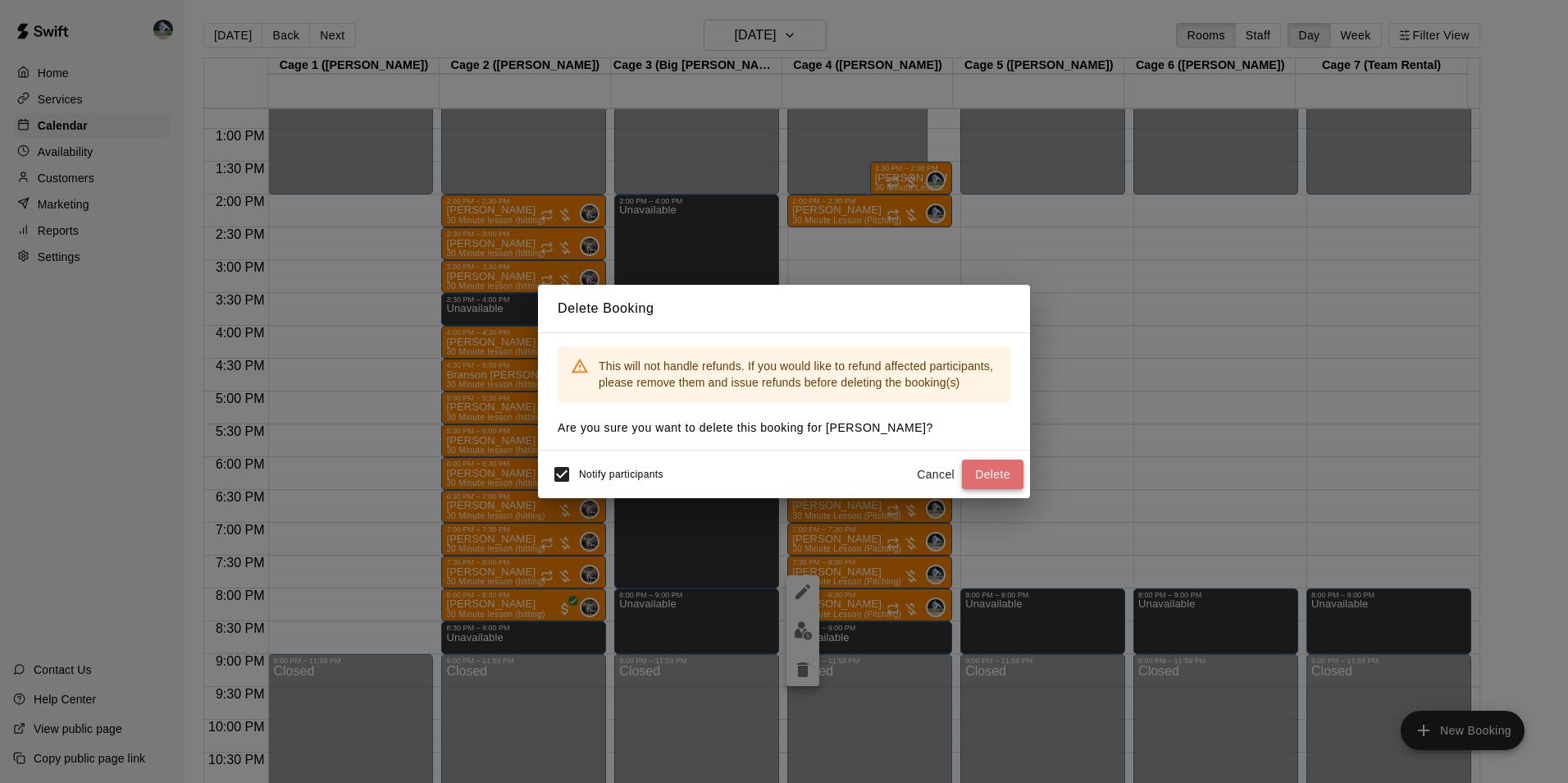
click at [985, 464] on button "Delete" at bounding box center [993, 474] width 62 height 30
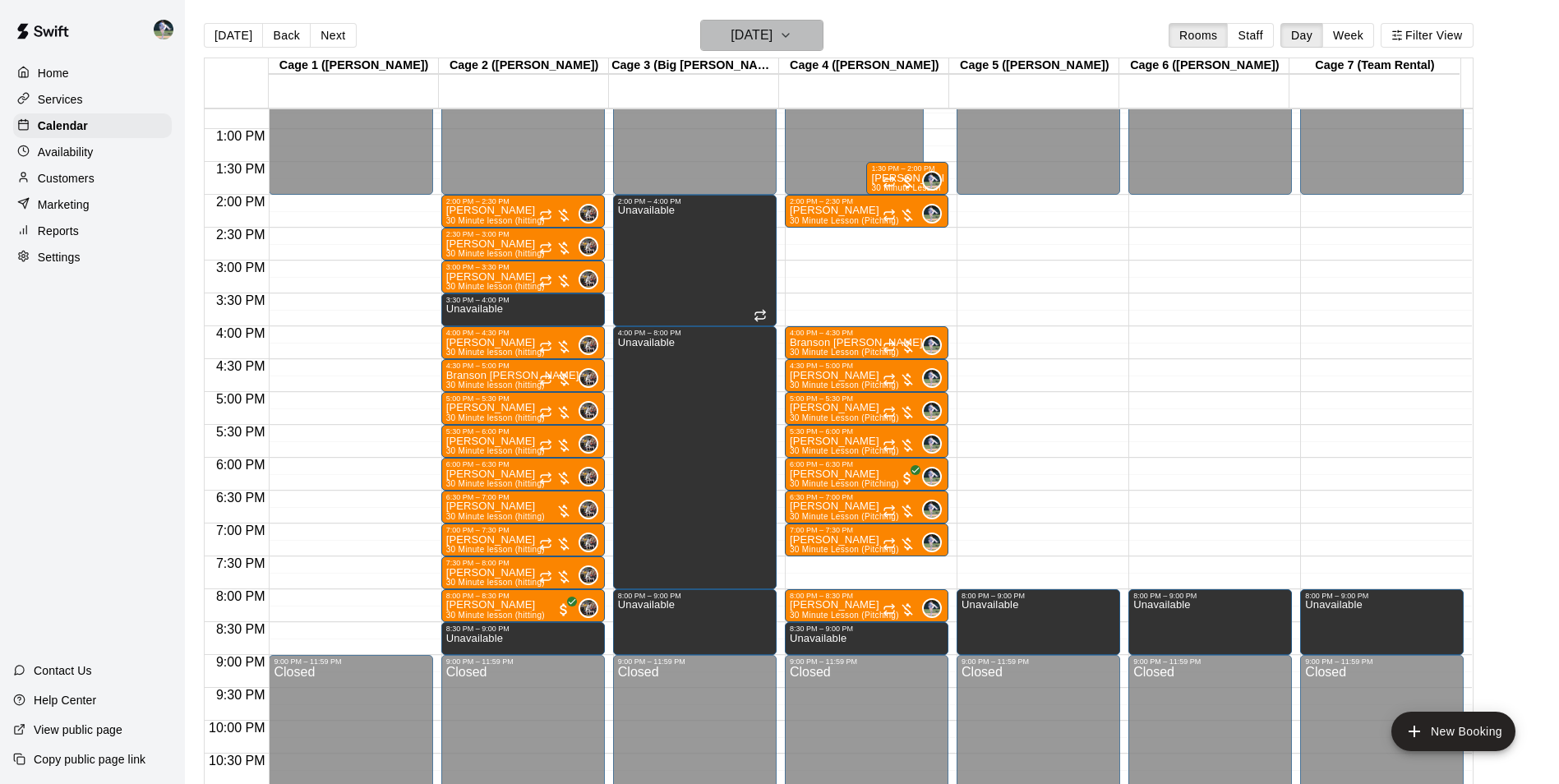
click at [743, 34] on h6 "[DATE]" at bounding box center [751, 35] width 42 height 23
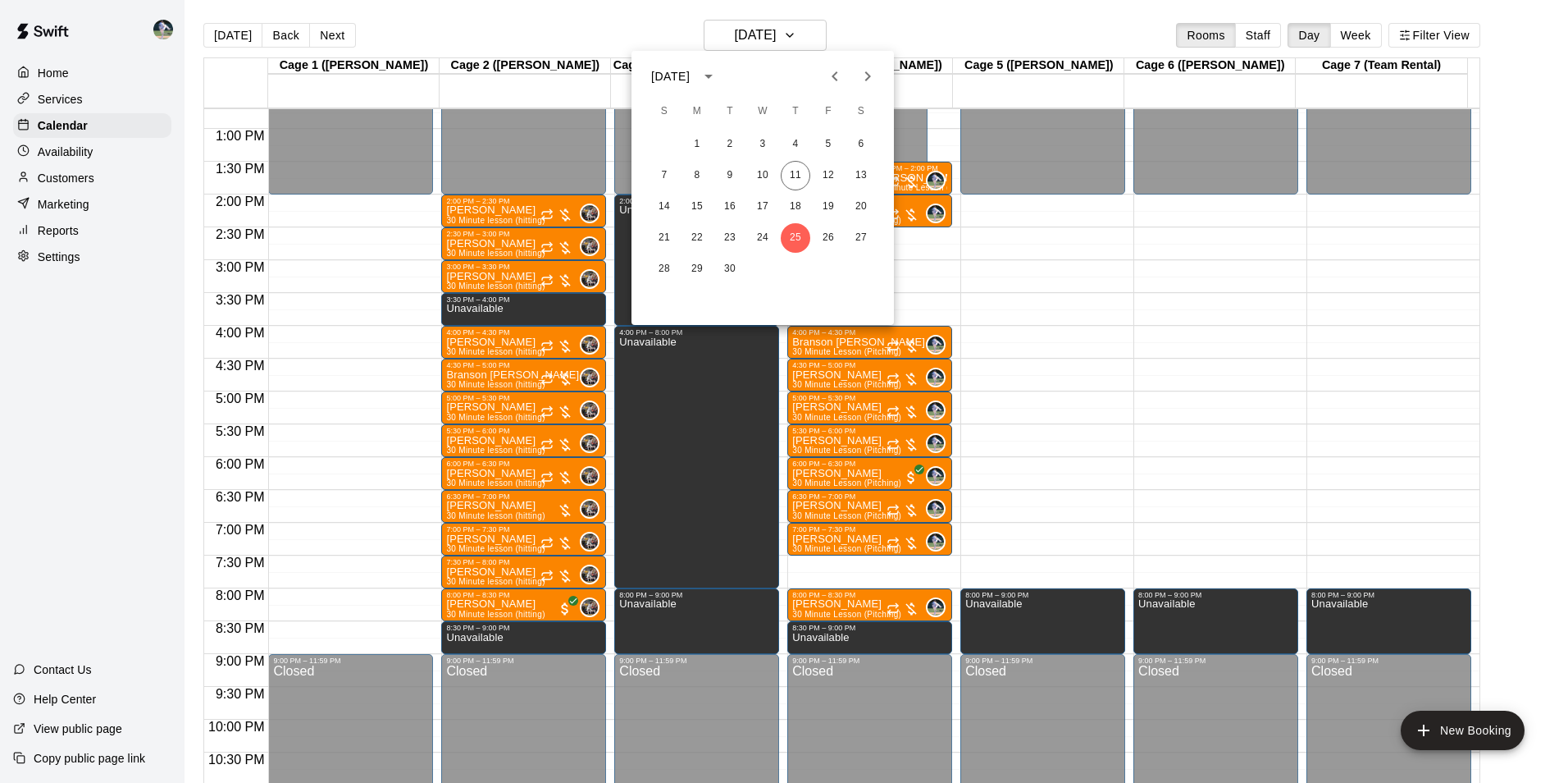
click at [868, 77] on icon "Next month" at bounding box center [868, 76] width 20 height 20
click at [244, 30] on div at bounding box center [784, 391] width 1568 height 783
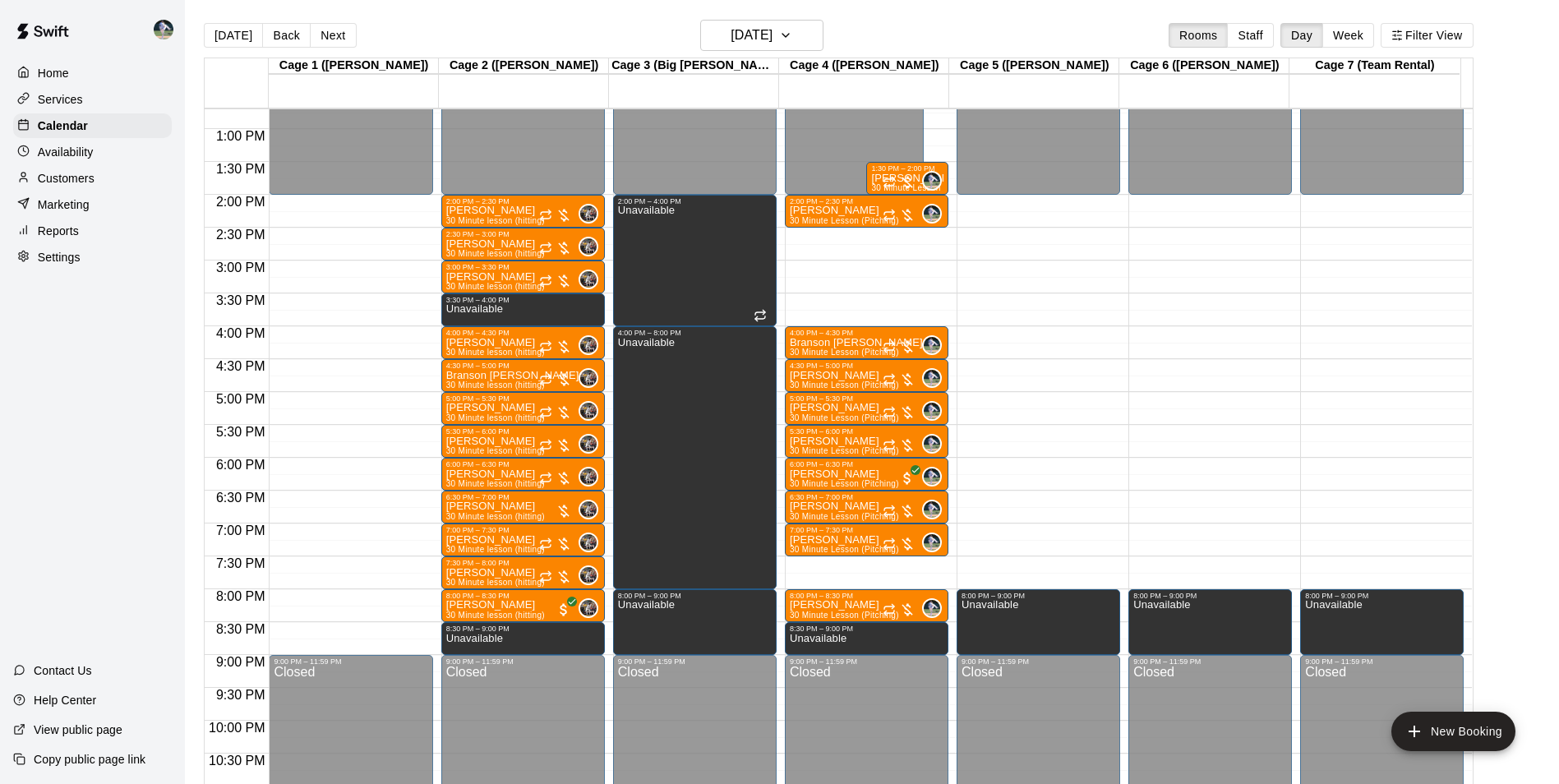
click at [245, 34] on button "[DATE]" at bounding box center [233, 36] width 59 height 24
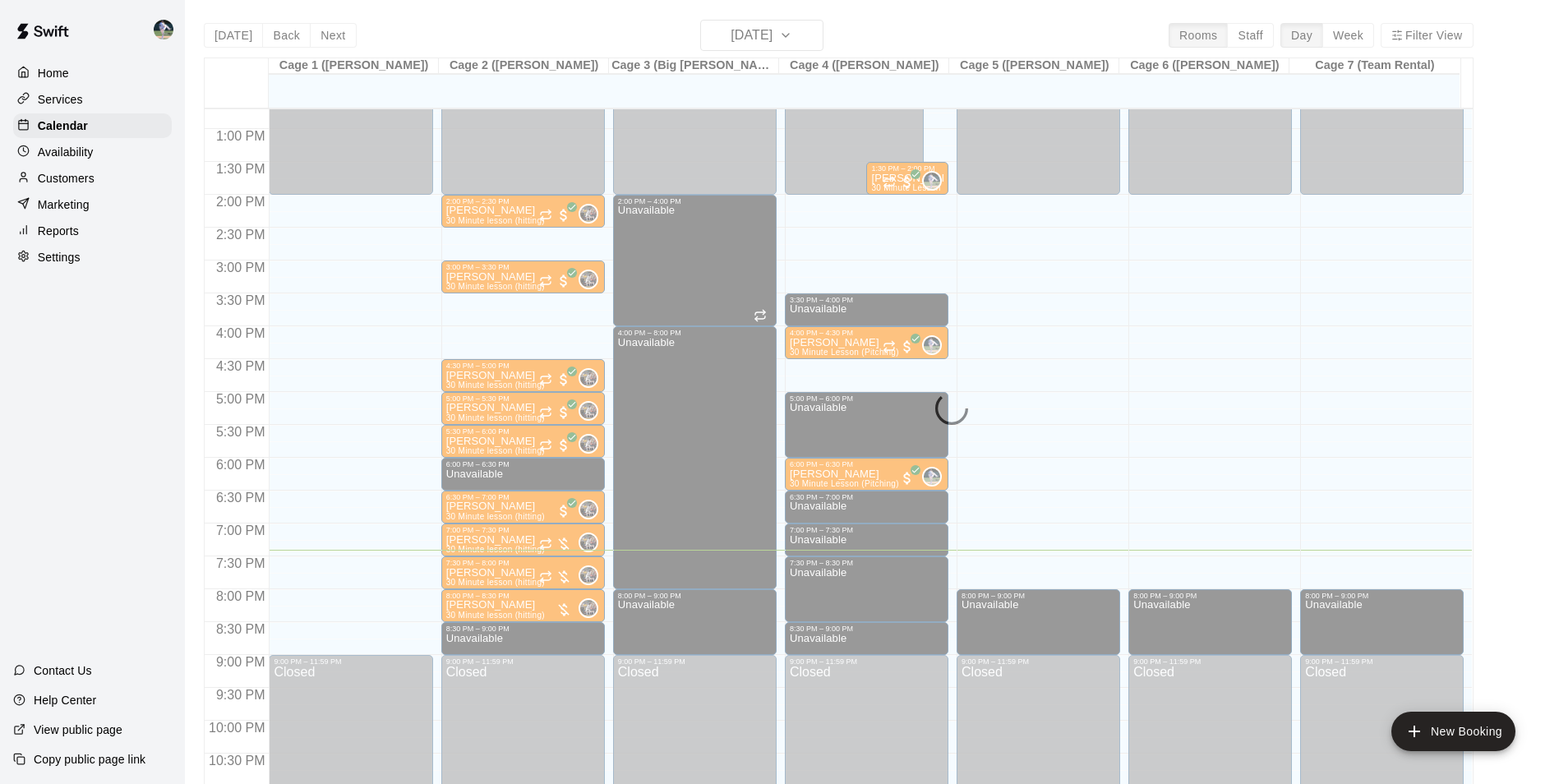
click at [245, 34] on div "[DATE] Back [DATE][DATE] Rooms Staff Day Week Filter View Cage 1 ([PERSON_NAME]…" at bounding box center [839, 411] width 1269 height 784
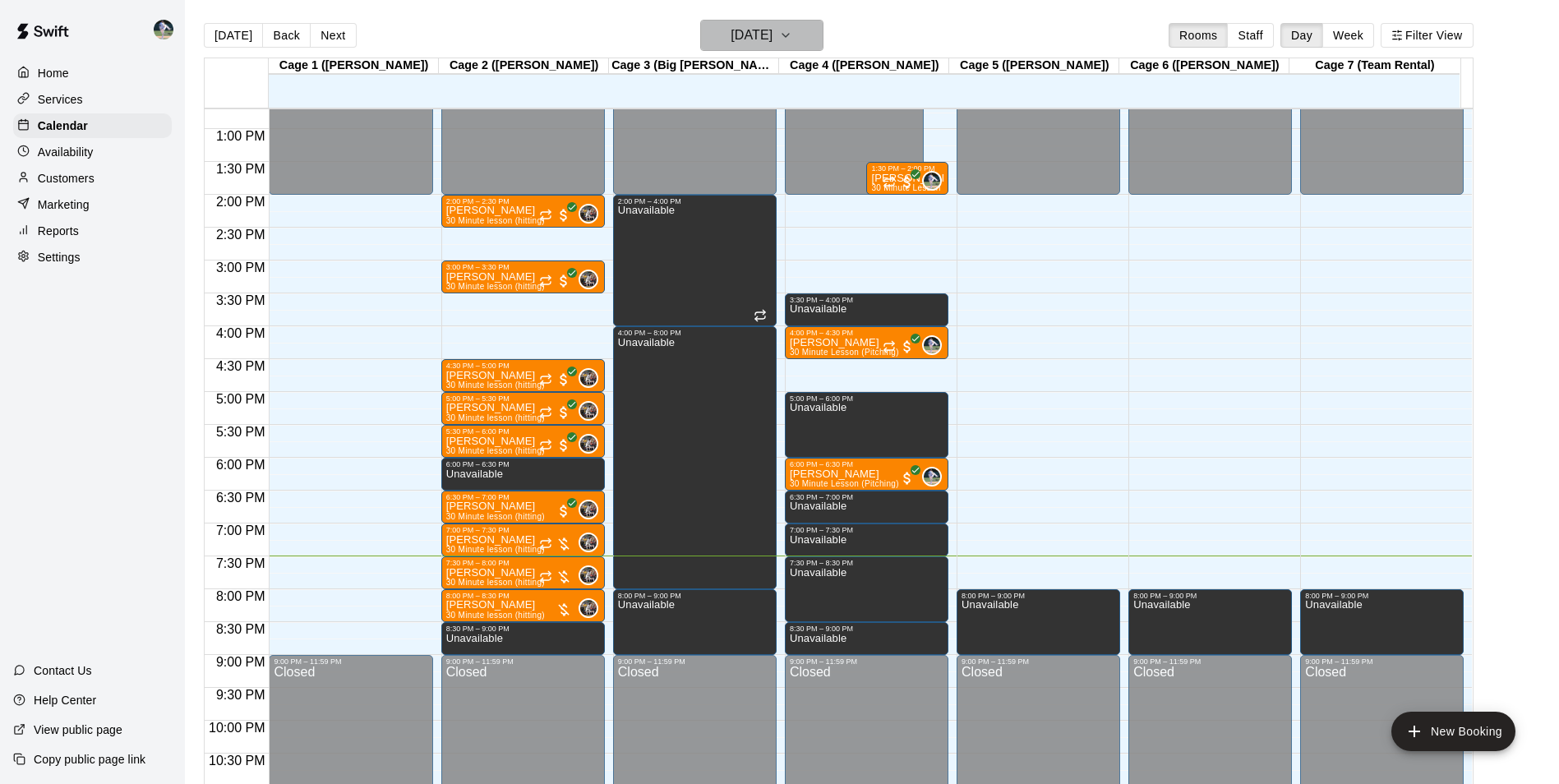
click at [731, 32] on h6 "[DATE]" at bounding box center [751, 35] width 42 height 23
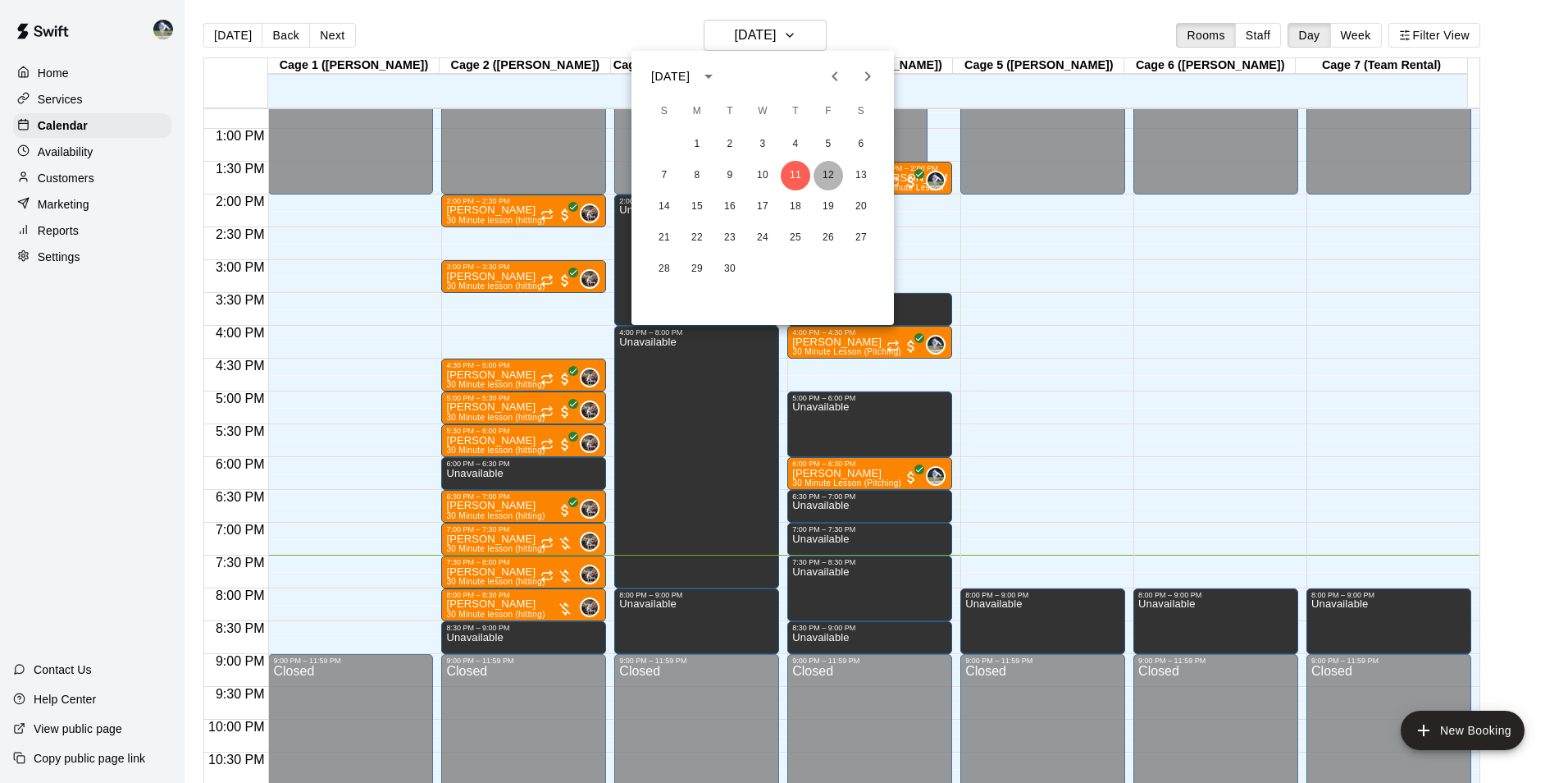
click at [827, 172] on button "12" at bounding box center [828, 176] width 30 height 30
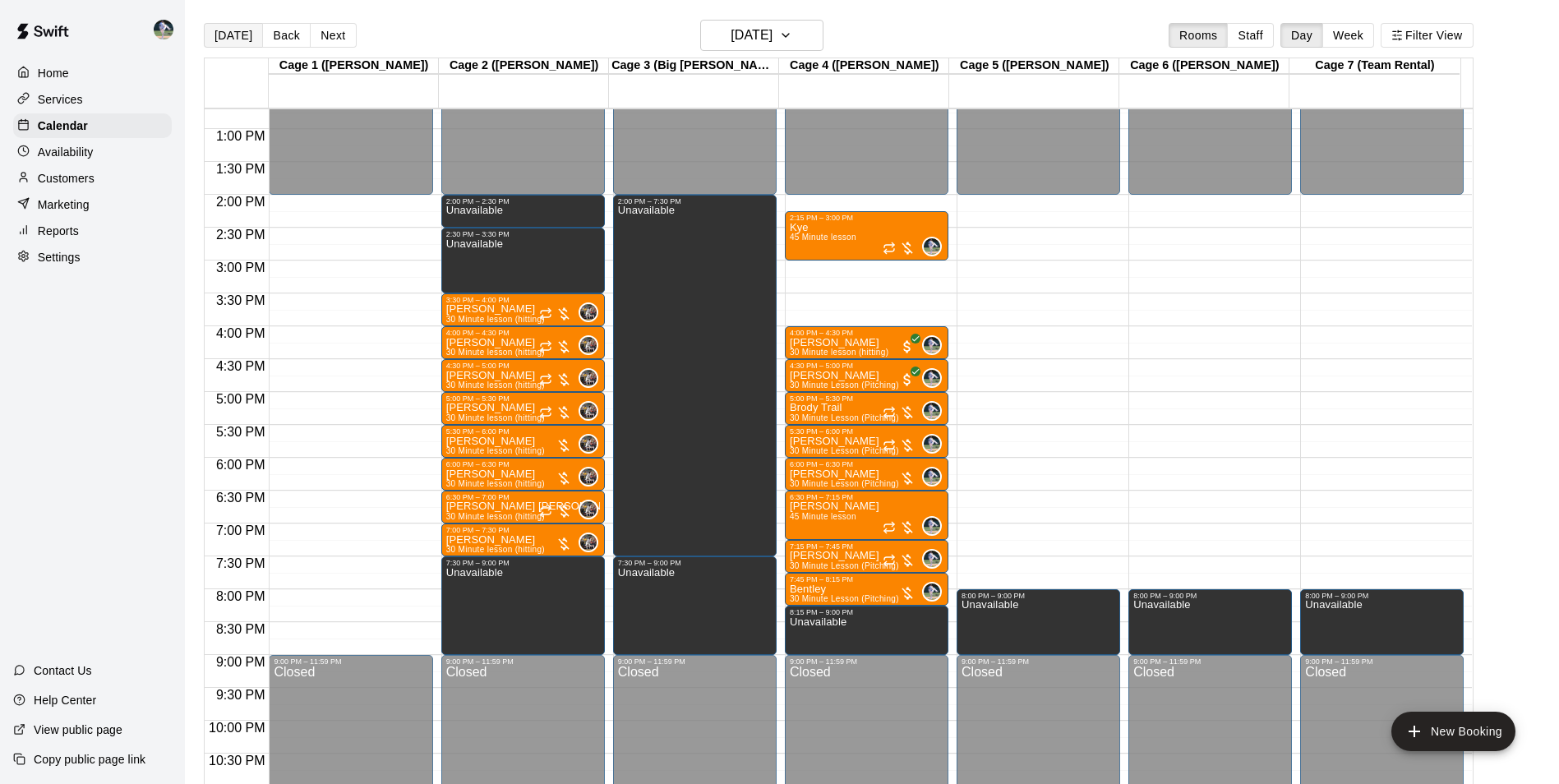
click at [228, 30] on button "[DATE]" at bounding box center [233, 36] width 59 height 24
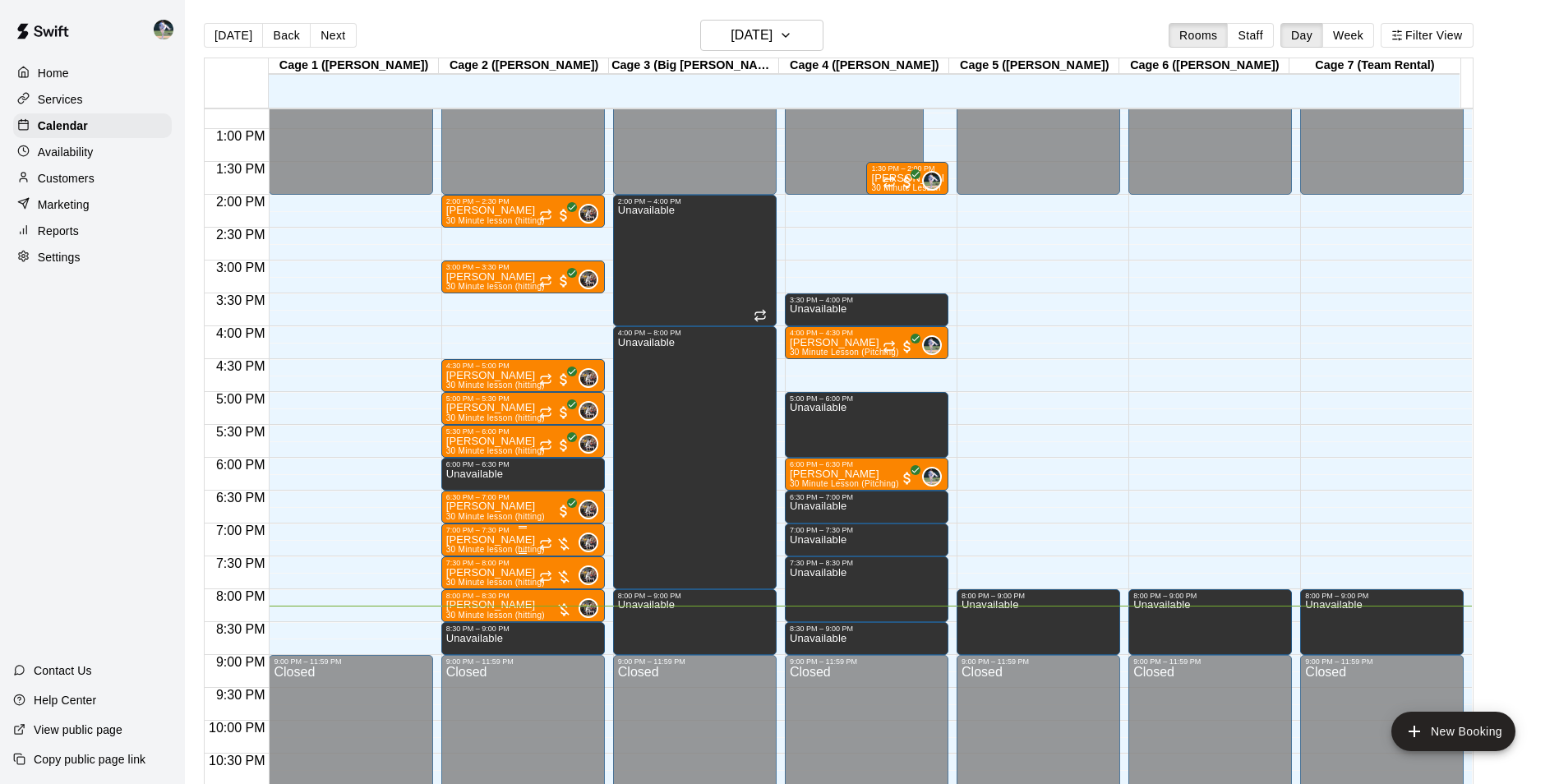
click at [521, 533] on div "7:00 PM – 7:30 PM" at bounding box center [523, 529] width 154 height 8
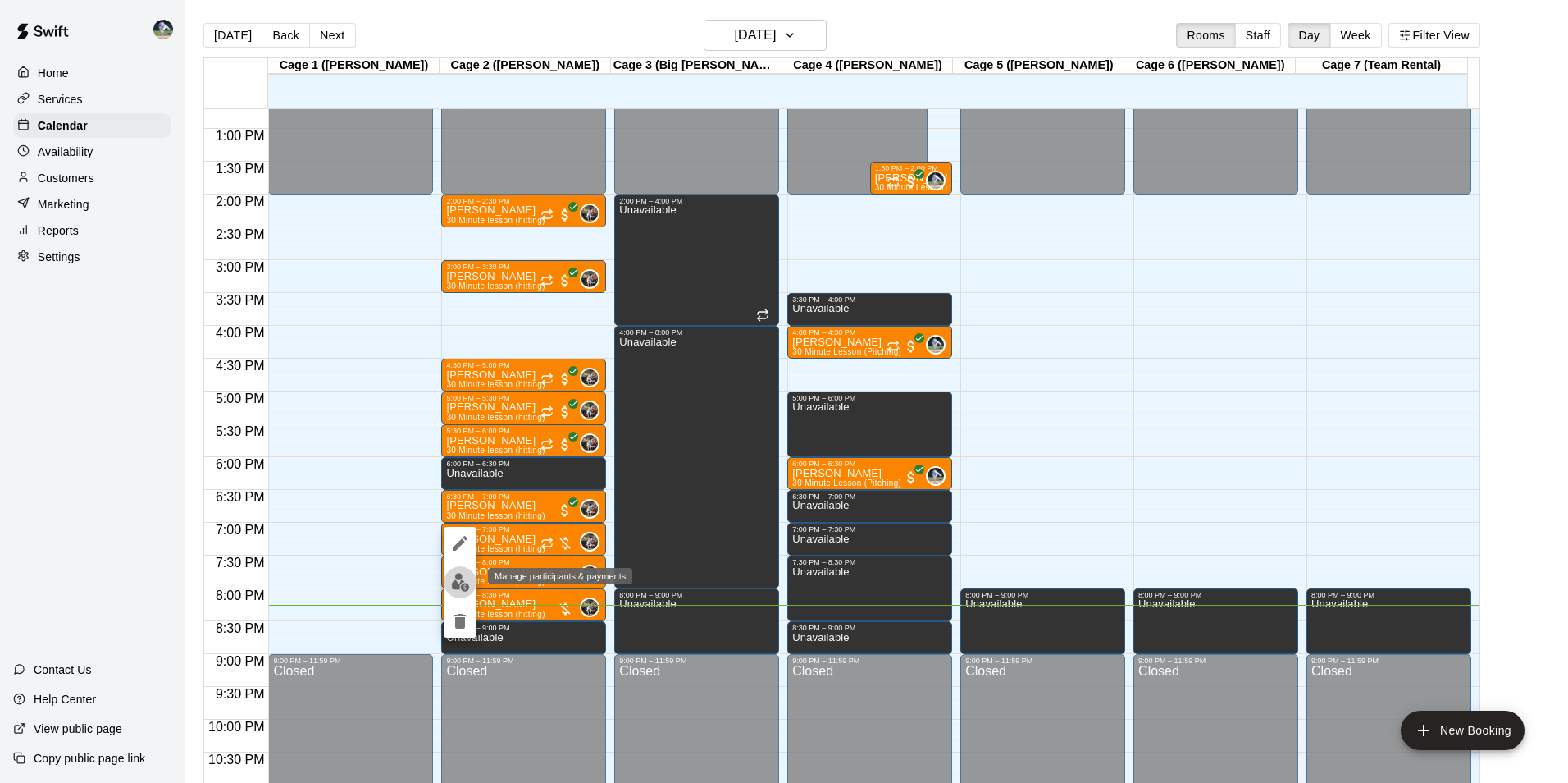
click at [457, 580] on img "edit" at bounding box center [460, 582] width 19 height 19
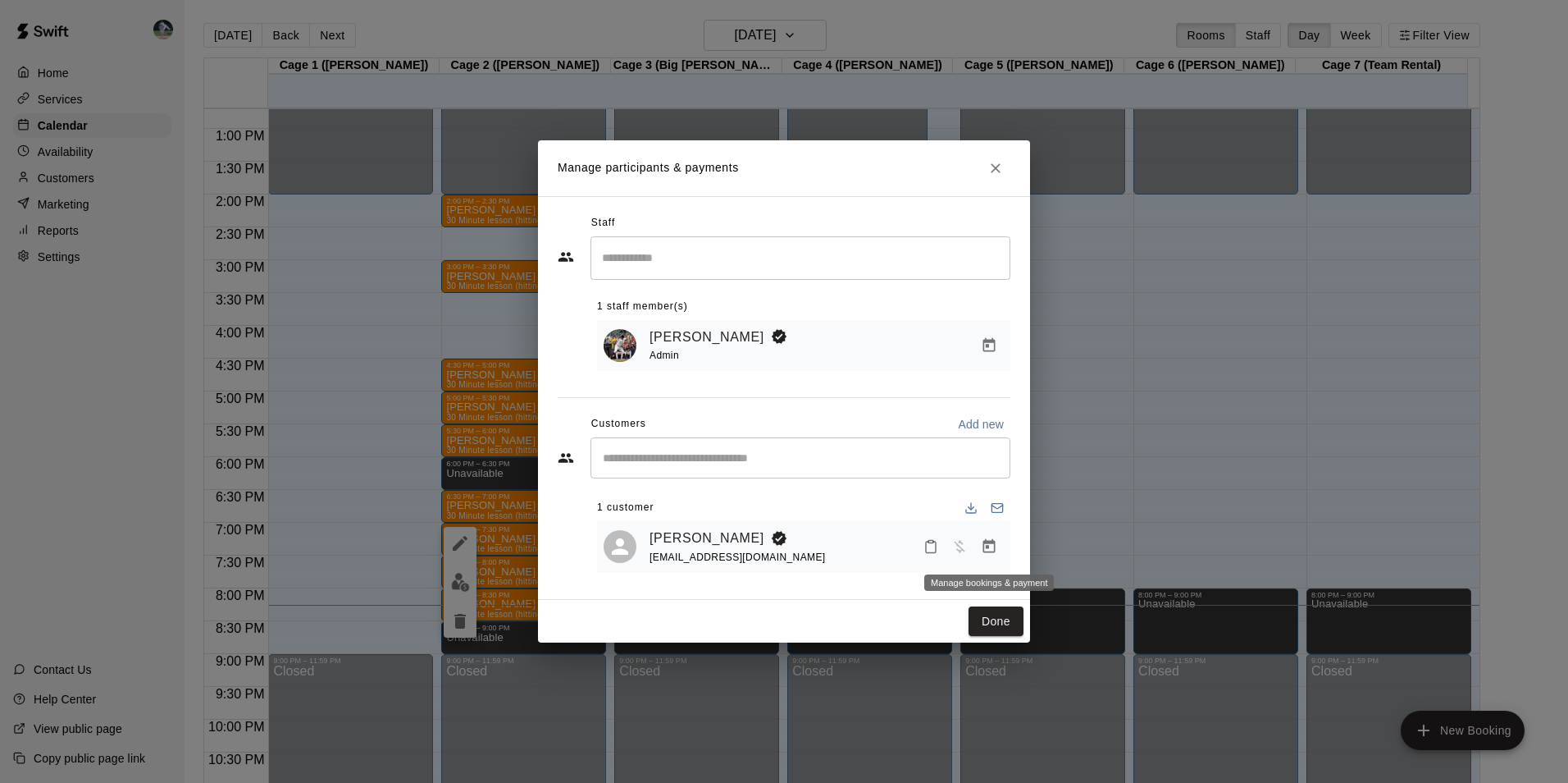
click at [990, 545] on icon "Manage bookings & payment" at bounding box center [989, 546] width 17 height 17
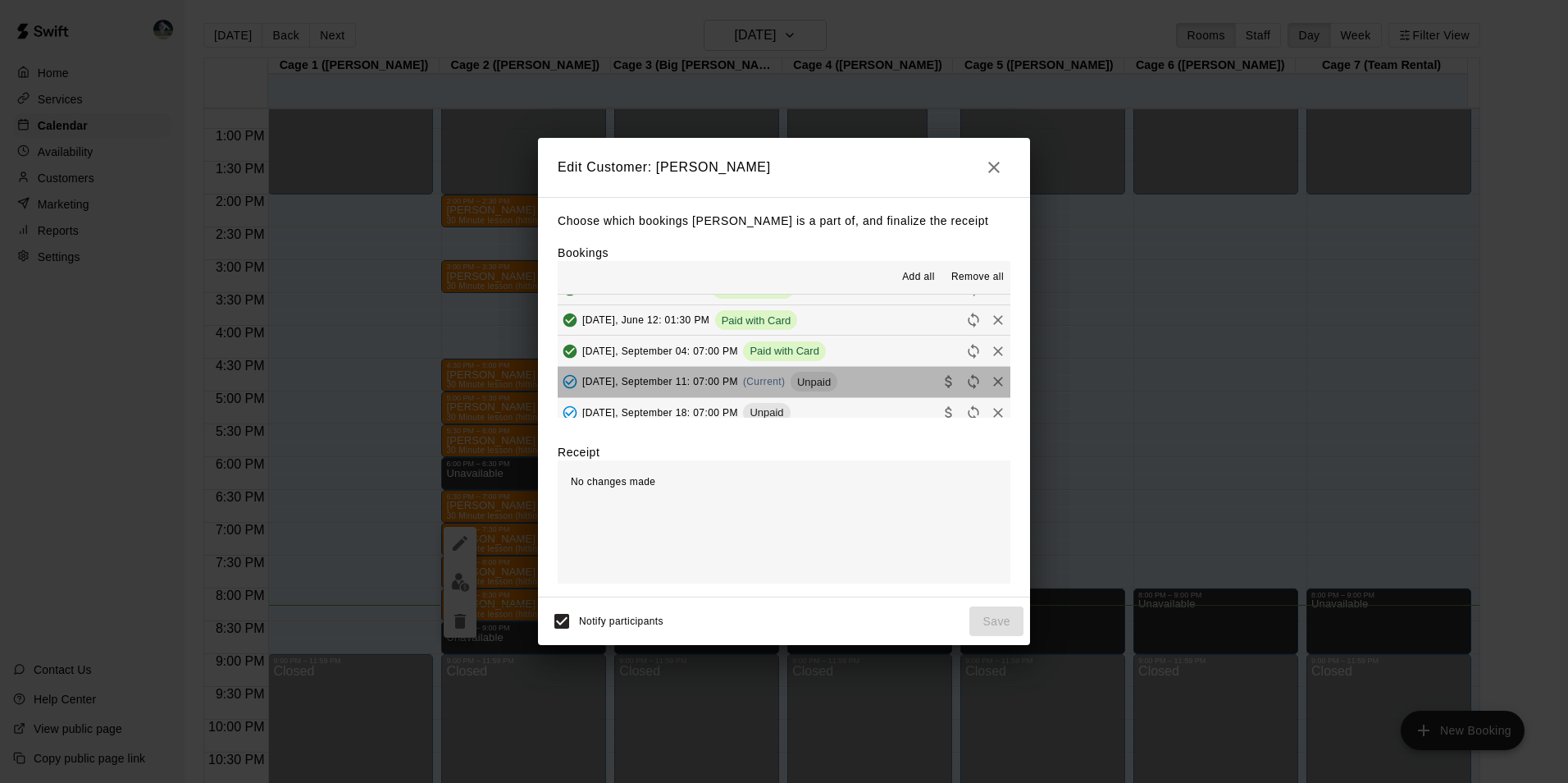
click at [835, 376] on div "Unpaid" at bounding box center [814, 381] width 47 height 20
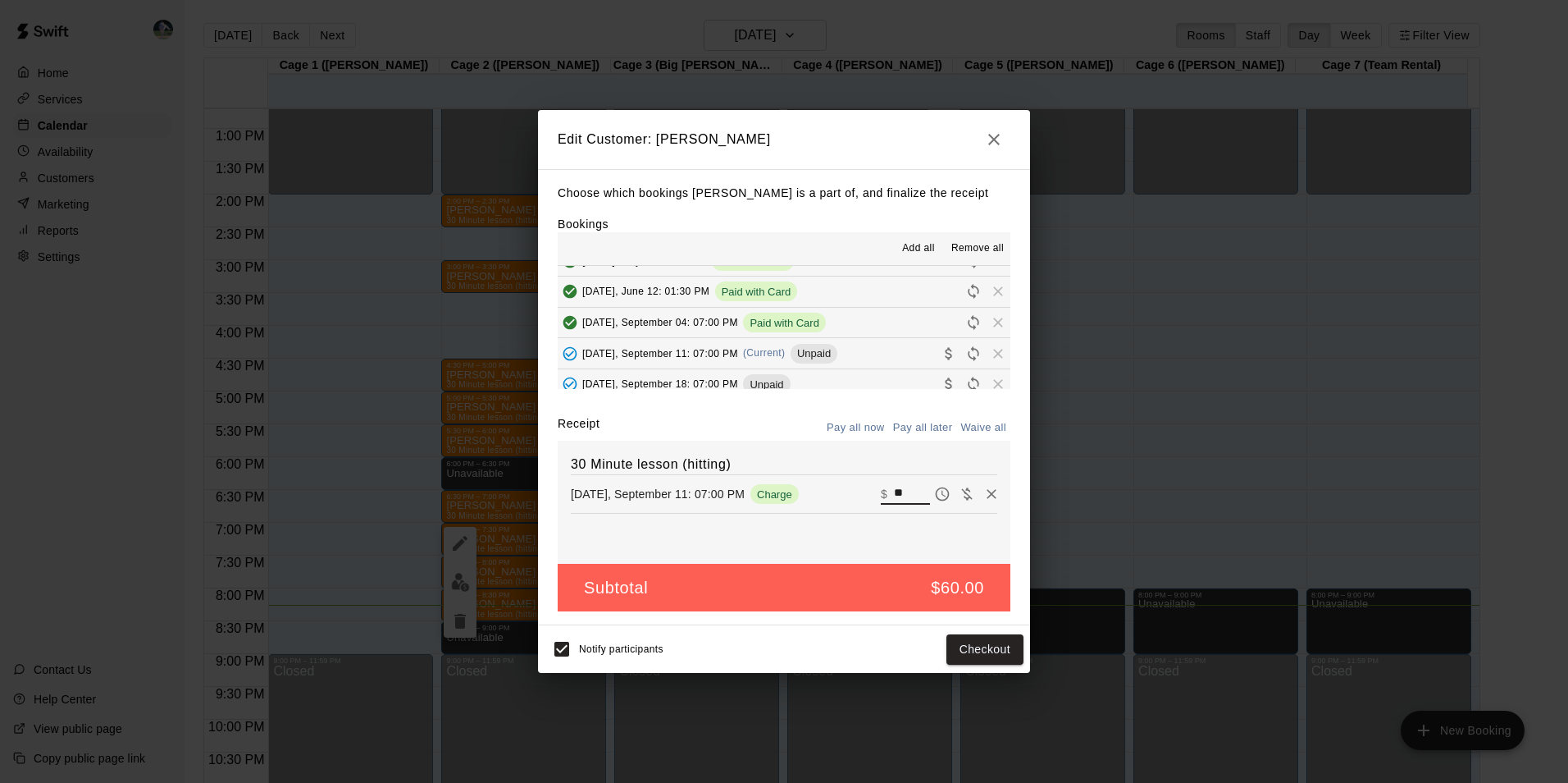
click at [899, 491] on input "**" at bounding box center [912, 494] width 36 height 22
type input "*"
type input "**"
click at [971, 650] on button "Checkout" at bounding box center [985, 649] width 77 height 30
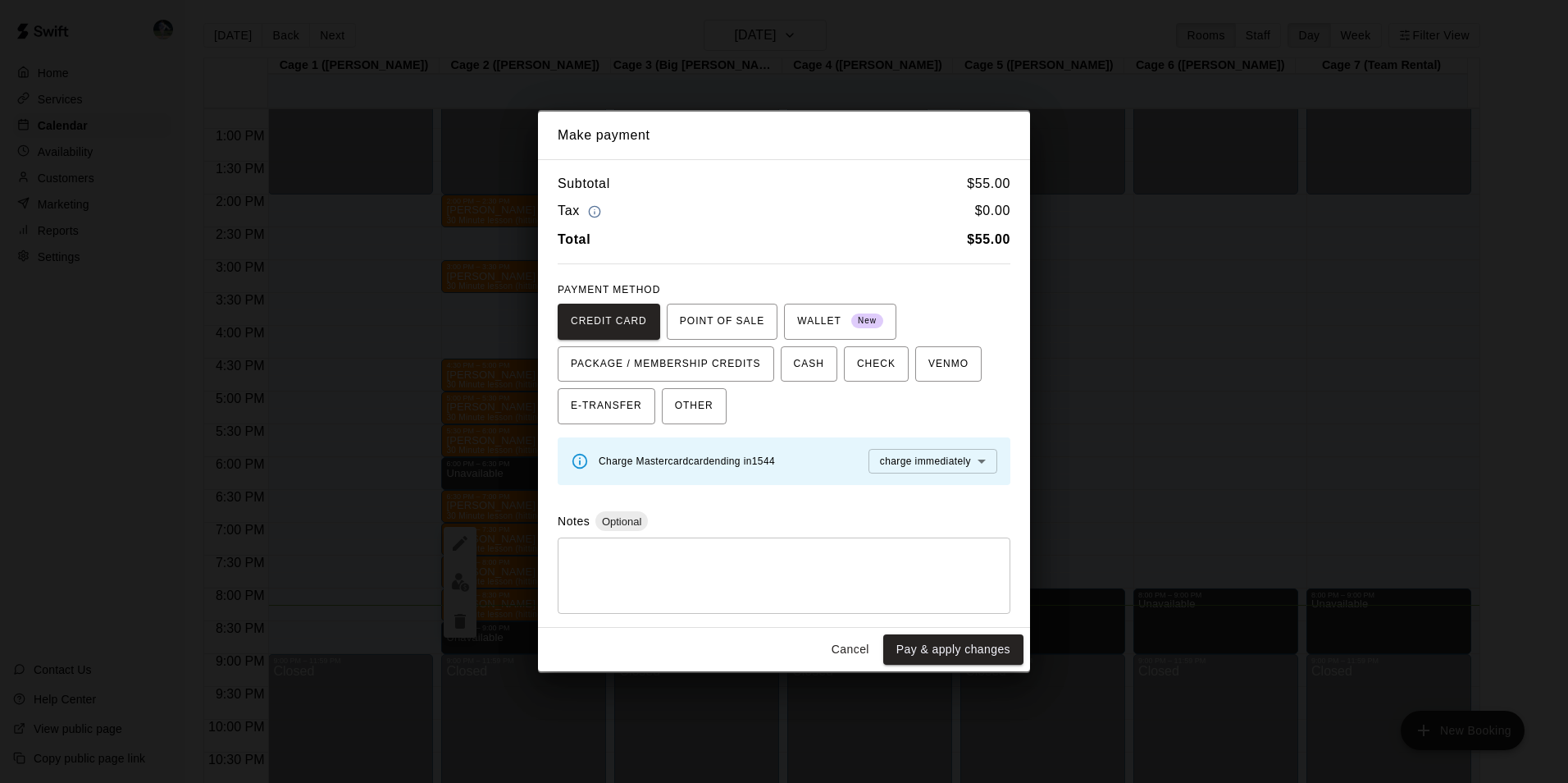
click at [913, 461] on body "Home Services Calendar Availability Customers Marketing Reports Settings Contac…" at bounding box center [784, 404] width 1568 height 809
click at [913, 485] on span "charge immediately" at bounding box center [925, 493] width 91 height 17
click at [928, 653] on button "Pay & apply changes" at bounding box center [954, 649] width 140 height 30
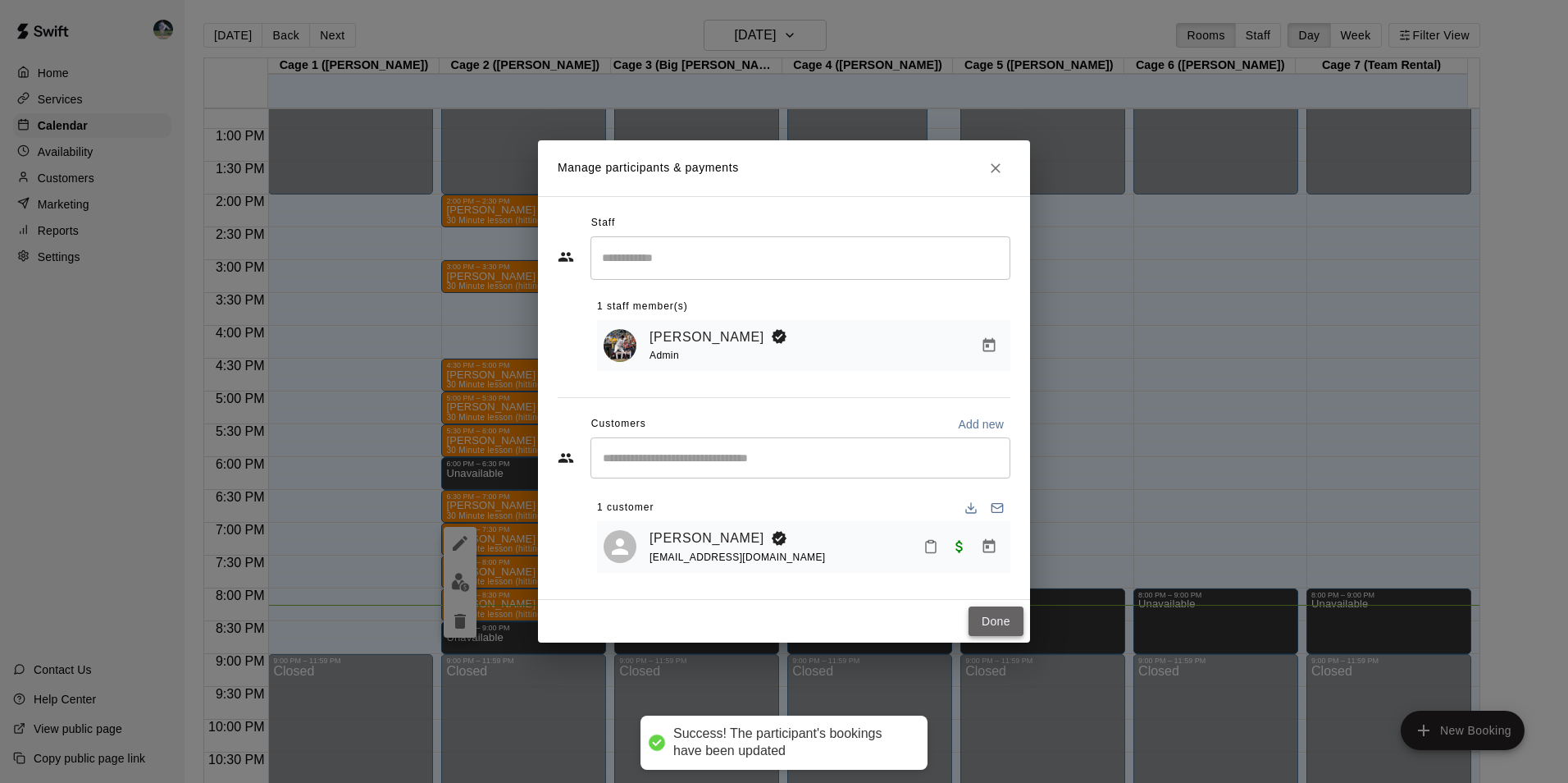
click at [991, 615] on button "Done" at bounding box center [996, 621] width 55 height 30
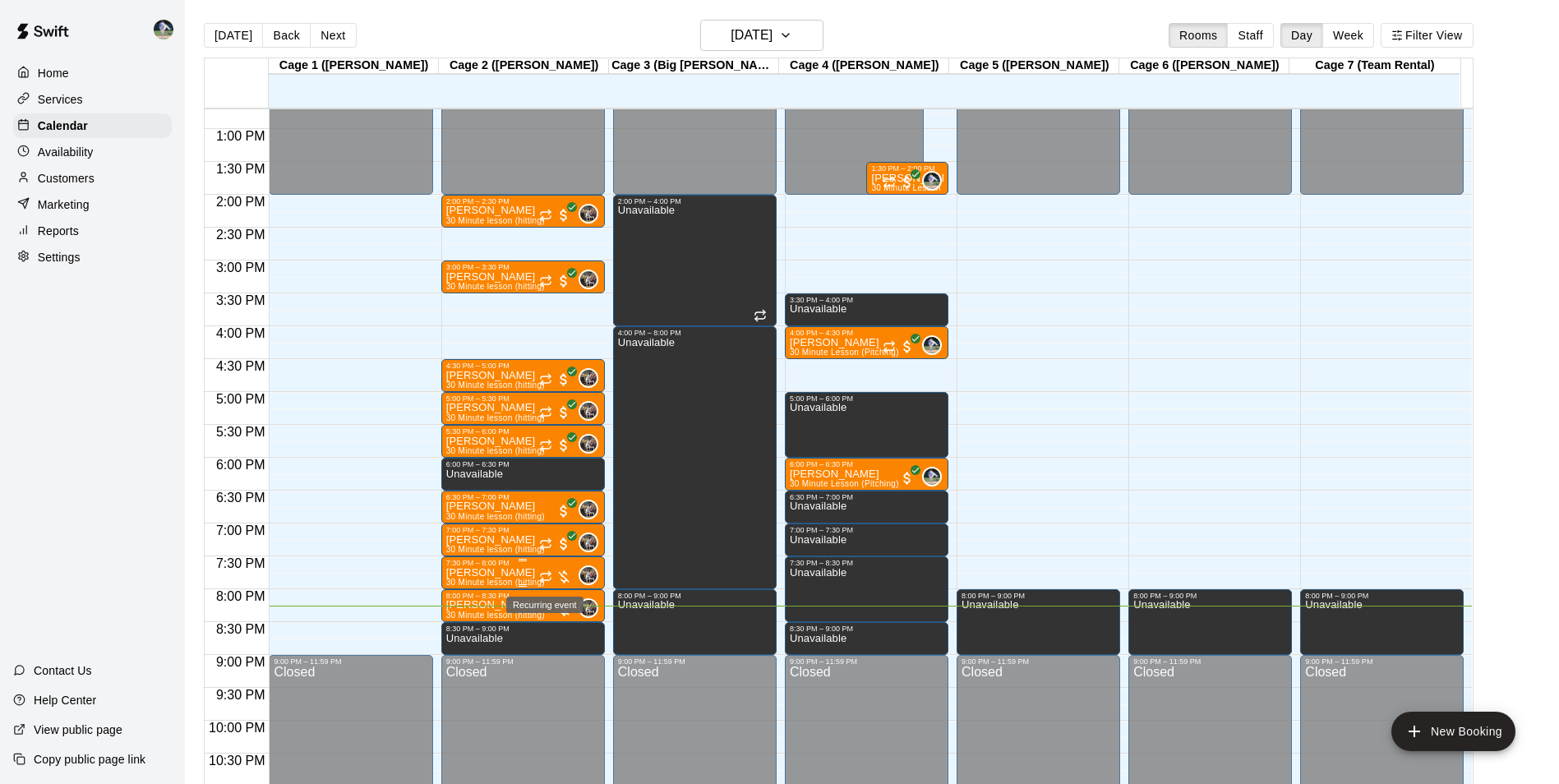
click at [539, 571] on icon "Recurring event" at bounding box center [545, 577] width 13 height 13
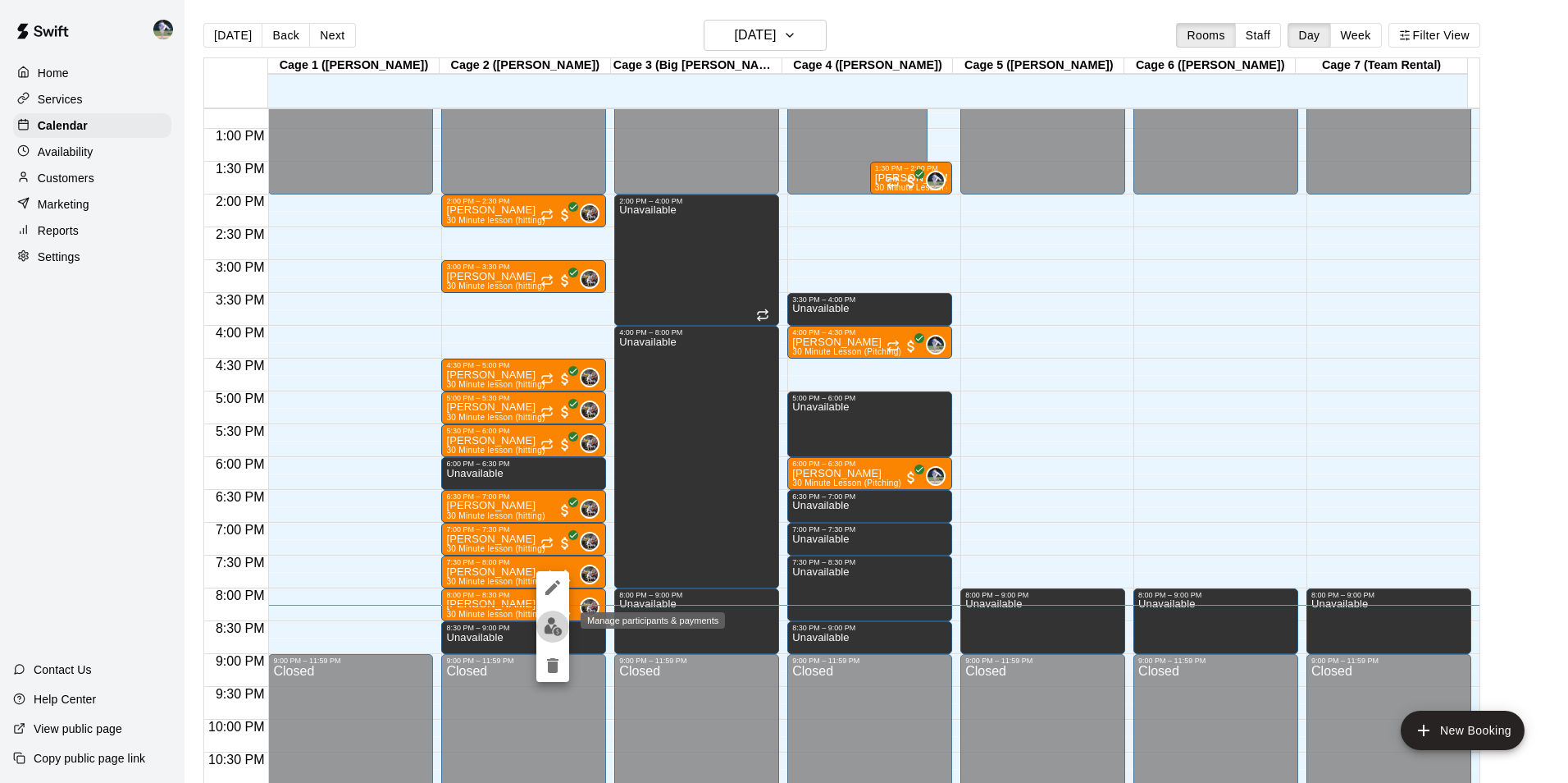
click at [554, 627] on img "edit" at bounding box center [554, 627] width 19 height 19
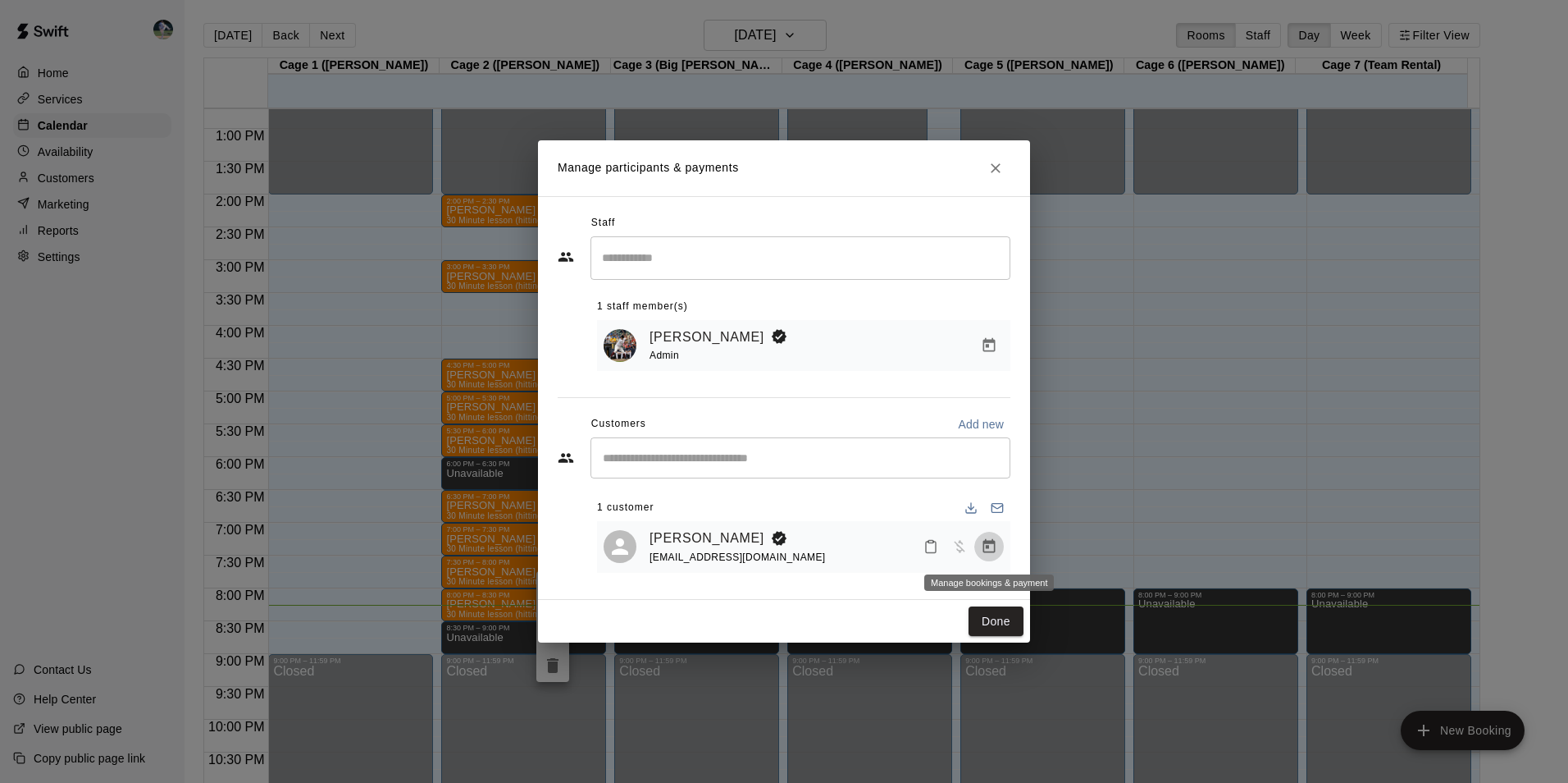
click at [988, 548] on icon "Manage bookings & payment" at bounding box center [989, 545] width 12 height 14
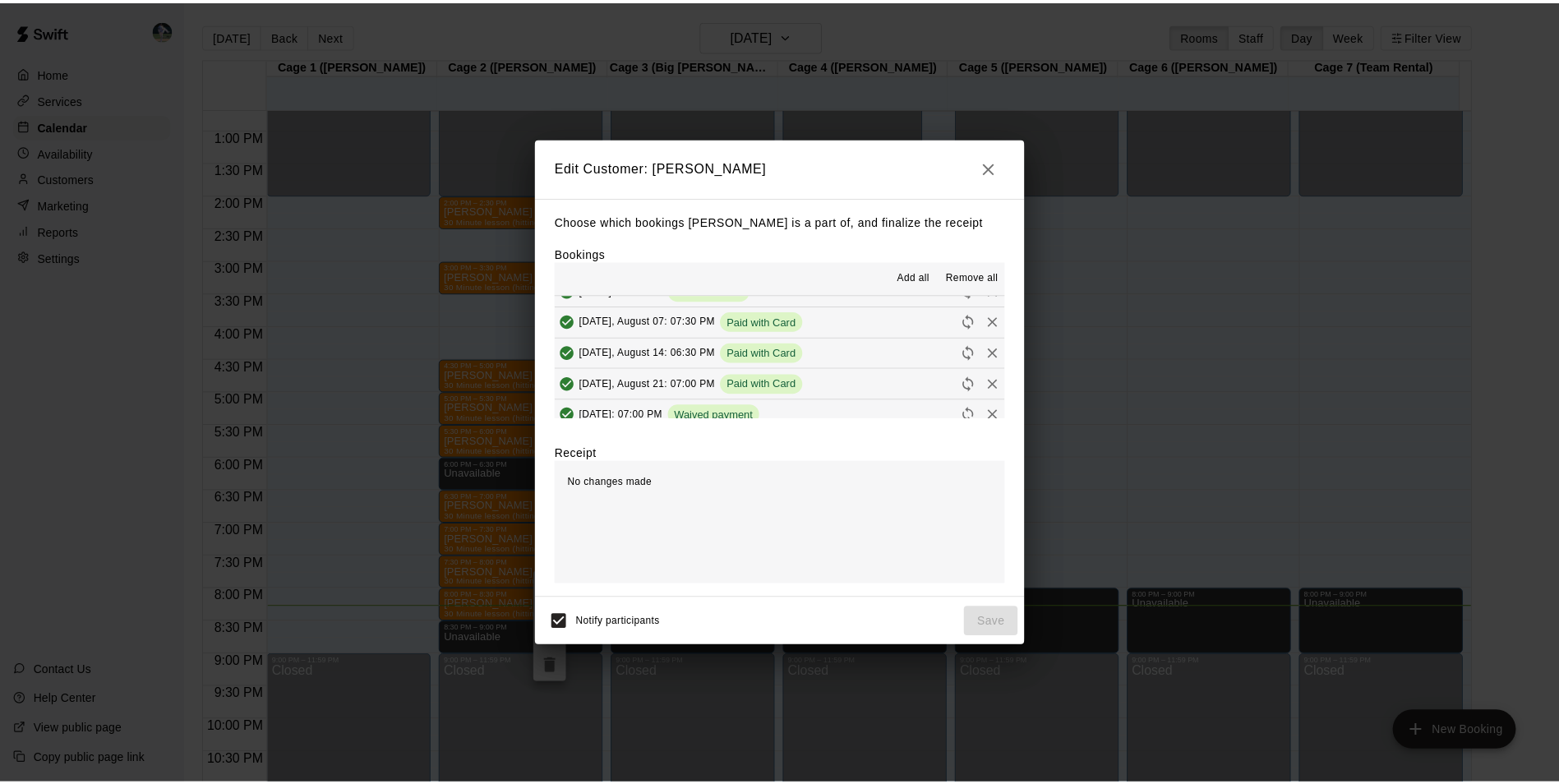
scroll to position [411, 0]
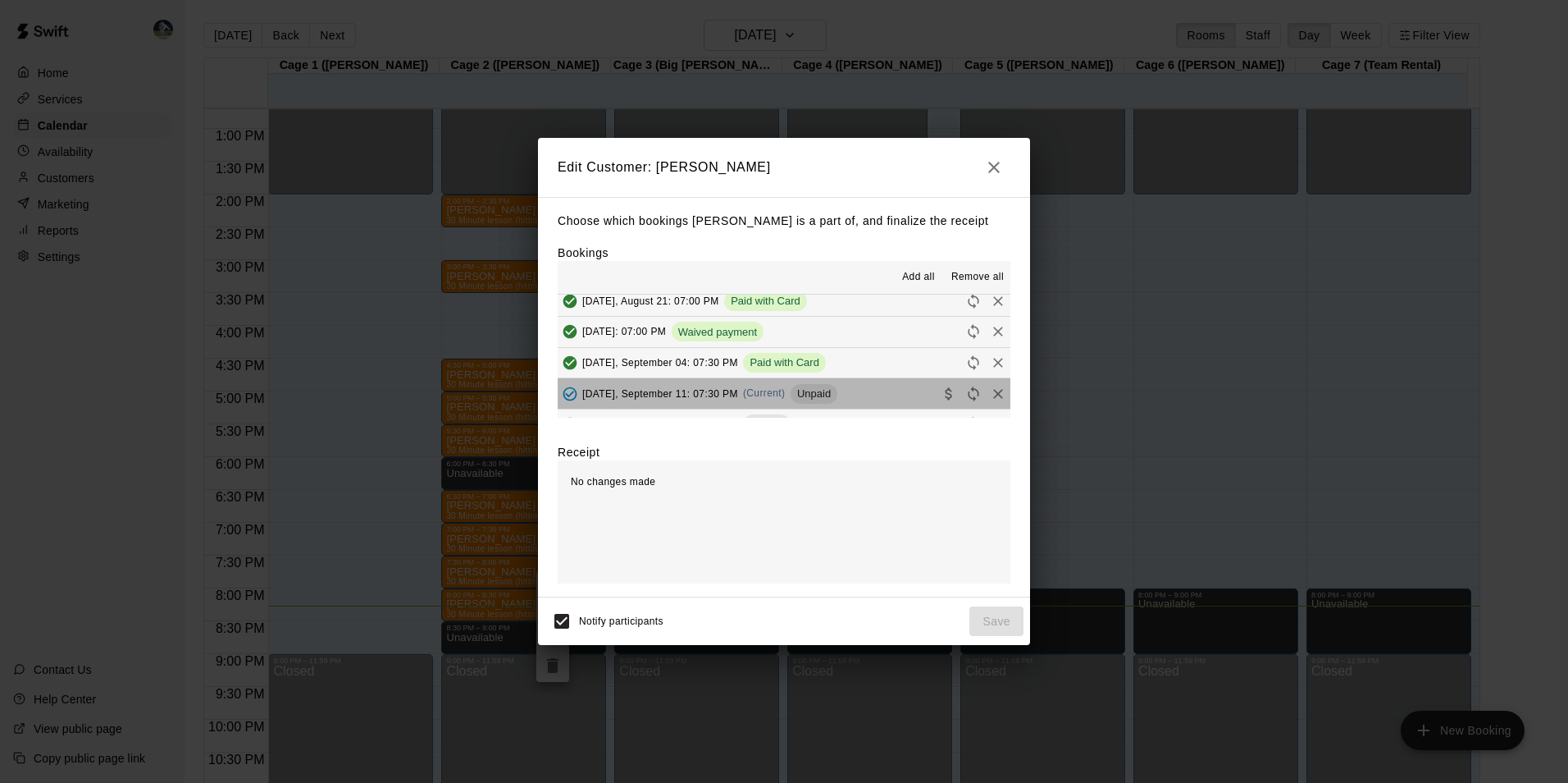
click at [860, 390] on button "[DATE], September 11: 07:30 PM (Current) Unpaid" at bounding box center [784, 393] width 453 height 30
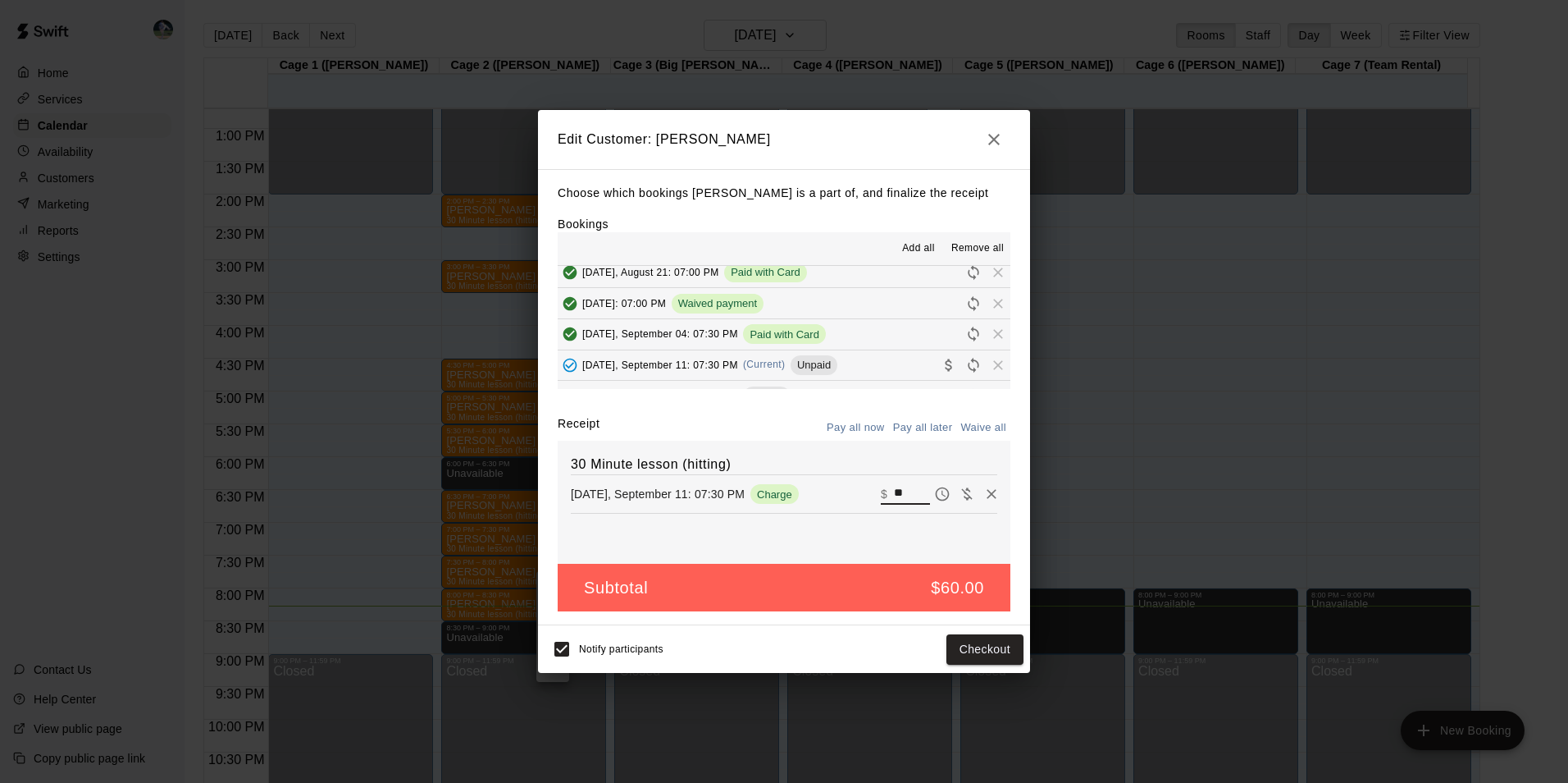
click at [897, 494] on input "**" at bounding box center [912, 494] width 36 height 22
type input "*"
type input "**"
click at [959, 645] on button "Checkout" at bounding box center [985, 649] width 77 height 30
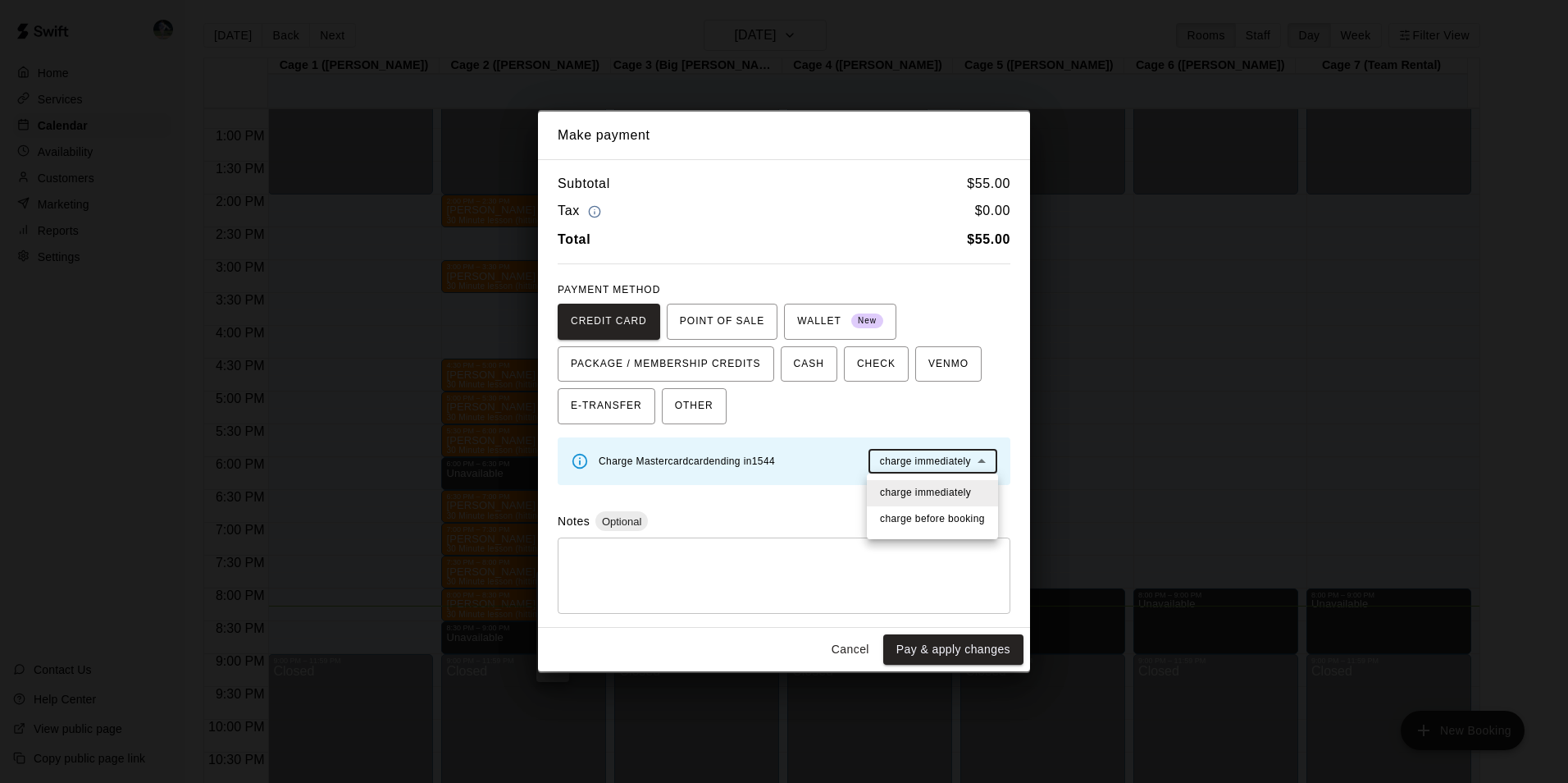
click at [919, 456] on body "Home Services Calendar Availability Customers Marketing Reports Settings Contac…" at bounding box center [784, 404] width 1568 height 809
click at [918, 492] on span "charge immediately" at bounding box center [925, 493] width 91 height 17
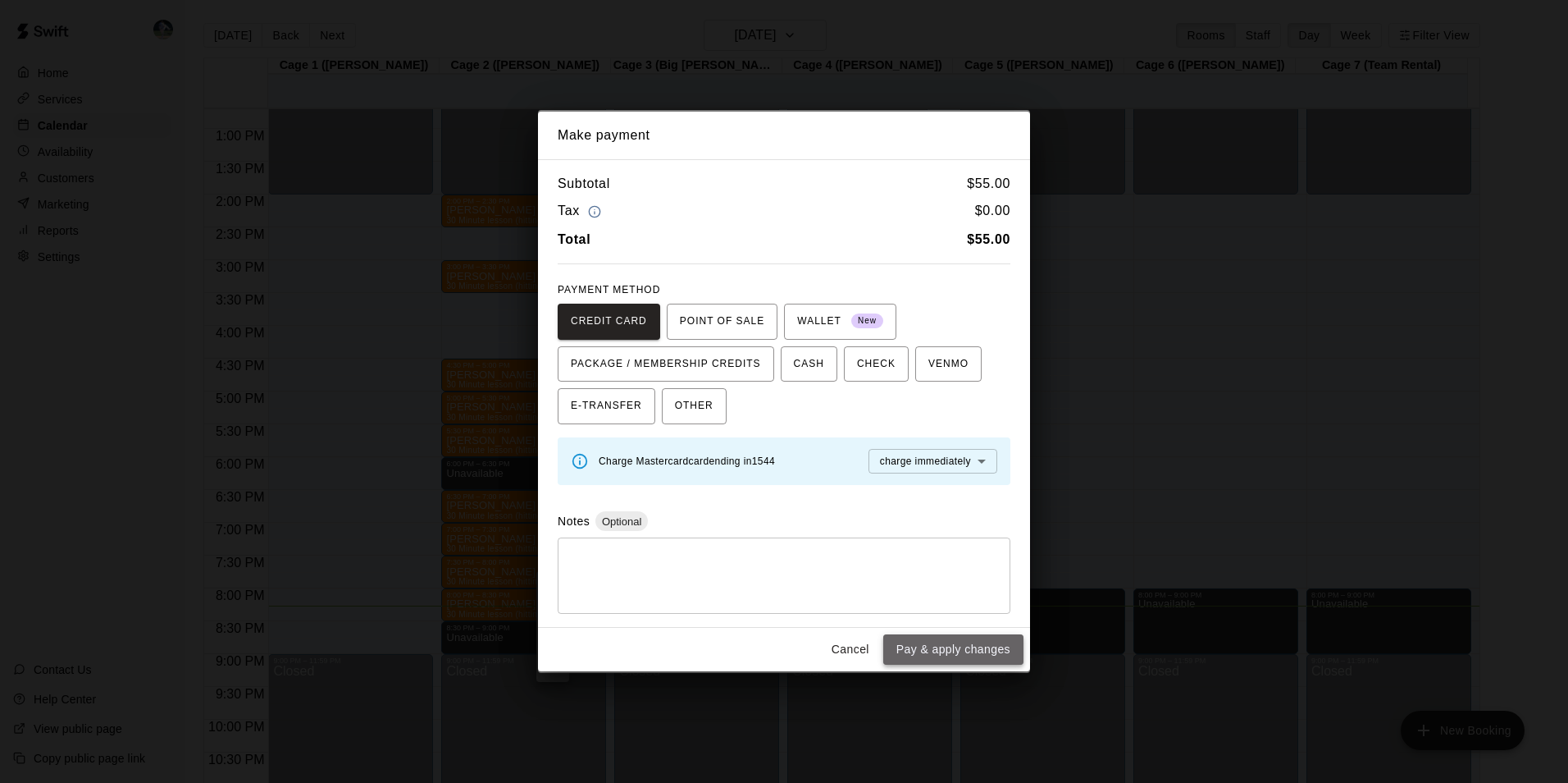
click at [968, 649] on button "Pay & apply changes" at bounding box center [954, 649] width 140 height 30
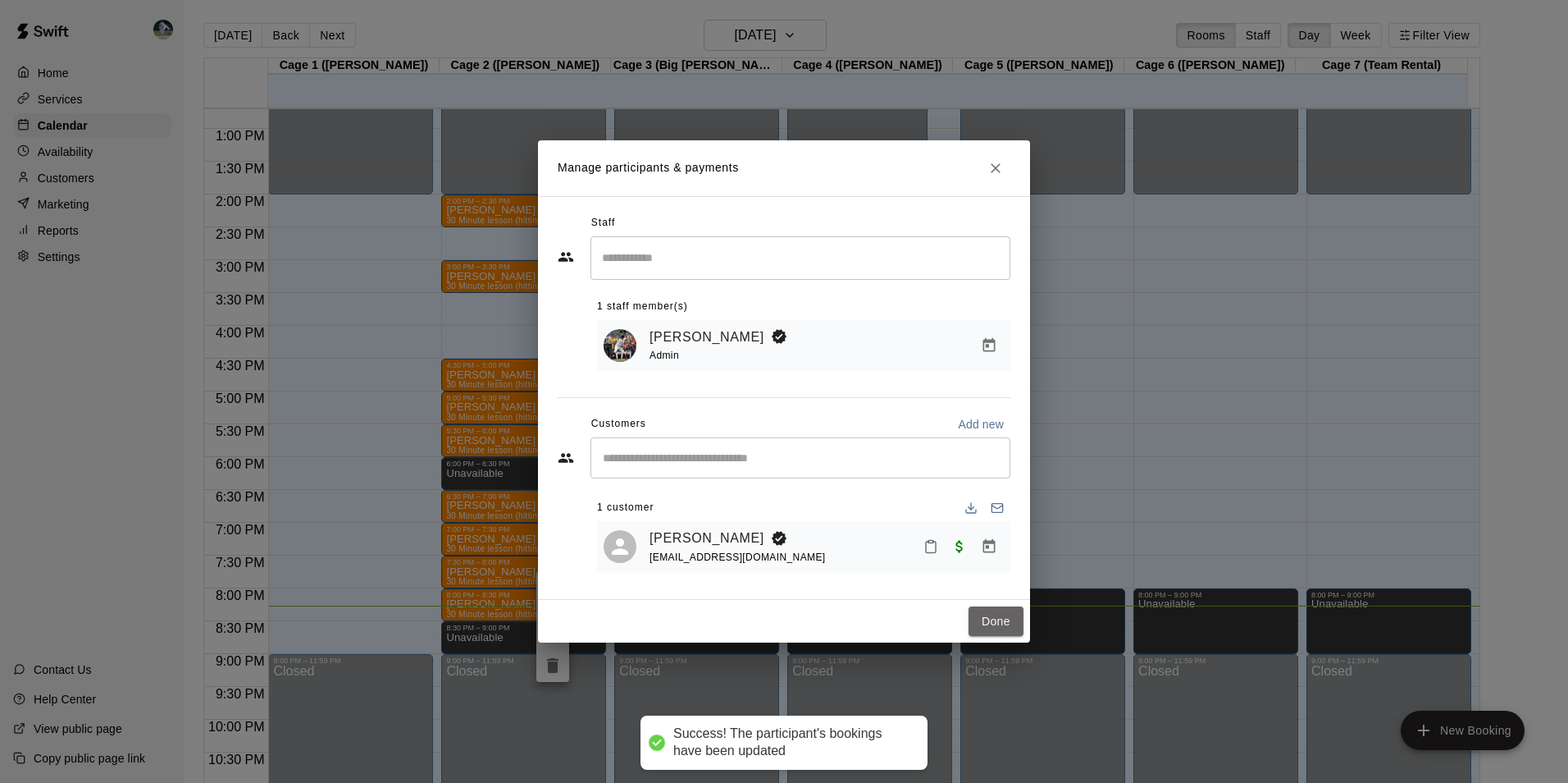
click at [987, 621] on button "Done" at bounding box center [996, 621] width 55 height 30
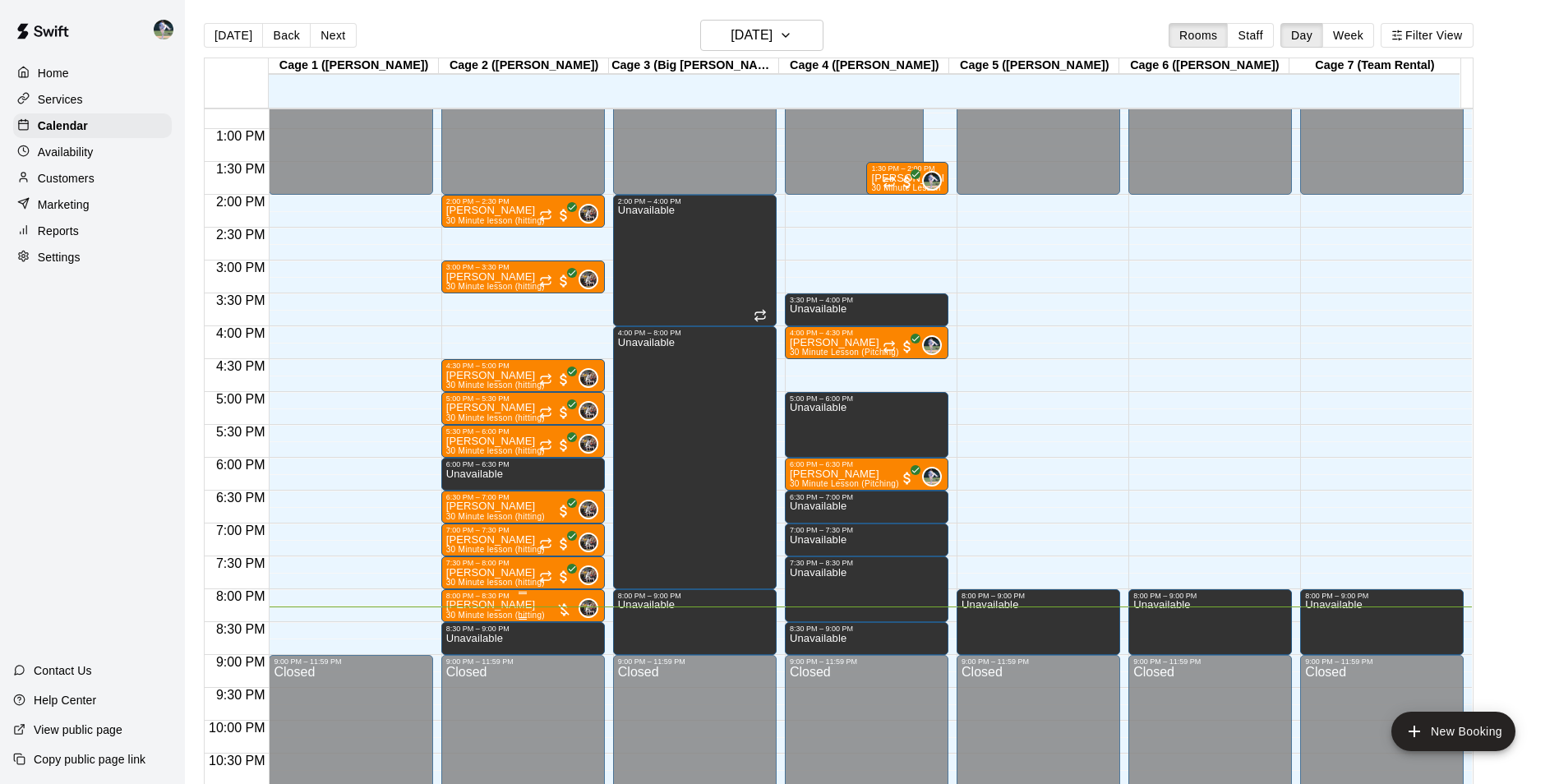
click at [494, 599] on div "8:00 PM – 8:30 PM" at bounding box center [523, 596] width 154 height 8
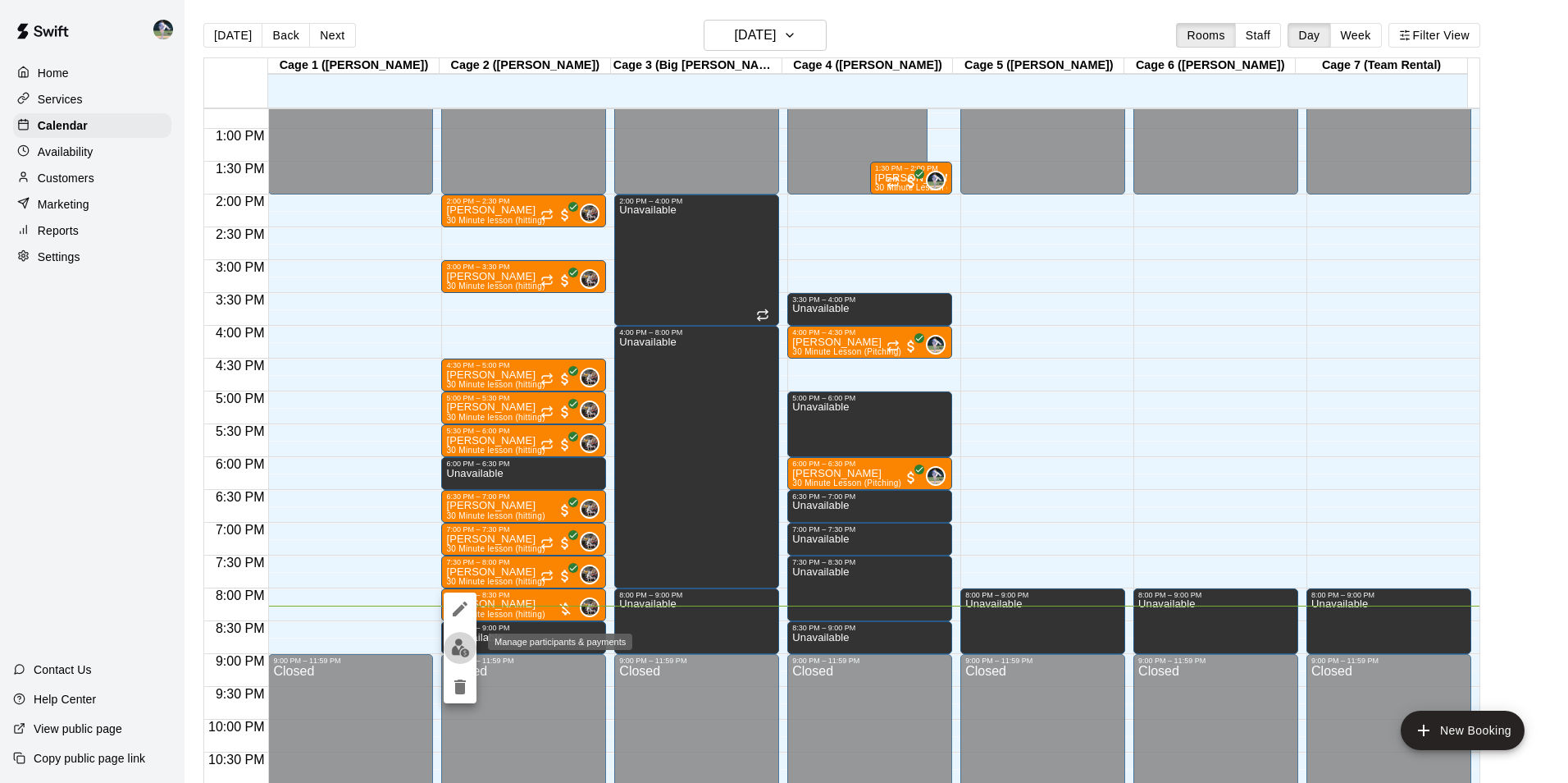
click at [457, 652] on img "edit" at bounding box center [460, 647] width 19 height 19
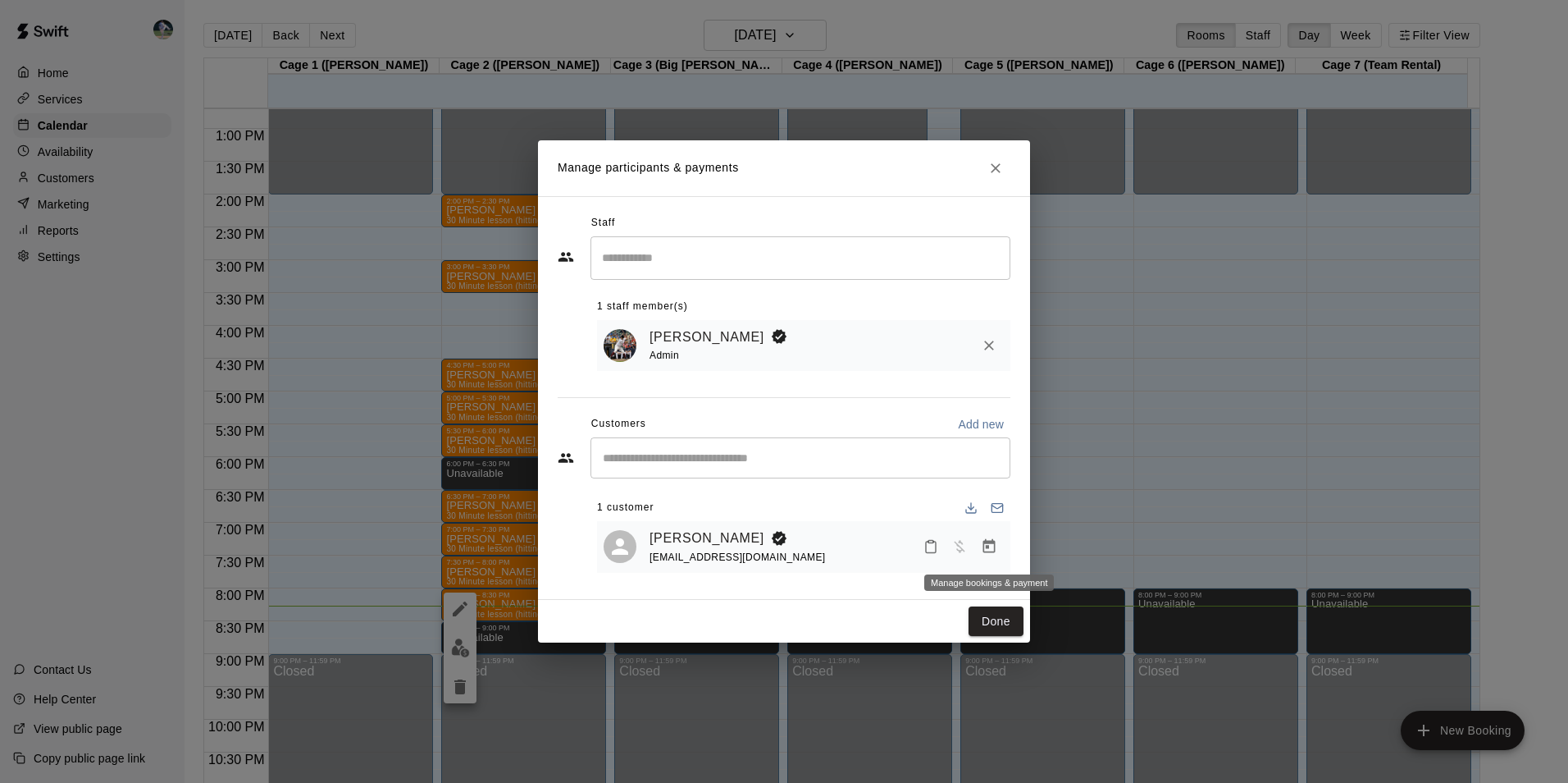
click at [988, 550] on icon "Manage bookings & payment" at bounding box center [989, 545] width 12 height 14
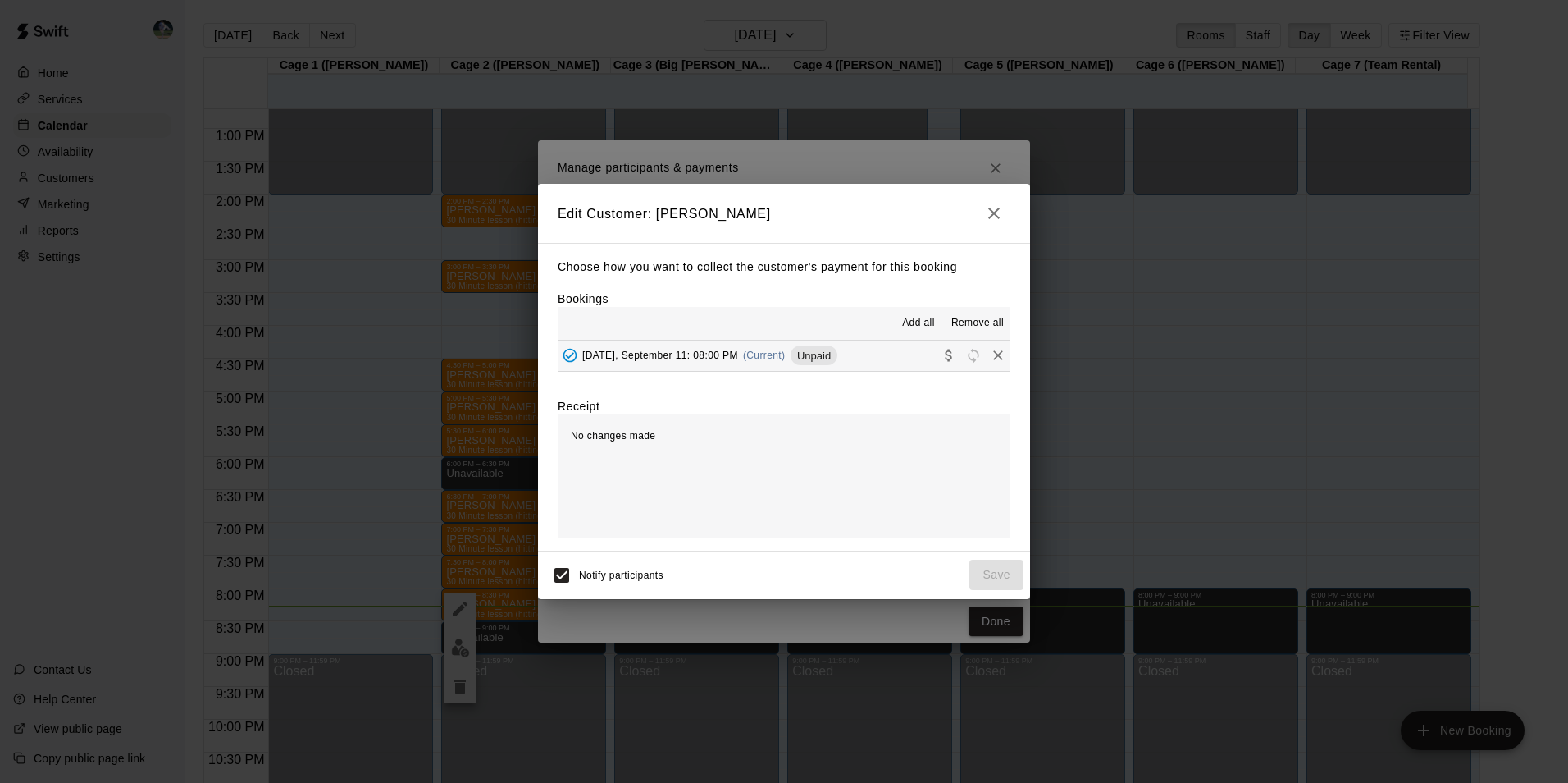
click at [853, 358] on button "[DATE], September 11: 08:00 PM (Current) Unpaid" at bounding box center [784, 355] width 453 height 30
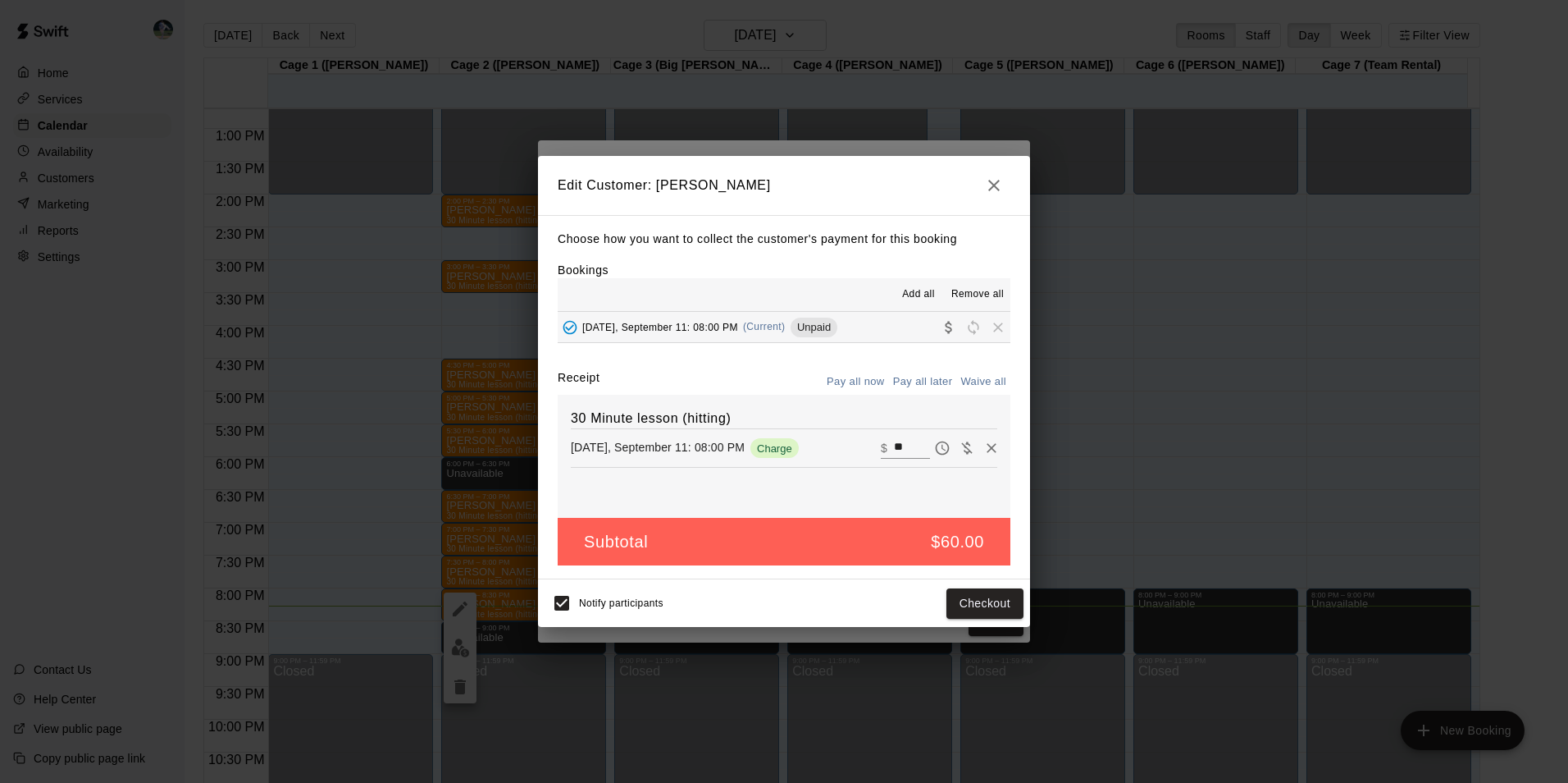
click at [896, 449] on input "**" at bounding box center [912, 448] width 36 height 22
type input "*"
type input "**"
click at [969, 593] on button "Checkout" at bounding box center [985, 603] width 77 height 30
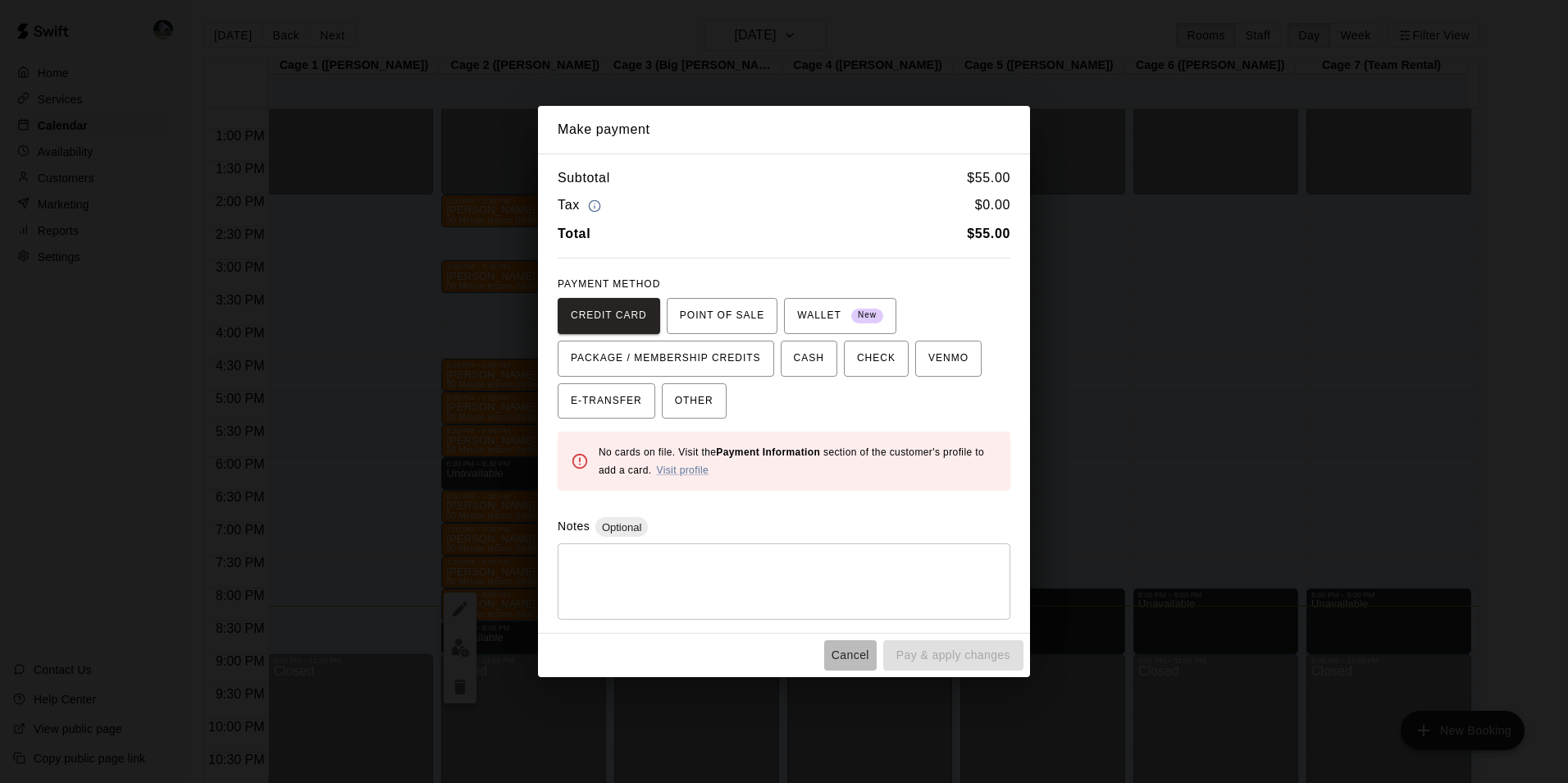
click at [849, 650] on button "Cancel" at bounding box center [851, 655] width 52 height 30
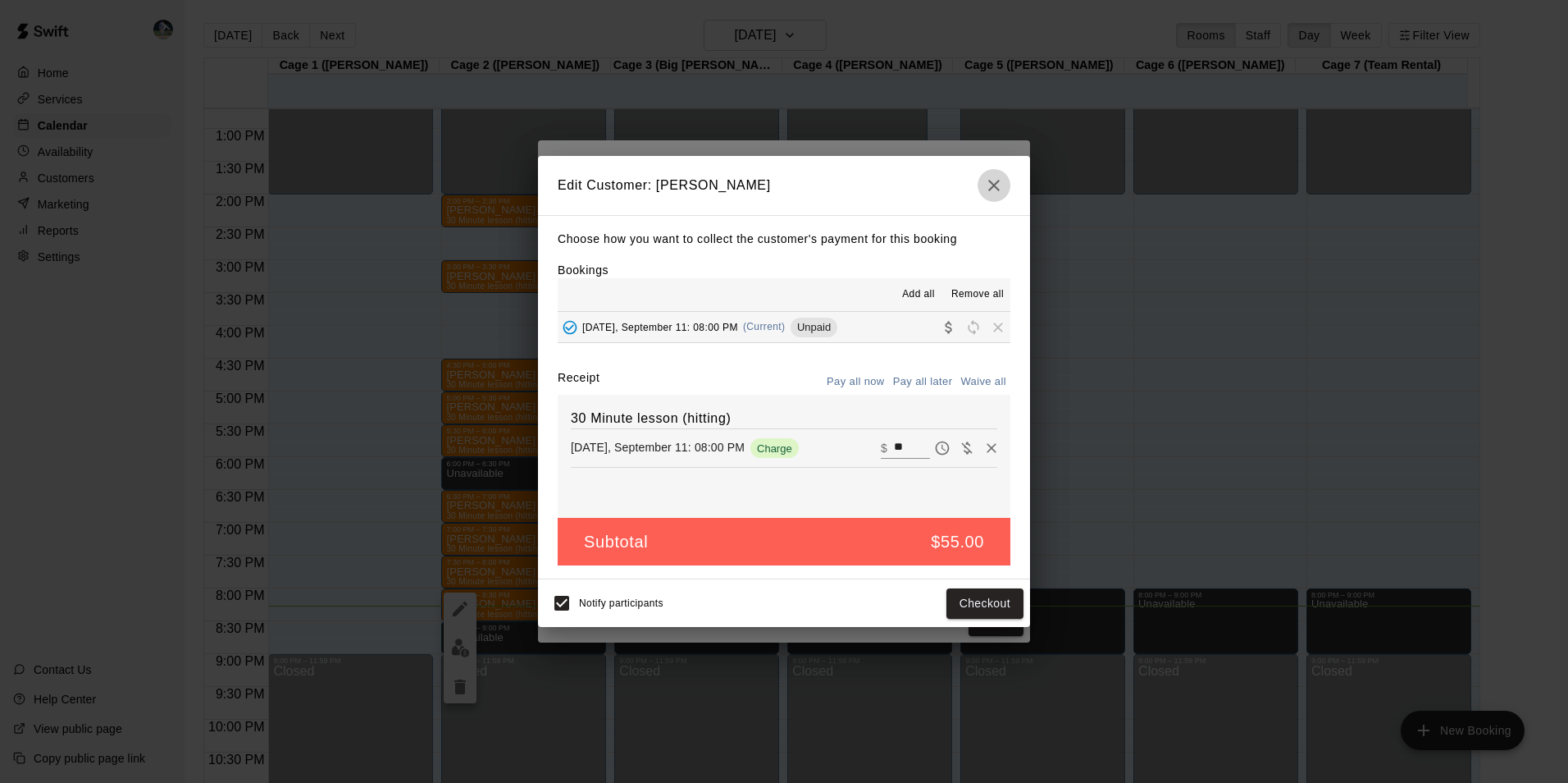
click at [990, 181] on icon "button" at bounding box center [994, 185] width 11 height 11
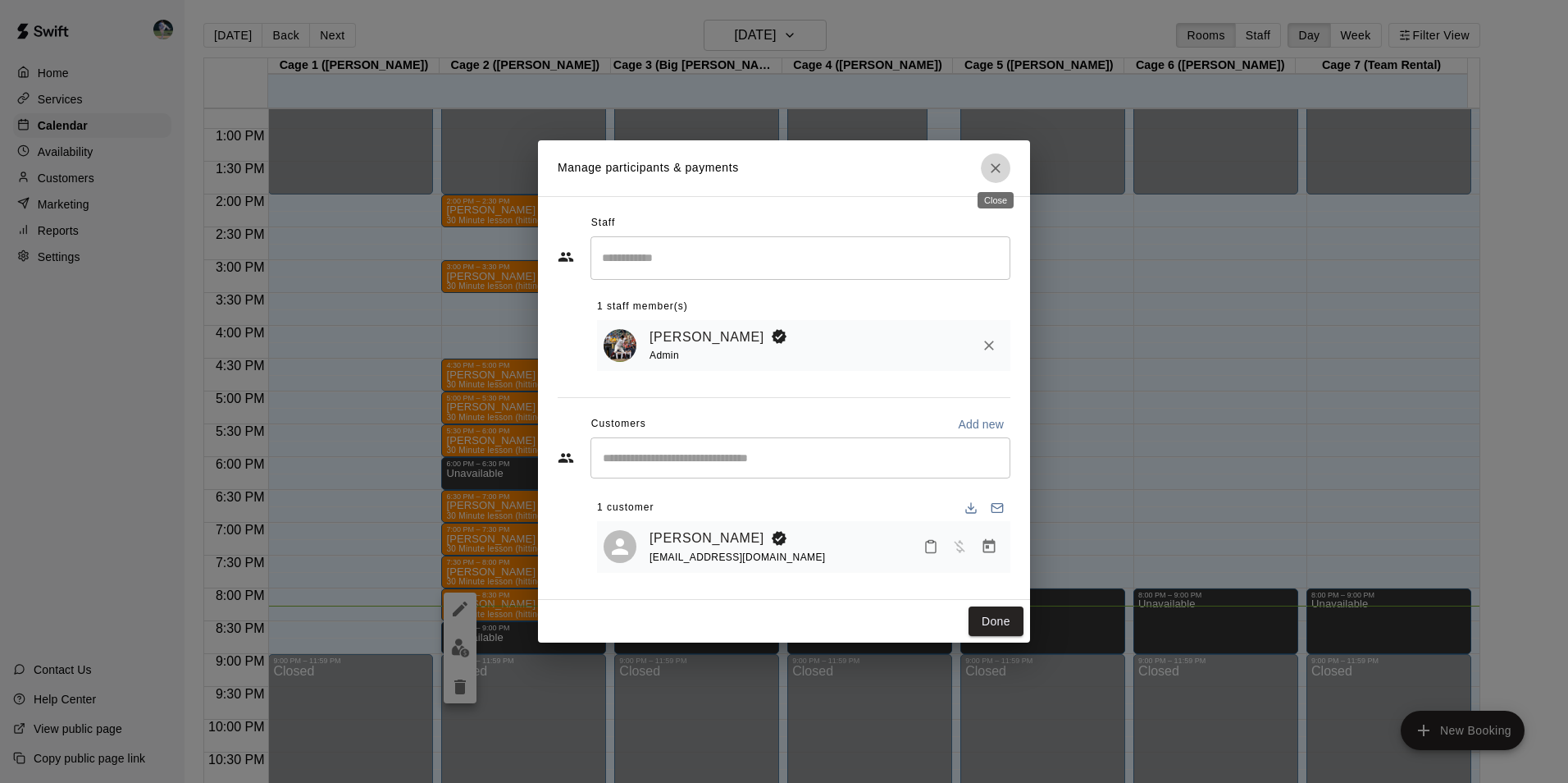
click at [999, 164] on icon "Close" at bounding box center [996, 168] width 10 height 10
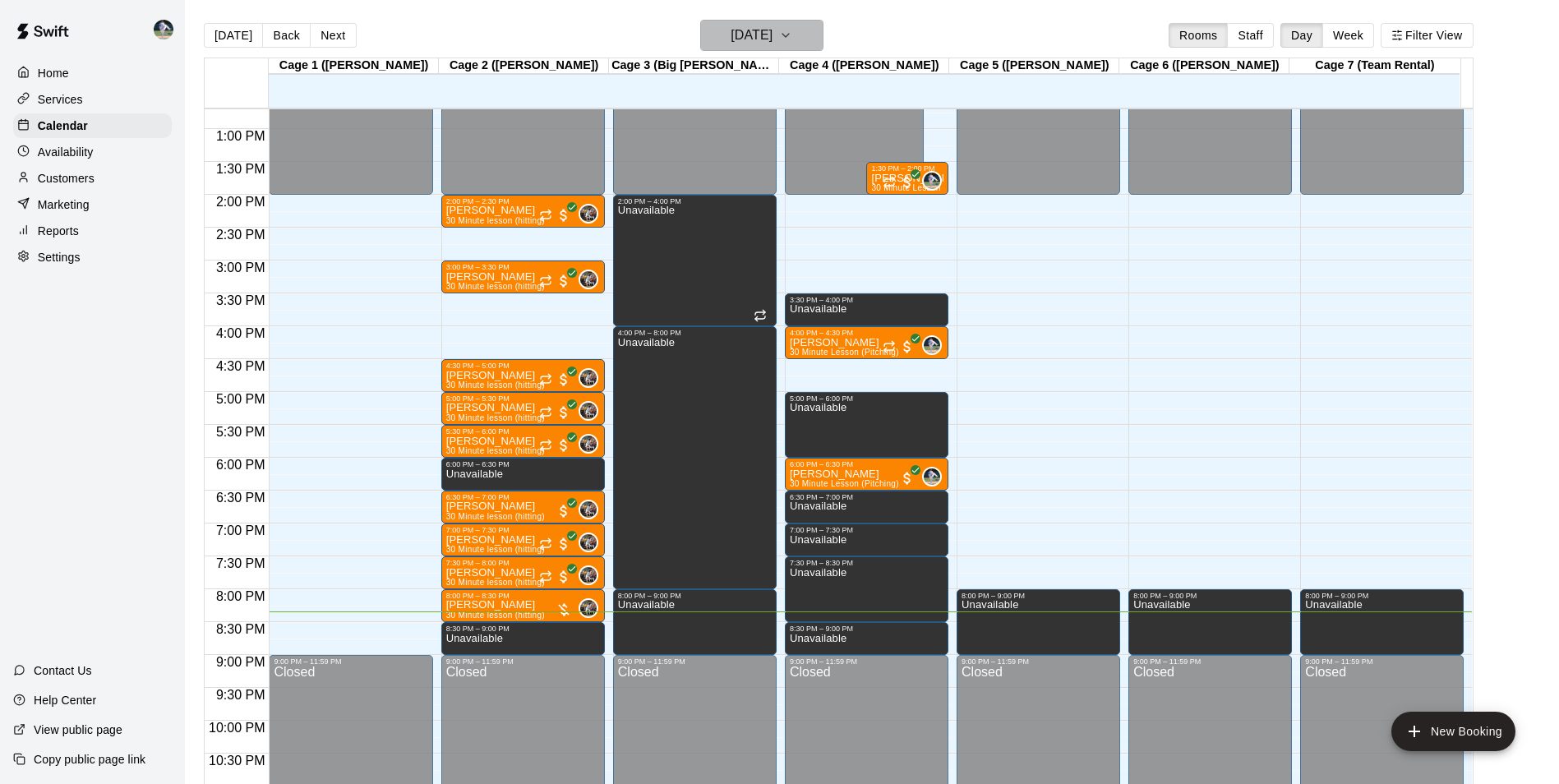
click at [743, 37] on h6 "[DATE]" at bounding box center [751, 35] width 42 height 23
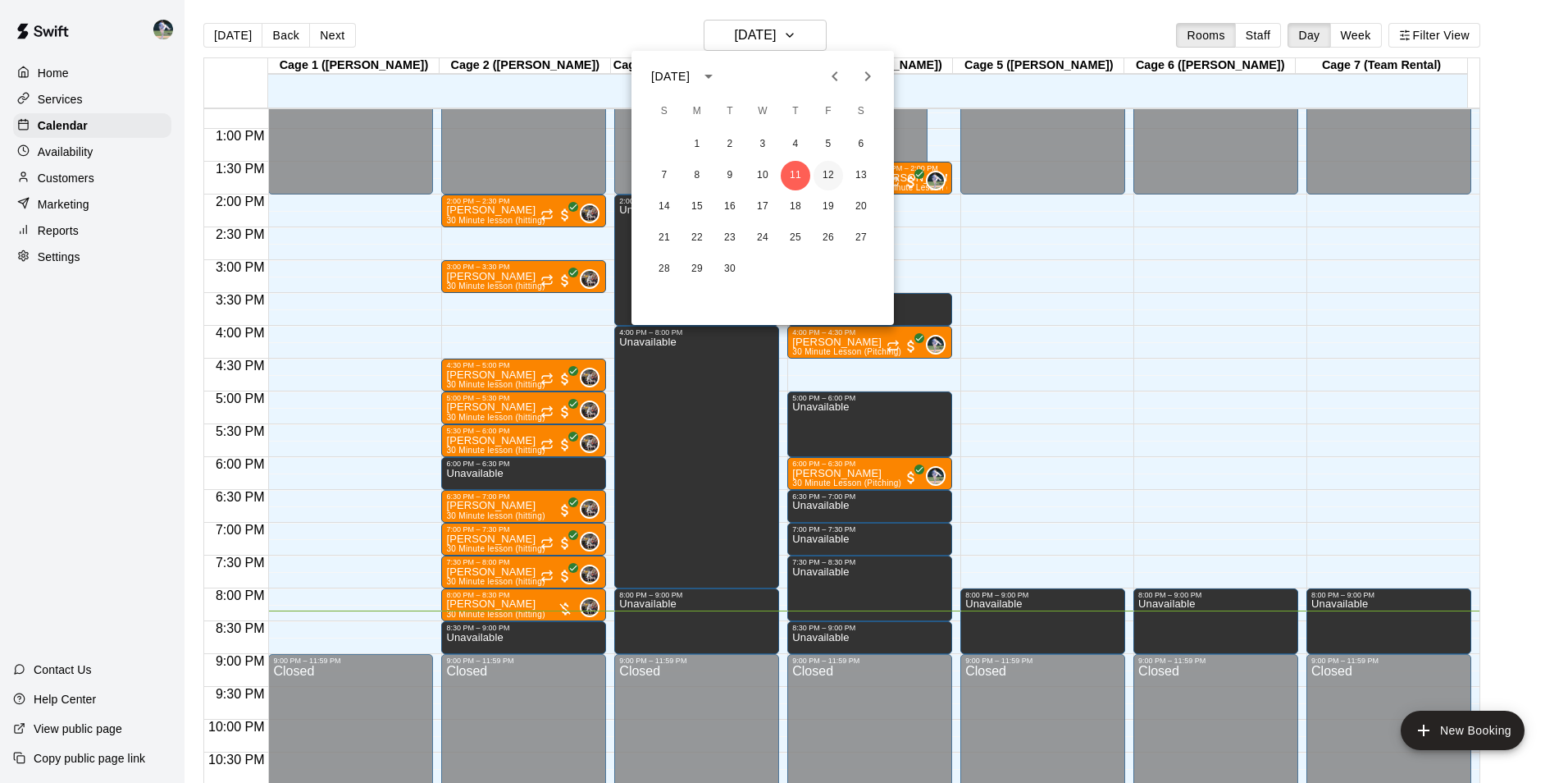
click at [831, 171] on button "12" at bounding box center [828, 176] width 30 height 30
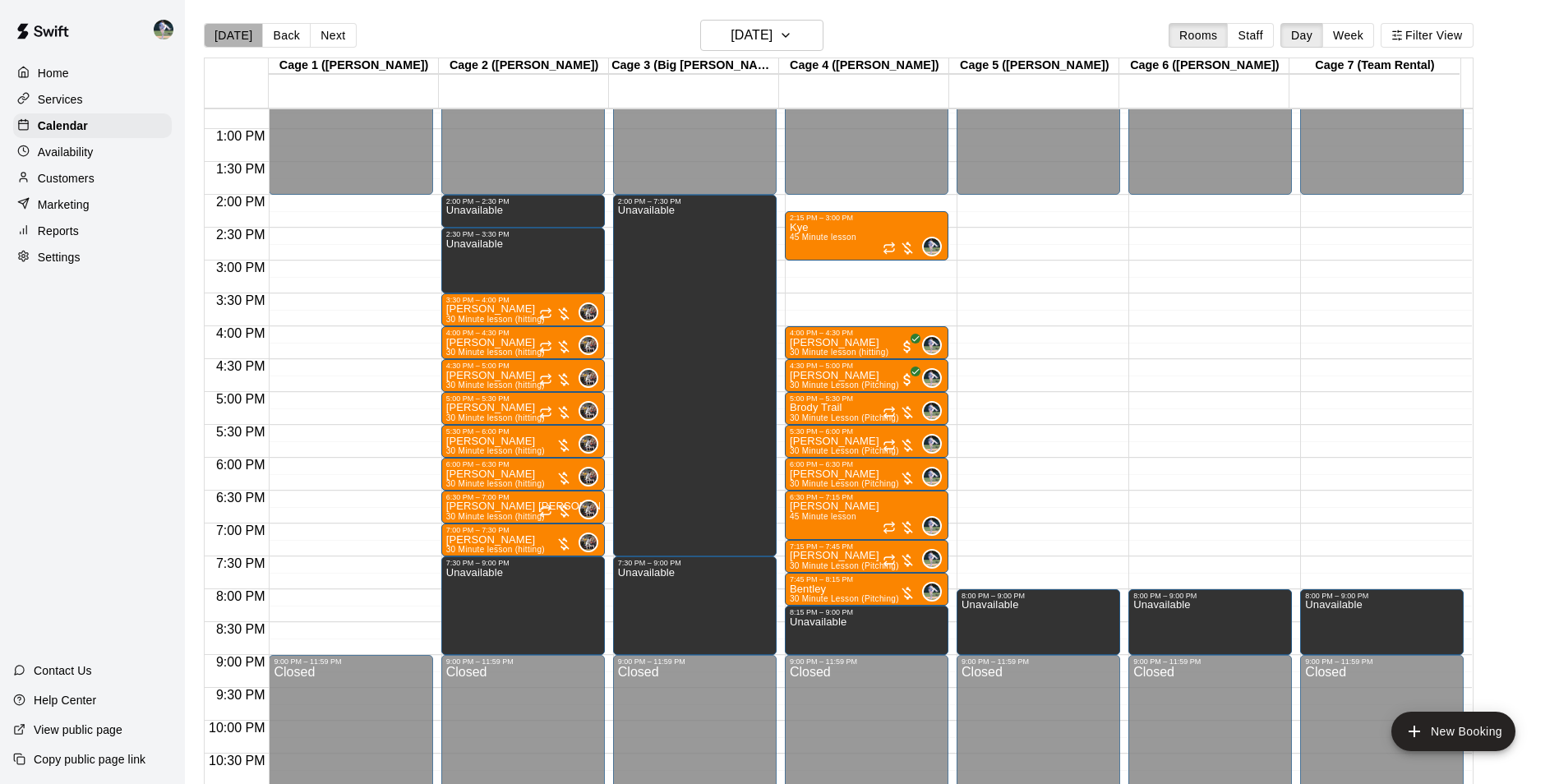
click at [236, 33] on button "[DATE]" at bounding box center [233, 36] width 59 height 24
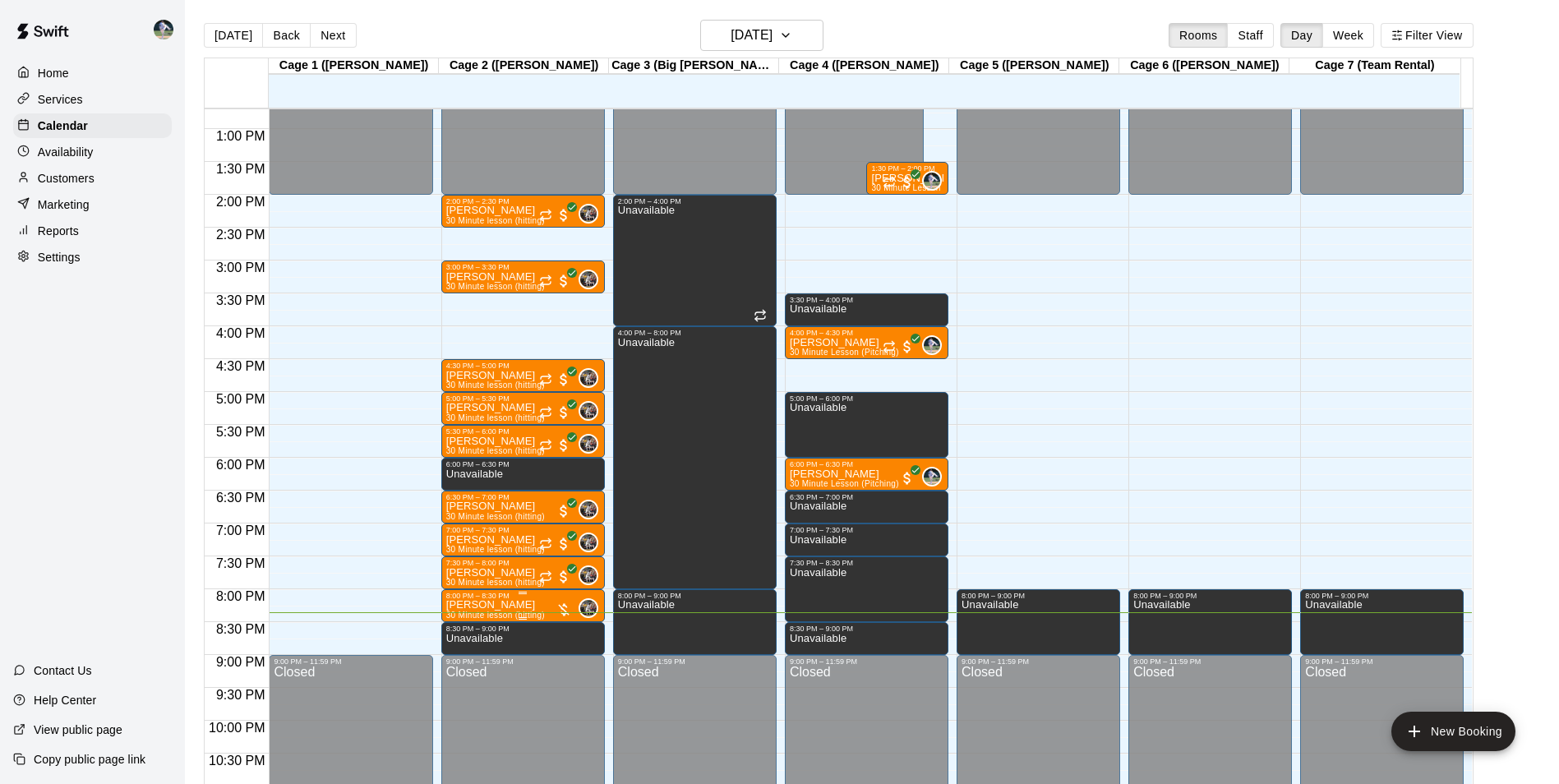
click at [548, 598] on div "8:00 PM – 8:30 PM" at bounding box center [523, 596] width 154 height 8
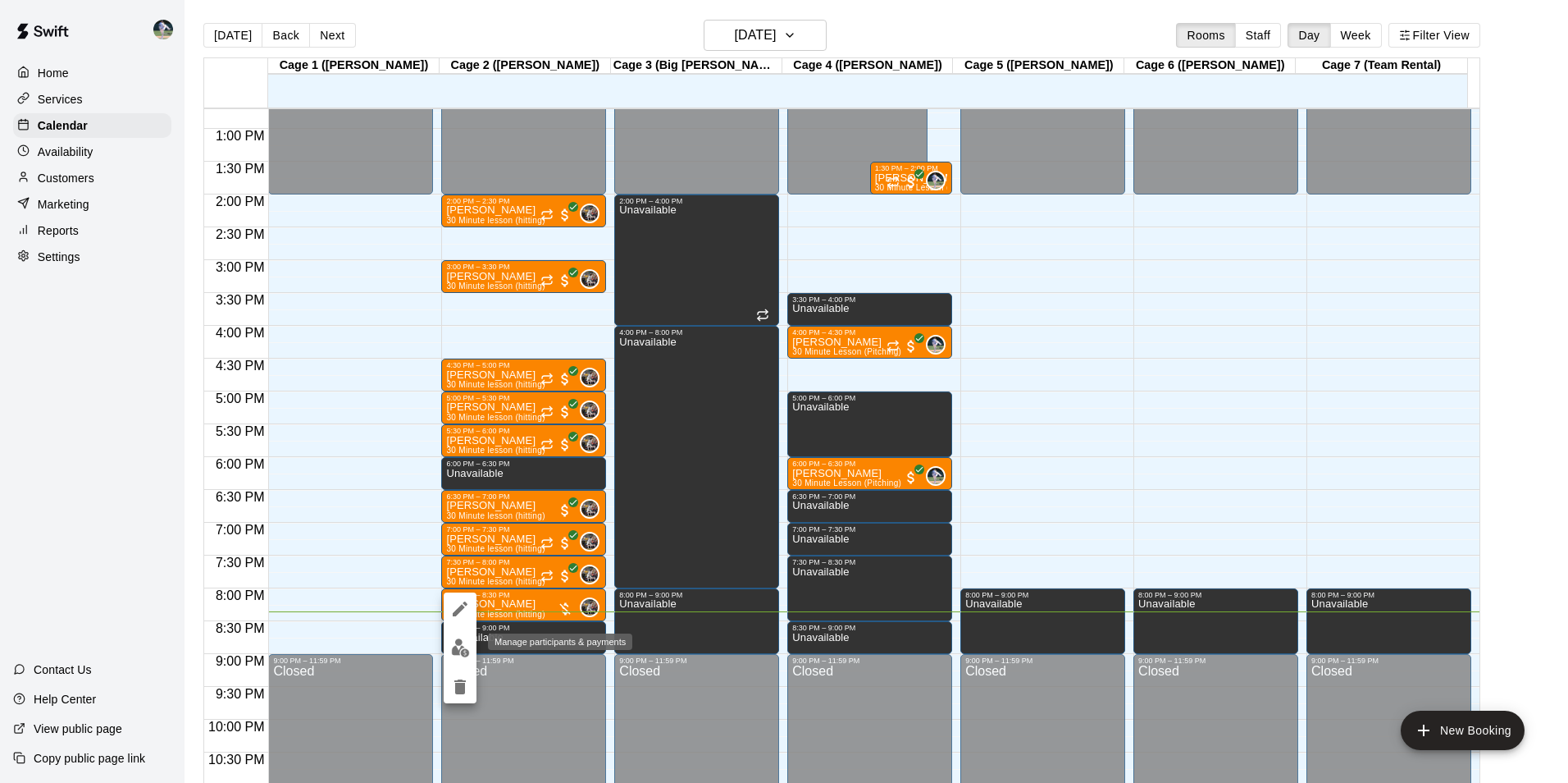
click at [459, 649] on img "edit" at bounding box center [460, 647] width 19 height 19
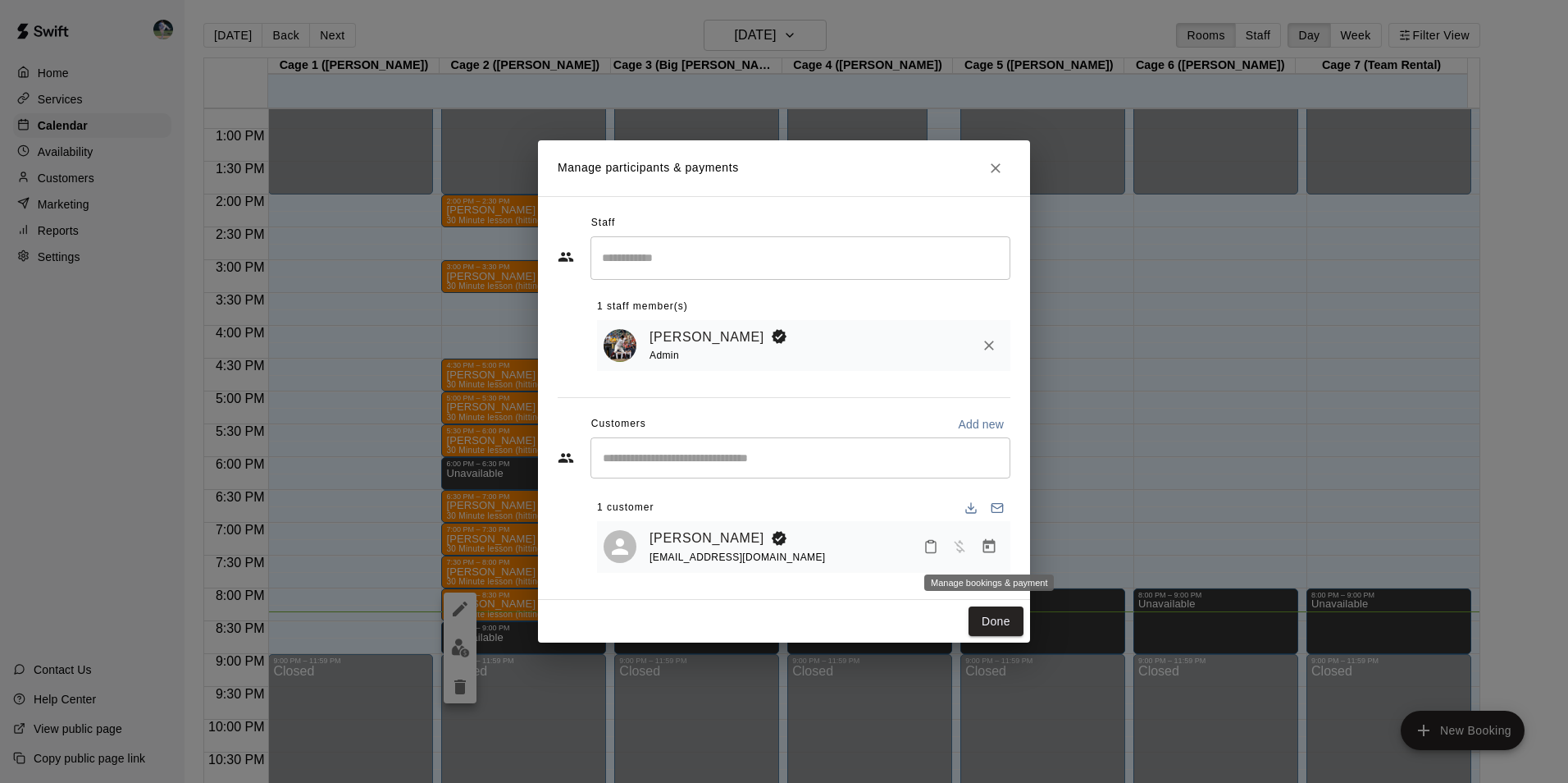
click at [991, 550] on icon "Manage bookings & payment" at bounding box center [989, 546] width 17 height 17
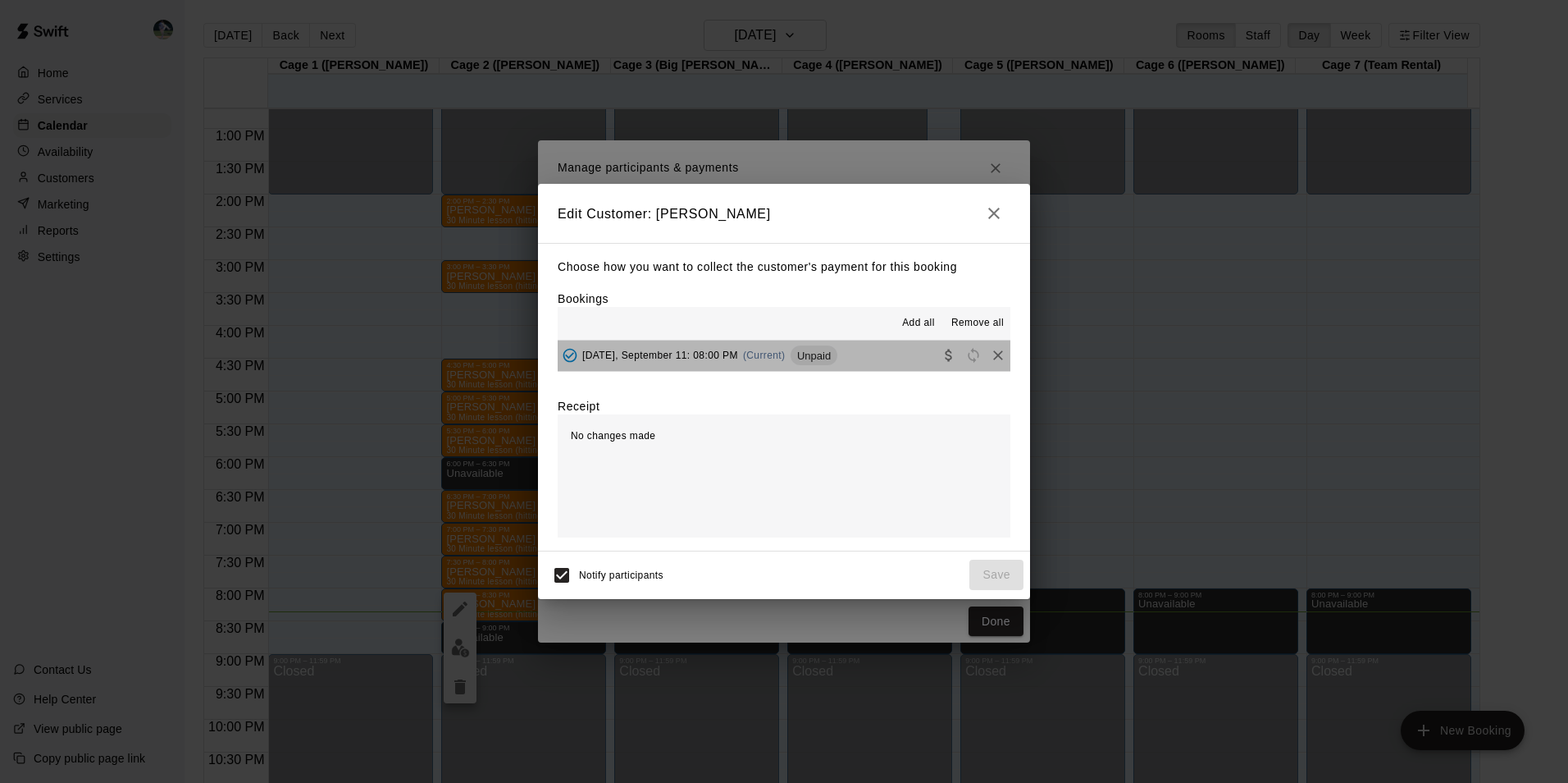
click at [889, 351] on button "[DATE], September 11: 08:00 PM (Current) Unpaid" at bounding box center [784, 355] width 453 height 30
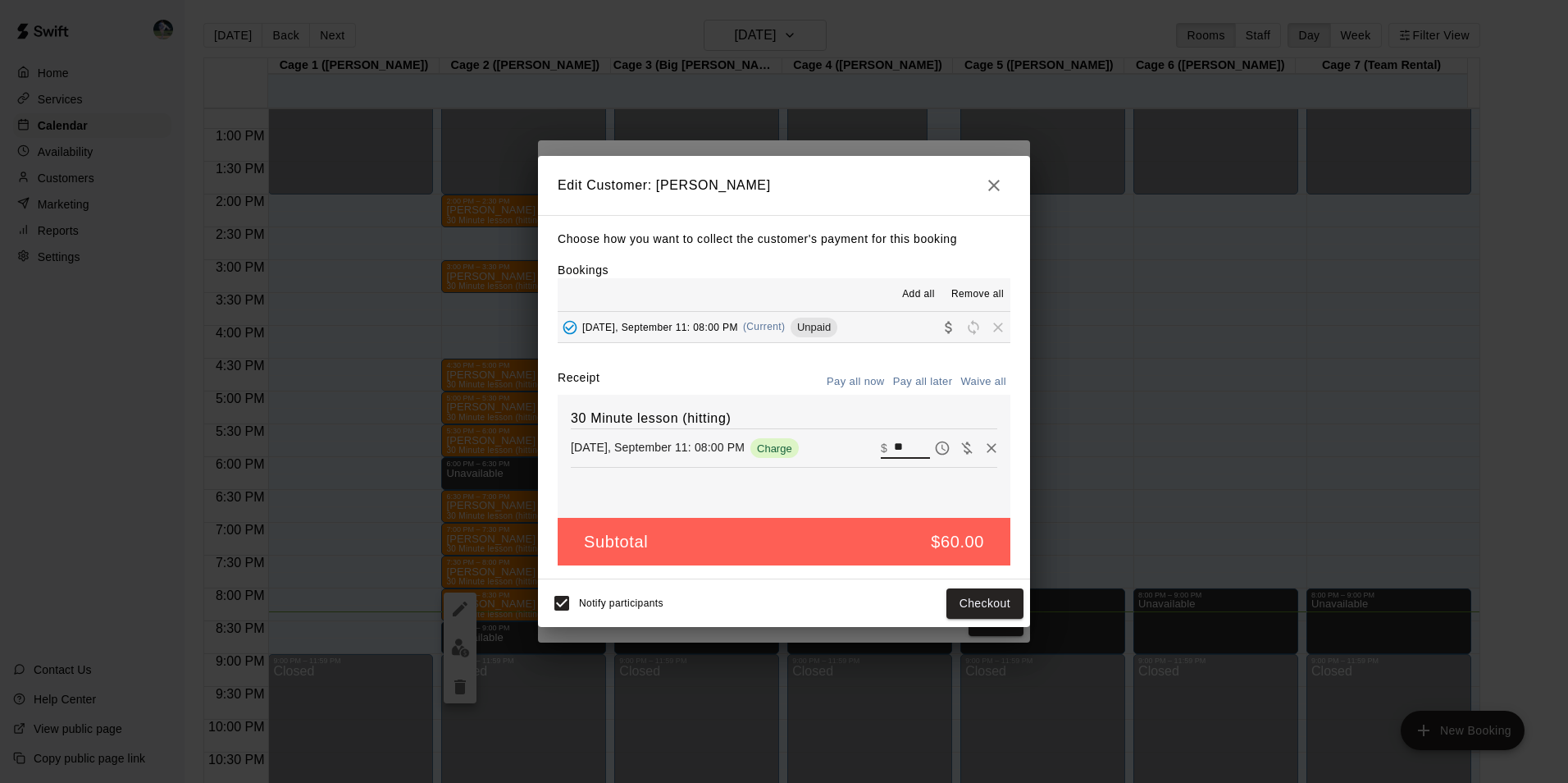
click at [898, 449] on input "**" at bounding box center [912, 448] width 36 height 22
type input "*"
type input "**"
click at [963, 602] on button "Checkout" at bounding box center [985, 603] width 77 height 30
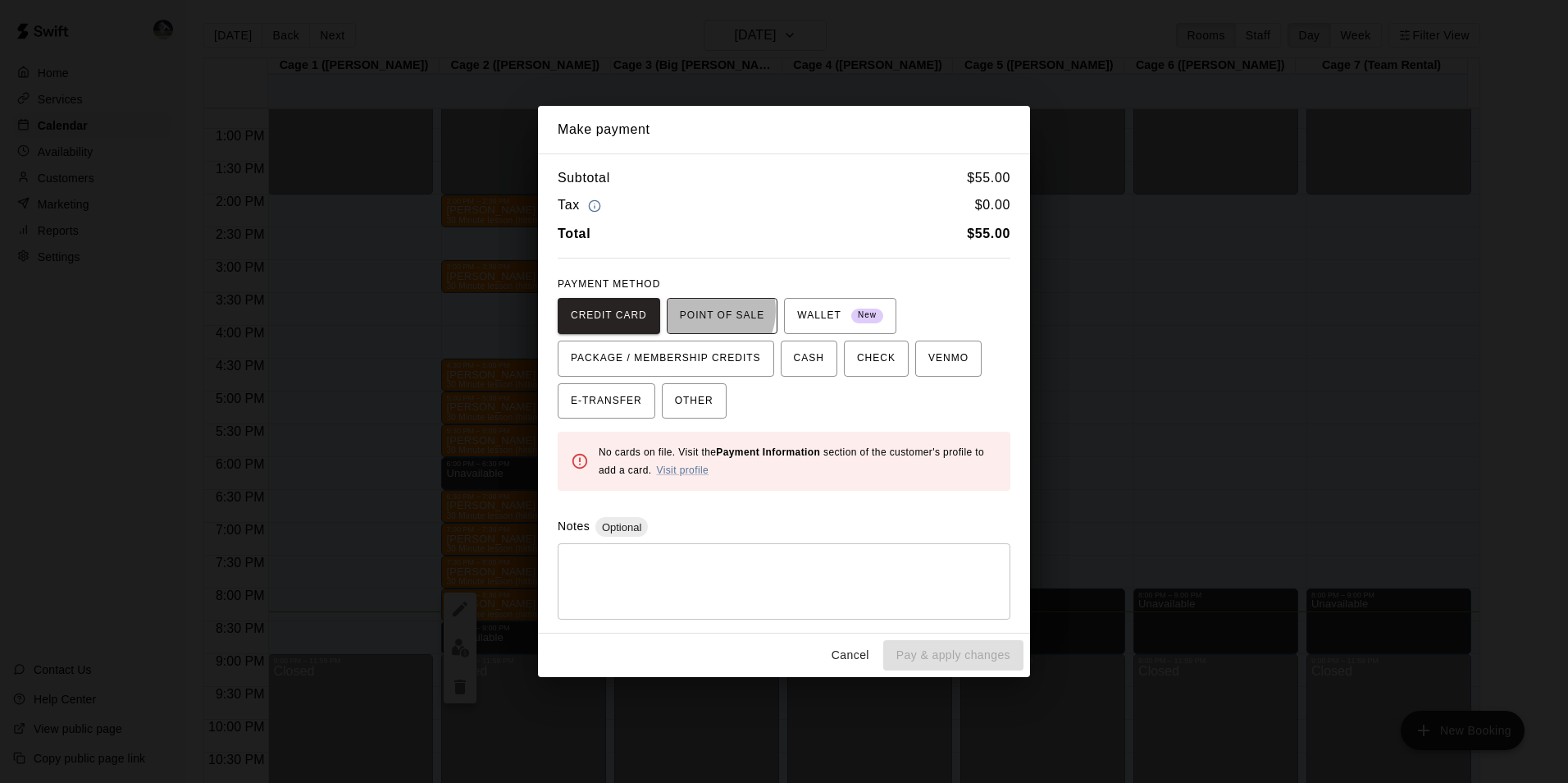
click at [698, 311] on span "POINT OF SALE" at bounding box center [722, 316] width 84 height 26
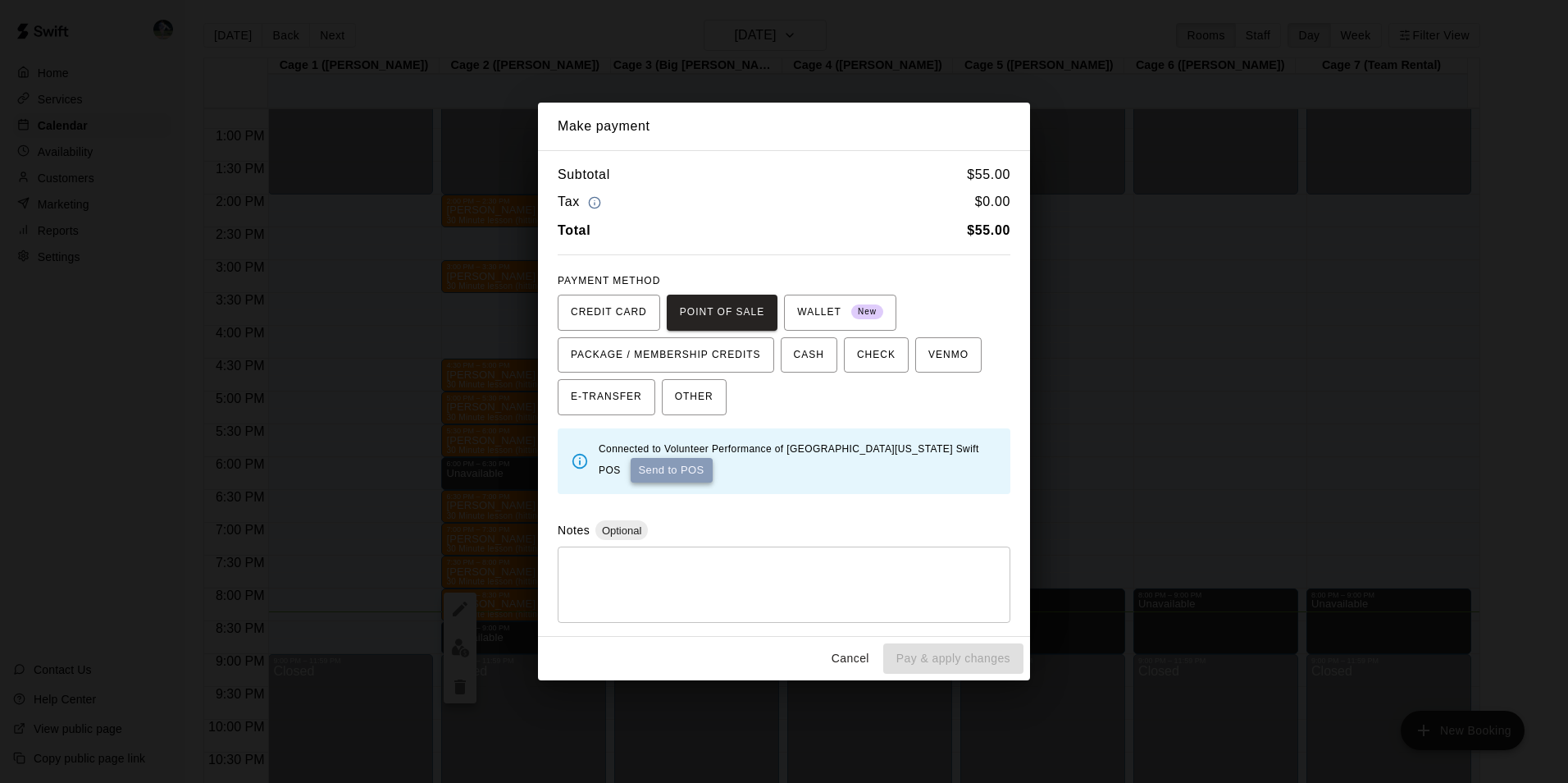
click at [644, 468] on button "Send to POS" at bounding box center [672, 470] width 82 height 24
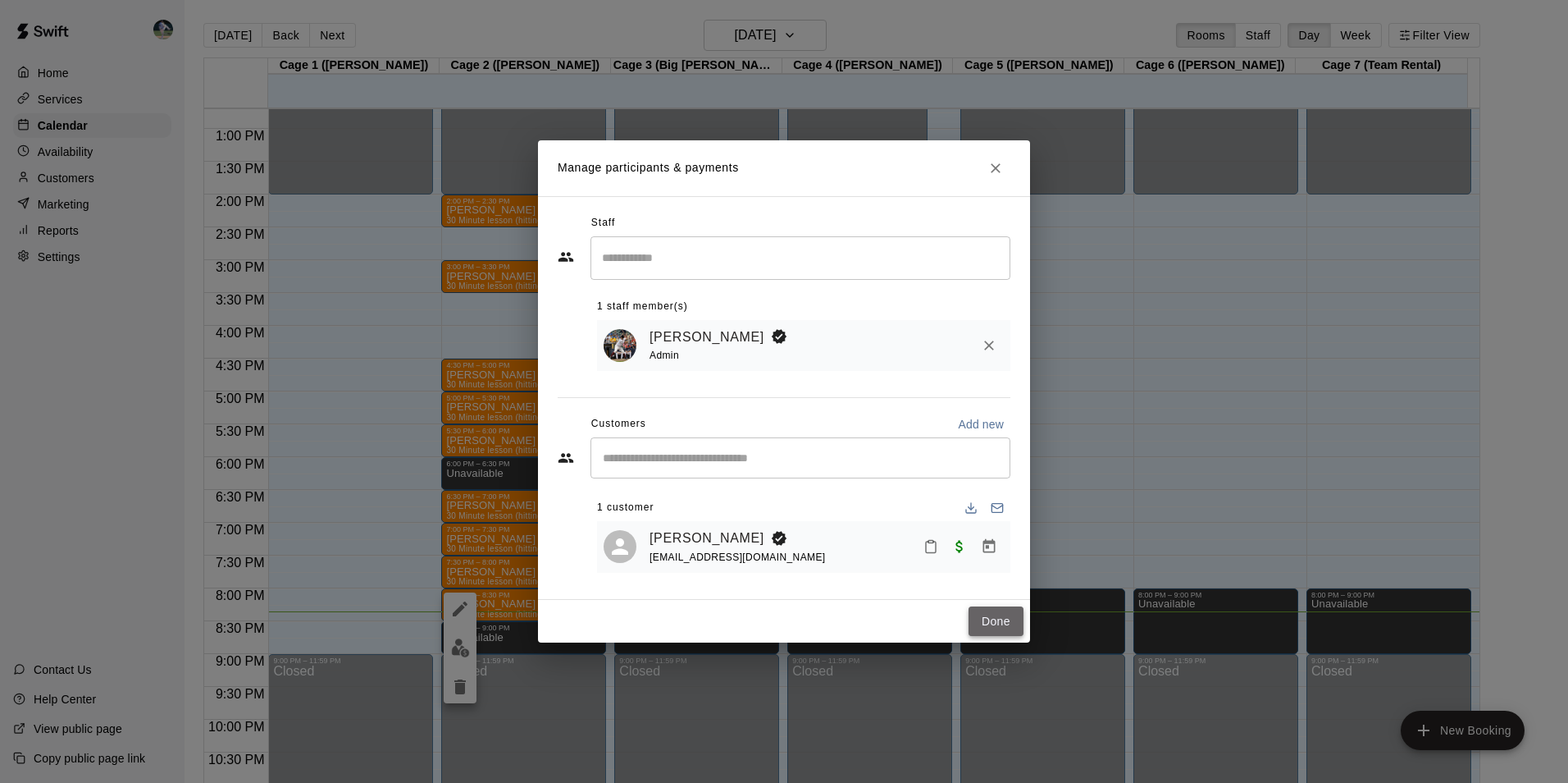
click at [996, 617] on button "Done" at bounding box center [996, 621] width 55 height 30
